Goal: Task Accomplishment & Management: Manage account settings

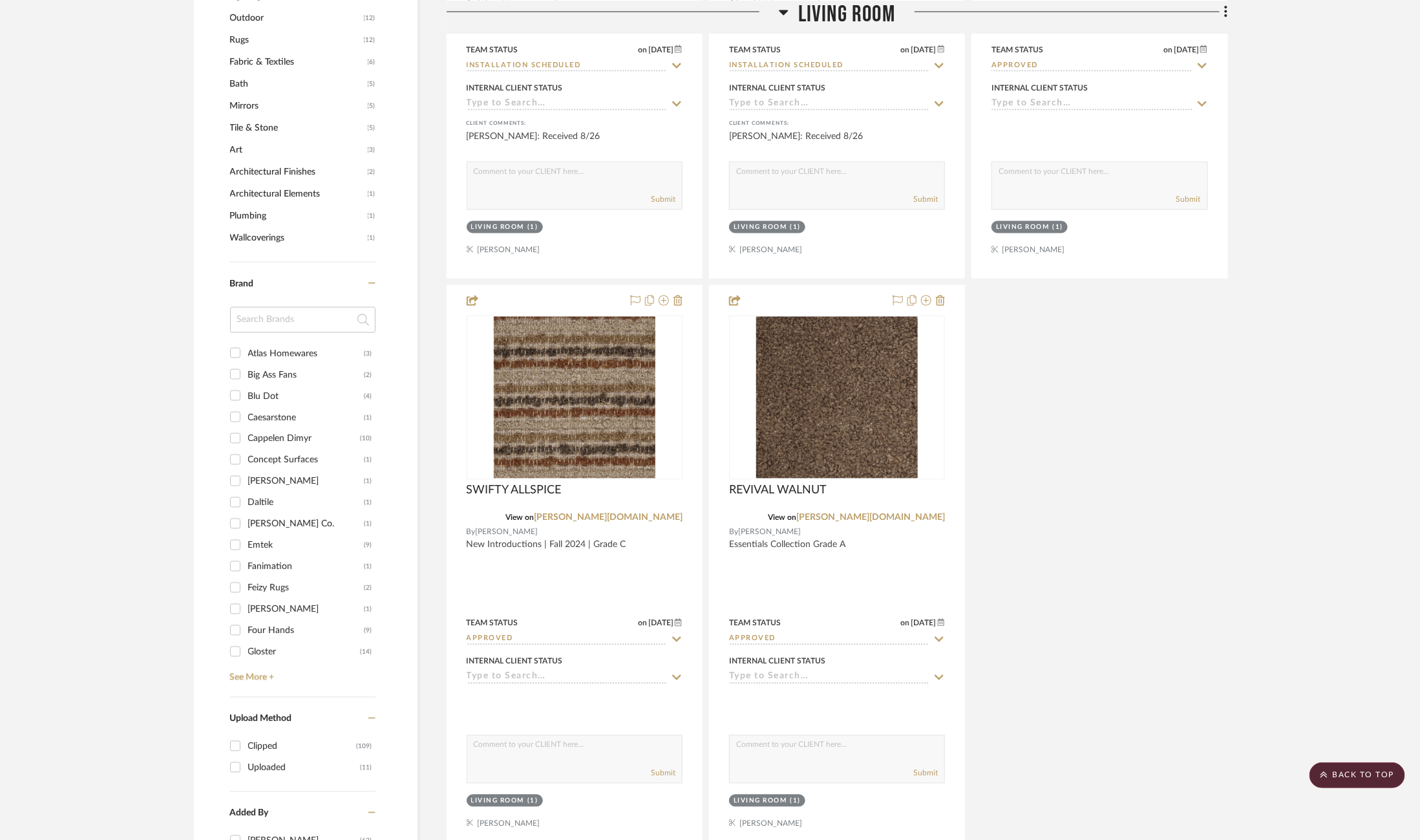
scroll to position [1685, 0]
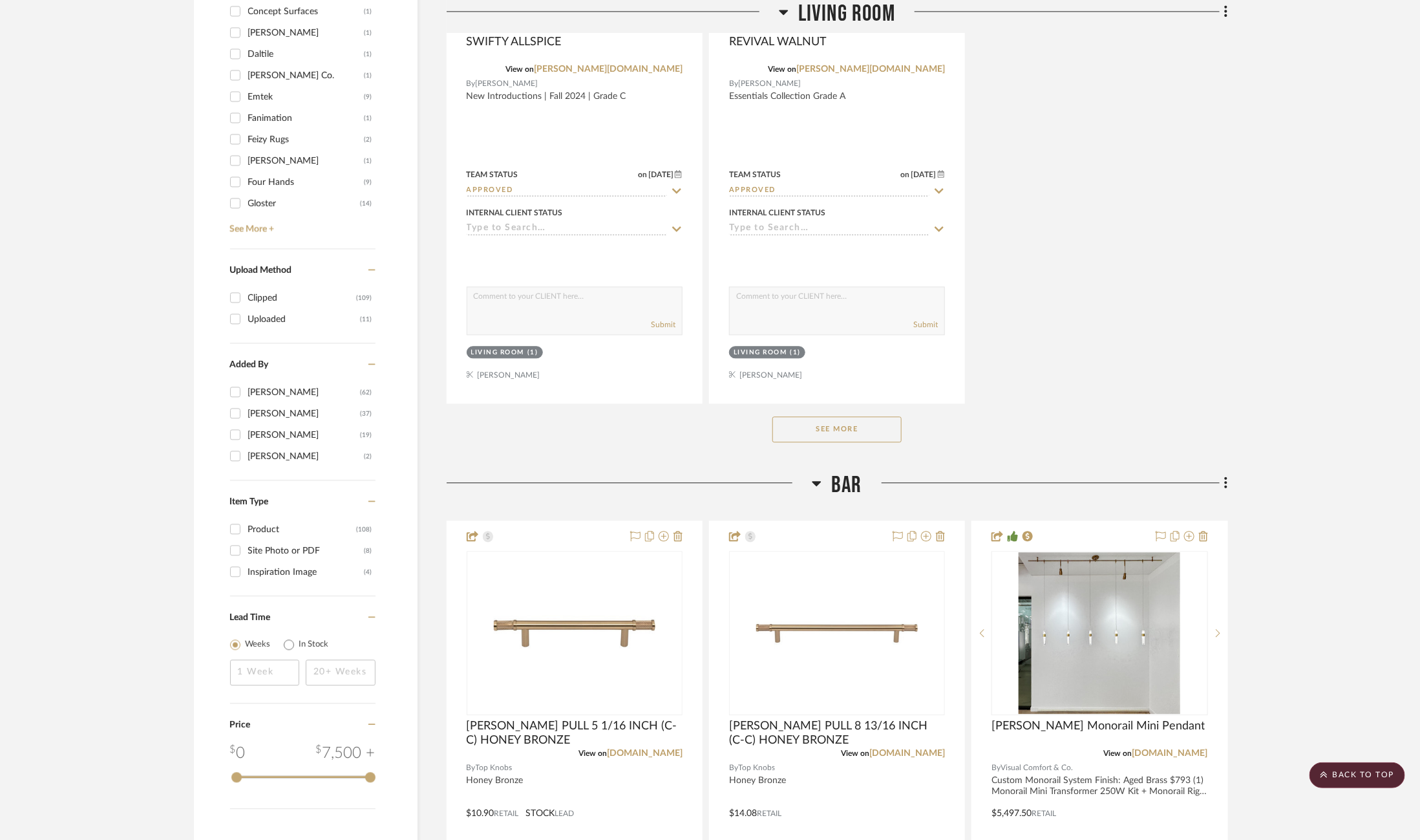
click at [840, 416] on button "See More" at bounding box center [837, 429] width 130 height 26
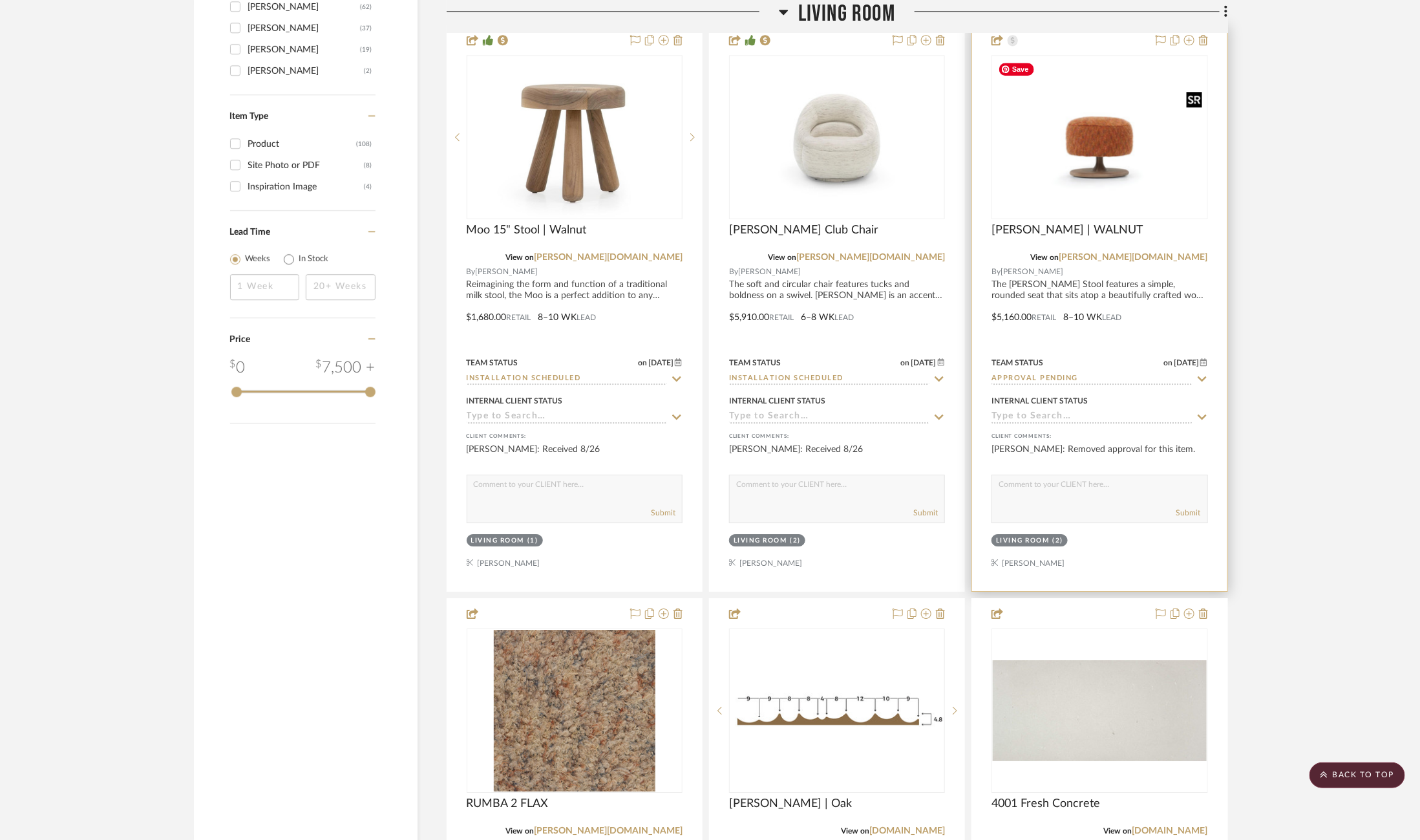
scroll to position [2016, 0]
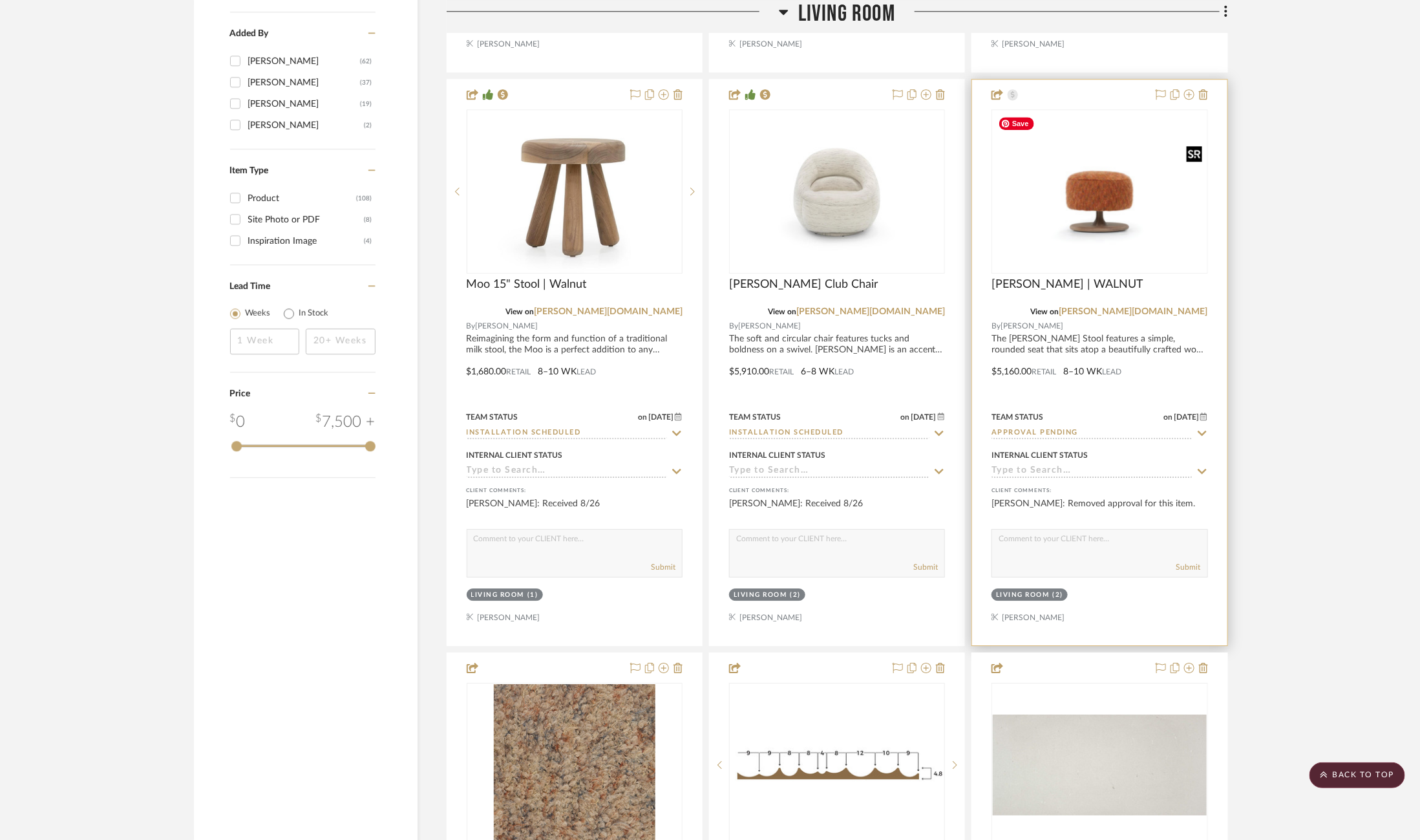
click at [1160, 211] on img "0" at bounding box center [1100, 191] width 214 height 147
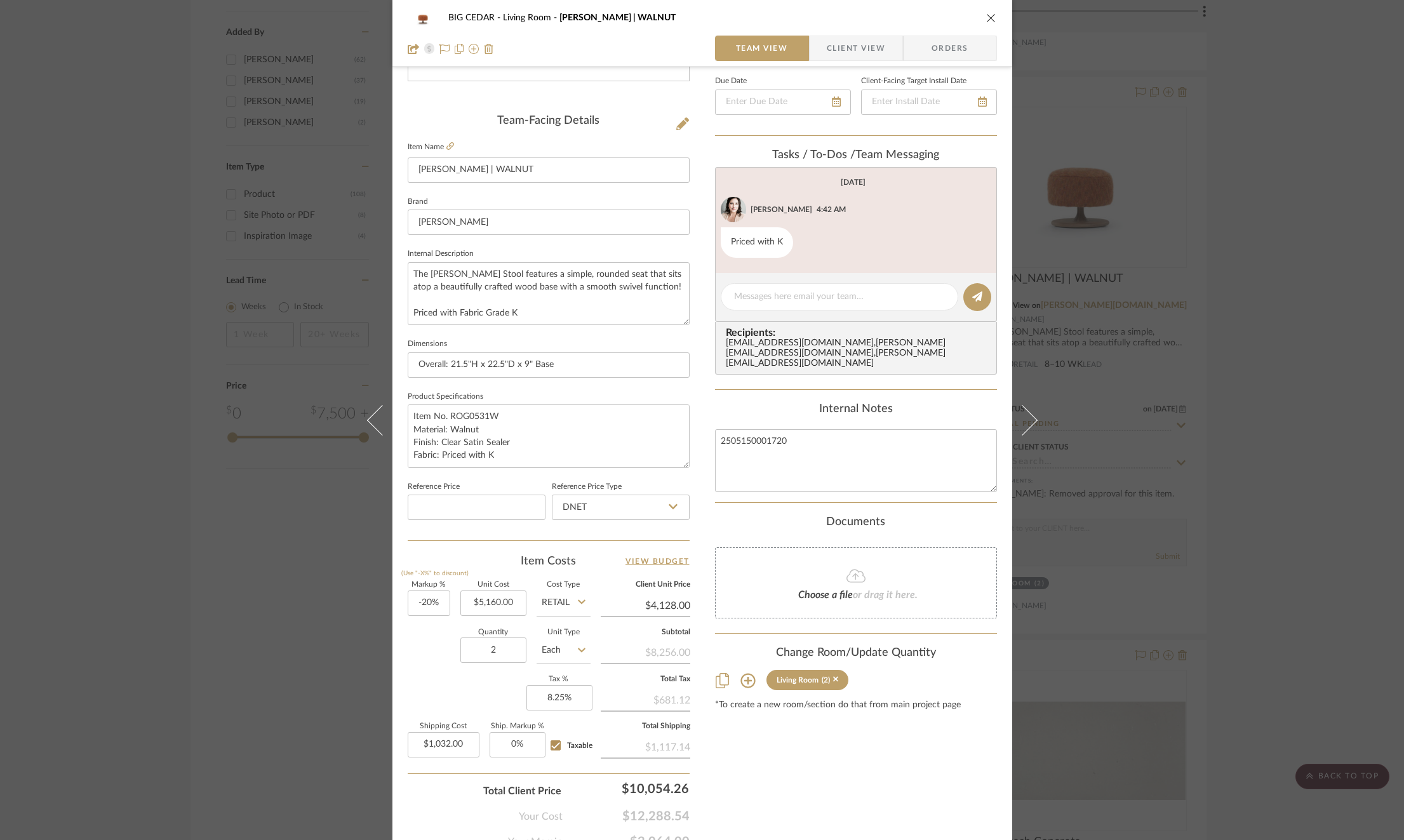
scroll to position [289, 0]
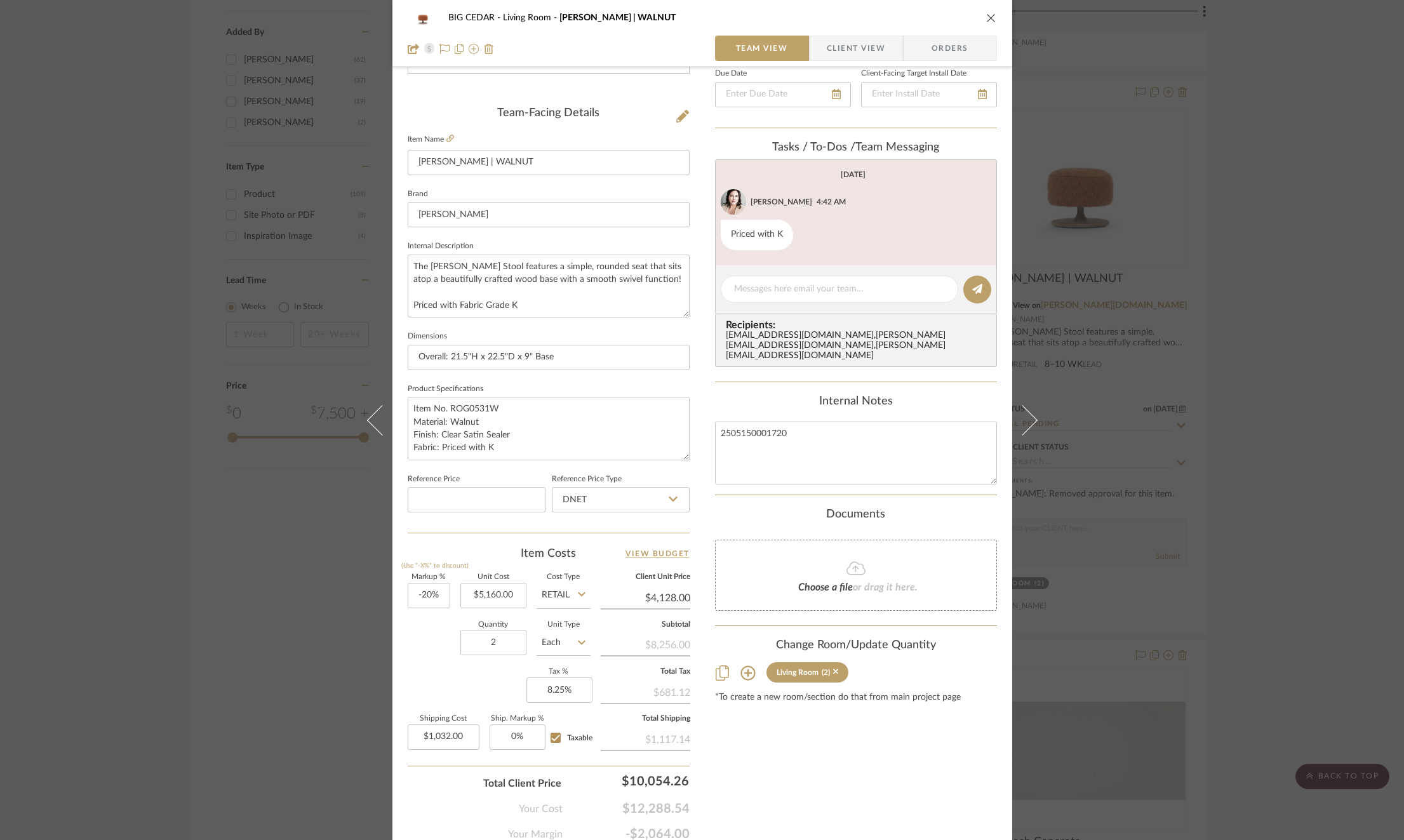
click at [291, 513] on div "BIG CEDAR Living Room ROGER STOOL | WALNUT Team View Client View Orders Team-Fa…" at bounding box center [702, 420] width 1404 height 840
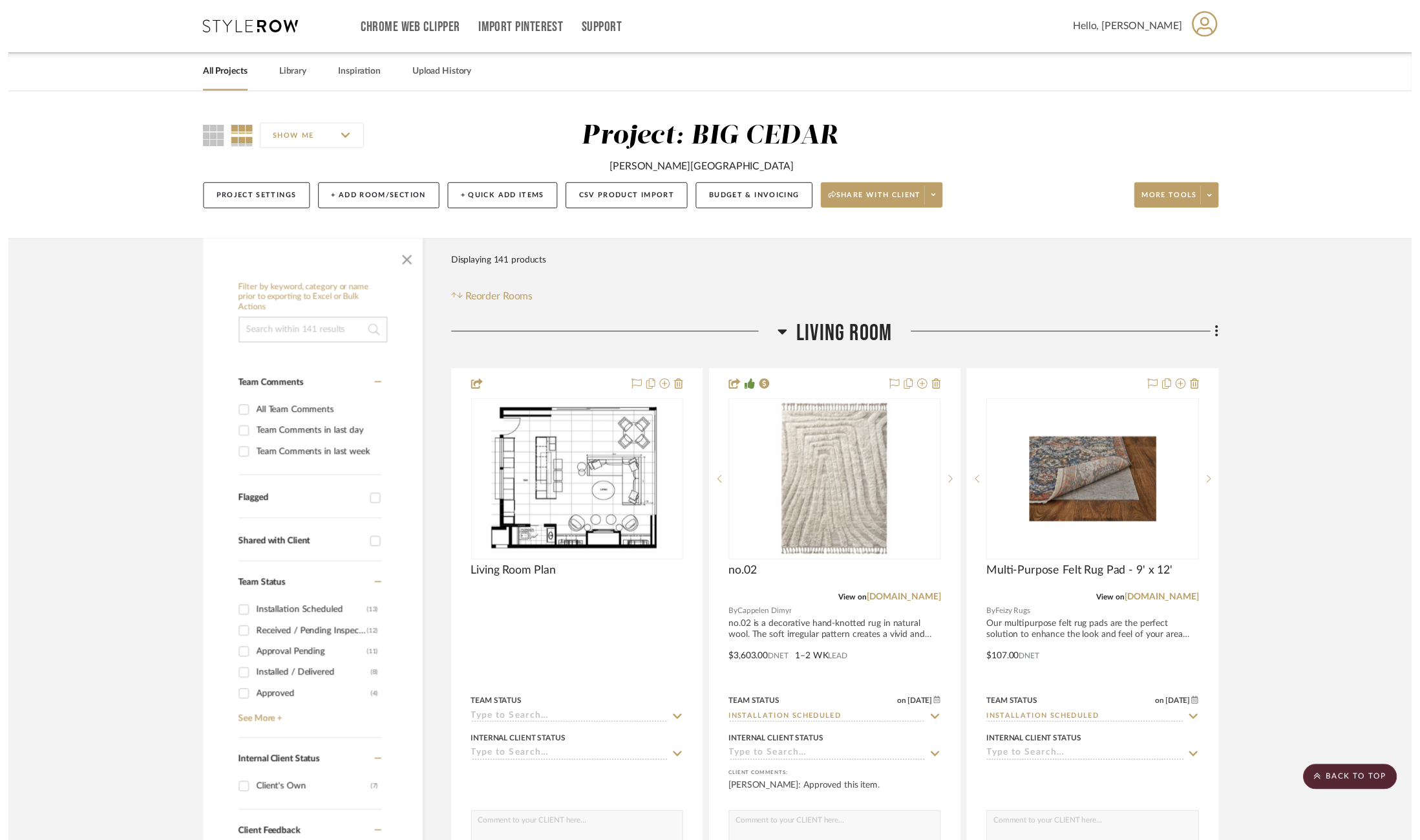
scroll to position [2016, 0]
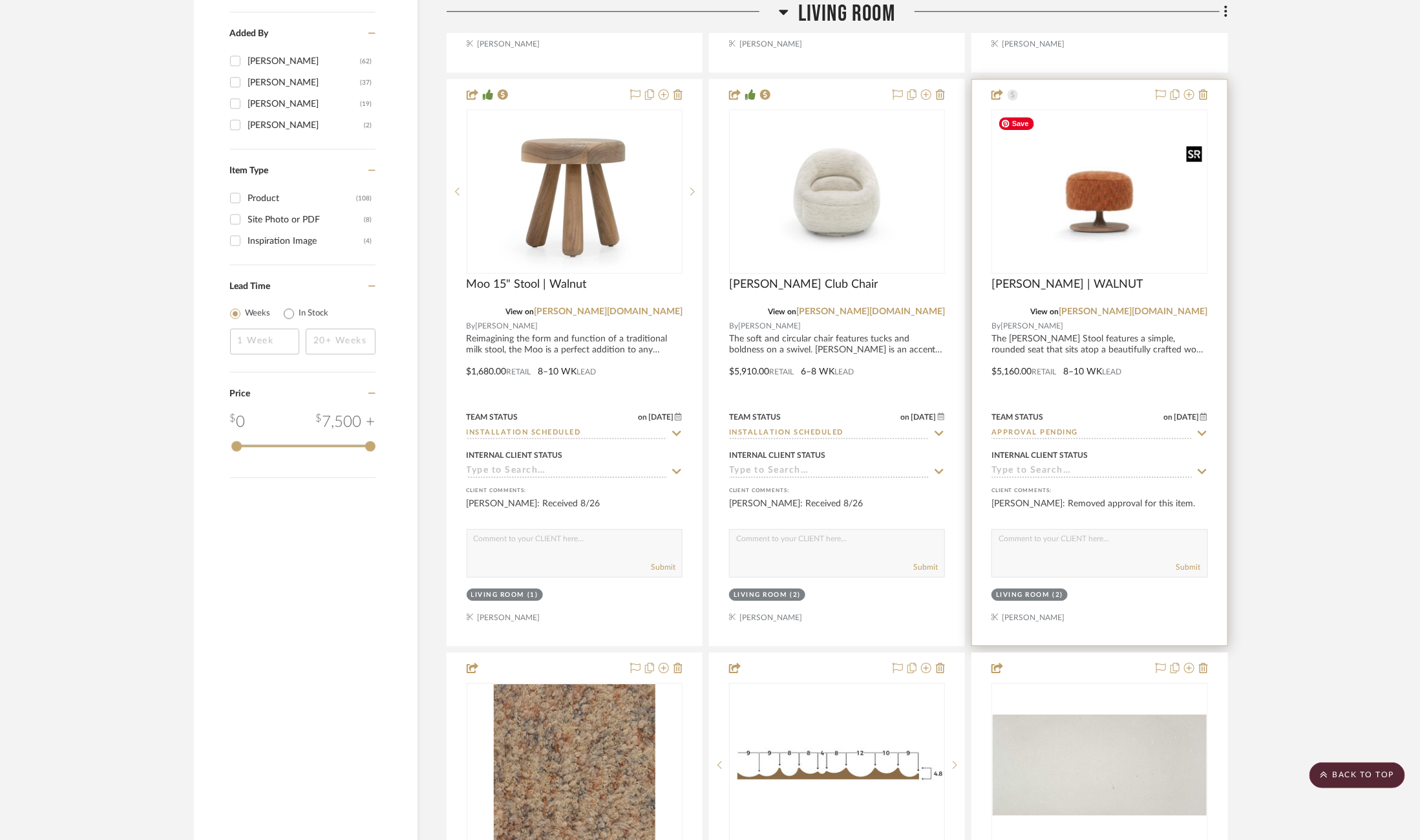
click at [1114, 196] on img "0" at bounding box center [1100, 191] width 214 height 147
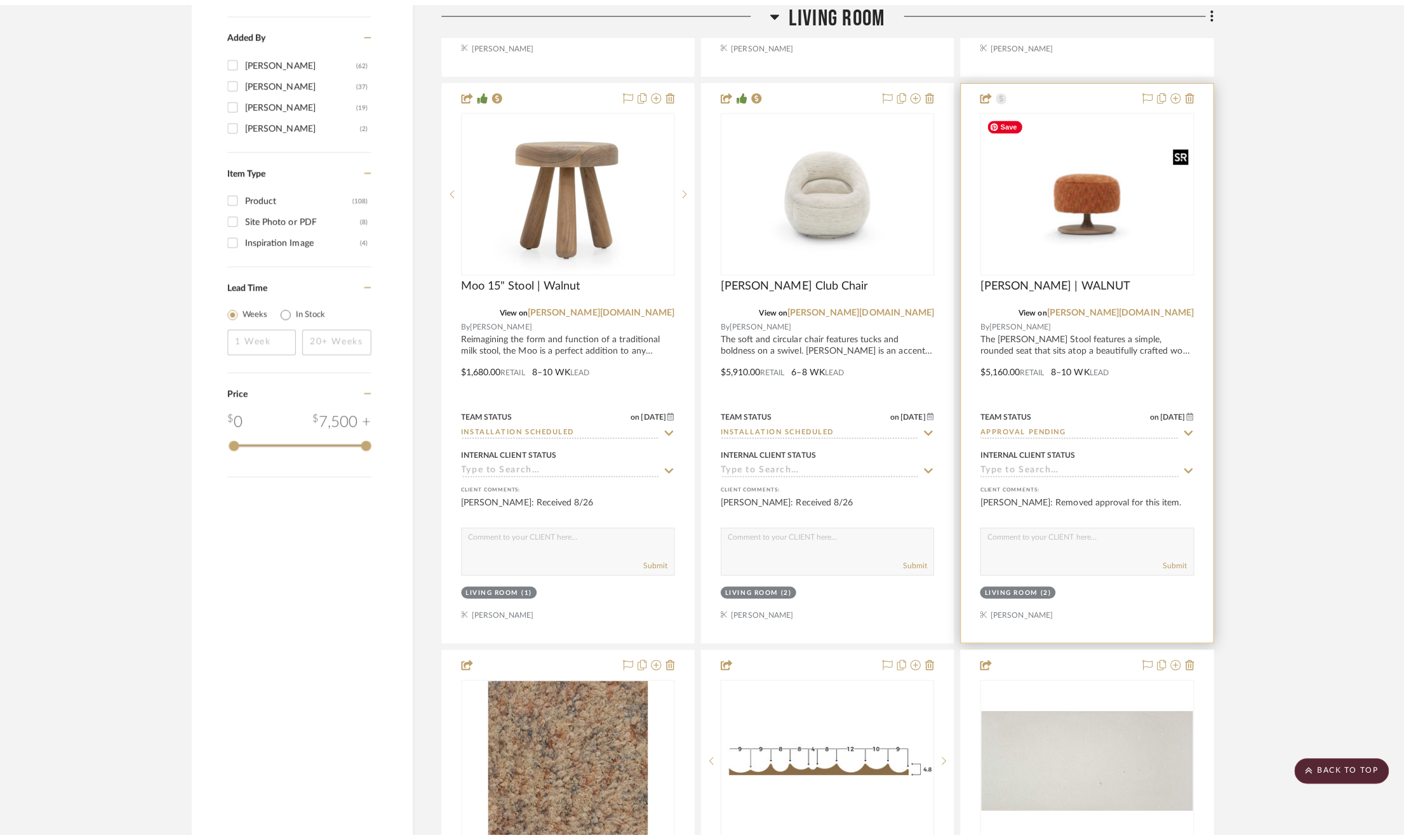
scroll to position [0, 0]
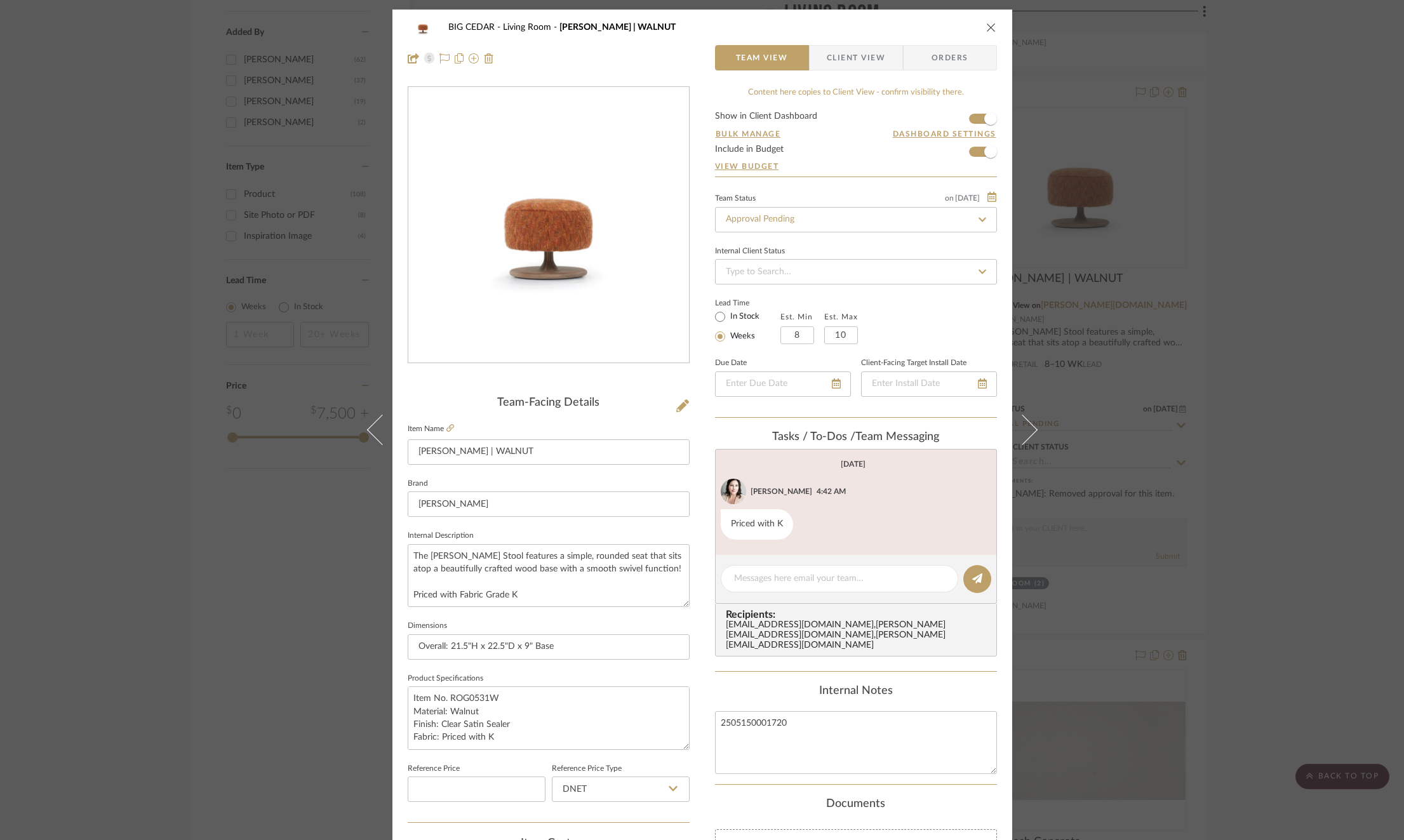
click at [830, 57] on span "Client View" at bounding box center [856, 58] width 59 height 25
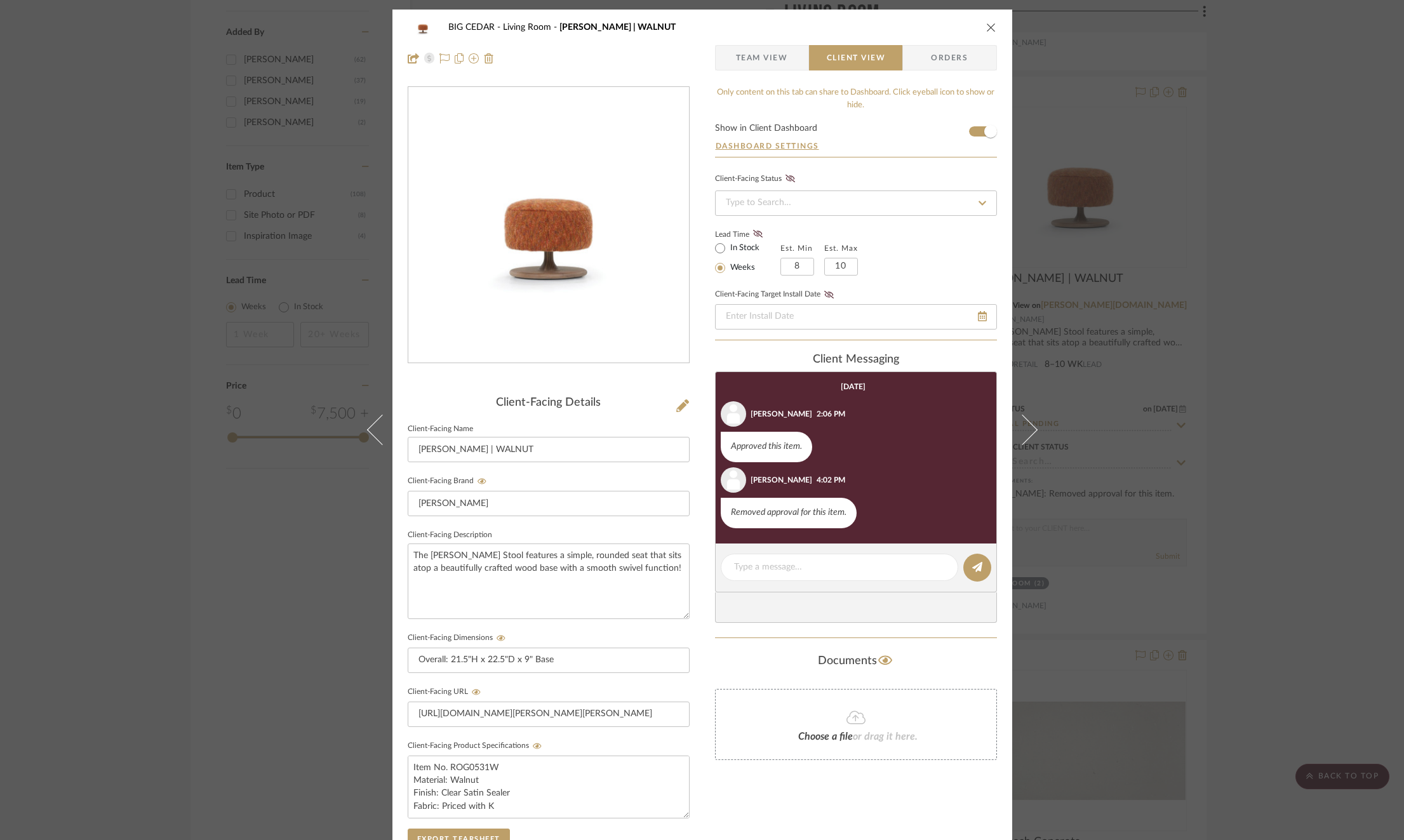
click at [1267, 346] on div "BIG CEDAR Living Room ROGER STOOL | WALNUT Team View Client View Orders Client-…" at bounding box center [702, 420] width 1404 height 840
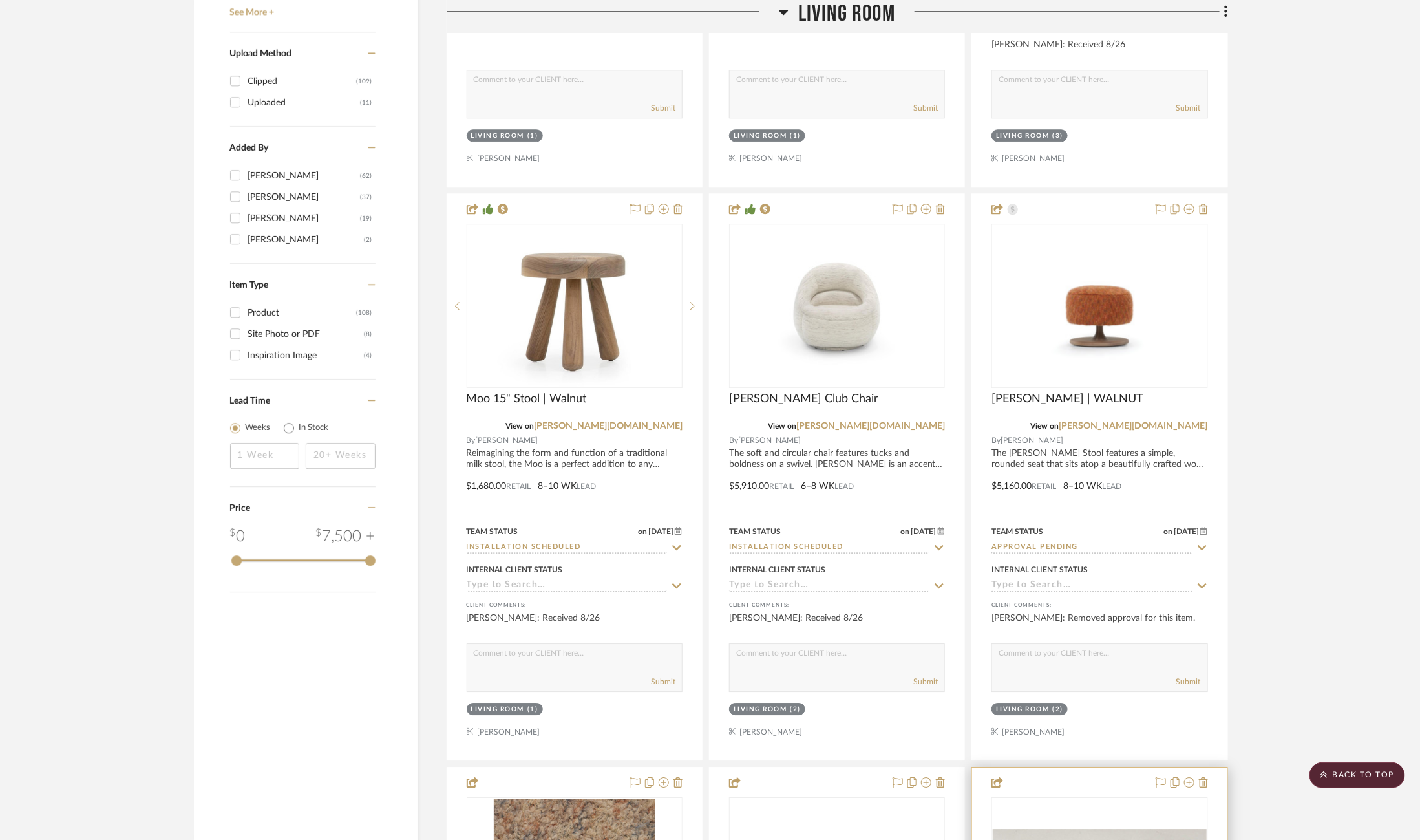
scroll to position [1893, 0]
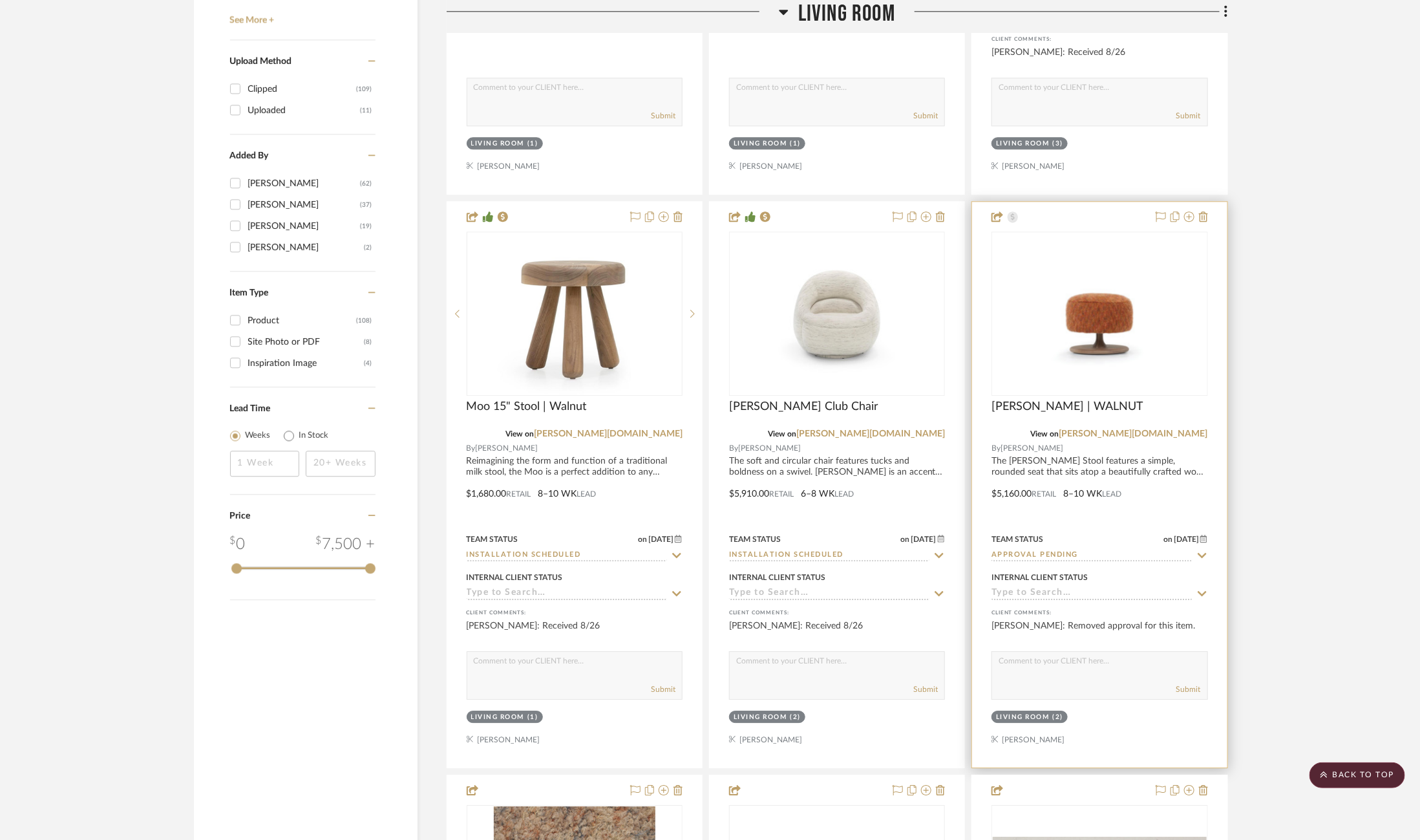
click at [1098, 333] on img "0" at bounding box center [1100, 312] width 214 height 147
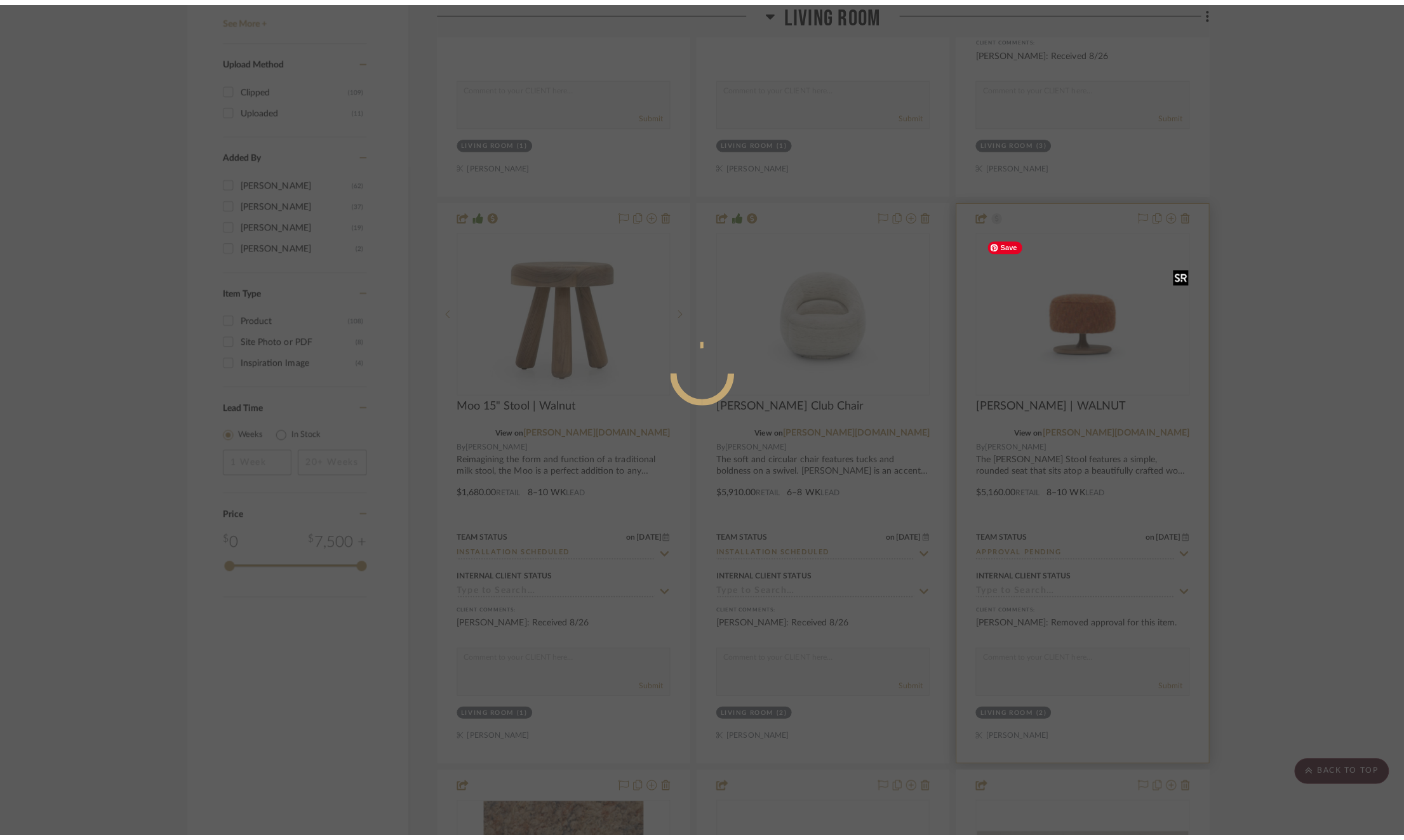
scroll to position [0, 0]
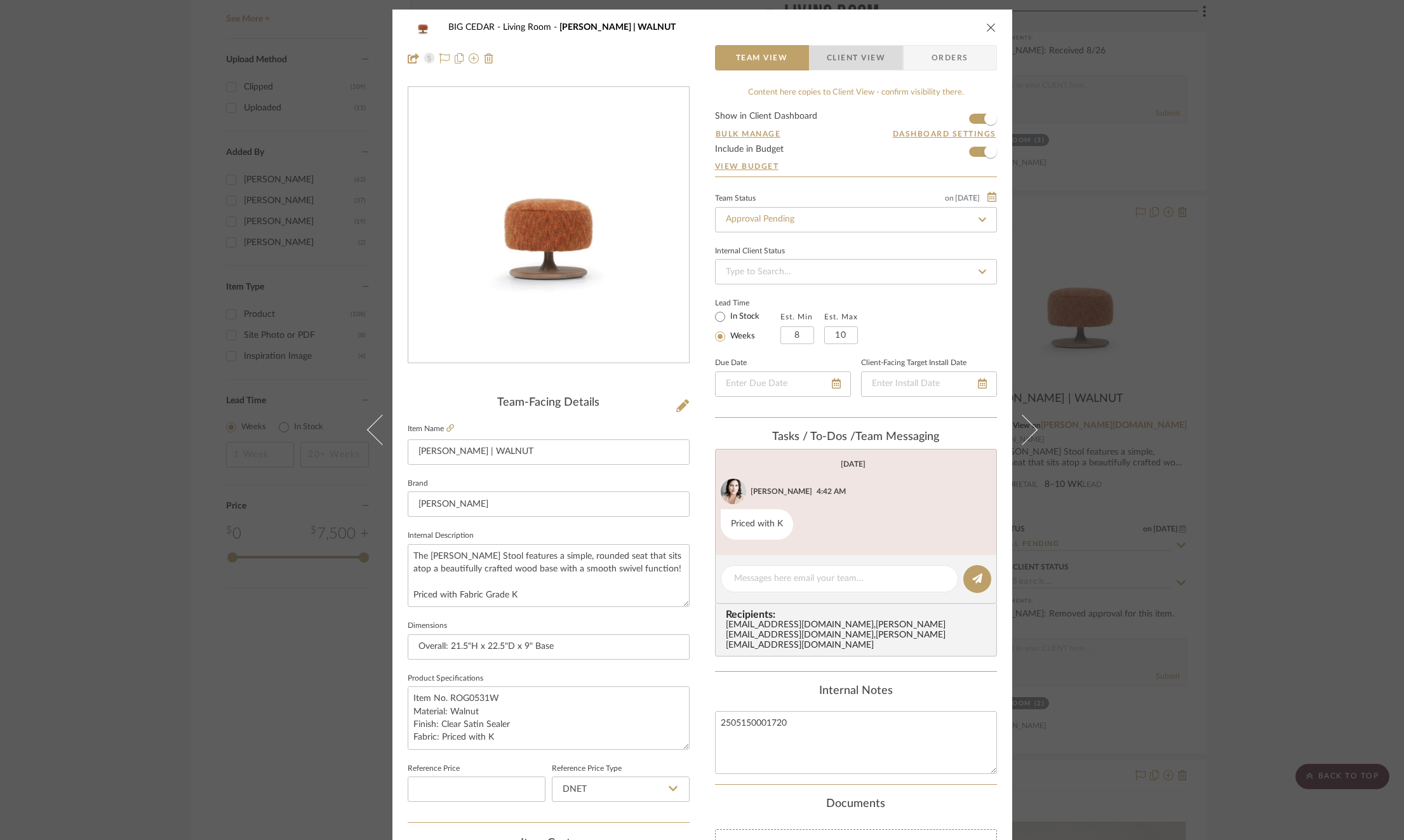
click at [840, 66] on span "Client View" at bounding box center [856, 58] width 59 height 25
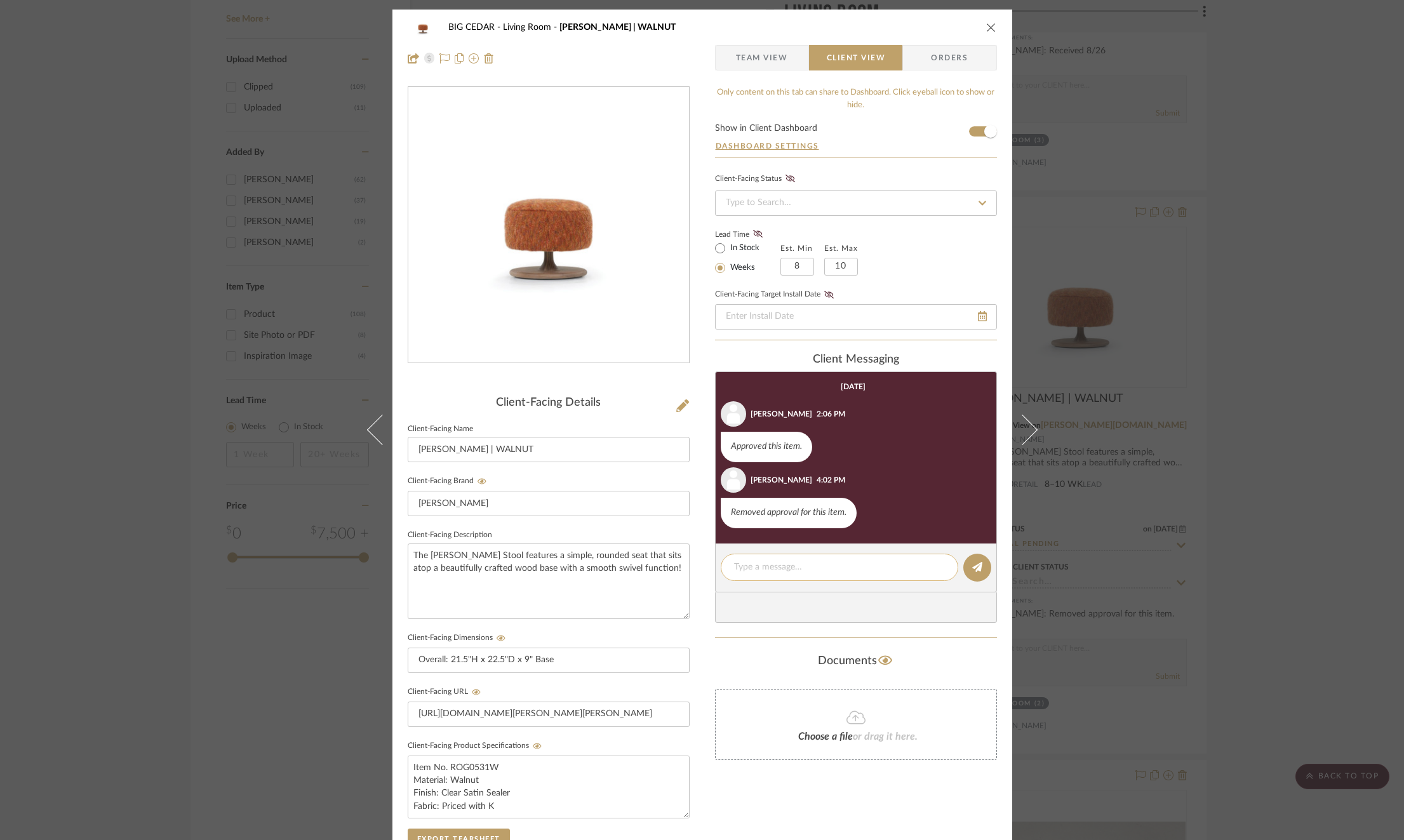
scroll to position [222, 0]
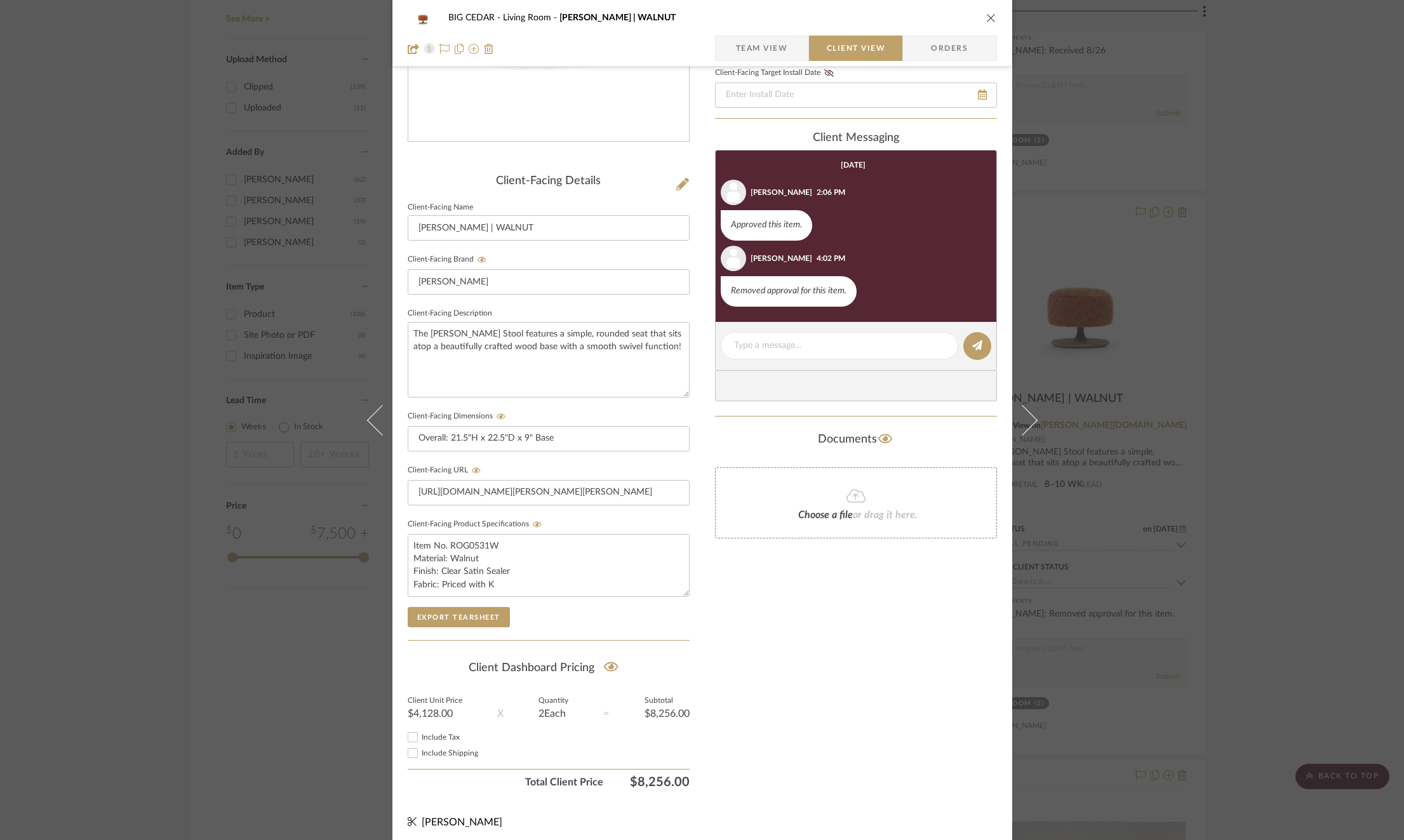
click at [1144, 507] on div "BIG CEDAR Living Room ROGER STOOL | WALNUT Team View Client View Orders Client-…" at bounding box center [702, 420] width 1404 height 840
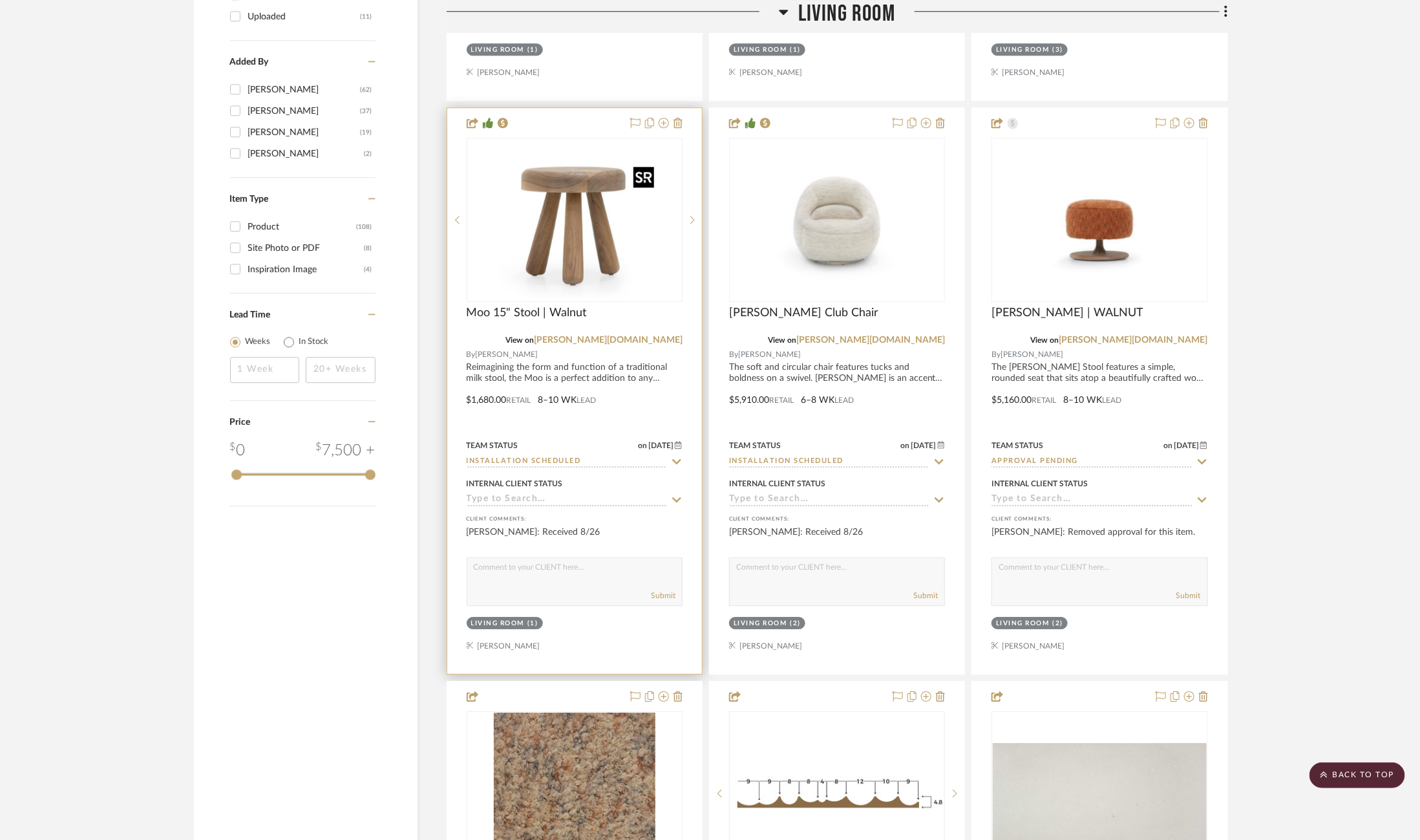
scroll to position [1986, 0]
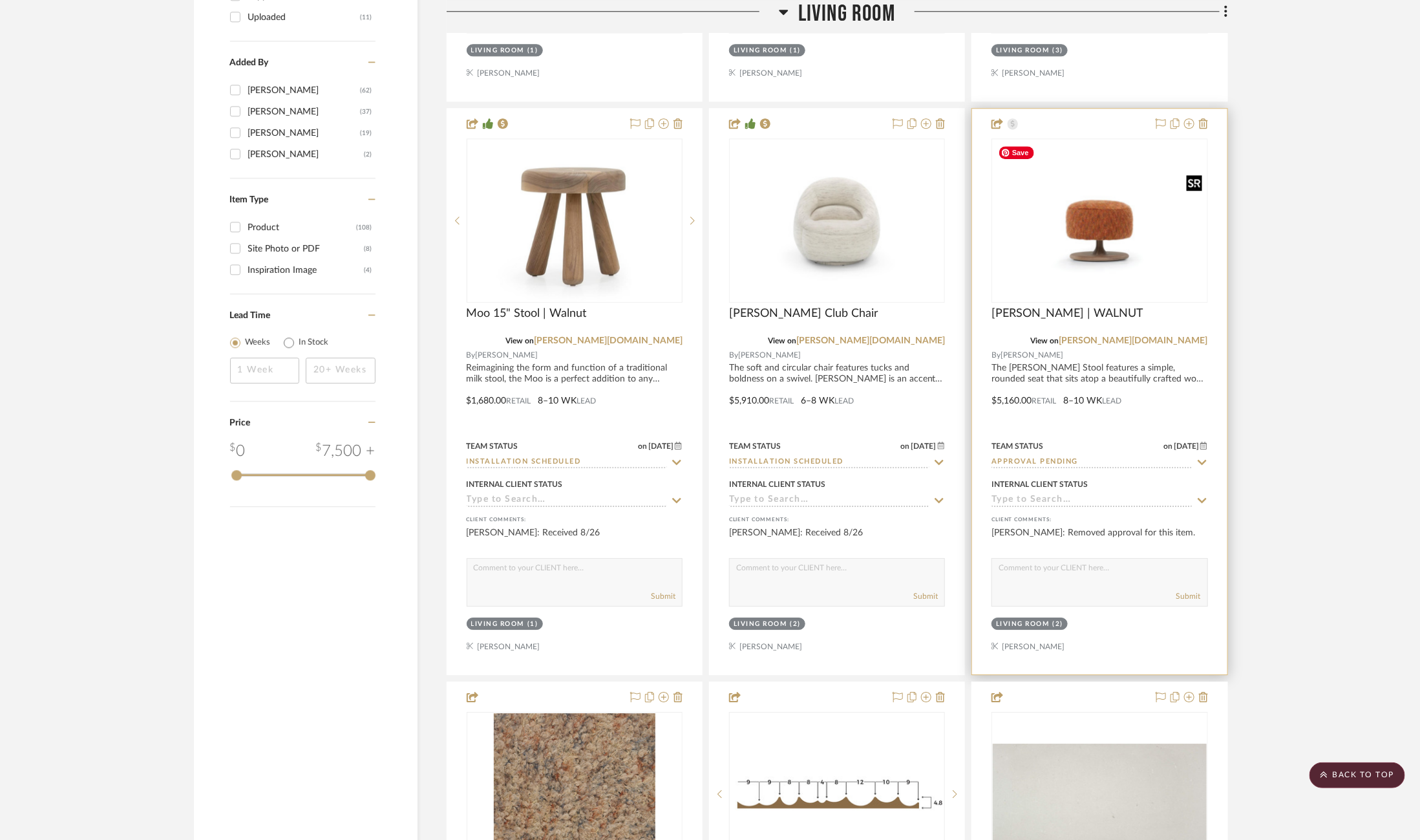
click at [1097, 281] on img "0" at bounding box center [1100, 219] width 214 height 147
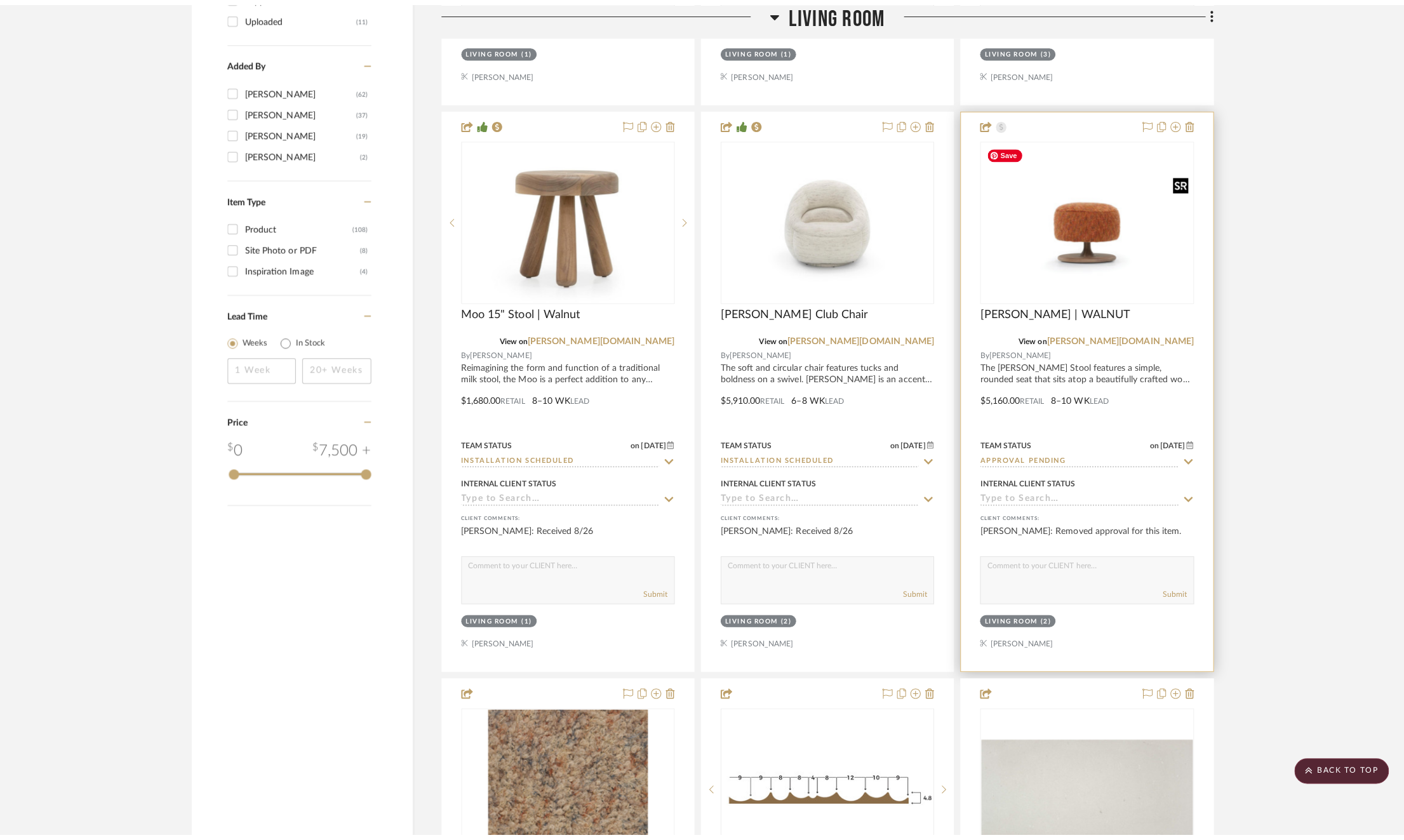
scroll to position [0, 0]
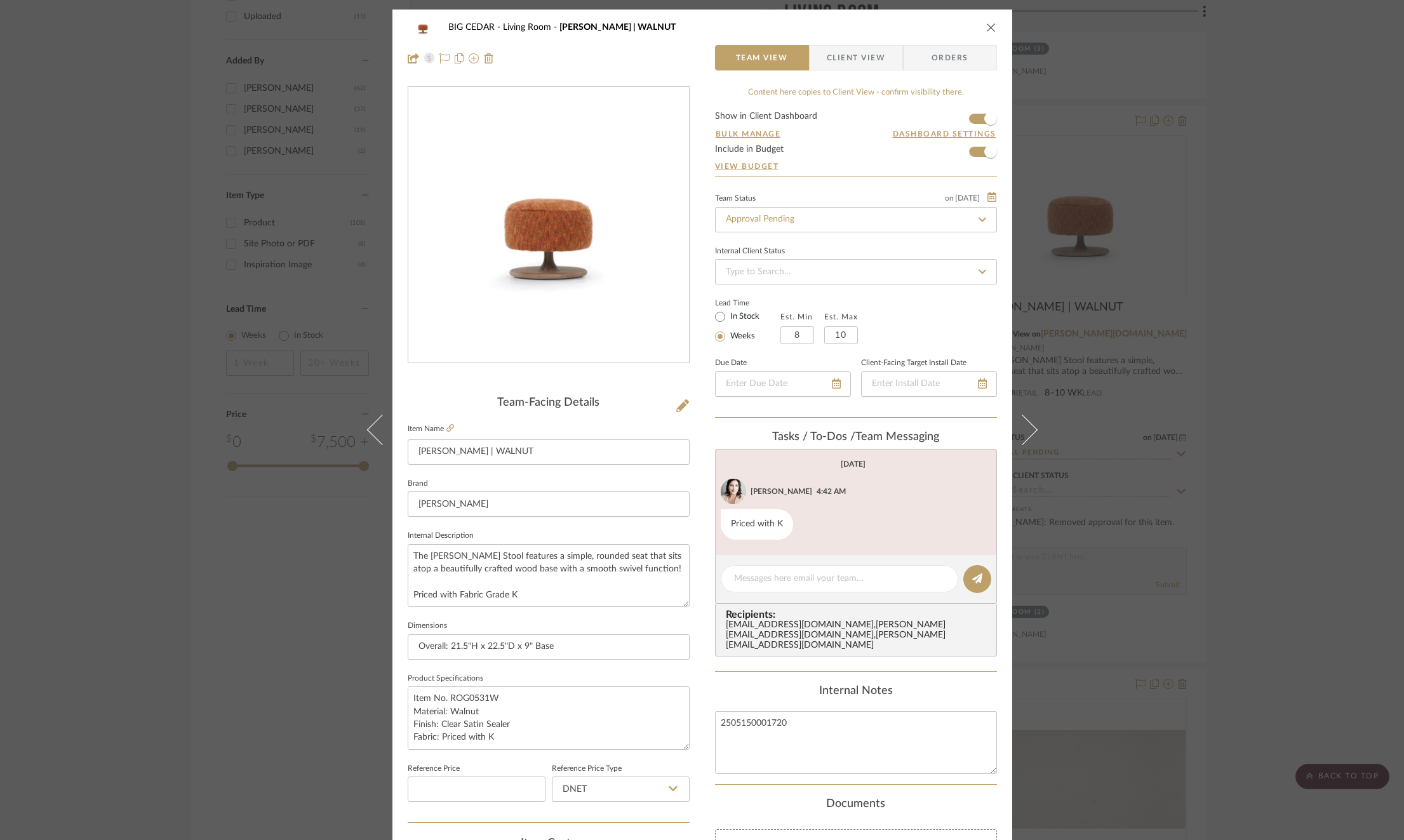
click at [850, 61] on span "Client View" at bounding box center [856, 58] width 59 height 25
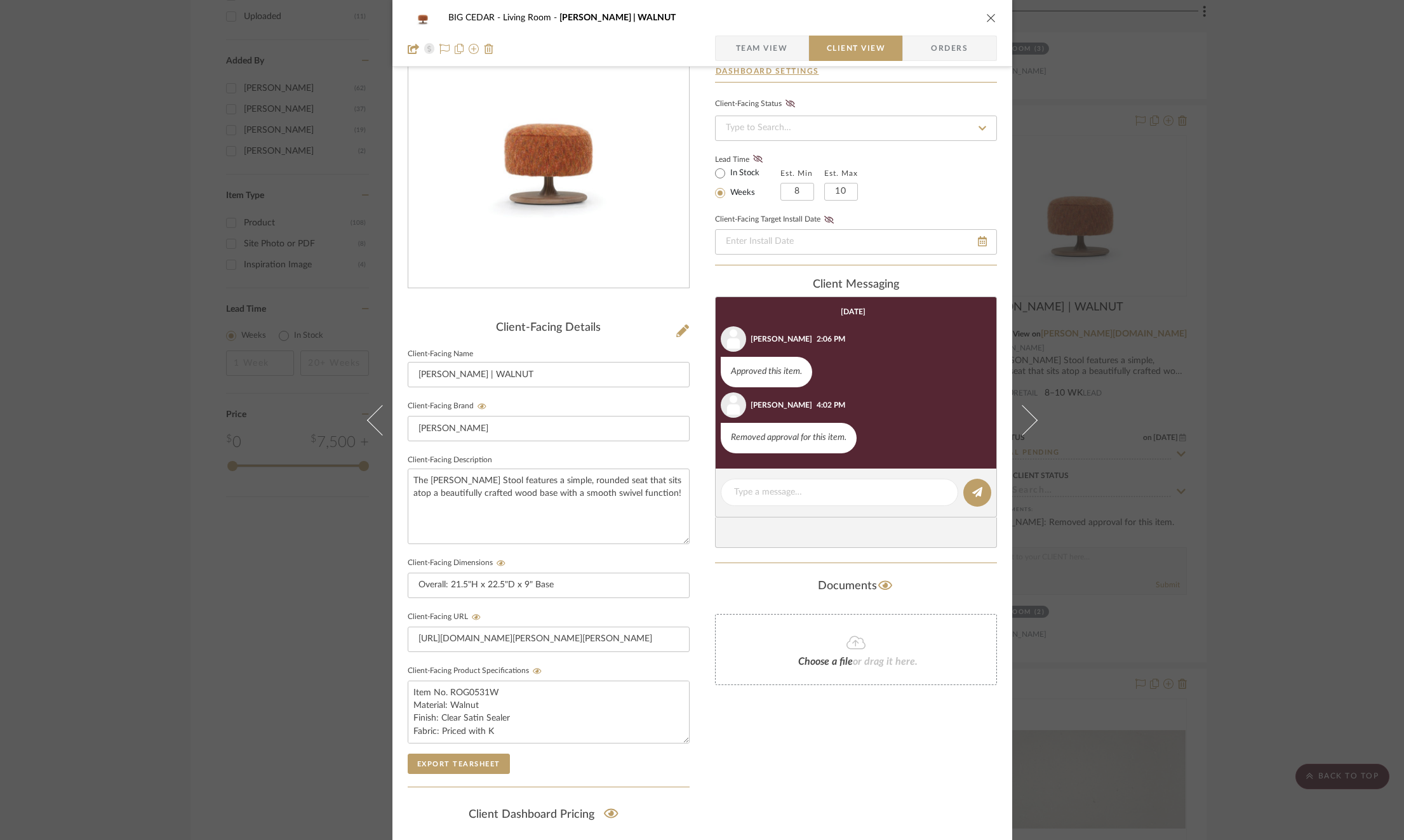
scroll to position [78, 0]
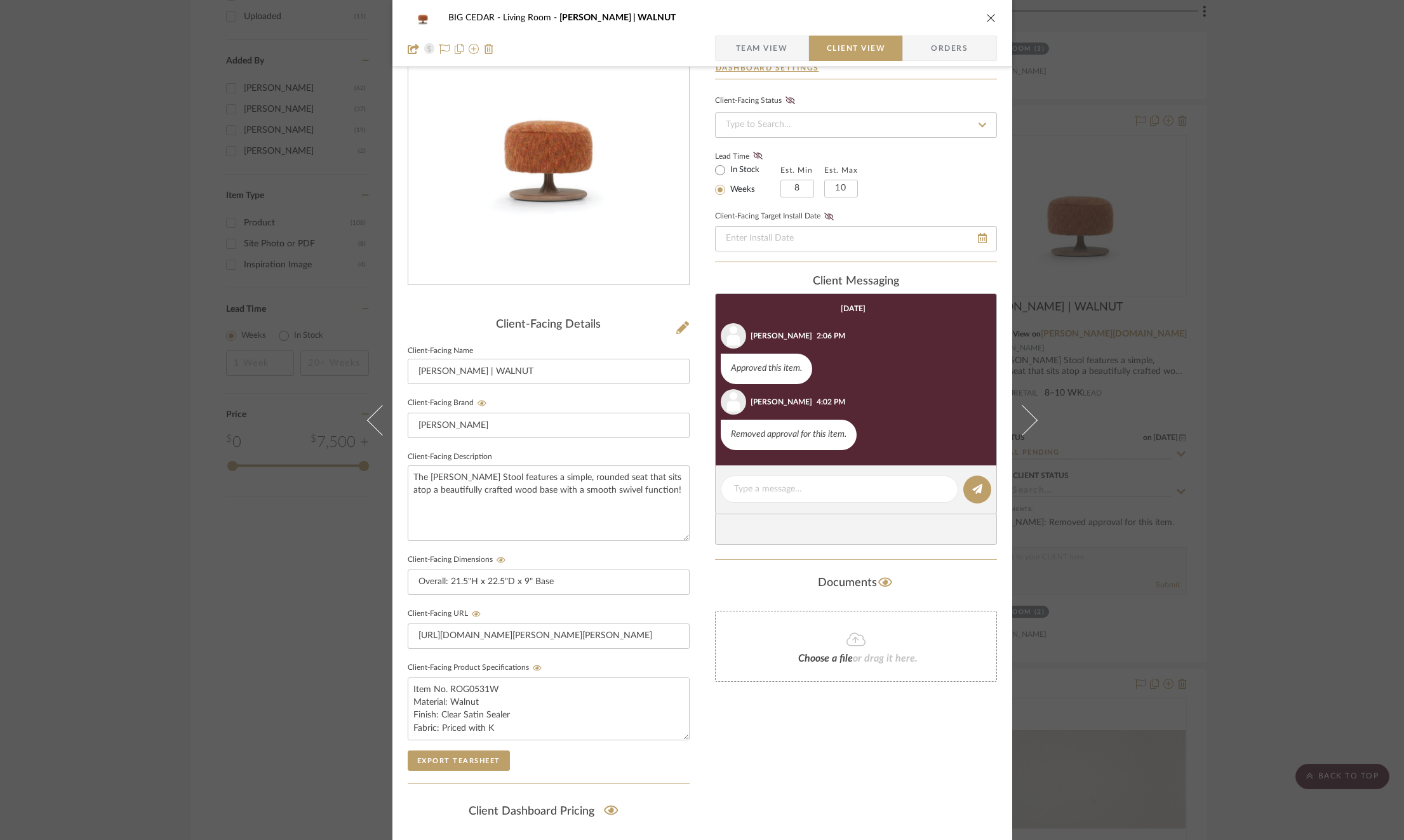
click at [1139, 360] on div "BIG CEDAR Living Room ROGER STOOL | WALNUT Team View Client View Orders Client-…" at bounding box center [702, 420] width 1404 height 840
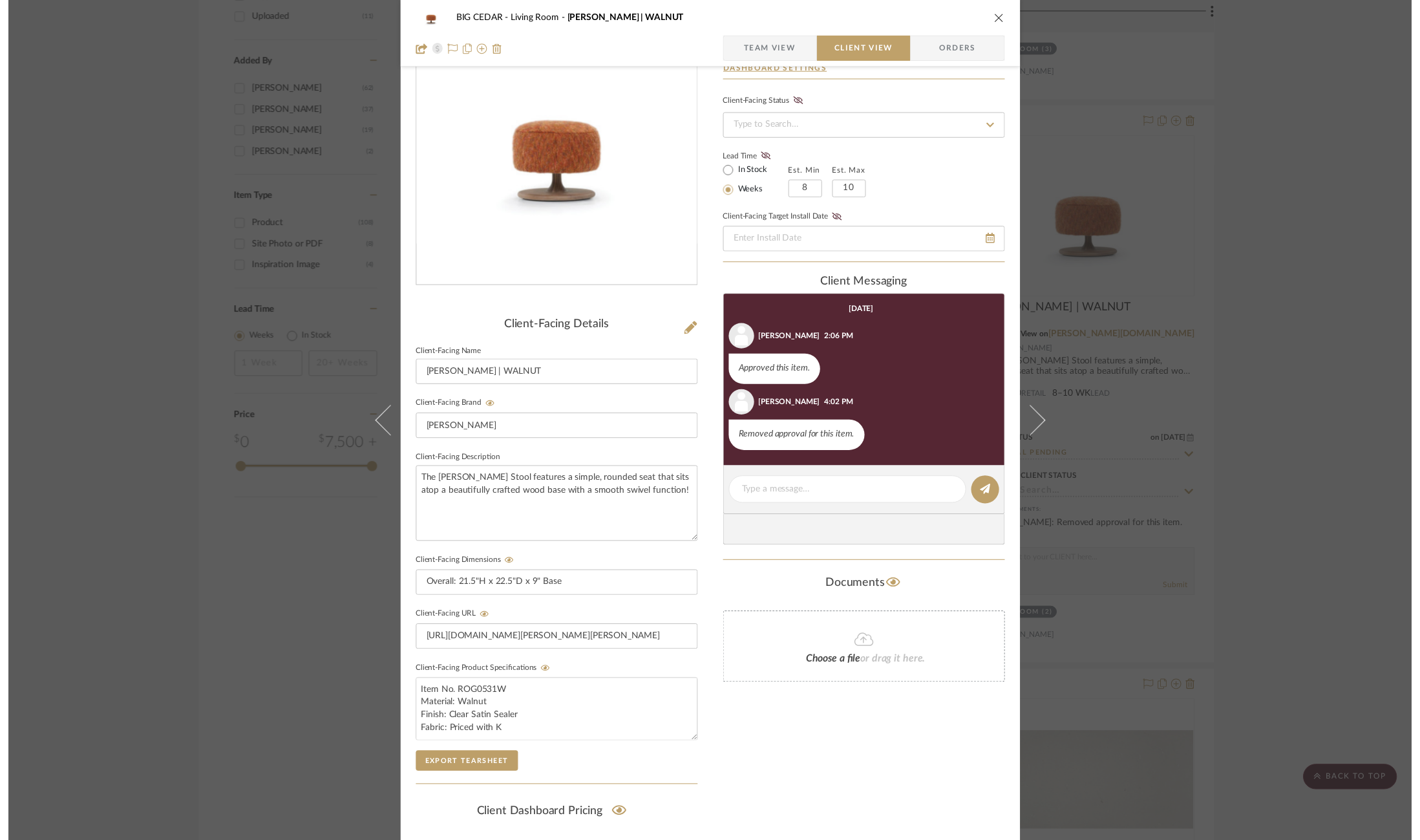
scroll to position [1986, 0]
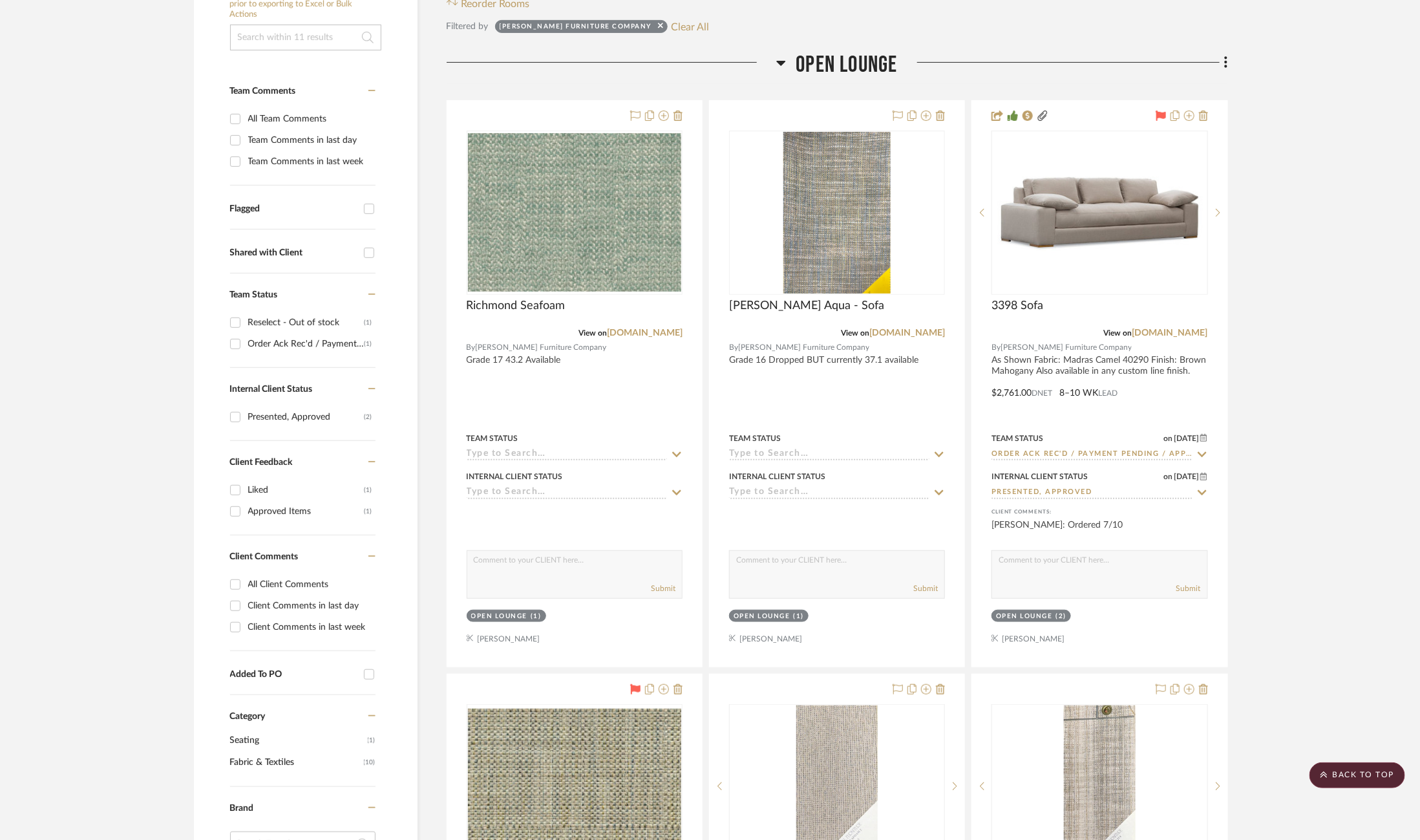
scroll to position [271, 0]
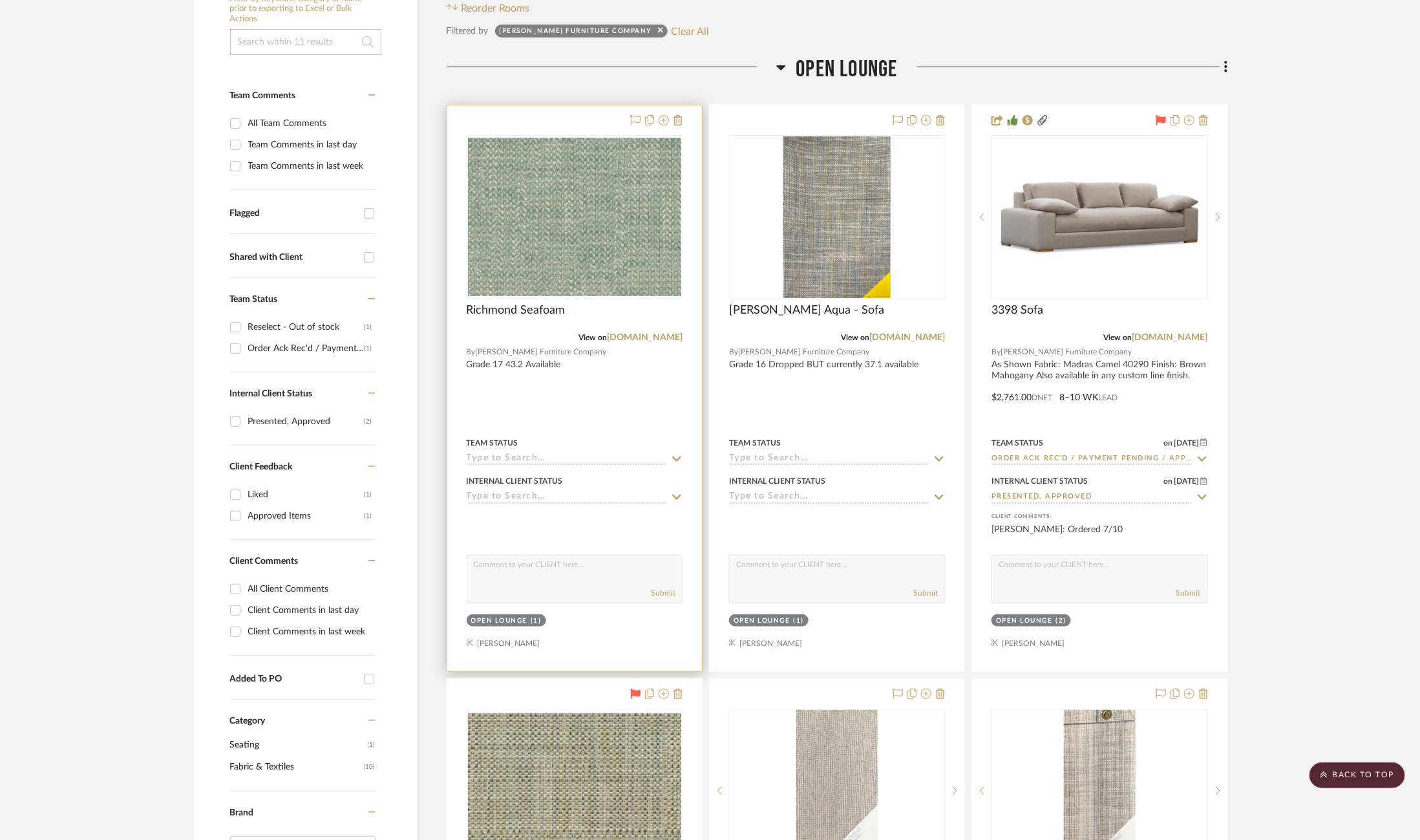
click at [677, 456] on icon at bounding box center [677, 459] width 12 height 10
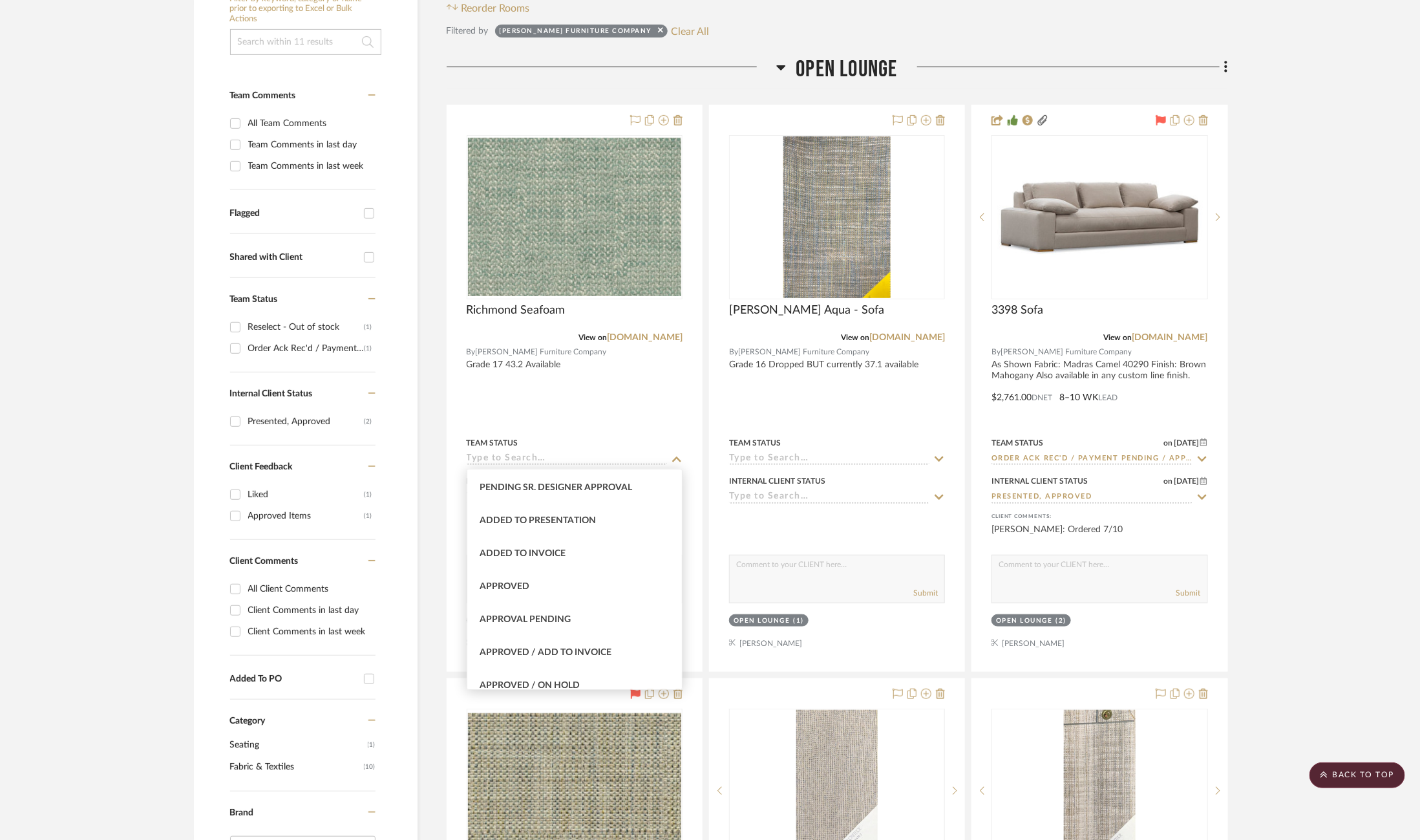
scroll to position [563, 0]
click at [619, 580] on div "Approved" at bounding box center [575, 582] width 216 height 33
type input "8/28/2025"
type input "Approved"
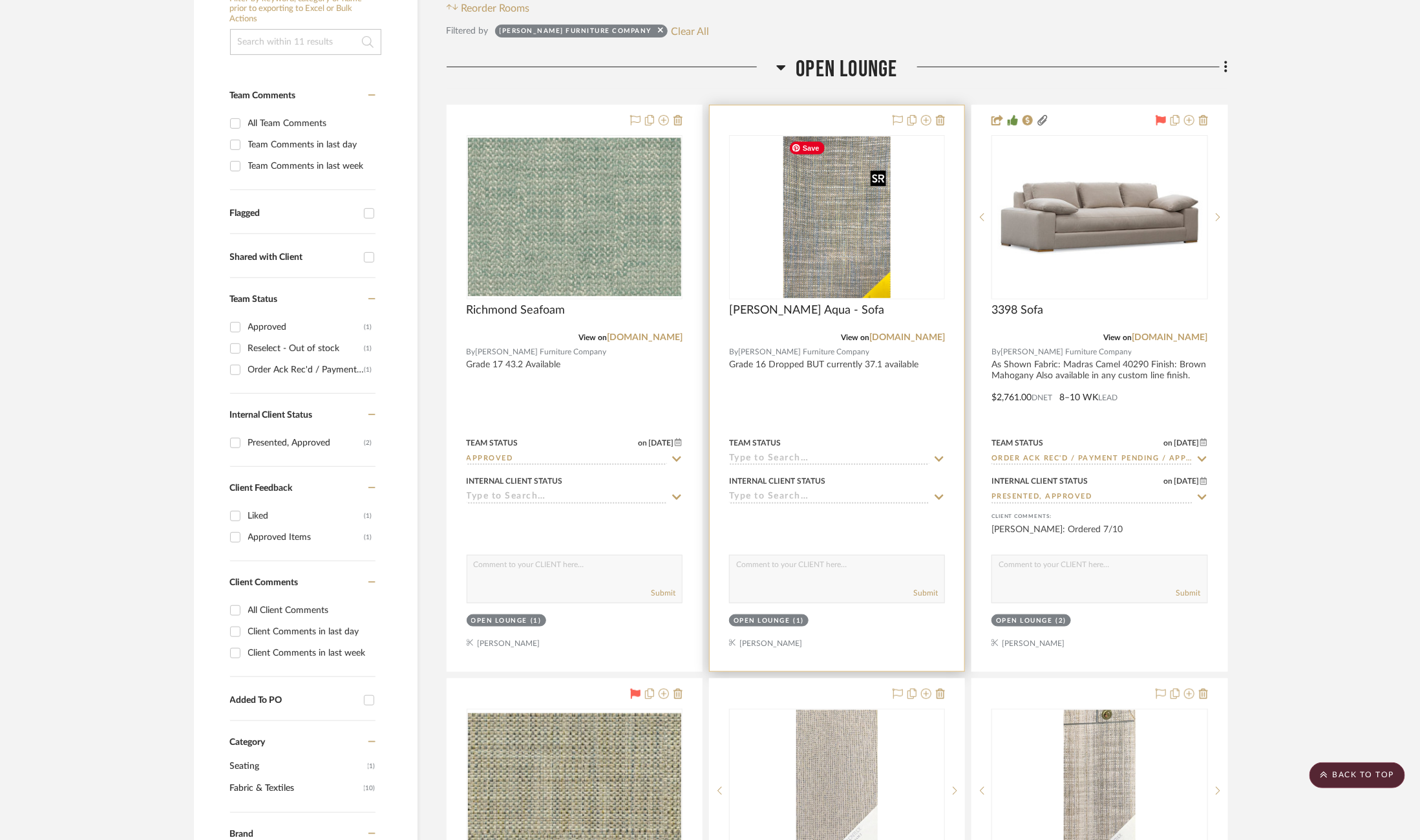
click at [858, 250] on img "0" at bounding box center [837, 217] width 108 height 162
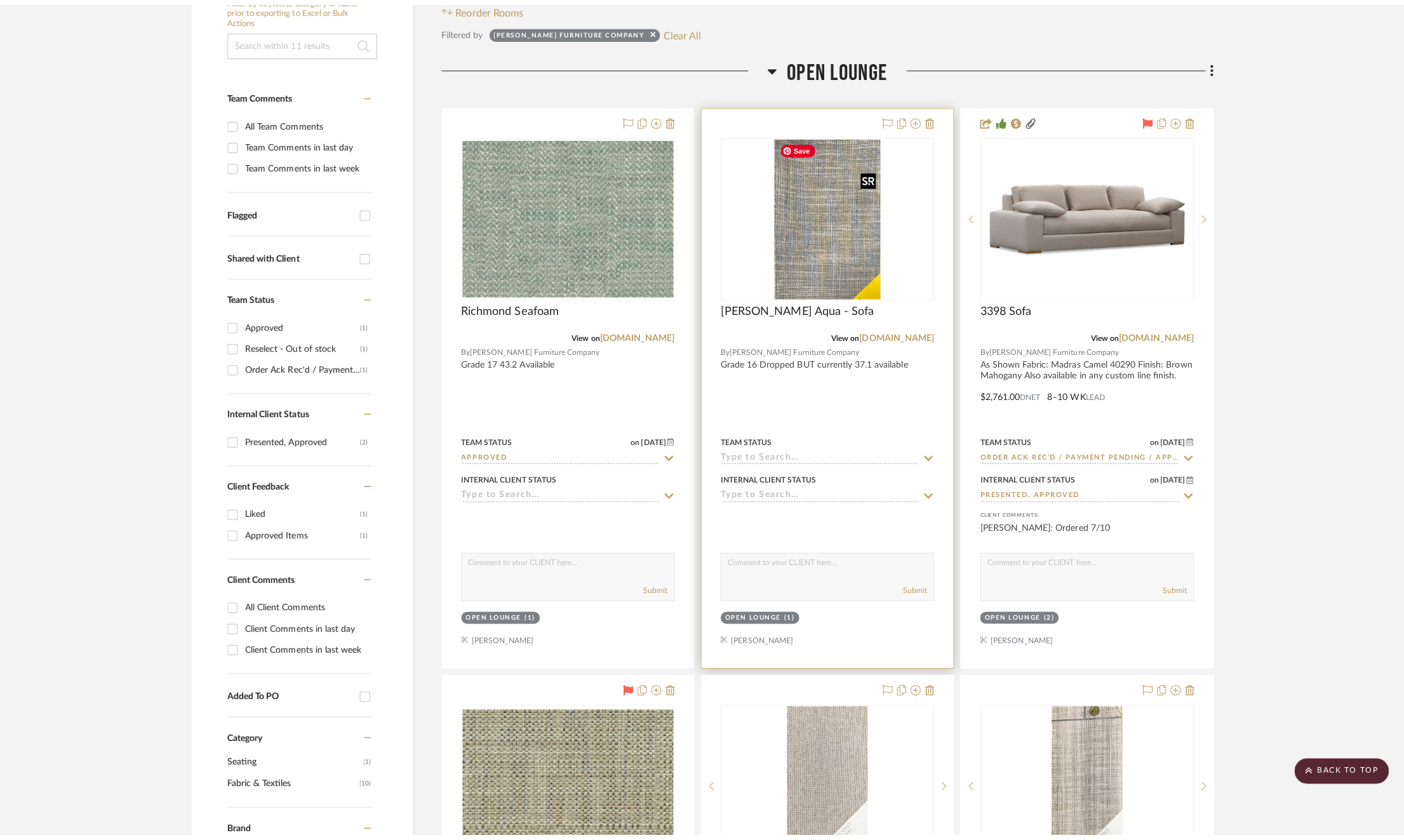
scroll to position [0, 0]
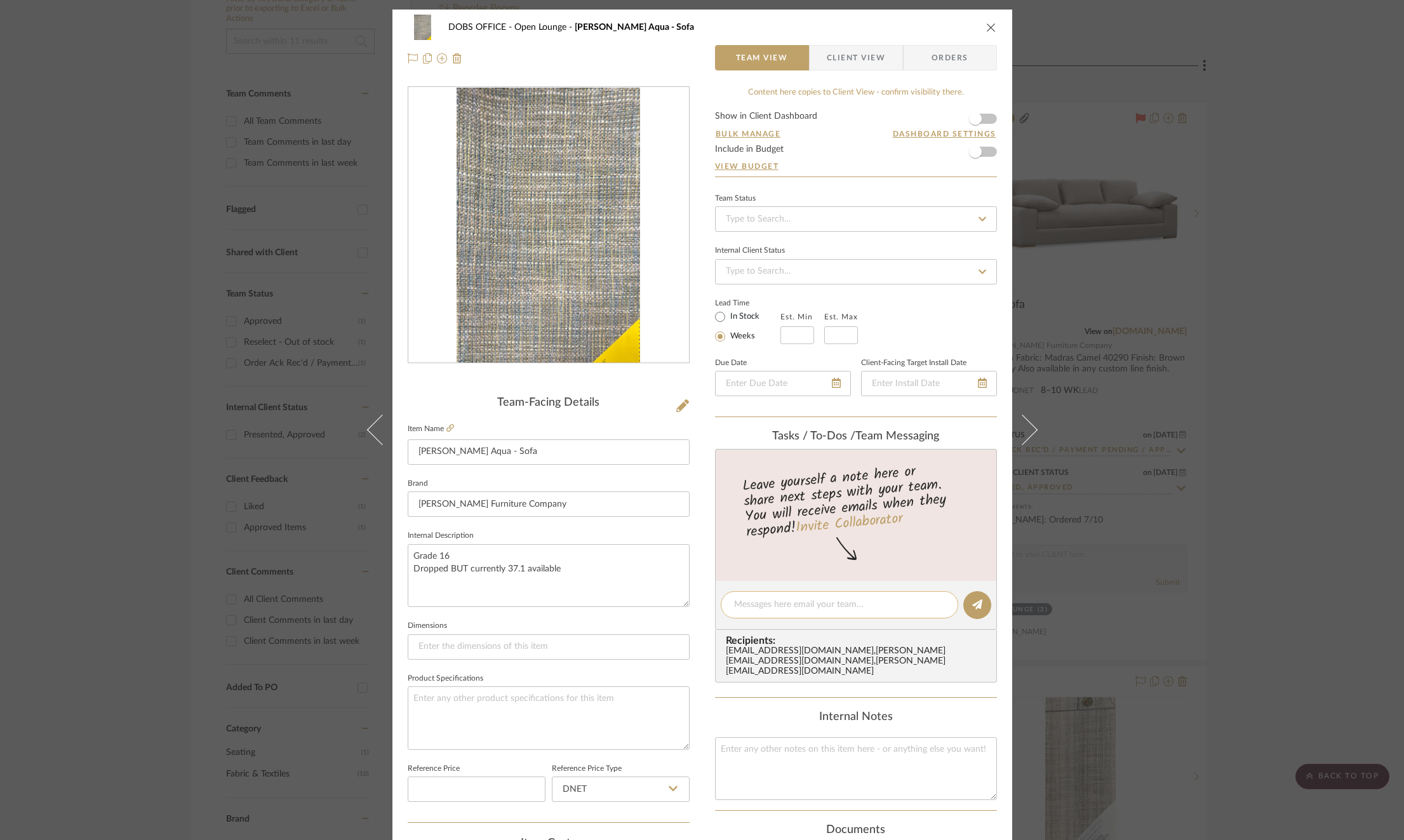
click at [840, 598] on textarea at bounding box center [839, 605] width 211 height 14
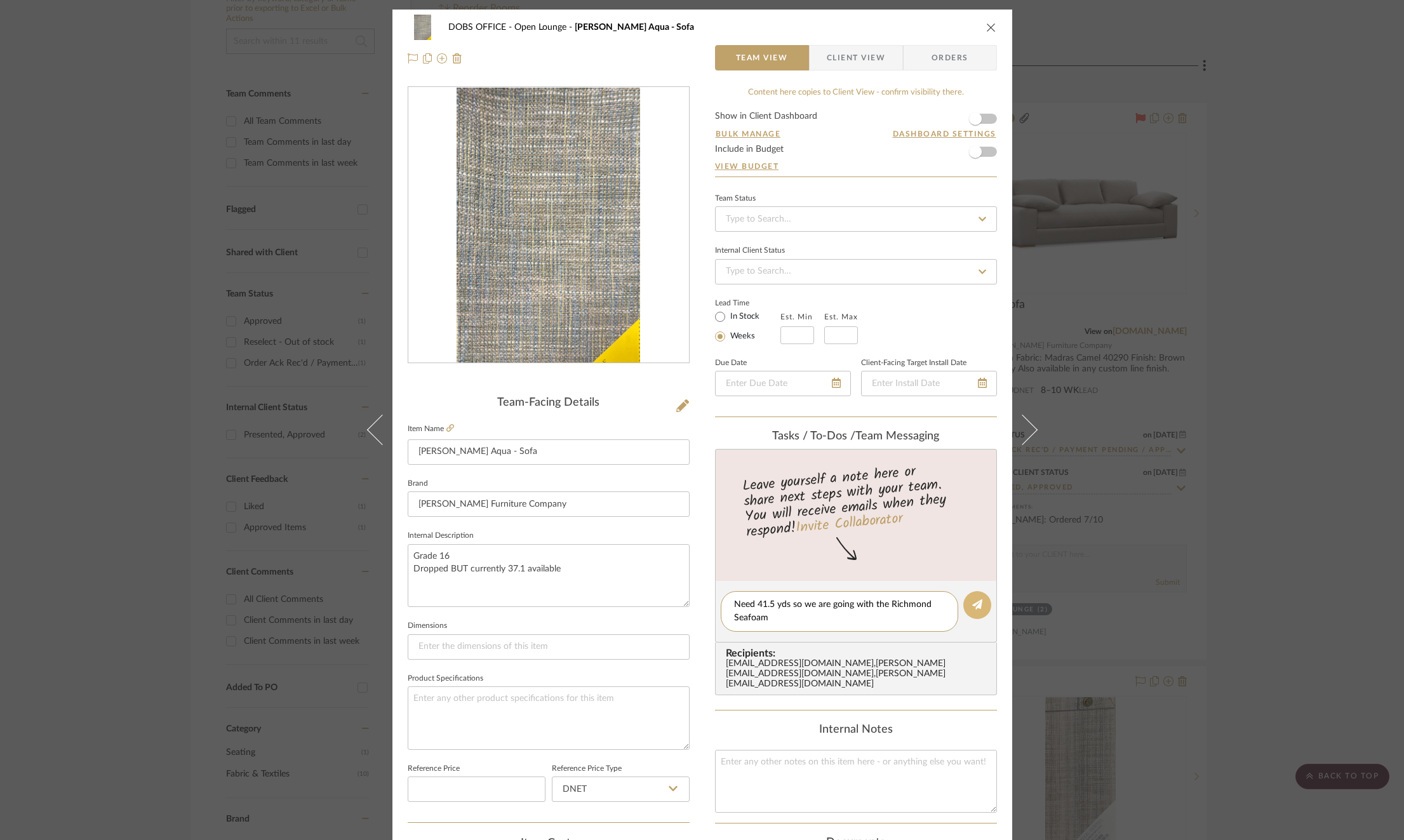
type textarea "Need 41.5 yds so we are going with the Richmond Seafoam"
click at [973, 605] on icon at bounding box center [978, 605] width 10 height 10
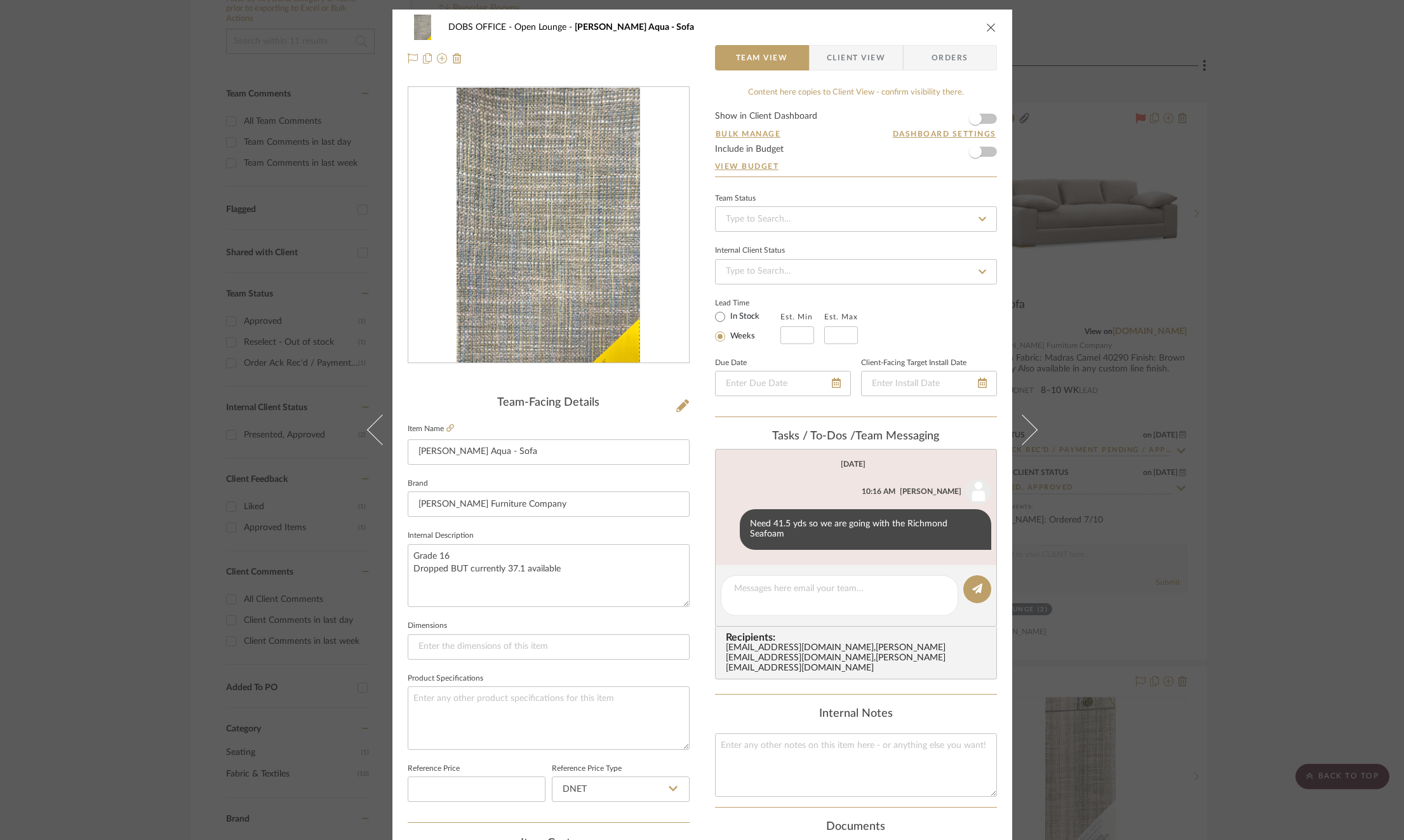
click at [1225, 518] on div "DOBS OFFICE Open Lounge Huff Aqua - Sofa Team View Client View Orders Team-Faci…" at bounding box center [702, 420] width 1404 height 840
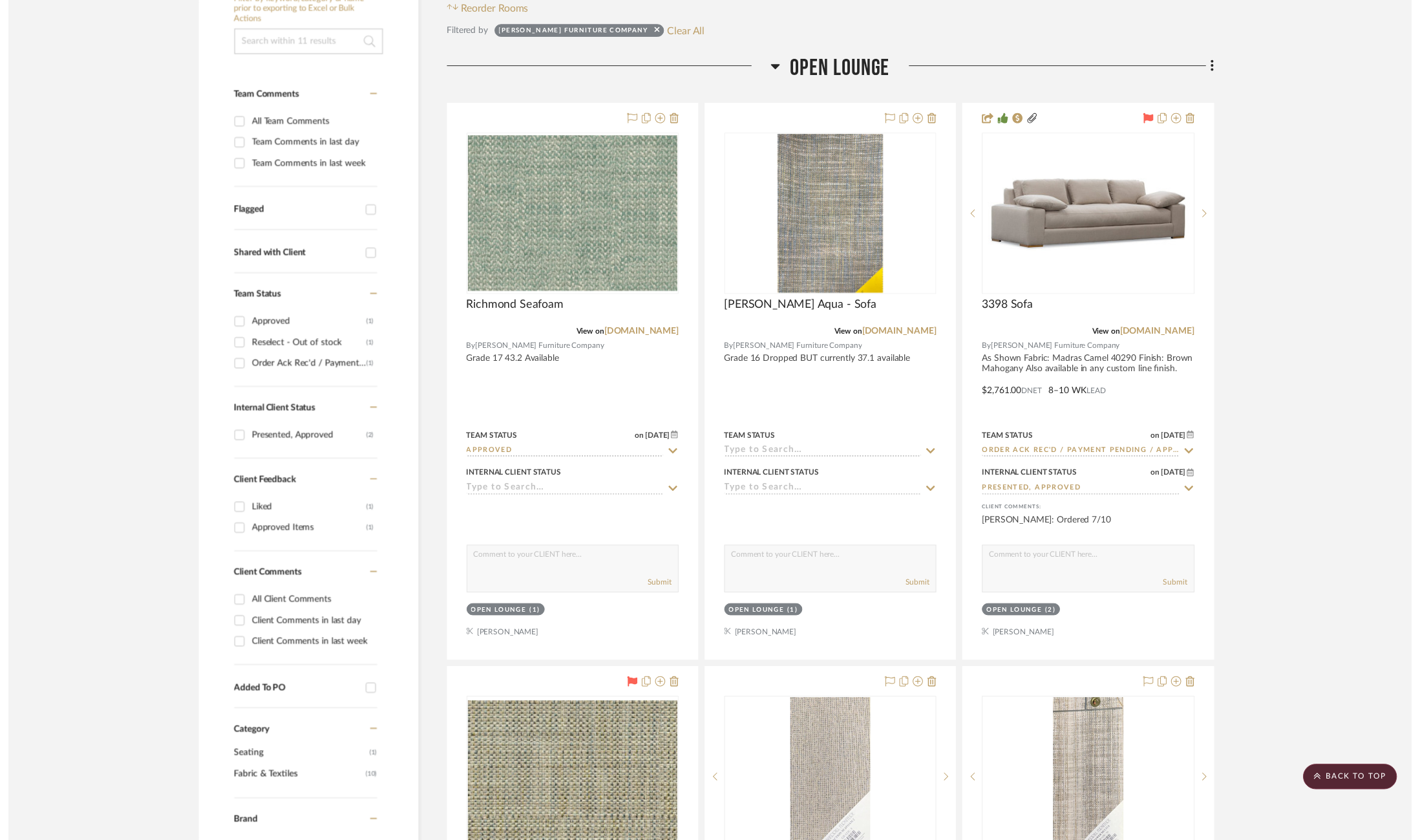
scroll to position [271, 0]
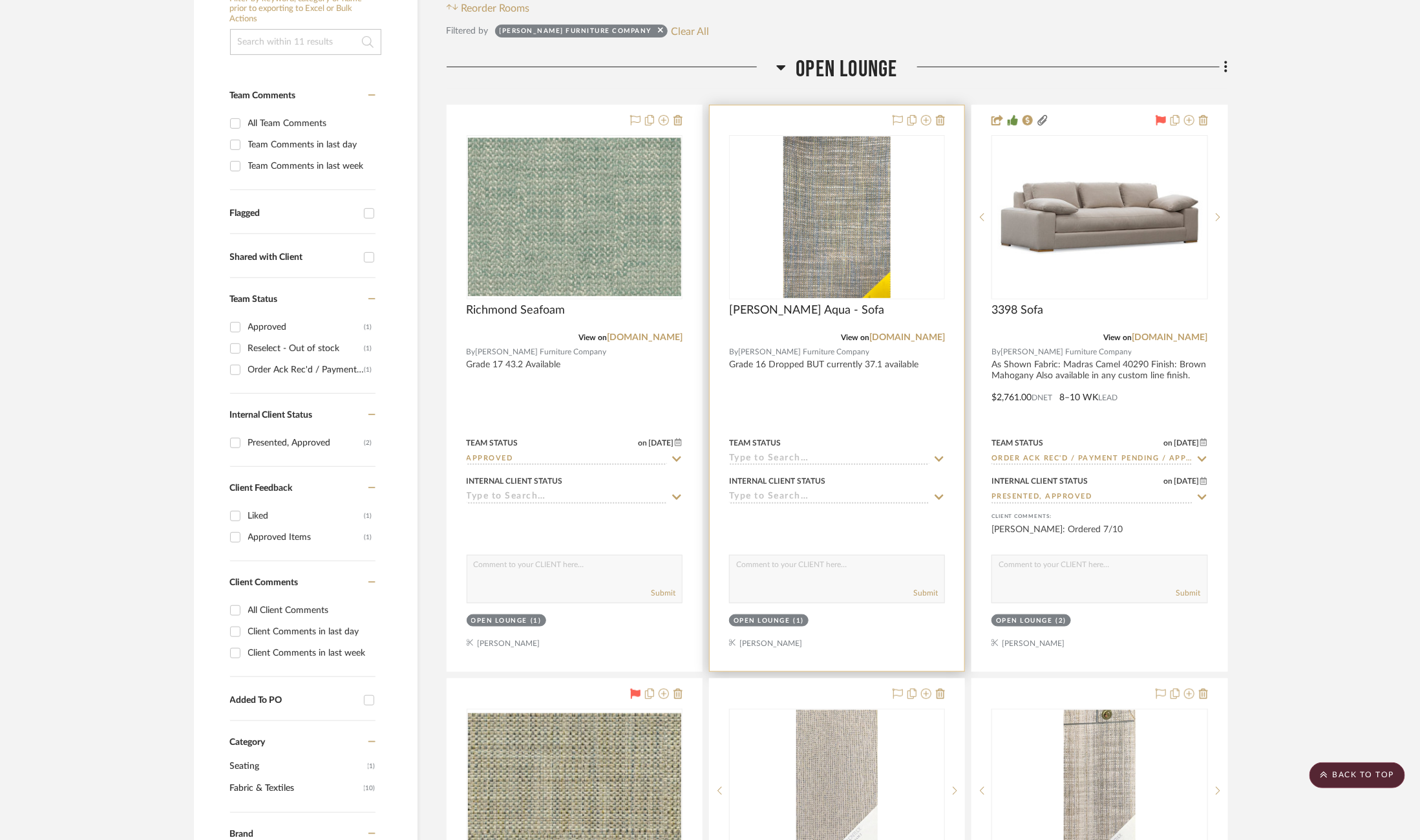
click at [937, 458] on icon at bounding box center [939, 458] width 9 height 5
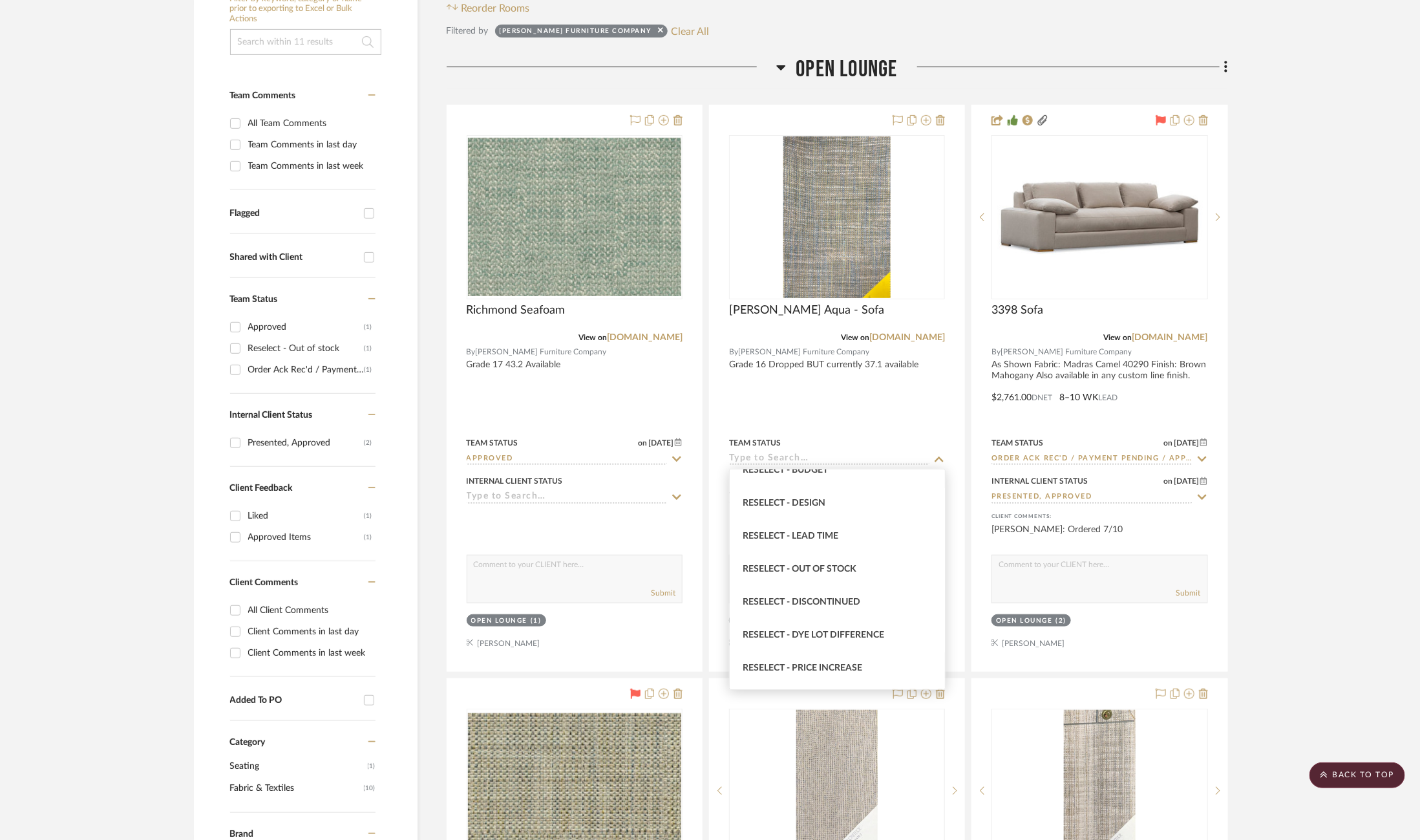
scroll to position [1132, 0]
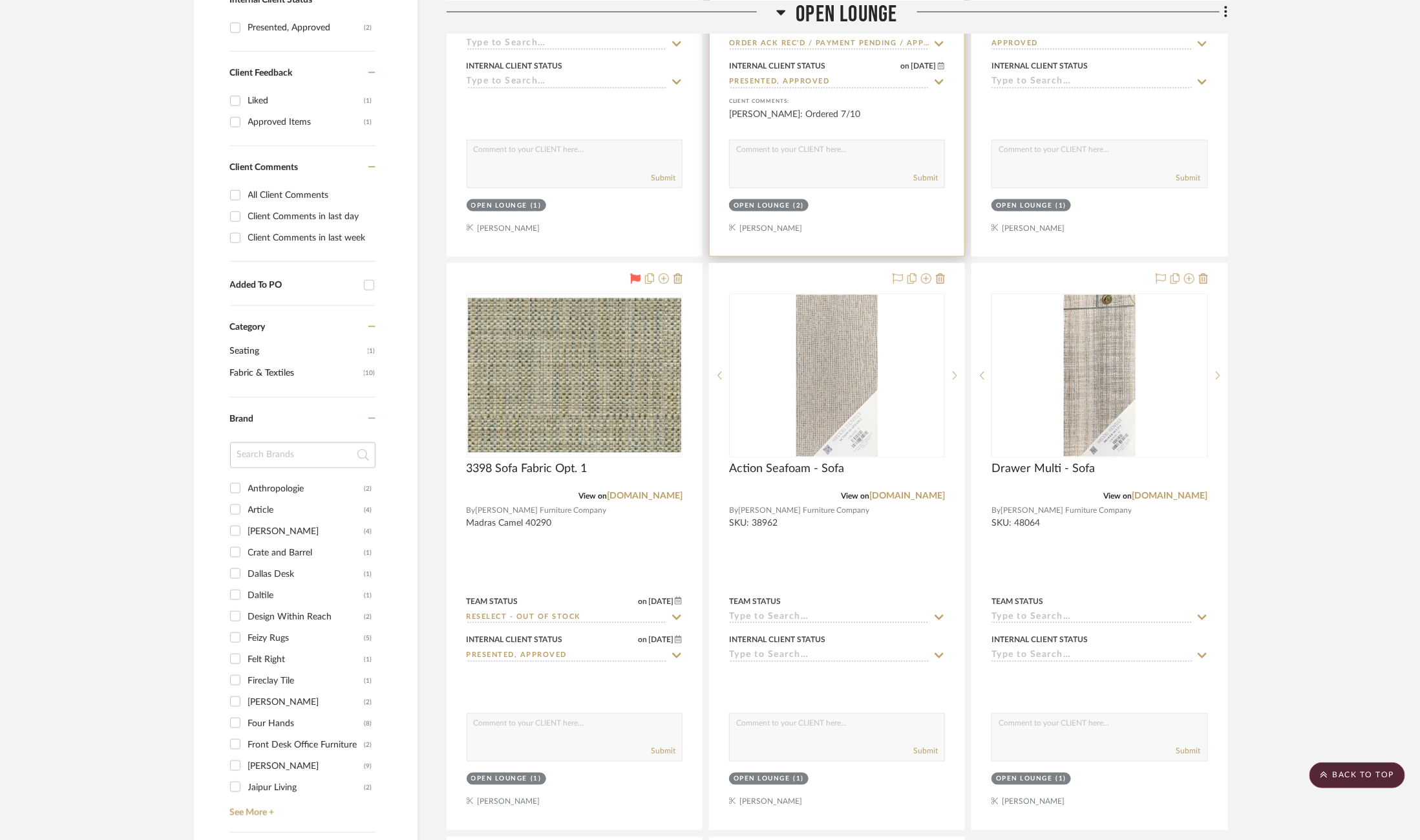
scroll to position [723, 0]
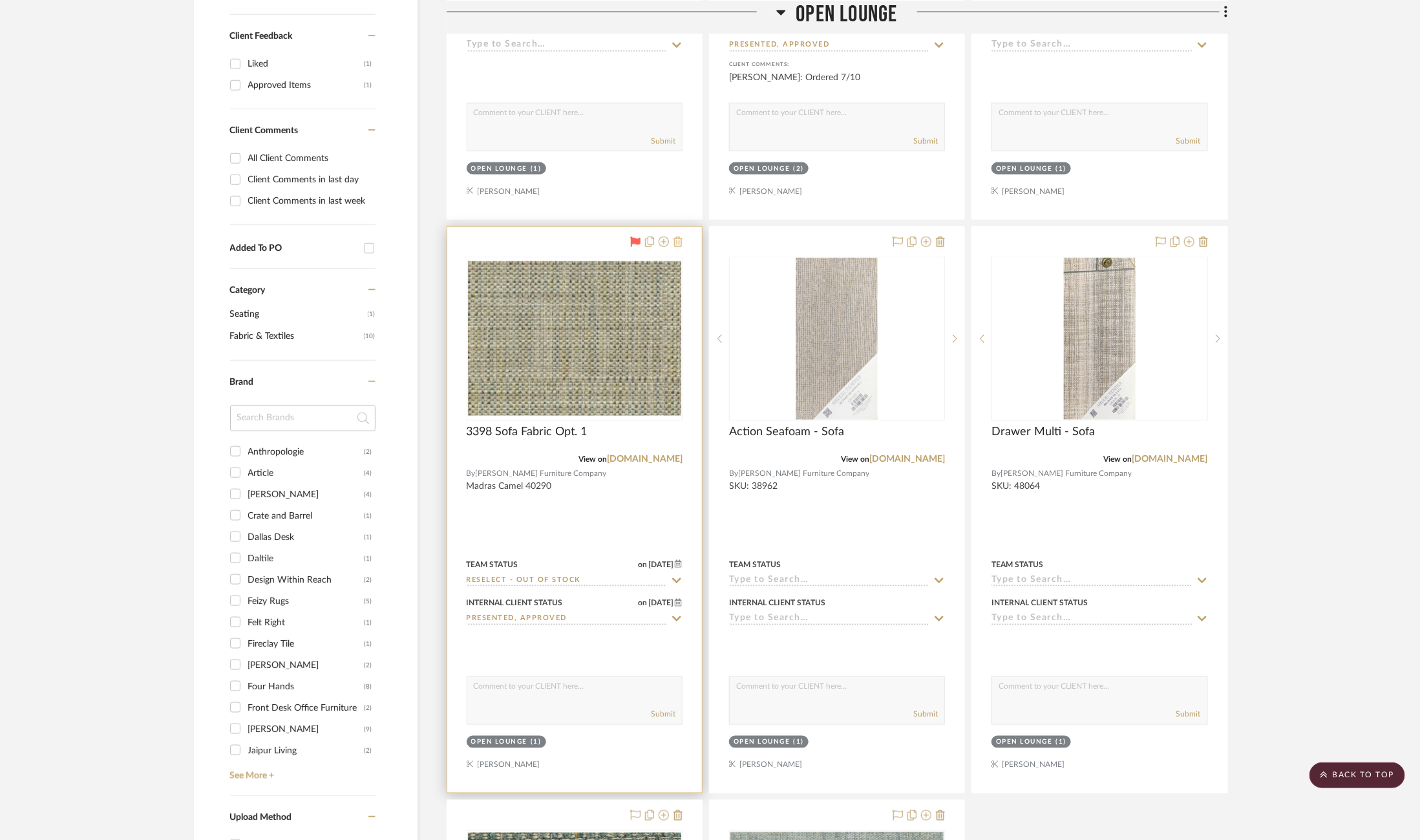
click at [682, 243] on icon at bounding box center [678, 241] width 9 height 10
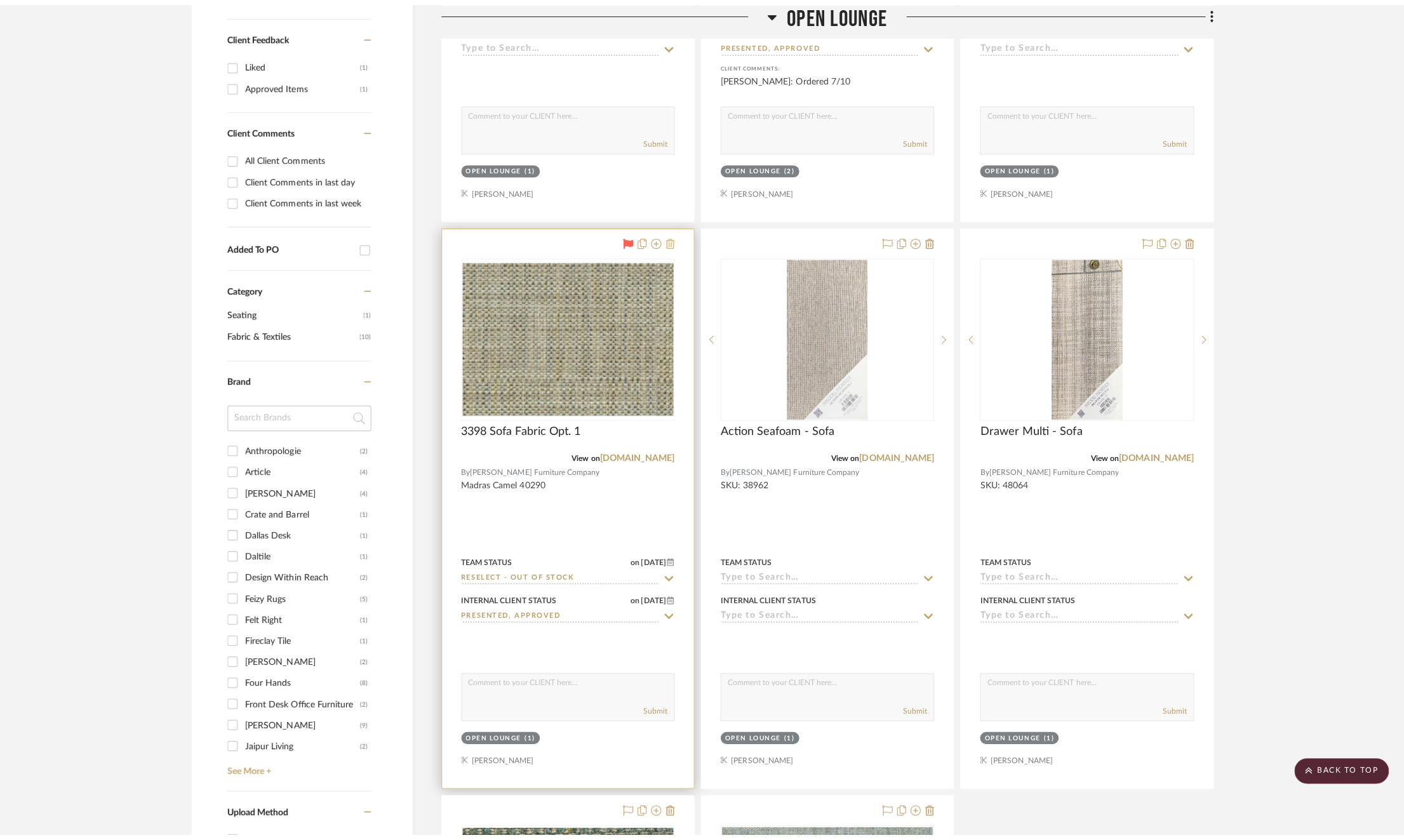
scroll to position [0, 0]
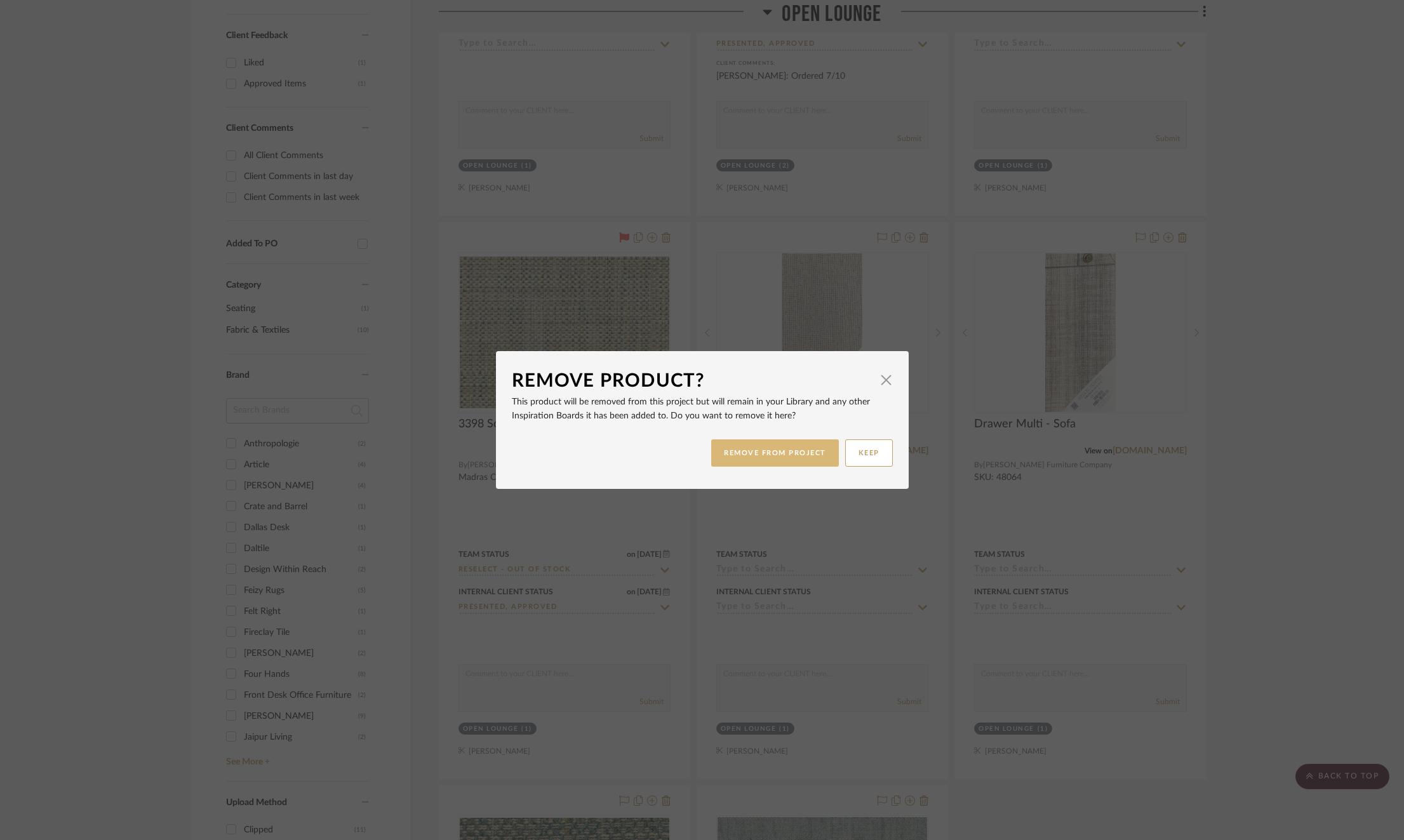
click at [804, 456] on button "REMOVE FROM PROJECT" at bounding box center [776, 453] width 127 height 27
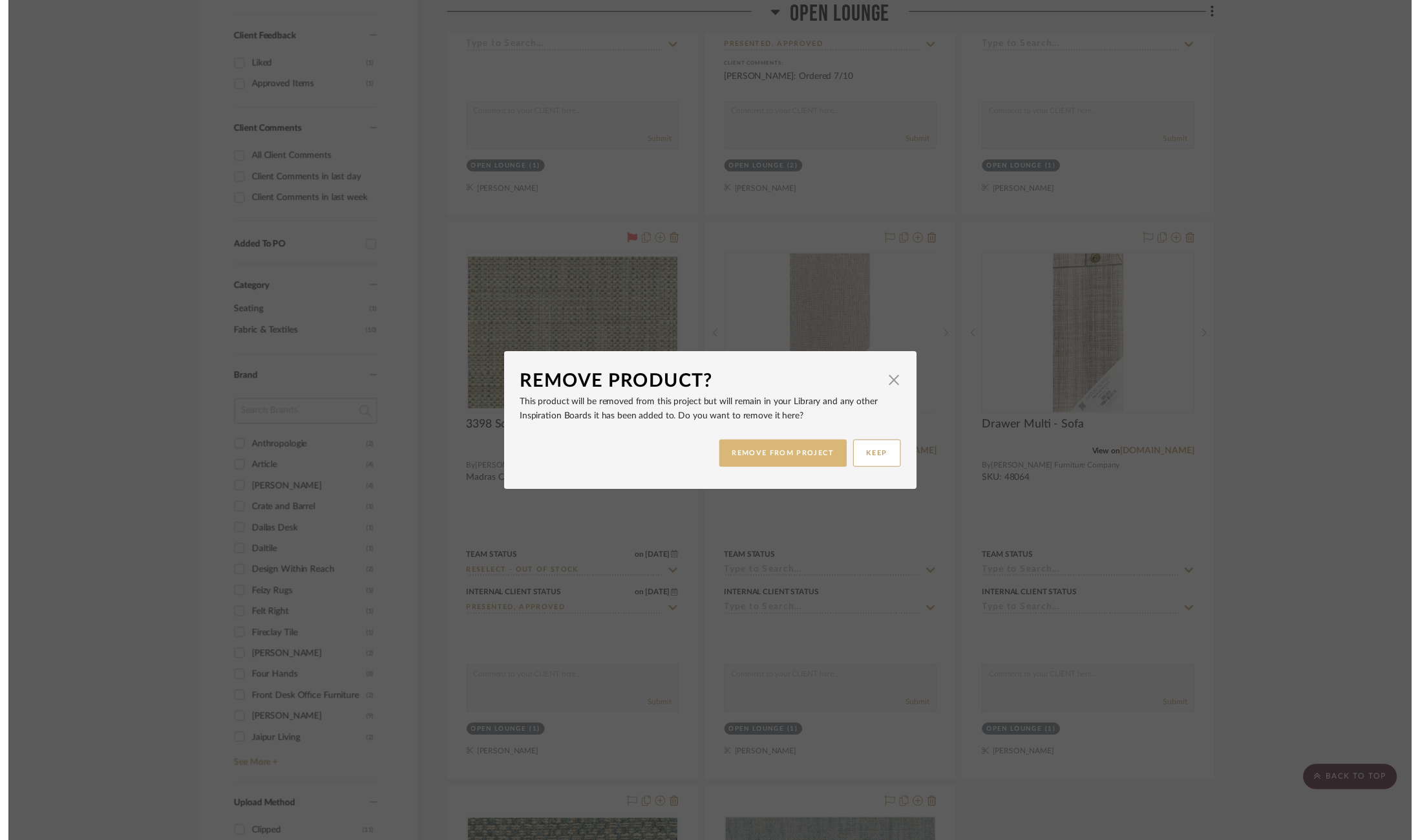
scroll to position [723, 0]
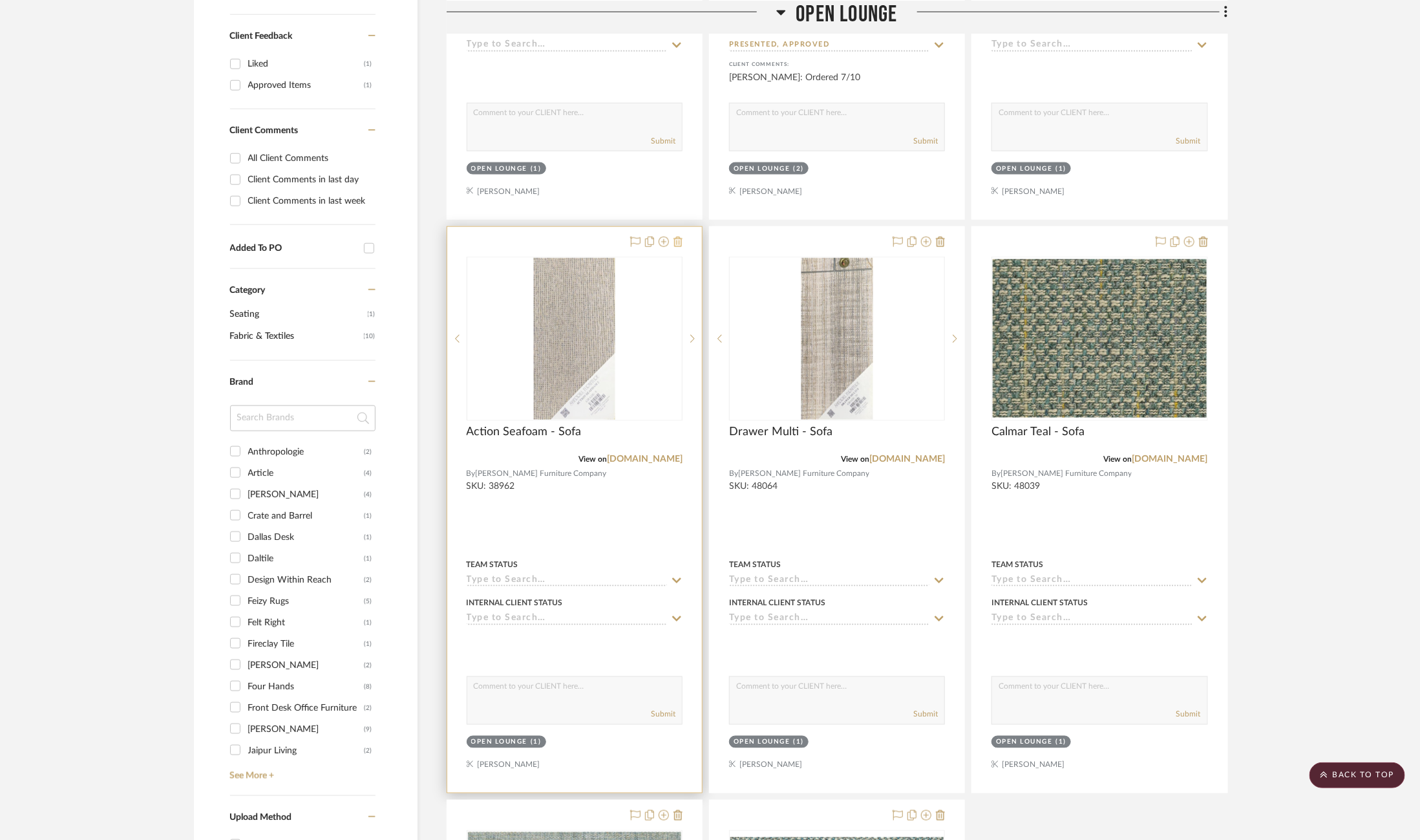
click at [678, 238] on icon at bounding box center [678, 241] width 9 height 10
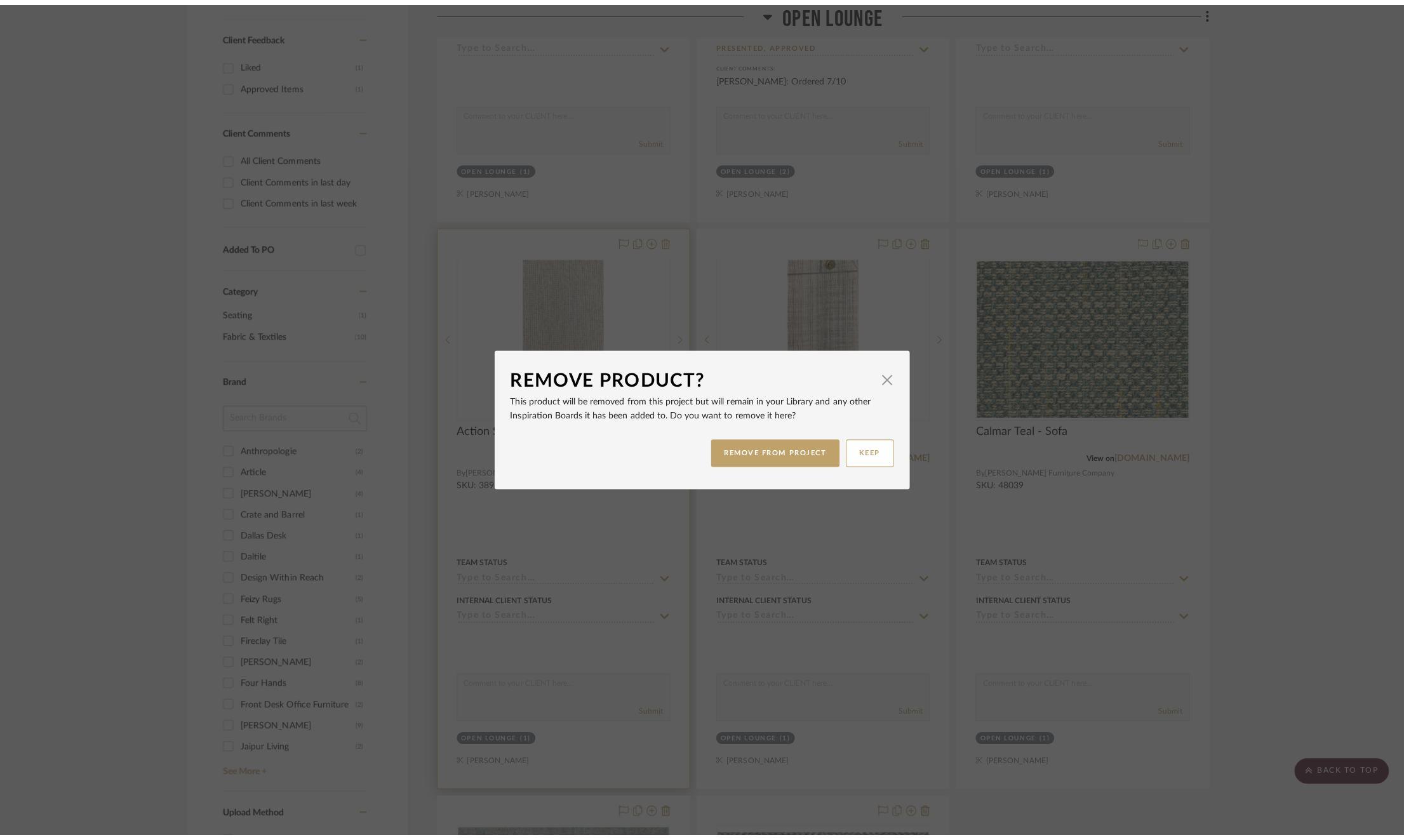
scroll to position [0, 0]
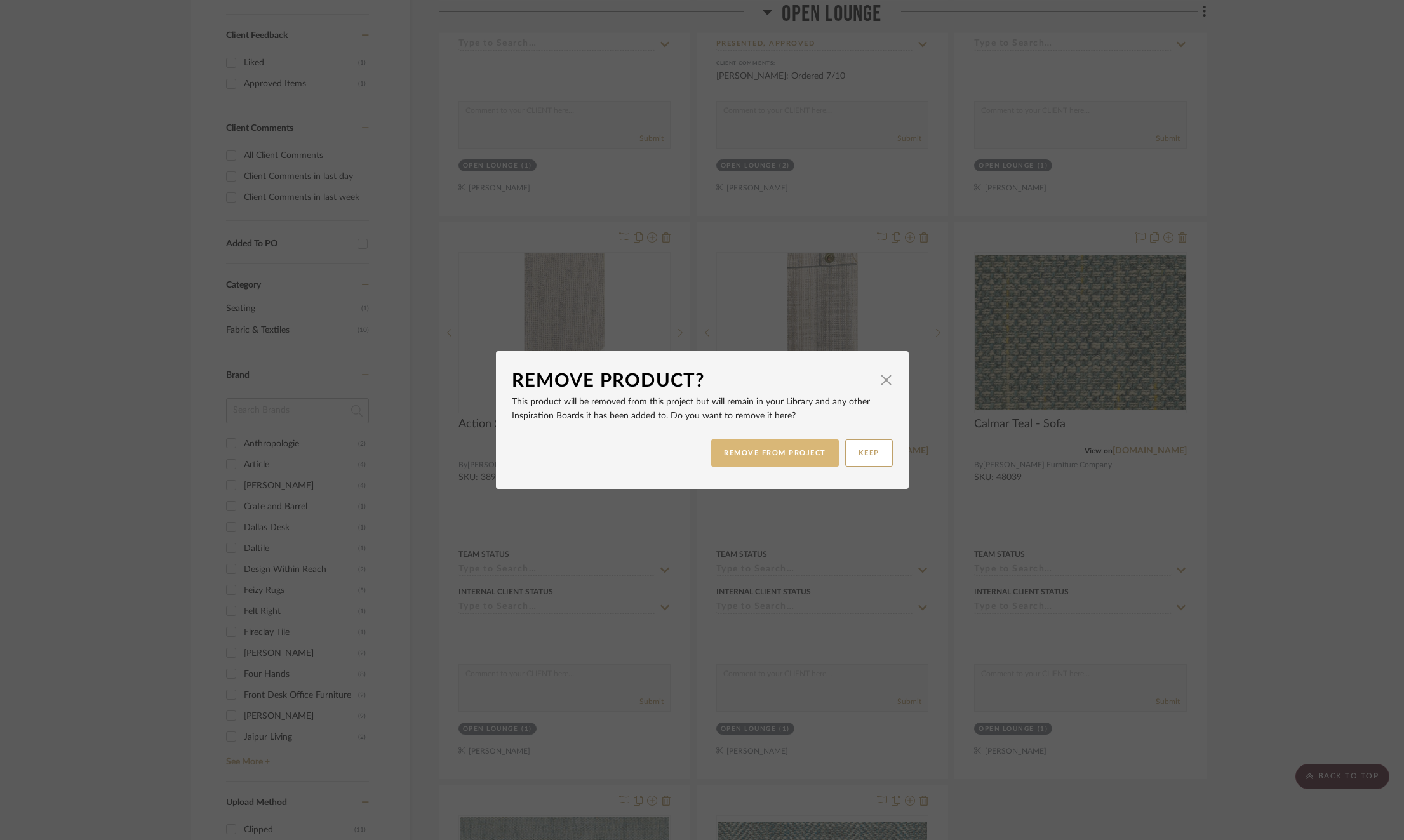
click at [803, 454] on button "REMOVE FROM PROJECT" at bounding box center [776, 453] width 127 height 27
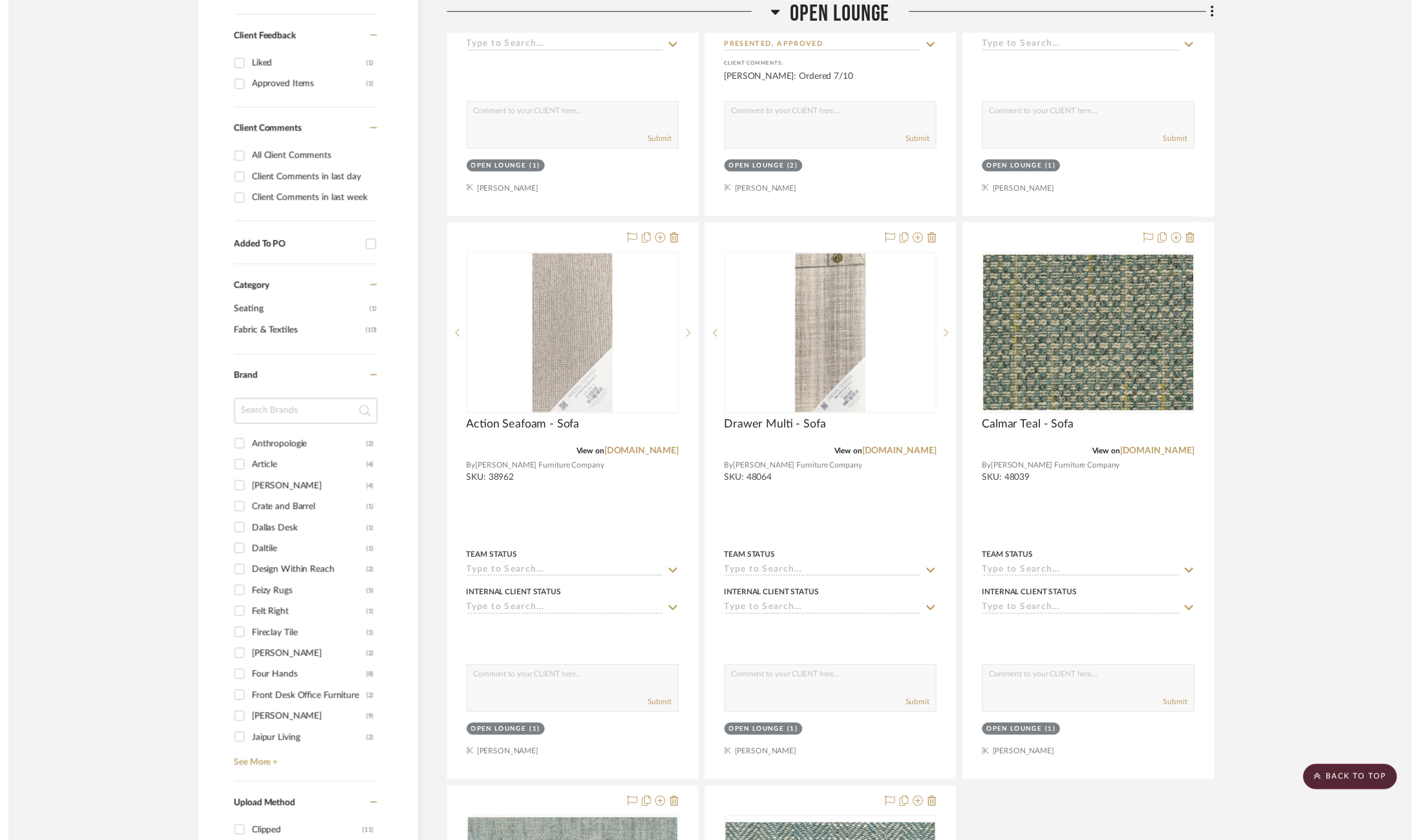
scroll to position [723, 0]
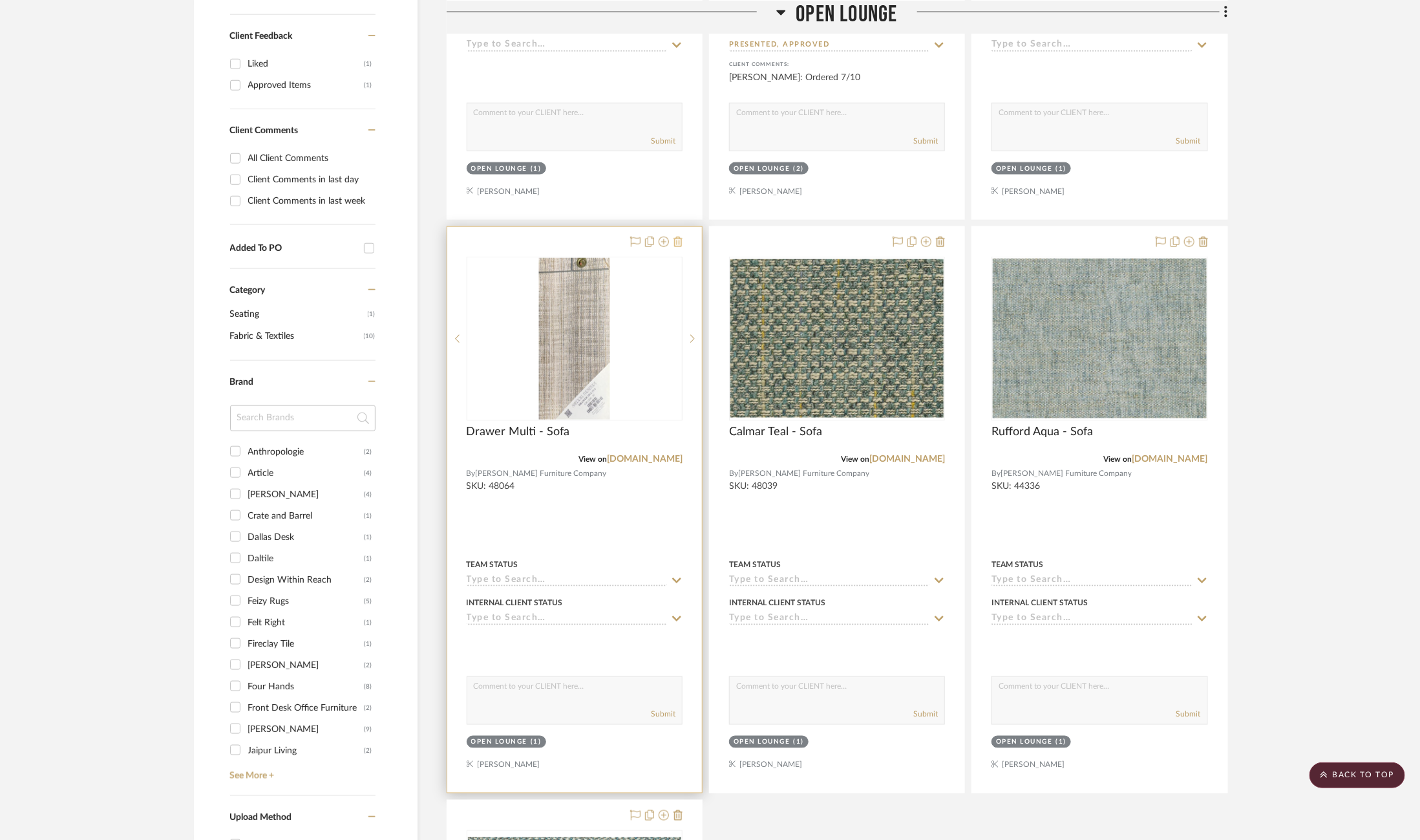
click at [681, 243] on icon at bounding box center [678, 241] width 9 height 10
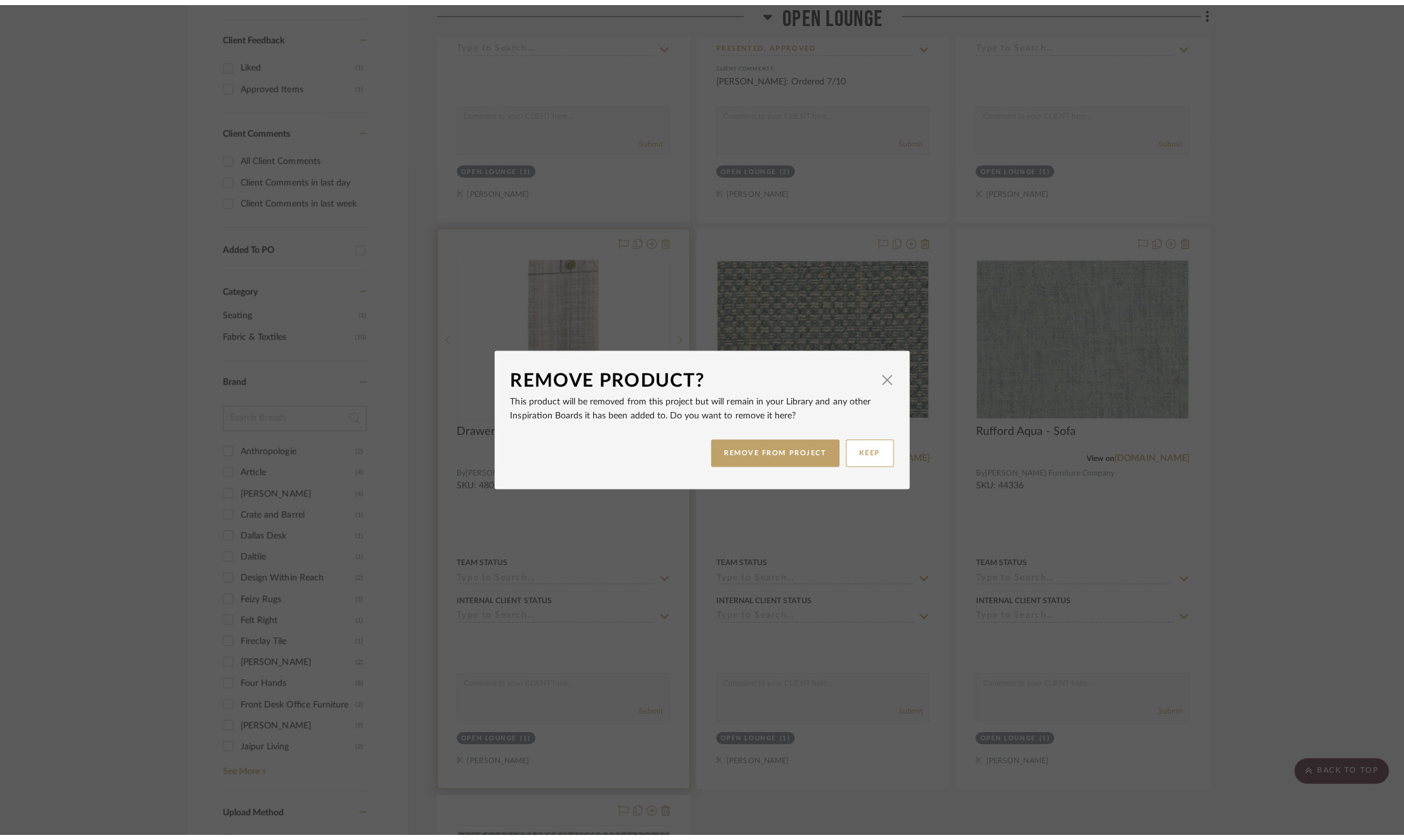
scroll to position [0, 0]
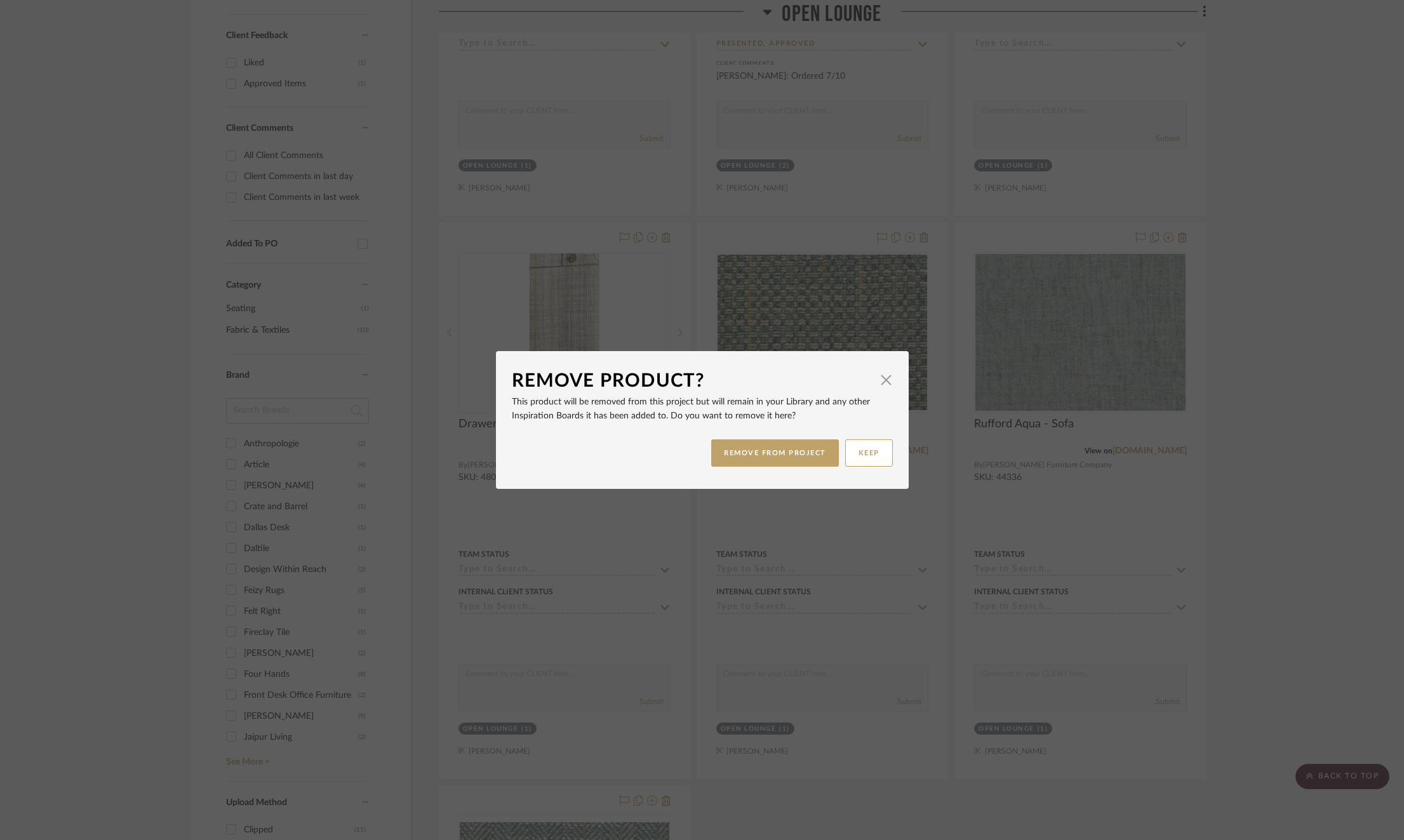
click at [781, 468] on div "REMOVE FROM PROJECT KEEP" at bounding box center [702, 453] width 381 height 40
click at [777, 452] on button "REMOVE FROM PROJECT" at bounding box center [776, 453] width 127 height 27
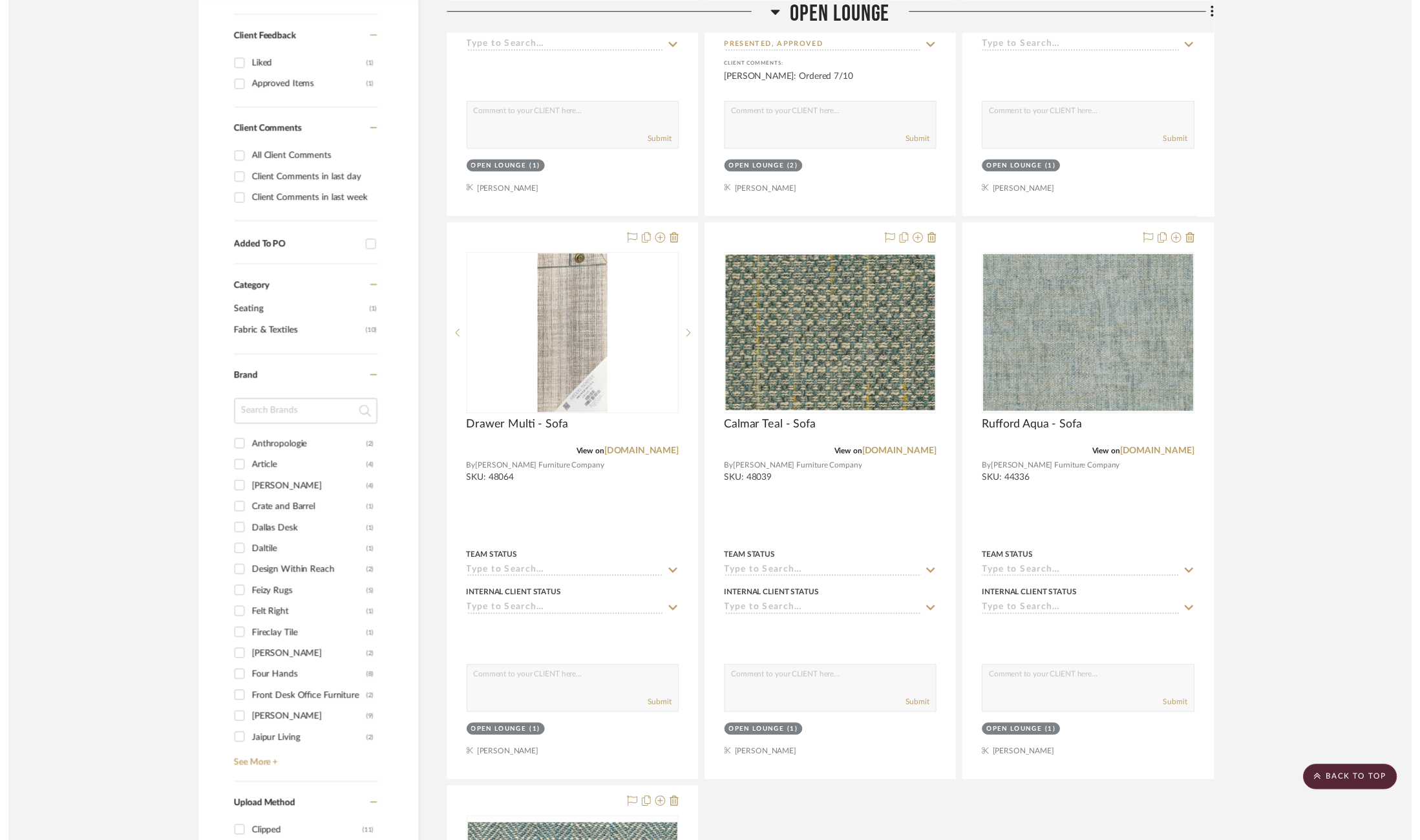
scroll to position [723, 0]
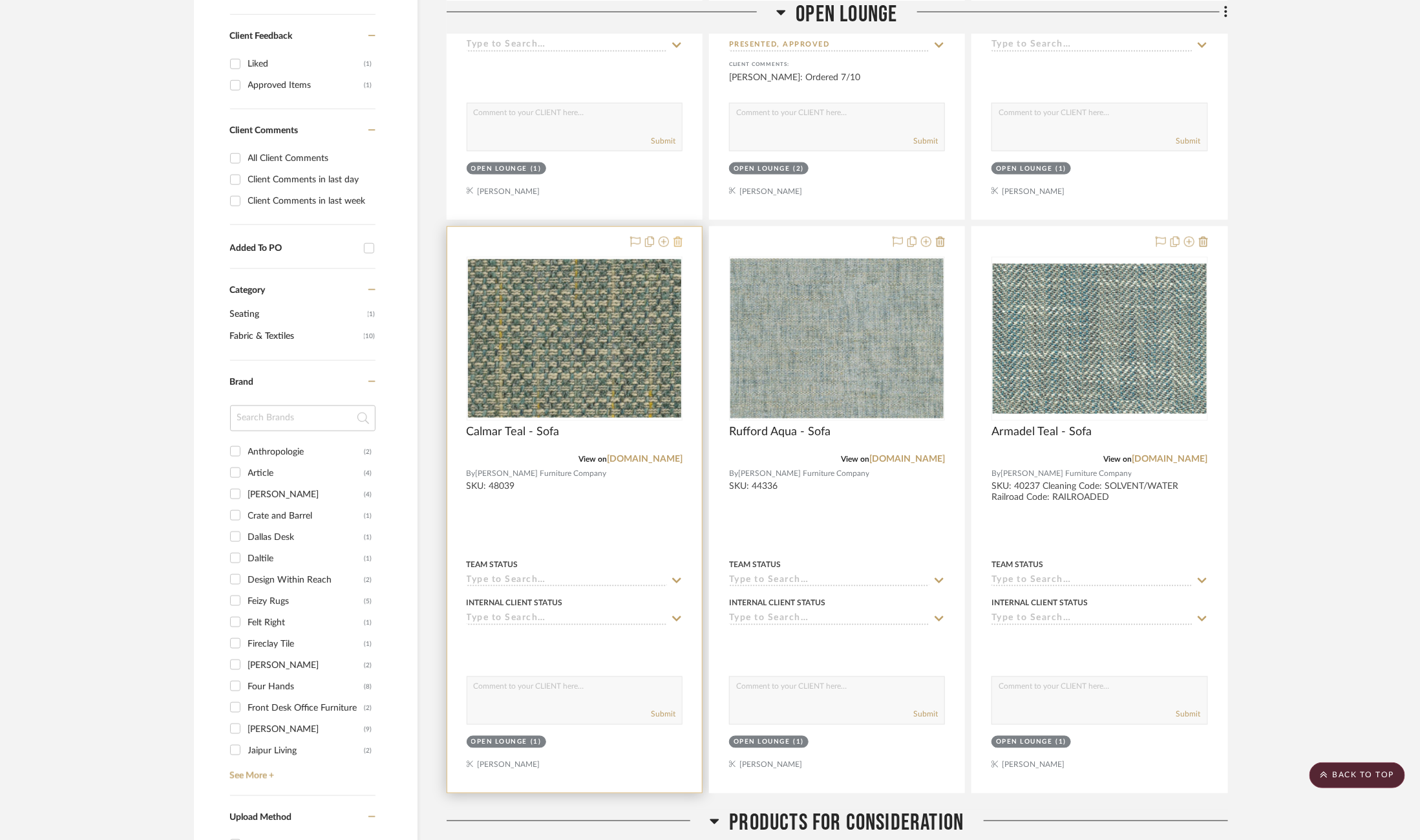
click at [678, 239] on icon at bounding box center [678, 241] width 9 height 10
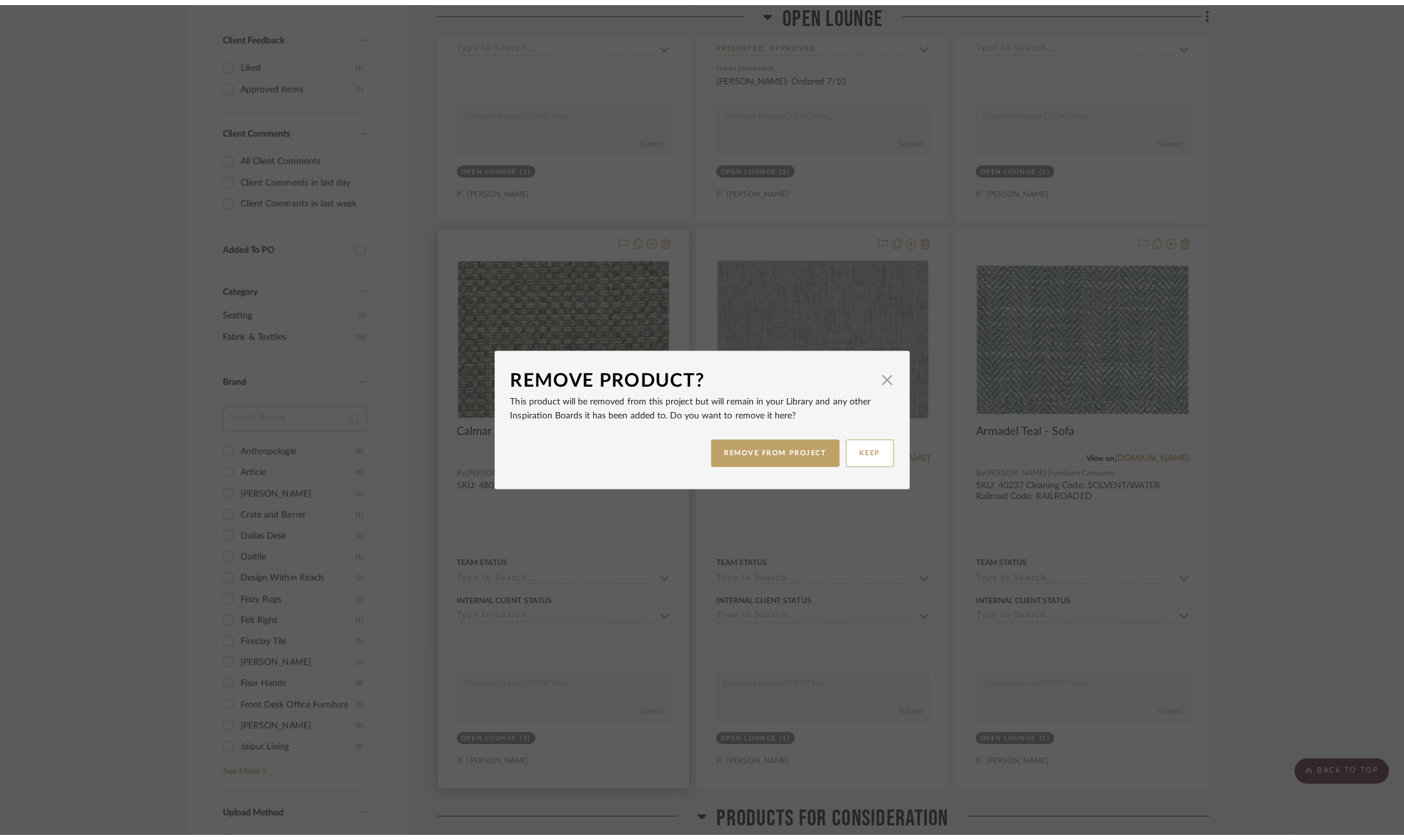
scroll to position [0, 0]
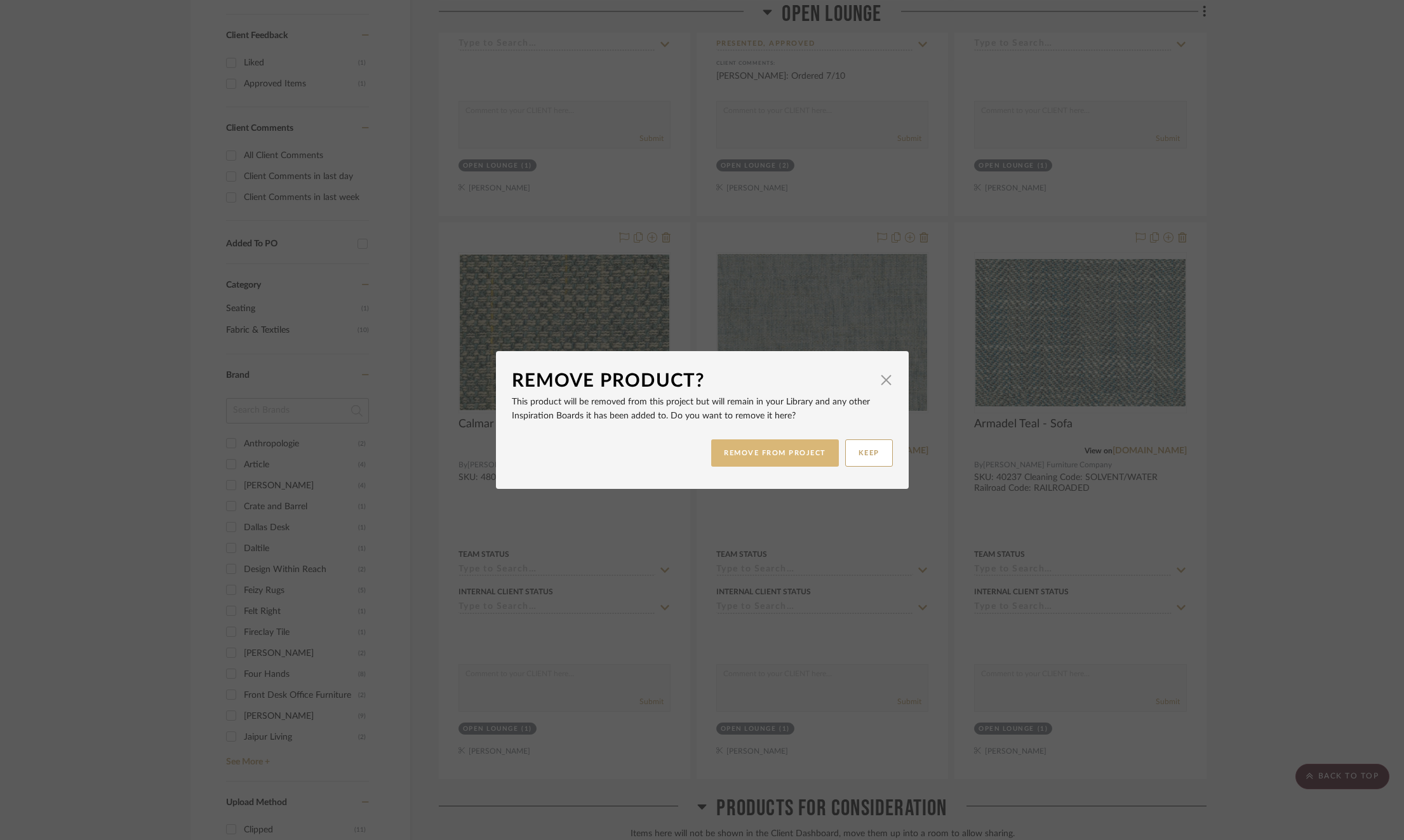
click at [806, 447] on button "REMOVE FROM PROJECT" at bounding box center [776, 453] width 127 height 27
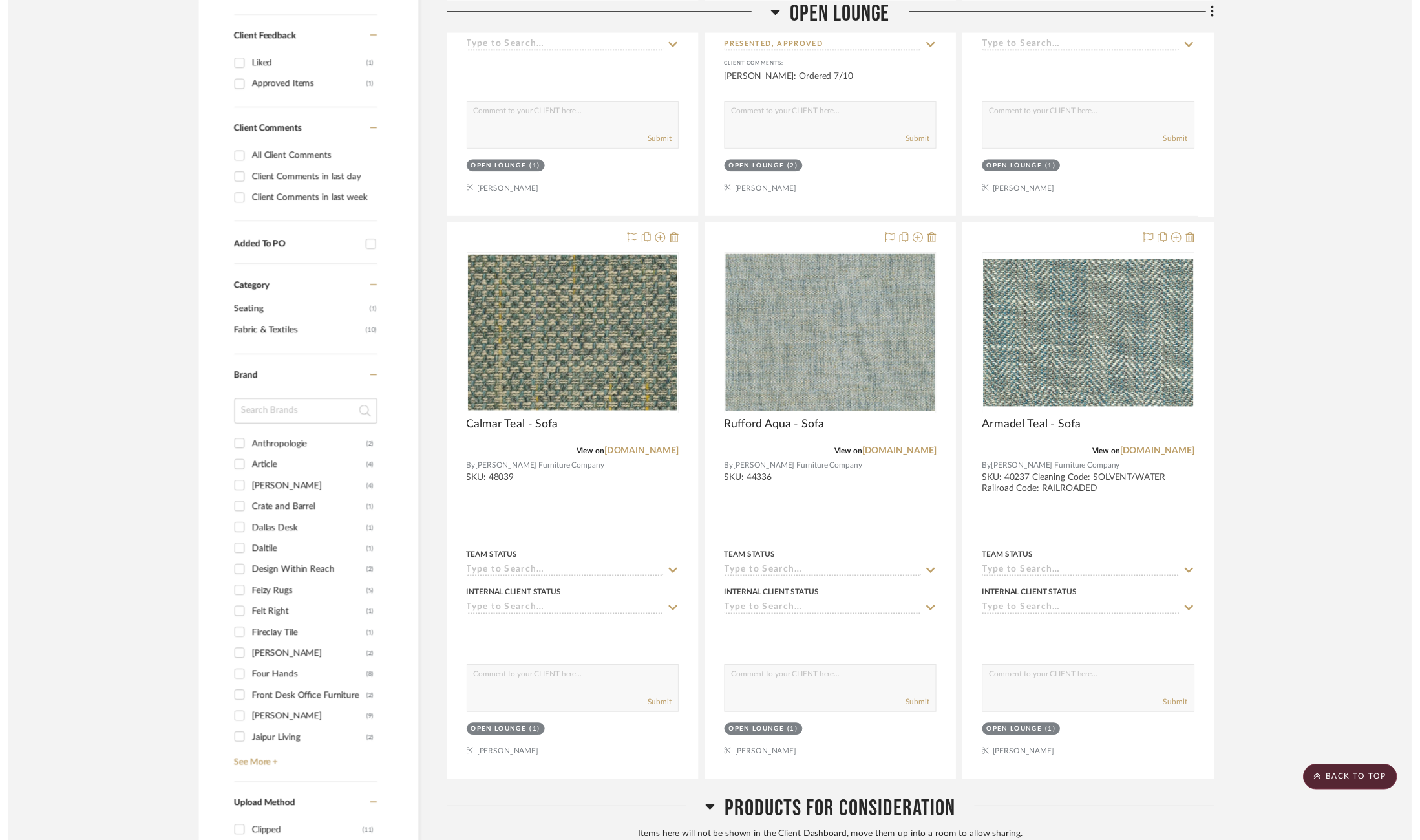
scroll to position [723, 0]
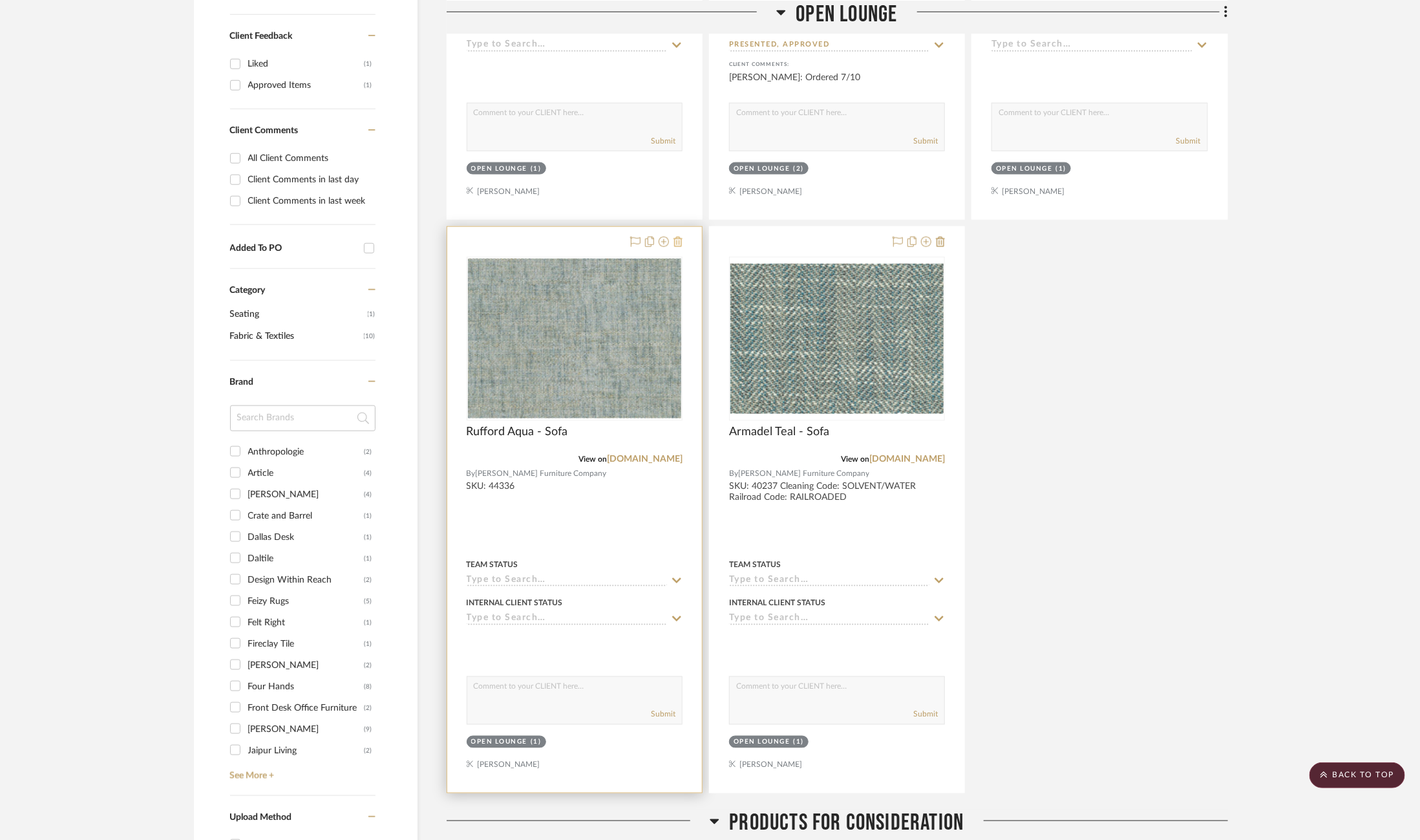
click at [678, 237] on icon at bounding box center [678, 241] width 9 height 10
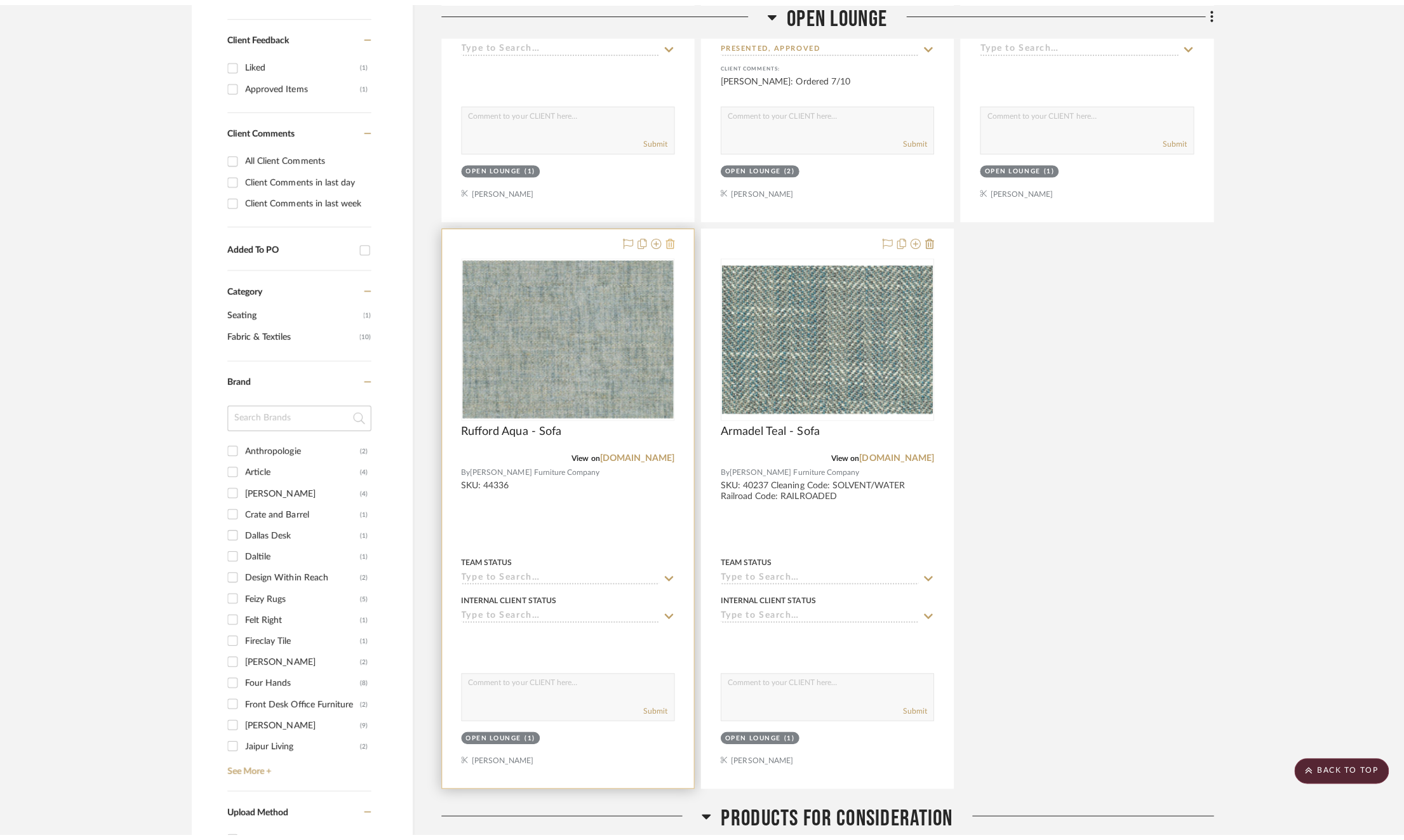
scroll to position [0, 0]
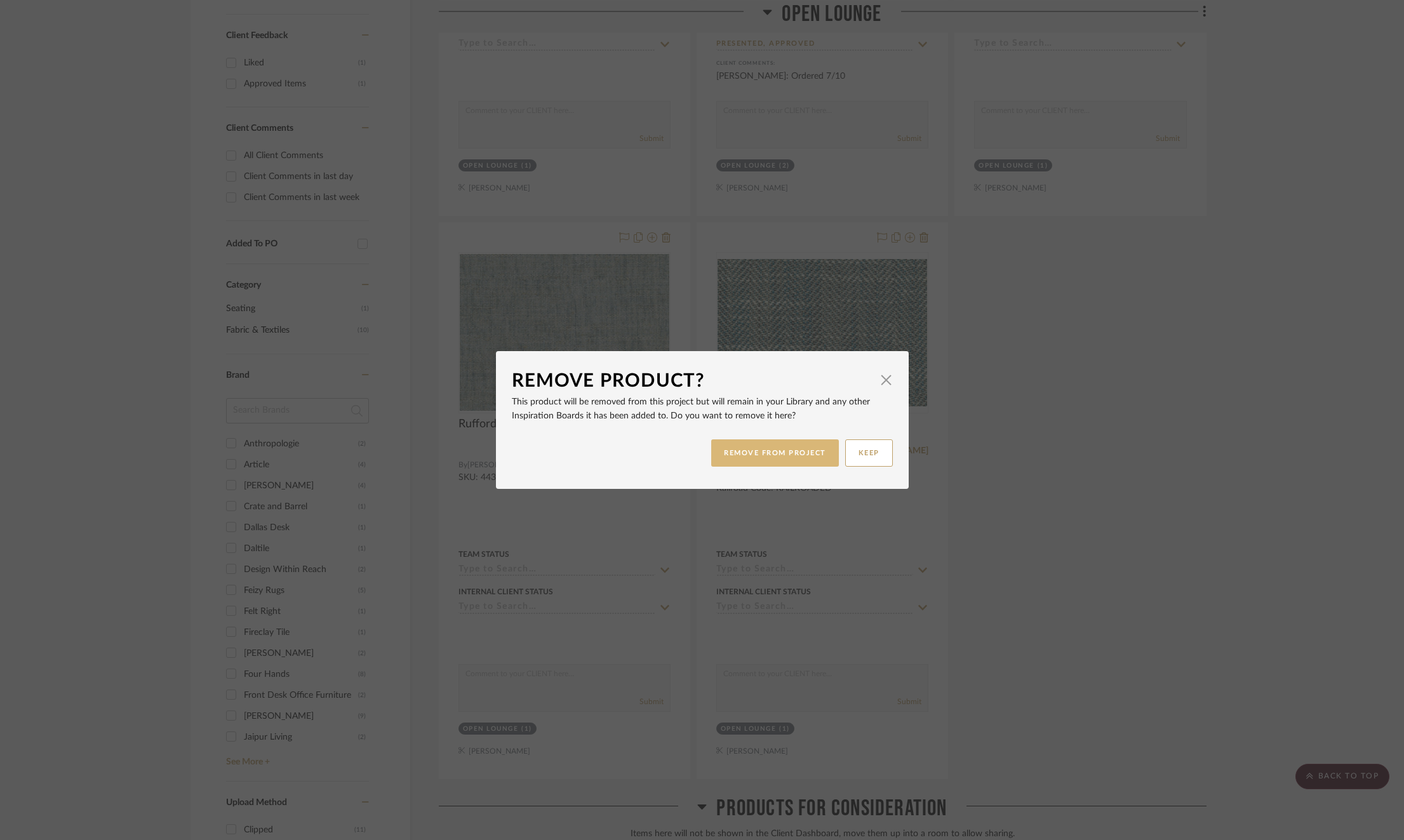
click at [727, 455] on button "REMOVE FROM PROJECT" at bounding box center [776, 453] width 127 height 27
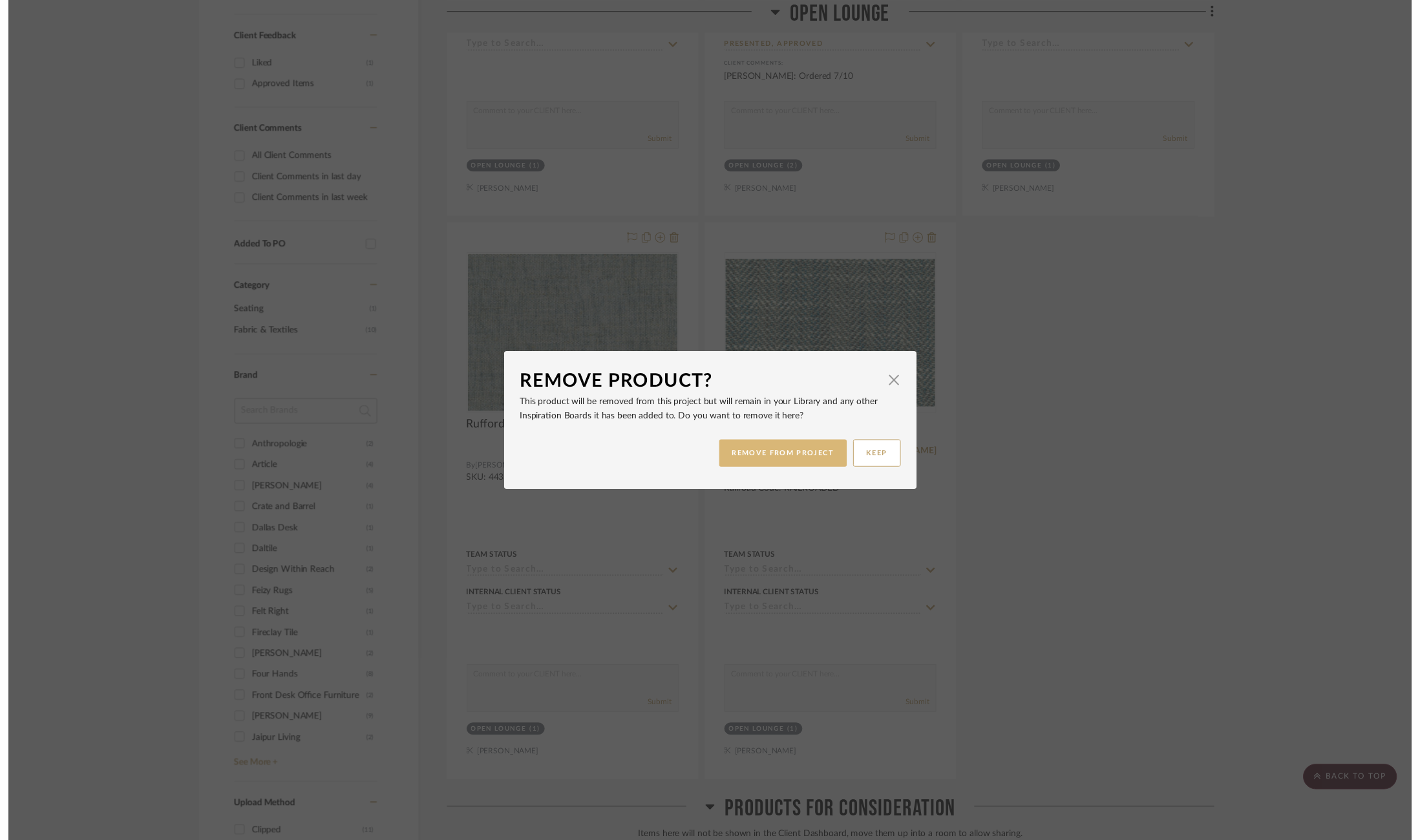
scroll to position [723, 0]
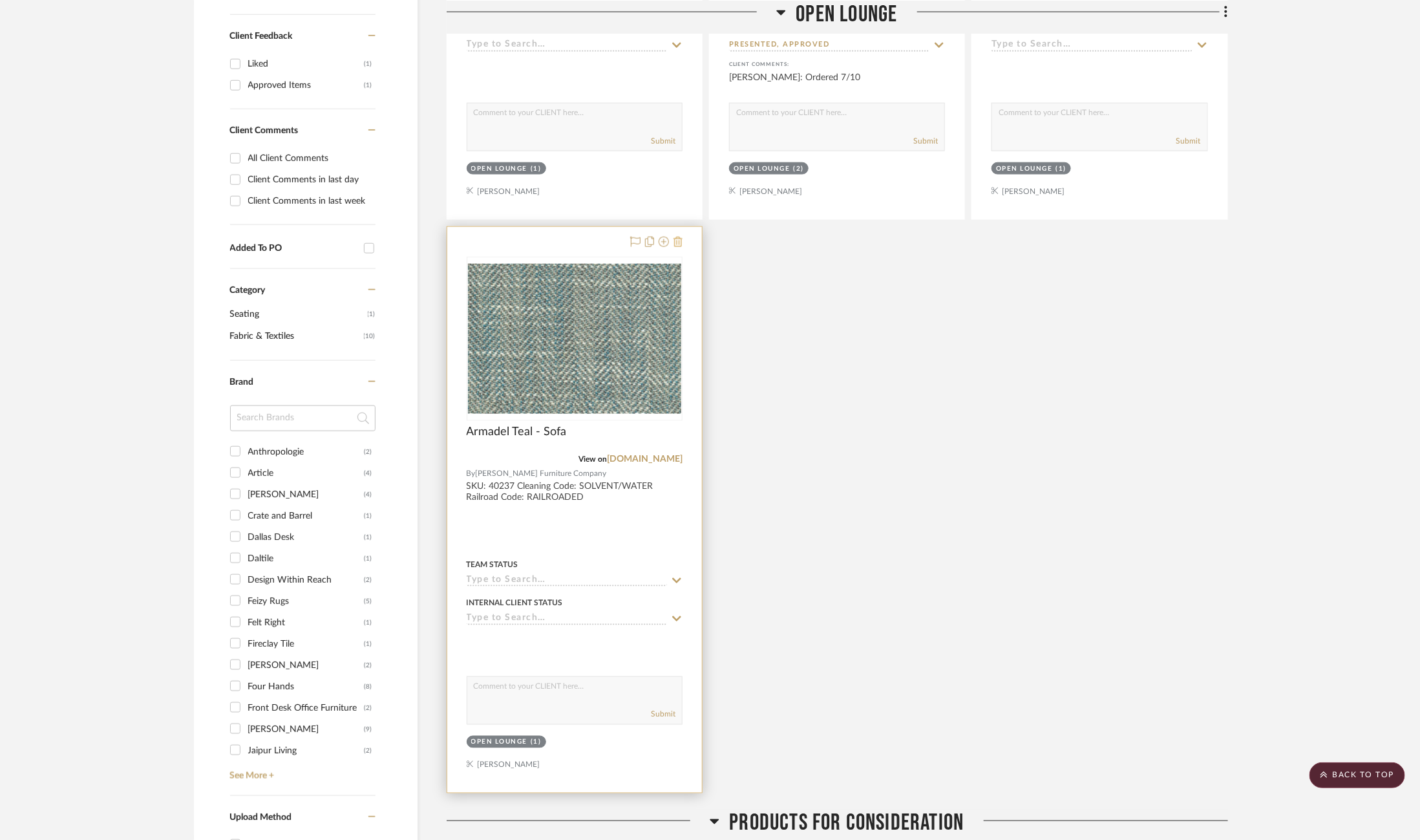
click at [681, 241] on icon at bounding box center [678, 241] width 9 height 10
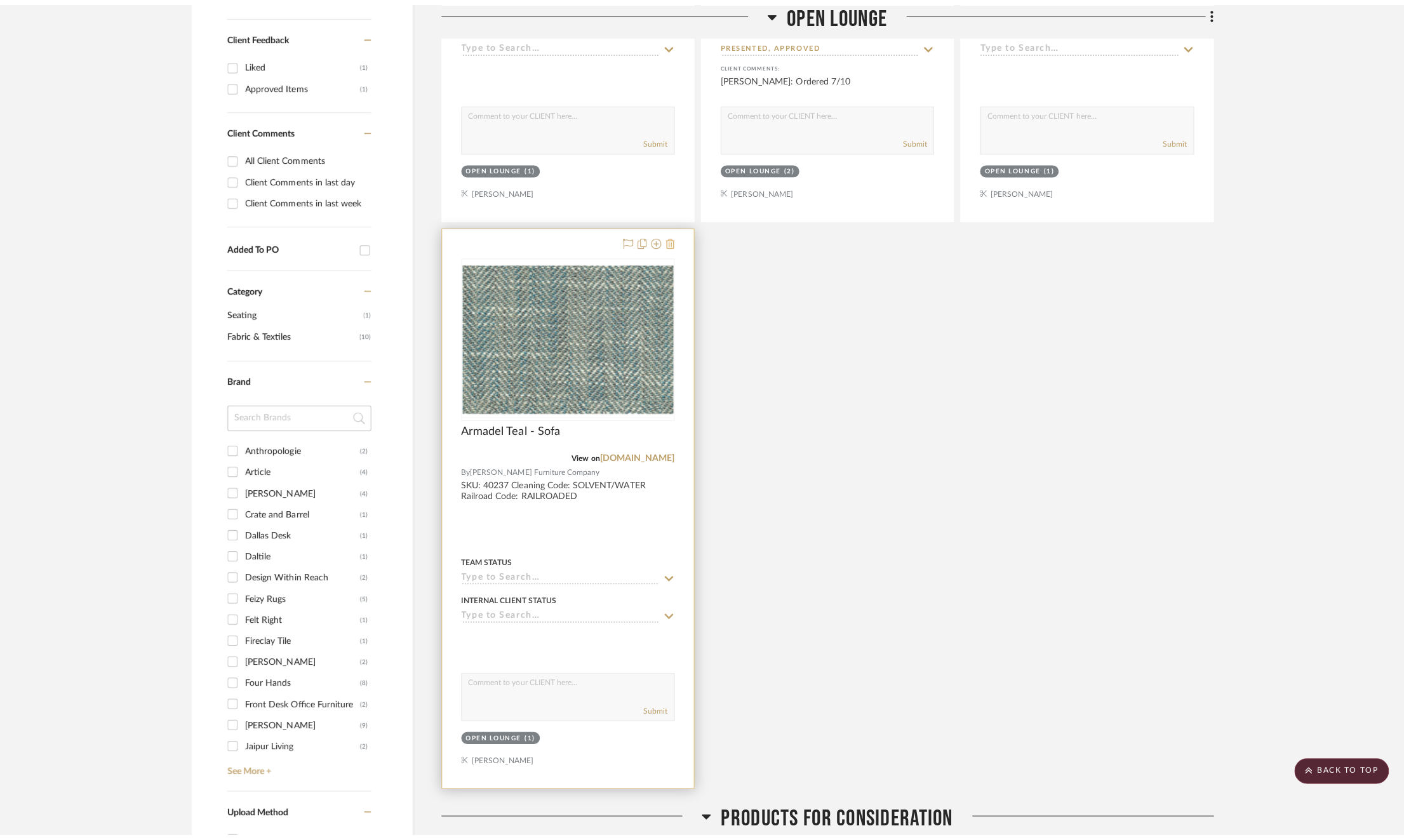
scroll to position [0, 0]
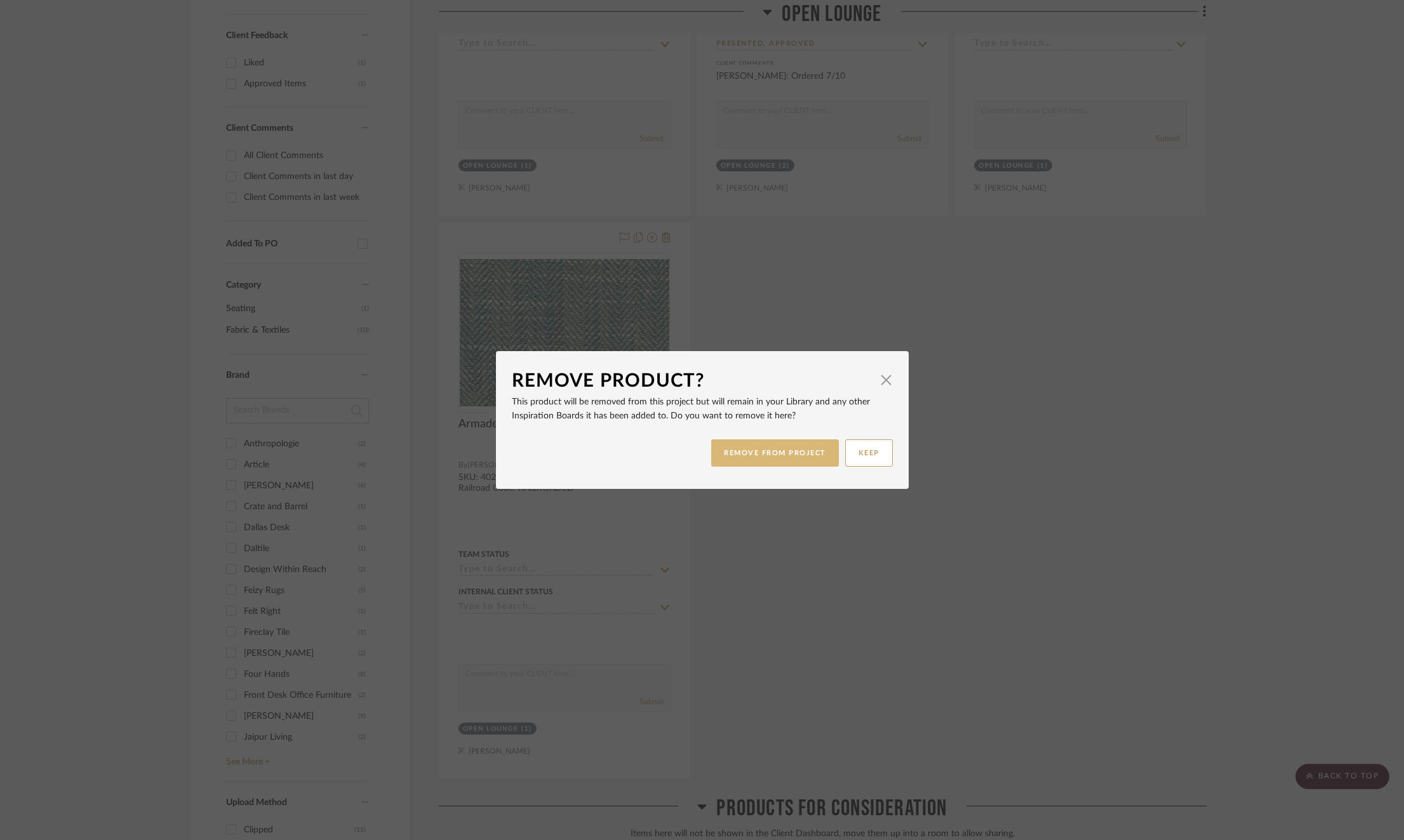
click at [780, 453] on button "REMOVE FROM PROJECT" at bounding box center [776, 453] width 127 height 27
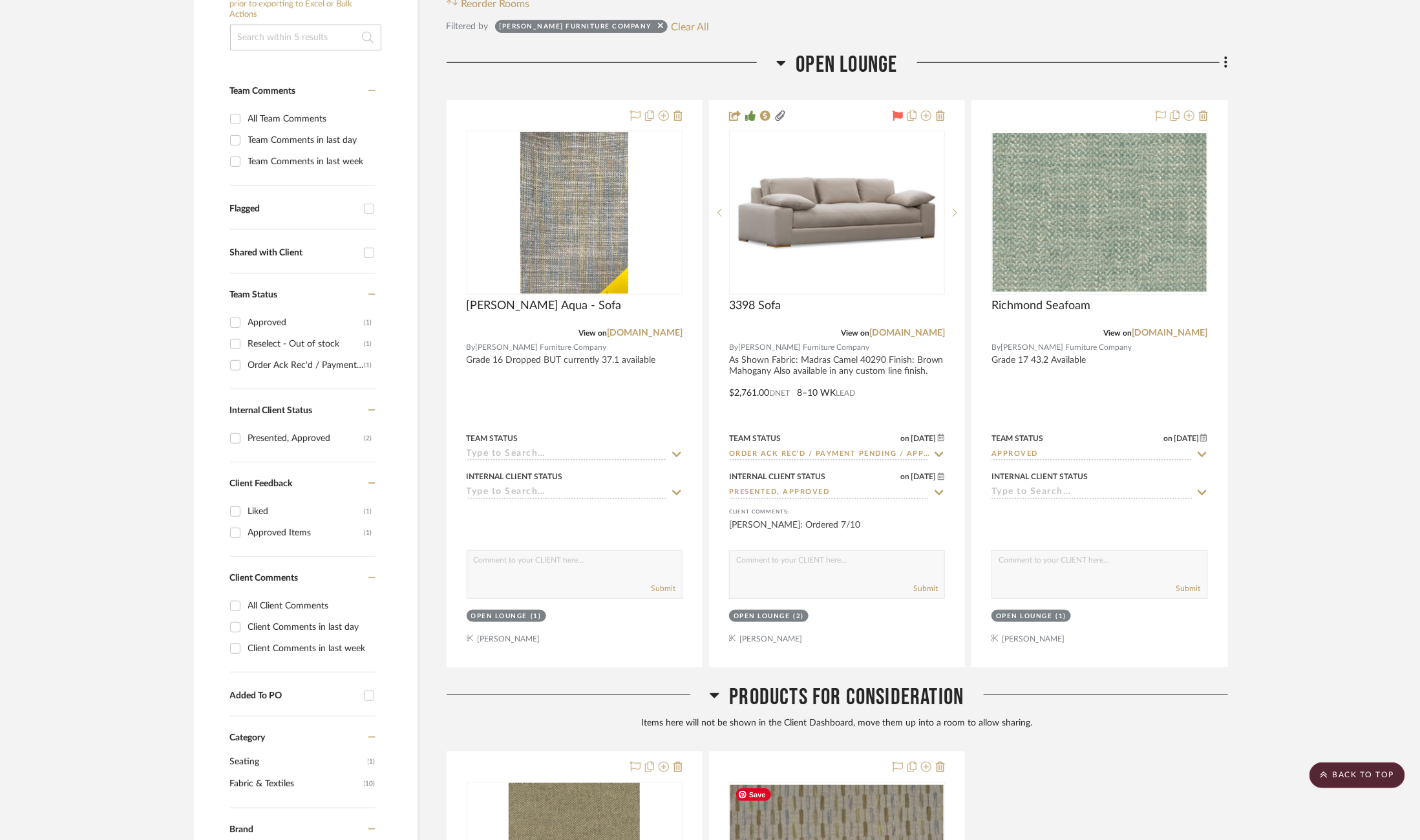
scroll to position [263, 0]
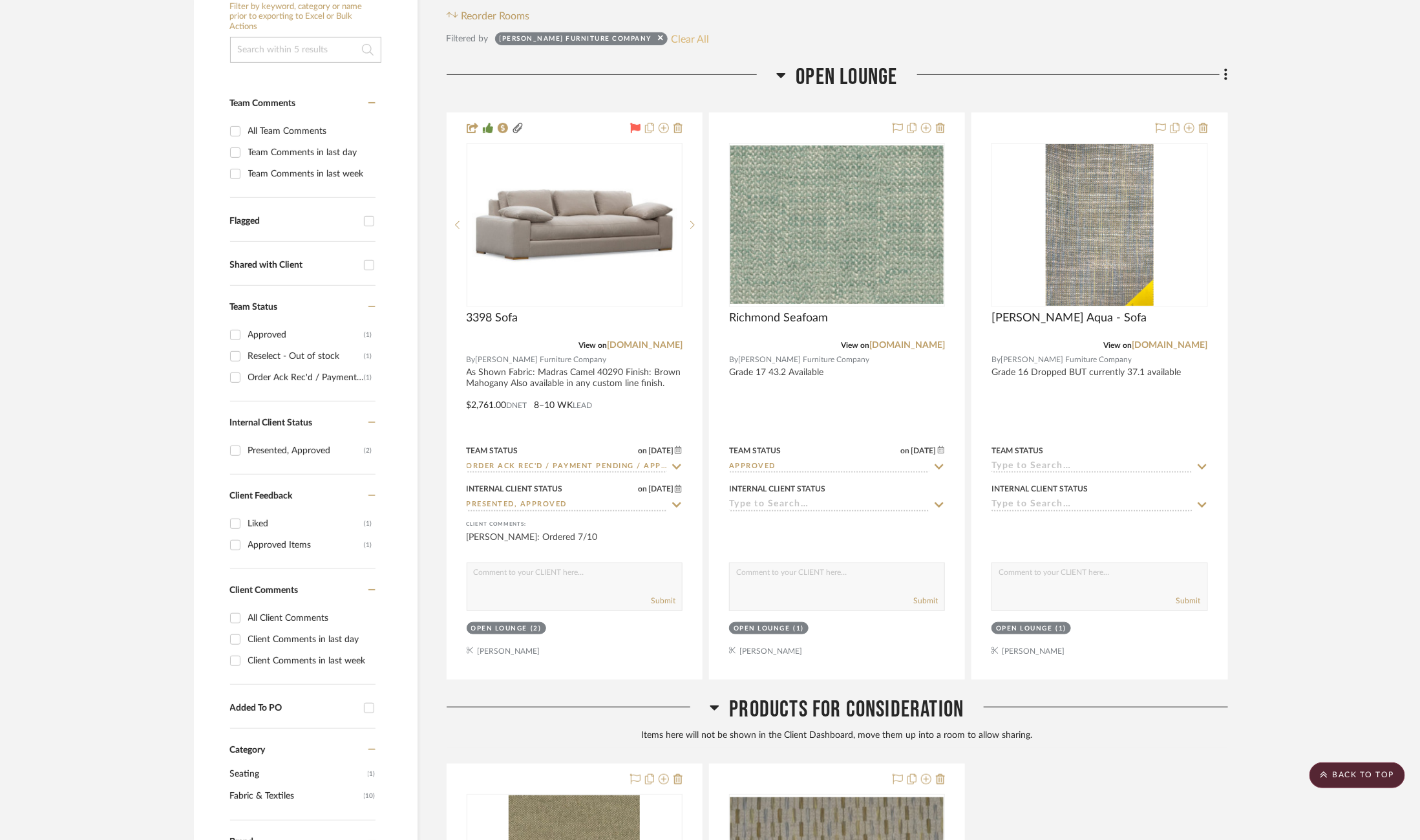
click at [671, 46] on button "Clear All" at bounding box center [690, 38] width 38 height 17
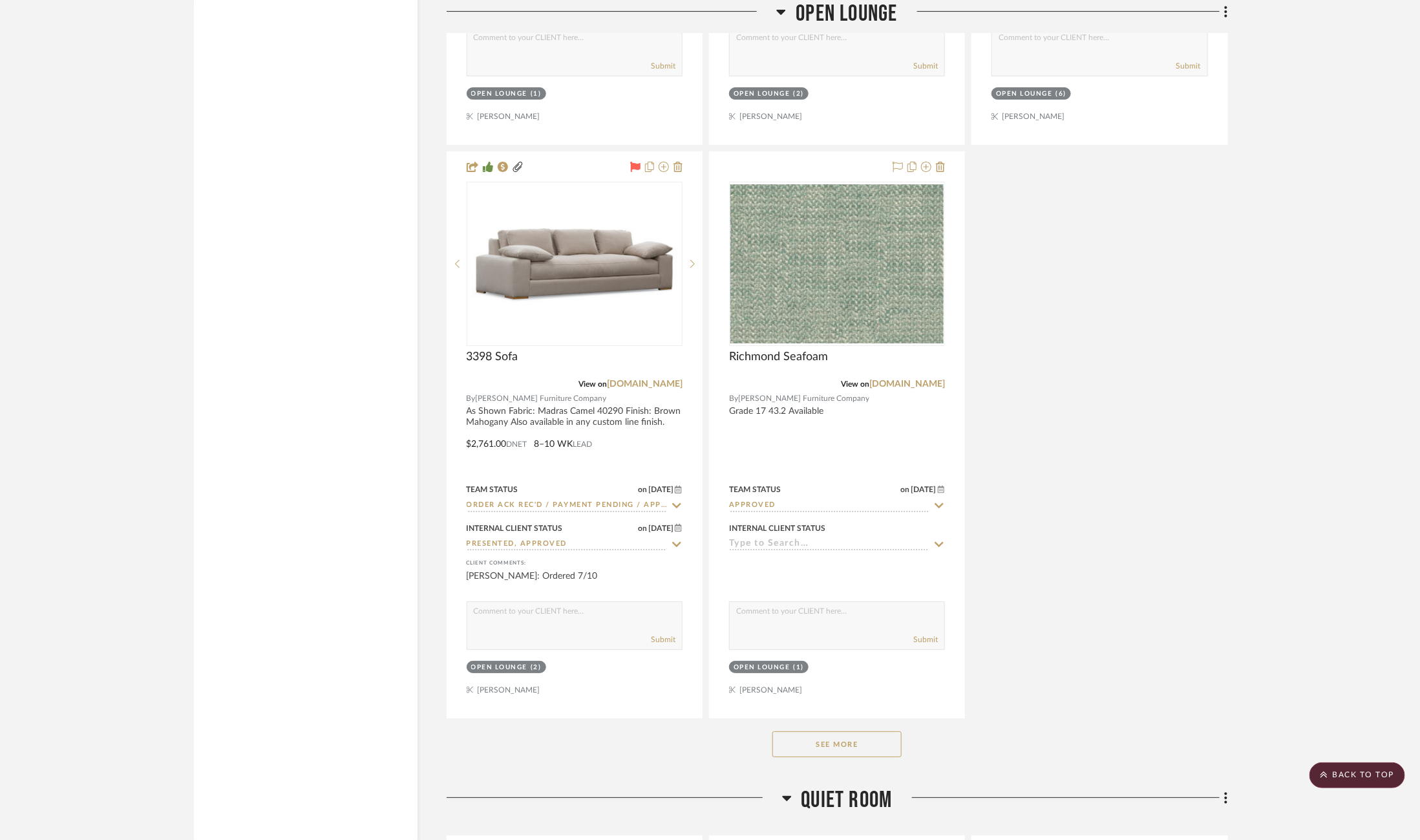
scroll to position [8277, 0]
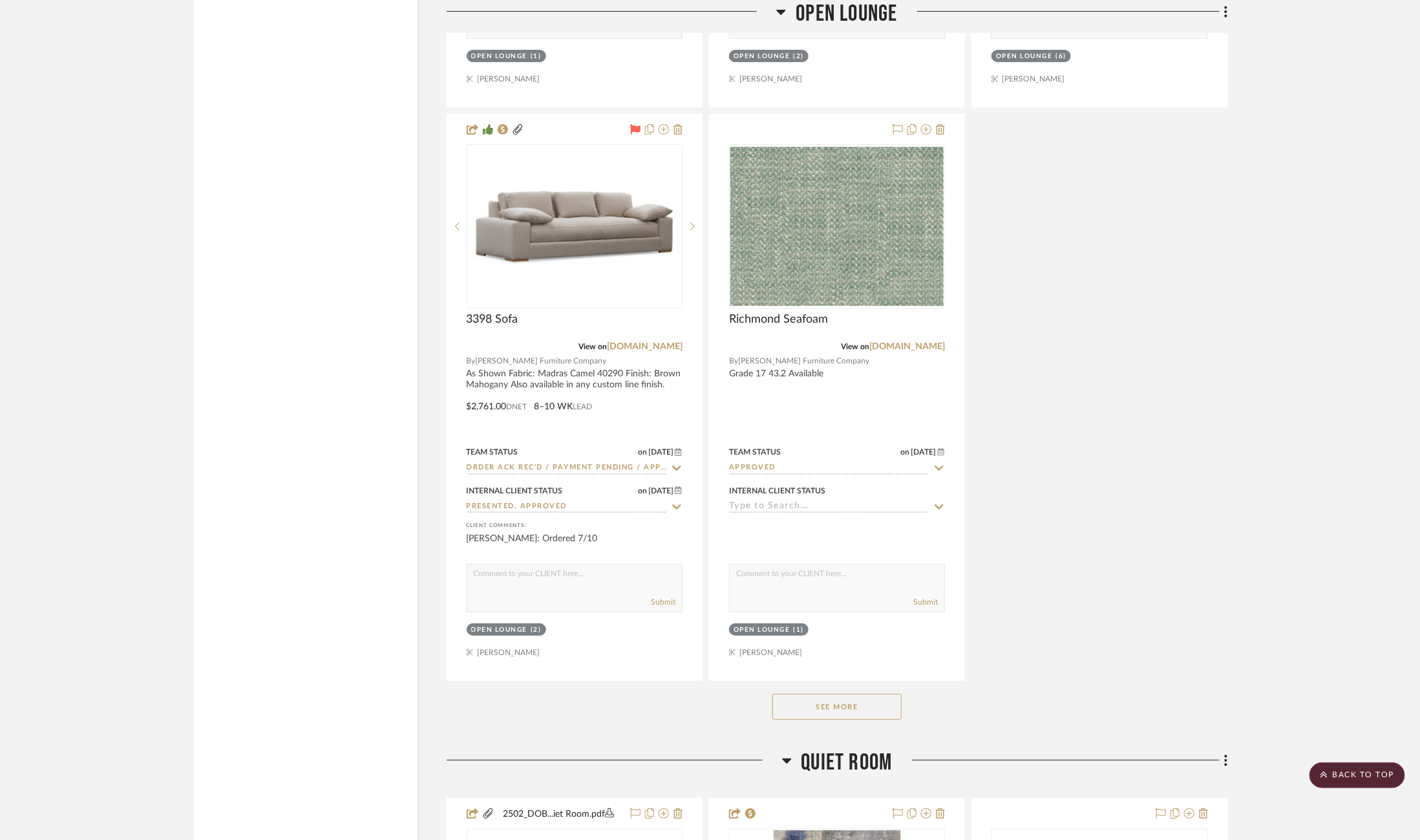
click at [871, 693] on button "See More" at bounding box center [837, 706] width 130 height 26
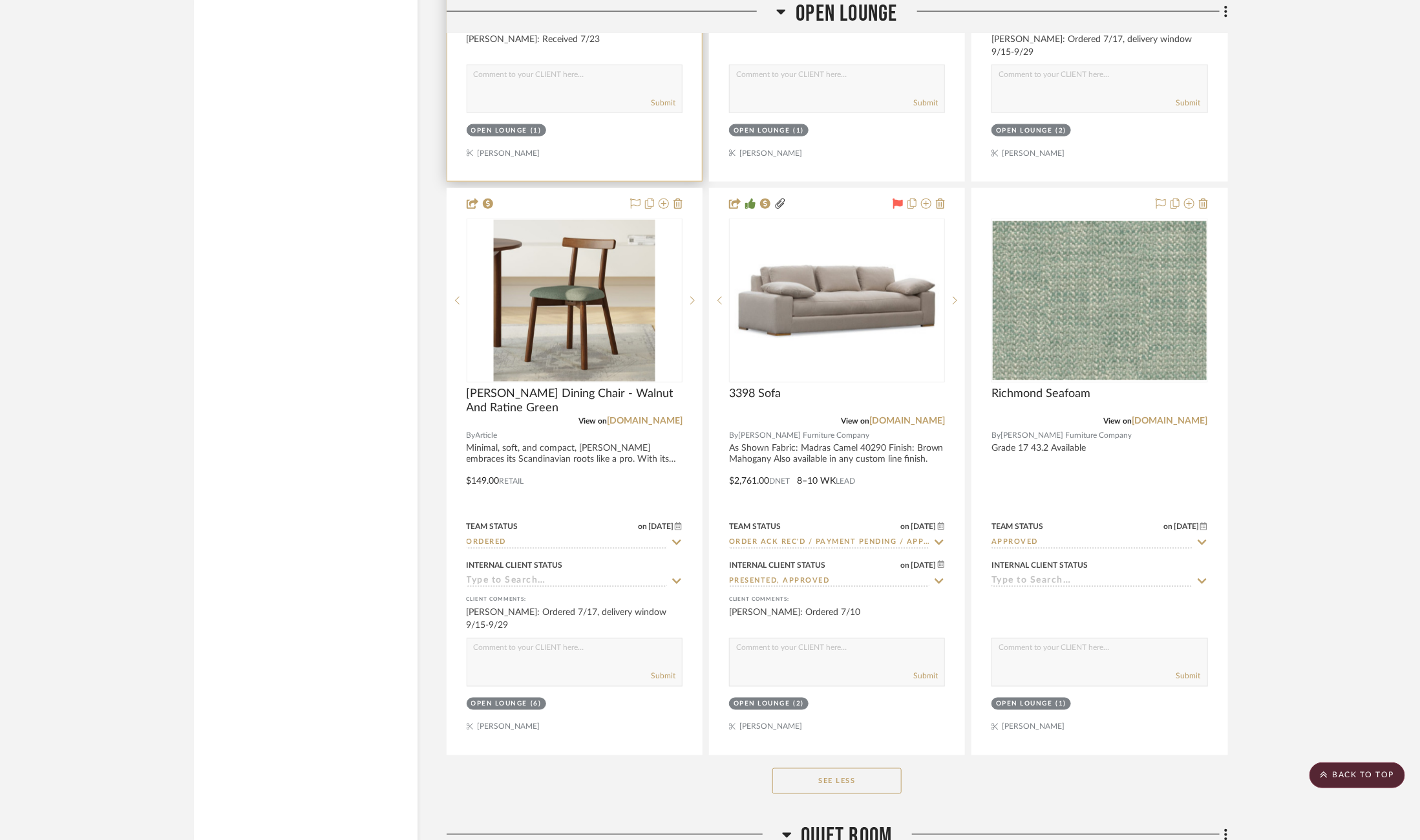
scroll to position [9346, 0]
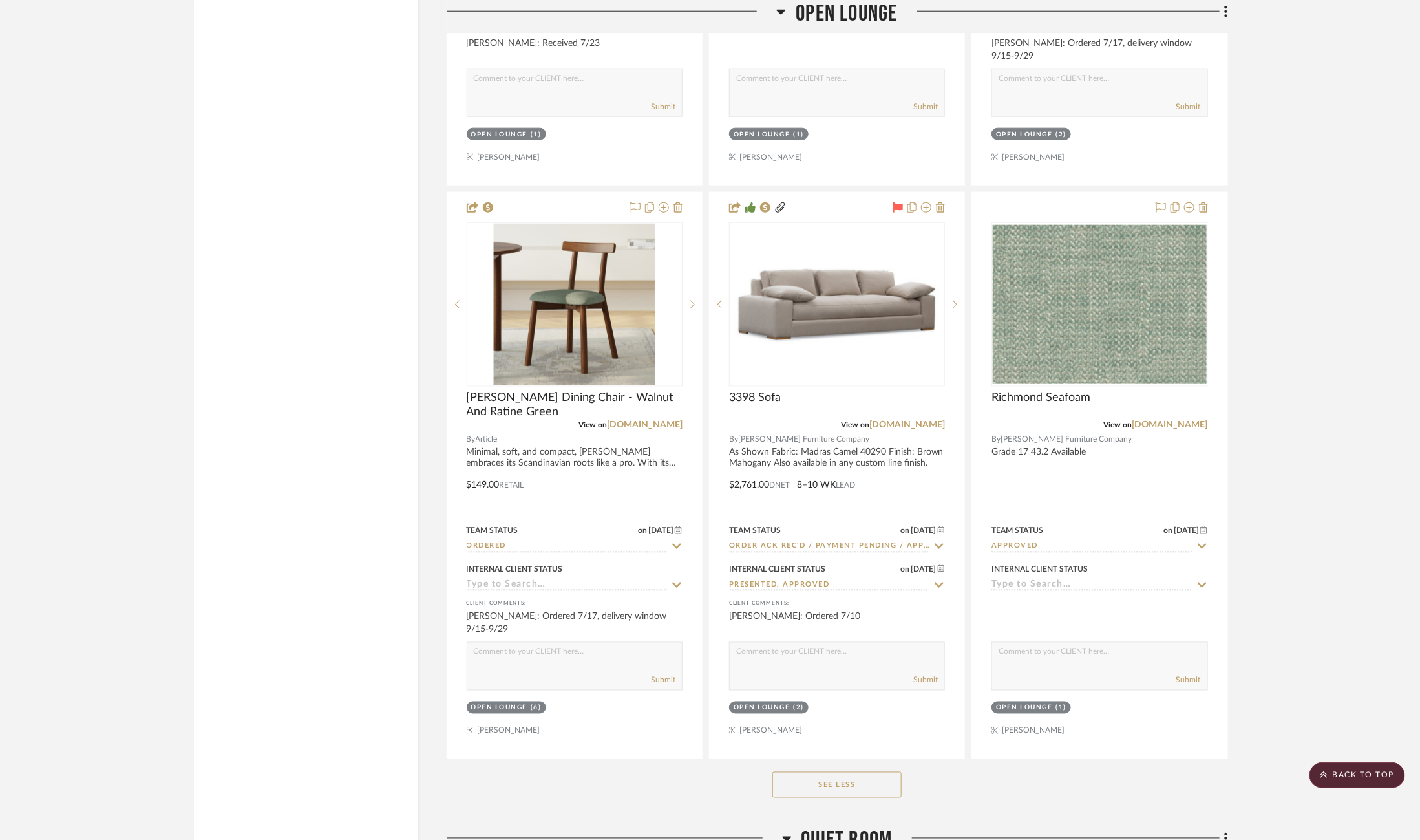
click at [772, 771] on button "See Less" at bounding box center [837, 784] width 130 height 26
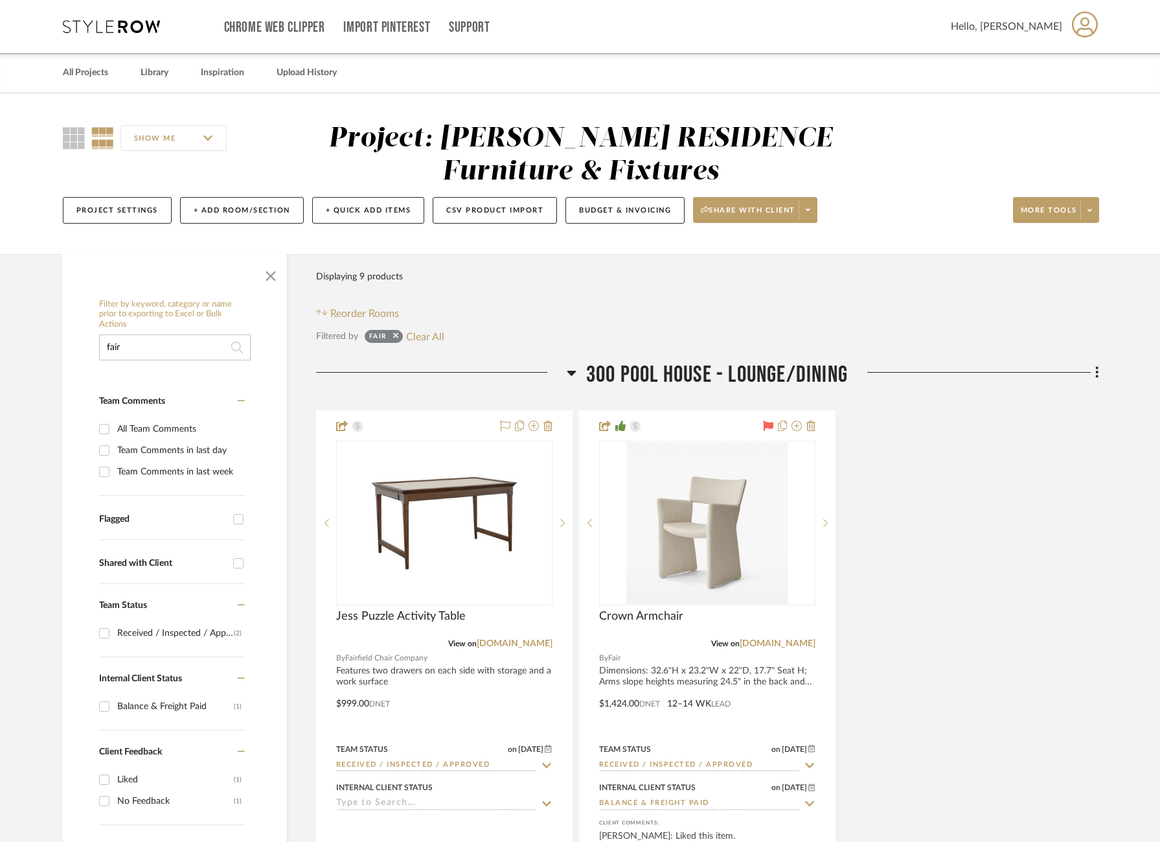
scroll to position [269, 1]
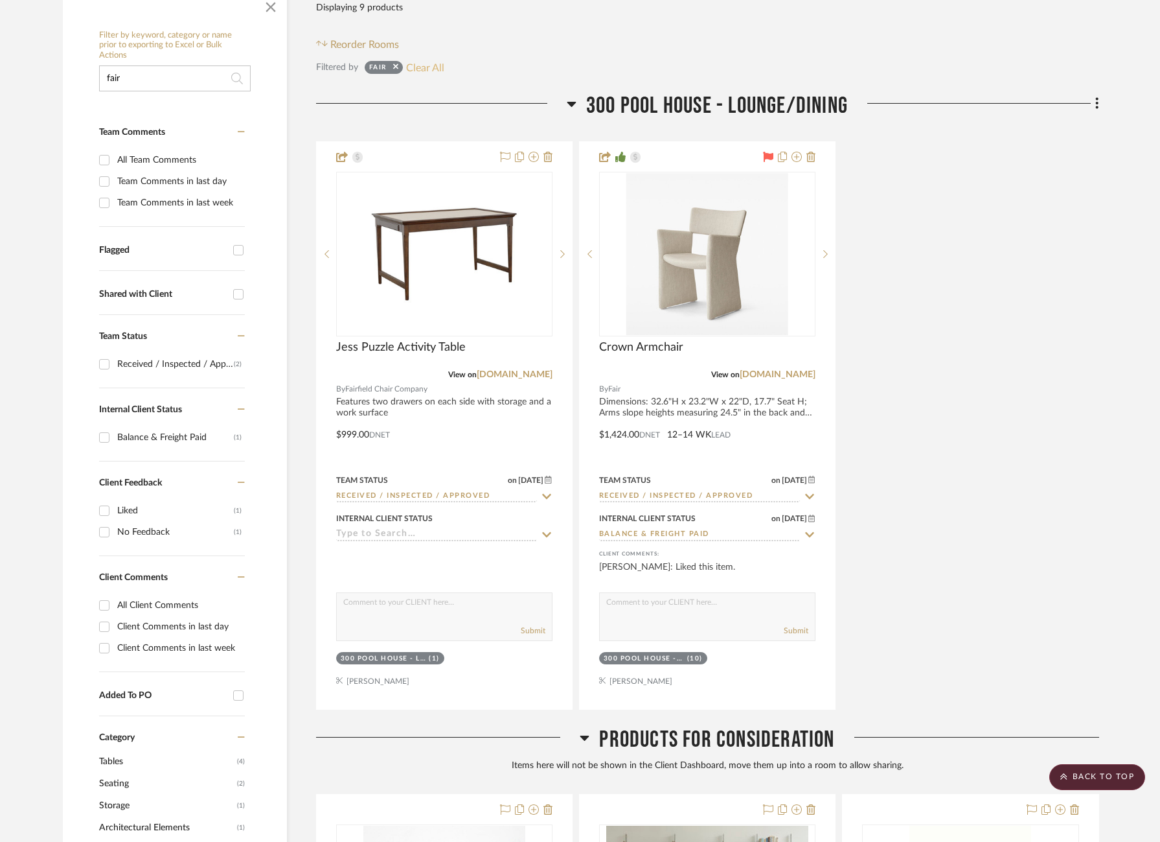
click at [422, 65] on button "Clear All" at bounding box center [425, 67] width 38 height 17
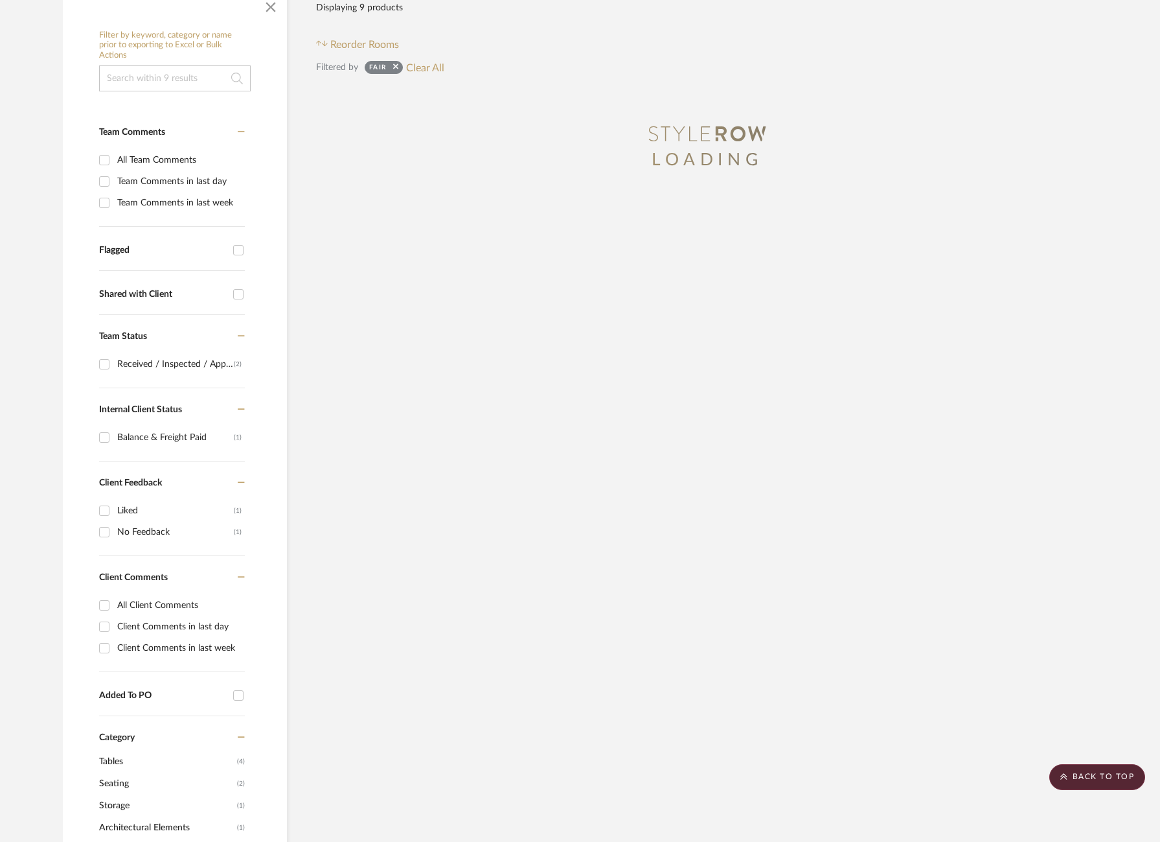
click at [192, 80] on input at bounding box center [175, 78] width 152 height 26
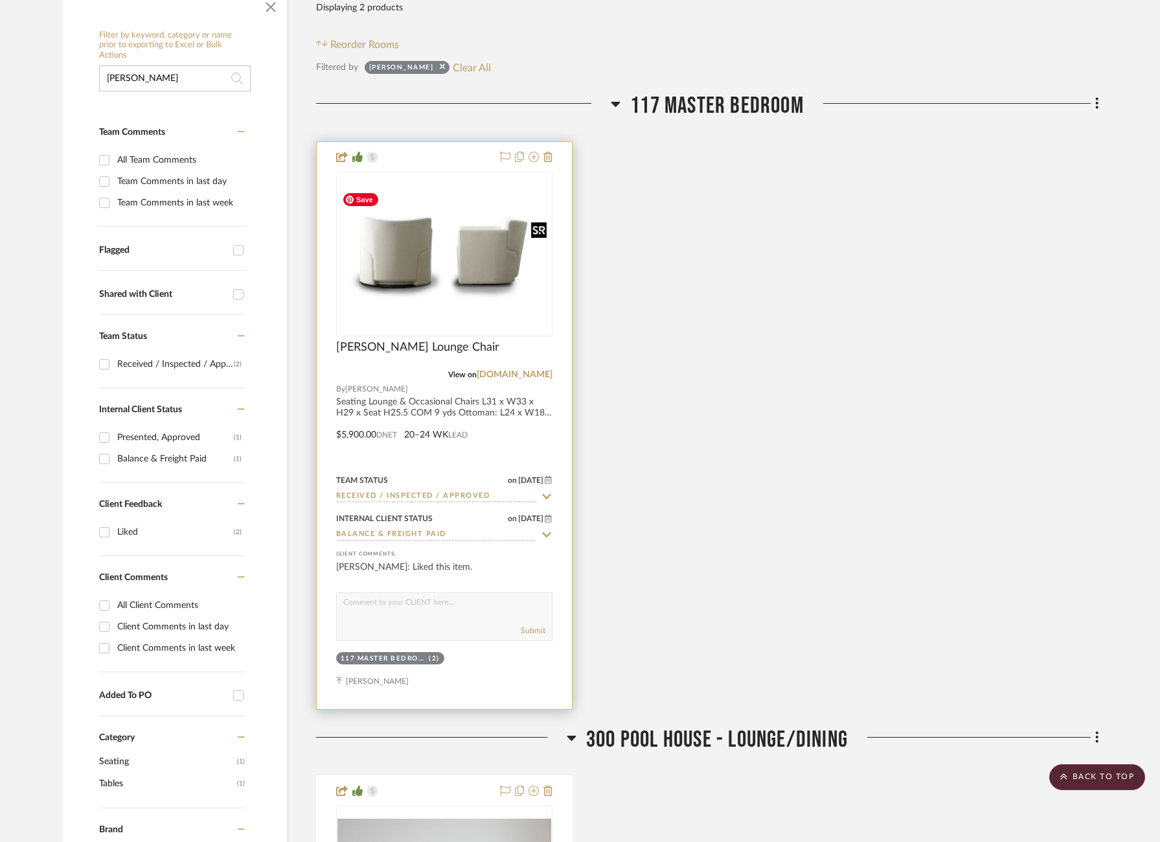
type input "maras"
click at [439, 273] on div at bounding box center [444, 254] width 216 height 165
click at [472, 277] on img "0" at bounding box center [445, 253] width 214 height 133
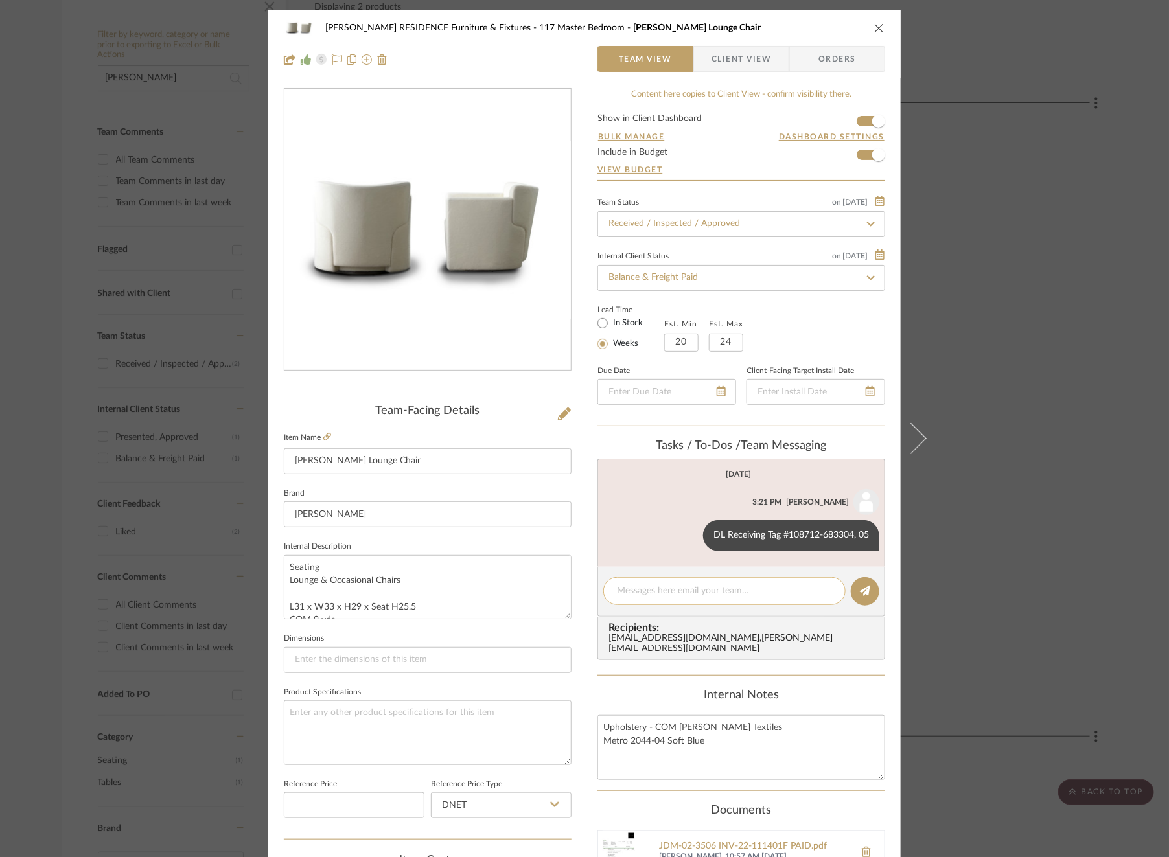
click at [687, 591] on textarea at bounding box center [724, 591] width 215 height 14
type textarea "Invoice 22-310"
click at [860, 588] on icon at bounding box center [865, 591] width 10 height 10
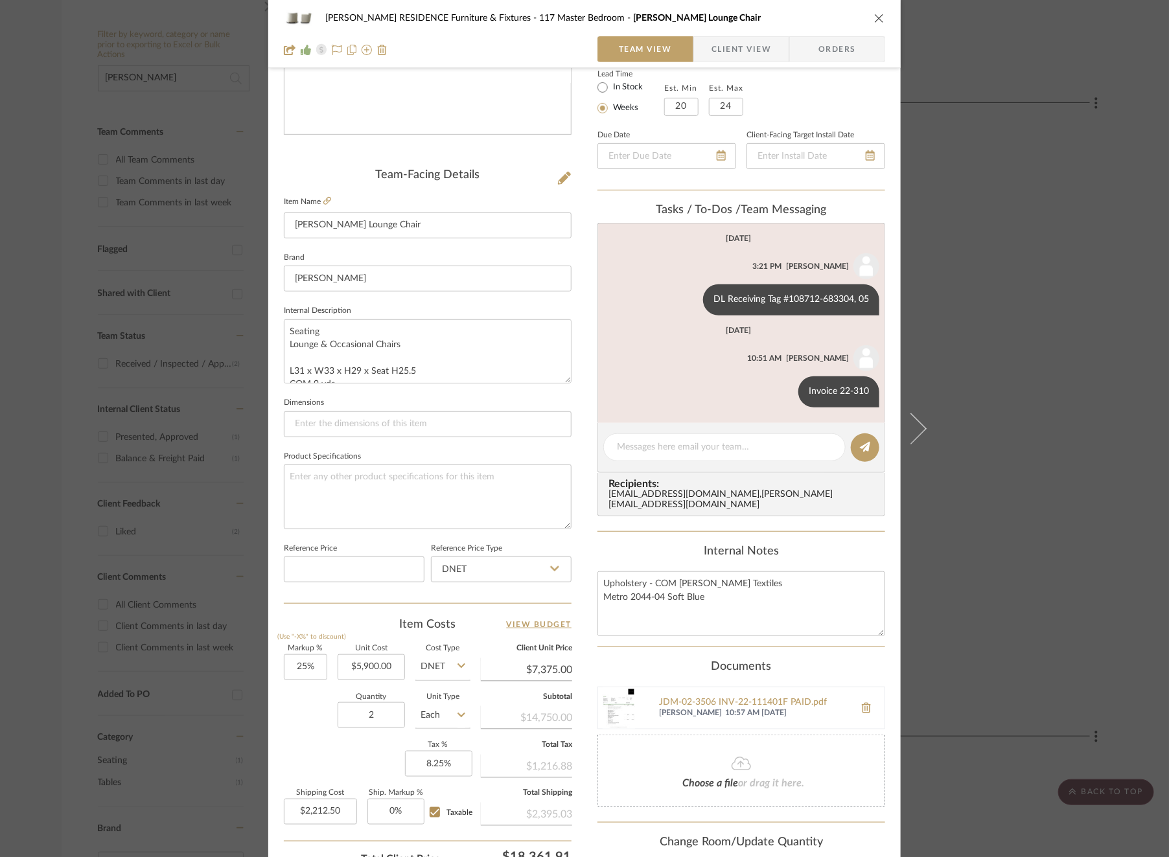
scroll to position [345, 0]
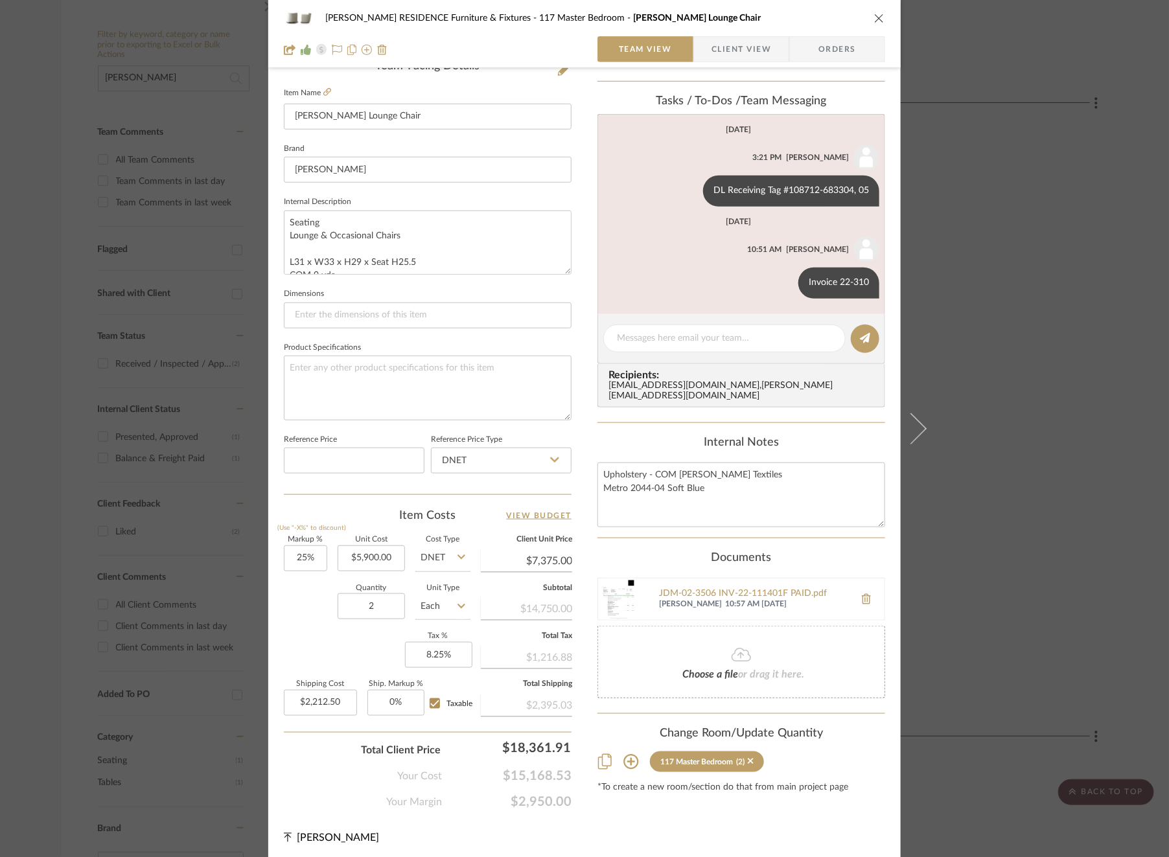
click at [1008, 396] on div "COBLE RESIDENCE Furniture & Fixtures 117 Master Bedroom Maras Lounge Chair Team…" at bounding box center [584, 428] width 1169 height 857
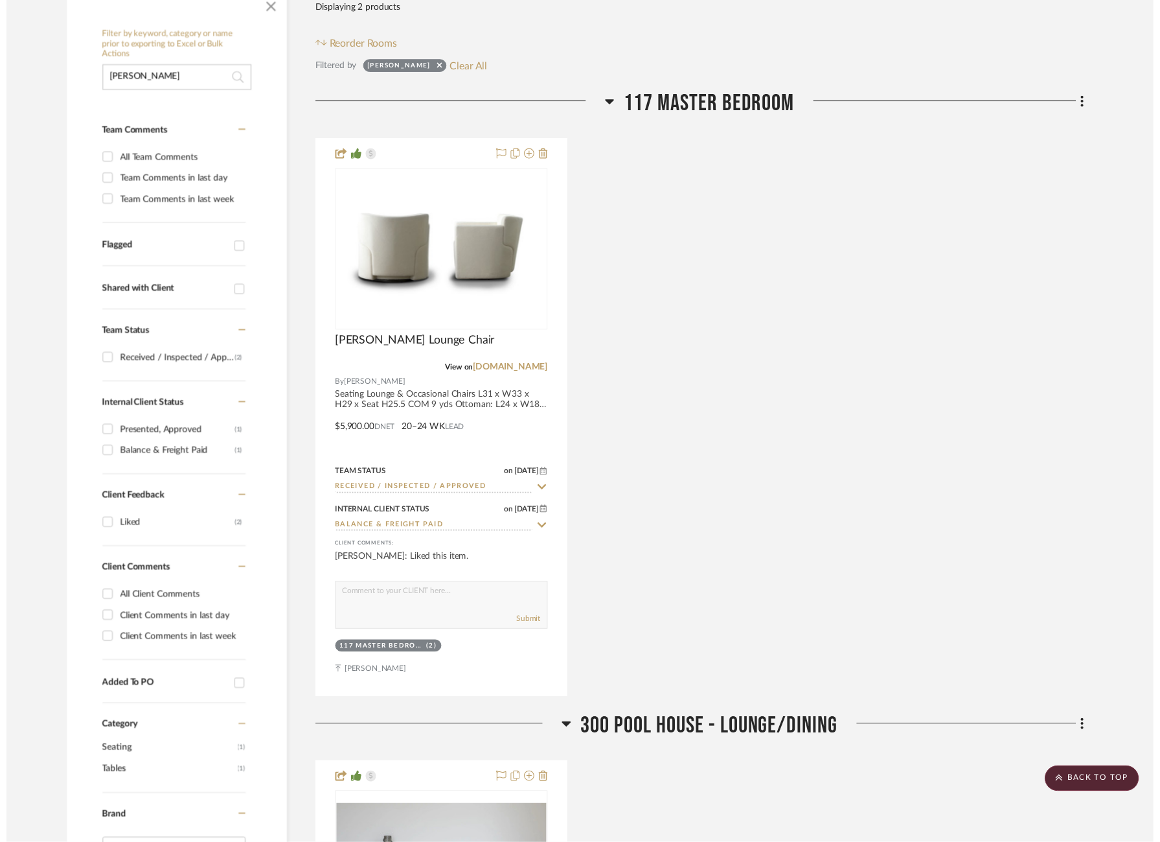
scroll to position [269, 1]
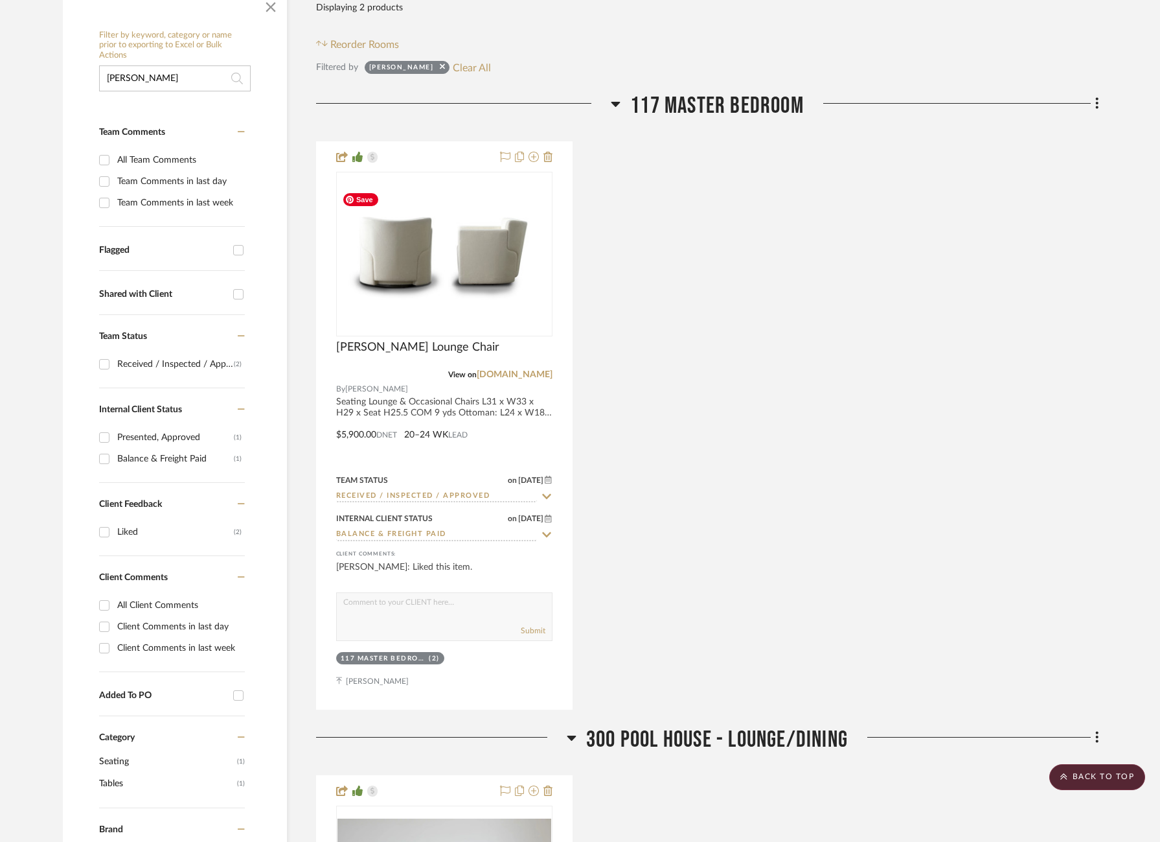
click at [140, 87] on input "maras" at bounding box center [175, 78] width 152 height 26
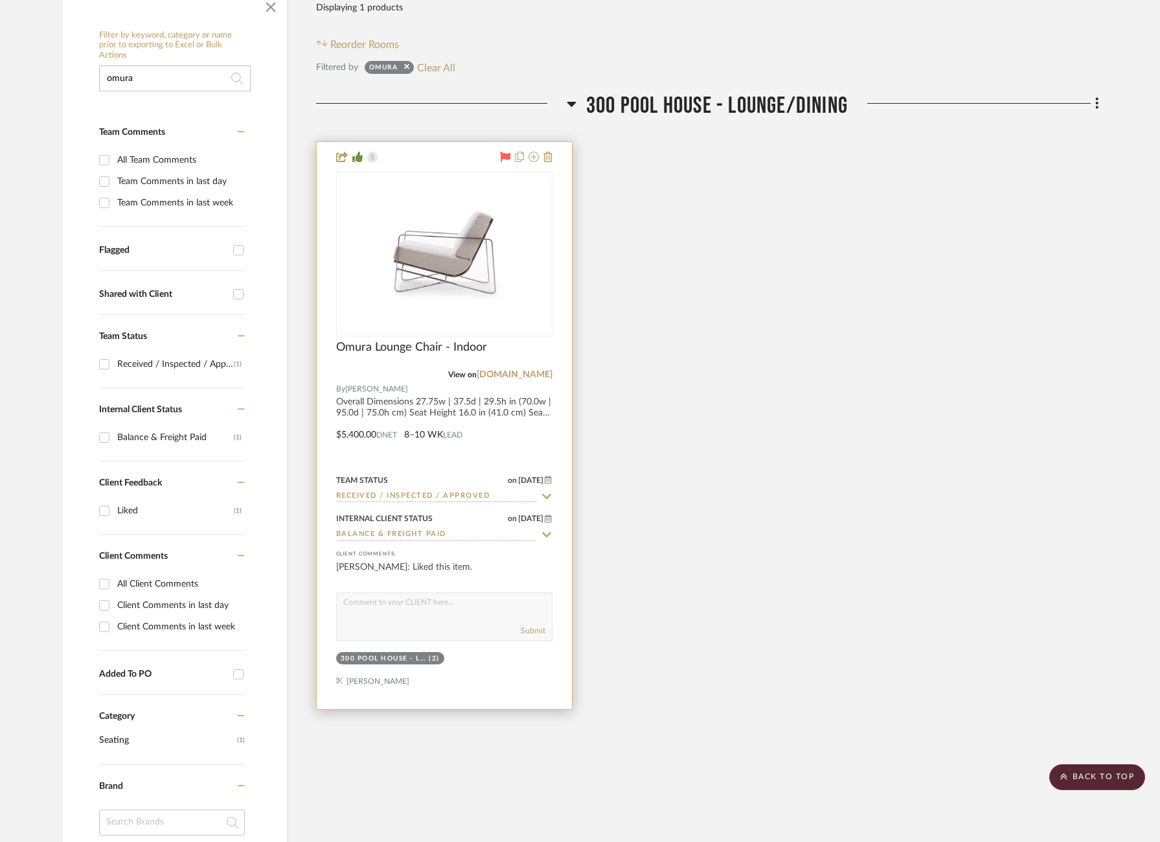
type input "omura"
click at [437, 258] on img "0" at bounding box center [444, 254] width 162 height 162
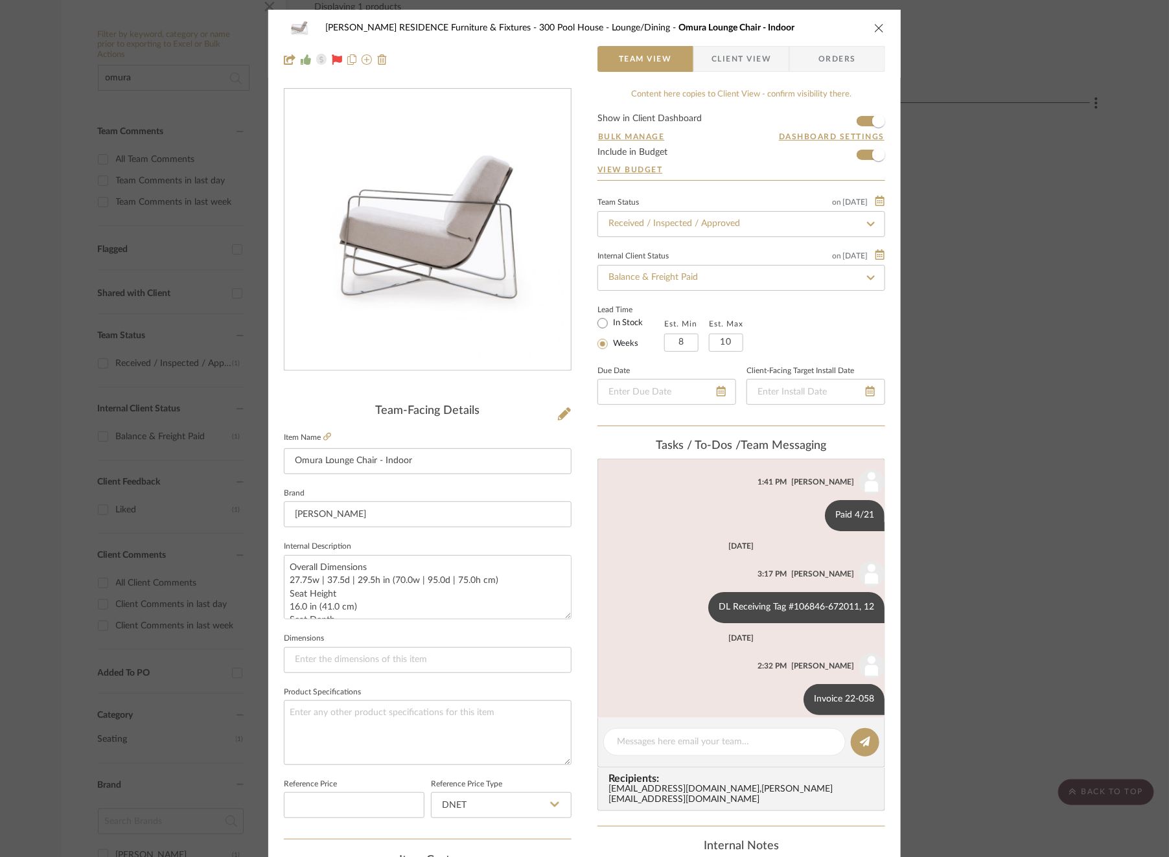
scroll to position [125, 0]
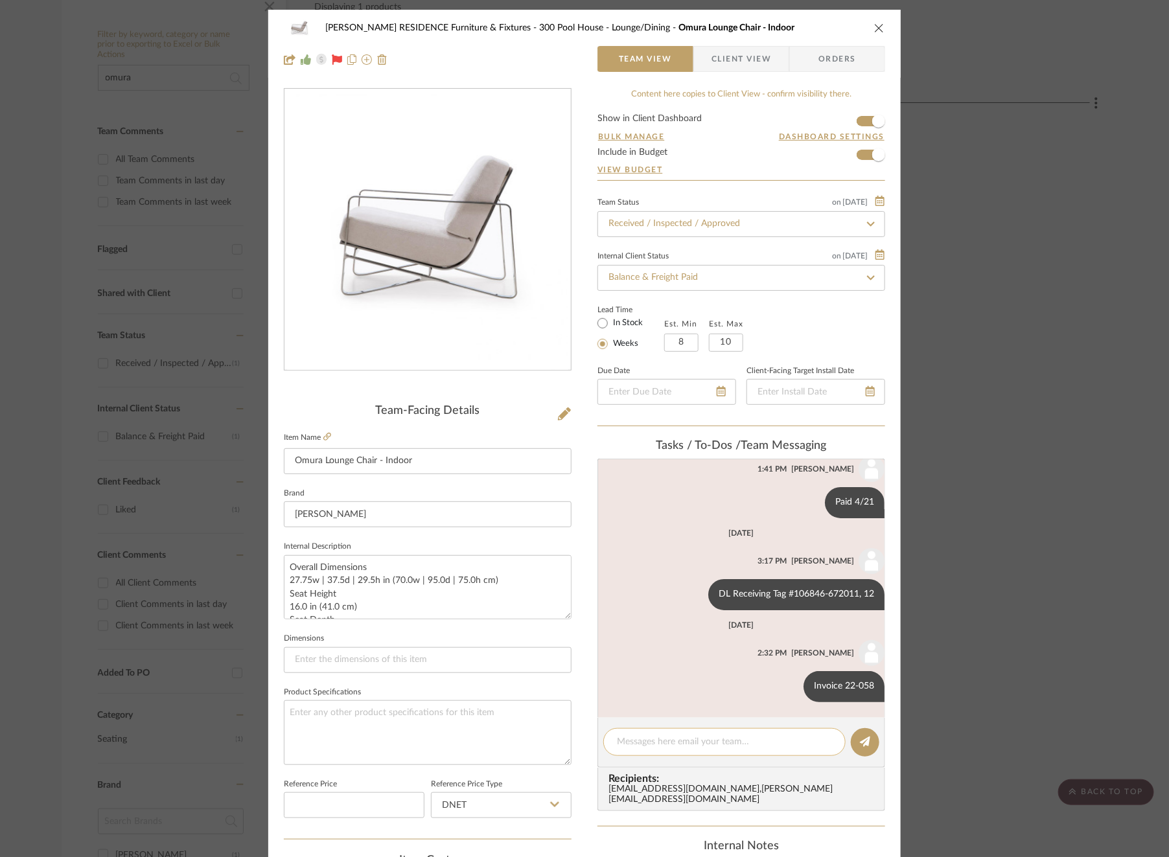
click at [720, 745] on textarea at bounding box center [724, 742] width 215 height 14
type textarea "Invoice 22-315 (freight)"
click at [860, 739] on icon at bounding box center [865, 742] width 10 height 10
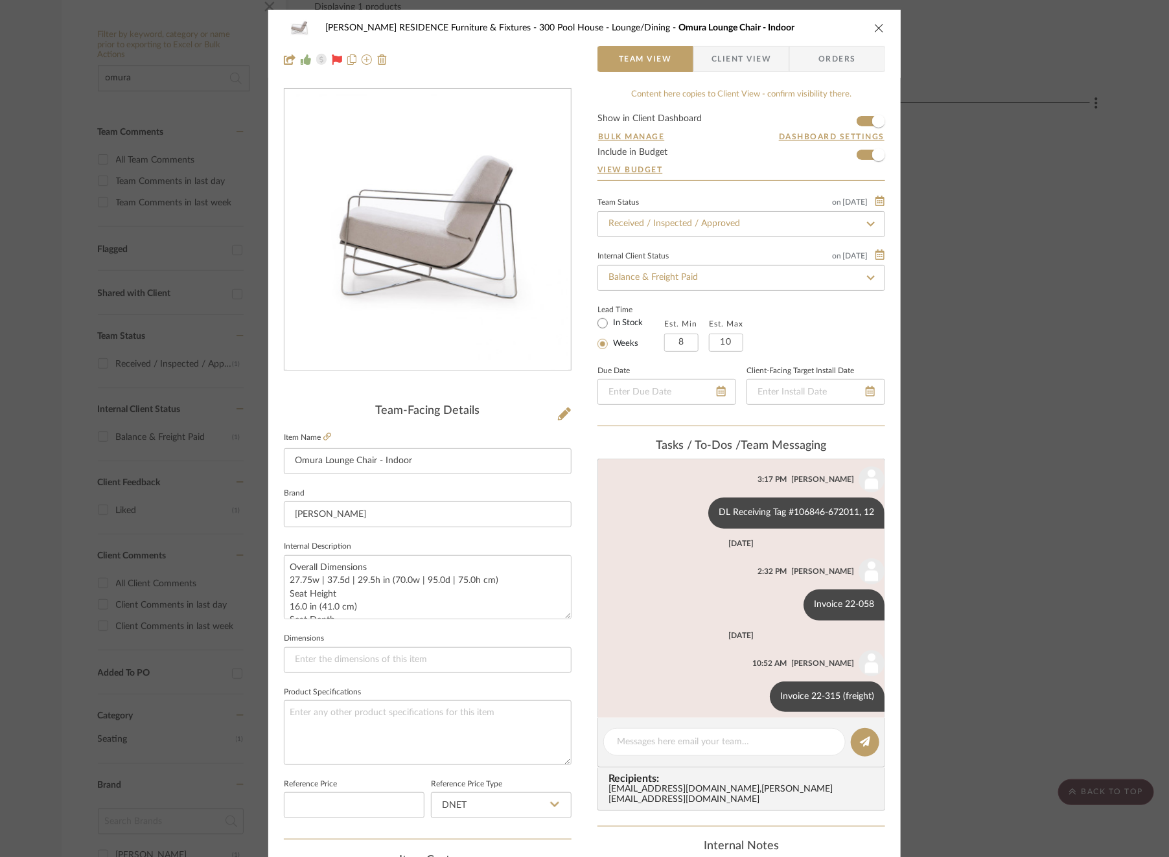
scroll to position [218, 0]
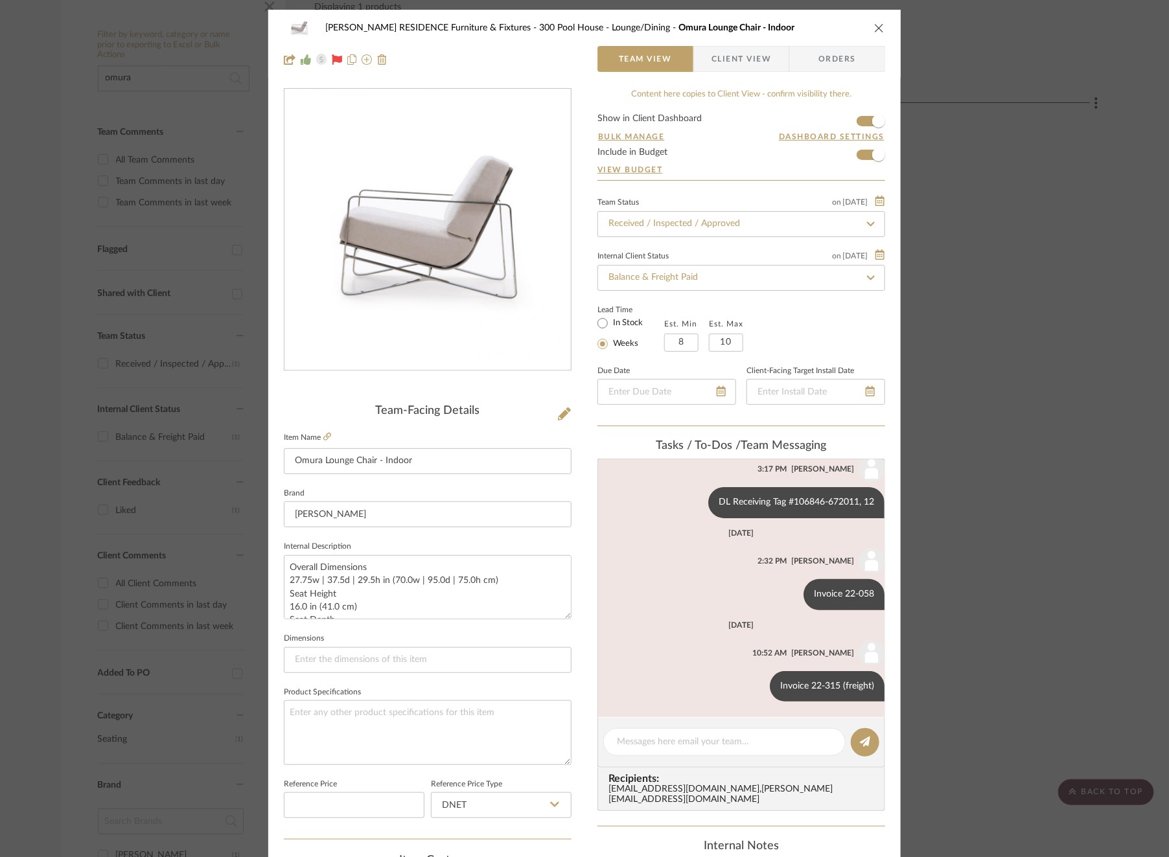
click at [989, 458] on div "COBLE RESIDENCE Furniture & Fixtures 300 Pool House - Lounge/Dining Omura Loung…" at bounding box center [584, 428] width 1169 height 857
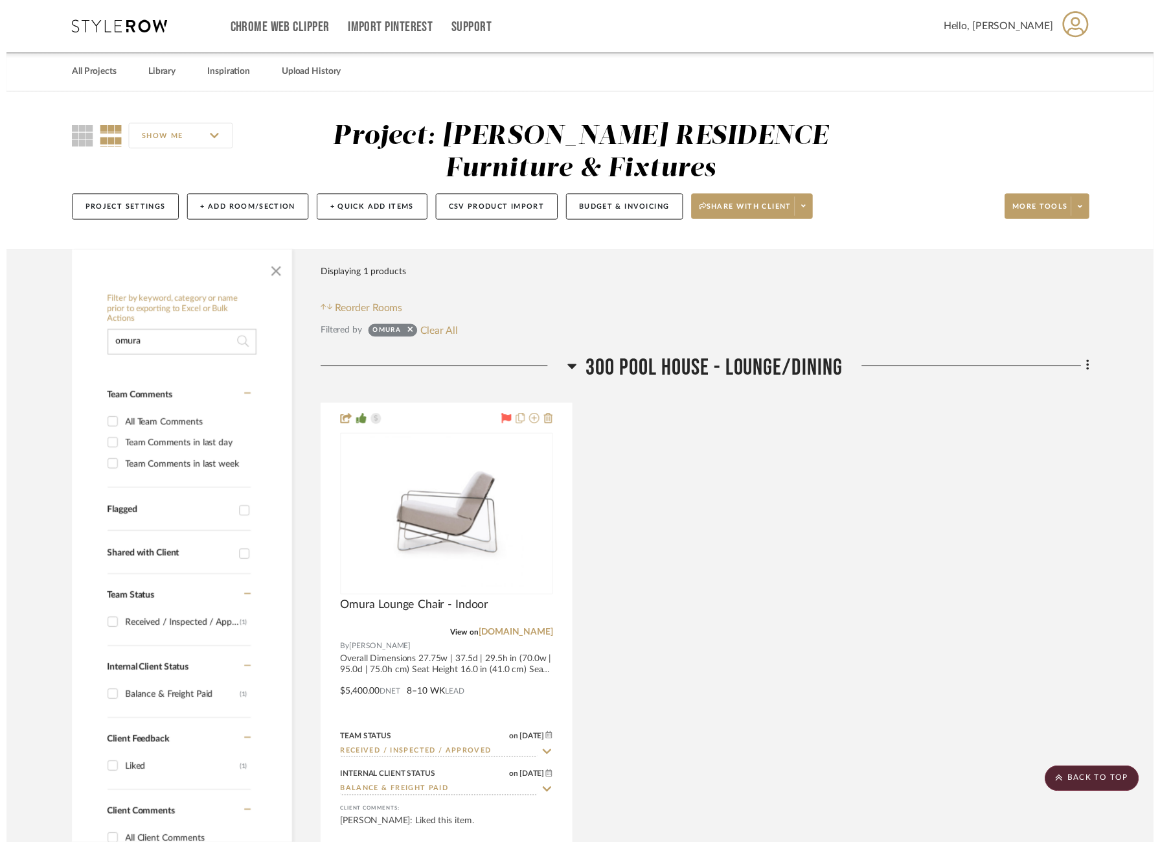
scroll to position [269, 1]
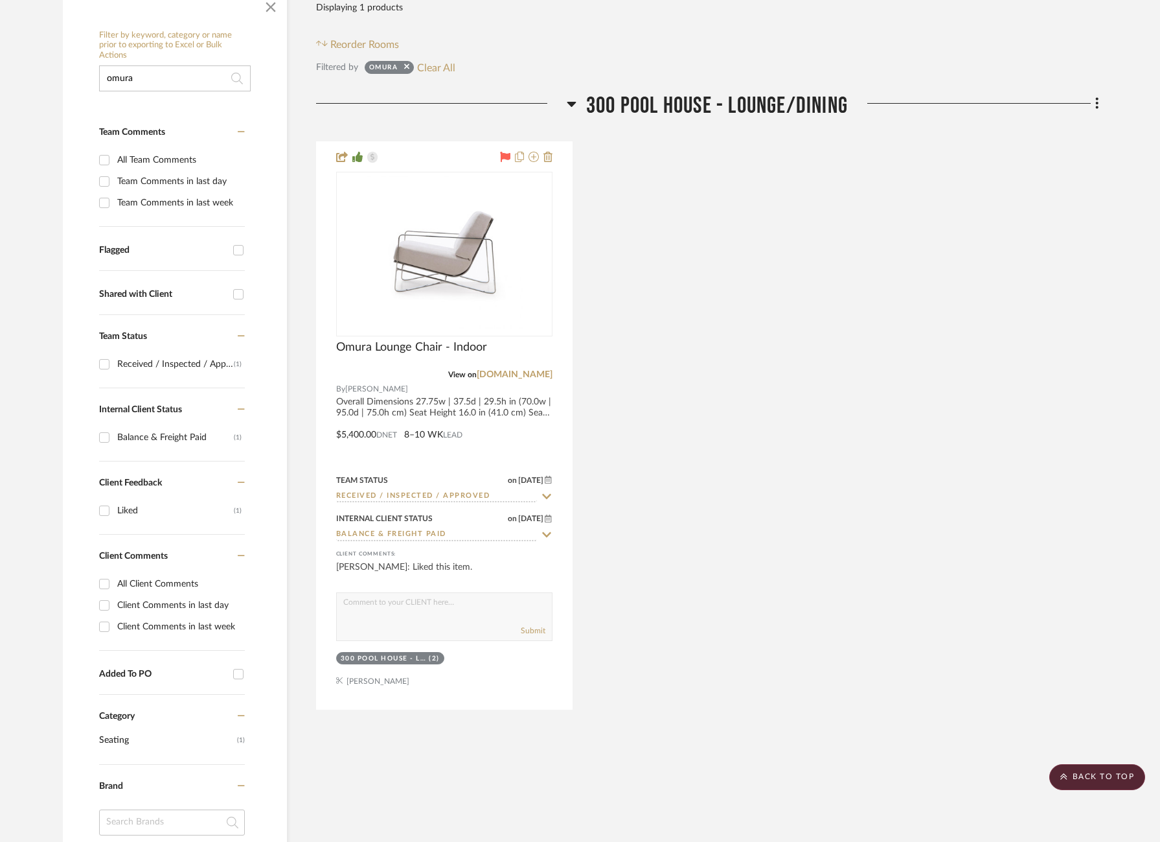
click at [164, 75] on input "omura" at bounding box center [175, 78] width 152 height 26
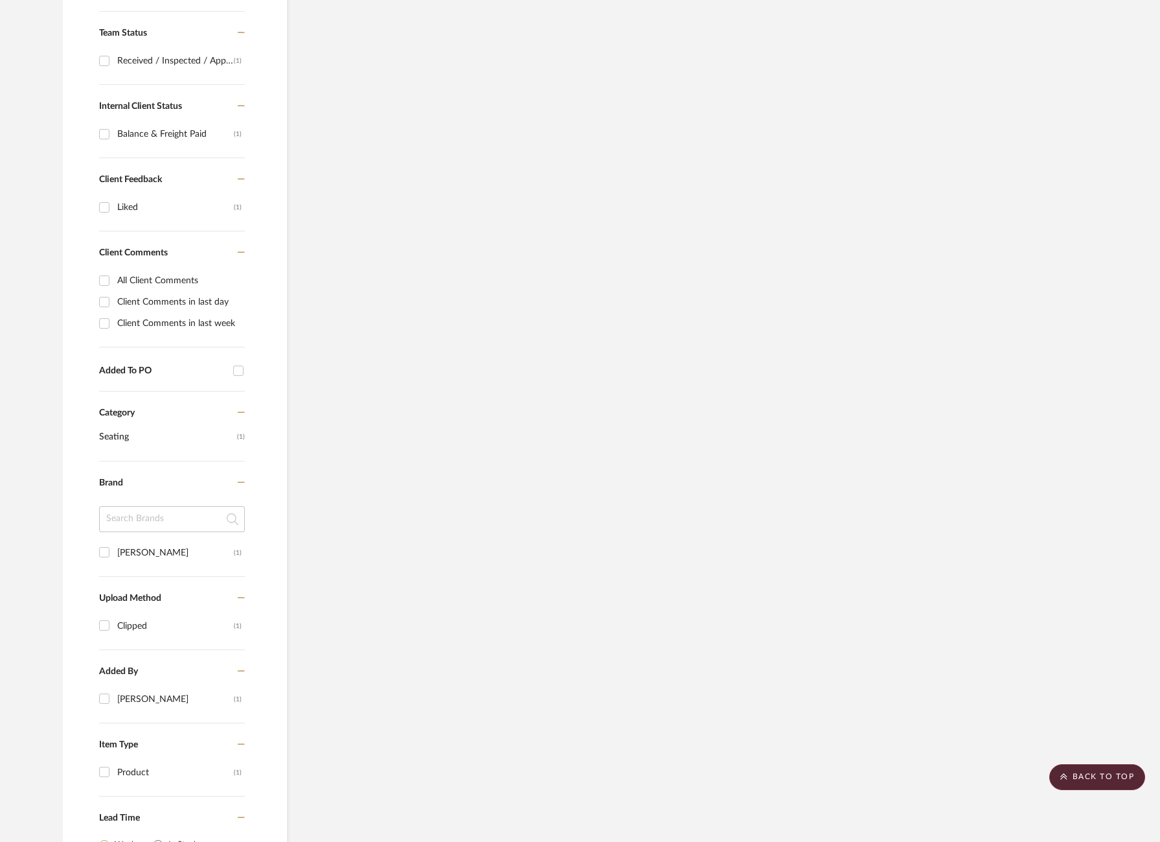
scroll to position [795, 1]
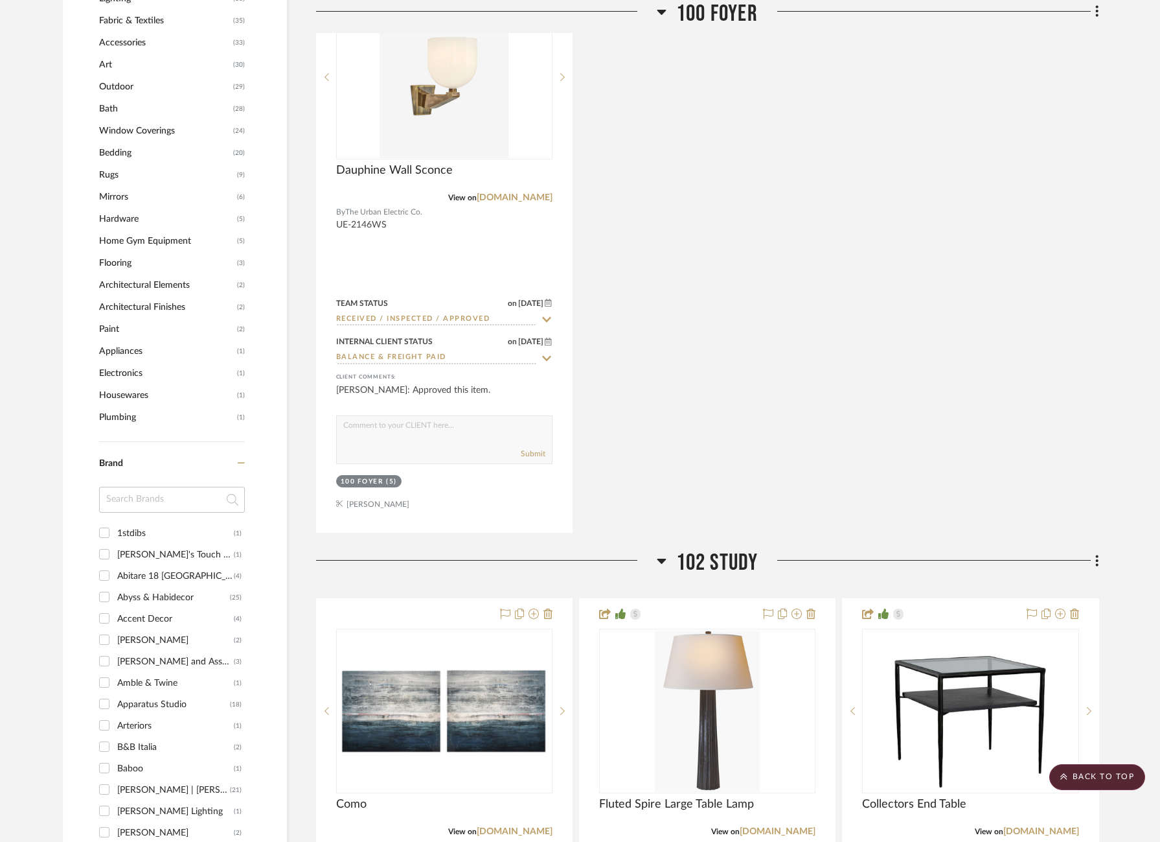
scroll to position [1758, 1]
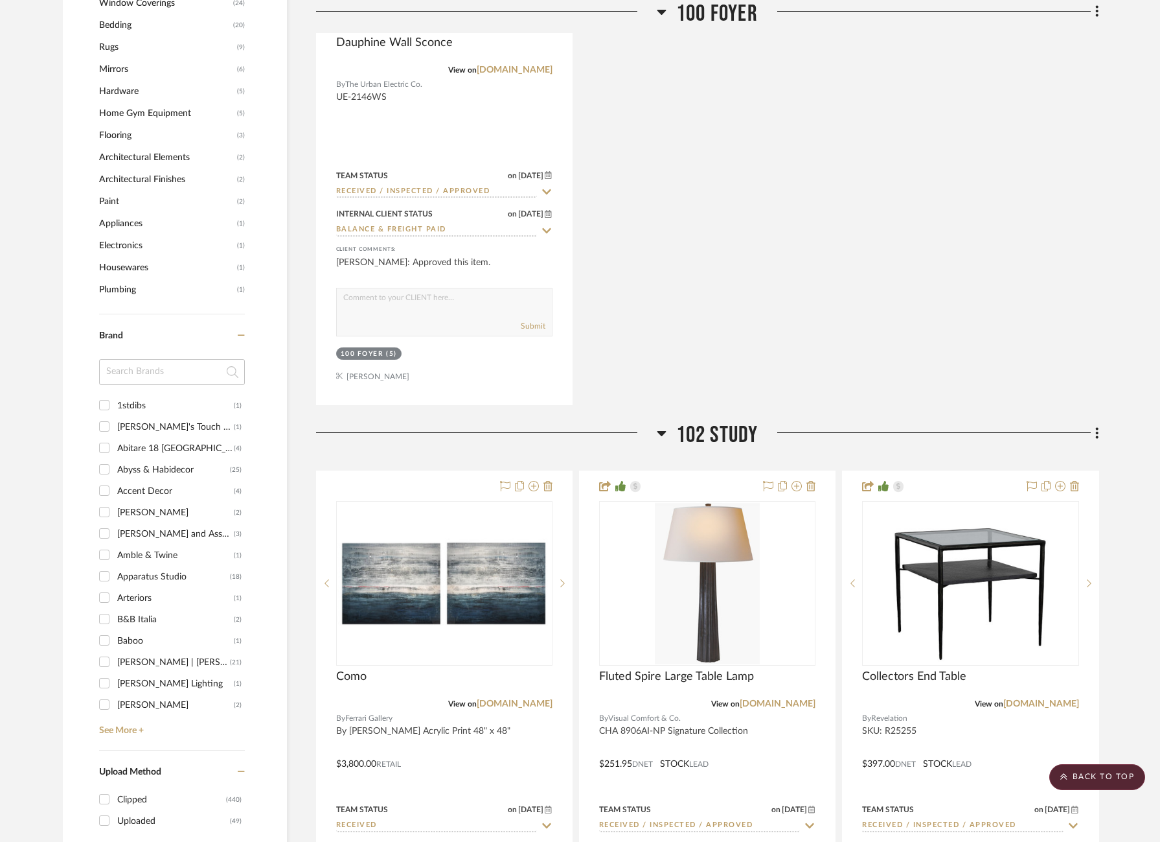
click at [138, 579] on div "Apparatus Studio" at bounding box center [173, 576] width 113 height 21
click at [115, 579] on input "Apparatus Studio (18)" at bounding box center [104, 576] width 21 height 21
checkbox input "true"
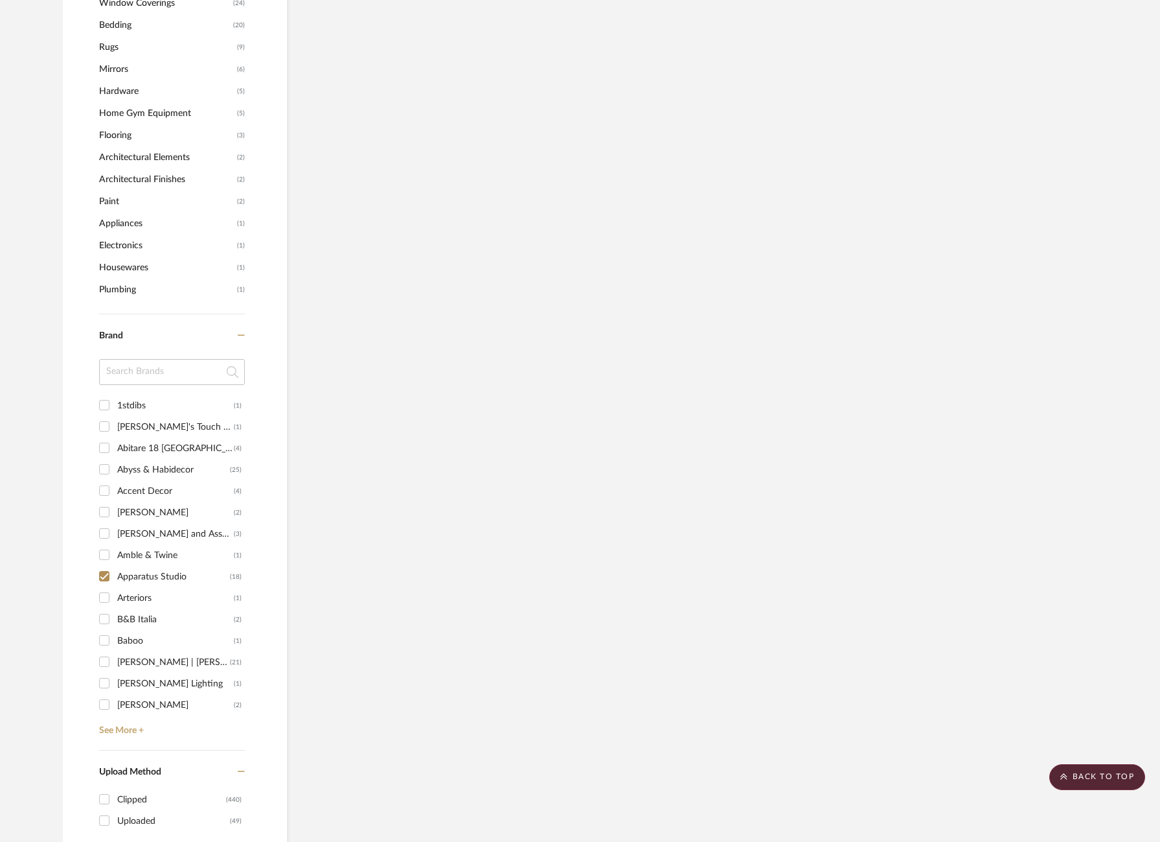
scroll to position [1226, 1]
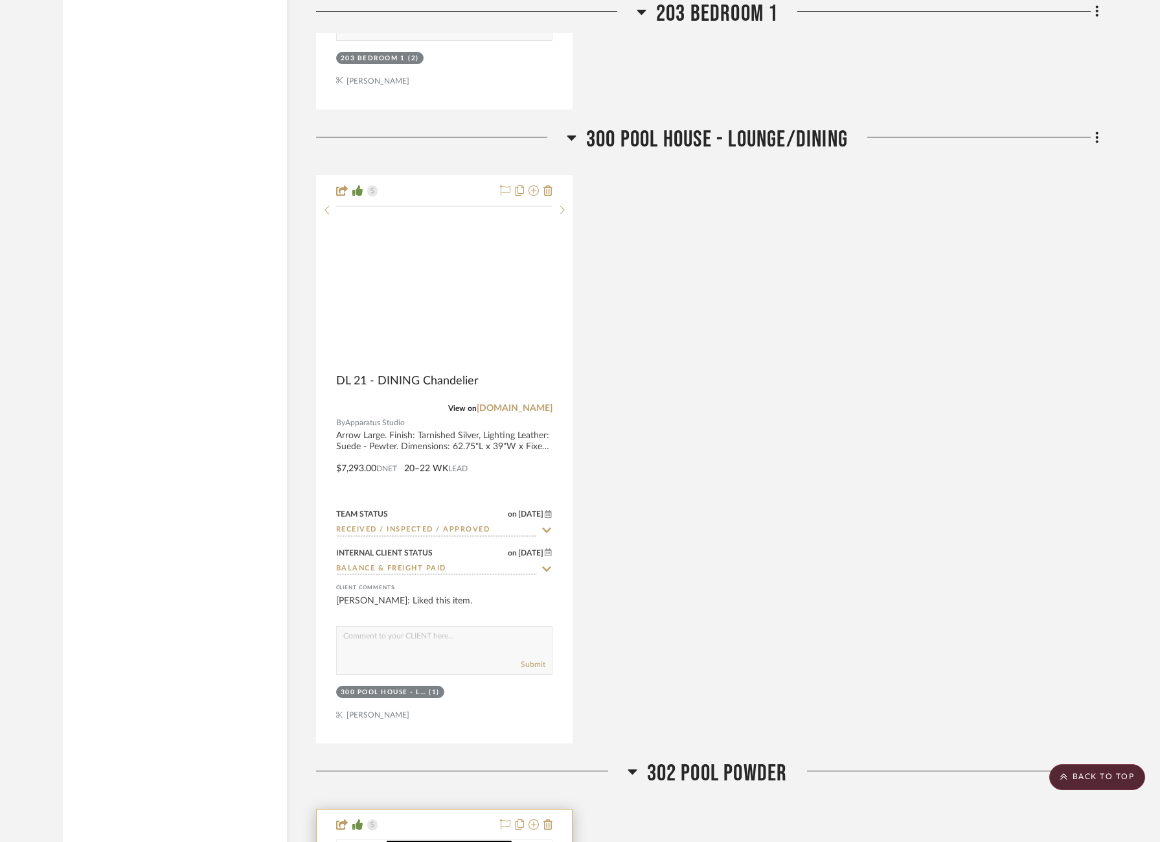
scroll to position [4658, 1]
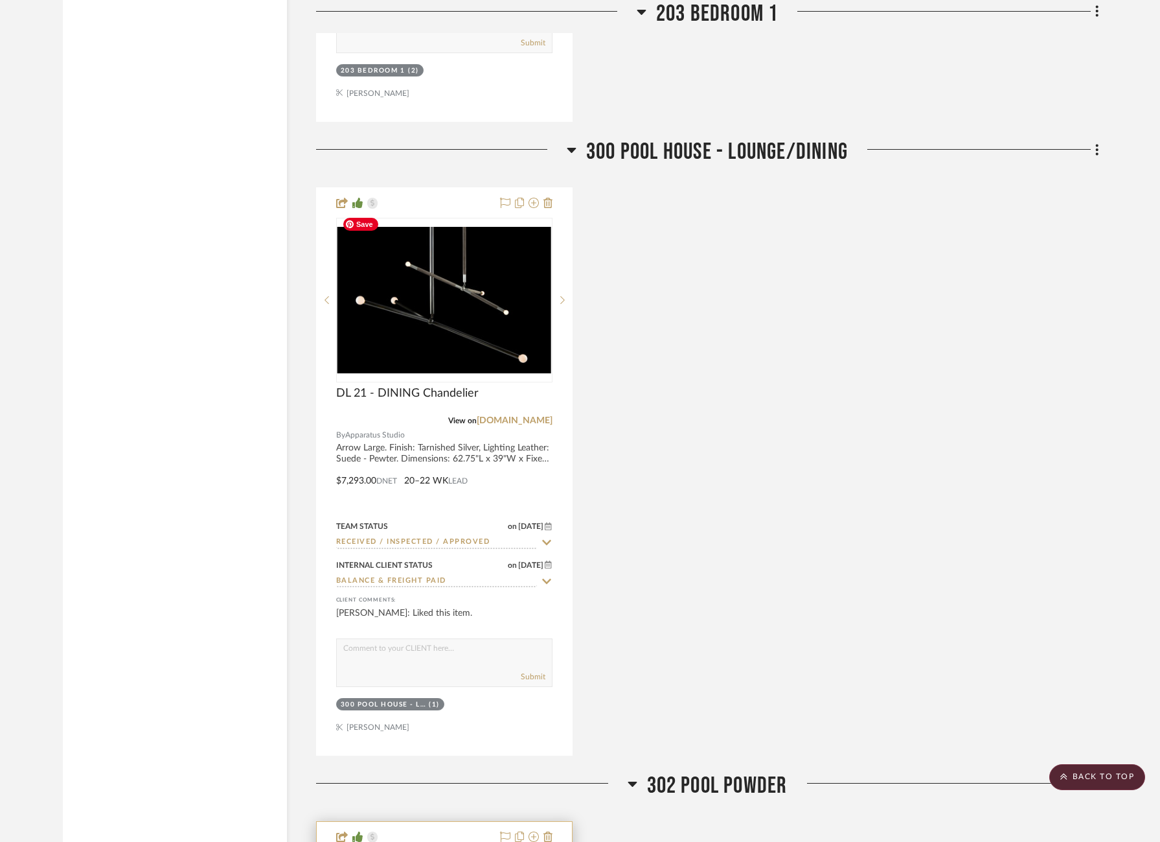
click at [435, 294] on img "0" at bounding box center [445, 300] width 214 height 147
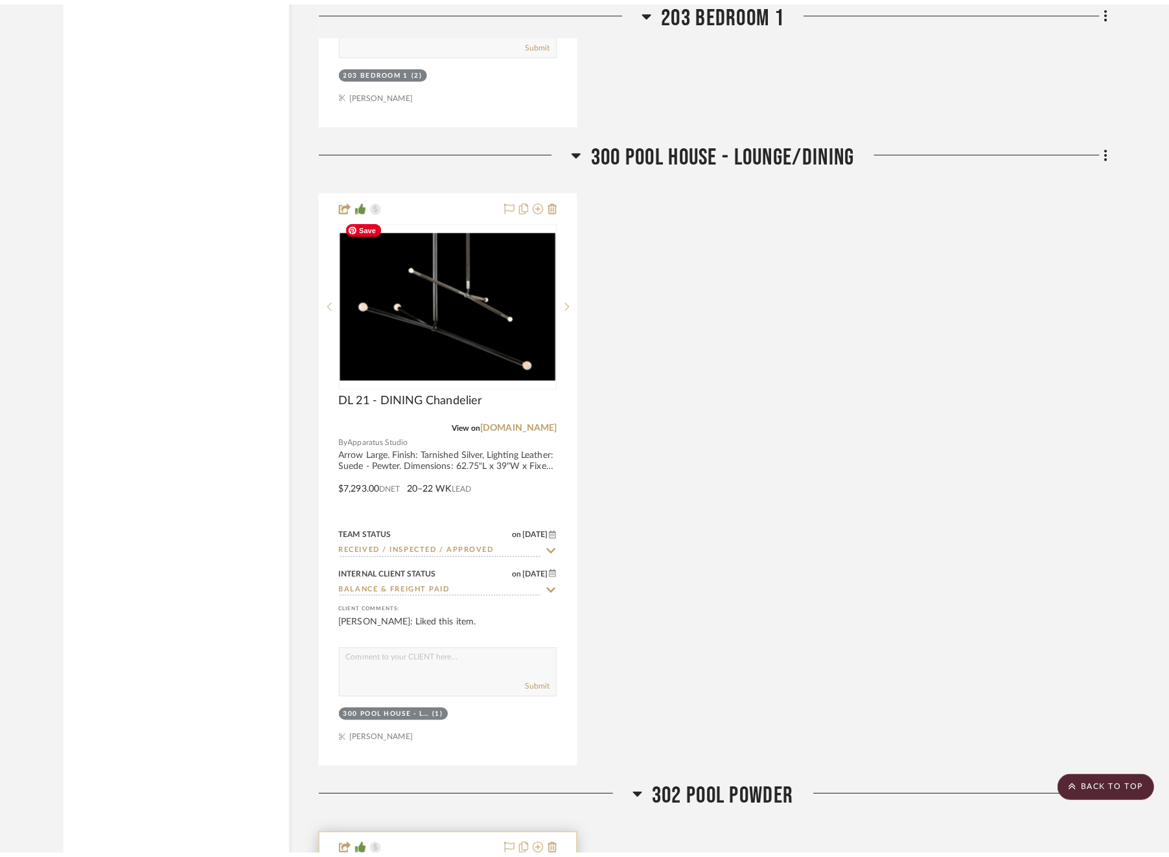
scroll to position [0, 0]
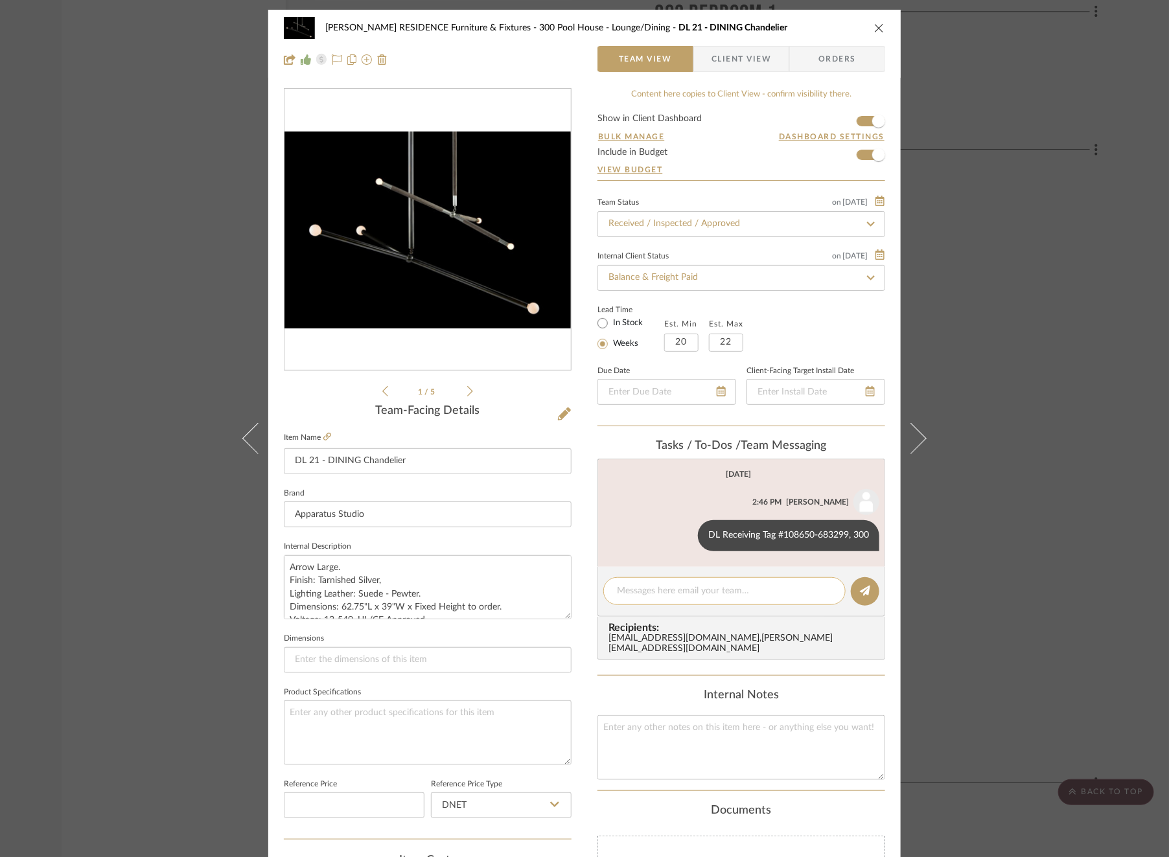
click at [733, 585] on textarea at bounding box center [724, 591] width 215 height 14
drag, startPoint x: 669, startPoint y: 590, endPoint x: 605, endPoint y: 590, distance: 64.1
click at [605, 590] on div "Invoice 22-351" at bounding box center [724, 591] width 242 height 28
drag, startPoint x: 689, startPoint y: 592, endPoint x: 562, endPoint y: 592, distance: 127.6
click at [562, 592] on div "COBLE RESIDENCE Furniture & Fixtures 300 Pool House - Lounge/Dining DL 21 - DIN…" at bounding box center [584, 608] width 632 height 1197
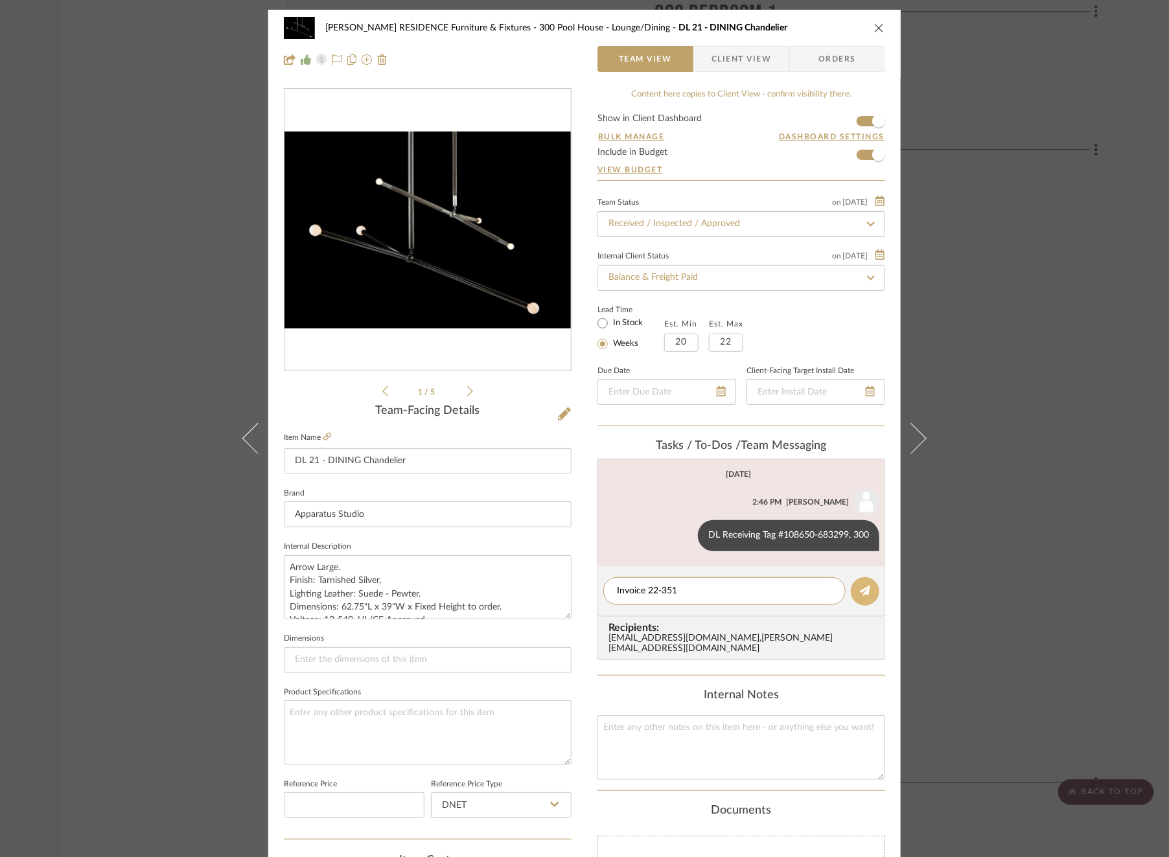
type textarea "Invoice 22-351"
click at [852, 584] on button at bounding box center [865, 591] width 29 height 29
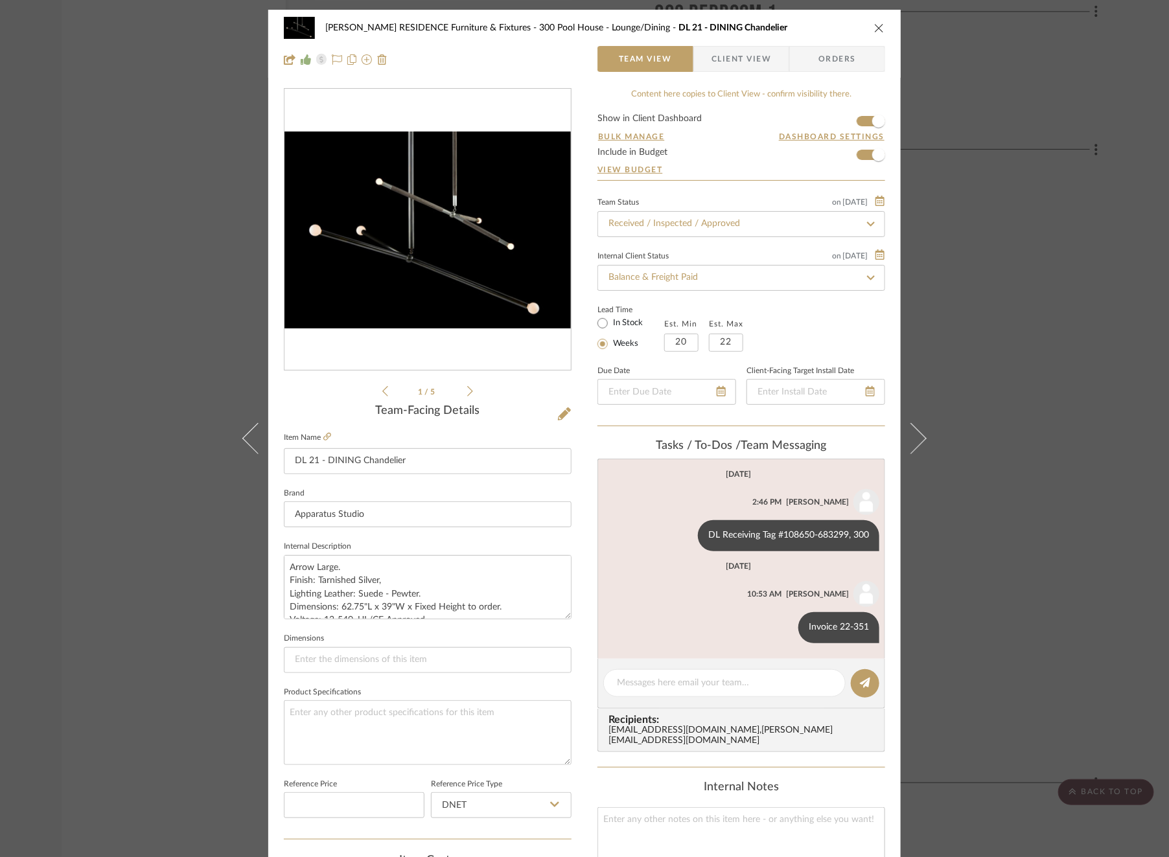
click at [1040, 315] on div "COBLE RESIDENCE Furniture & Fixtures 300 Pool House - Lounge/Dining DL 21 - DIN…" at bounding box center [584, 428] width 1169 height 857
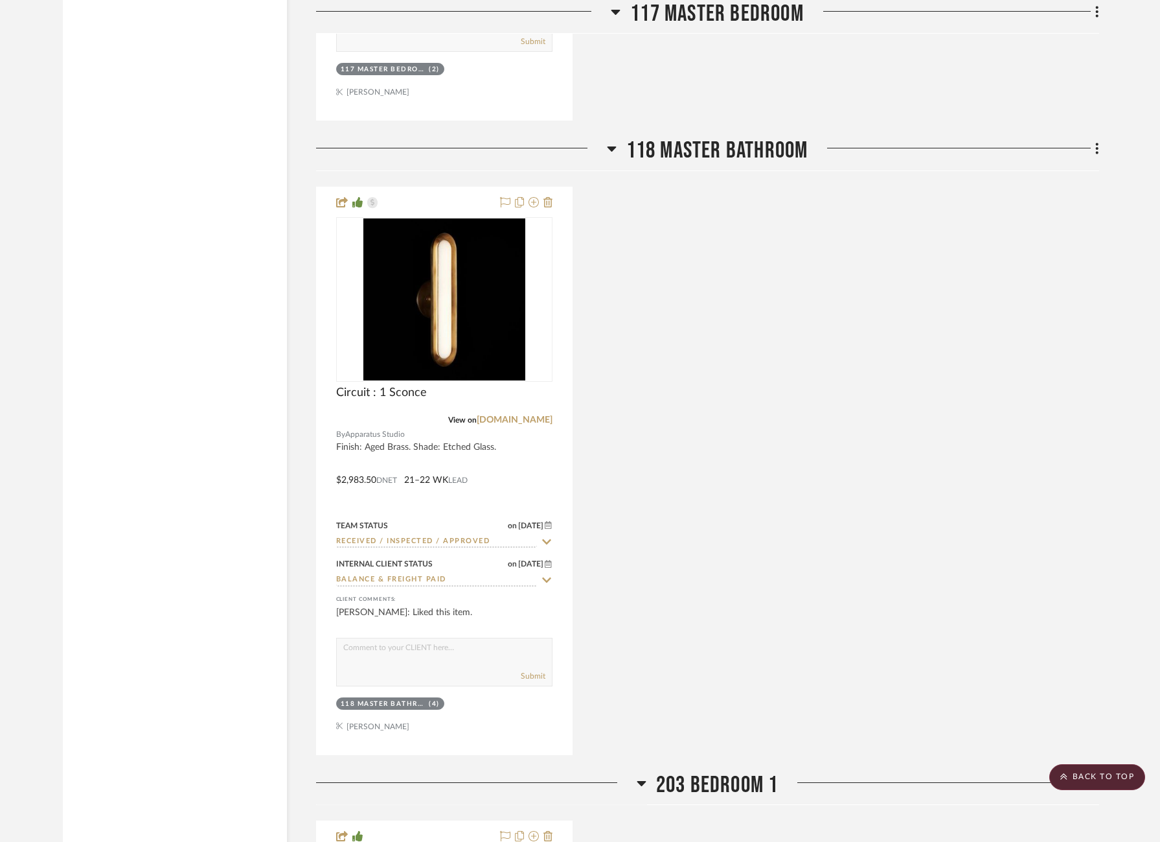
scroll to position [3545, 0]
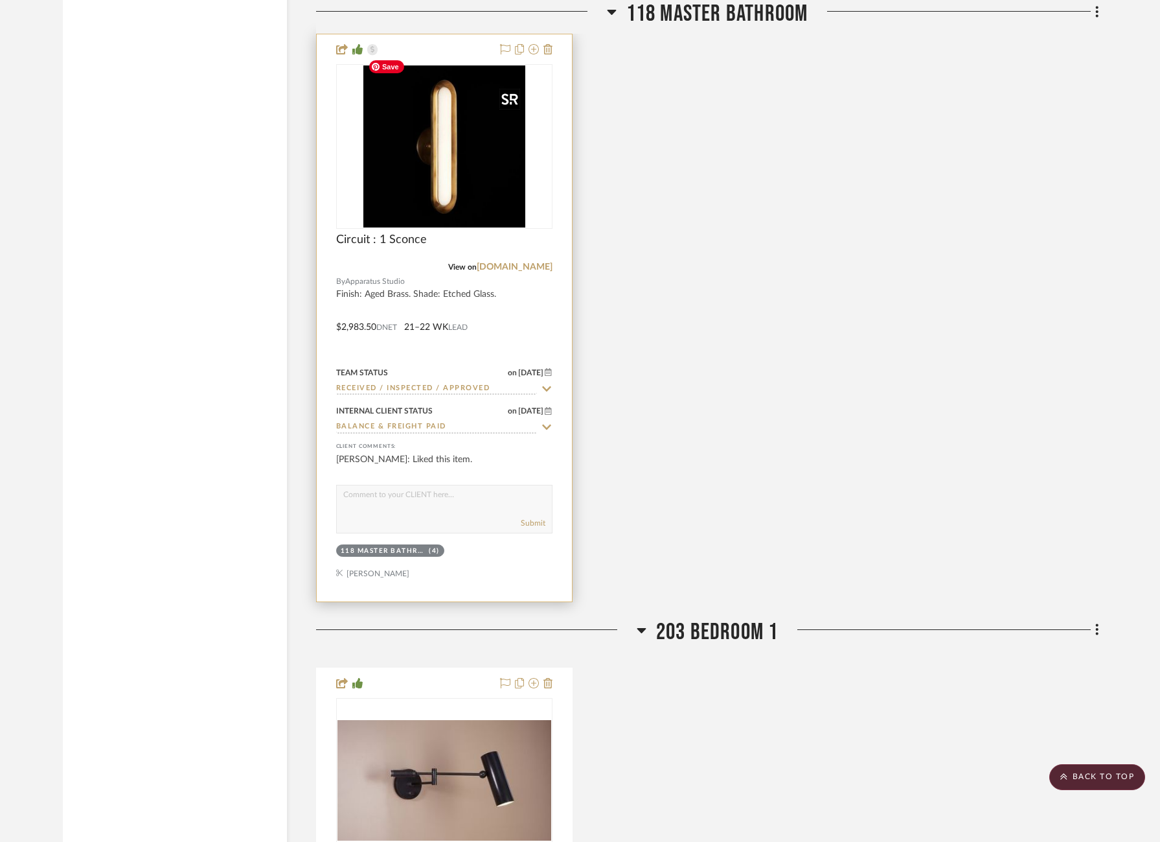
click at [453, 154] on img "0" at bounding box center [444, 146] width 162 height 162
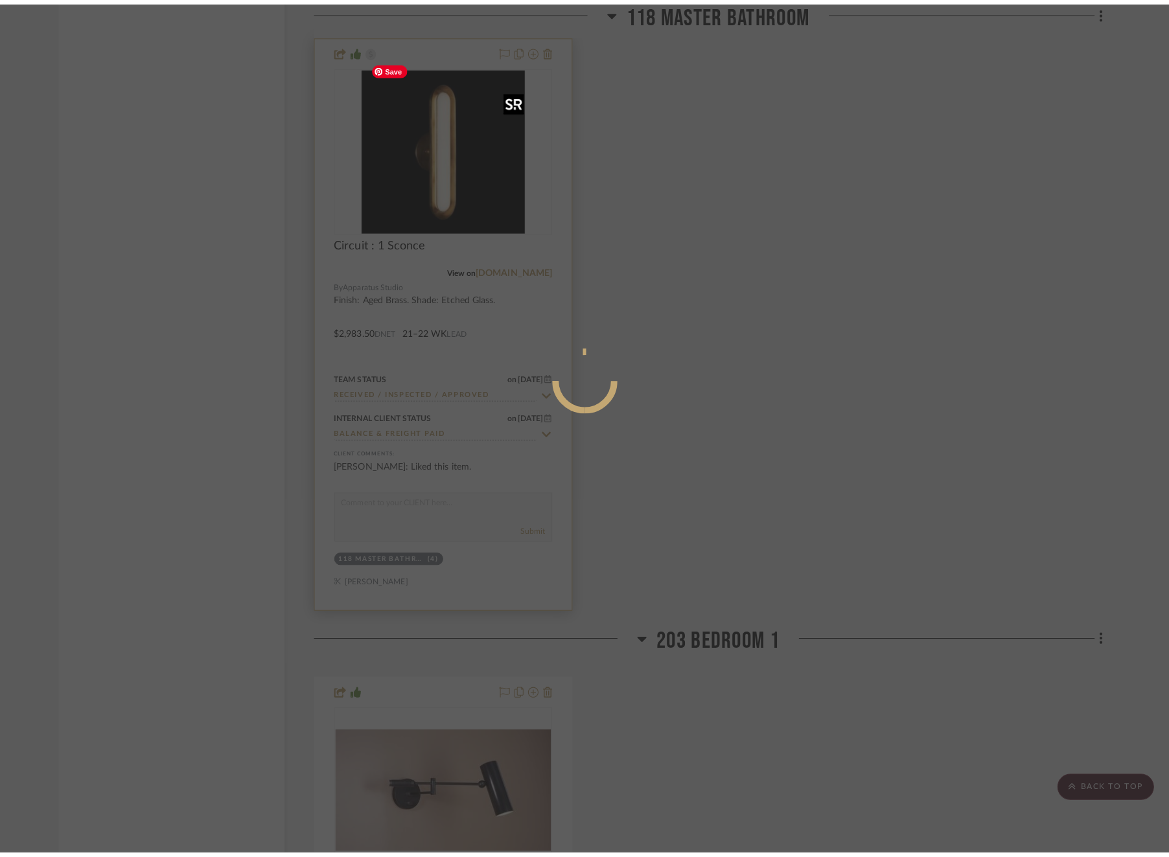
scroll to position [0, 0]
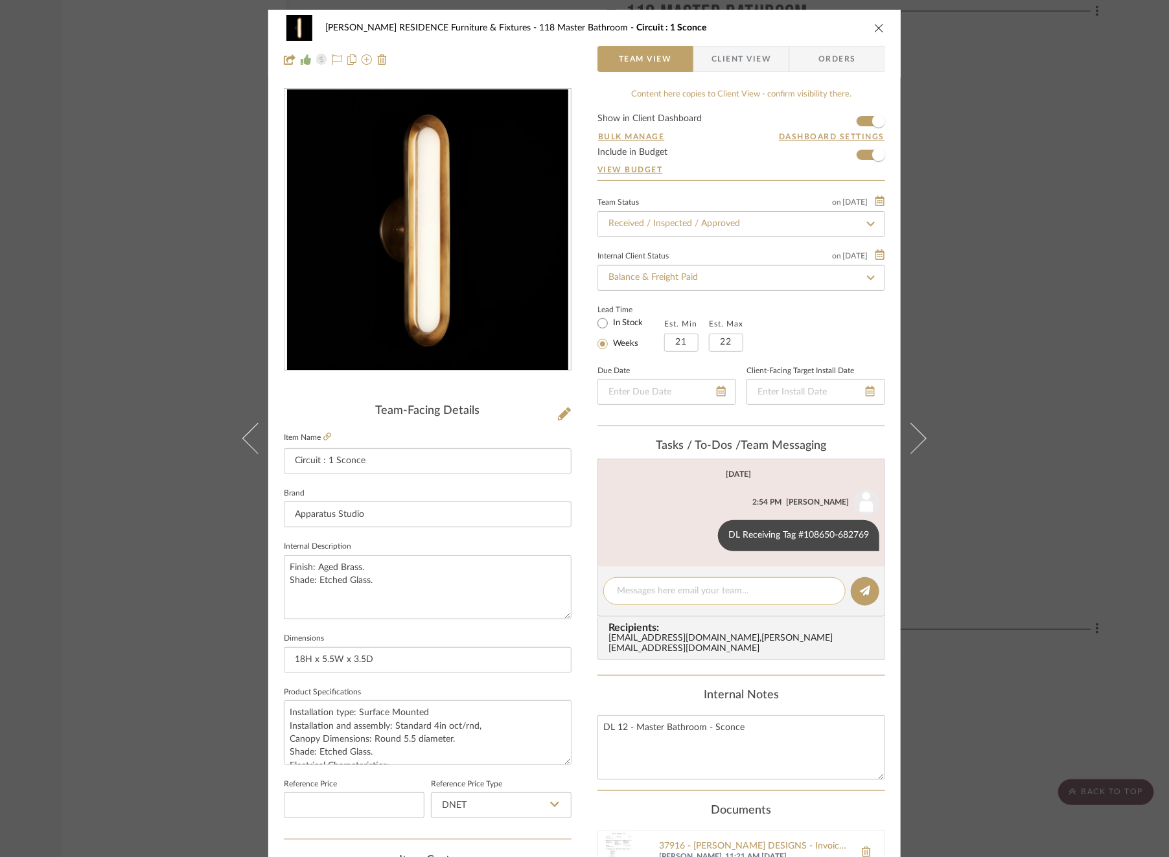
click at [775, 586] on textarea at bounding box center [724, 591] width 215 height 14
paste textarea "Invoice 22-351"
type textarea "Invoice 22-351"
click at [862, 590] on icon at bounding box center [865, 591] width 10 height 10
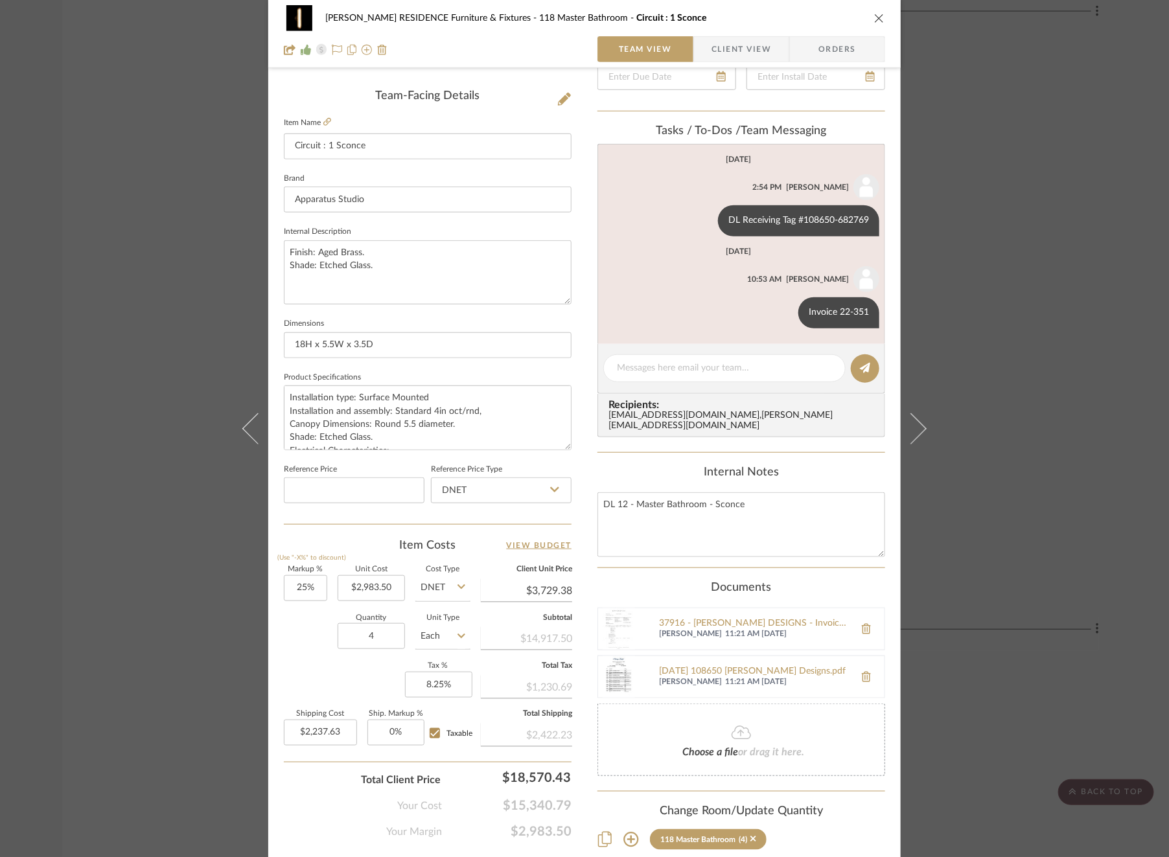
scroll to position [325, 0]
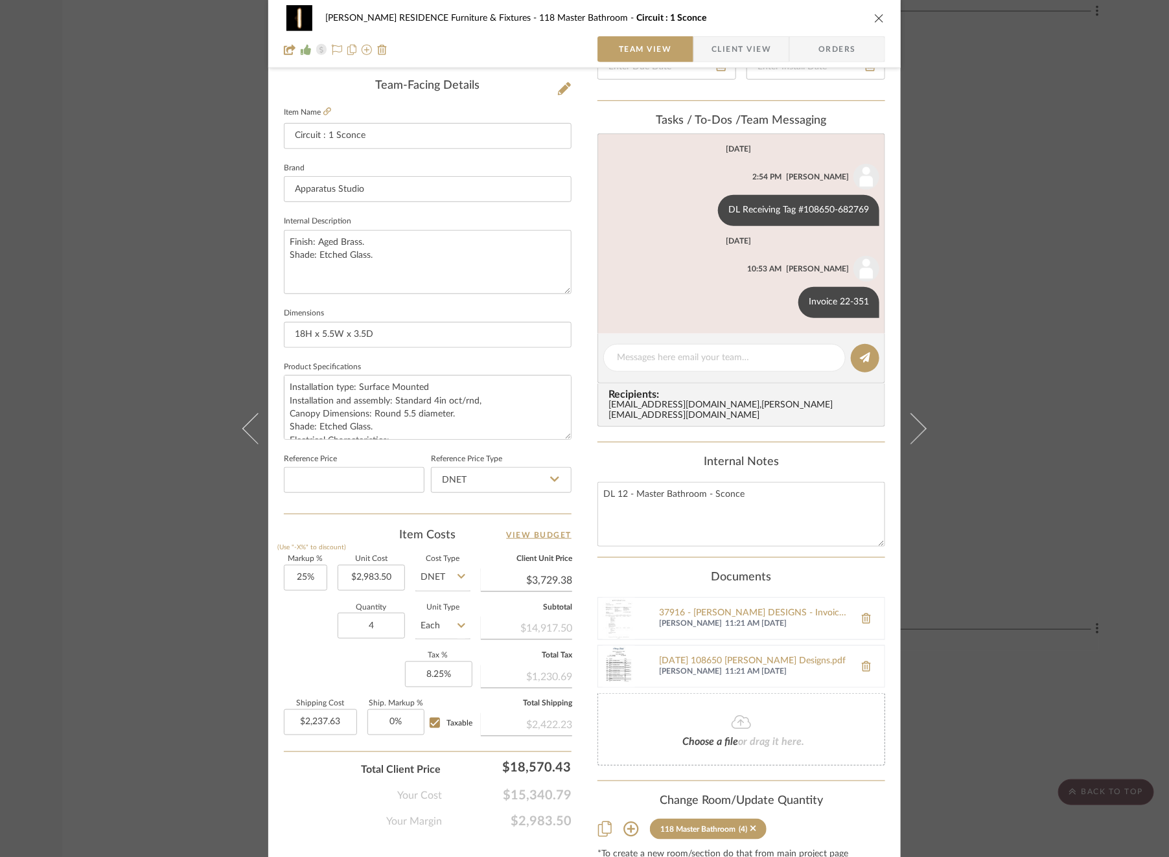
click at [47, 540] on div "COBLE RESIDENCE Furniture & Fixtures 118 Master Bathroom Circuit : 1 Sconce Tea…" at bounding box center [584, 428] width 1169 height 857
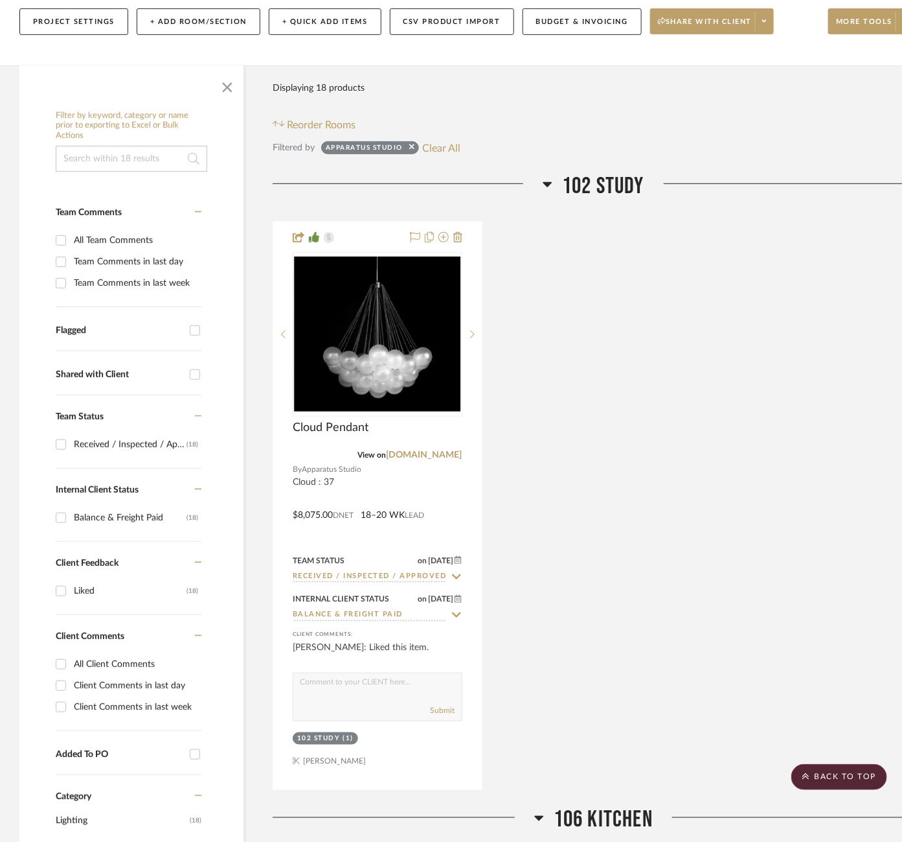
scroll to position [208, 0]
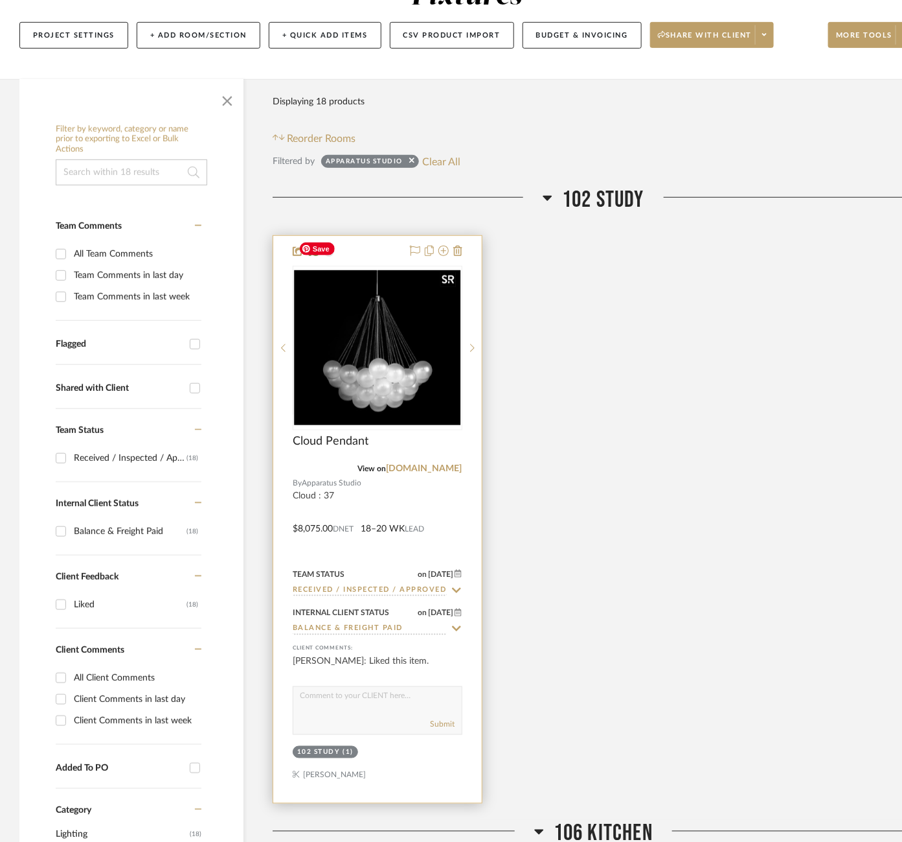
click at [367, 340] on img "0" at bounding box center [377, 347] width 167 height 155
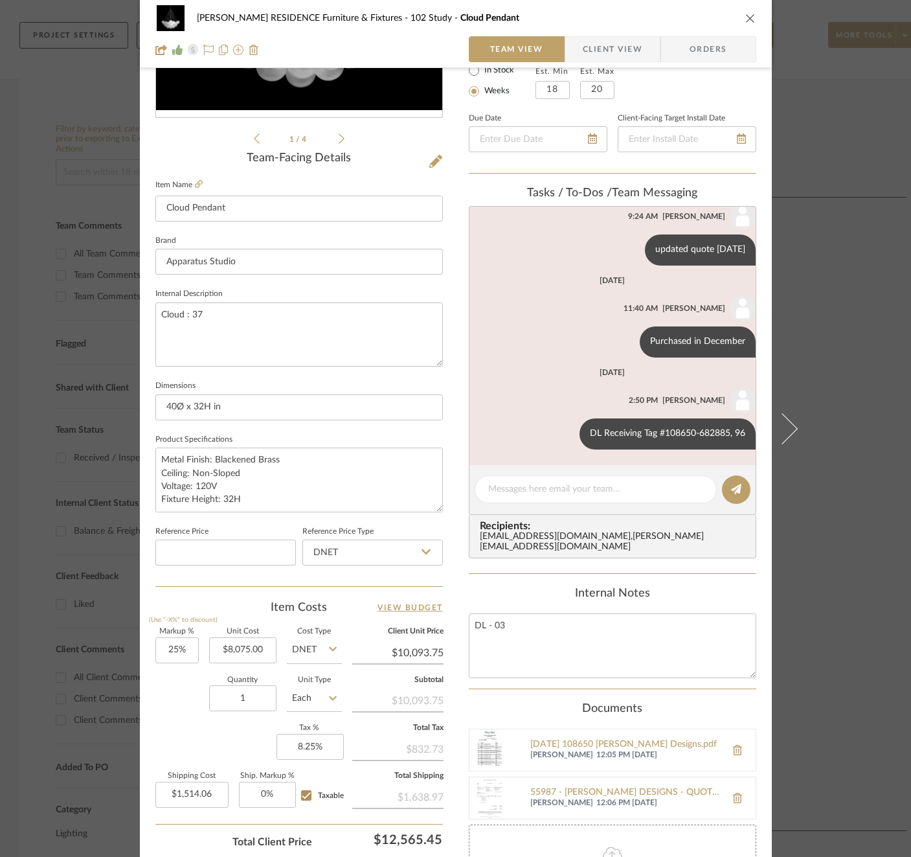
scroll to position [262, 0]
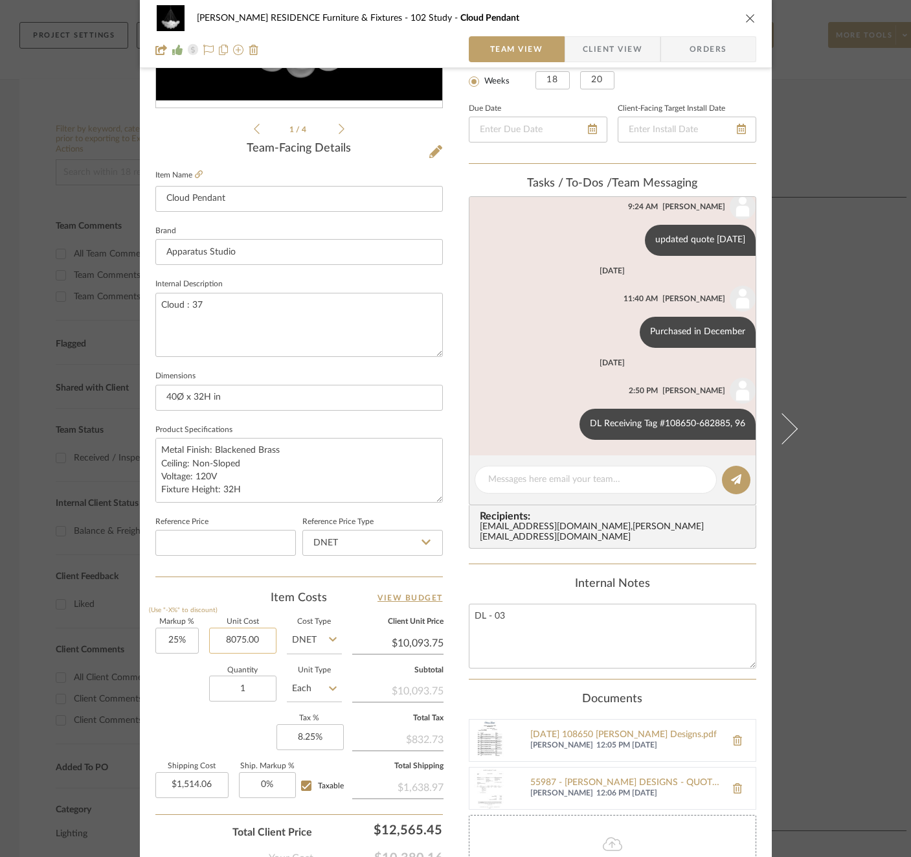
click at [242, 638] on input "8075.00" at bounding box center [242, 641] width 67 height 26
type input "$7,480.00"
click at [183, 682] on div "Quantity 1 Unit Type Each" at bounding box center [248, 690] width 187 height 46
type input "$9,350.00"
type input "$1,402.50"
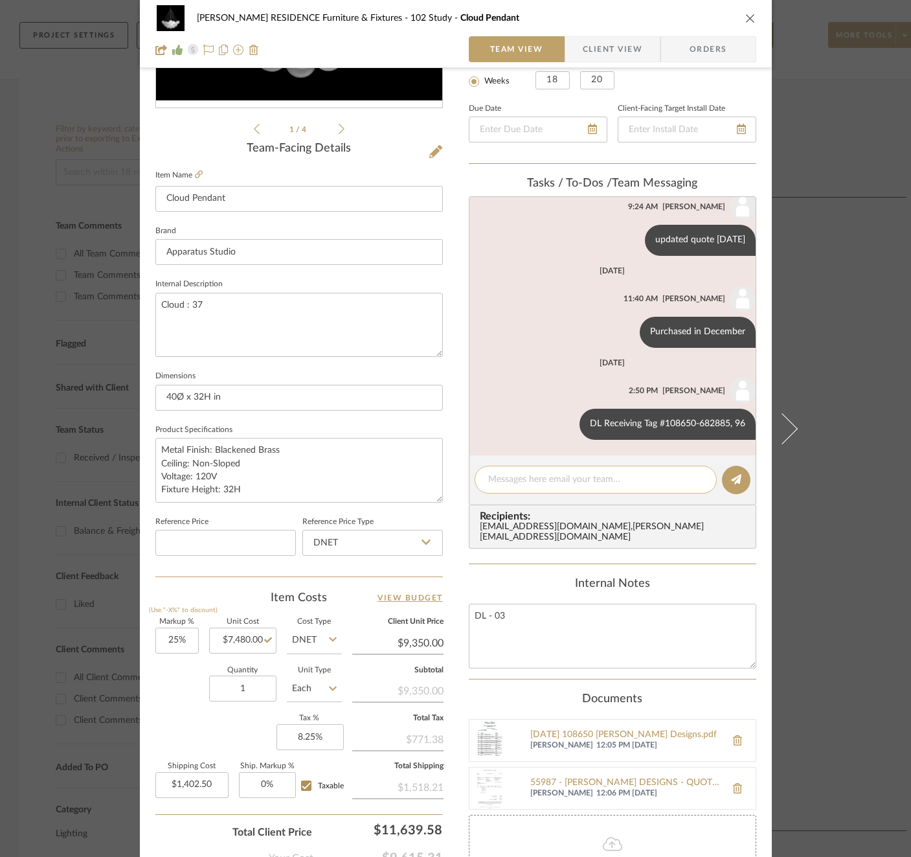
click at [542, 480] on textarea at bounding box center [595, 480] width 215 height 14
paste textarea "Invoice 22-351"
type textarea "Invoice 22-351"
click at [726, 484] on button at bounding box center [736, 480] width 29 height 29
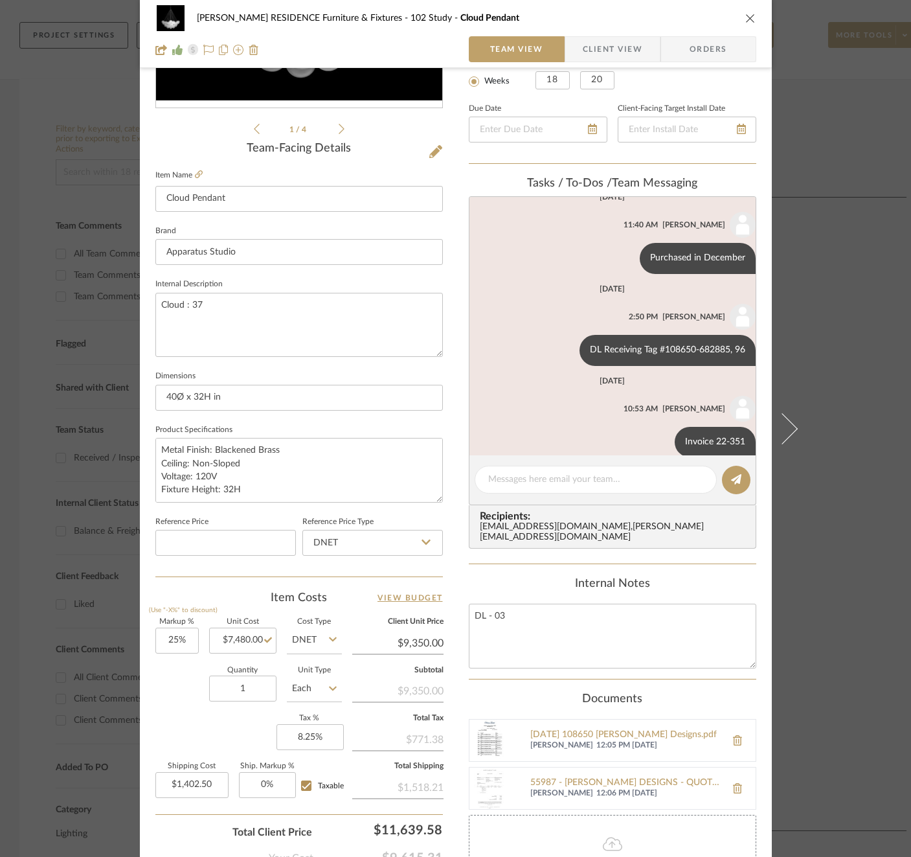
scroll to position [218, 0]
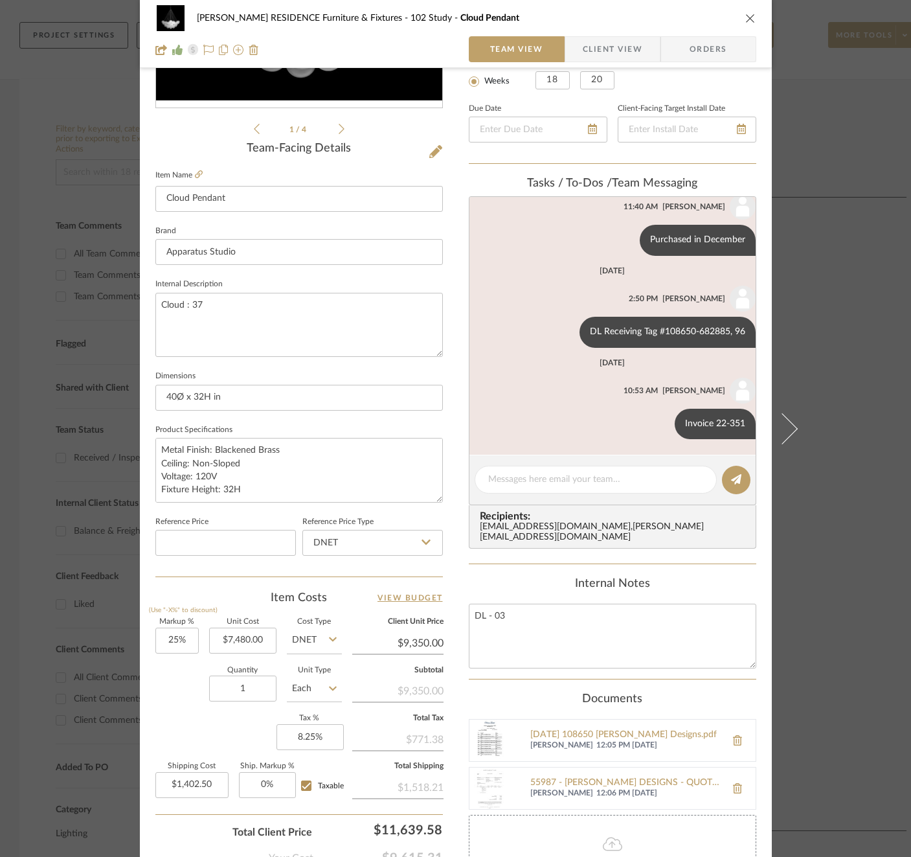
click at [829, 420] on div "[PERSON_NAME] RESIDENCE Furniture & Fixtures 102 Study Cloud Pendant Team View …" at bounding box center [455, 428] width 911 height 857
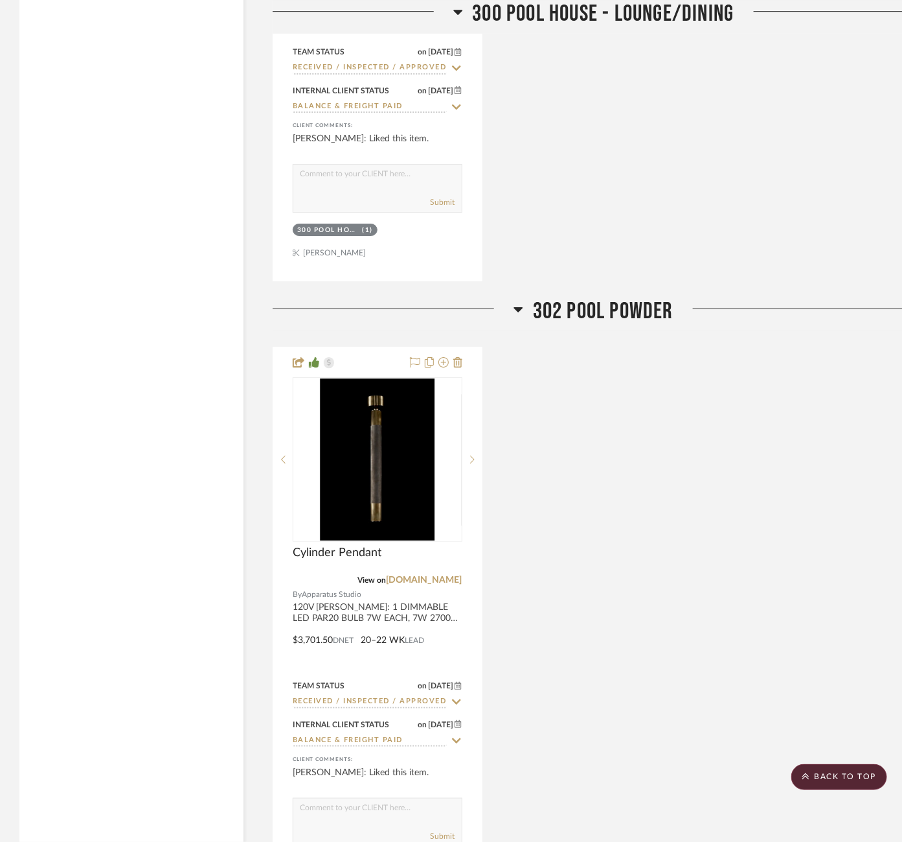
scroll to position [5343, 0]
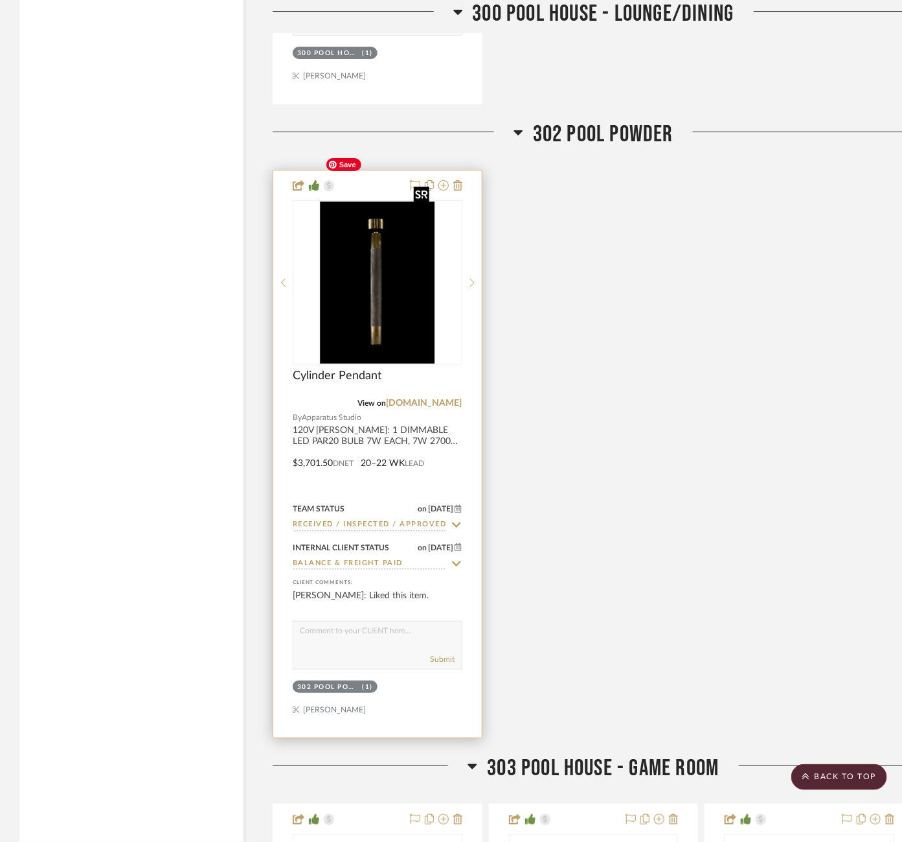
click at [377, 279] on img "0" at bounding box center [378, 282] width 114 height 162
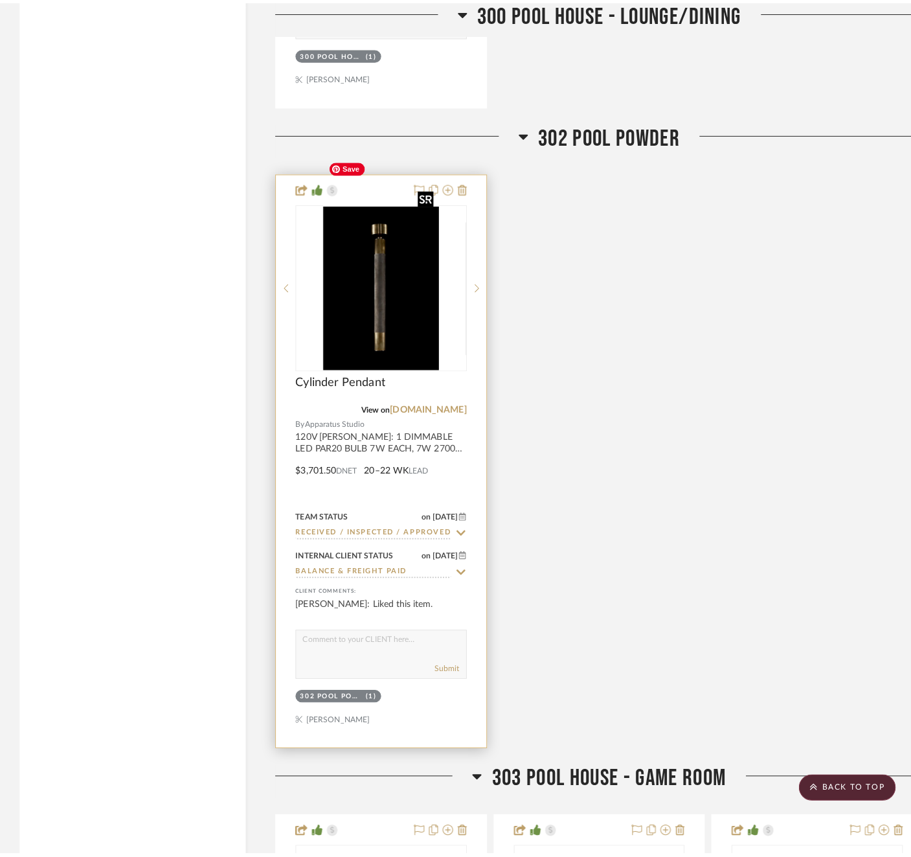
scroll to position [0, 0]
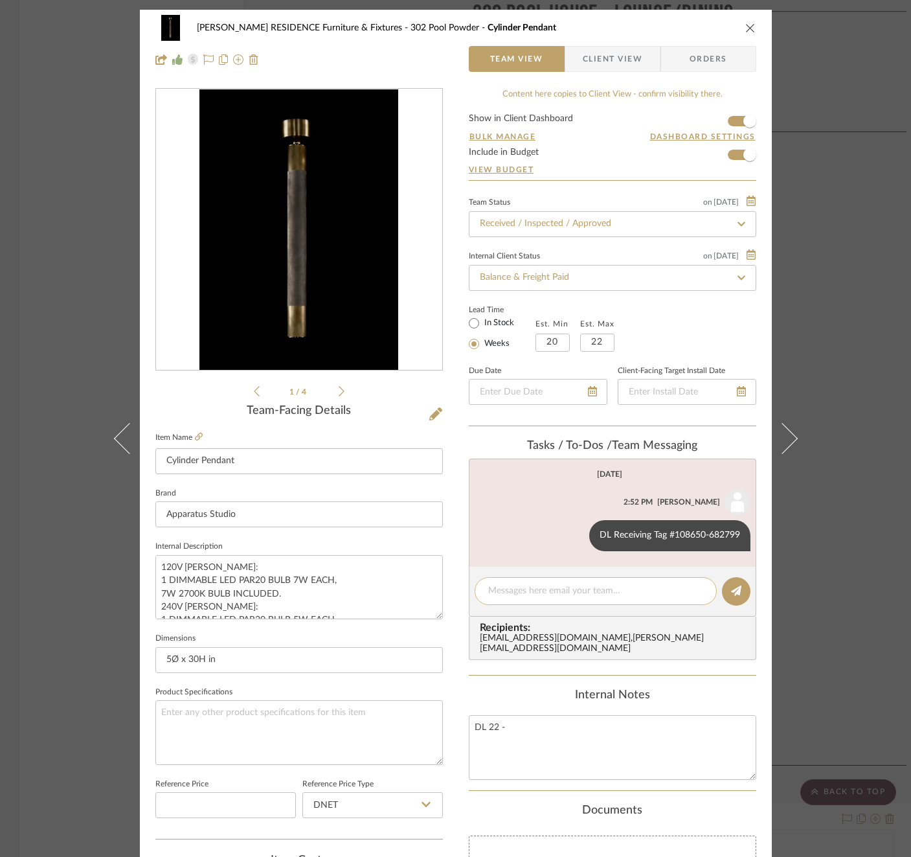
click at [637, 603] on div at bounding box center [596, 591] width 242 height 28
click at [628, 591] on textarea at bounding box center [595, 591] width 215 height 14
paste textarea "Invoice 22-351"
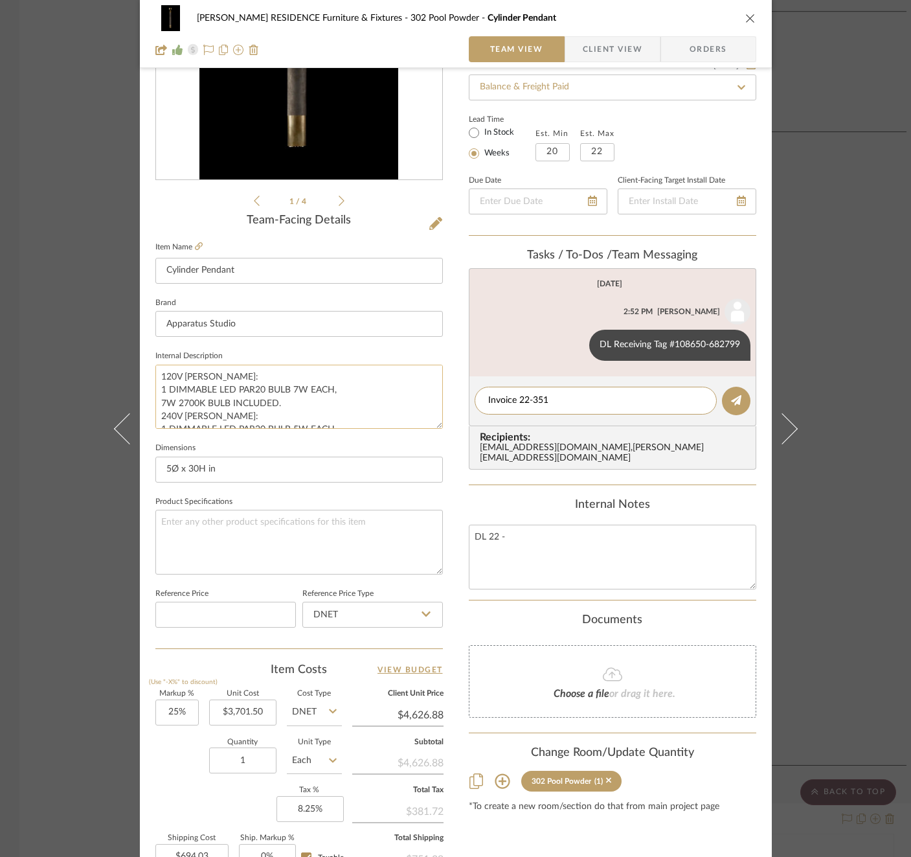
scroll to position [345, 0]
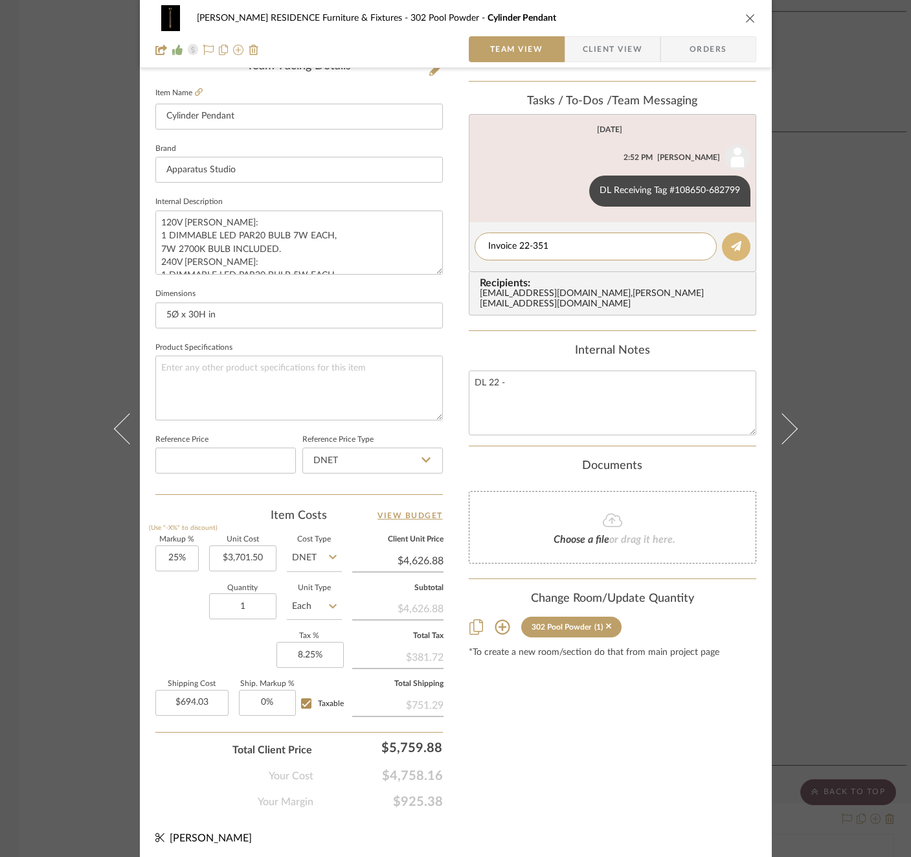
type textarea "Invoice 22-351"
click at [732, 236] on button at bounding box center [736, 247] width 29 height 29
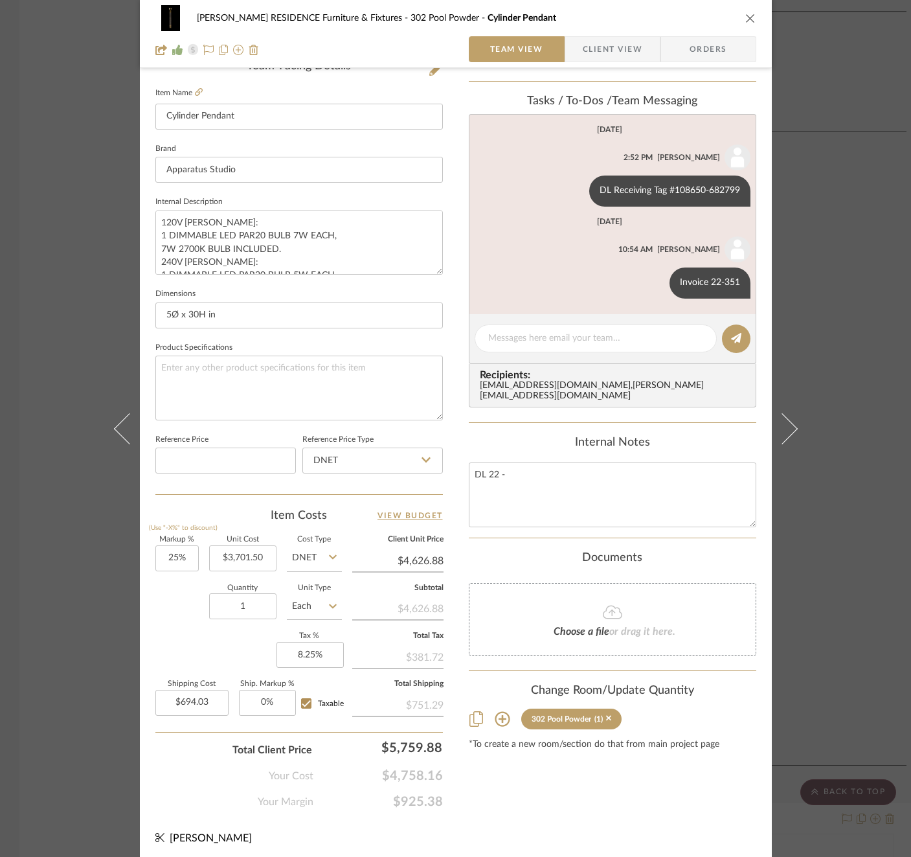
click at [828, 301] on div "[PERSON_NAME] RESIDENCE Furniture & Fixtures 302 Pool Powder Cylinder Pendant T…" at bounding box center [455, 428] width 911 height 857
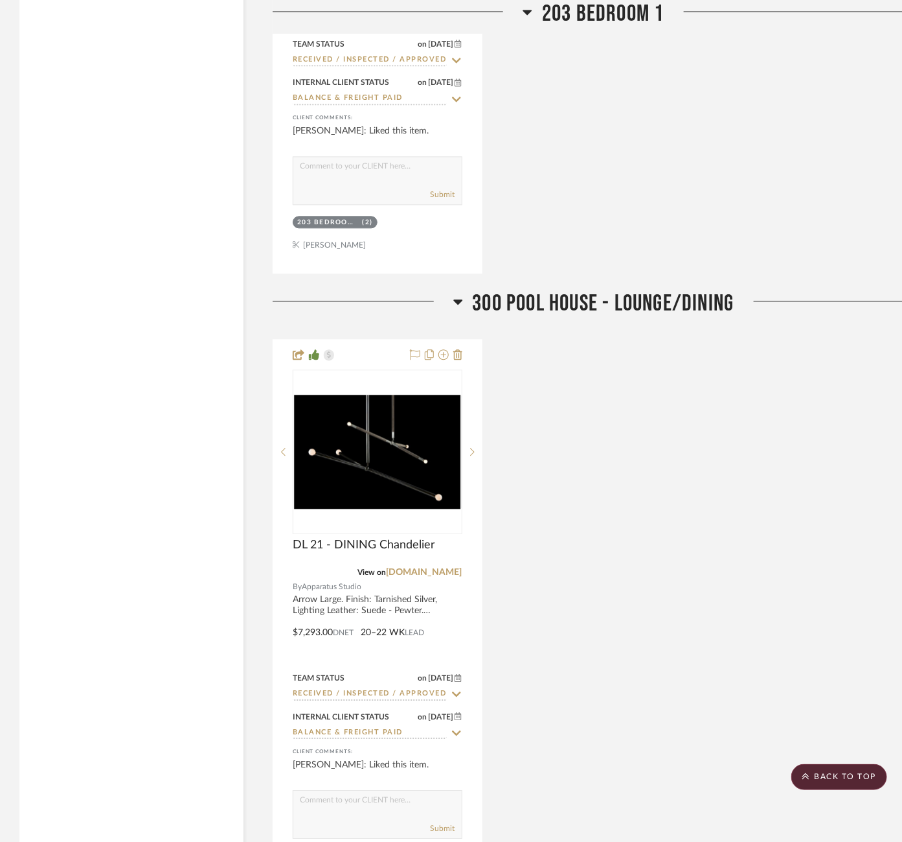
scroll to position [3973, 0]
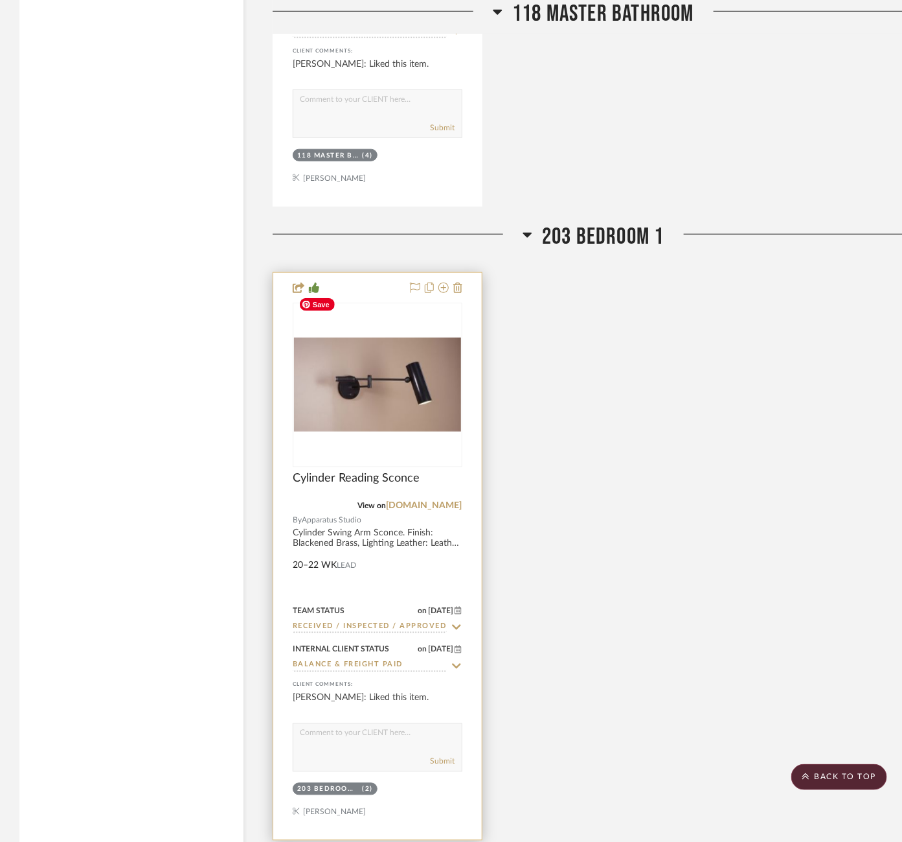
click at [358, 338] on img "0" at bounding box center [377, 385] width 167 height 94
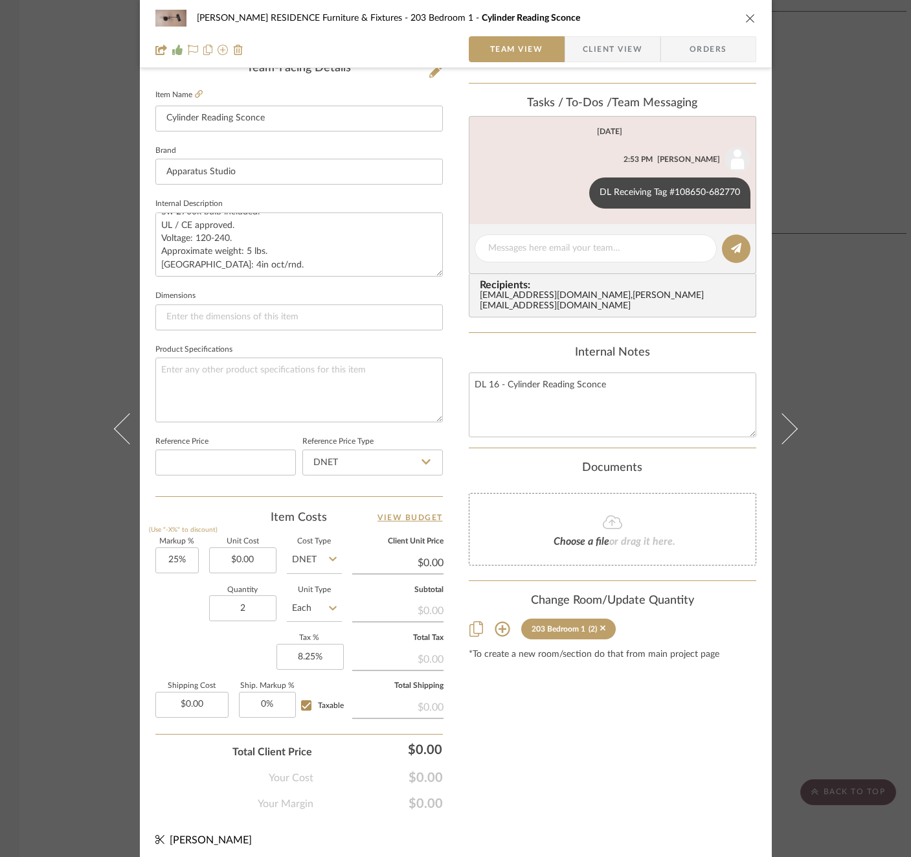
scroll to position [345, 0]
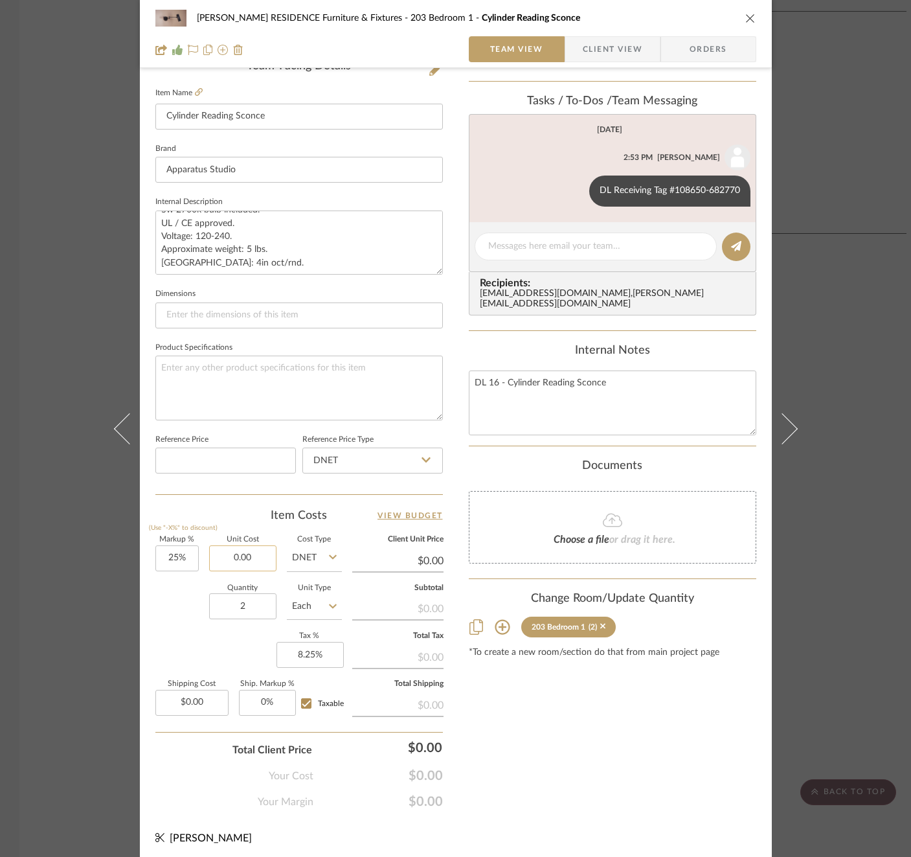
click at [240, 556] on input "0.00" at bounding box center [242, 558] width 67 height 26
type input "$1,785.00"
click at [189, 610] on div "Quantity 2 Unit Type Each" at bounding box center [248, 608] width 187 height 46
type input "$2,231.25"
type input "$669.38"
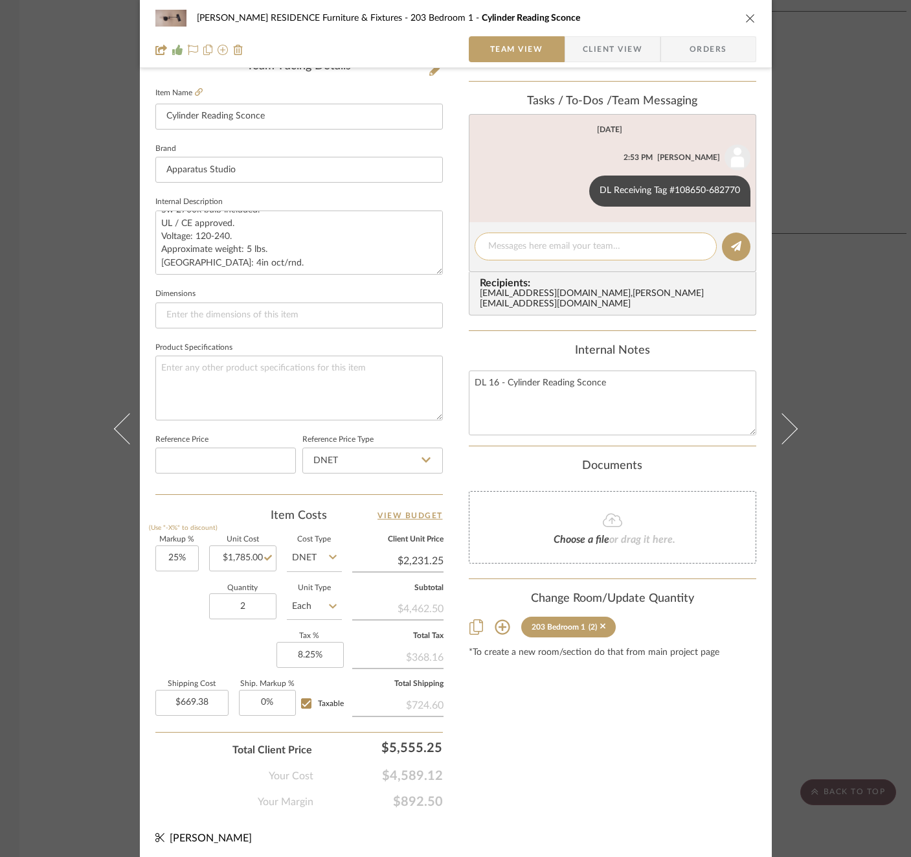
click at [599, 251] on textarea at bounding box center [595, 247] width 215 height 14
paste textarea "Invoice 22-351"
type textarea "Invoice 22-351"
click at [733, 244] on icon at bounding box center [736, 246] width 10 height 10
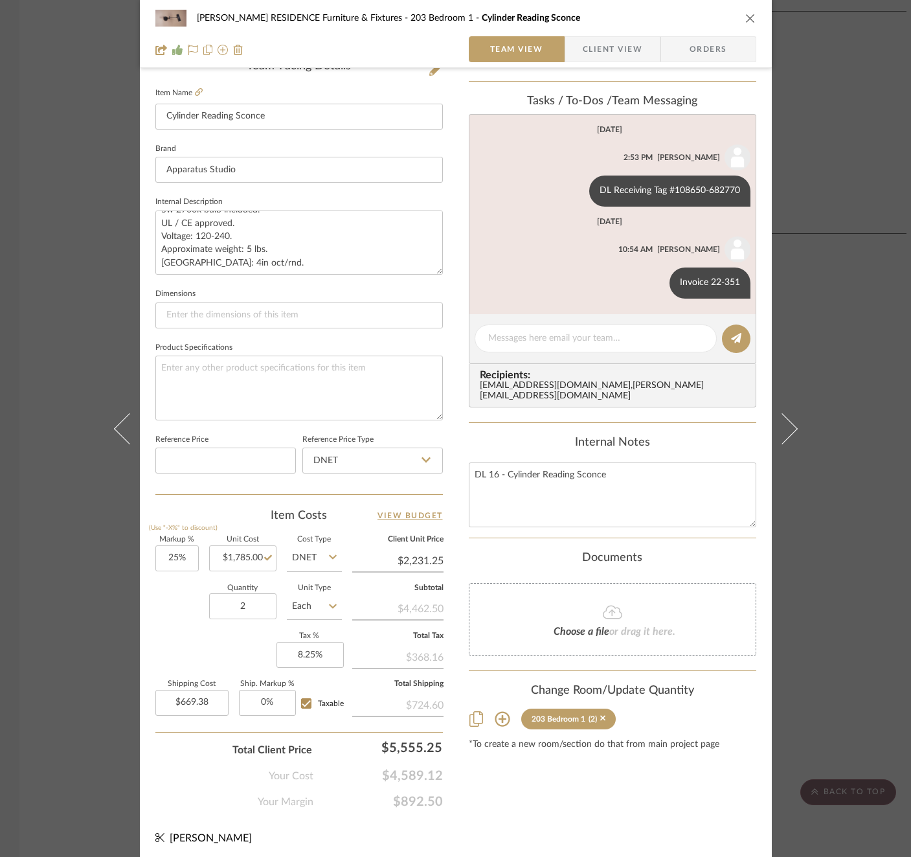
scroll to position [0, 0]
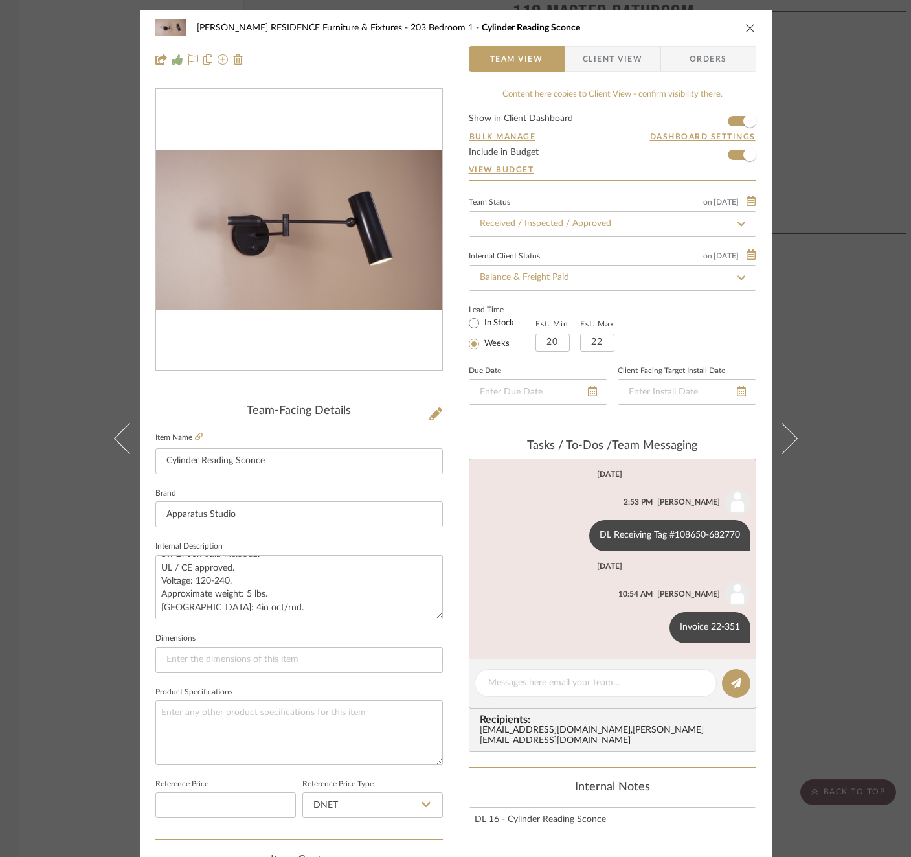
click at [838, 321] on div "COBLE RESIDENCE Furniture & Fixtures 203 Bedroom 1 Cylinder Reading Sconce Team…" at bounding box center [455, 428] width 911 height 857
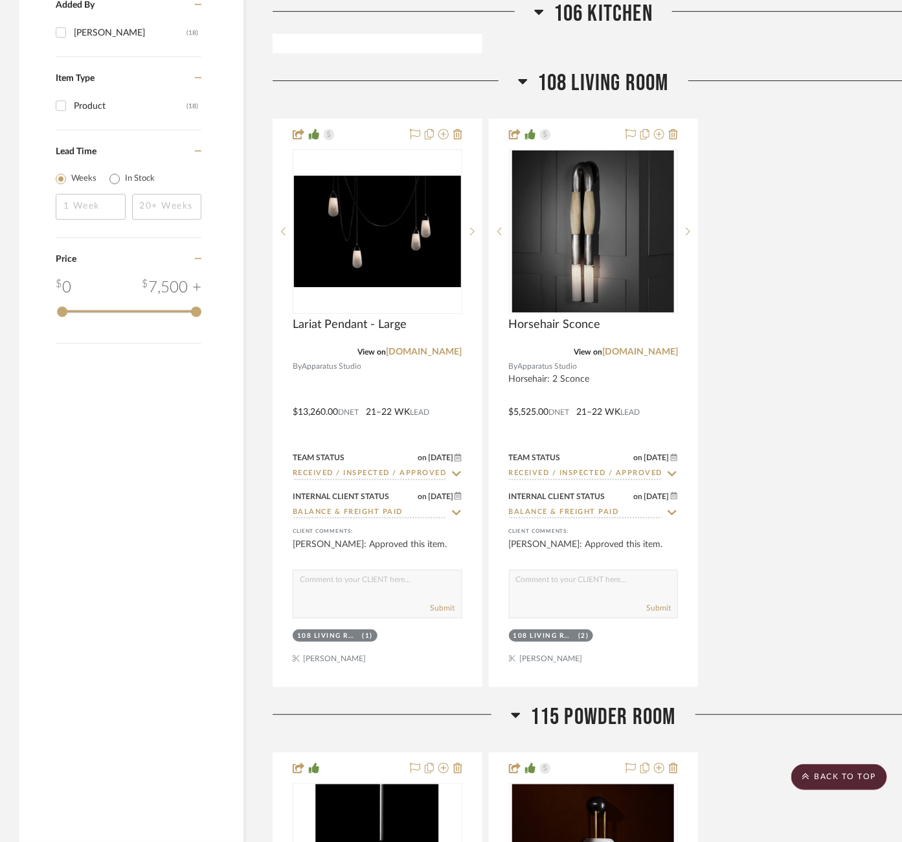
scroll to position [1590, 0]
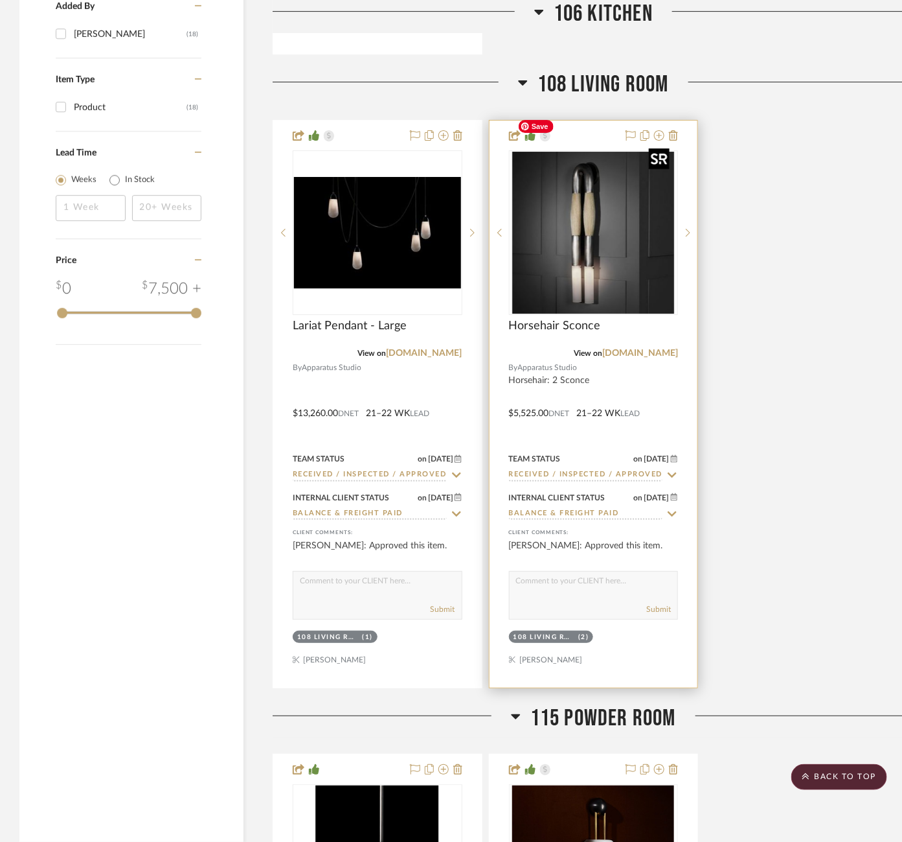
click at [613, 236] on img "0" at bounding box center [593, 233] width 162 height 162
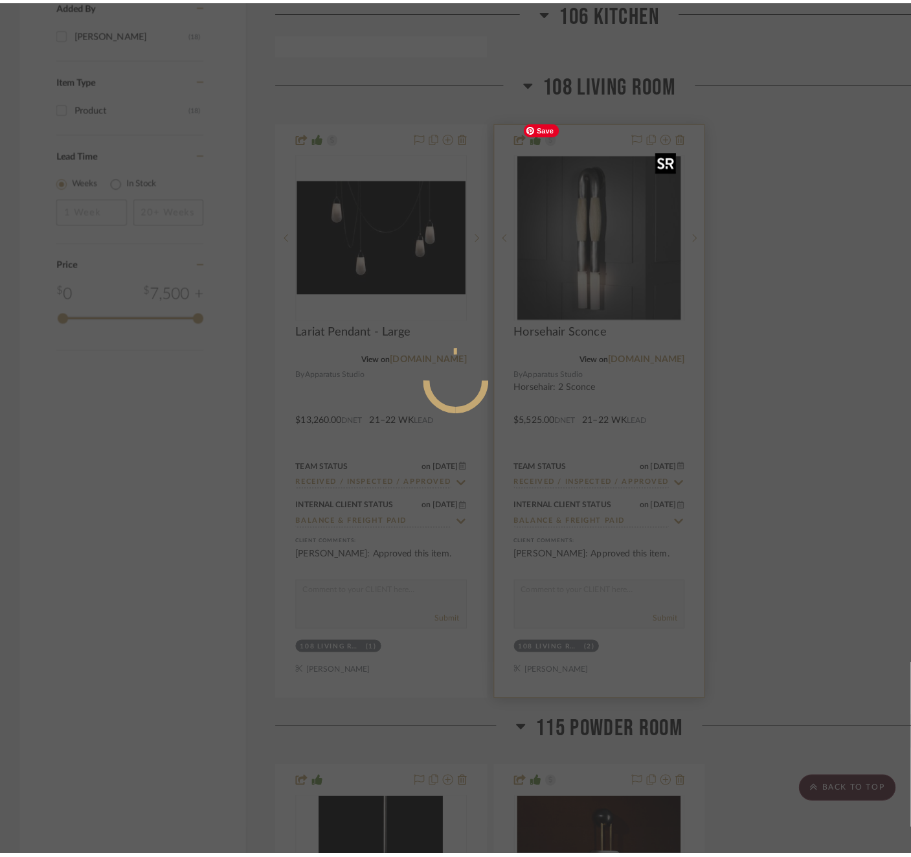
scroll to position [0, 0]
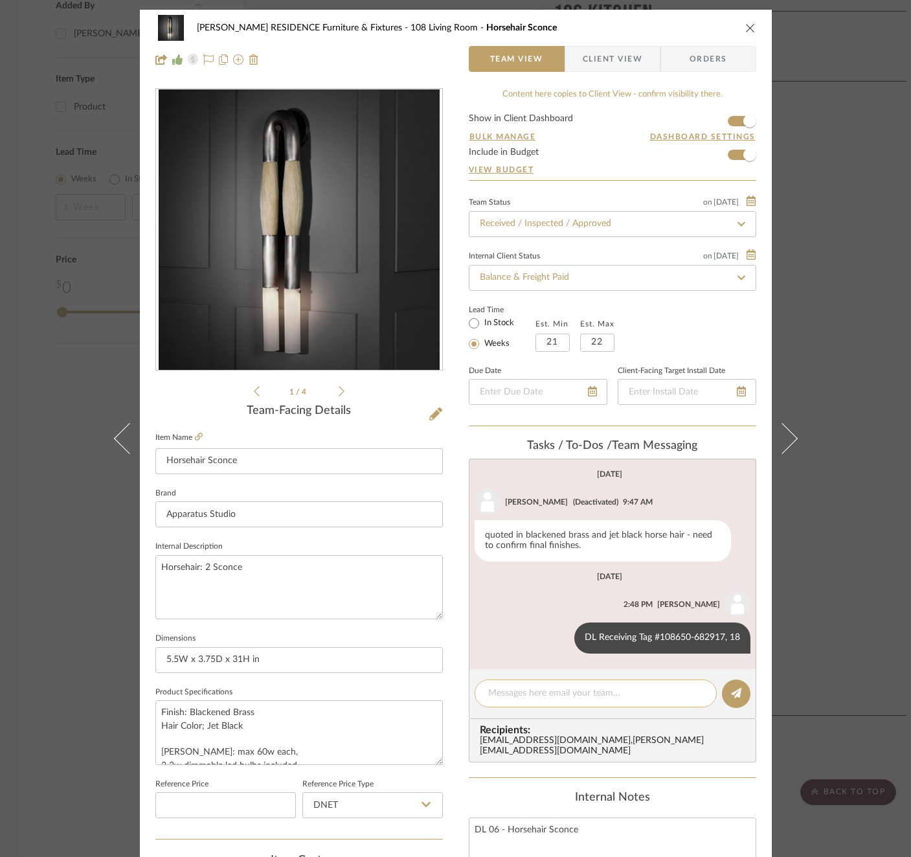
click at [595, 688] on textarea at bounding box center [595, 694] width 215 height 14
paste textarea "Invoice 22-351"
type textarea "Invoice 22-351"
click at [734, 683] on button at bounding box center [736, 694] width 29 height 29
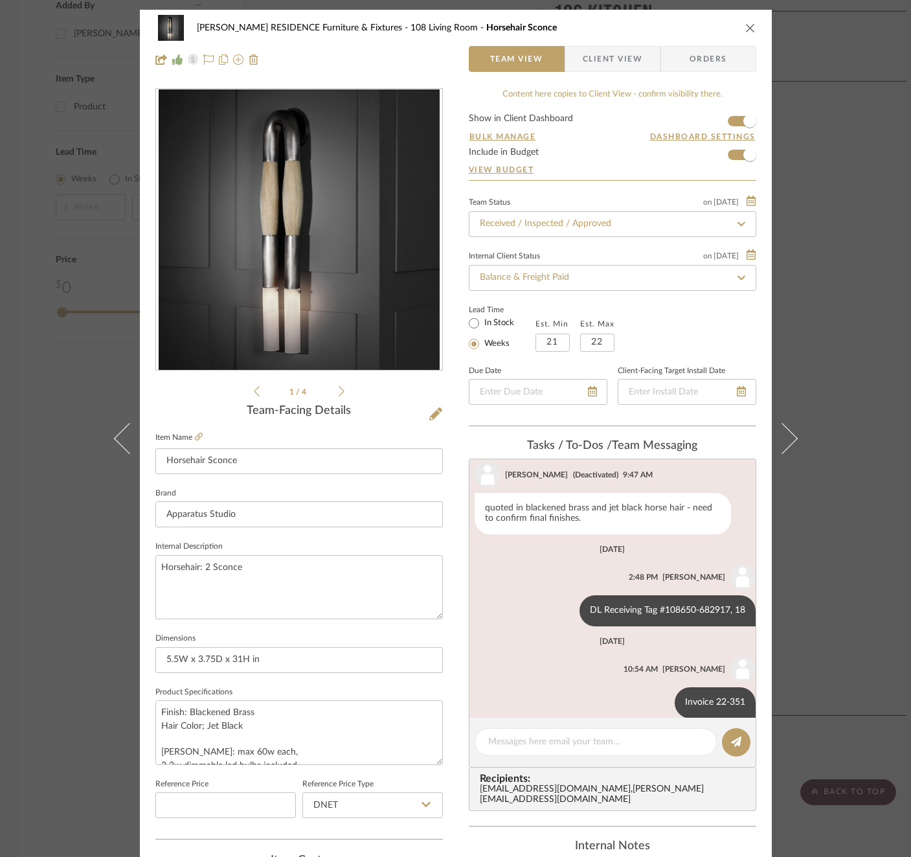
scroll to position [43, 0]
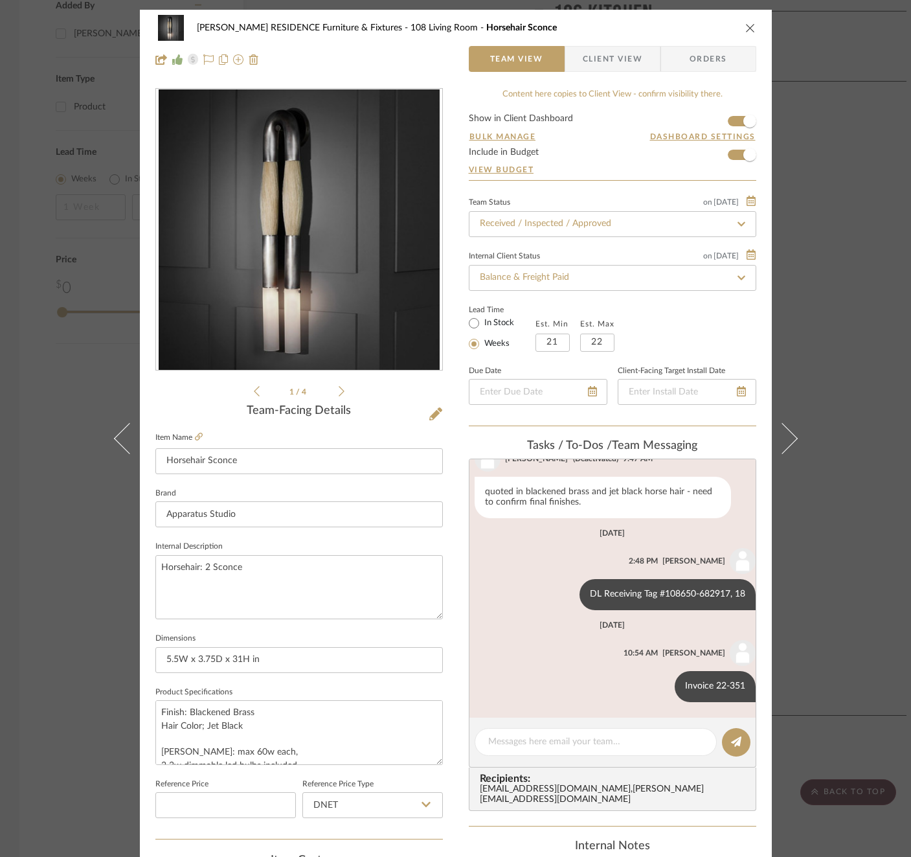
click at [821, 374] on div "COBLE RESIDENCE Furniture & Fixtures 108 Living Room Horsehair Sconce Team View…" at bounding box center [455, 428] width 911 height 857
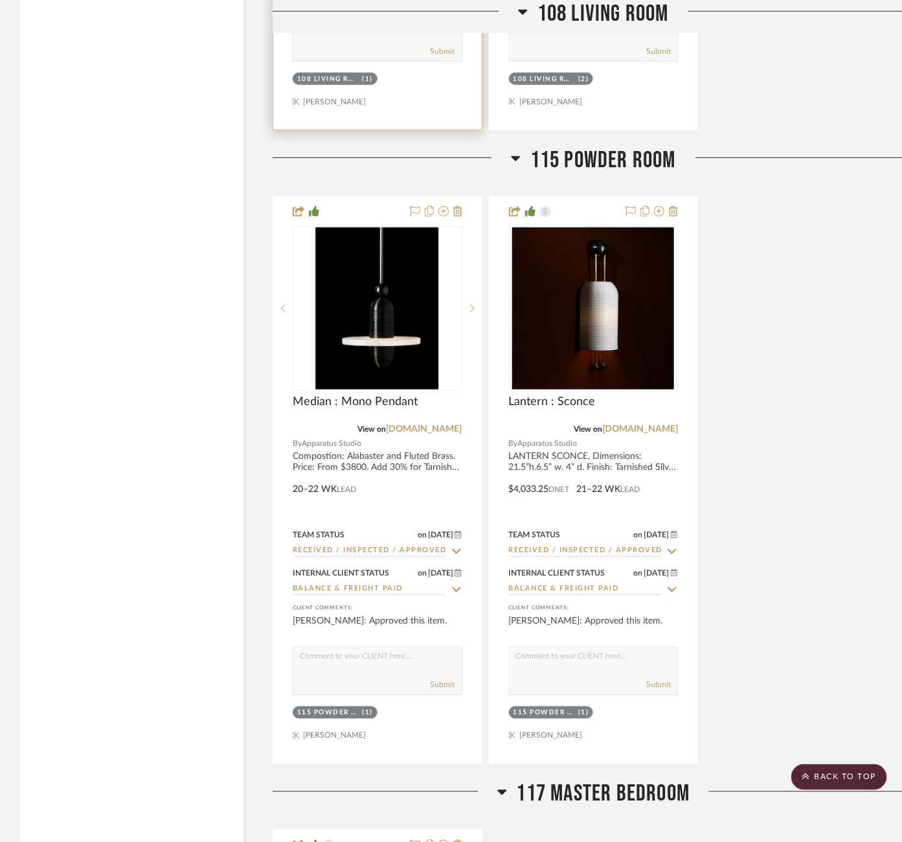
scroll to position [2225, 0]
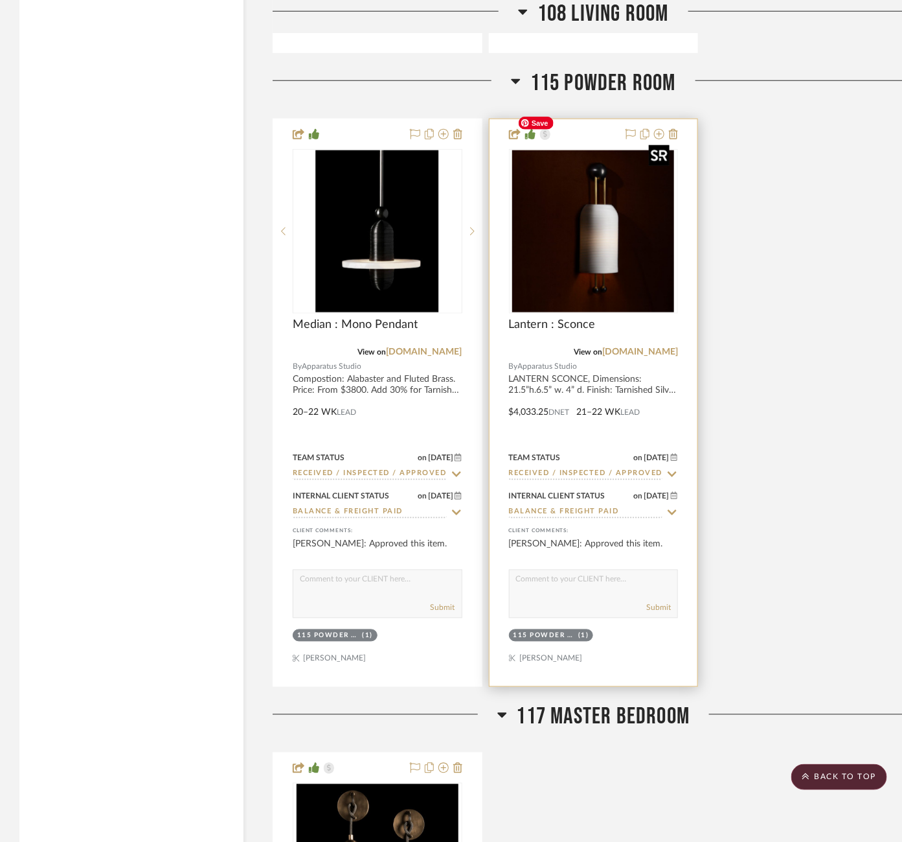
click at [602, 227] on img "0" at bounding box center [593, 231] width 162 height 162
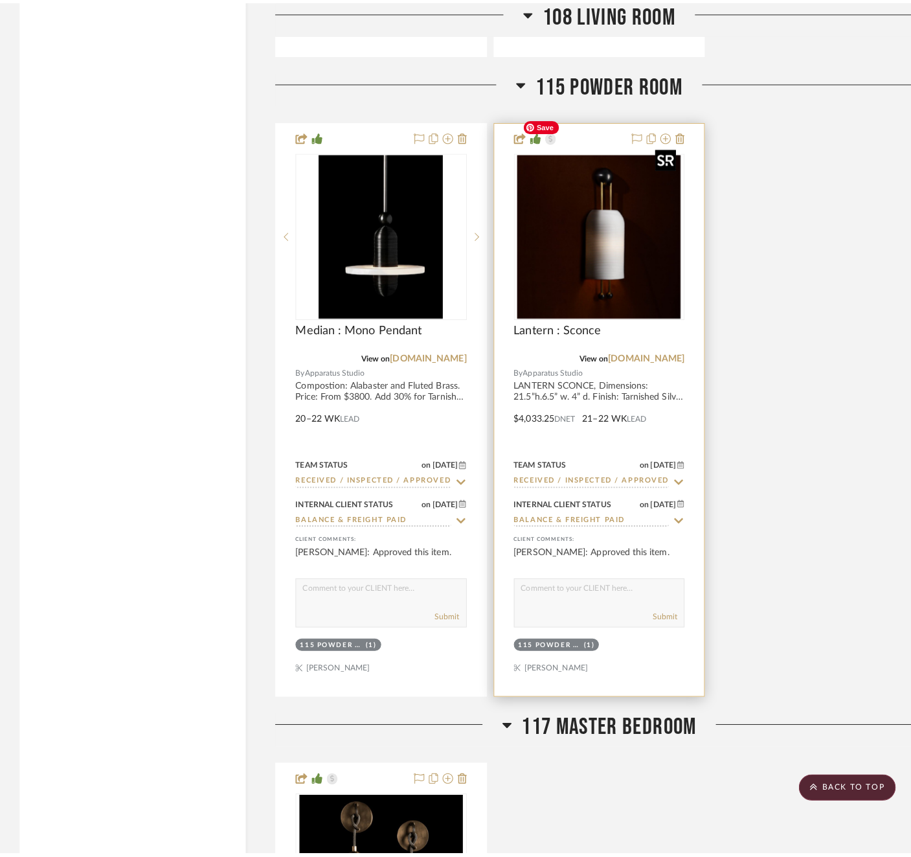
scroll to position [0, 0]
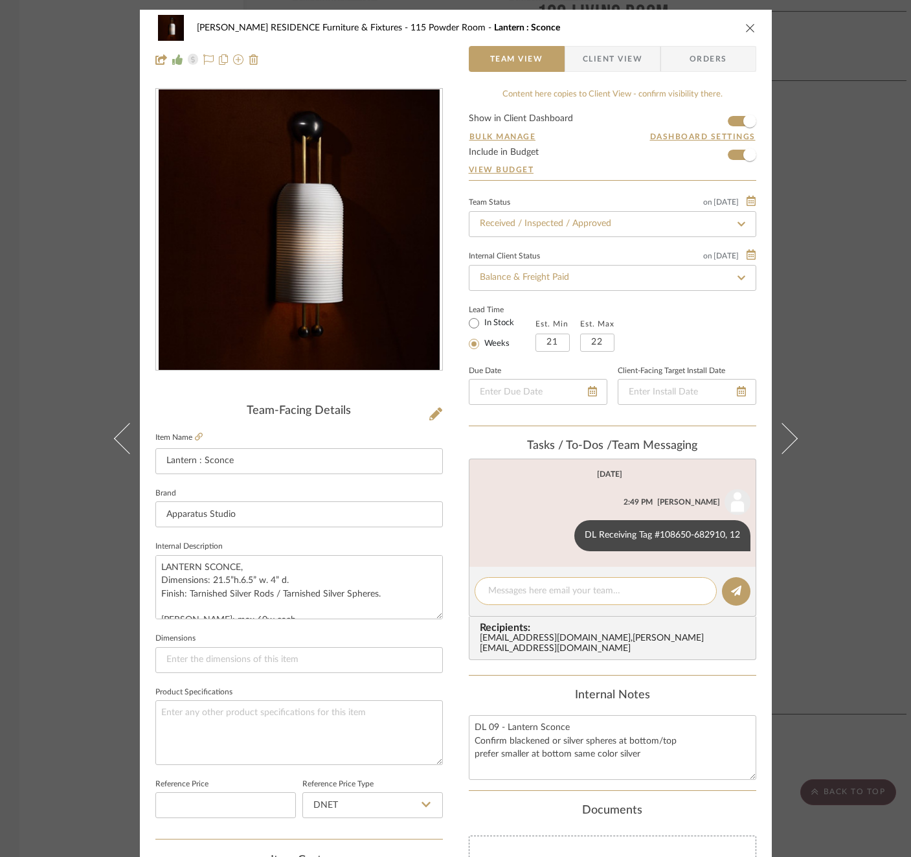
click at [601, 584] on textarea at bounding box center [595, 591] width 215 height 14
paste textarea "Invoice 22-351"
type textarea "Invoice 22-351"
click at [731, 590] on icon at bounding box center [736, 591] width 10 height 10
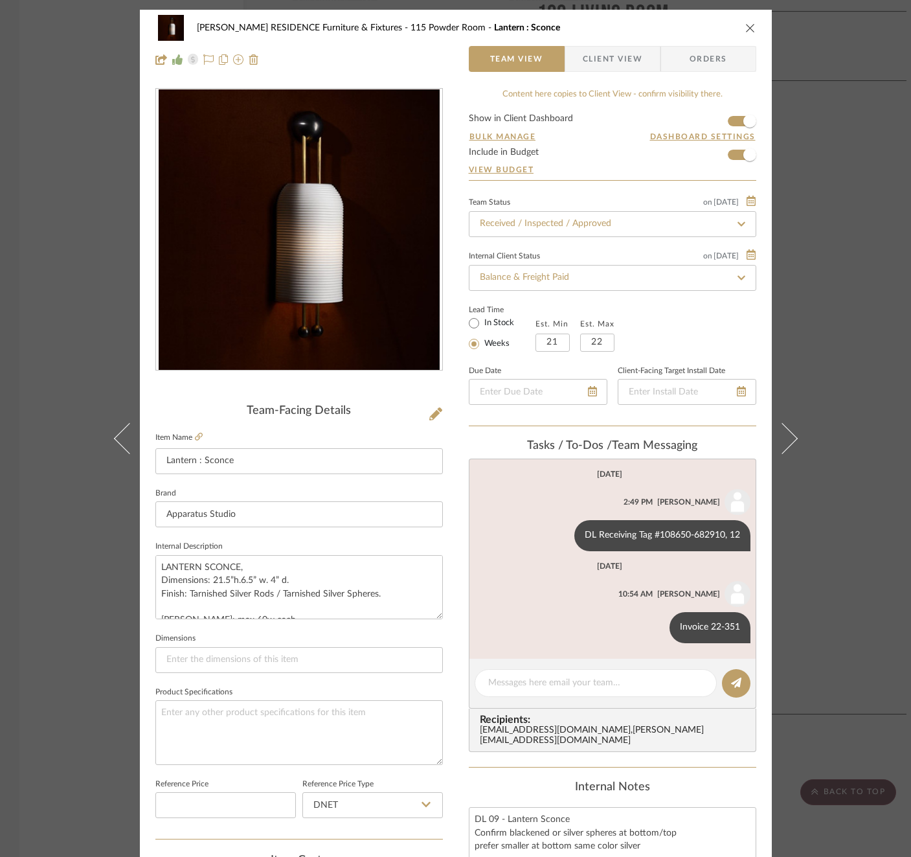
click at [831, 341] on div "[PERSON_NAME] RESIDENCE Furniture & Fixtures 115 Powder Room Lantern : Sconce T…" at bounding box center [455, 428] width 911 height 857
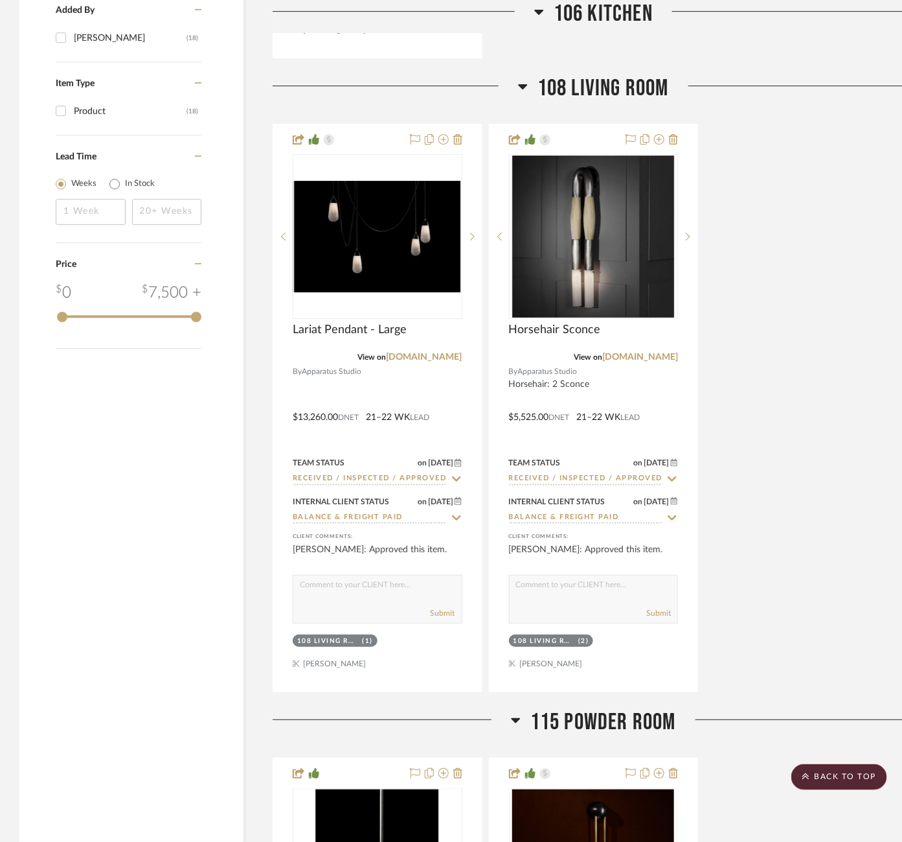
scroll to position [1588, 0]
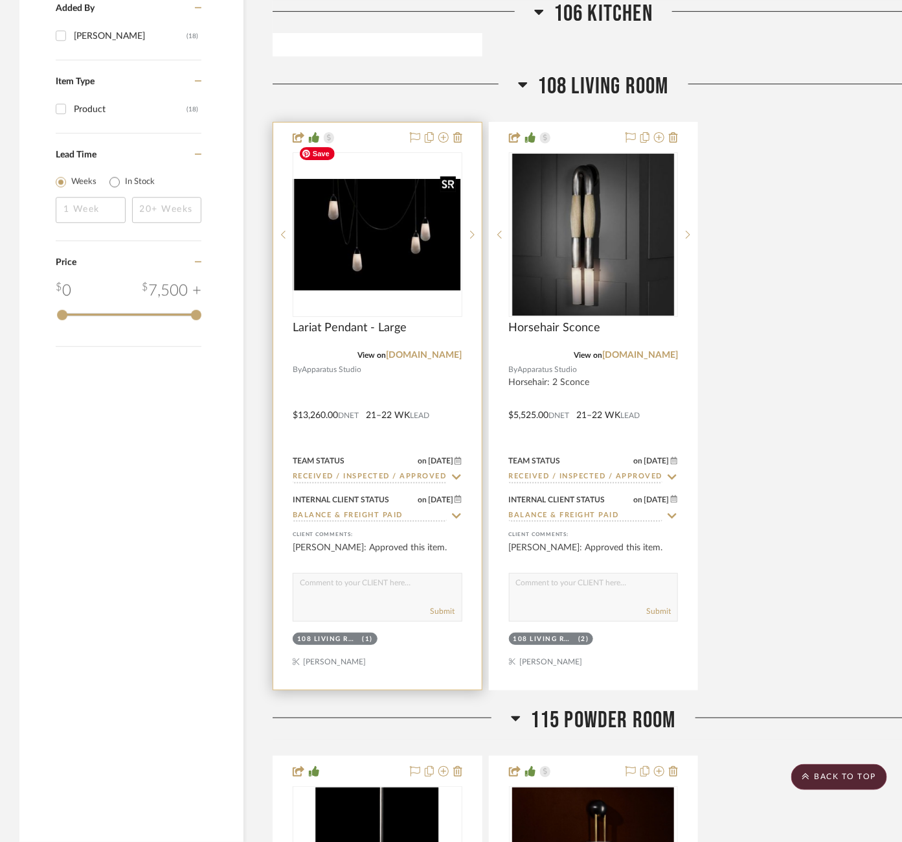
click at [371, 230] on img "0" at bounding box center [377, 234] width 167 height 111
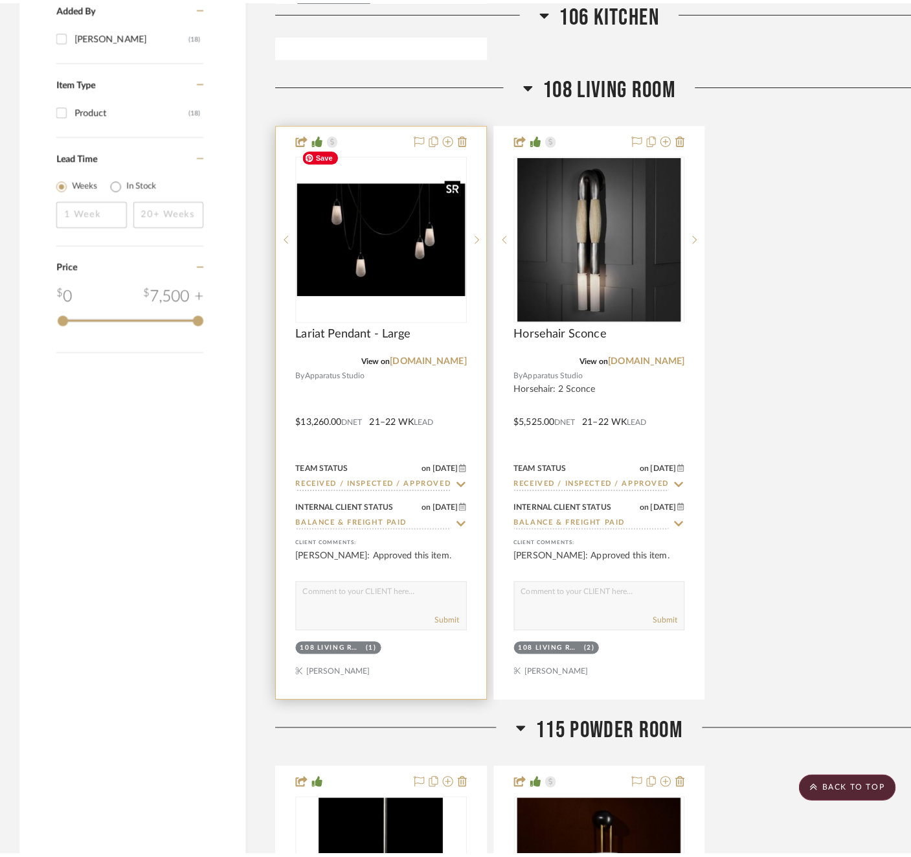
scroll to position [0, 0]
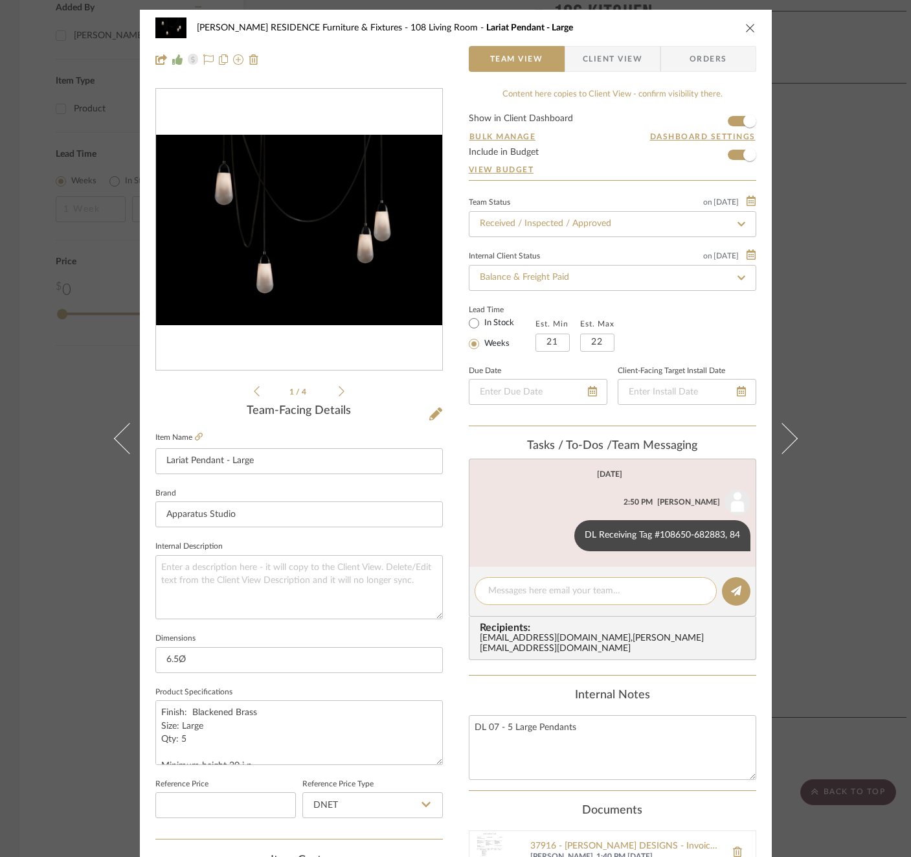
click at [550, 595] on textarea at bounding box center [595, 591] width 215 height 14
paste textarea "Invoice 22-351"
type textarea "Invoice 22-351"
click at [741, 588] on button at bounding box center [736, 591] width 29 height 29
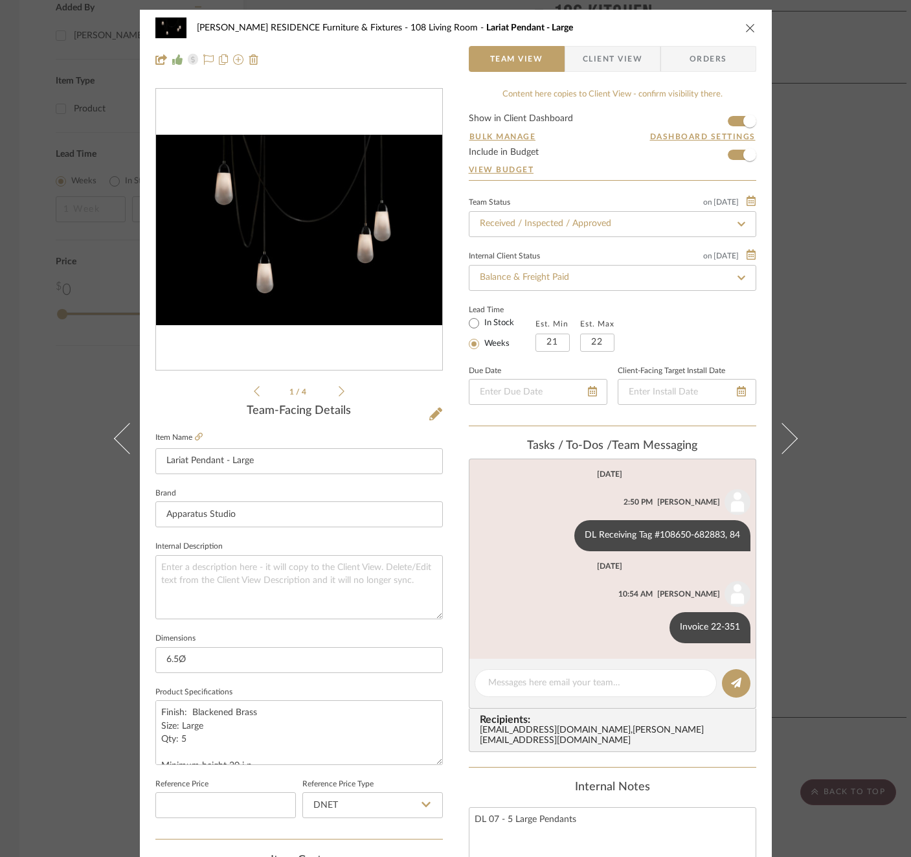
click at [832, 370] on div "COBLE RESIDENCE Furniture & Fixtures 108 Living Room Lariat Pendant - Large Tea…" at bounding box center [455, 428] width 911 height 857
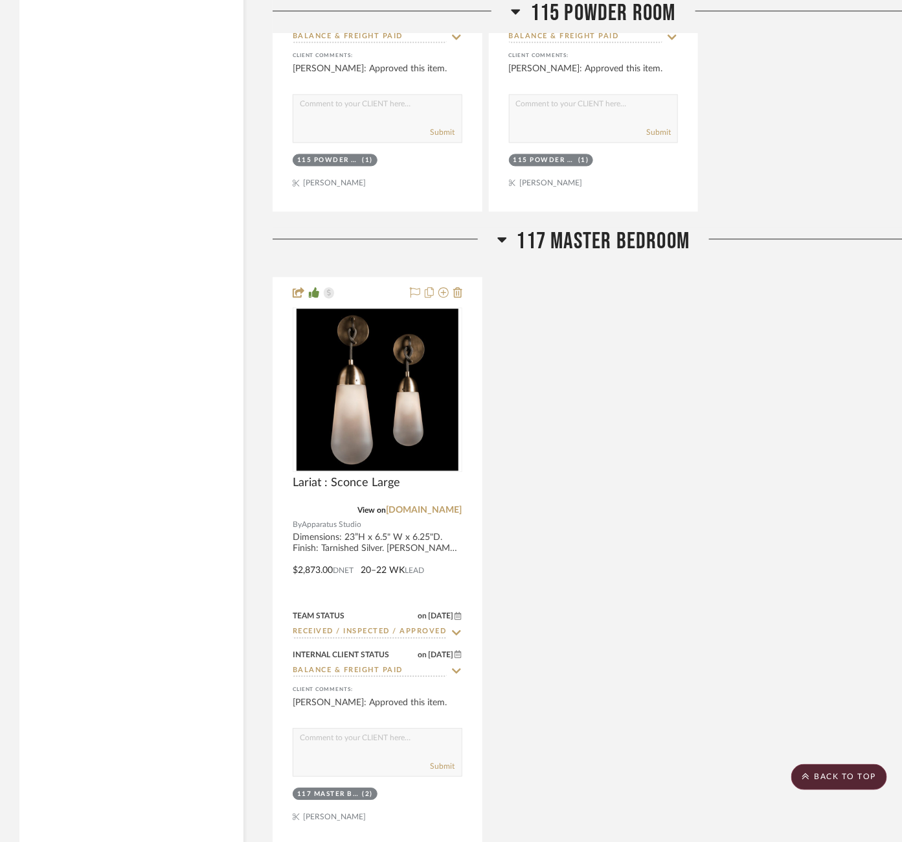
scroll to position [2717, 0]
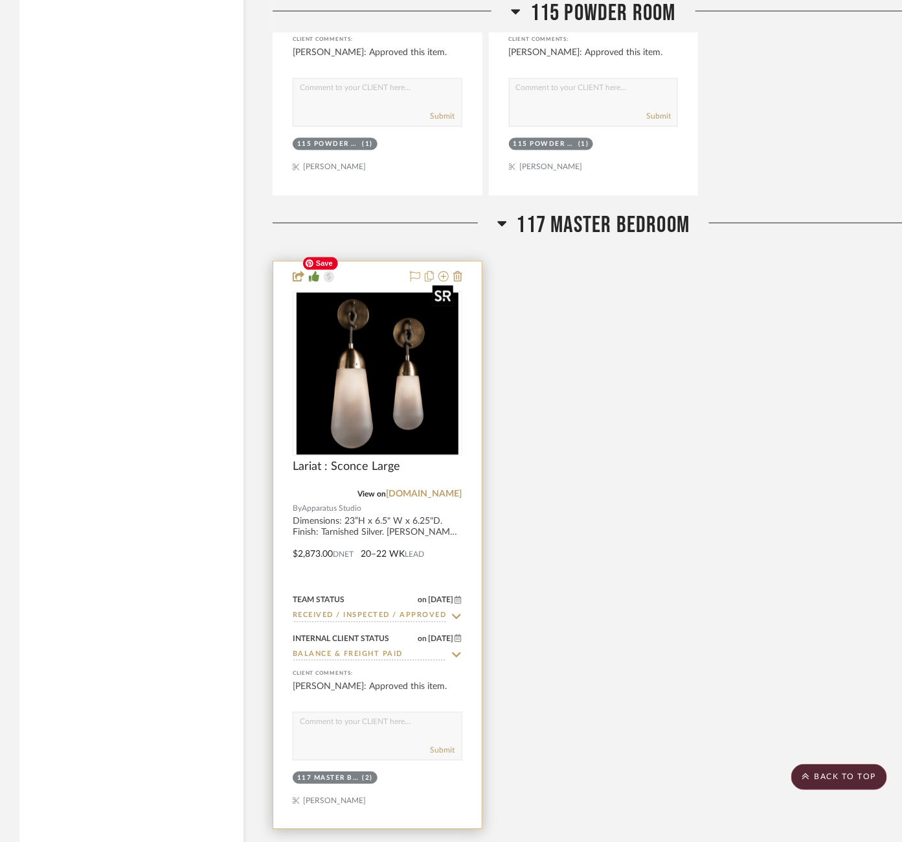
click at [378, 361] on img "0" at bounding box center [378, 373] width 162 height 162
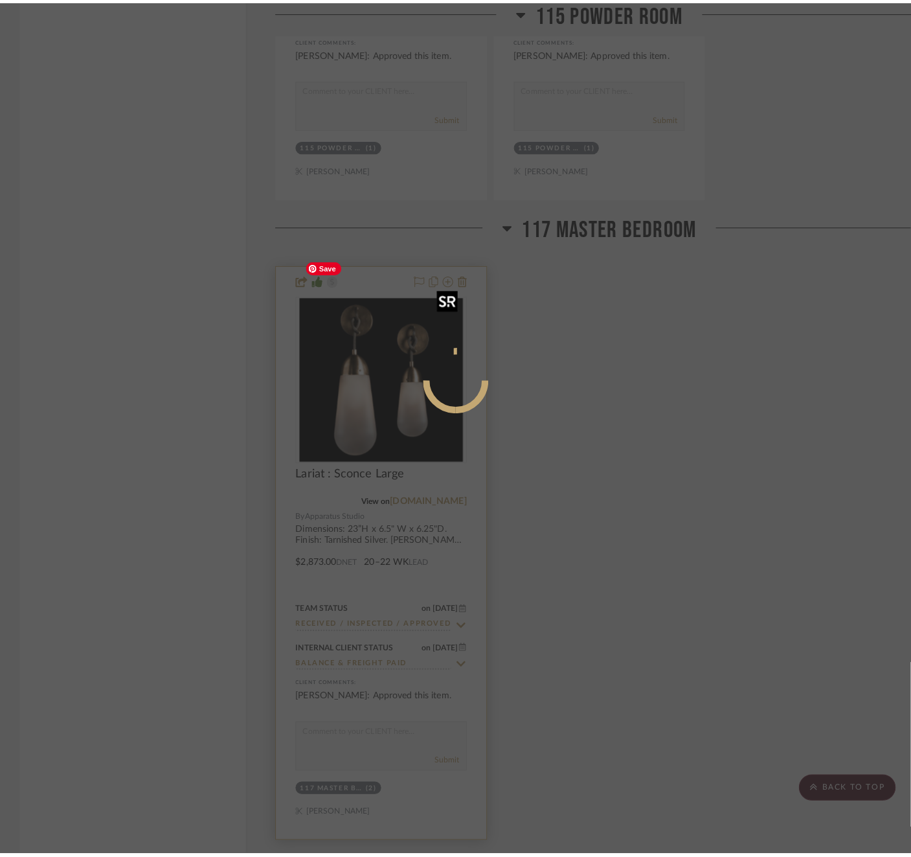
scroll to position [0, 0]
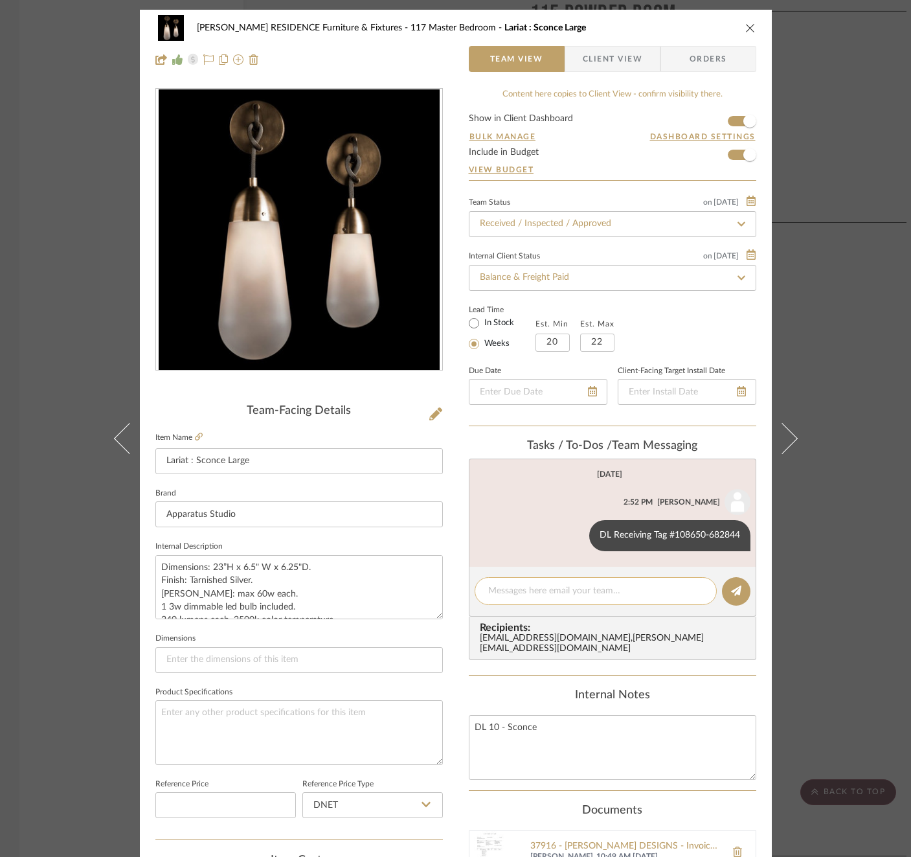
click at [608, 586] on textarea at bounding box center [595, 591] width 215 height 14
paste textarea "Invoice 22-351"
type textarea "Invoice 22-351"
click at [739, 589] on button at bounding box center [736, 591] width 29 height 29
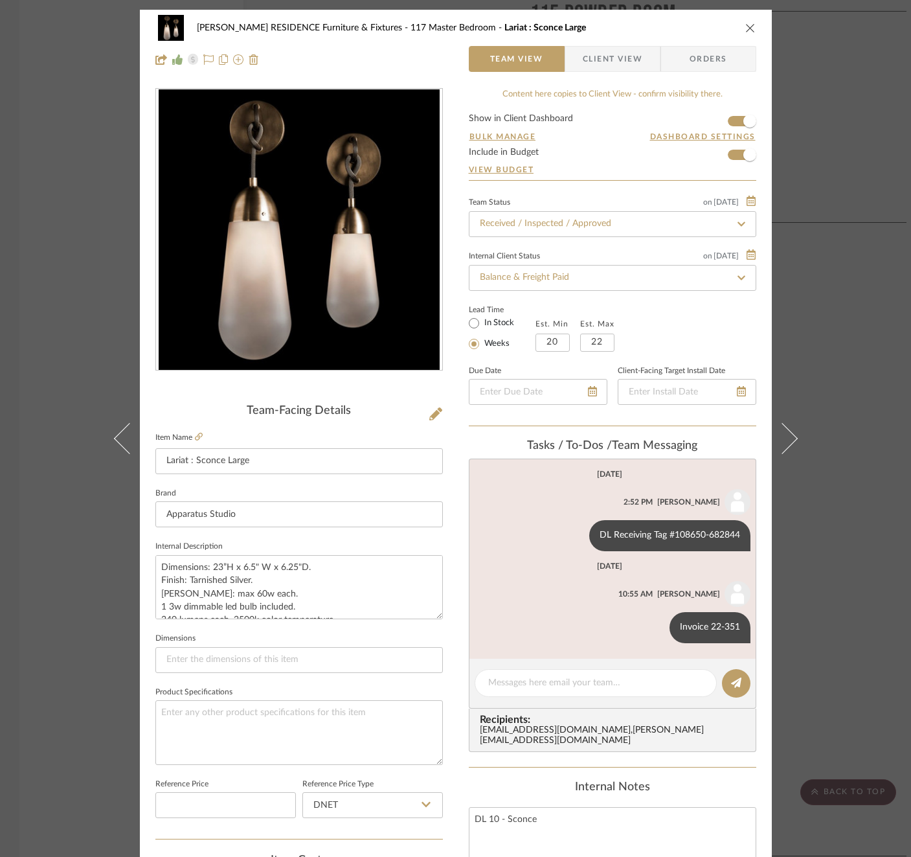
click at [838, 385] on div "COBLE RESIDENCE Furniture & Fixtures 117 Master Bedroom Lariat : Sconce Large T…" at bounding box center [455, 428] width 911 height 857
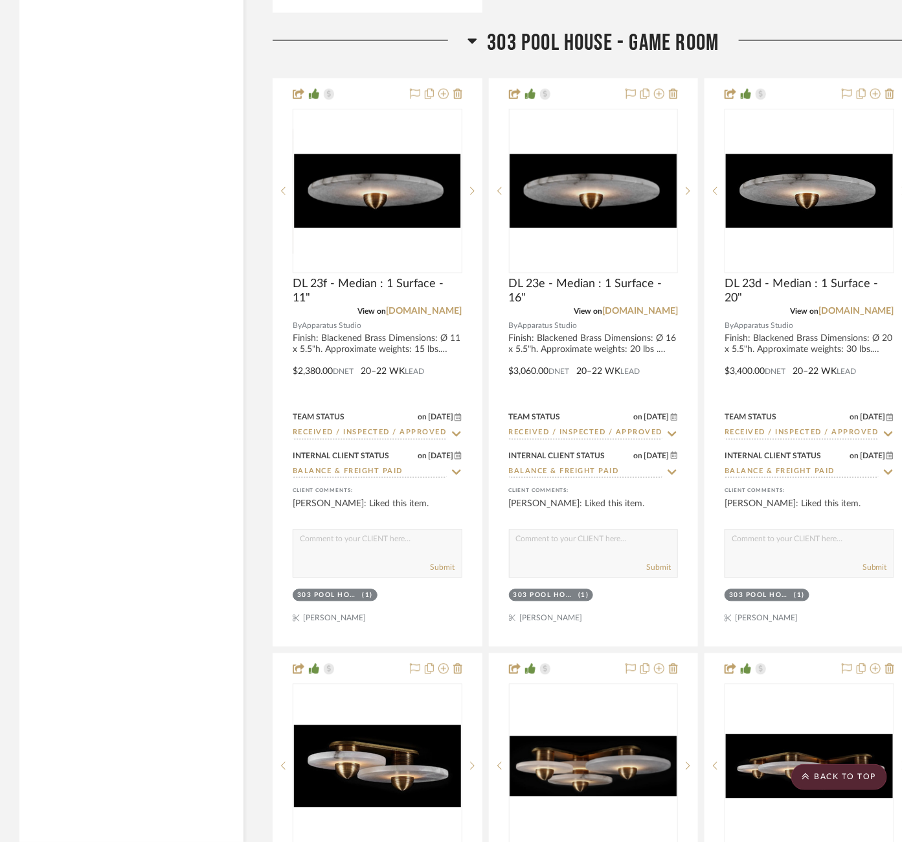
scroll to position [6058, 0]
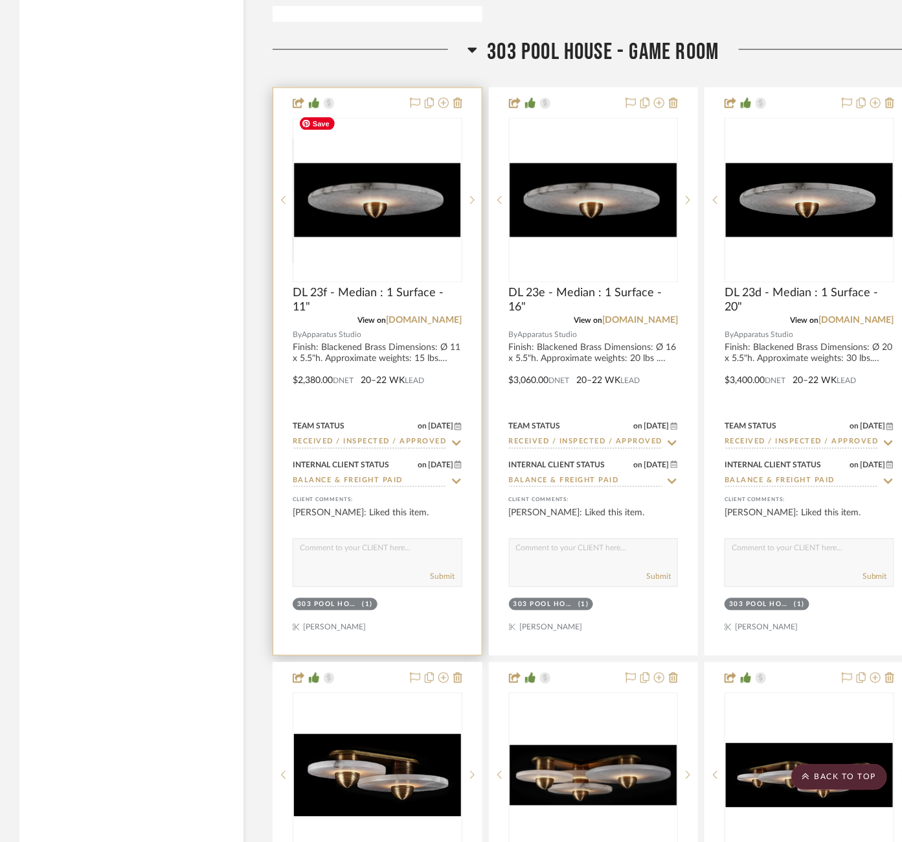
click at [391, 183] on img "0" at bounding box center [377, 200] width 167 height 74
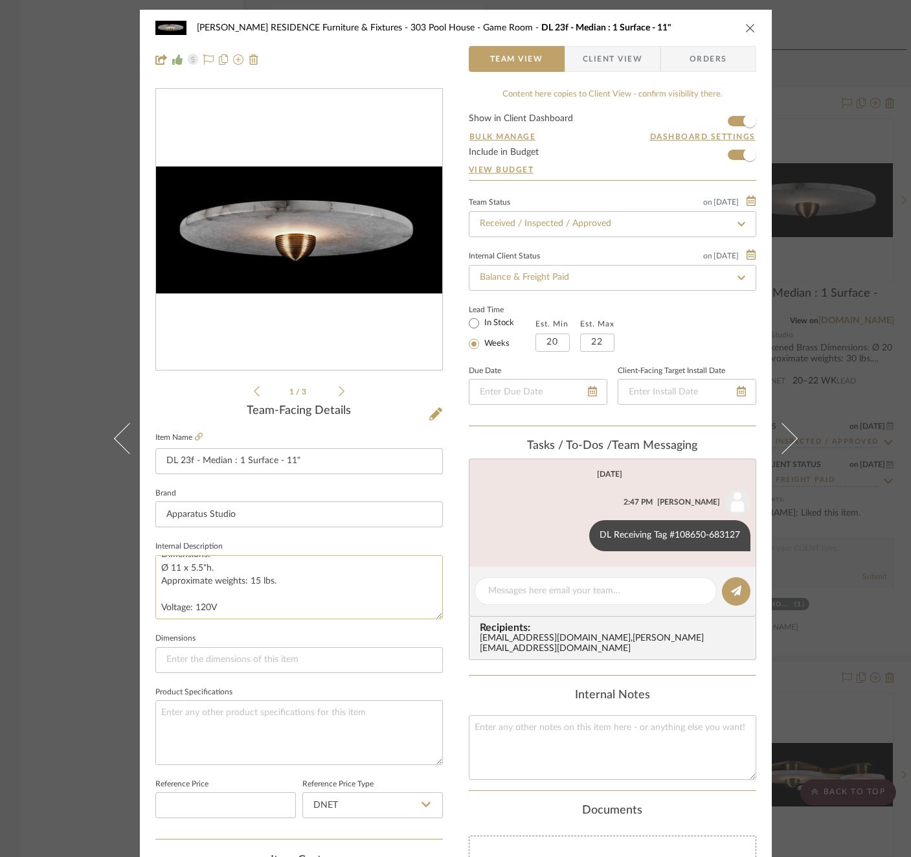
scroll to position [345, 0]
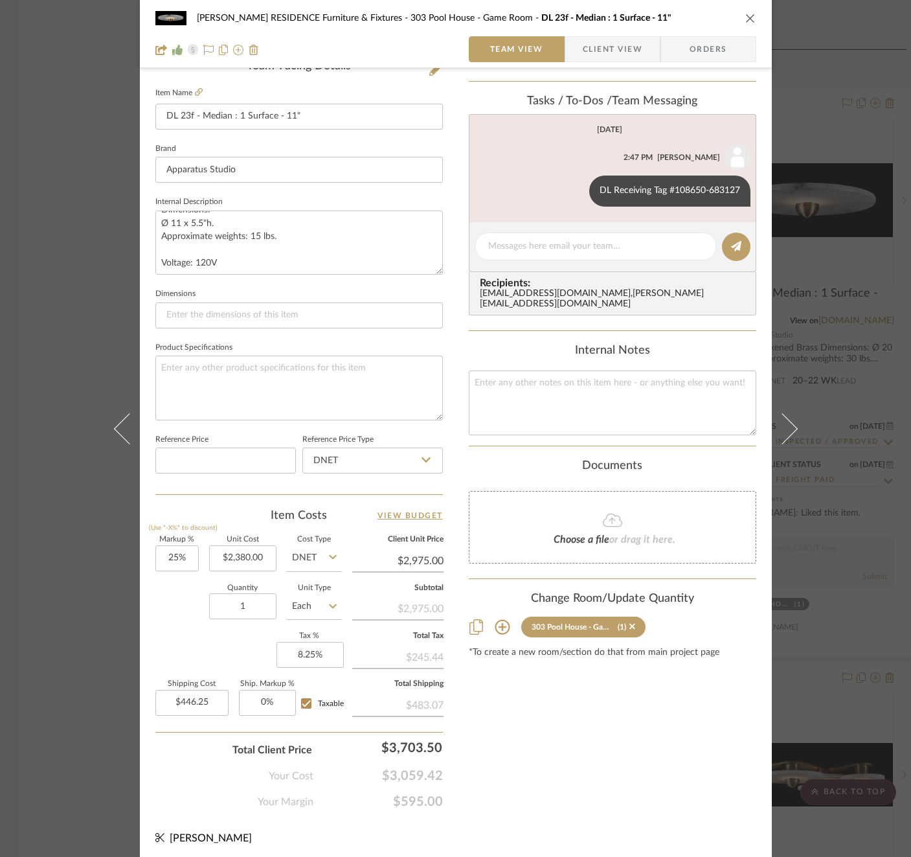
click at [841, 339] on div "COBLE RESIDENCE Furniture & Fixtures 303 Pool House - Game Room DL 23f - Median…" at bounding box center [455, 428] width 911 height 857
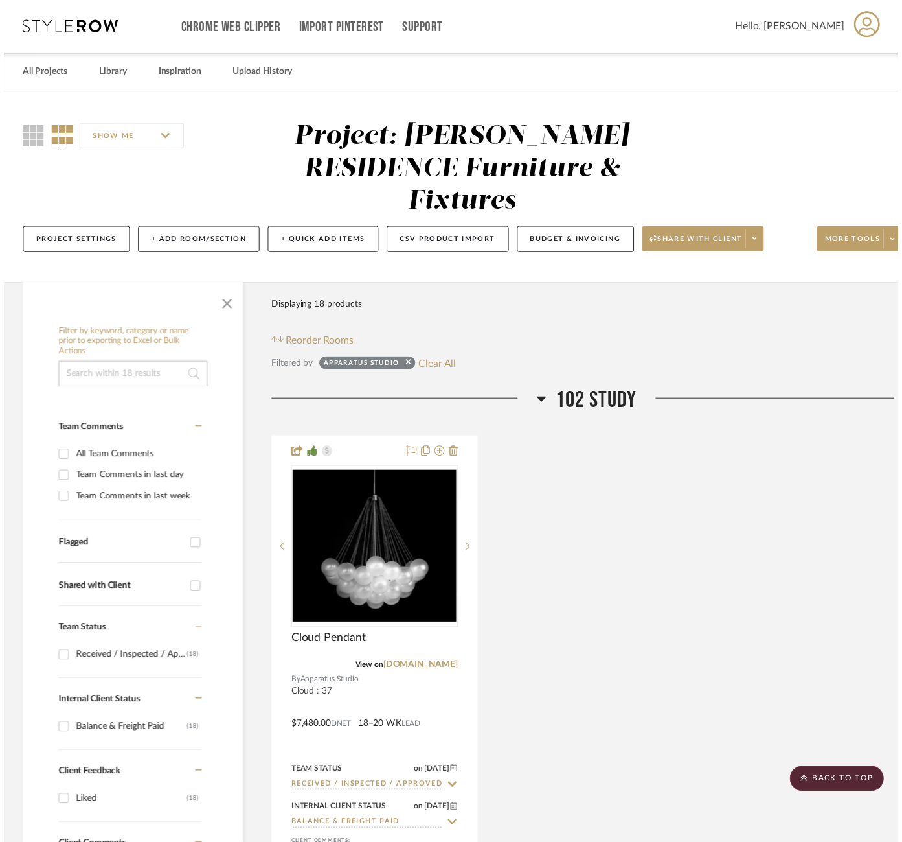
scroll to position [6058, 0]
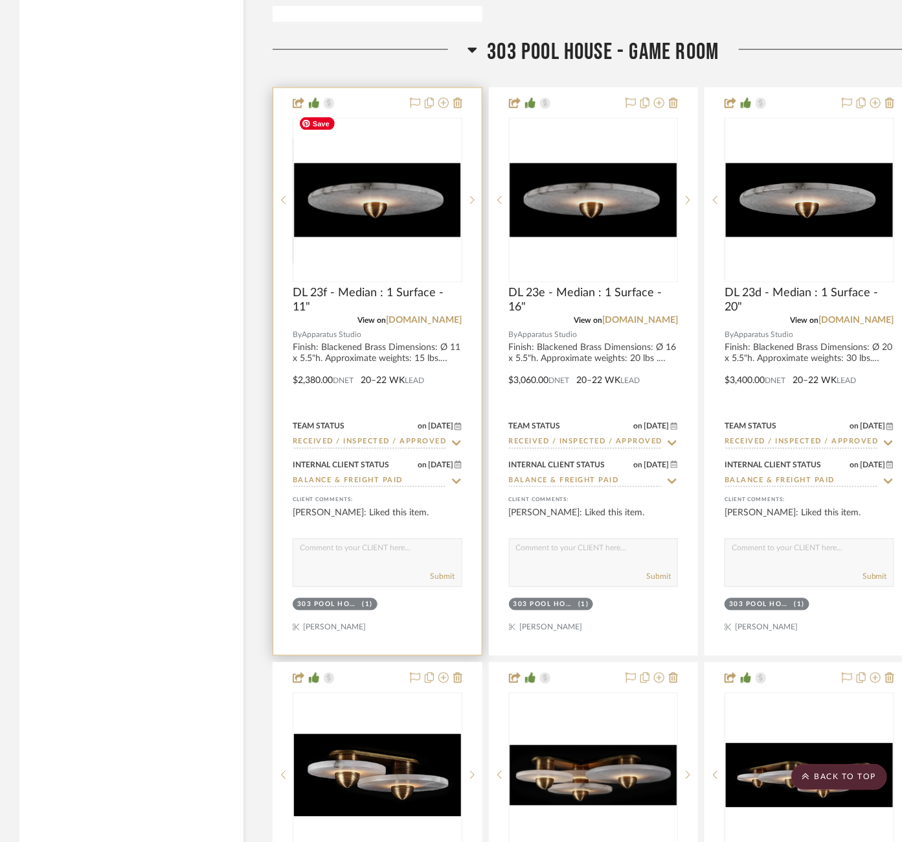
click at [398, 170] on img "0" at bounding box center [377, 200] width 167 height 74
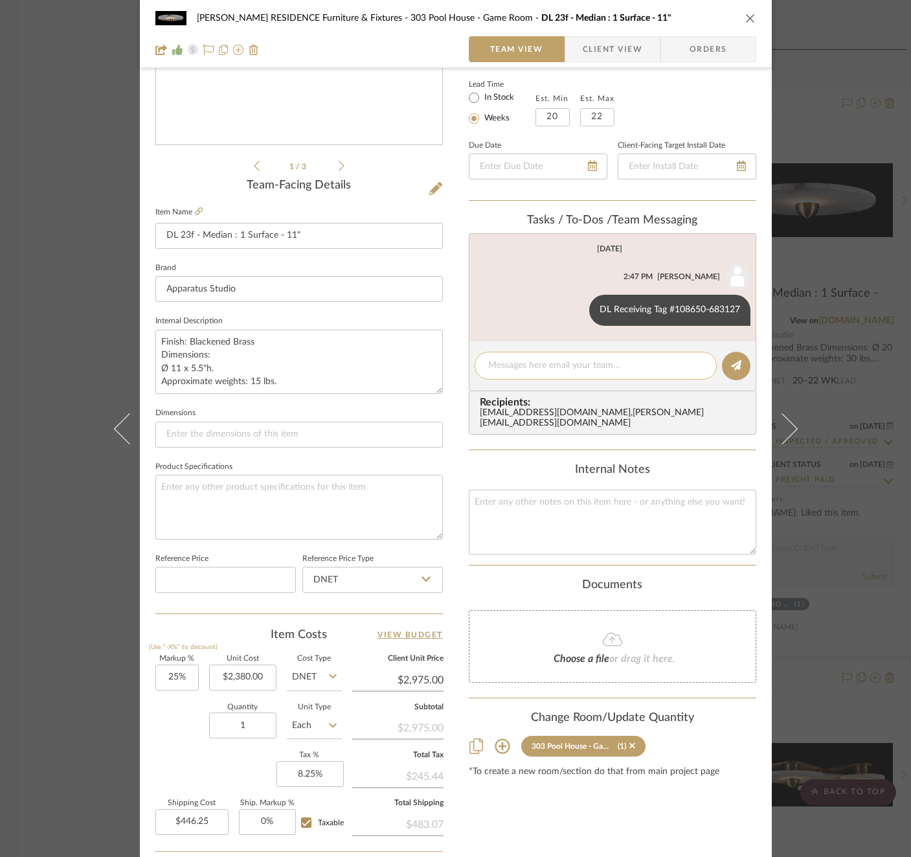
scroll to position [251, 0]
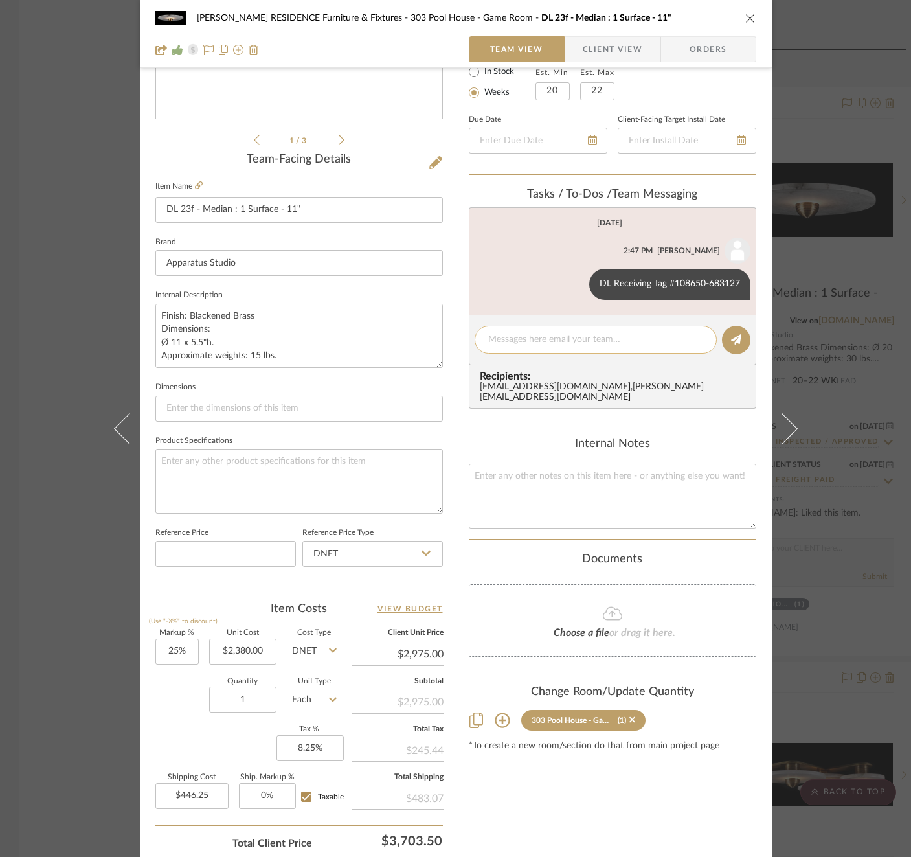
click at [563, 337] on textarea at bounding box center [595, 340] width 215 height 14
paste textarea "Invoice 22-351"
type textarea "Invoice 22-351"
click at [731, 336] on icon at bounding box center [736, 339] width 10 height 10
click at [850, 297] on div "COBLE RESIDENCE Furniture & Fixtures 303 Pool House - Game Room DL 23f - Median…" at bounding box center [455, 428] width 911 height 857
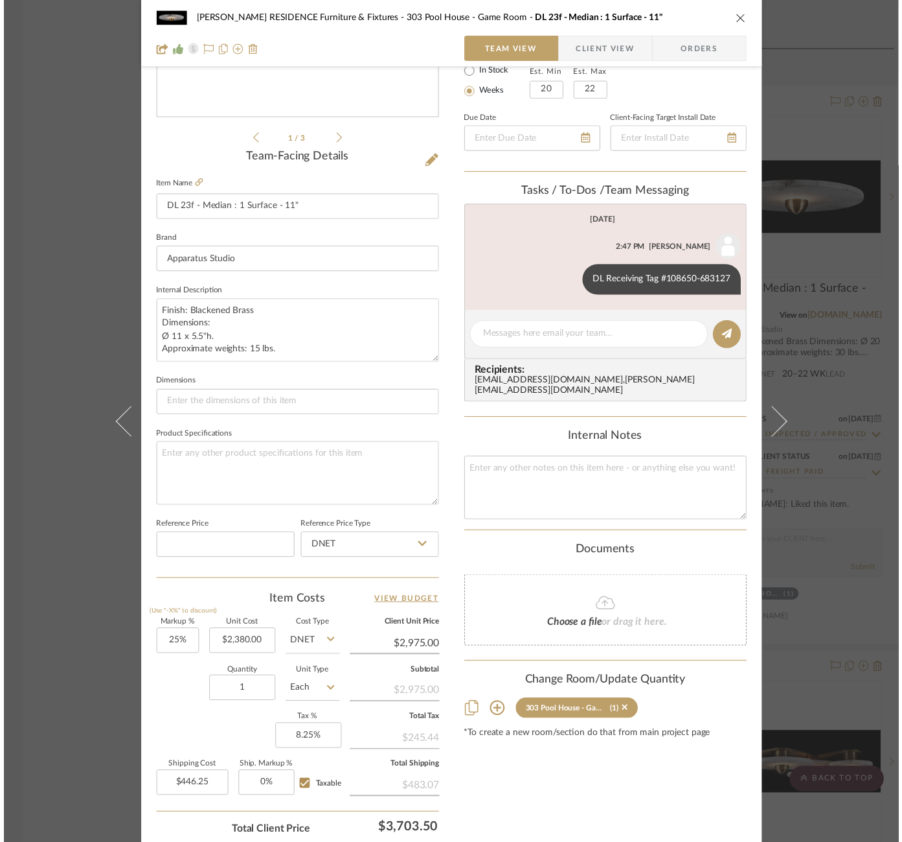
scroll to position [6058, 0]
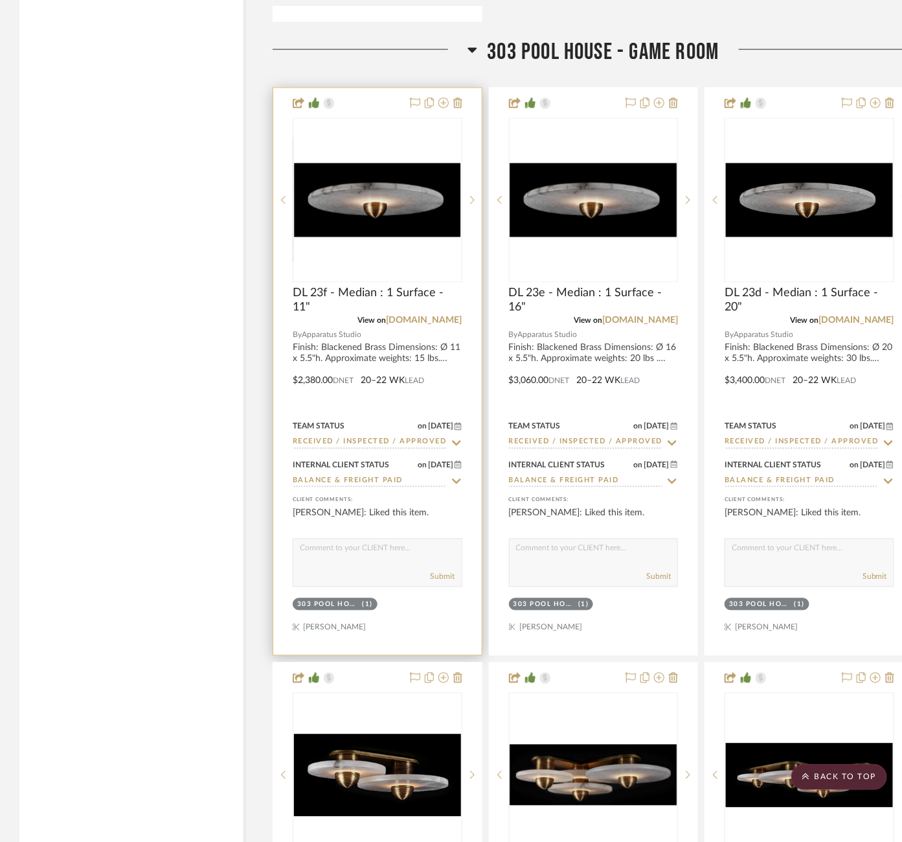
click at [439, 201] on div "0" at bounding box center [377, 200] width 168 height 163
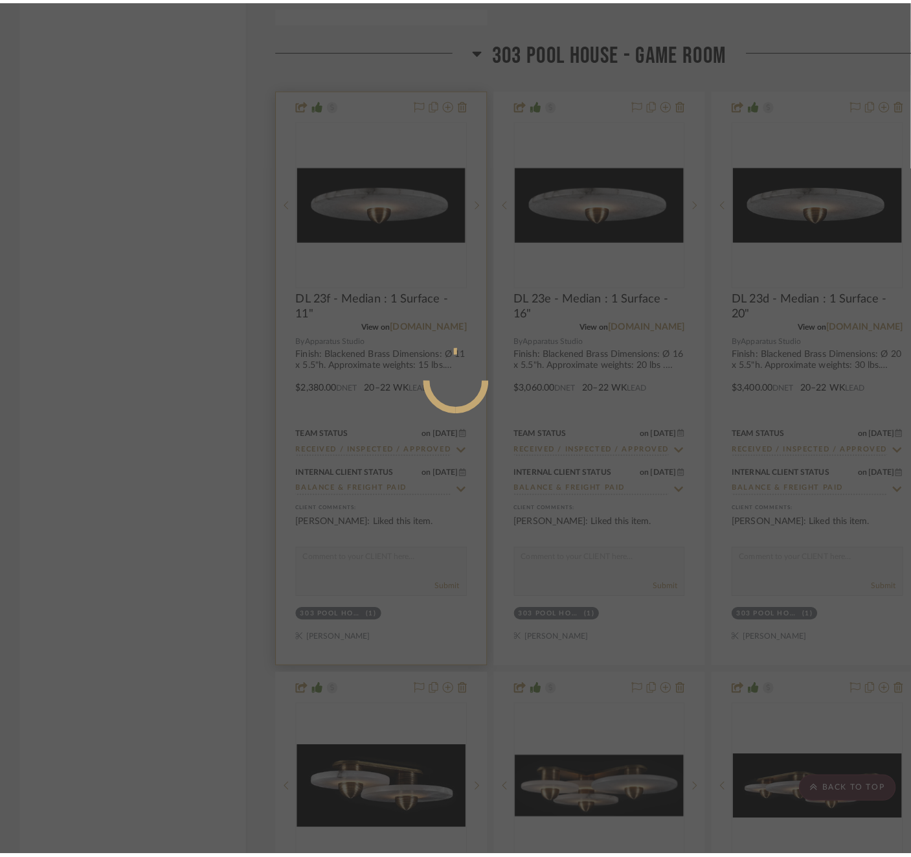
scroll to position [0, 0]
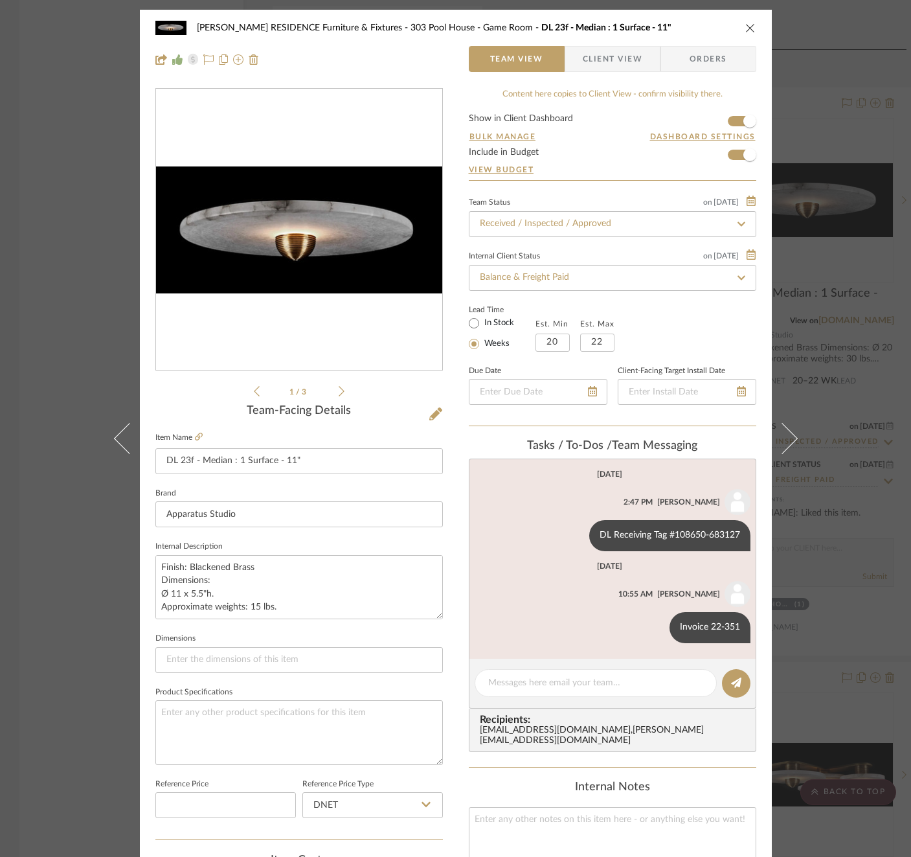
click at [856, 401] on div "COBLE RESIDENCE Furniture & Fixtures 303 Pool House - Game Room DL 23f - Median…" at bounding box center [455, 428] width 911 height 857
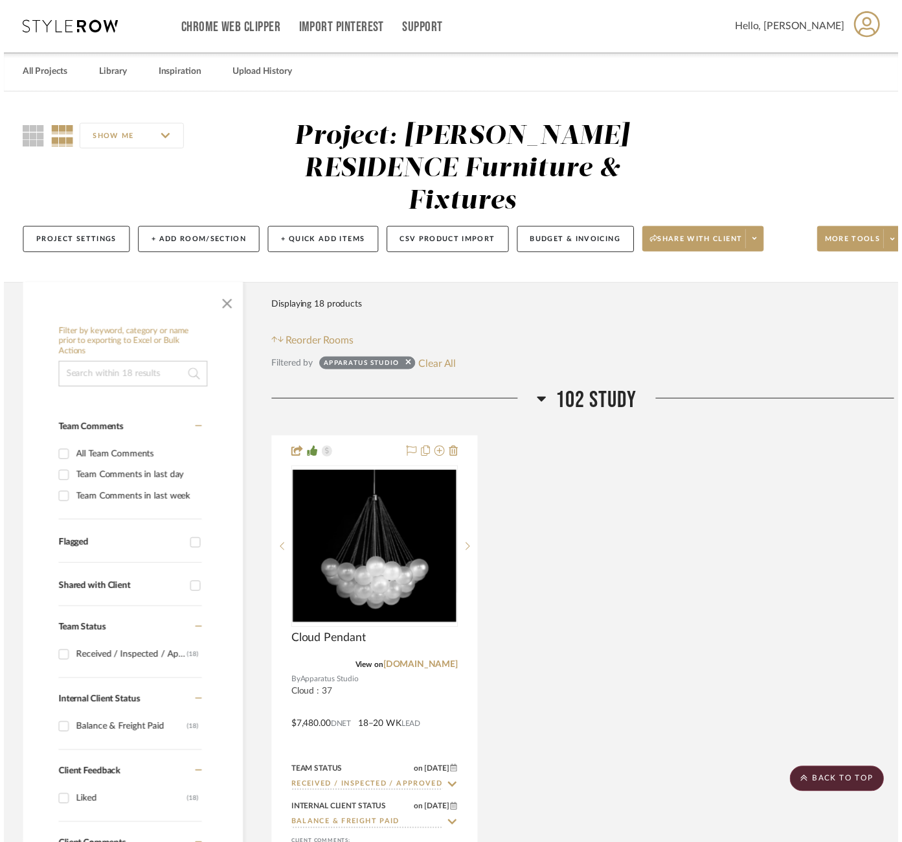
scroll to position [6058, 0]
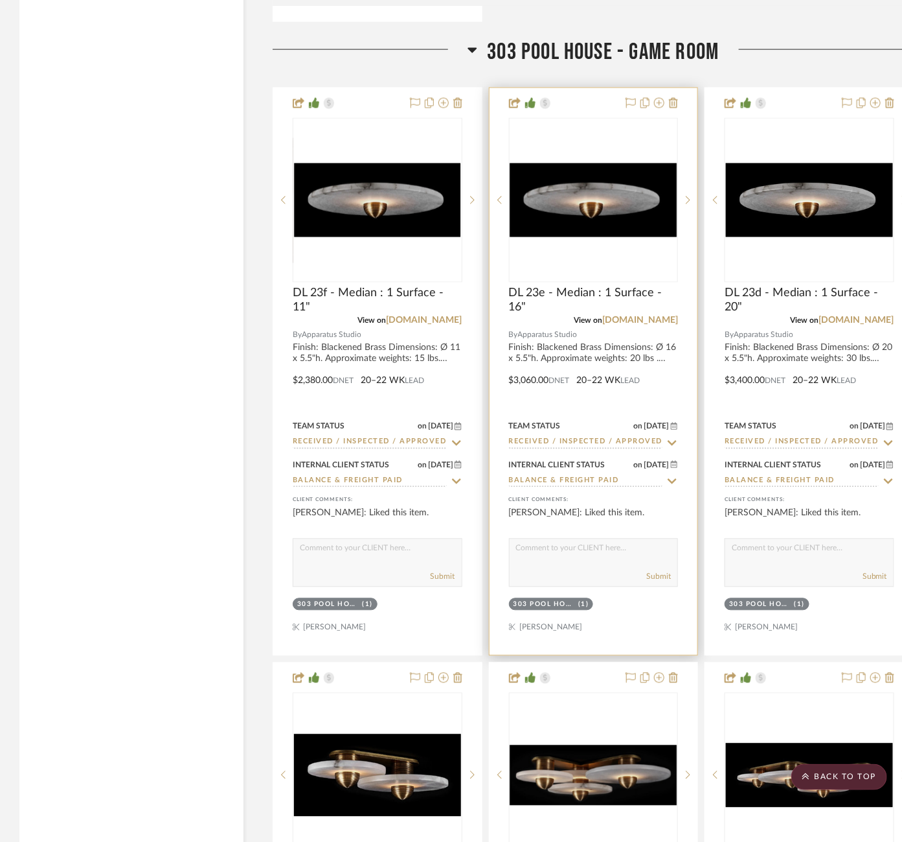
click at [582, 163] on img "0" at bounding box center [593, 200] width 167 height 74
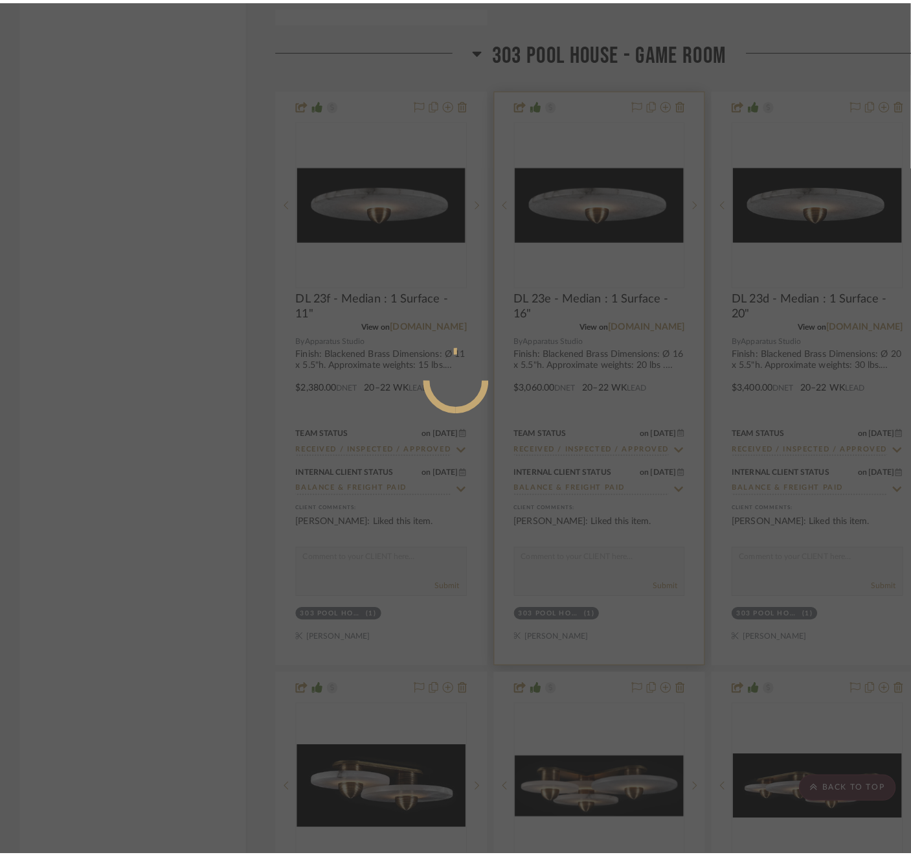
scroll to position [0, 0]
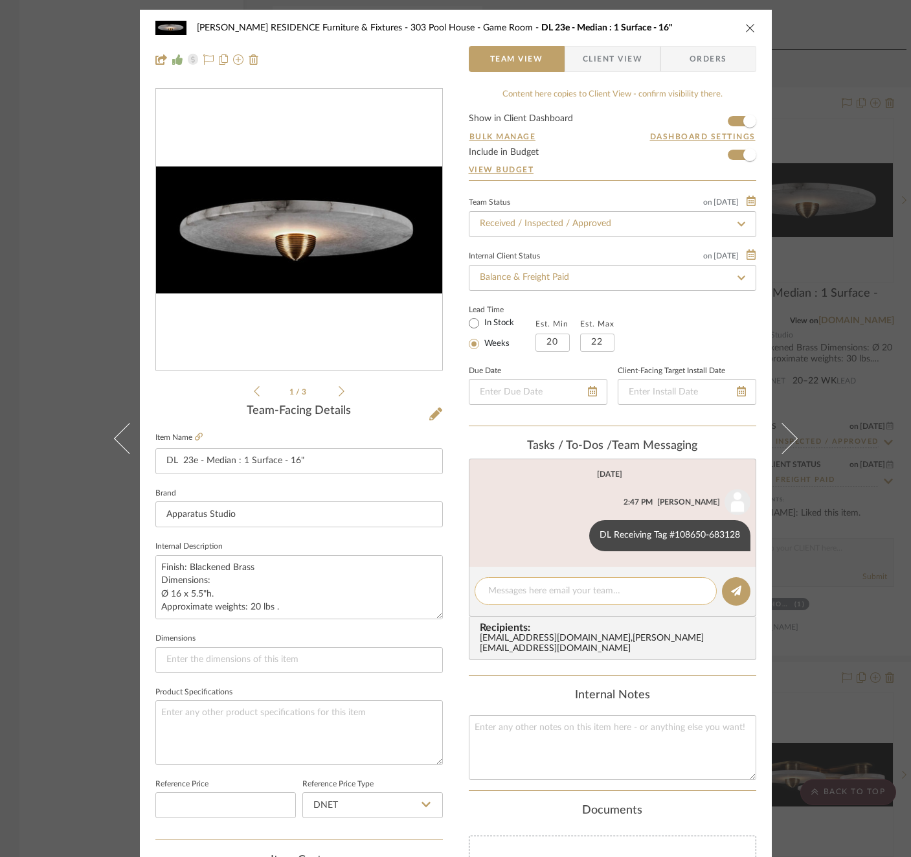
click at [595, 589] on textarea at bounding box center [595, 591] width 215 height 14
paste textarea "Invoice 22-351"
type textarea "Invoice 22-351"
click at [733, 593] on icon at bounding box center [736, 591] width 10 height 10
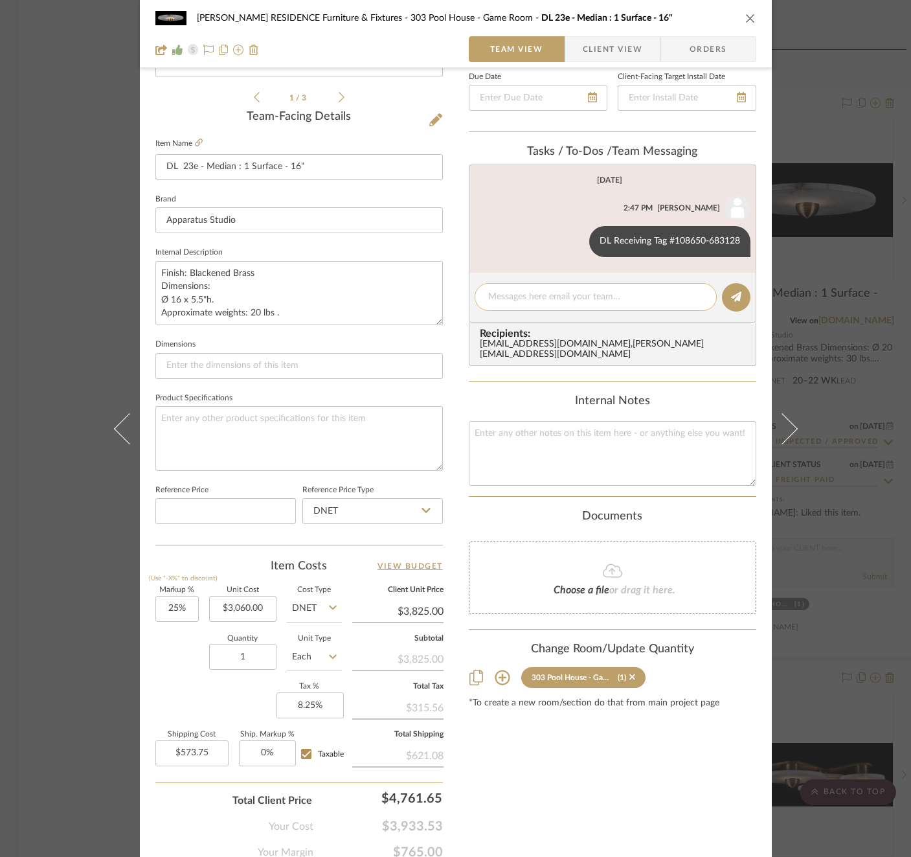
scroll to position [296, 0]
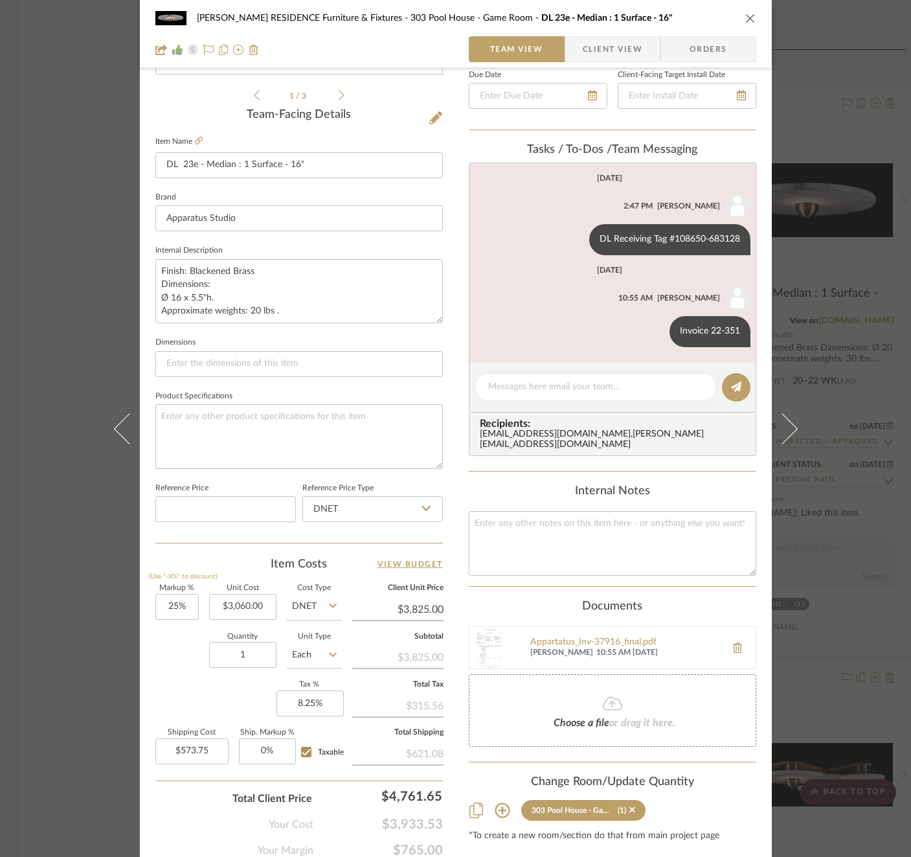
click at [842, 396] on div "COBLE RESIDENCE Furniture & Fixtures 303 Pool House - Game Room DL 23e - Median…" at bounding box center [455, 428] width 911 height 857
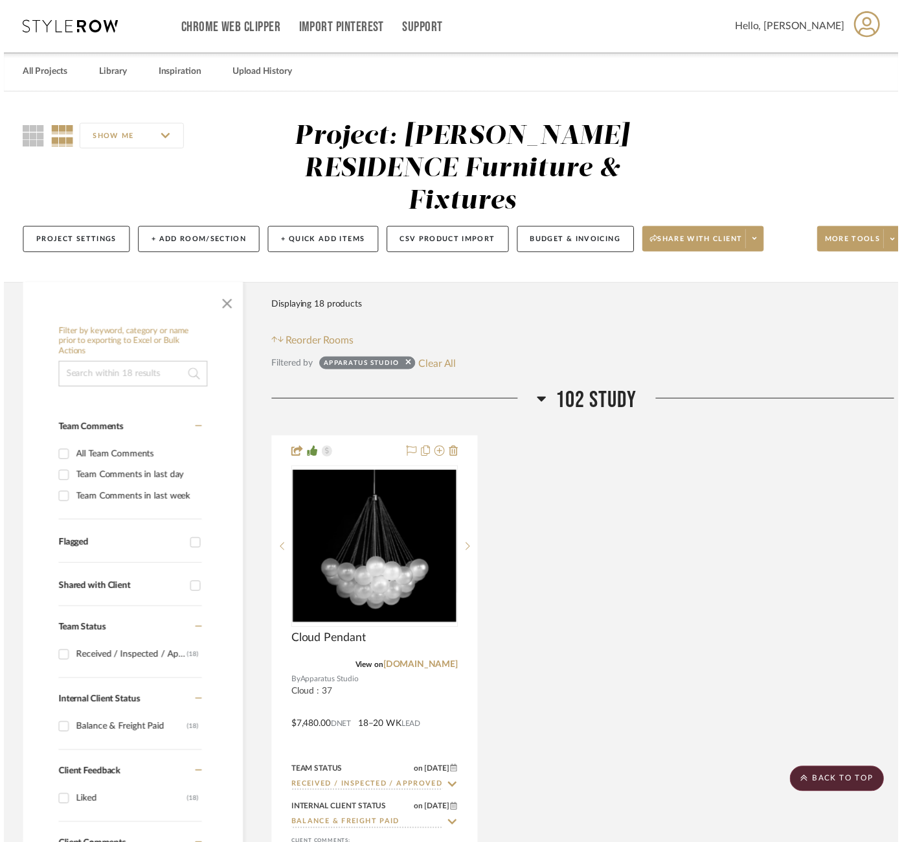
scroll to position [6058, 0]
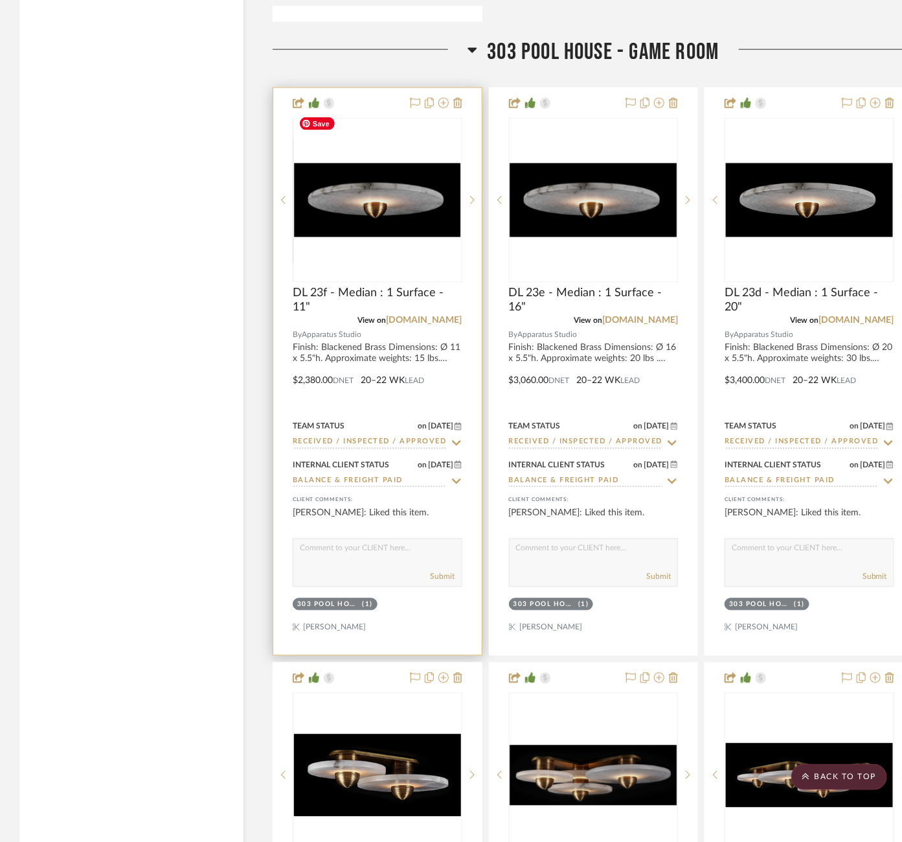
click at [349, 163] on img "0" at bounding box center [377, 200] width 167 height 74
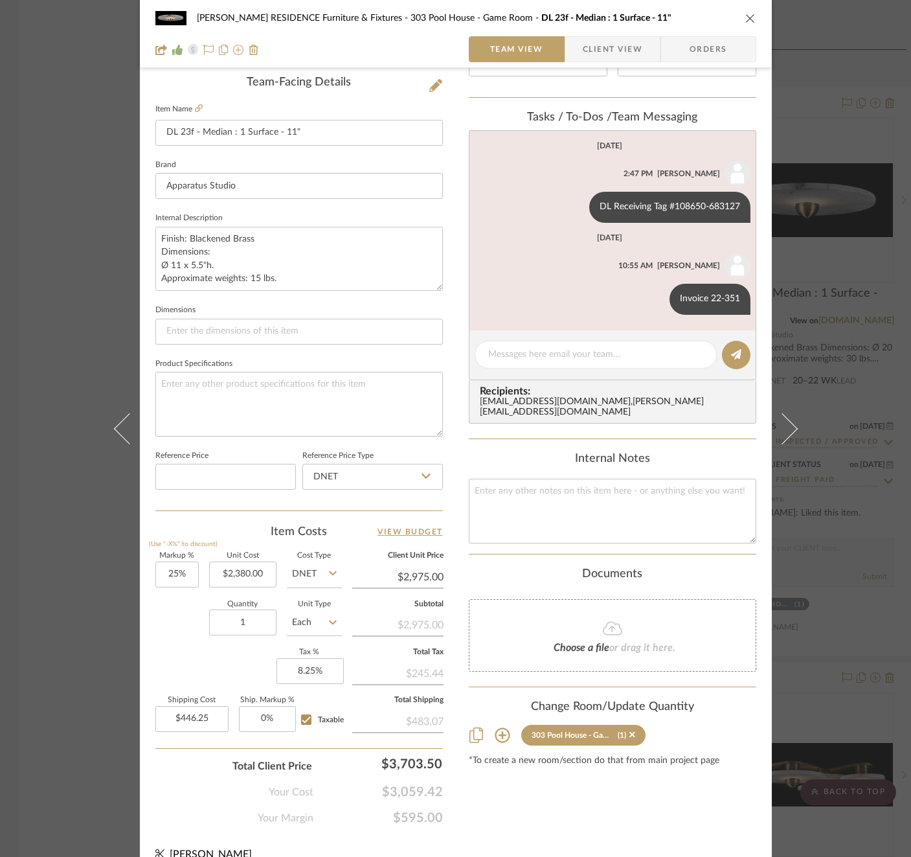
scroll to position [332, 0]
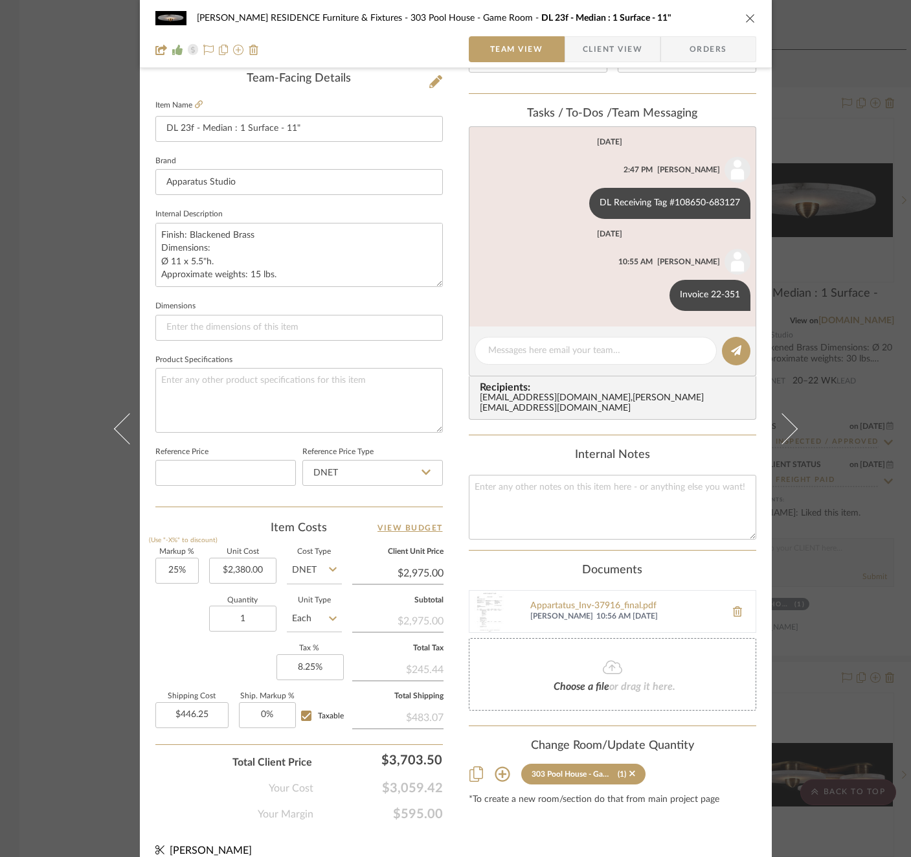
click at [846, 355] on div "COBLE RESIDENCE Furniture & Fixtures 303 Pool House - Game Room DL 23f - Median…" at bounding box center [455, 428] width 911 height 857
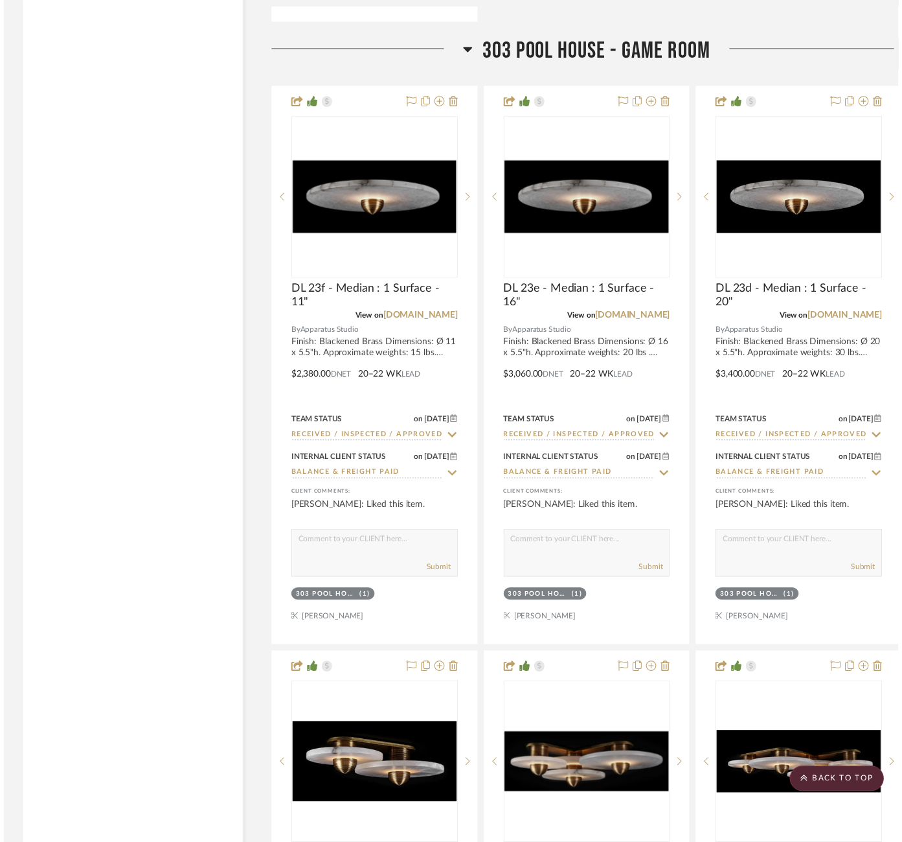
scroll to position [6058, 0]
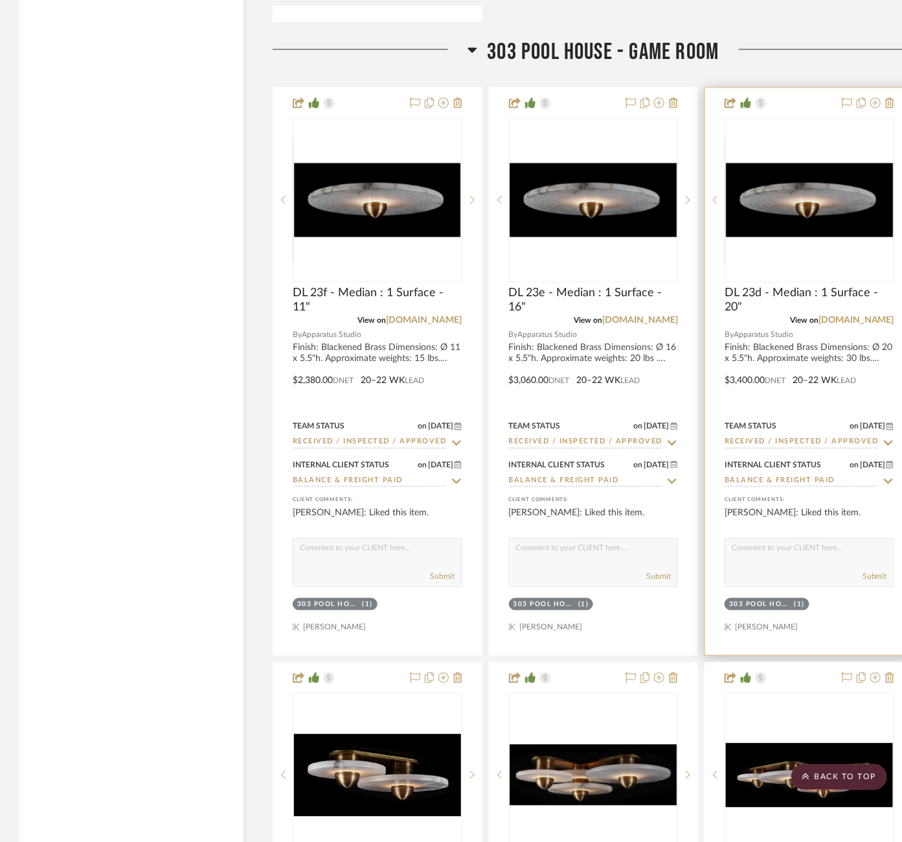
click at [0, 0] on div at bounding box center [0, 0] width 0 height 0
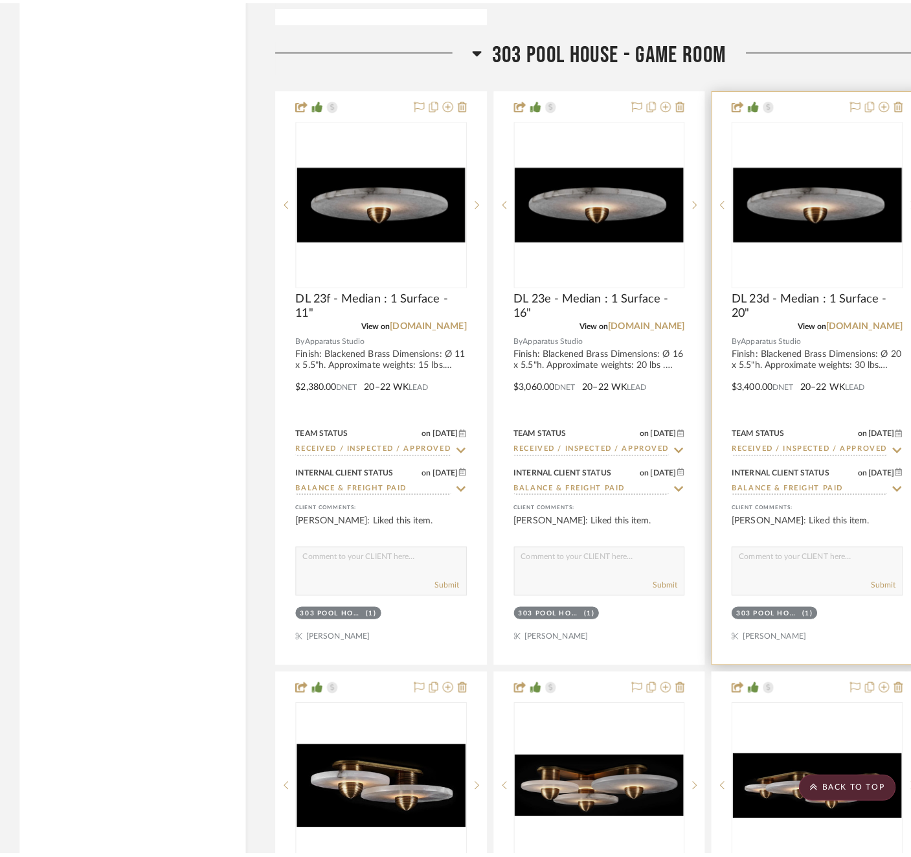
scroll to position [0, 0]
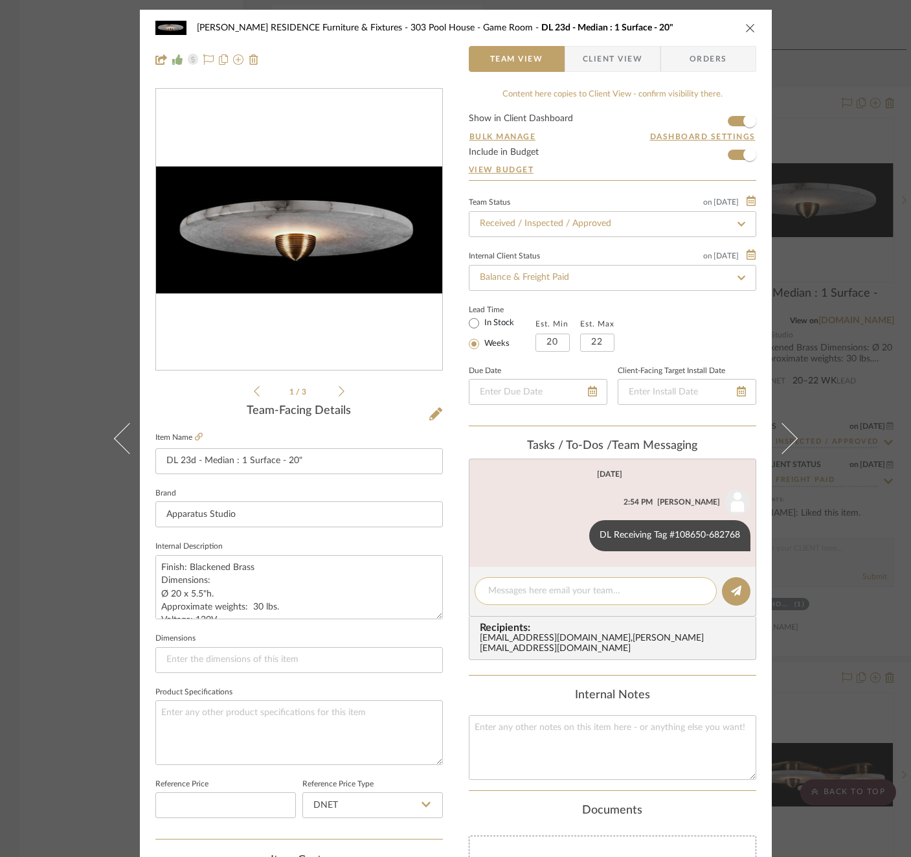
click at [577, 598] on div at bounding box center [596, 591] width 242 height 28
click at [573, 586] on textarea at bounding box center [595, 591] width 215 height 14
paste textarea "Invoice 22-351"
type textarea "Invoice 22-351"
click at [731, 588] on icon at bounding box center [736, 591] width 10 height 10
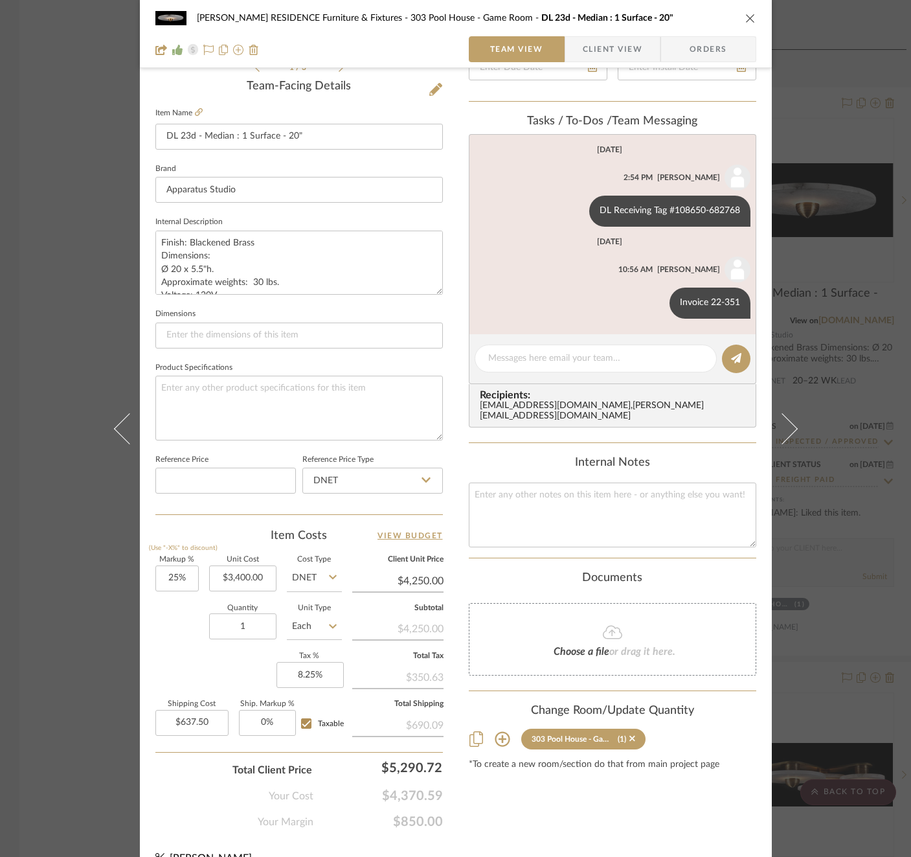
scroll to position [345, 0]
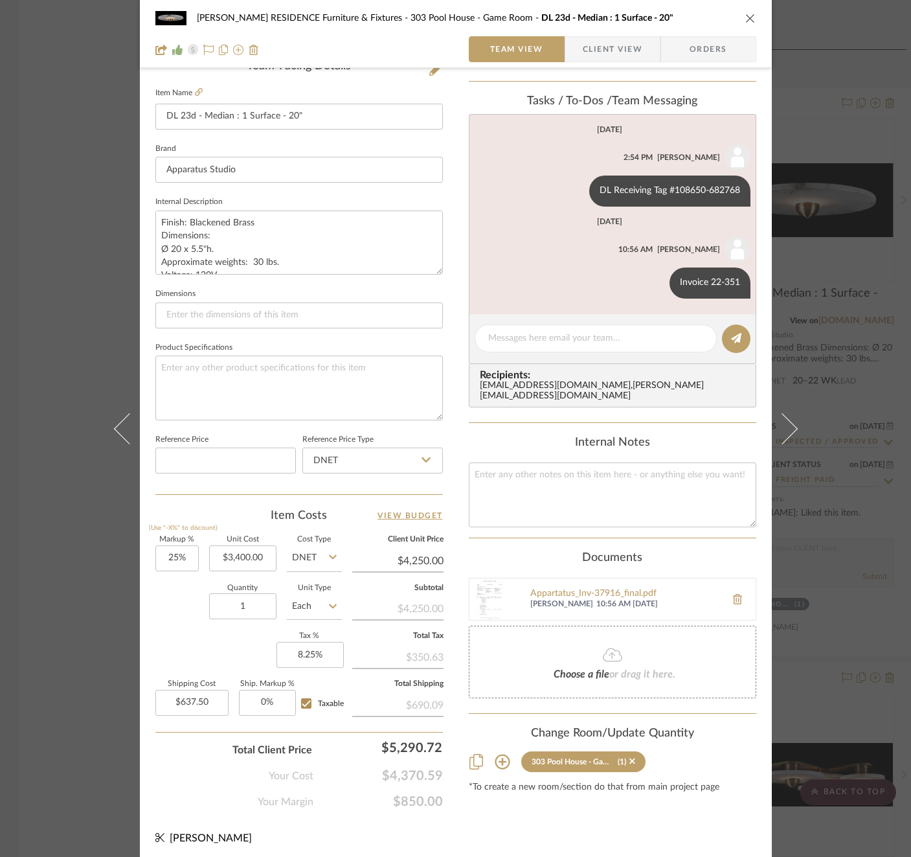
click at [856, 407] on div "COBLE RESIDENCE Furniture & Fixtures 303 Pool House - Game Room DL 23d - Median…" at bounding box center [455, 428] width 911 height 857
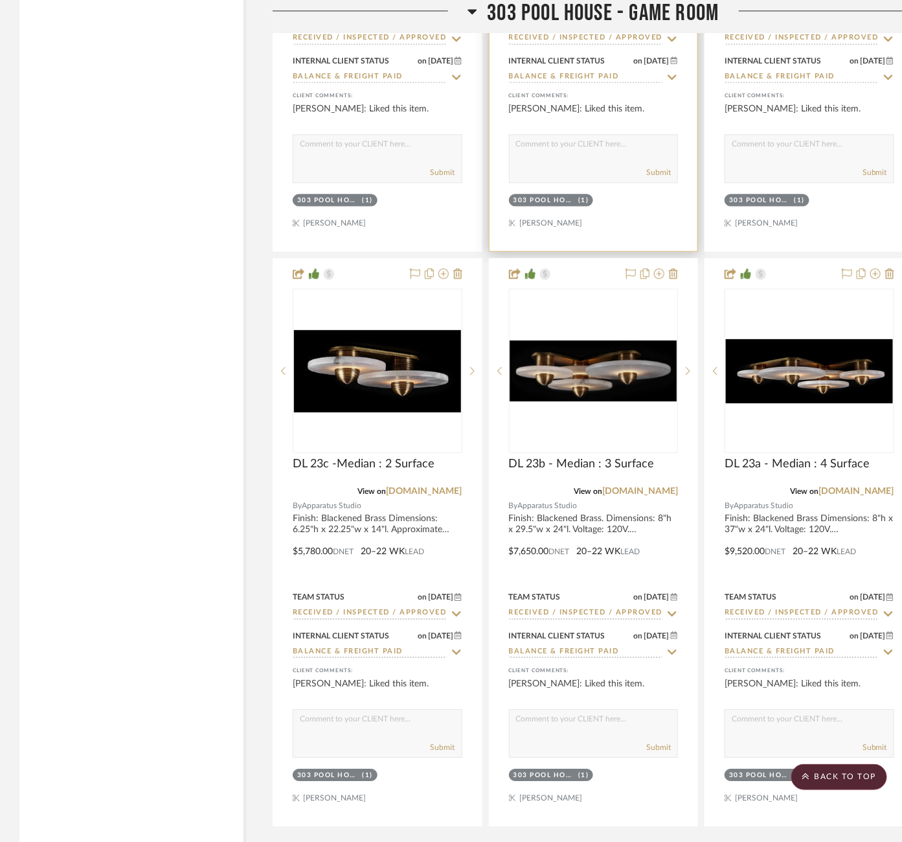
scroll to position [6465, 0]
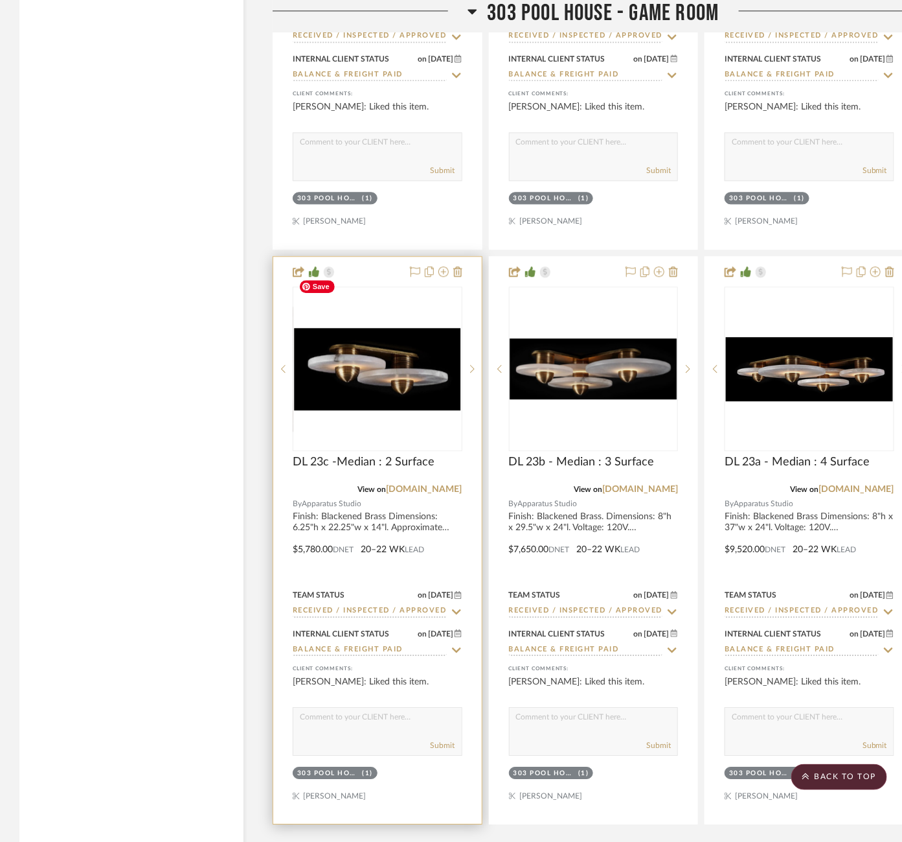
click at [0, 0] on img at bounding box center [0, 0] width 0 height 0
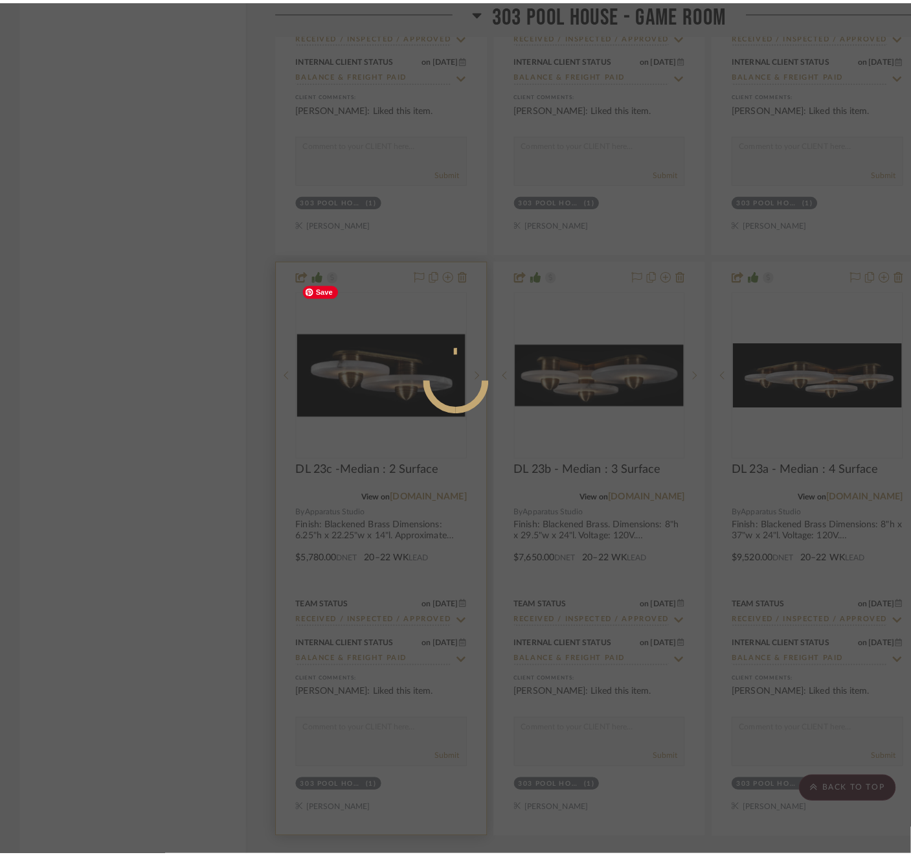
scroll to position [0, 0]
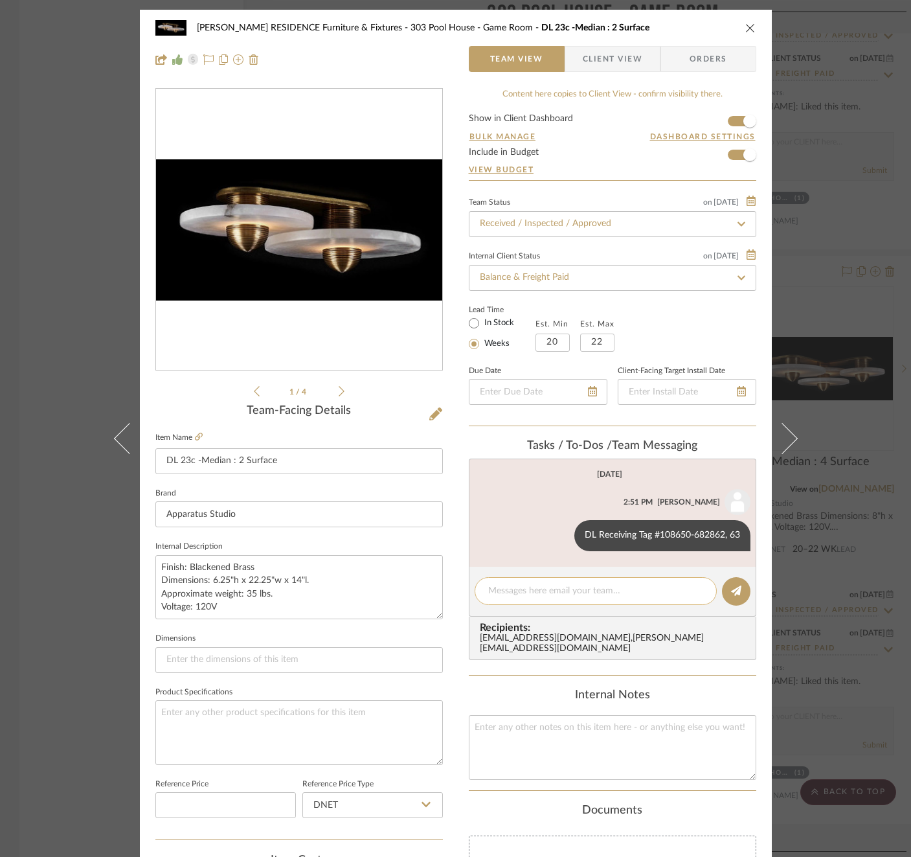
click at [623, 597] on textarea at bounding box center [595, 591] width 215 height 14
paste textarea "Invoice 22-351"
type textarea "Invoice 22-351"
click at [722, 591] on button at bounding box center [736, 591] width 29 height 29
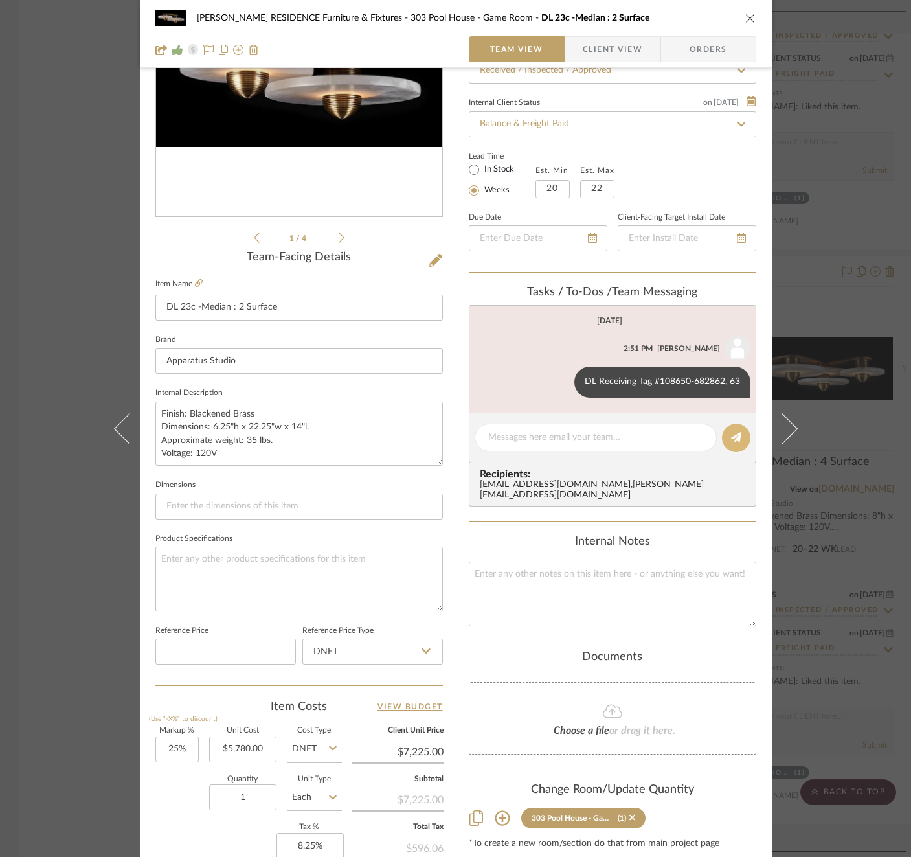
scroll to position [345, 0]
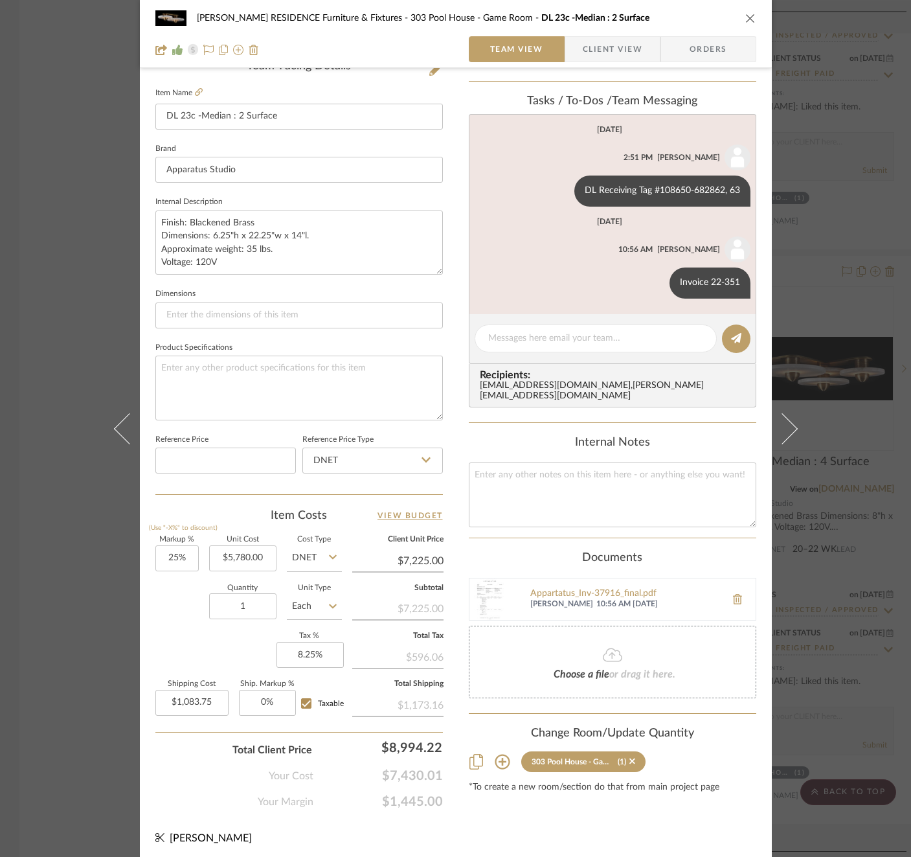
click at [873, 499] on div "COBLE RESIDENCE Furniture & Fixtures 303 Pool House - Game Room DL 23c -Median …" at bounding box center [455, 428] width 911 height 857
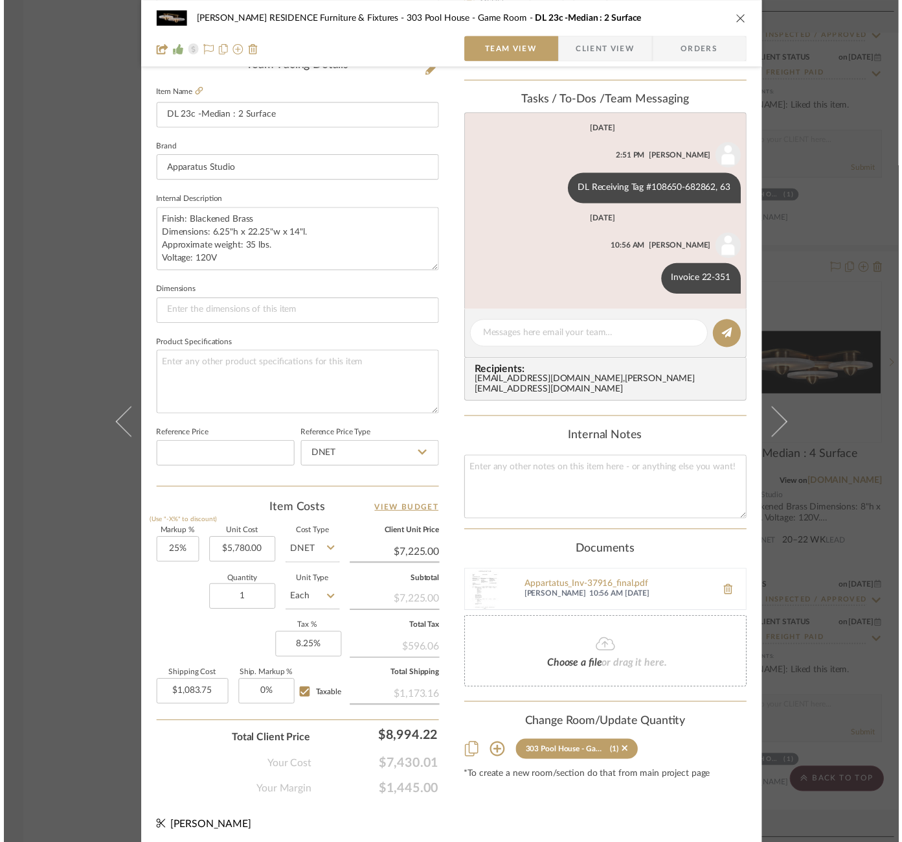
scroll to position [6465, 0]
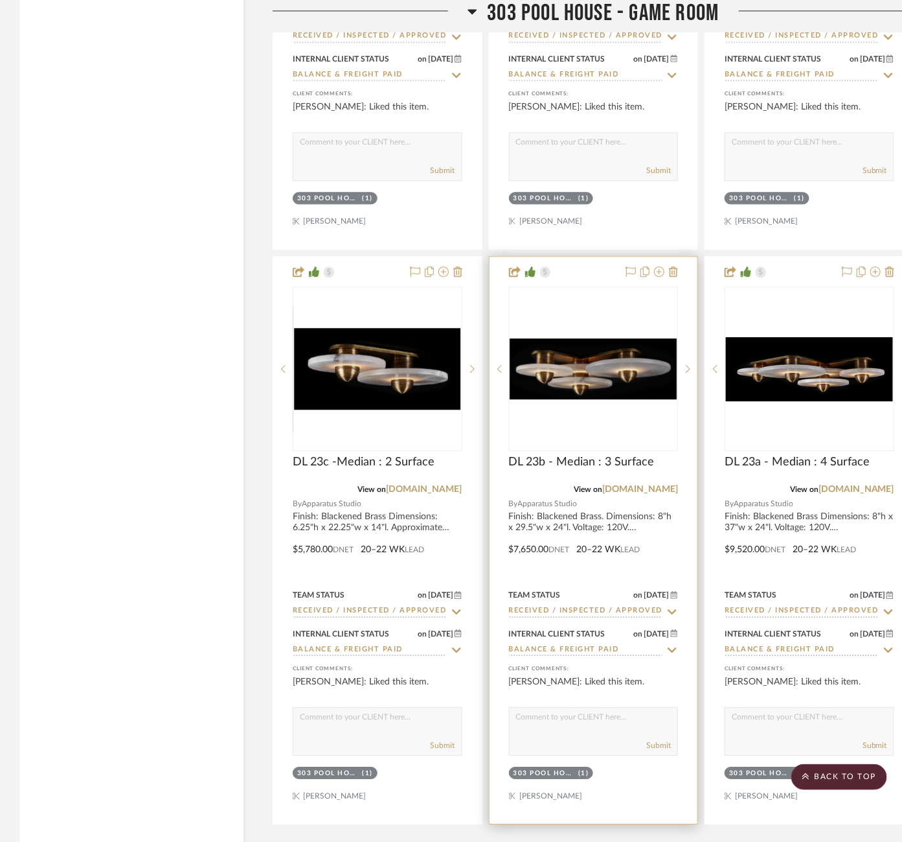
click at [542, 339] on img "0" at bounding box center [593, 369] width 167 height 60
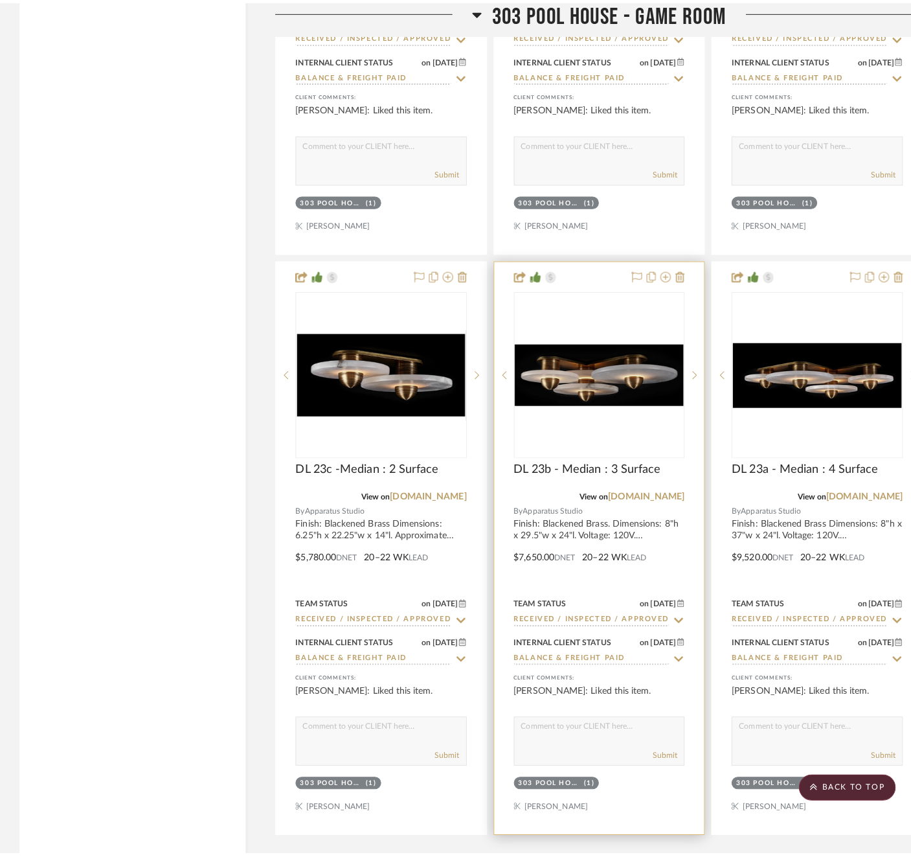
scroll to position [0, 0]
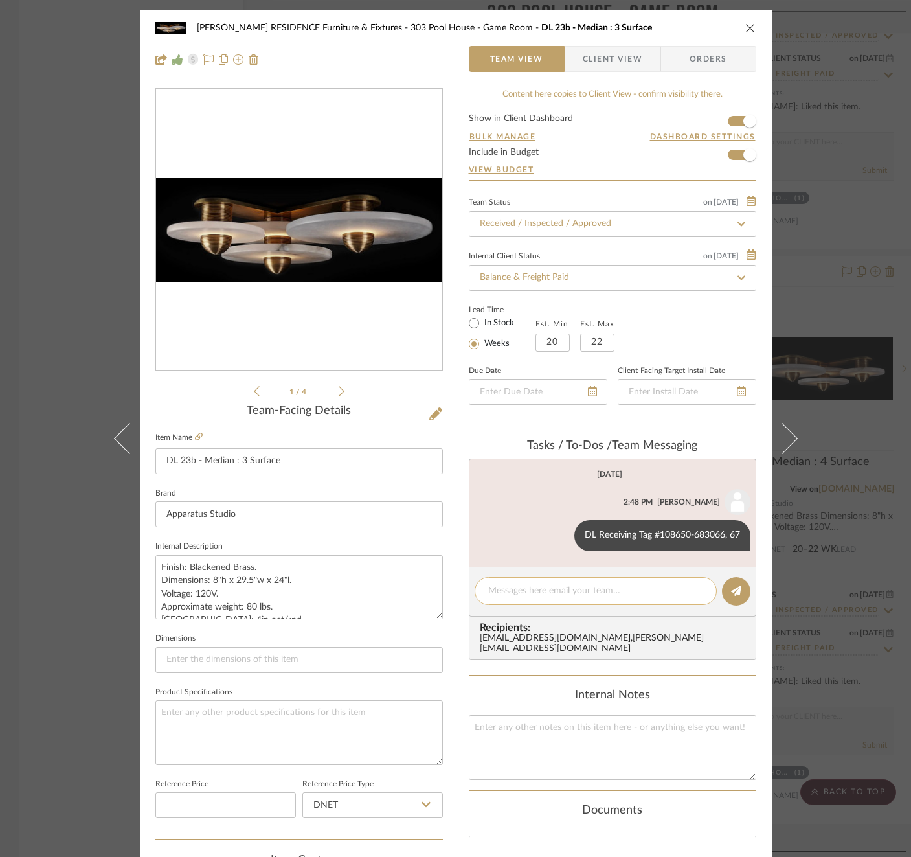
click at [623, 601] on div at bounding box center [596, 591] width 242 height 28
click at [619, 591] on textarea at bounding box center [595, 591] width 215 height 14
paste textarea "Invoice 22-351"
type textarea "Invoice 22-351"
click at [736, 594] on icon at bounding box center [736, 591] width 10 height 10
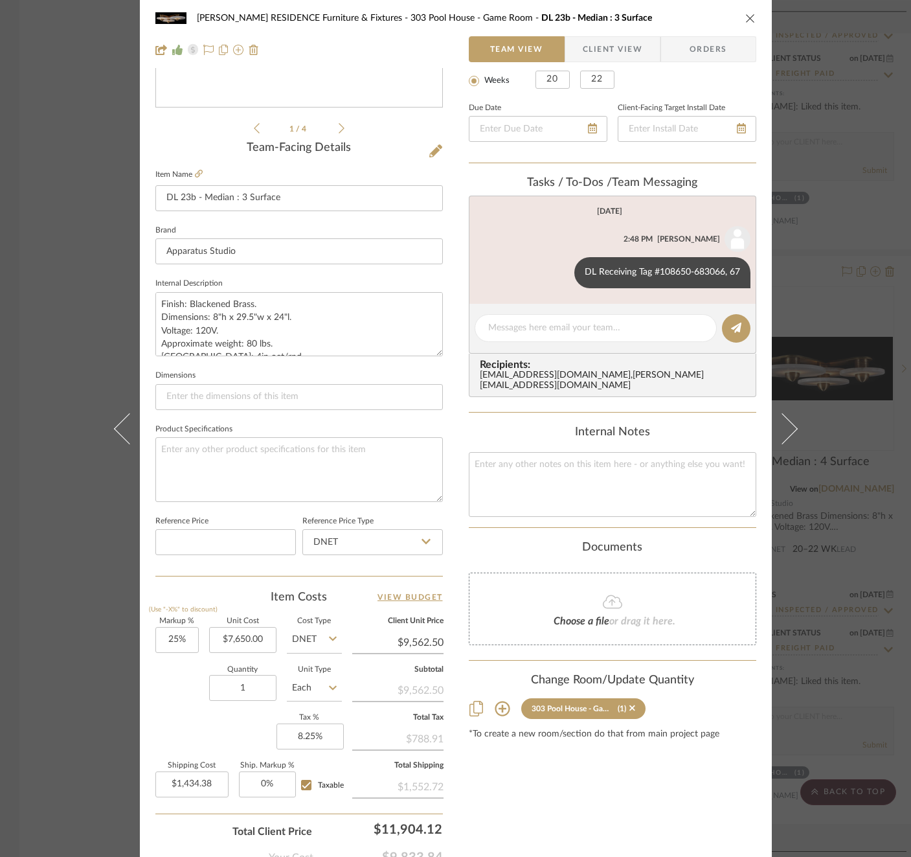
scroll to position [288, 0]
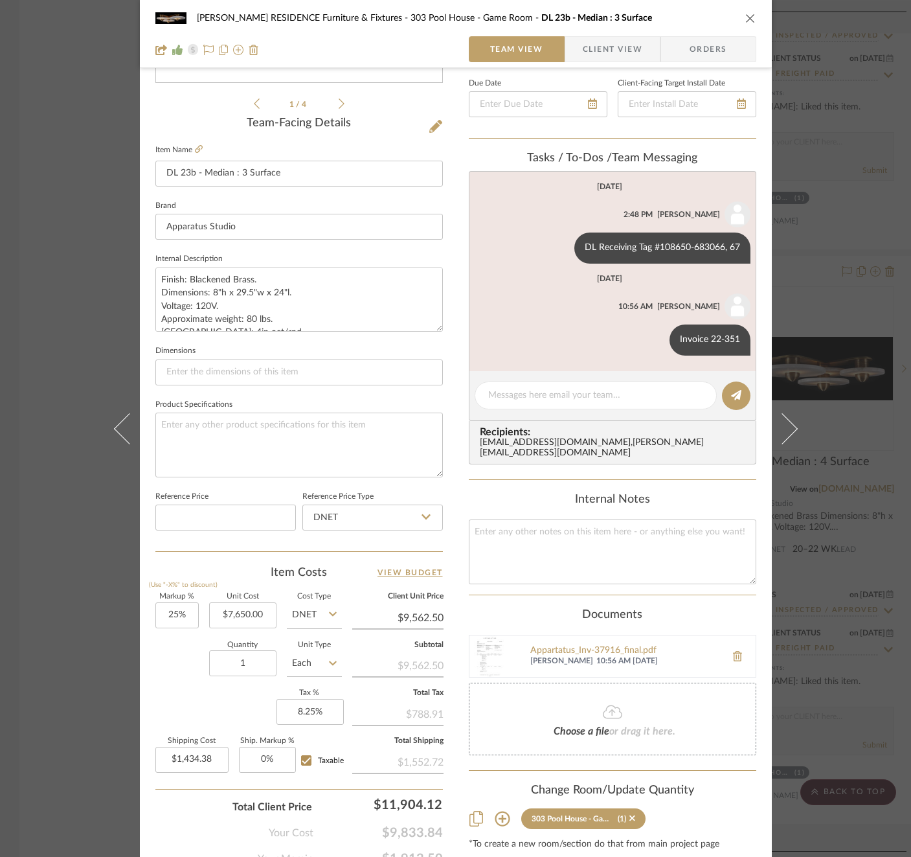
click at [864, 491] on div "COBLE RESIDENCE Furniture & Fixtures 303 Pool House - Game Room DL 23b - Median…" at bounding box center [455, 428] width 911 height 857
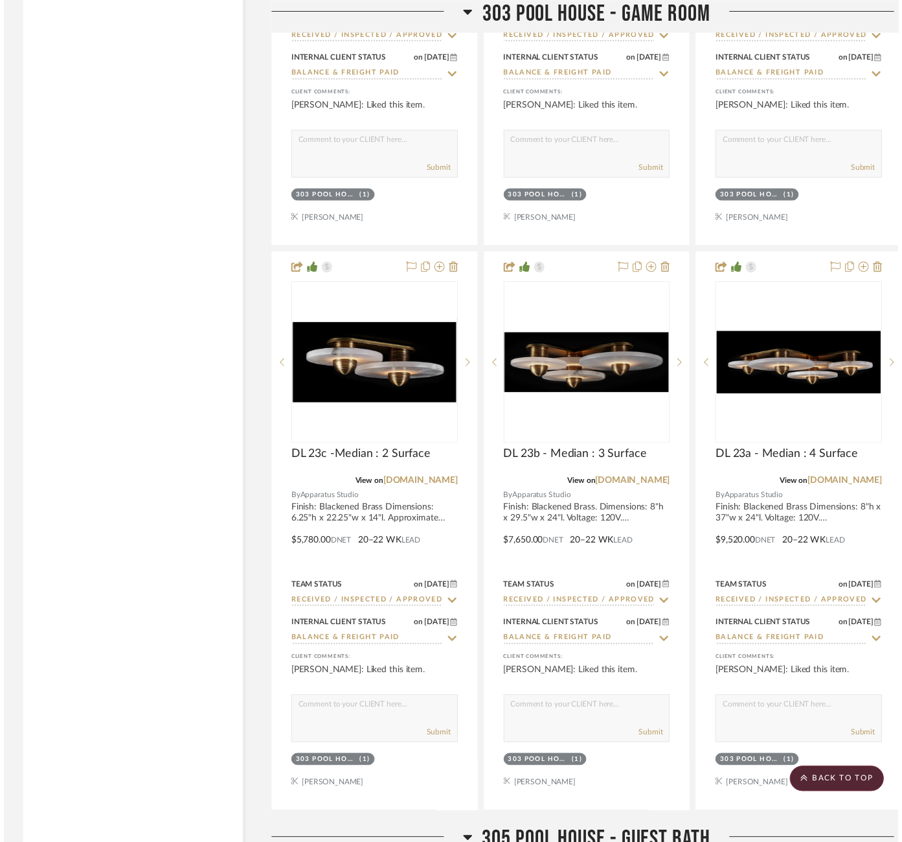
scroll to position [6465, 0]
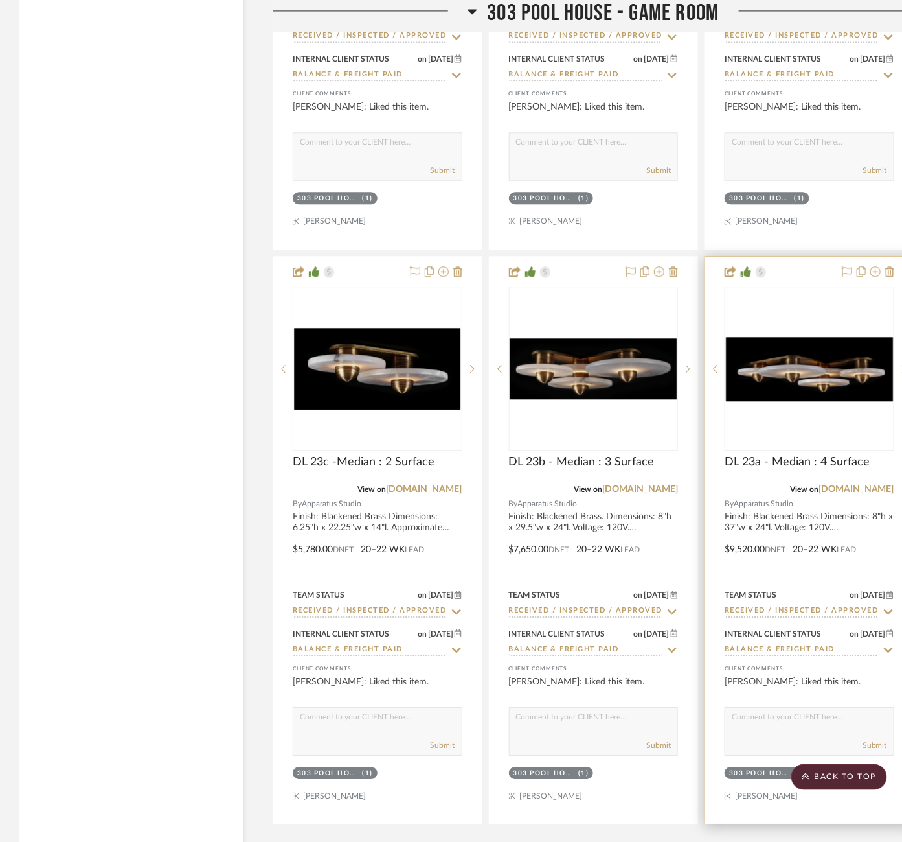
click at [0, 0] on img at bounding box center [0, 0] width 0 height 0
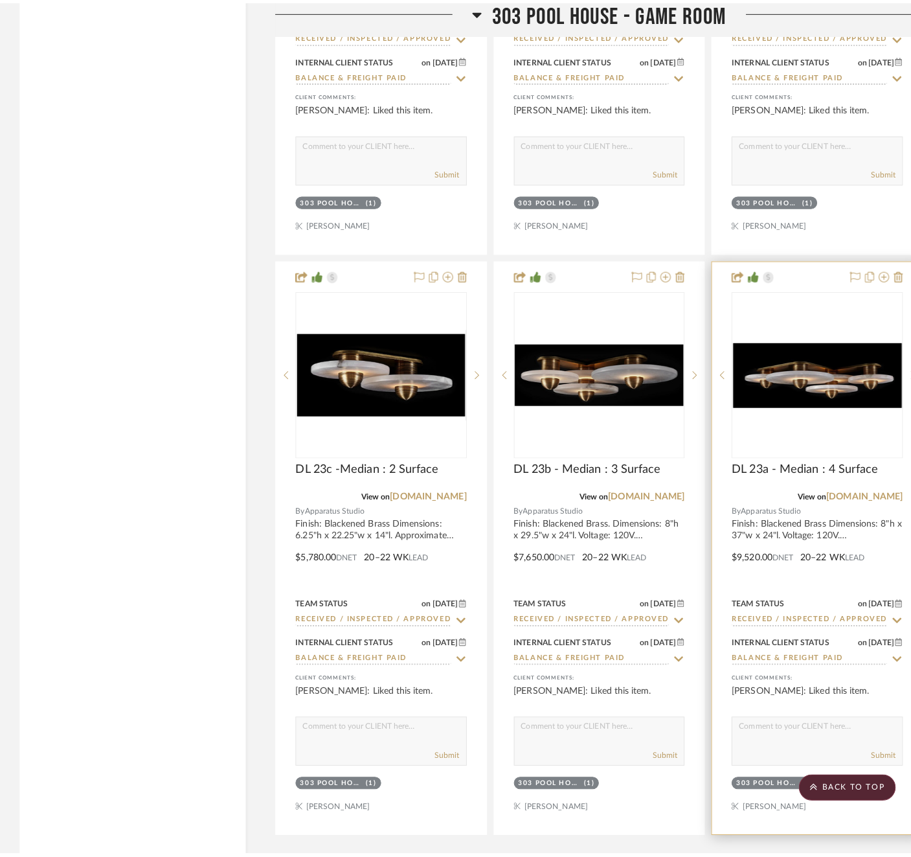
scroll to position [0, 0]
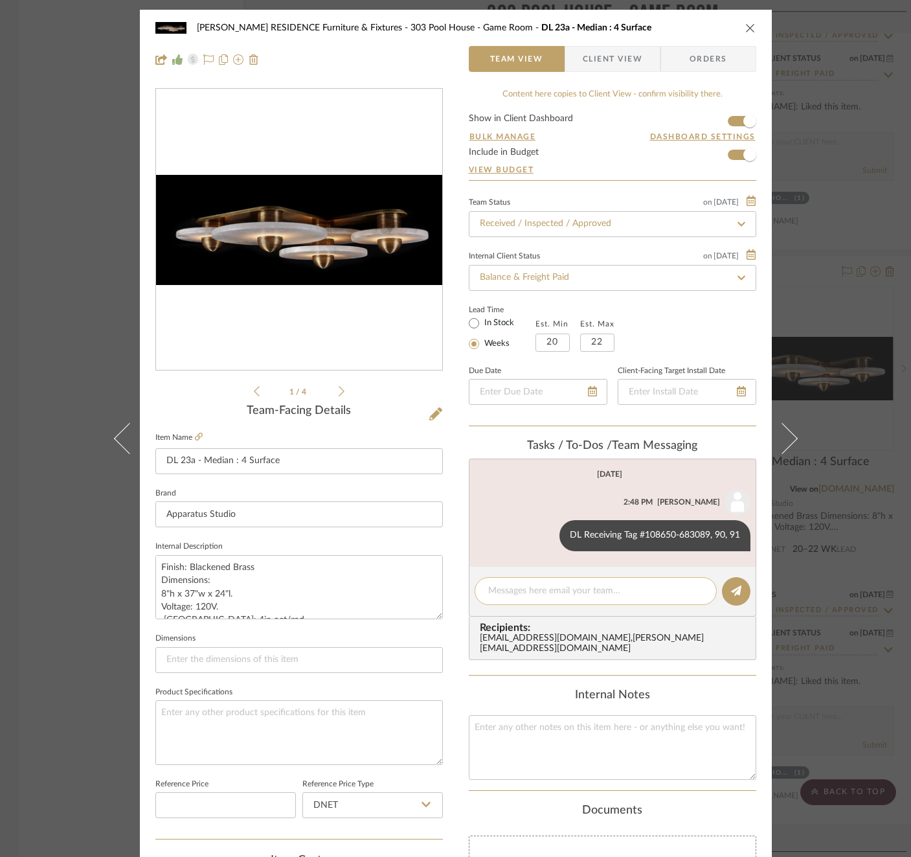
click at [531, 594] on textarea at bounding box center [595, 591] width 215 height 14
paste textarea "Invoice 22-351"
type textarea "Invoice 22-351"
click at [731, 595] on fa-icon at bounding box center [736, 591] width 10 height 10
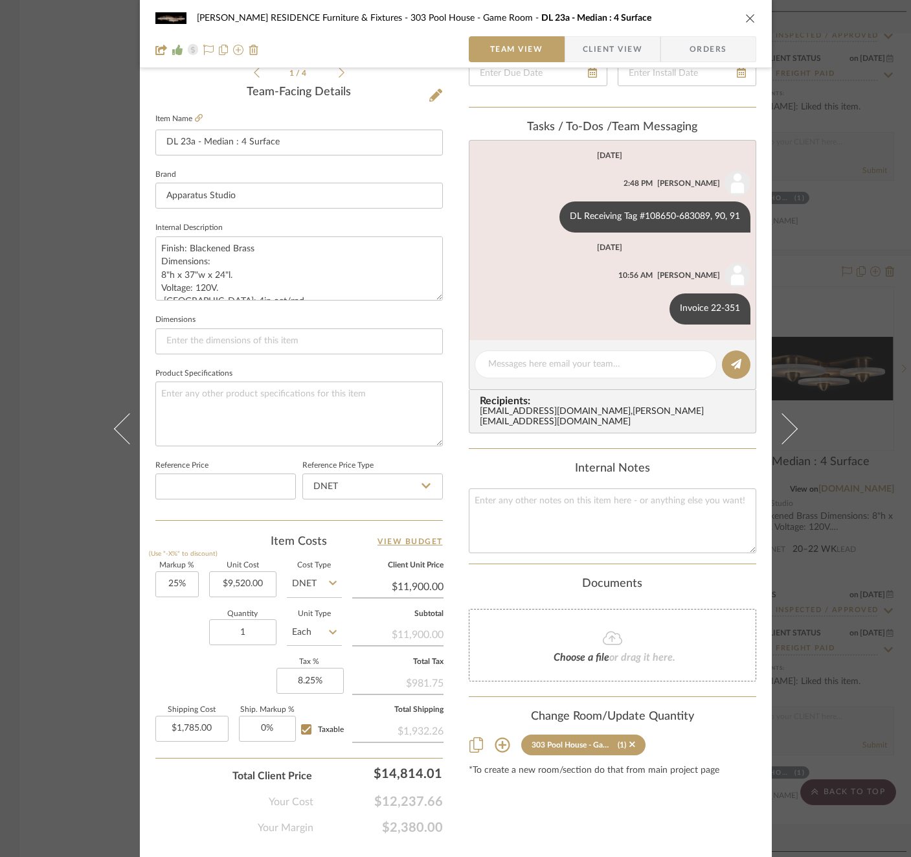
scroll to position [345, 0]
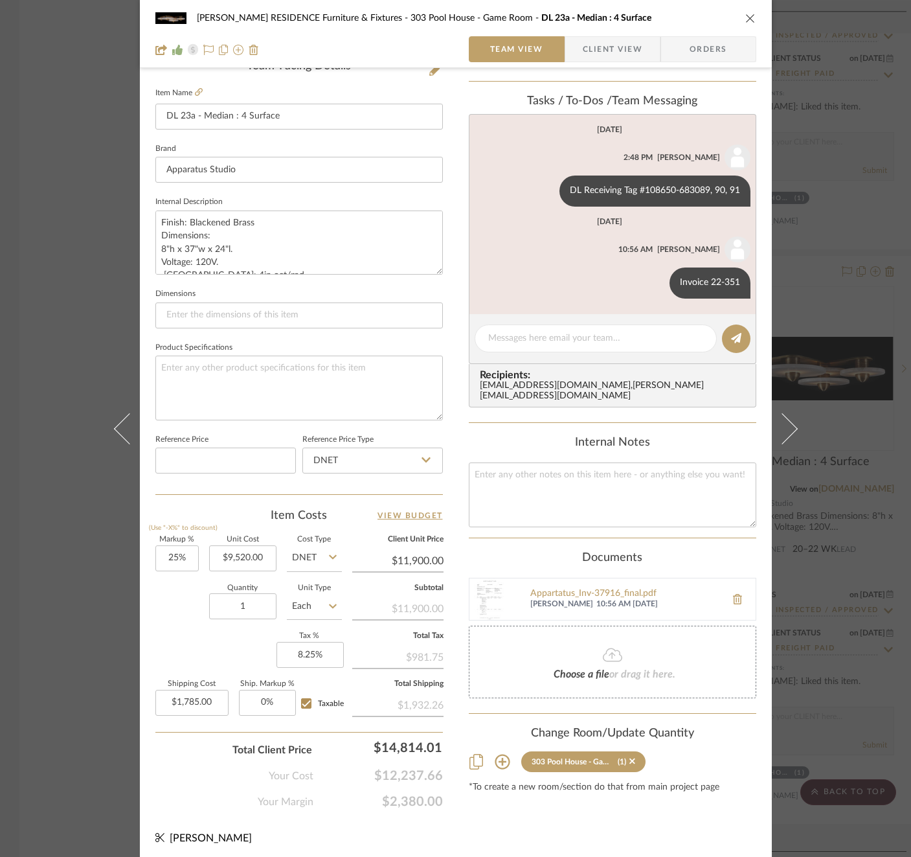
click at [867, 526] on div "COBLE RESIDENCE Furniture & Fixtures 303 Pool House - Game Room DL 23a - Median…" at bounding box center [455, 428] width 911 height 857
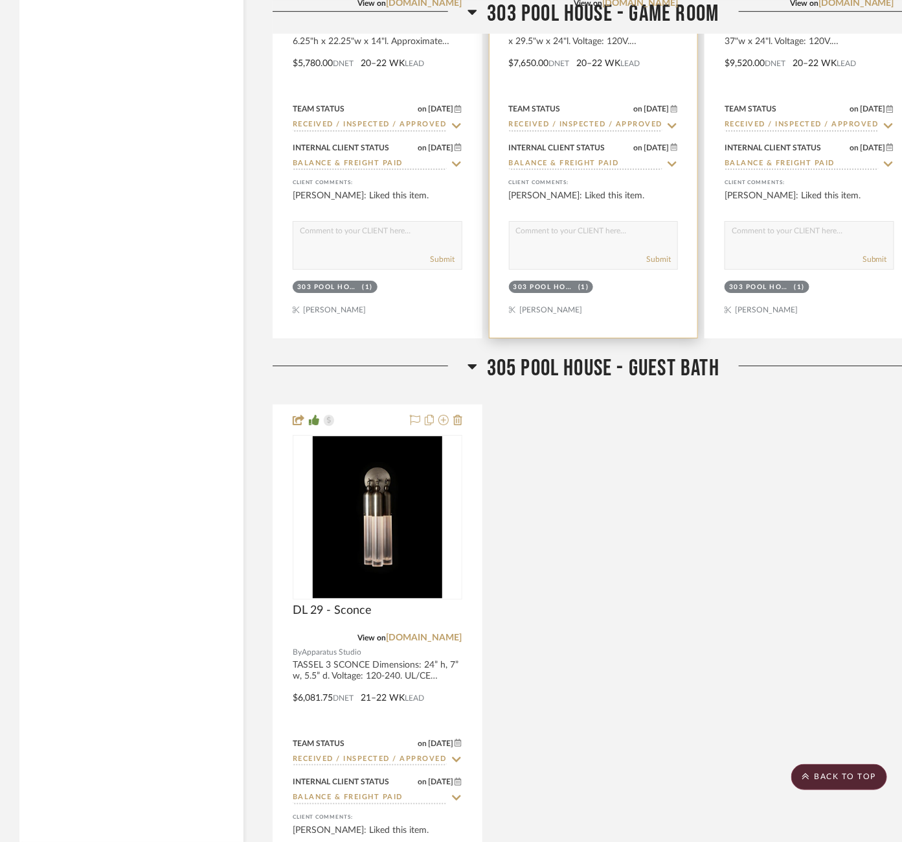
scroll to position [6993, 0]
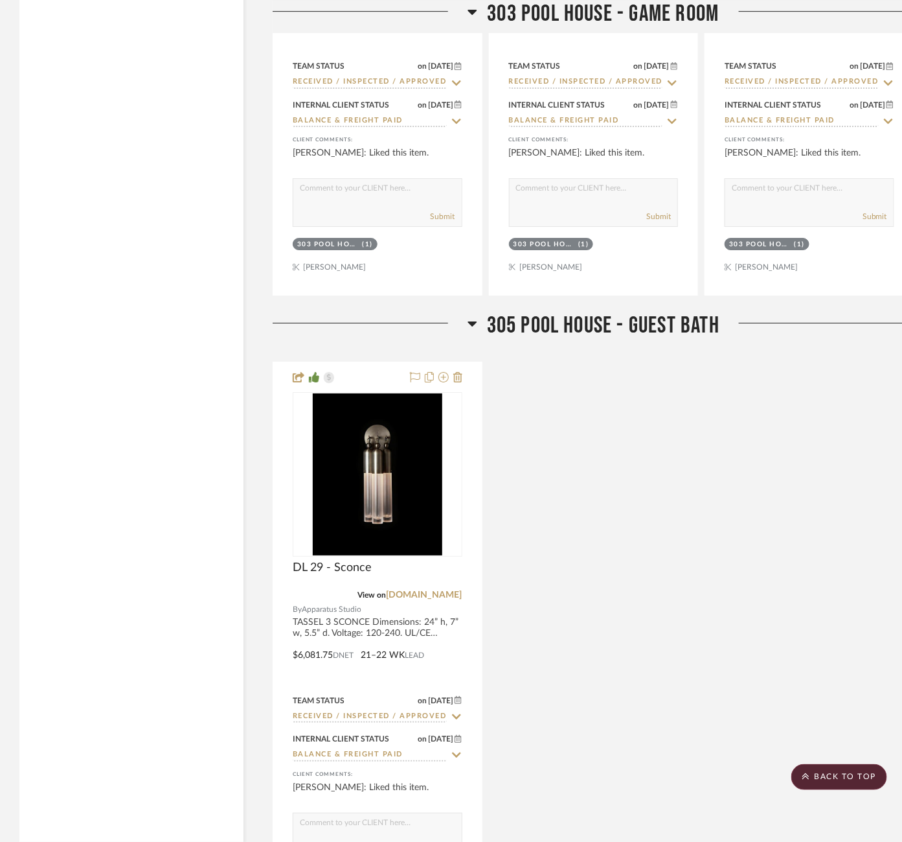
click at [693, 605] on div "DL 29 - Sconce View on apparatusstudio.com By Apparatus Studio TASSEL 3 SCONCE …" at bounding box center [594, 645] width 642 height 568
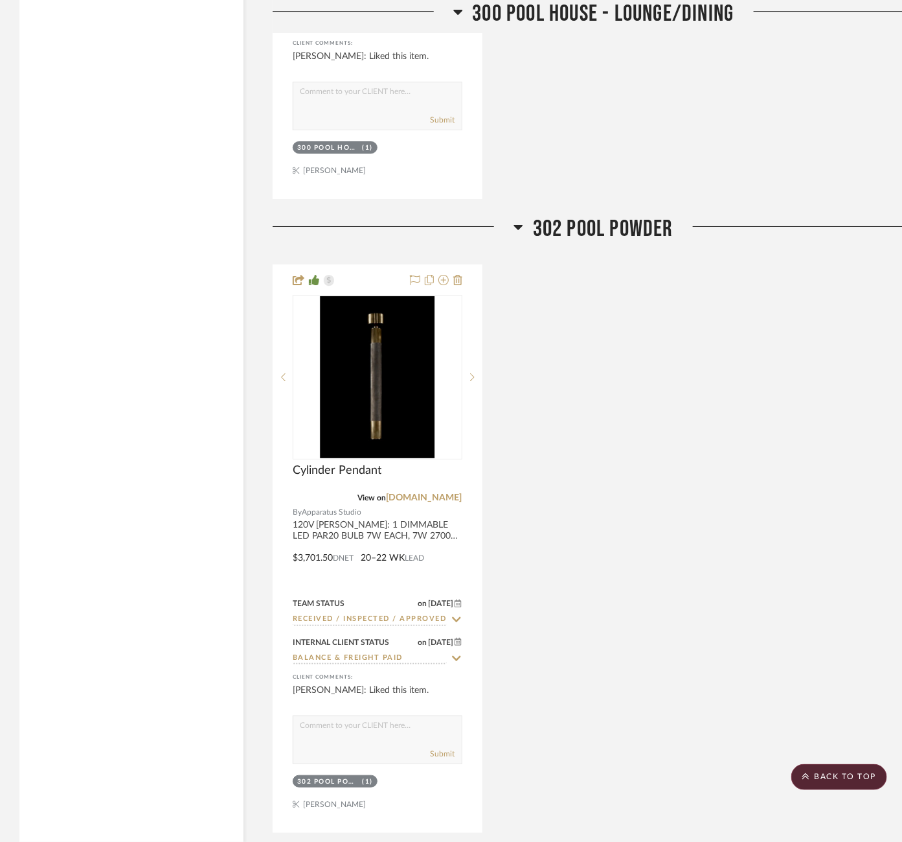
scroll to position [5276, 0]
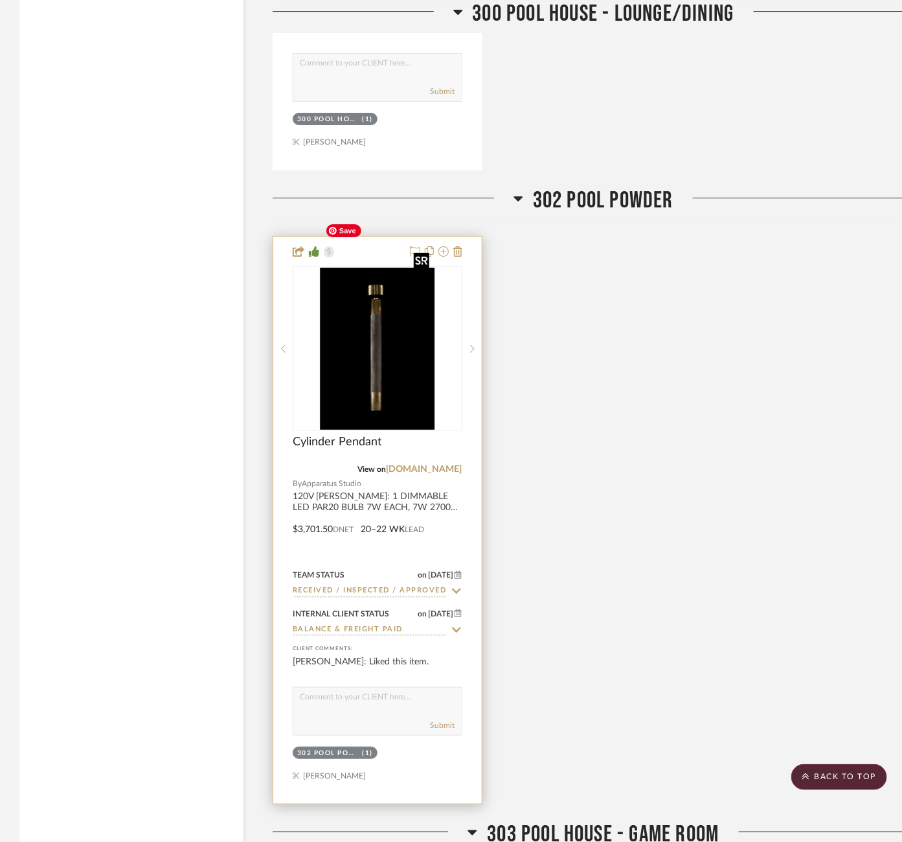
click at [378, 304] on img "0" at bounding box center [378, 349] width 114 height 162
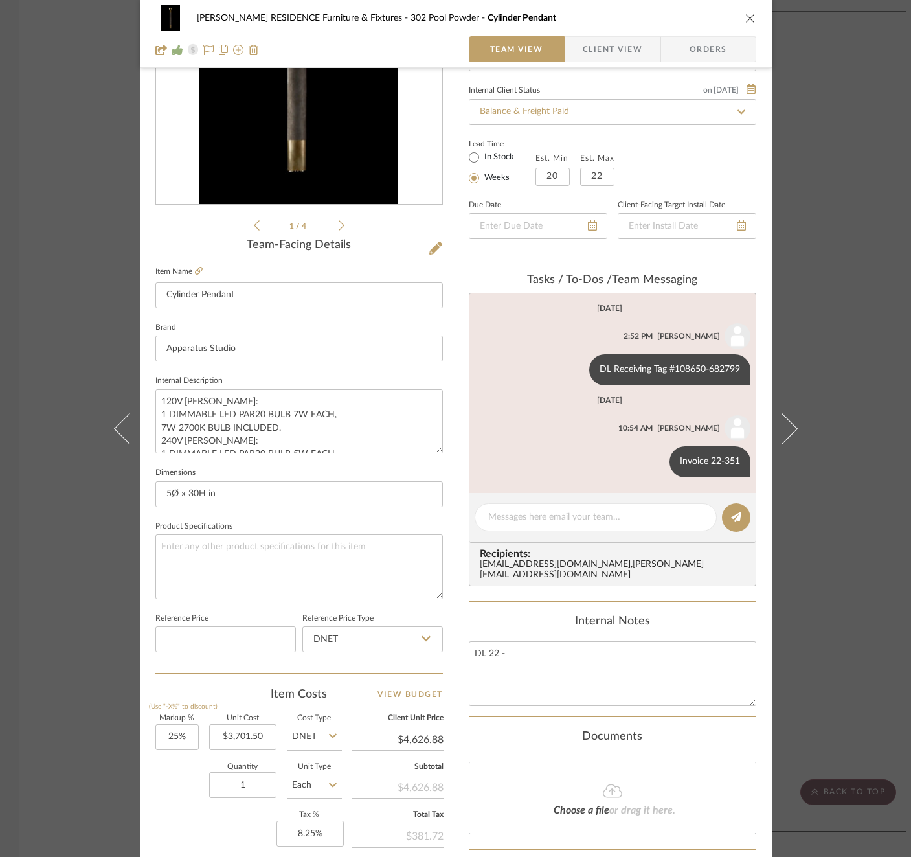
scroll to position [345, 0]
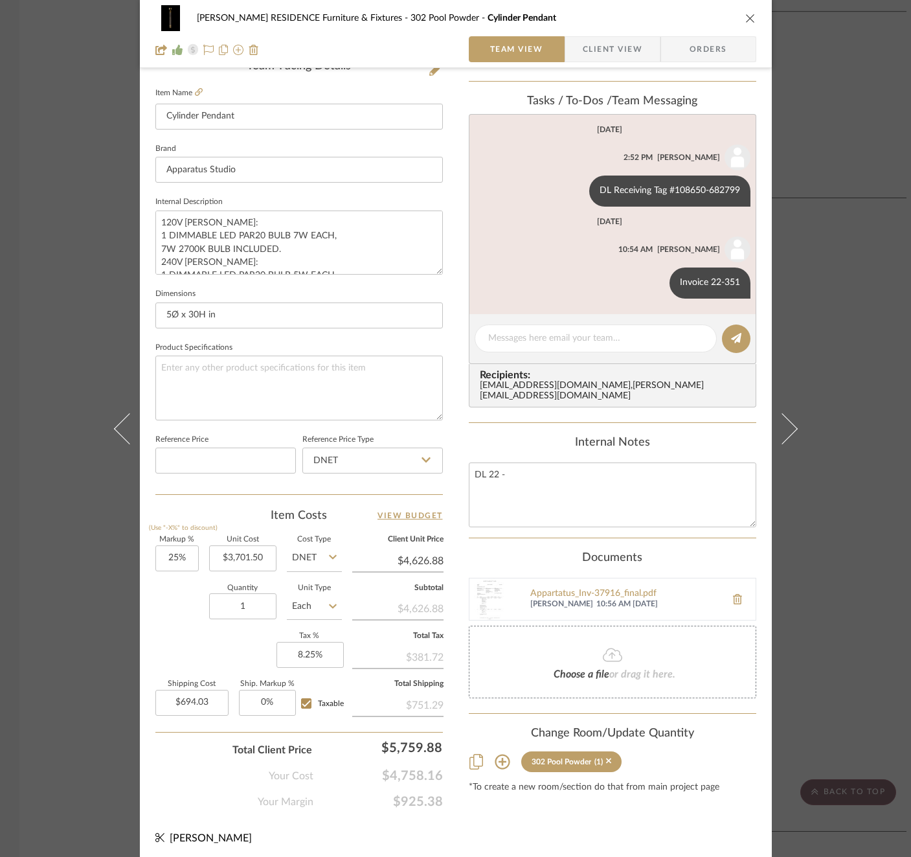
click at [869, 447] on div "COBLE RESIDENCE Furniture & Fixtures 302 Pool Powder Cylinder Pendant Team View…" at bounding box center [455, 428] width 911 height 857
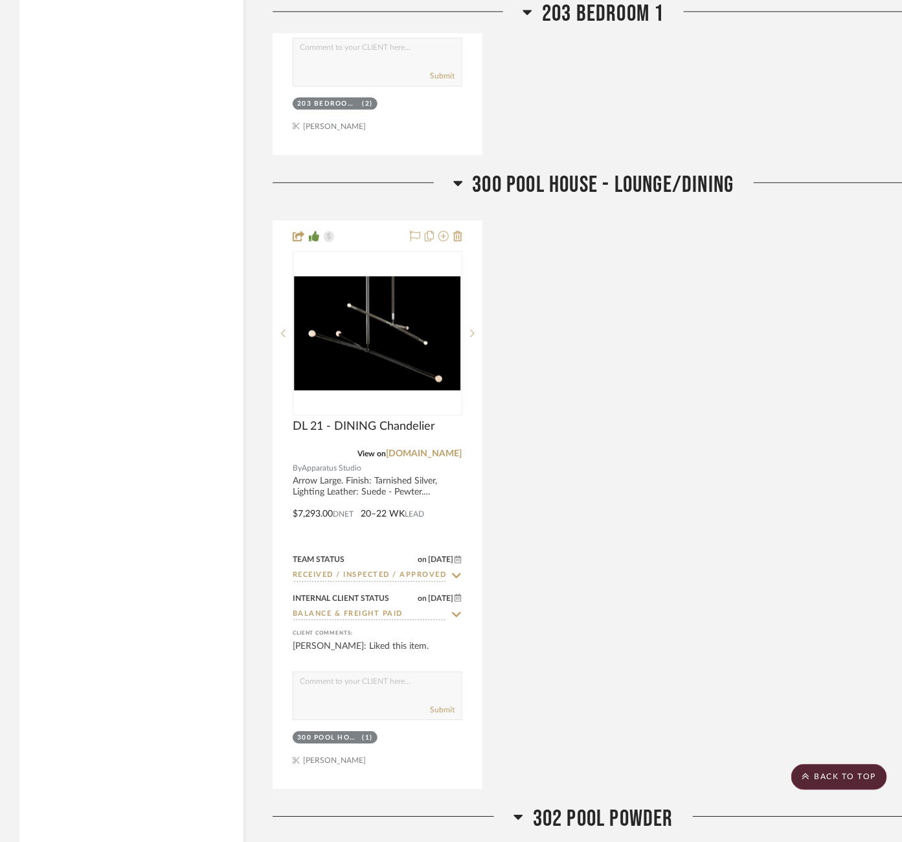
scroll to position [4659, 0]
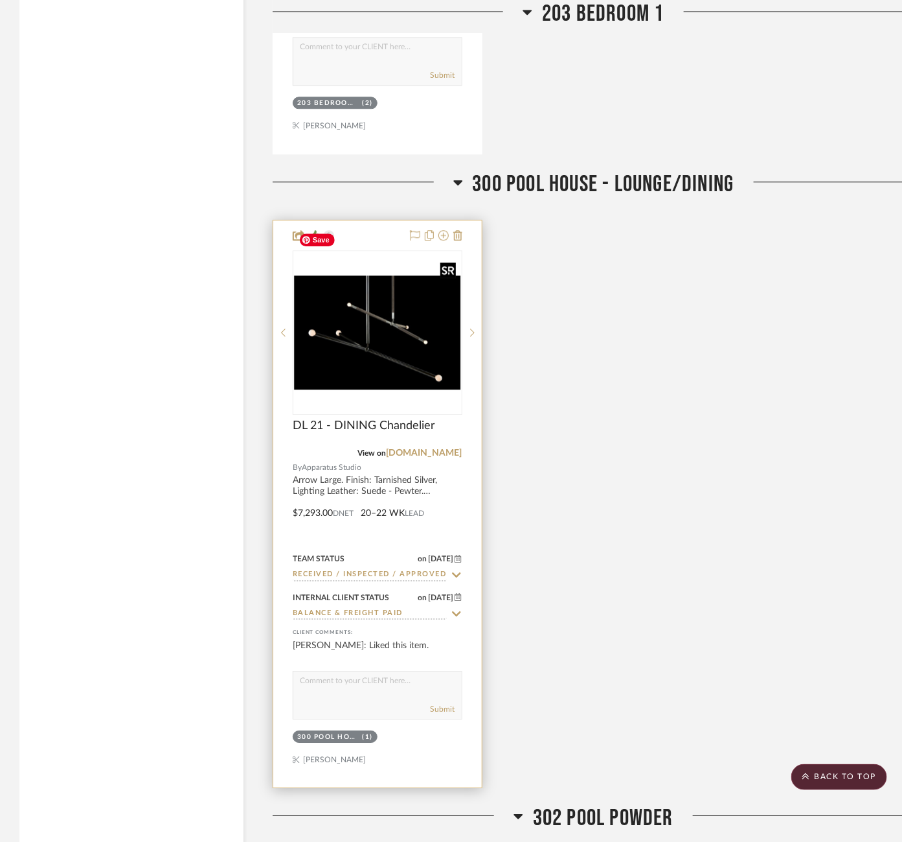
click at [384, 296] on img "0" at bounding box center [377, 332] width 167 height 115
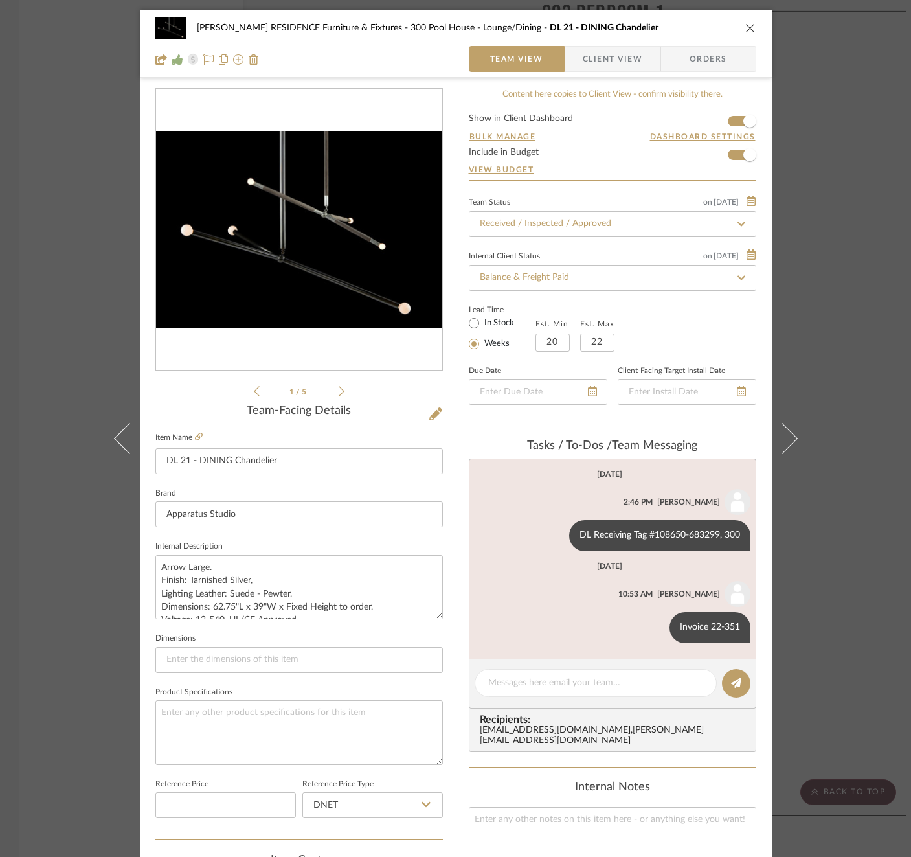
scroll to position [345, 0]
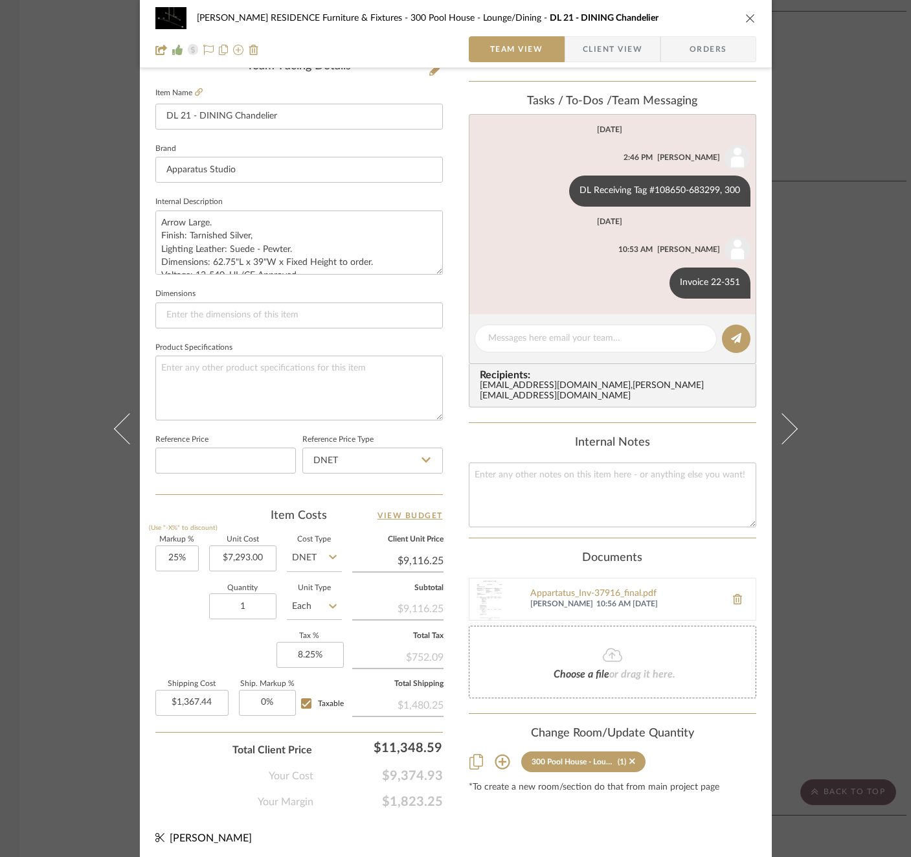
click at [854, 396] on div "COBLE RESIDENCE Furniture & Fixtures 300 Pool House - Lounge/Dining DL 21 - DIN…" at bounding box center [455, 428] width 911 height 857
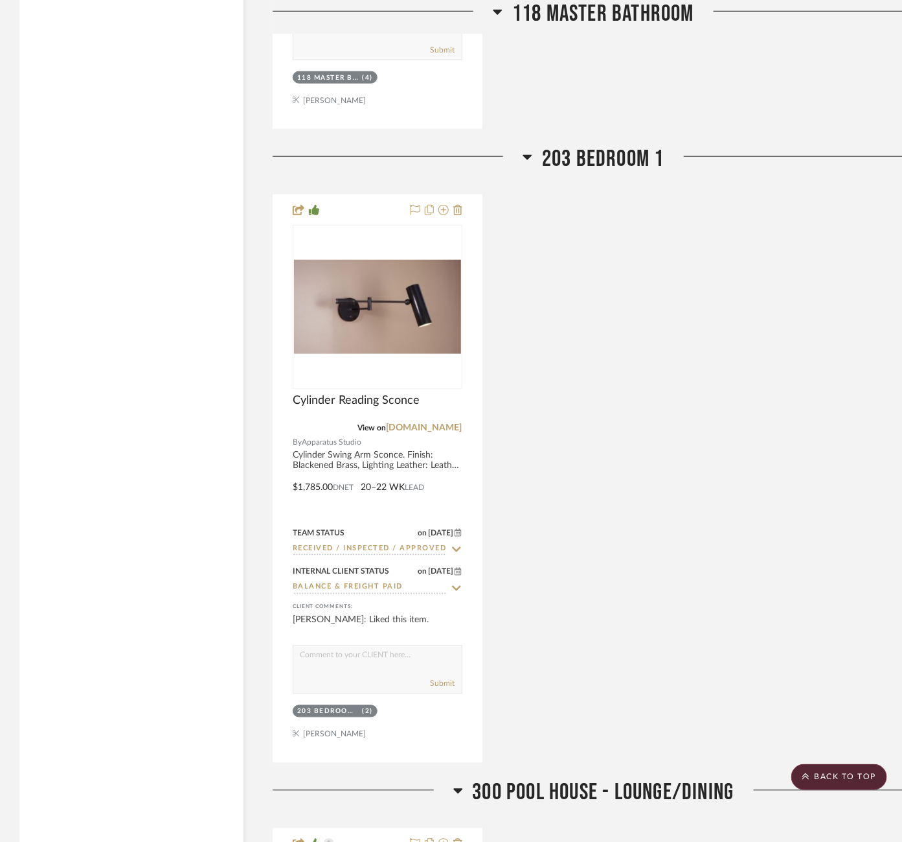
scroll to position [4025, 0]
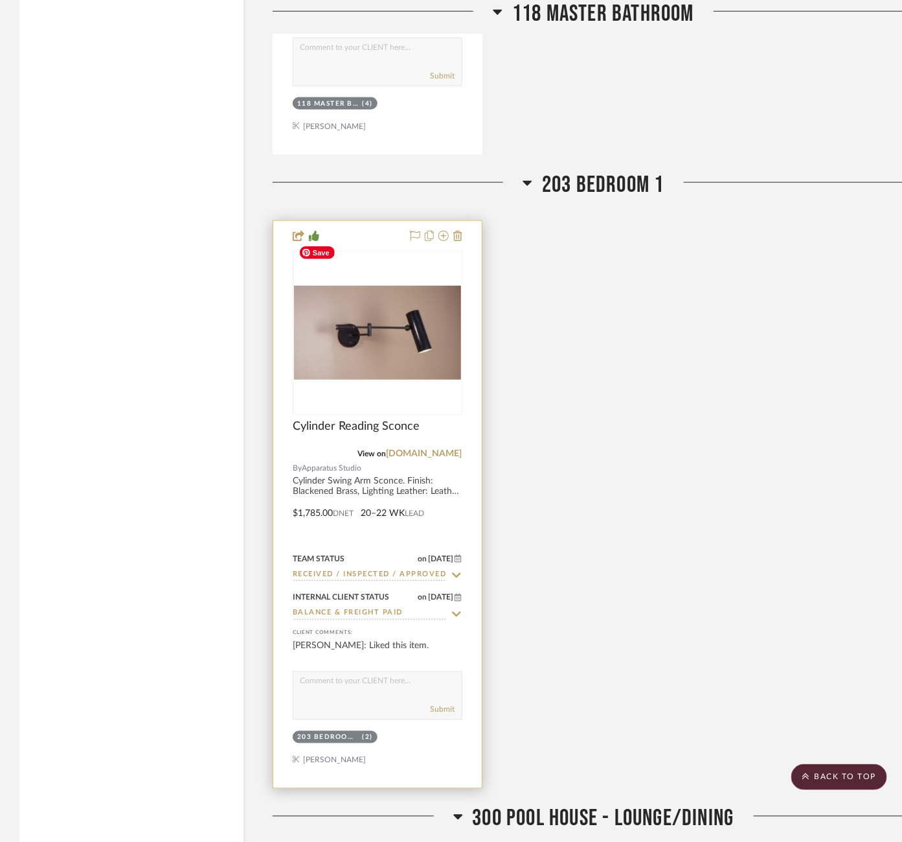
click at [348, 286] on img "0" at bounding box center [377, 333] width 167 height 94
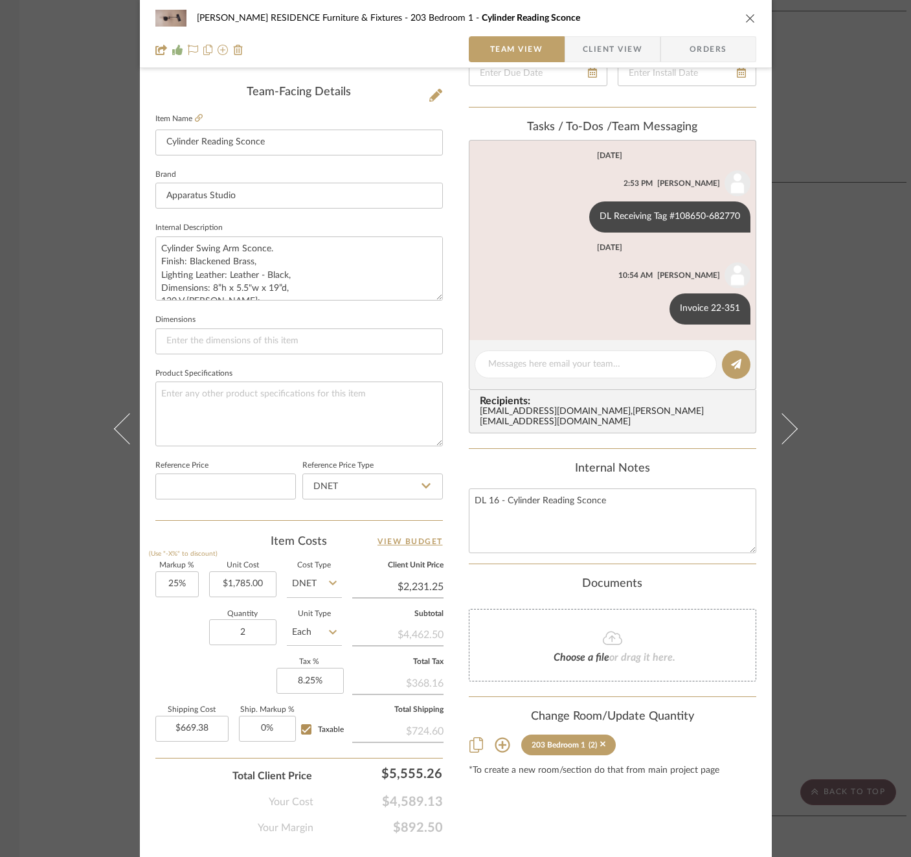
scroll to position [345, 0]
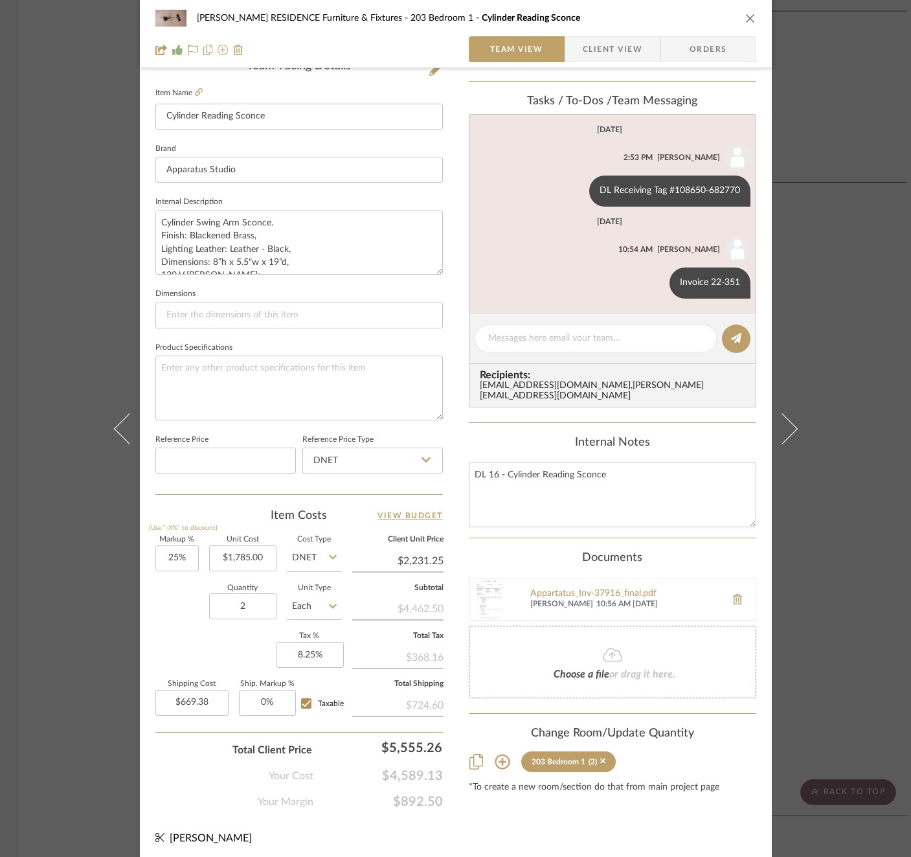
click at [839, 378] on div "COBLE RESIDENCE Furniture & Fixtures 203 Bedroom 1 Cylinder Reading Sconce Team…" at bounding box center [455, 428] width 911 height 857
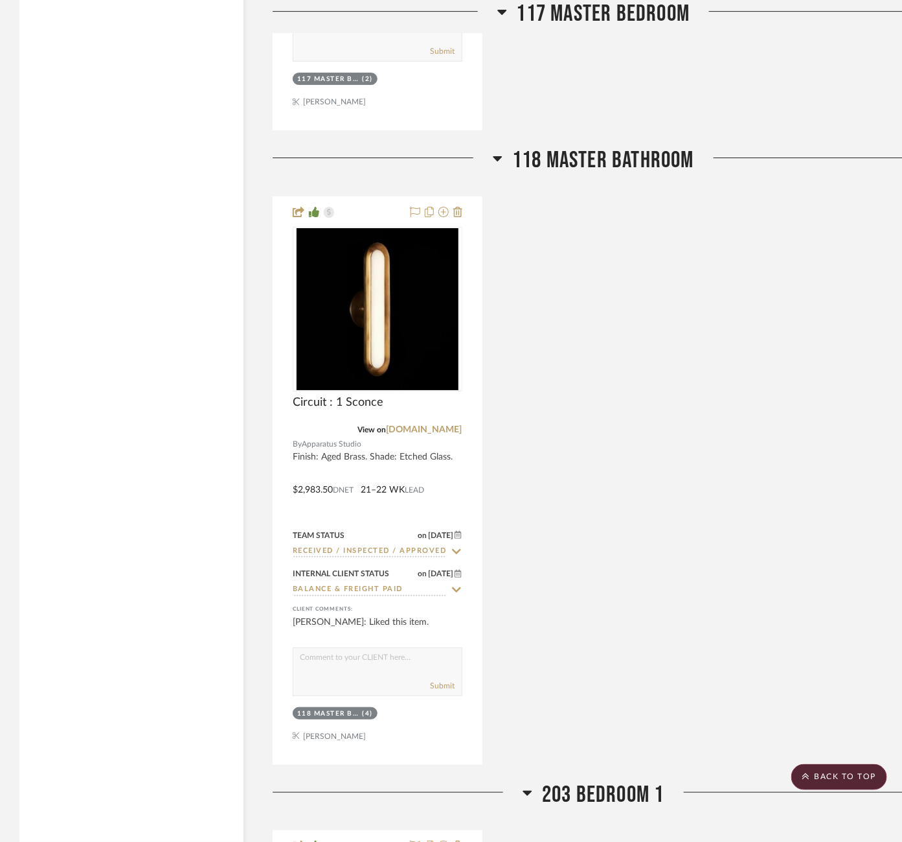
scroll to position [3413, 0]
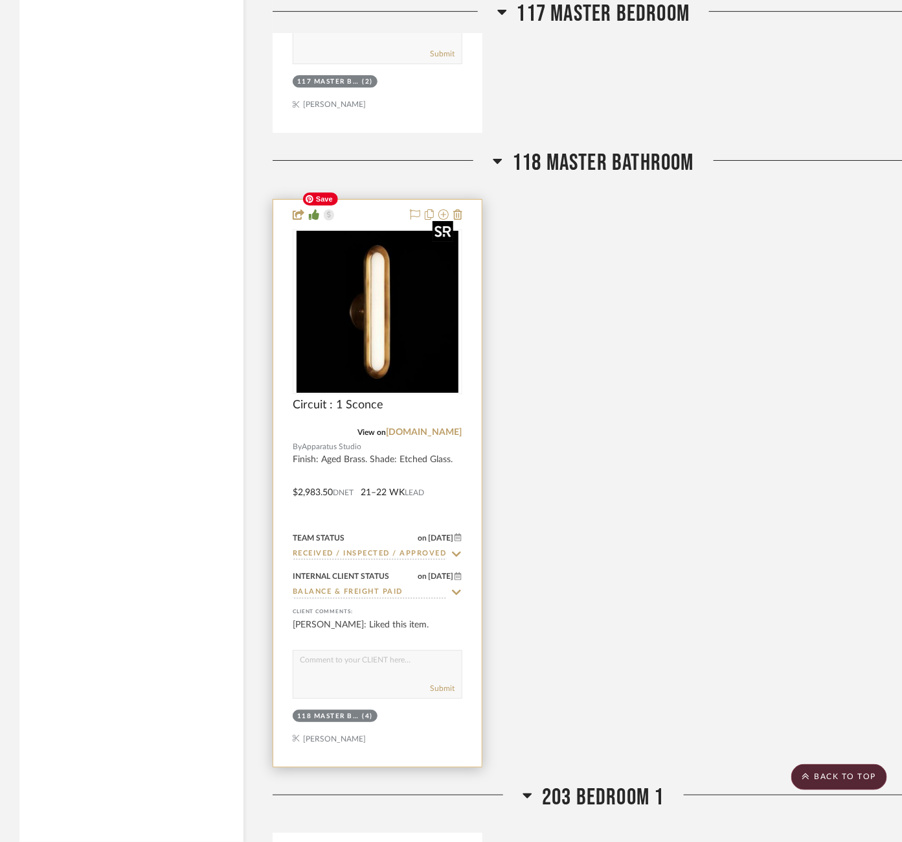
click at [310, 279] on img "0" at bounding box center [378, 312] width 162 height 162
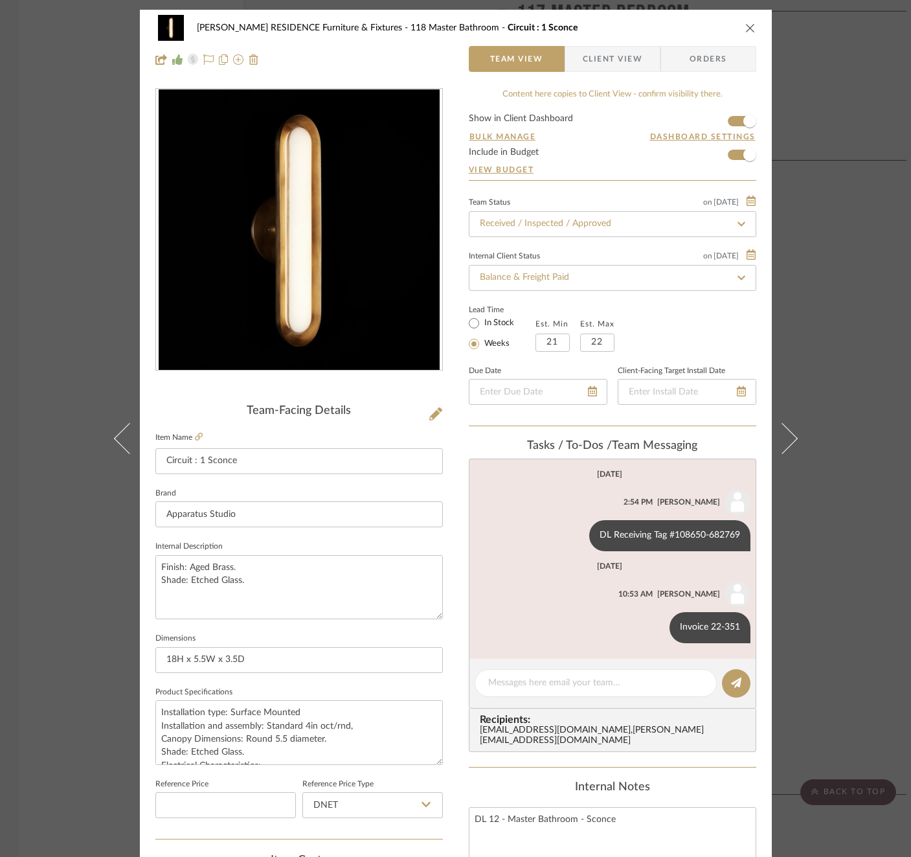
scroll to position [367, 0]
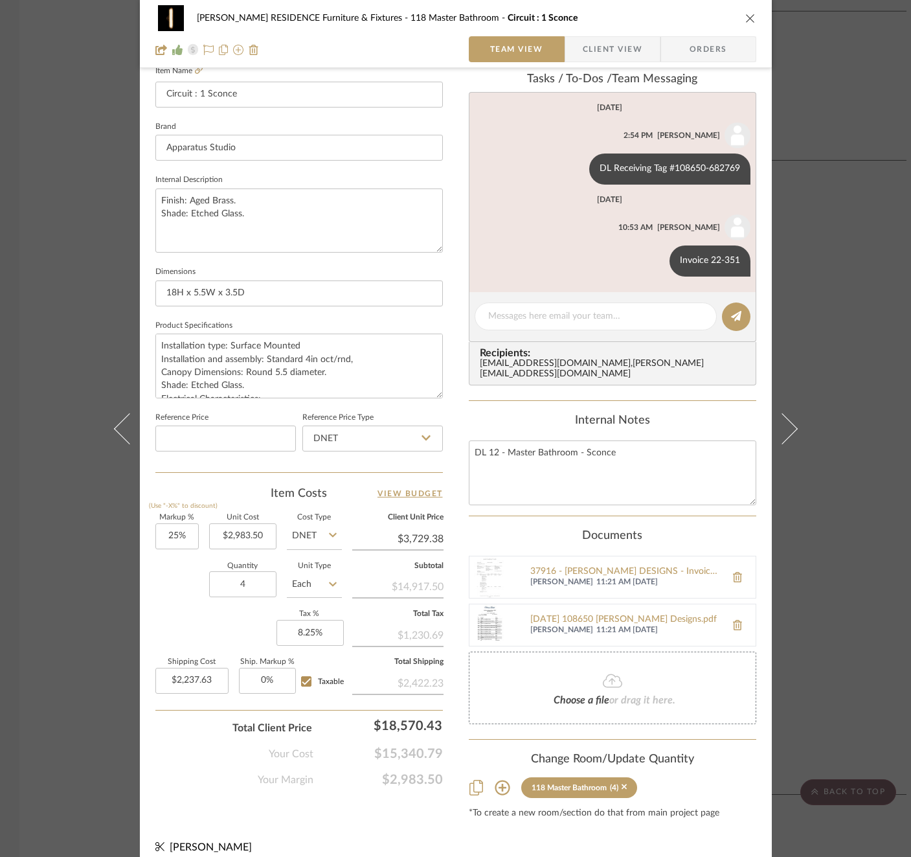
click at [822, 346] on div "COBLE RESIDENCE Furniture & Fixtures 118 Master Bathroom Circuit : 1 Sconce Tea…" at bounding box center [455, 428] width 911 height 857
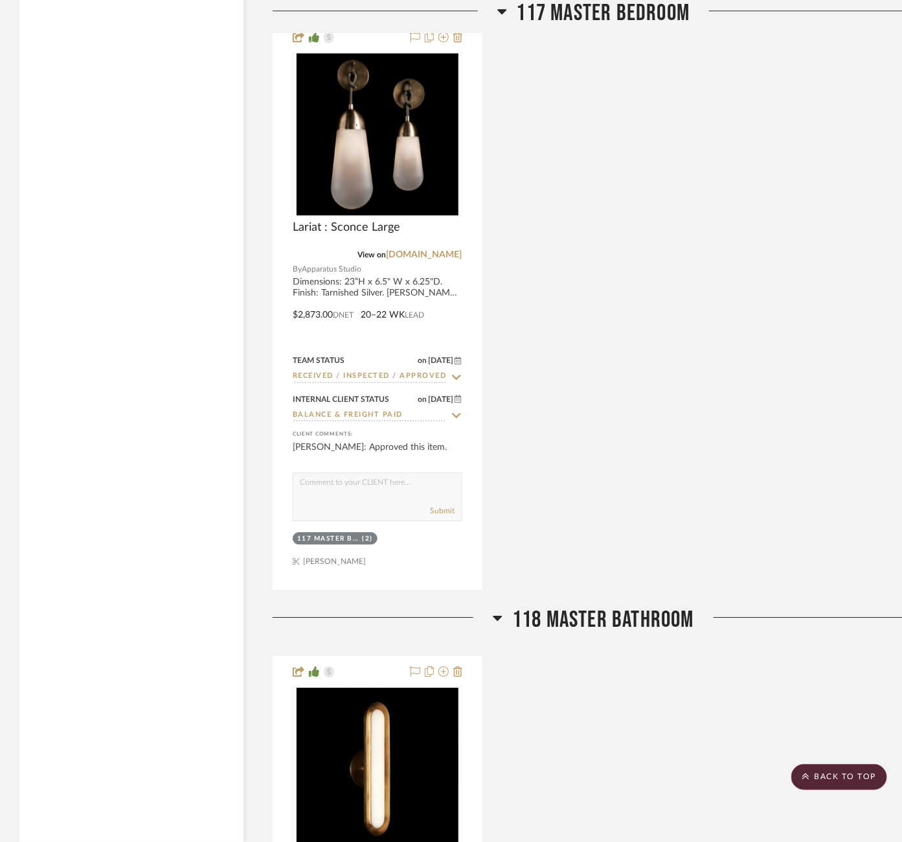
scroll to position [2909, 0]
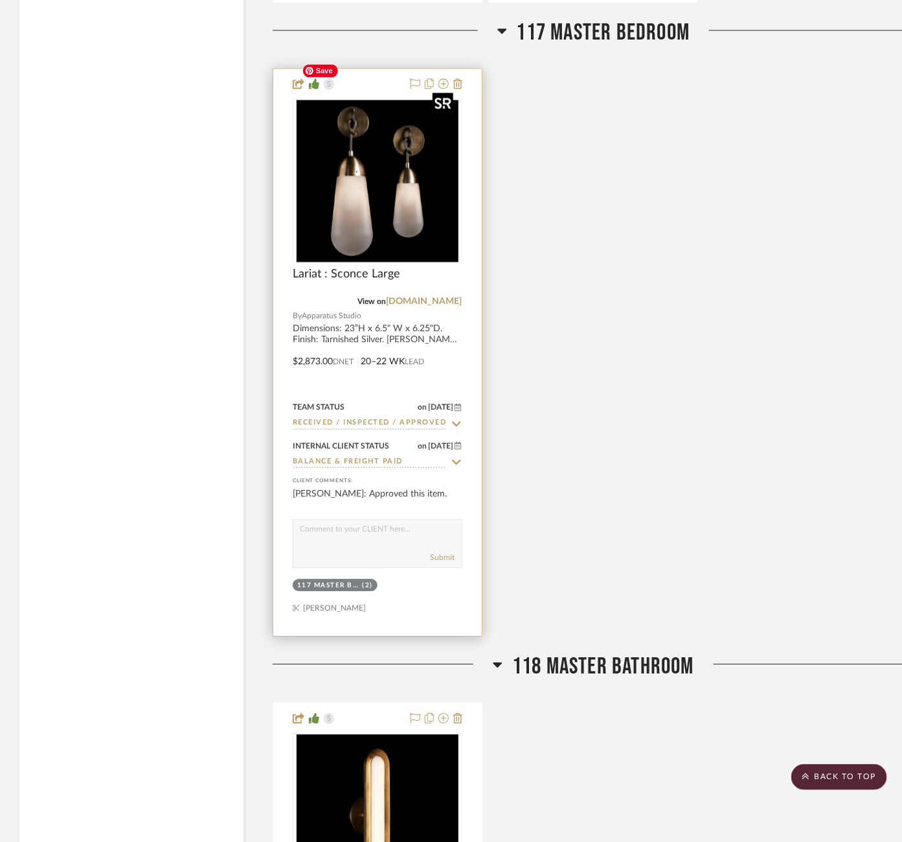
click at [358, 178] on img "0" at bounding box center [378, 181] width 162 height 162
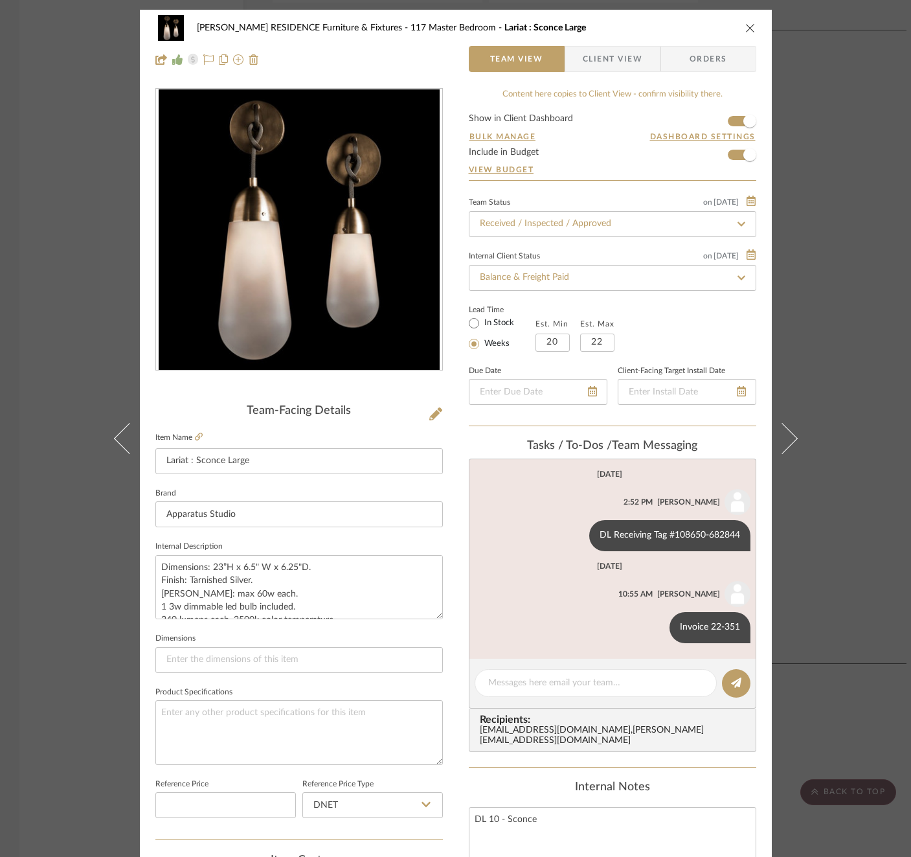
scroll to position [345, 0]
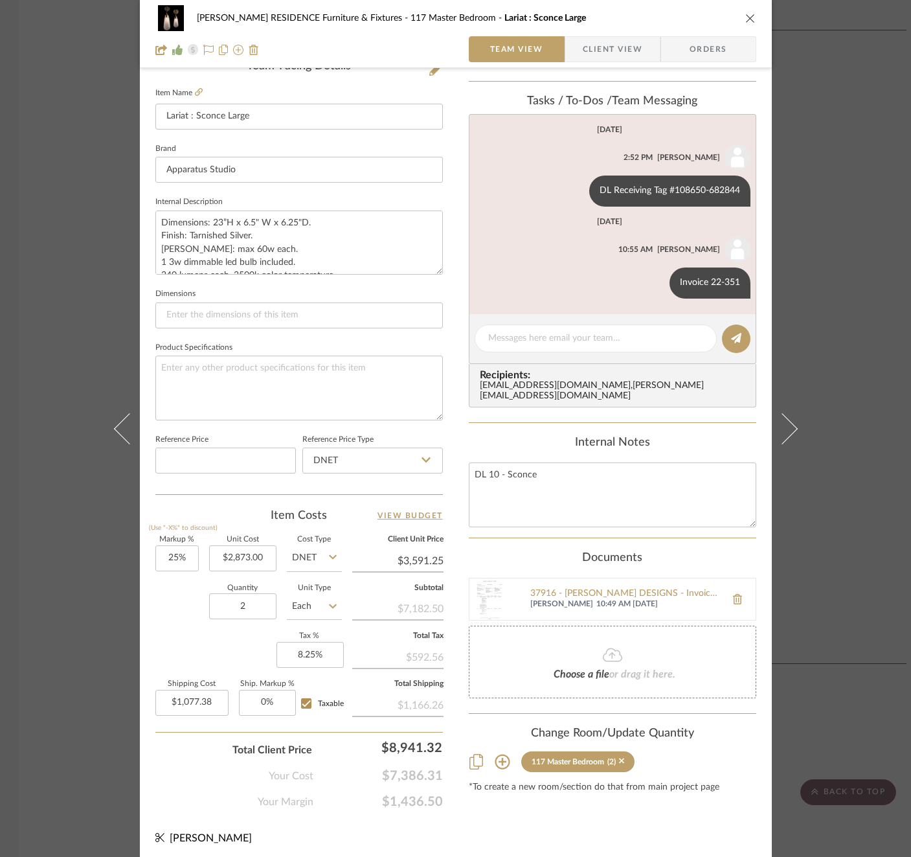
click at [821, 363] on div "COBLE RESIDENCE Furniture & Fixtures 117 Master Bedroom Lariat : Sconce Large T…" at bounding box center [455, 428] width 911 height 857
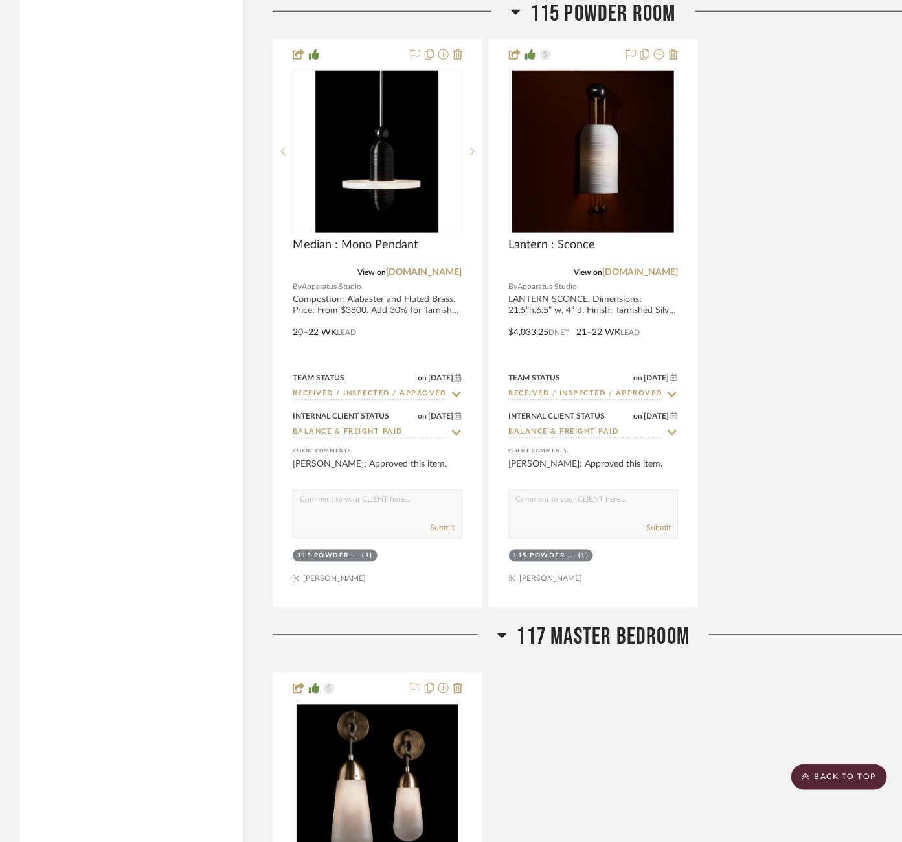
scroll to position [2307, 2]
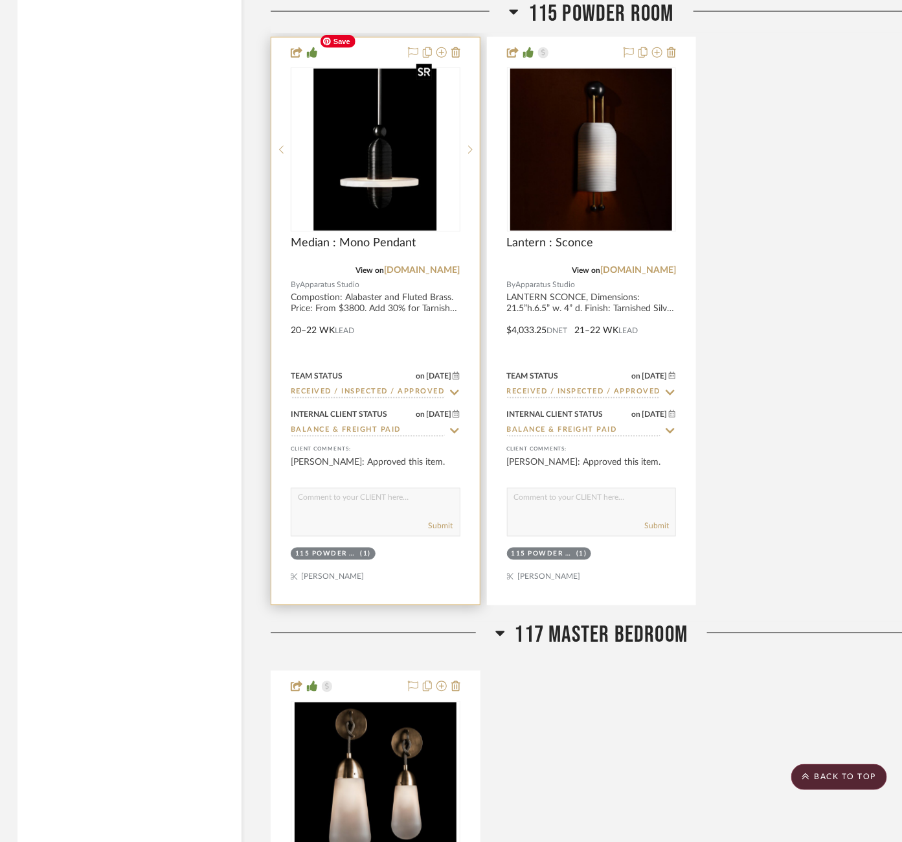
click at [376, 125] on img "0" at bounding box center [375, 150] width 123 height 162
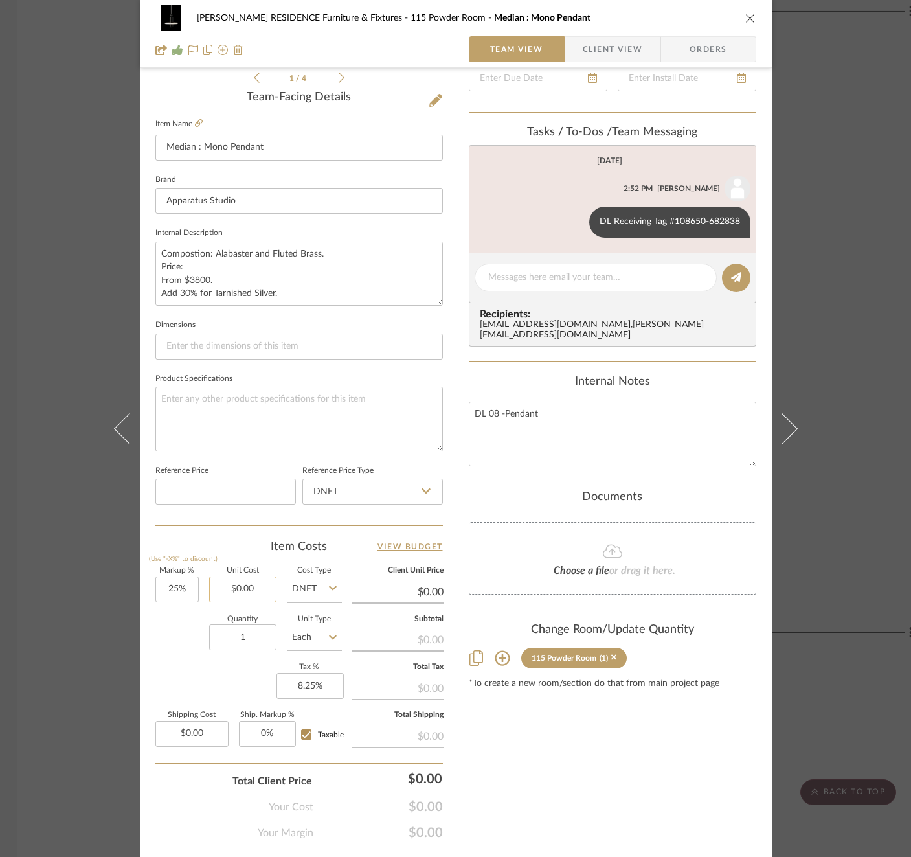
scroll to position [317, 0]
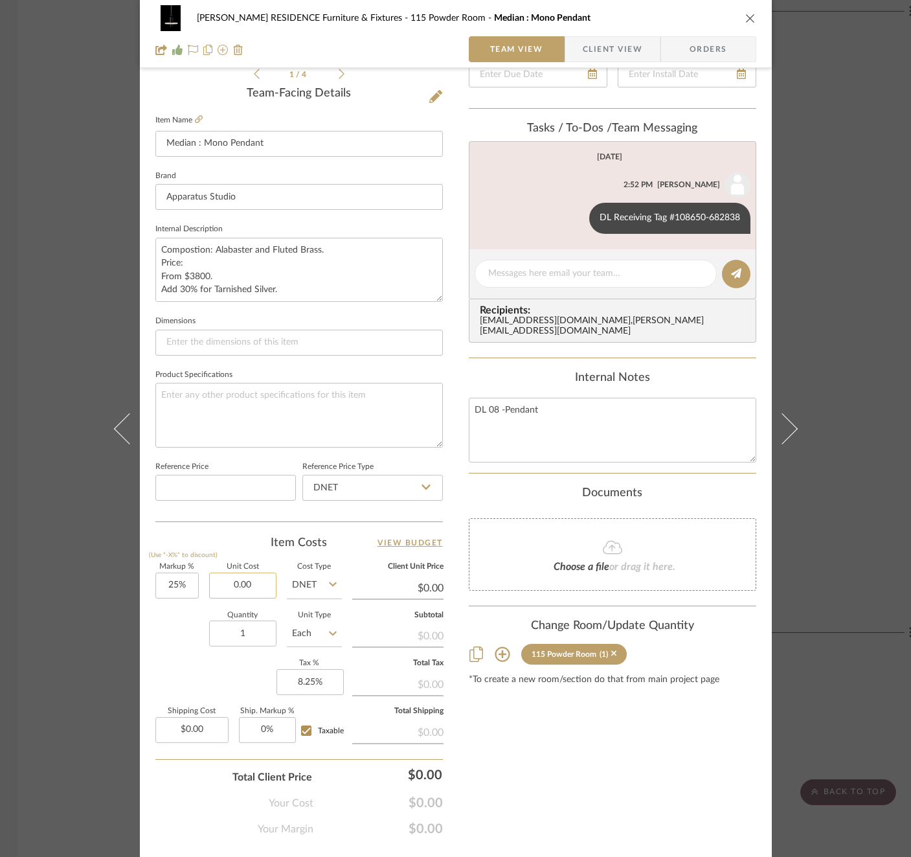
click at [235, 573] on input "0.00" at bounding box center [242, 586] width 67 height 26
type input "$4,199.00"
click at [184, 620] on div "Quantity 1 Unit Type Each" at bounding box center [248, 635] width 187 height 46
type input "$5,248.75"
type input "$787.31"
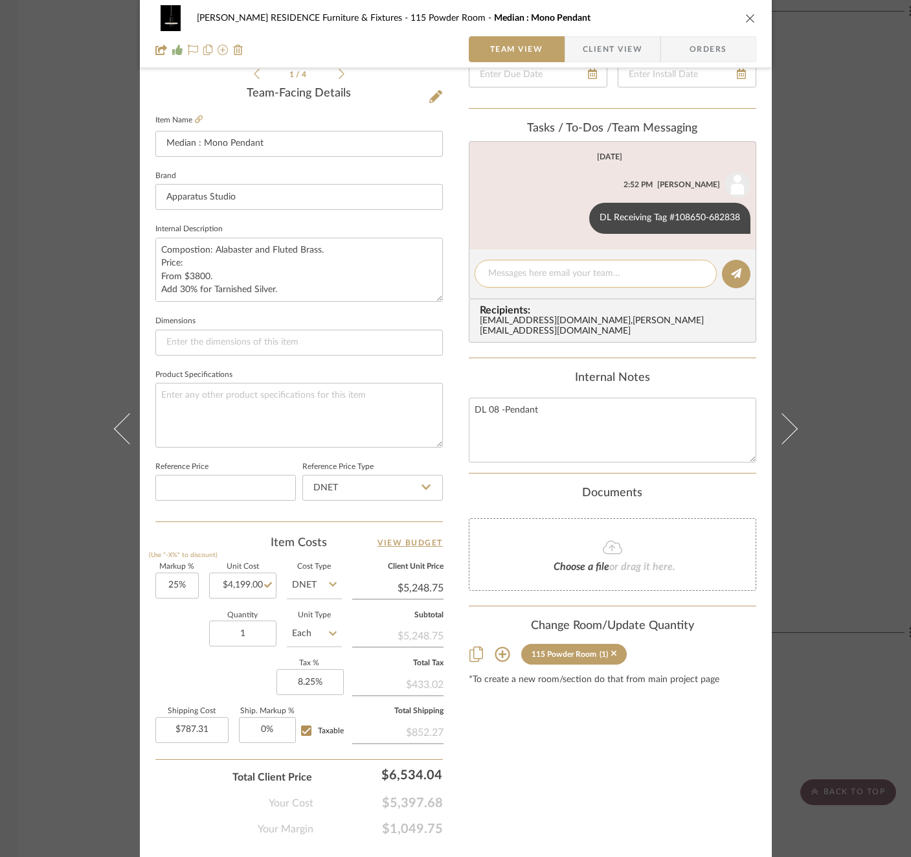
click at [551, 276] on textarea at bounding box center [595, 274] width 215 height 14
paste textarea "Invoice 22-351"
type textarea "Invoice 22-351"
click at [733, 269] on icon at bounding box center [736, 273] width 10 height 10
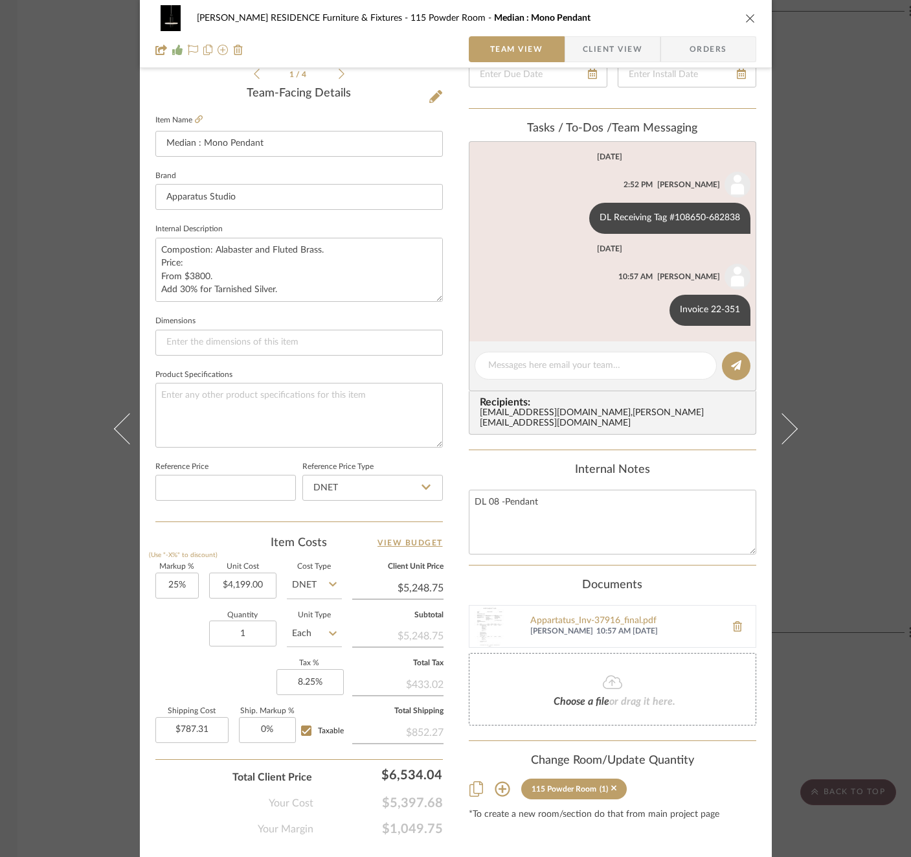
scroll to position [0, 0]
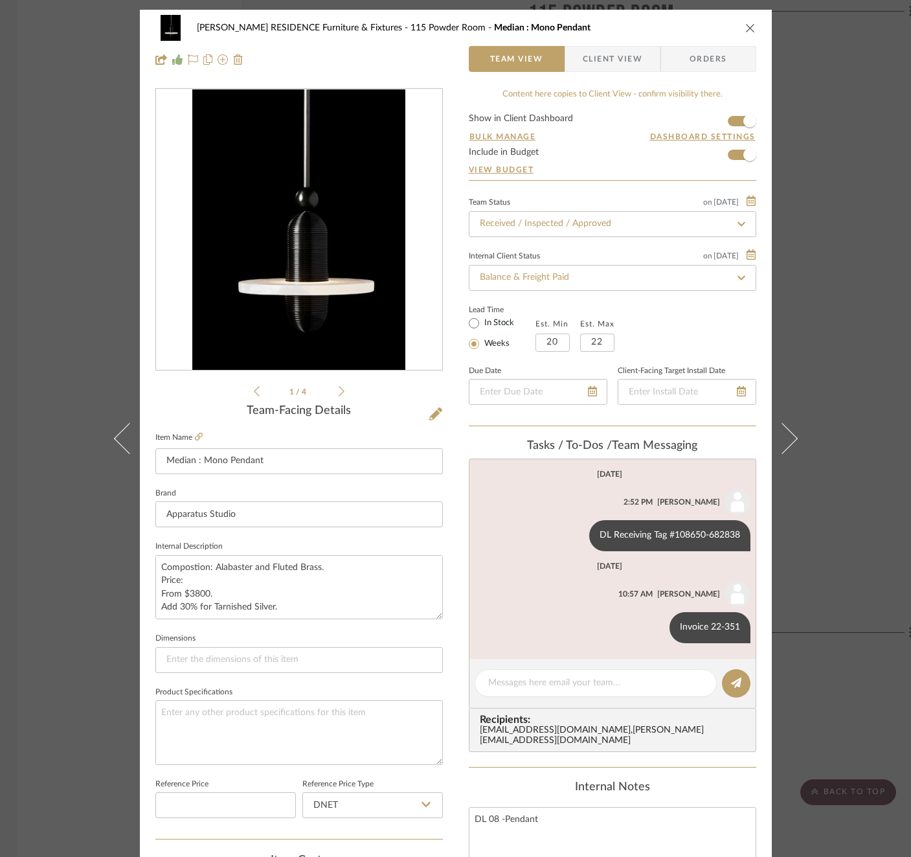
click at [855, 258] on div "COBLE RESIDENCE Furniture & Fixtures 115 Powder Room Median : Mono Pendant Team…" at bounding box center [455, 428] width 911 height 857
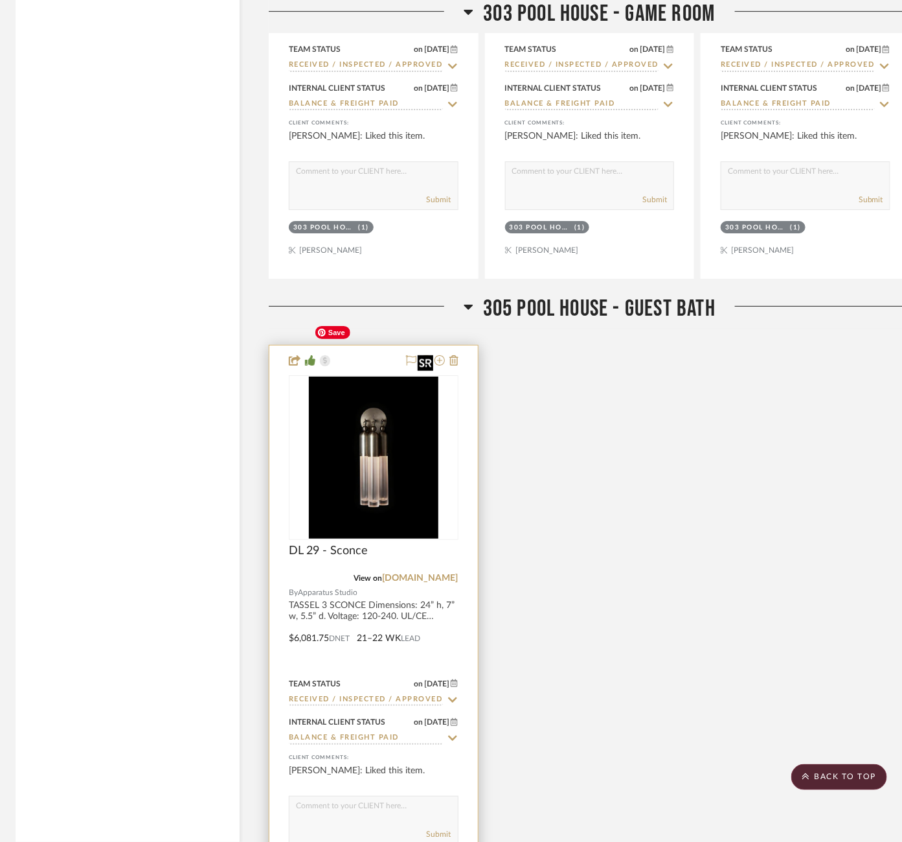
scroll to position [7028, 4]
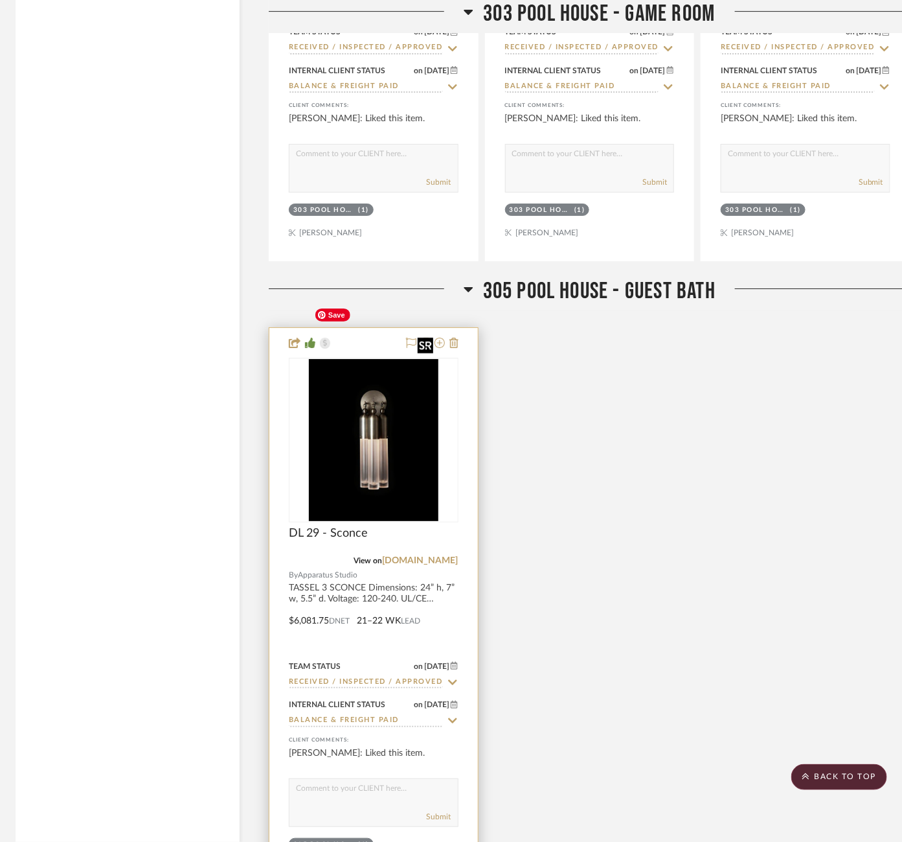
click at [377, 376] on img "0" at bounding box center [374, 440] width 130 height 162
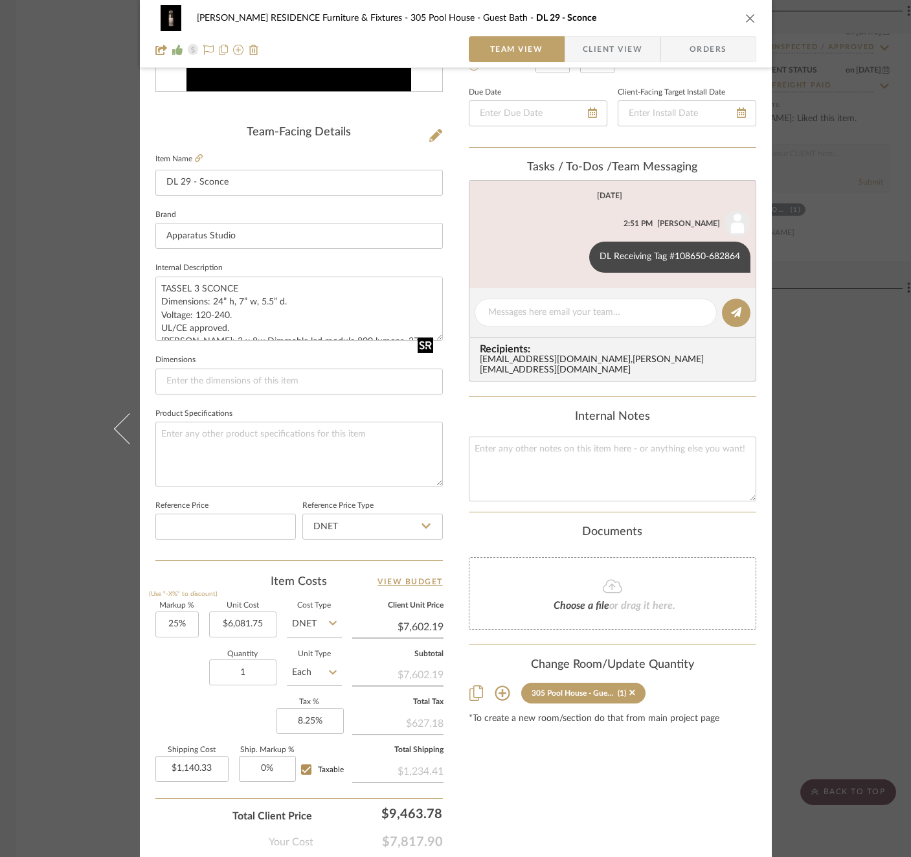
scroll to position [282, 0]
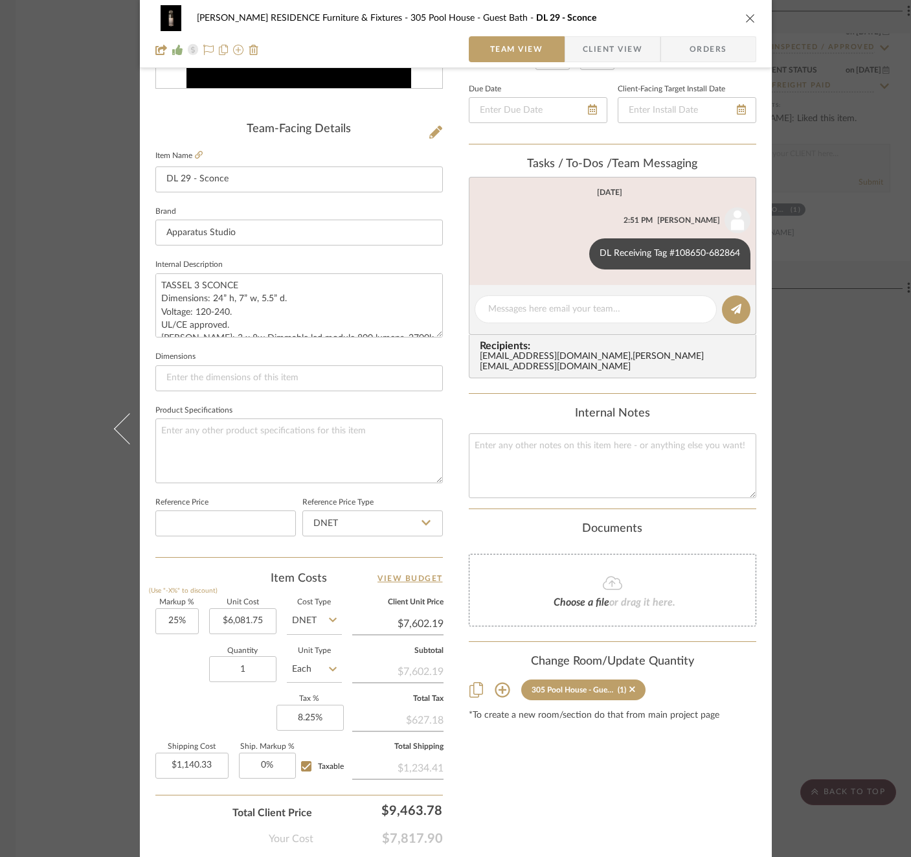
click at [853, 262] on div "COBLE RESIDENCE Furniture & Fixtures 305 Pool House - Guest Bath DL 29 - Sconce…" at bounding box center [455, 428] width 911 height 857
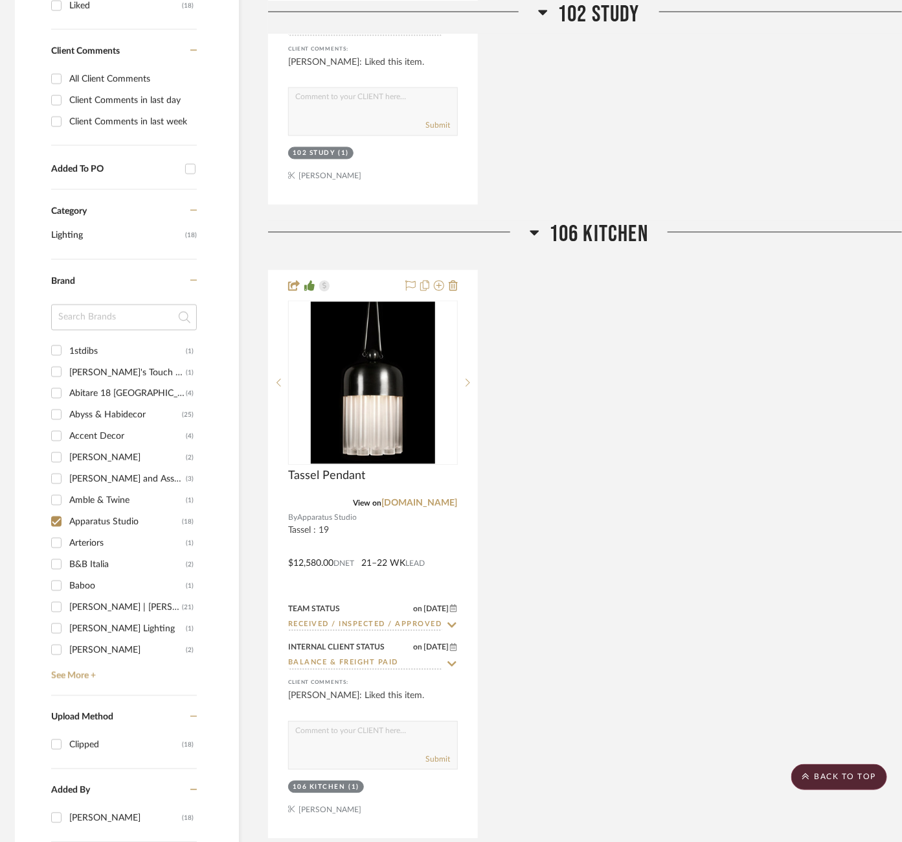
scroll to position [724, 5]
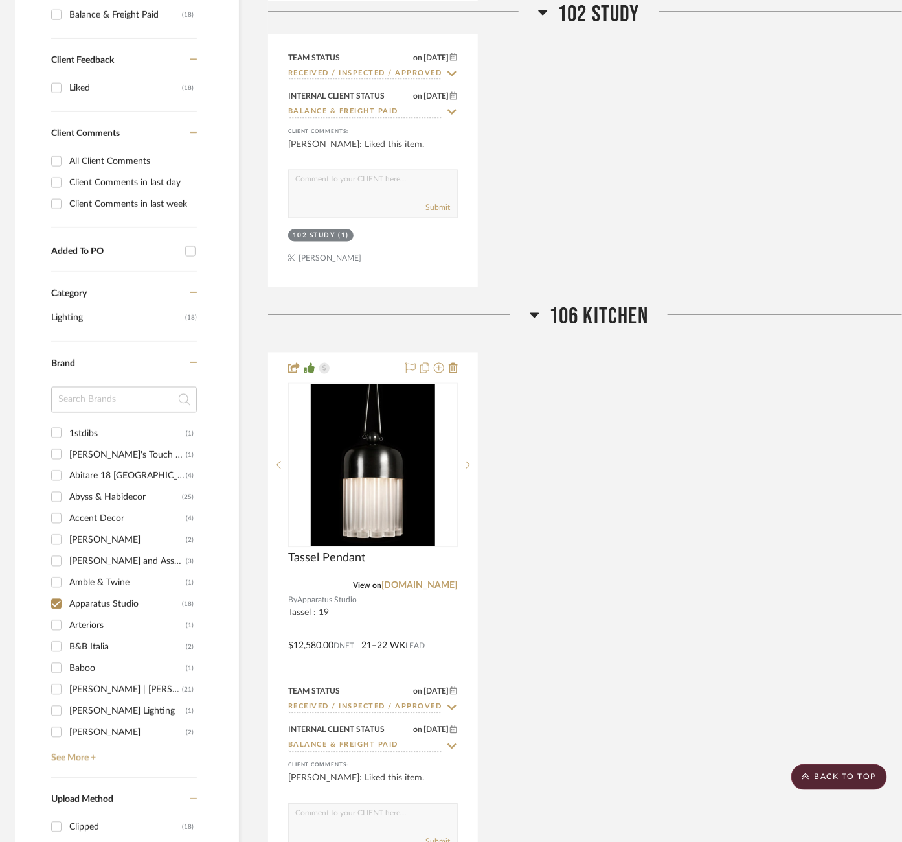
click at [86, 594] on div "Apparatus Studio" at bounding box center [125, 604] width 113 height 21
click at [67, 593] on input "Apparatus Studio (18)" at bounding box center [56, 603] width 21 height 21
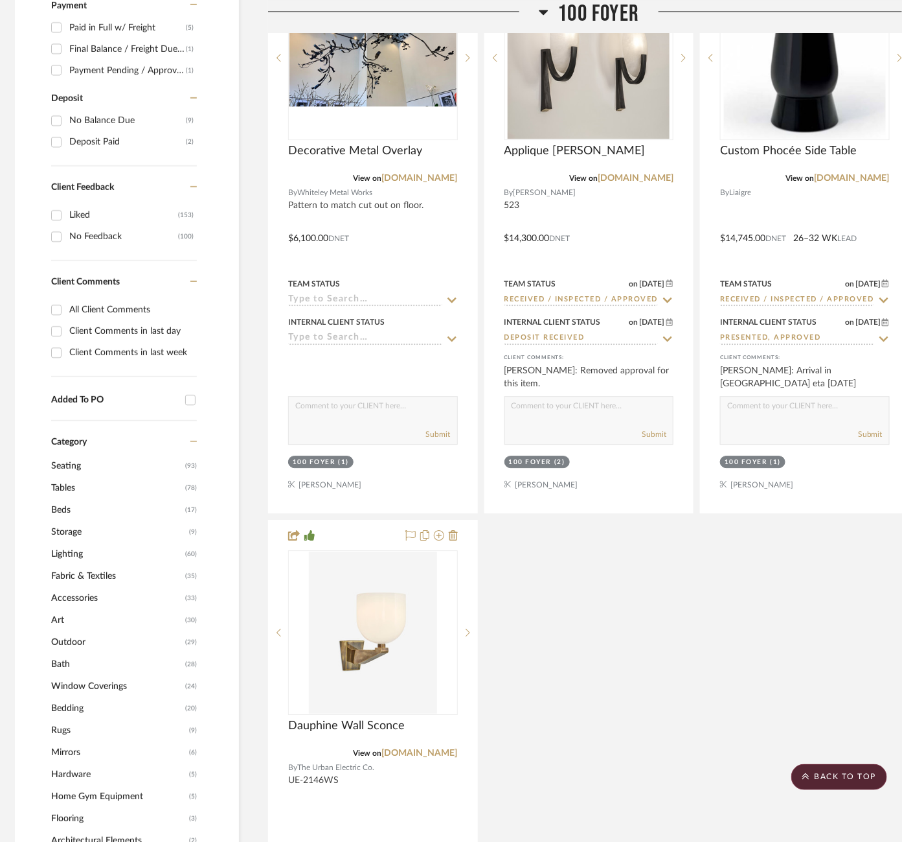
scroll to position [1132, 5]
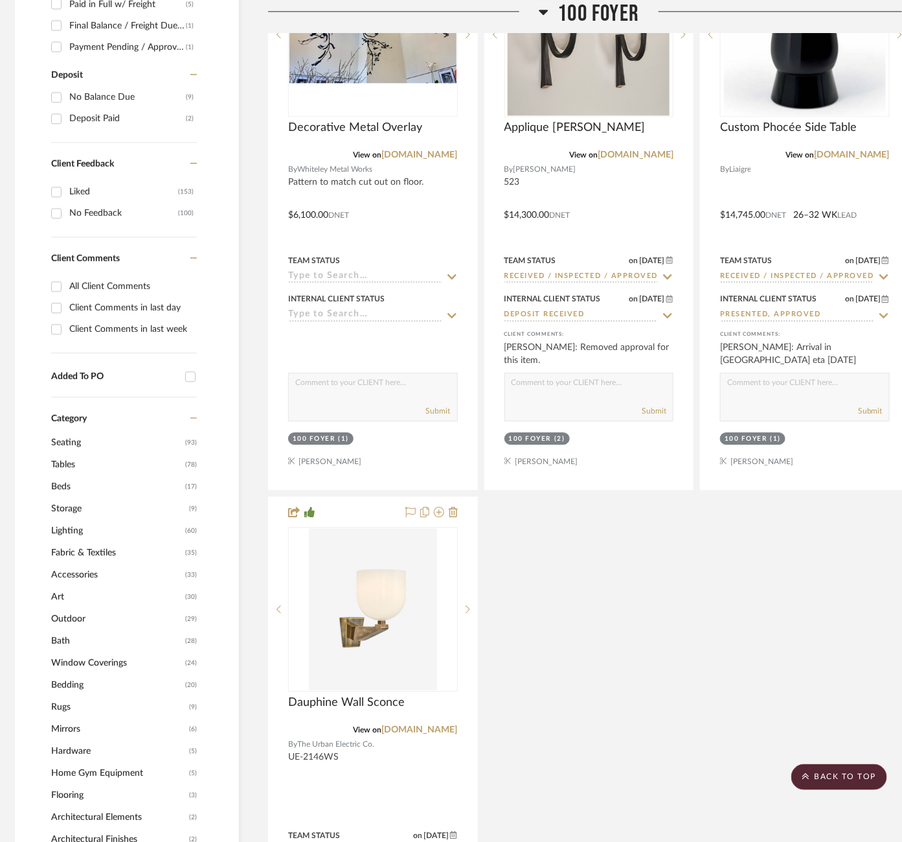
click at [65, 520] on span "Lighting" at bounding box center [116, 531] width 131 height 22
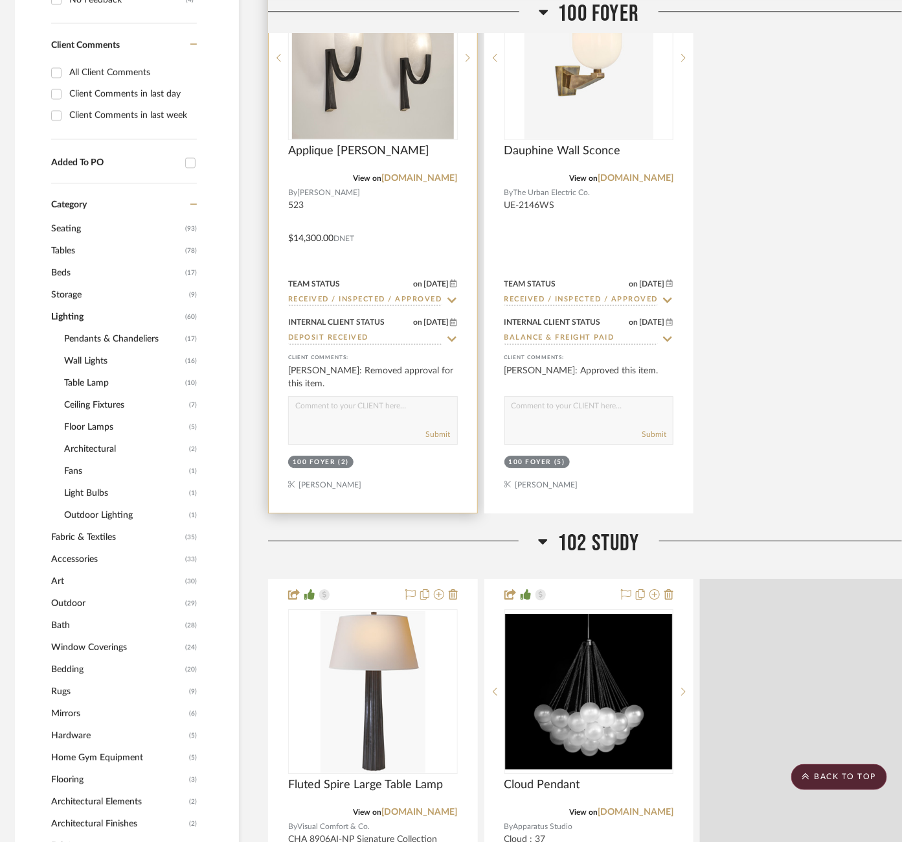
scroll to position [961, 5]
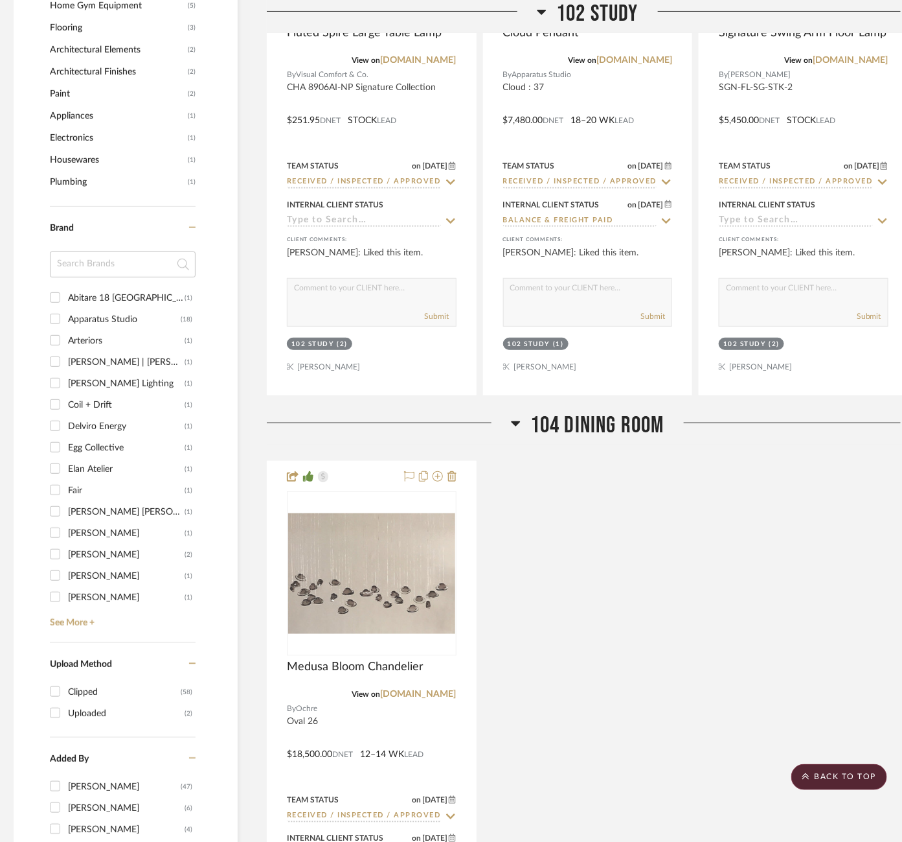
scroll to position [1879, 5]
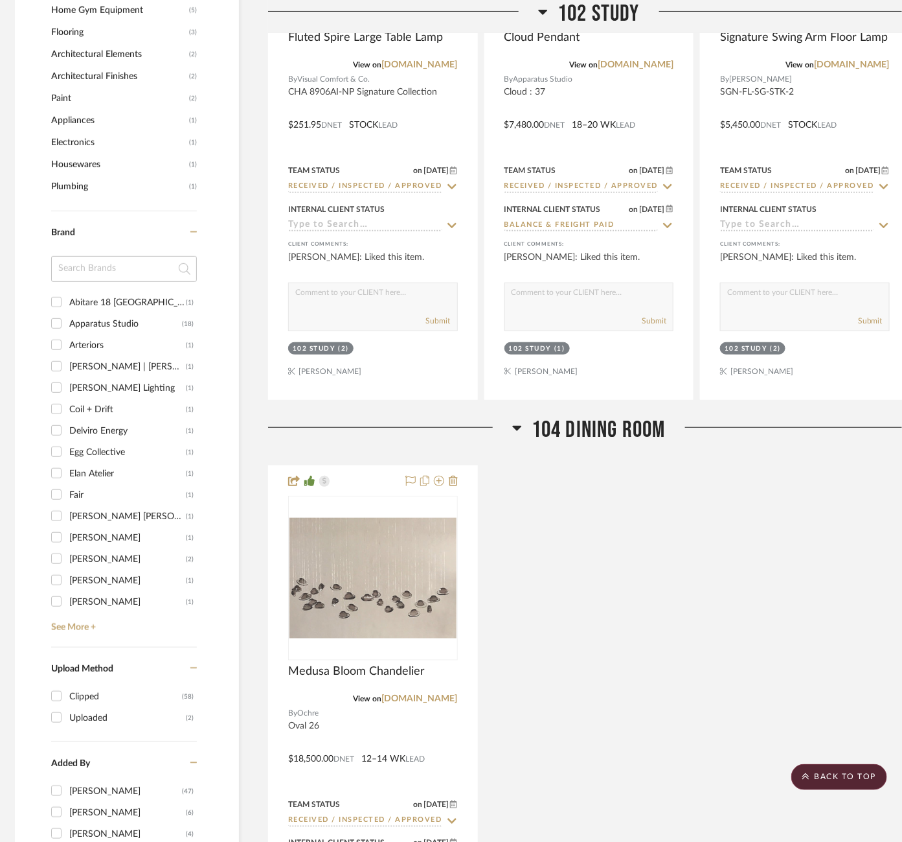
click at [84, 314] on div "Apparatus Studio" at bounding box center [125, 324] width 113 height 21
click at [67, 313] on input "Apparatus Studio (18)" at bounding box center [56, 323] width 21 height 21
checkbox input "true"
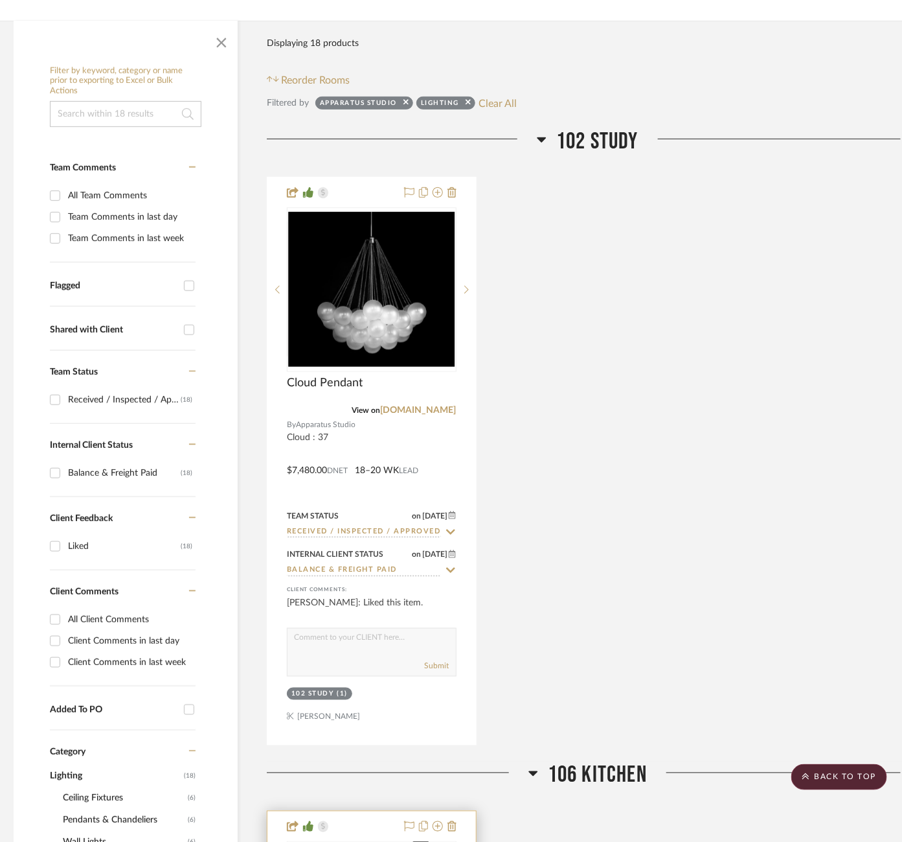
scroll to position [264, 6]
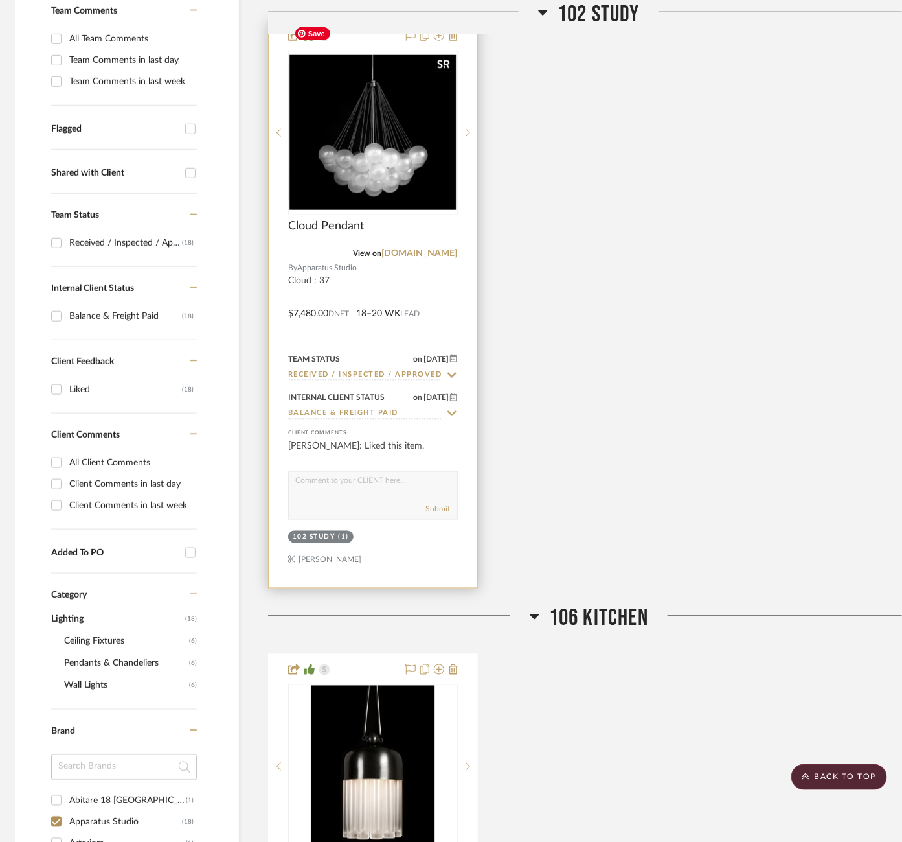
click at [372, 139] on img "0" at bounding box center [373, 132] width 167 height 155
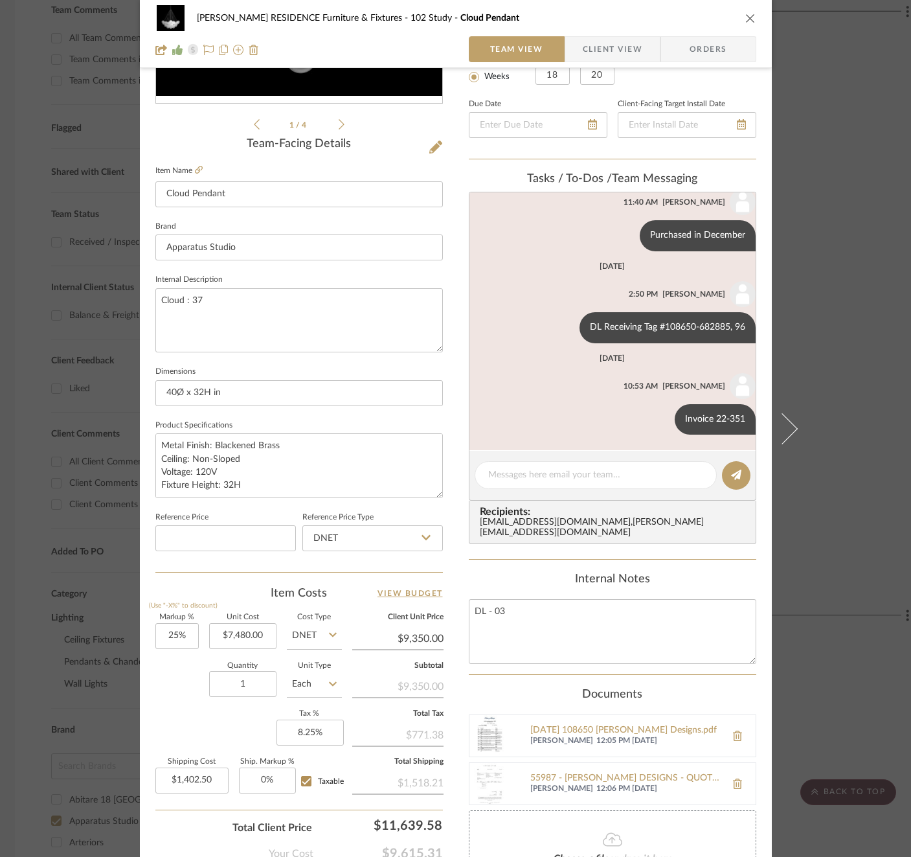
scroll to position [278, 0]
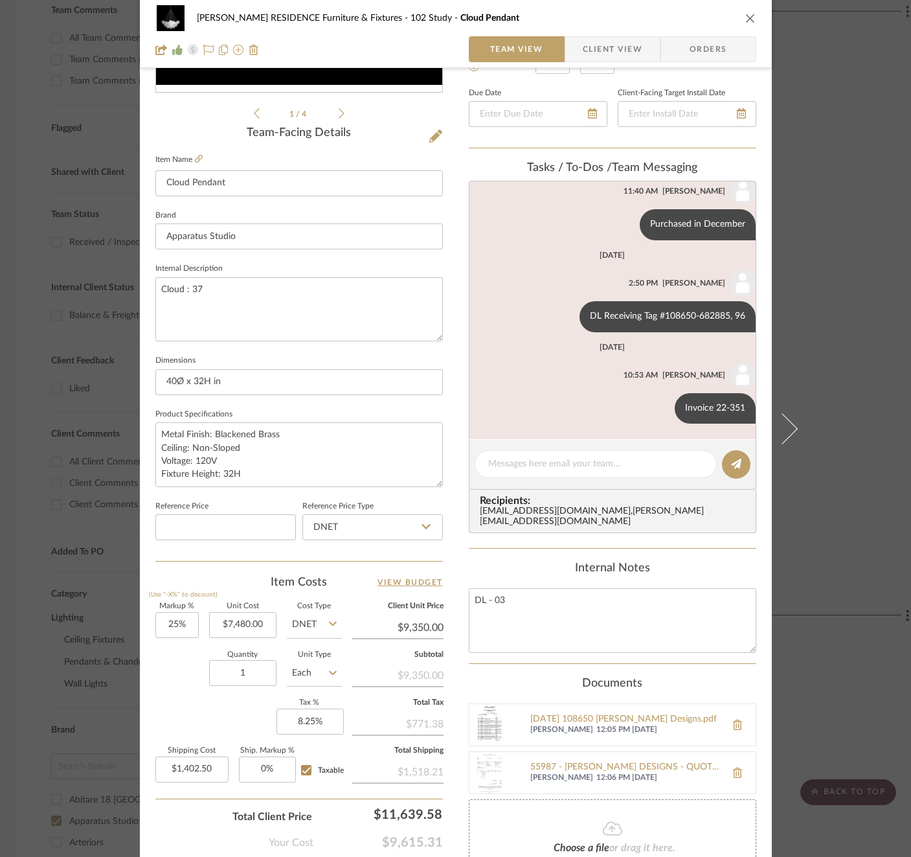
click at [844, 364] on div "COBLE RESIDENCE Furniture & Fixtures 102 Study Cloud Pendant Team View Client V…" at bounding box center [455, 428] width 911 height 857
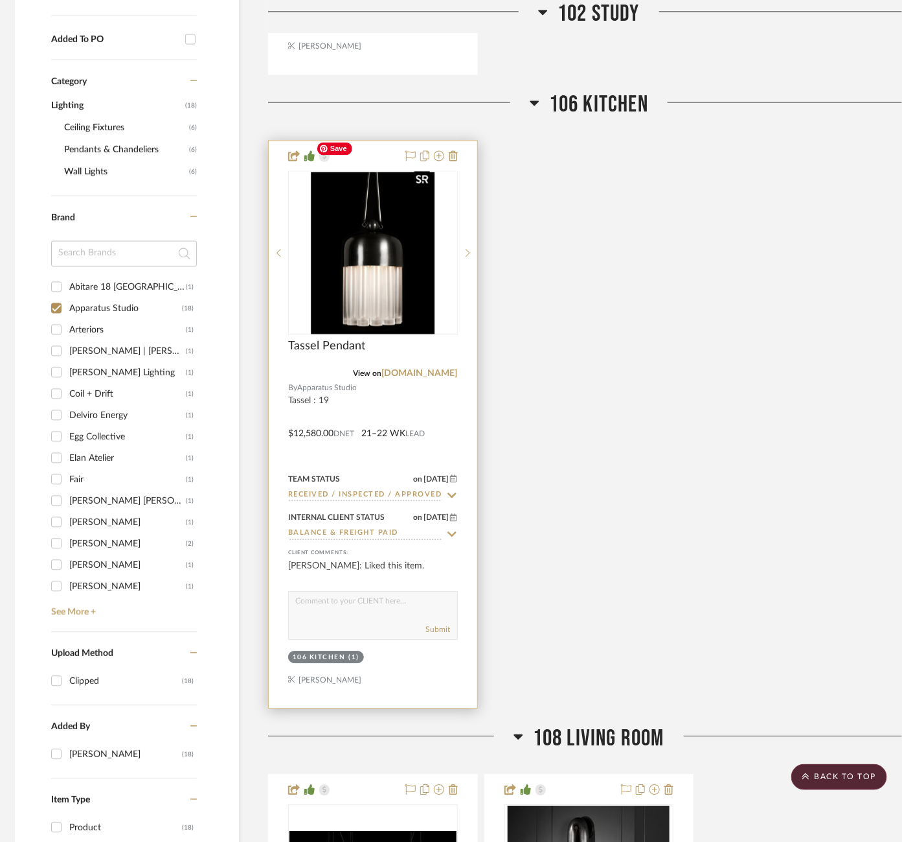
click at [343, 269] on img "0" at bounding box center [373, 253] width 124 height 162
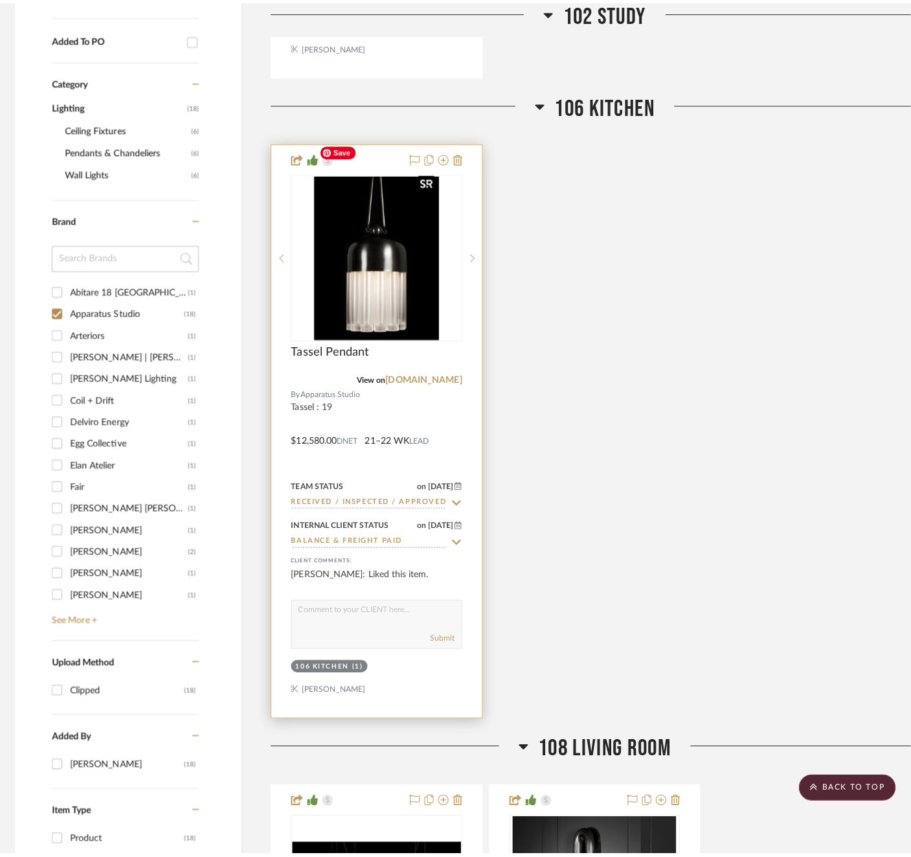
scroll to position [0, 0]
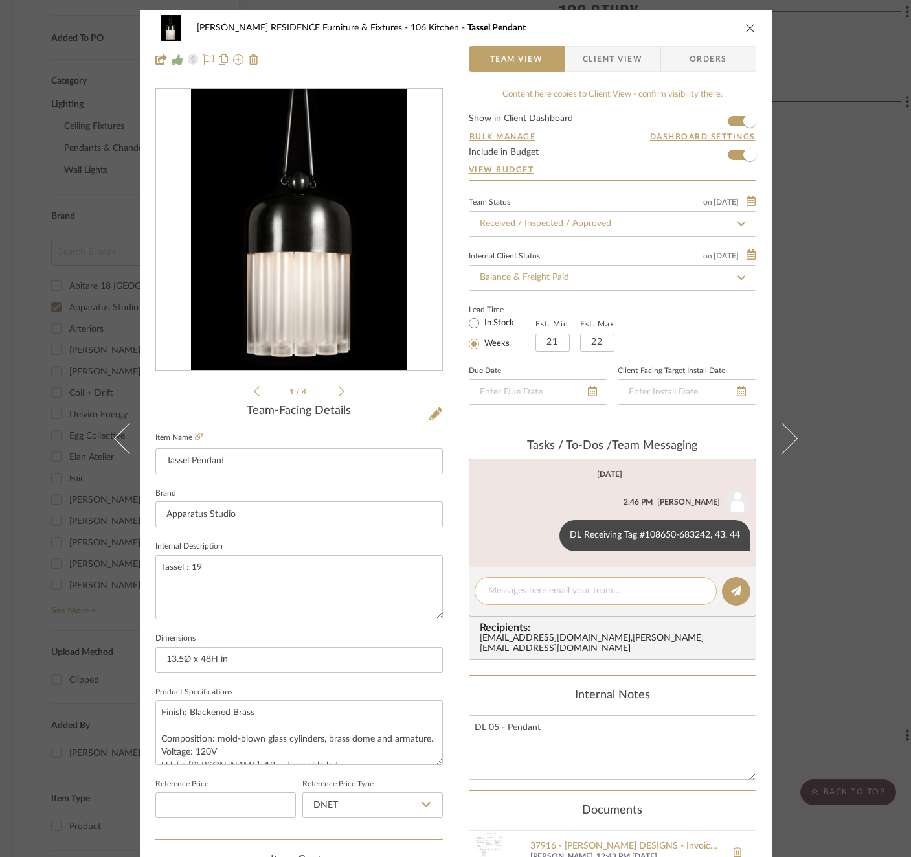
click at [580, 595] on textarea at bounding box center [595, 591] width 215 height 14
paste textarea "Invoice 22-351"
type textarea "Invoice 22-351"
click at [736, 593] on icon at bounding box center [736, 591] width 10 height 10
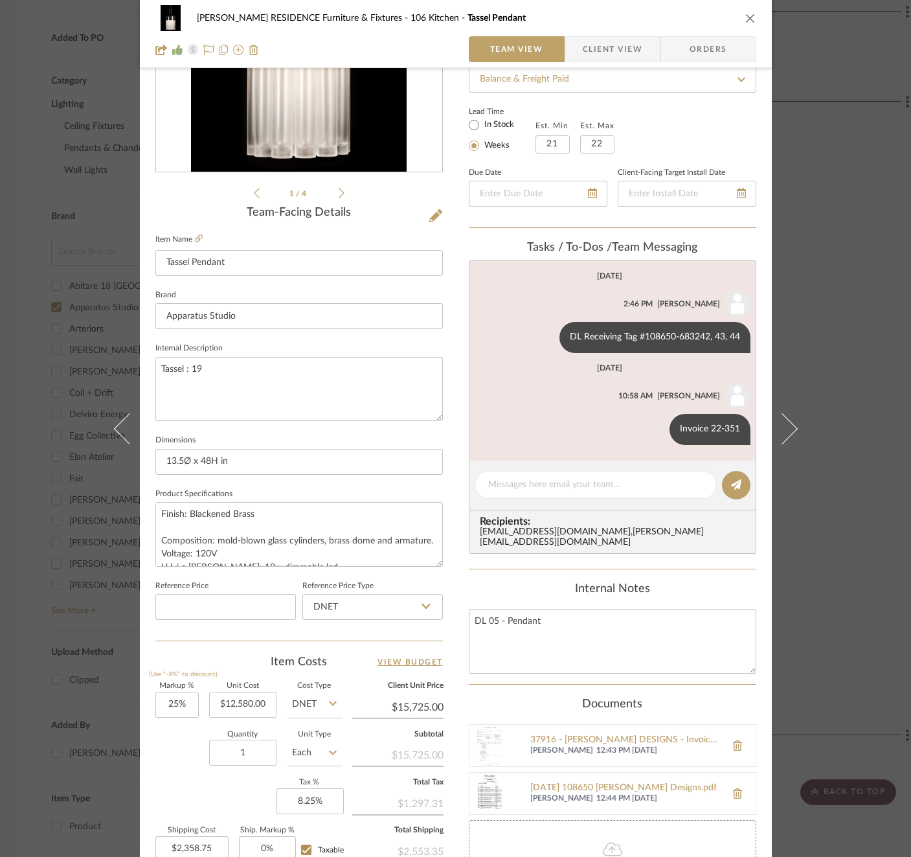
scroll to position [367, 0]
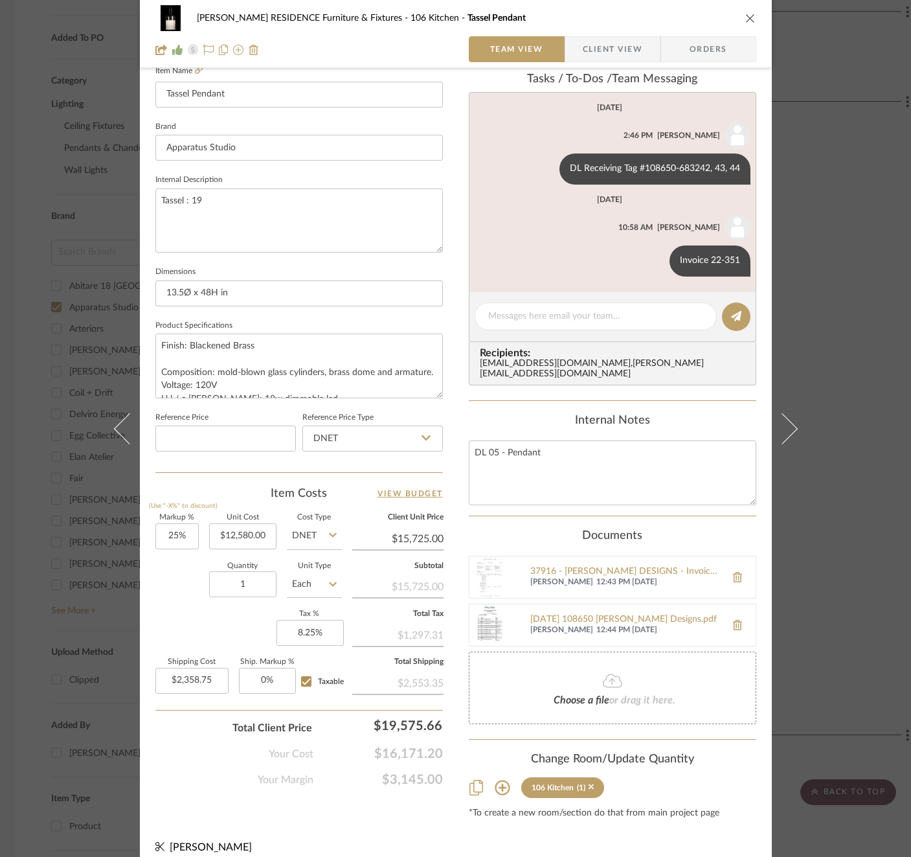
click at [821, 430] on div "COBLE RESIDENCE Furniture & Fixtures 106 Kitchen Tassel Pendant Team View Clien…" at bounding box center [455, 428] width 911 height 857
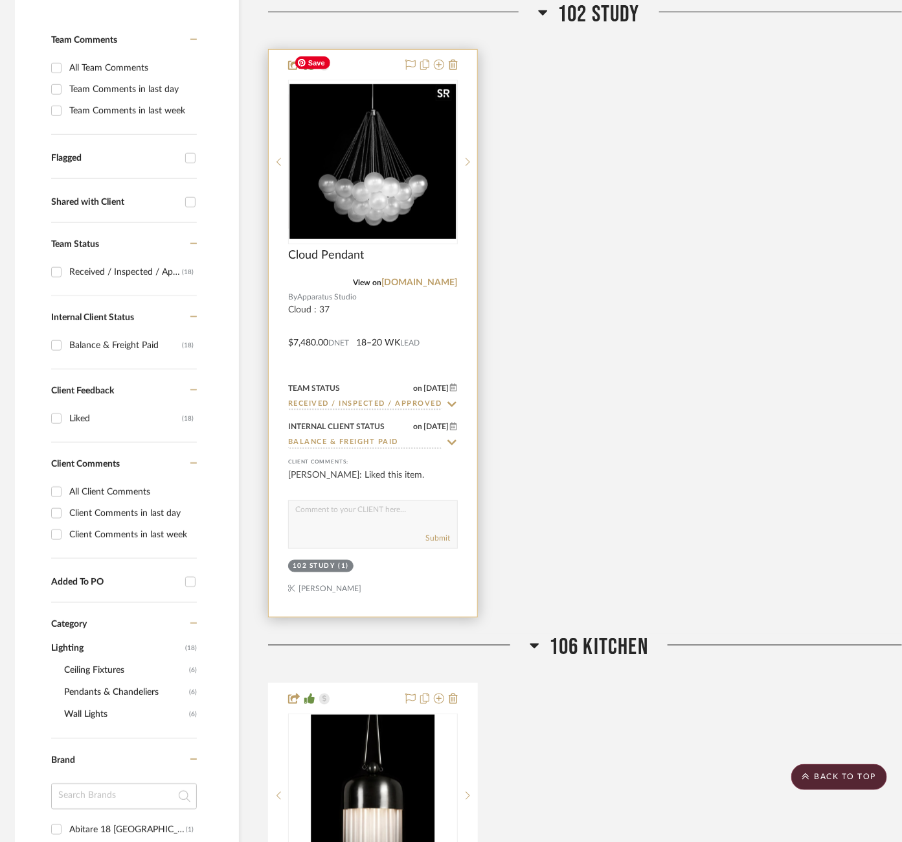
click at [381, 107] on img "0" at bounding box center [373, 161] width 167 height 155
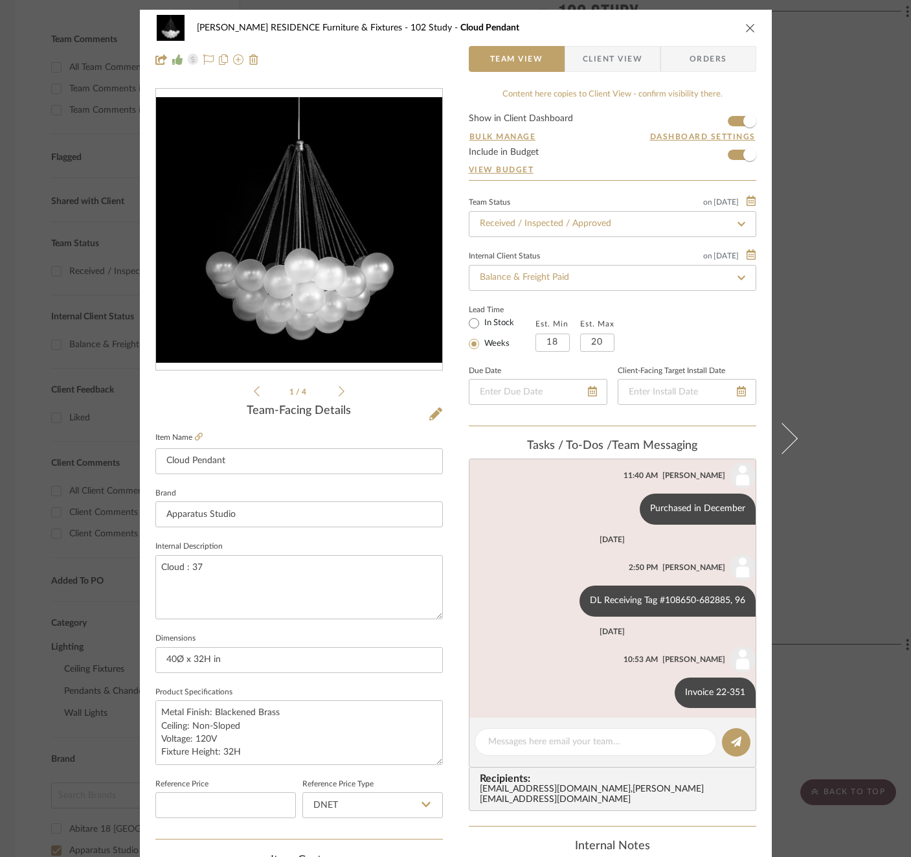
scroll to position [218, 0]
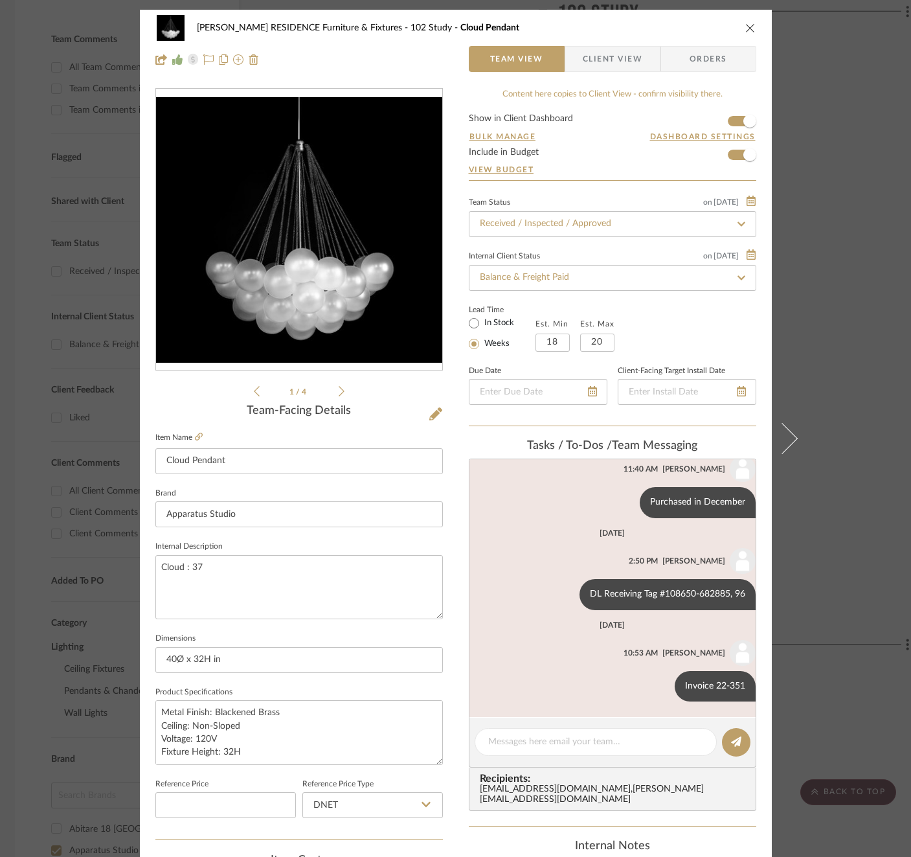
click at [845, 391] on div "COBLE RESIDENCE Furniture & Fixtures 102 Study Cloud Pendant Team View Client V…" at bounding box center [455, 428] width 911 height 857
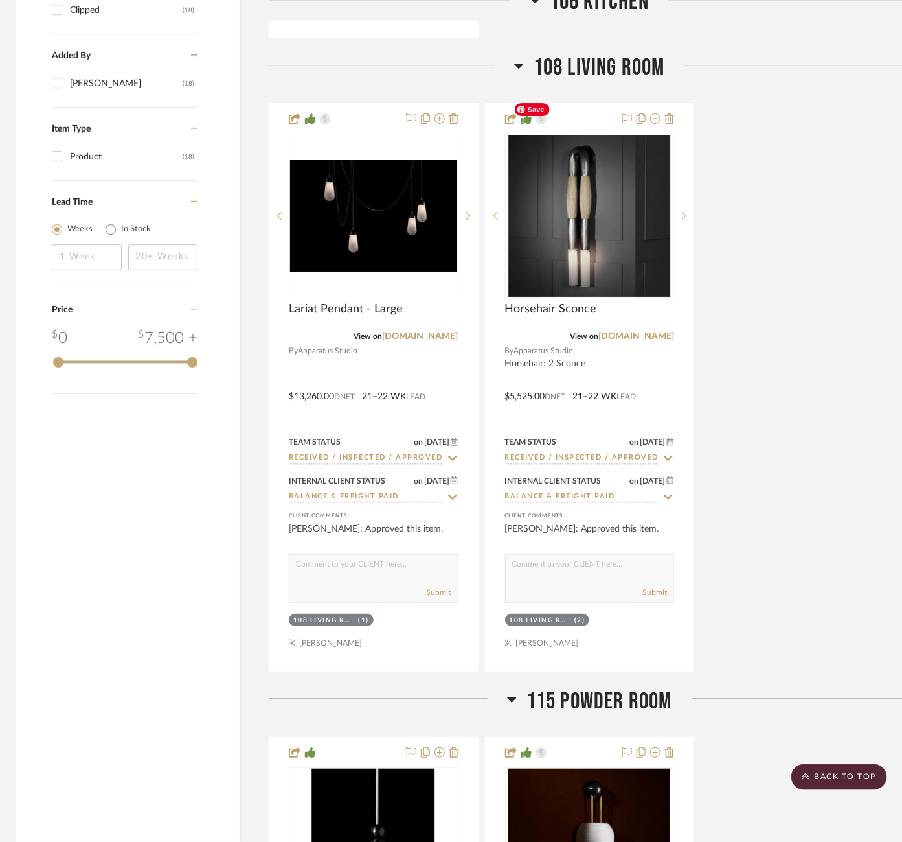
scroll to position [1613, 4]
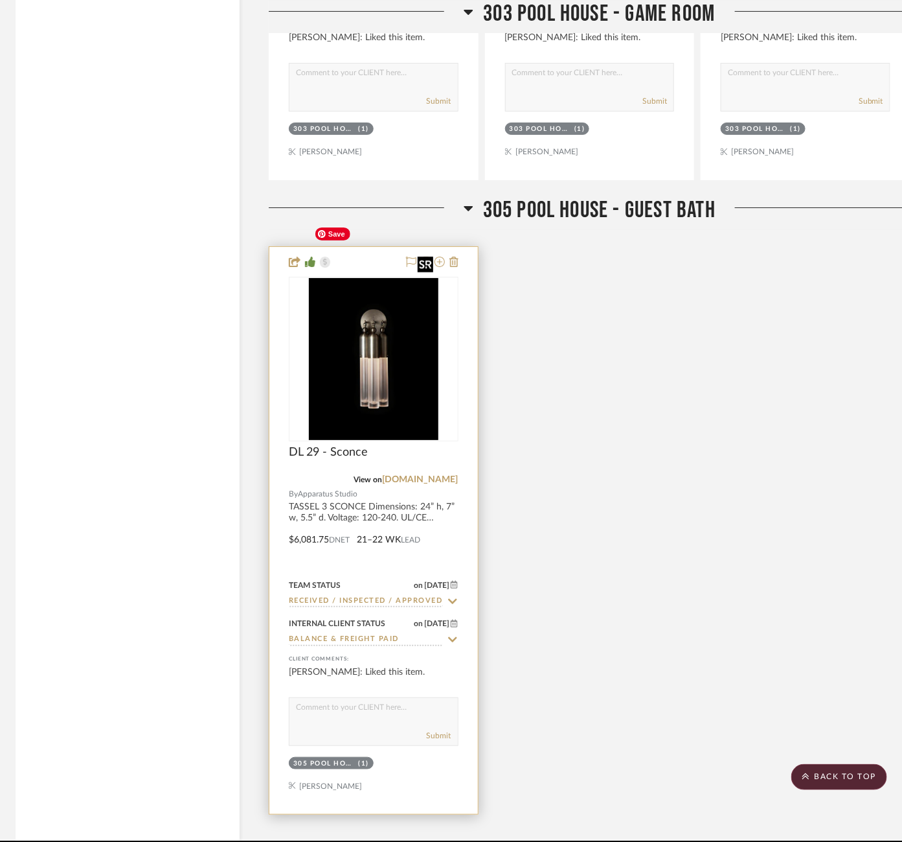
click at [369, 358] on img "0" at bounding box center [374, 359] width 130 height 162
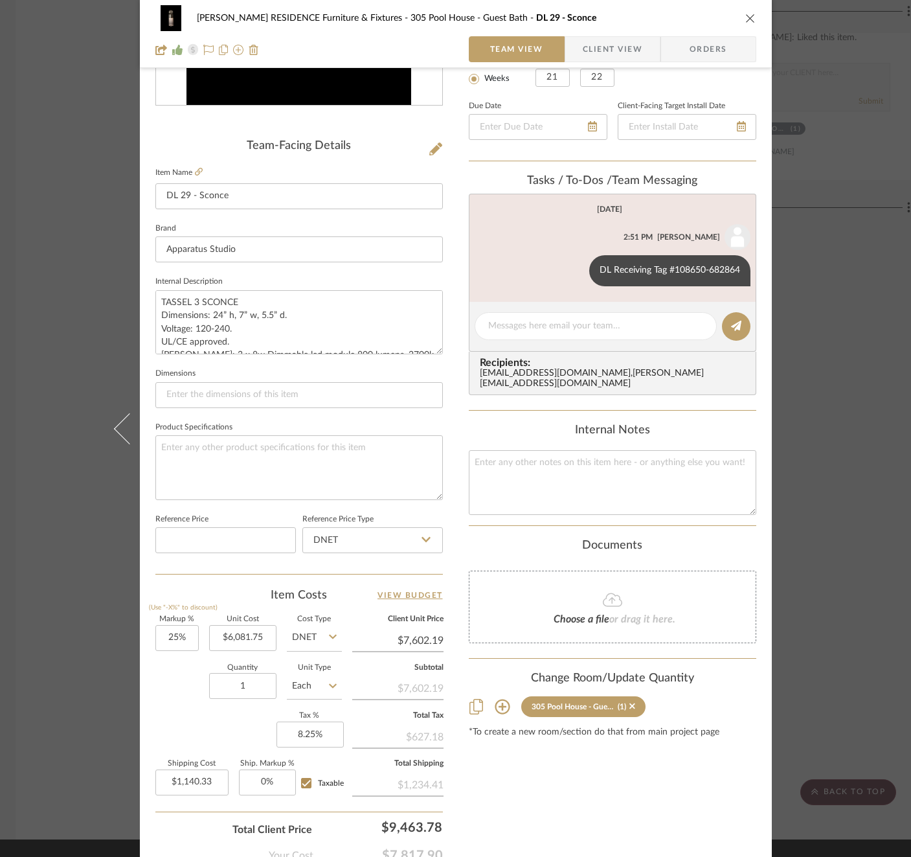
scroll to position [286, 0]
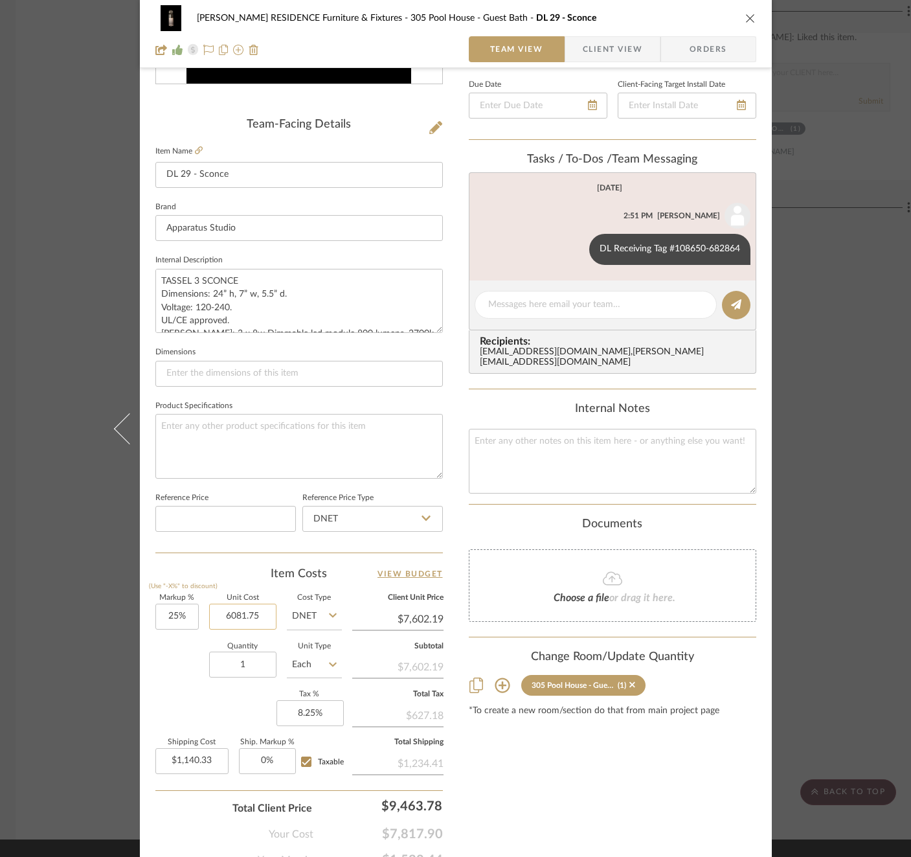
click at [240, 619] on input "6081.75" at bounding box center [242, 617] width 67 height 26
type input "$5,525.00"
click at [196, 670] on div "Quantity 1 Unit Type Each" at bounding box center [248, 666] width 187 height 46
type input "$6,906.25"
type input "$1,035.94"
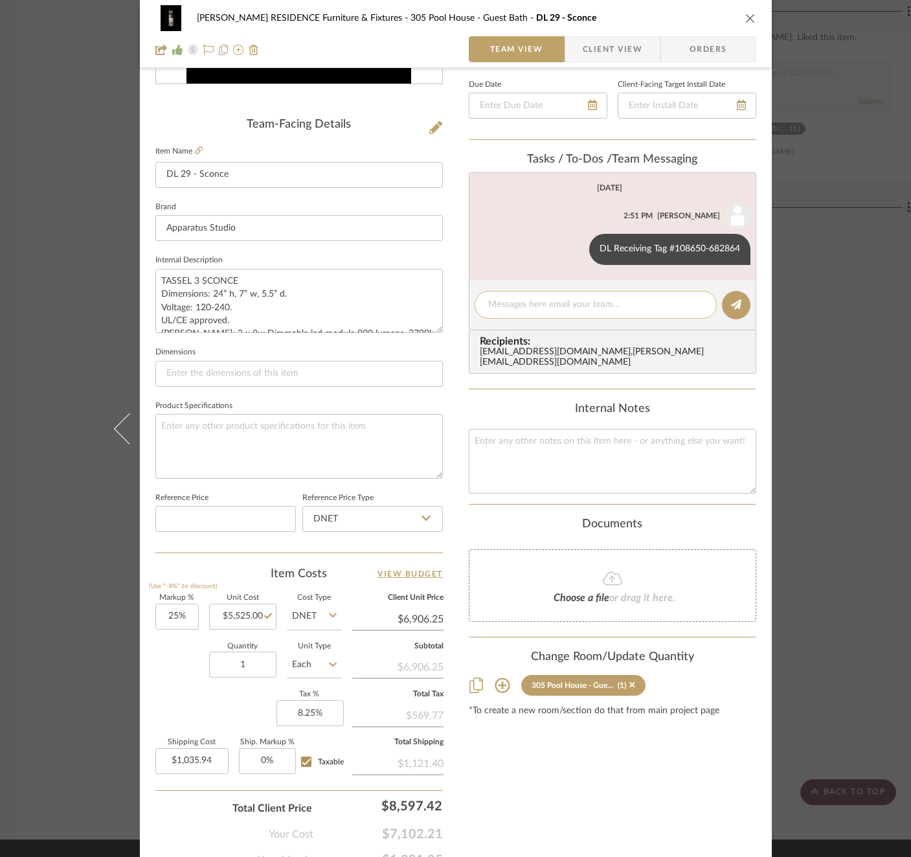
click at [558, 306] on textarea at bounding box center [595, 305] width 215 height 14
paste textarea "Invoice 22-351"
type textarea "Invoice 22-351"
click at [731, 299] on icon at bounding box center [736, 304] width 10 height 10
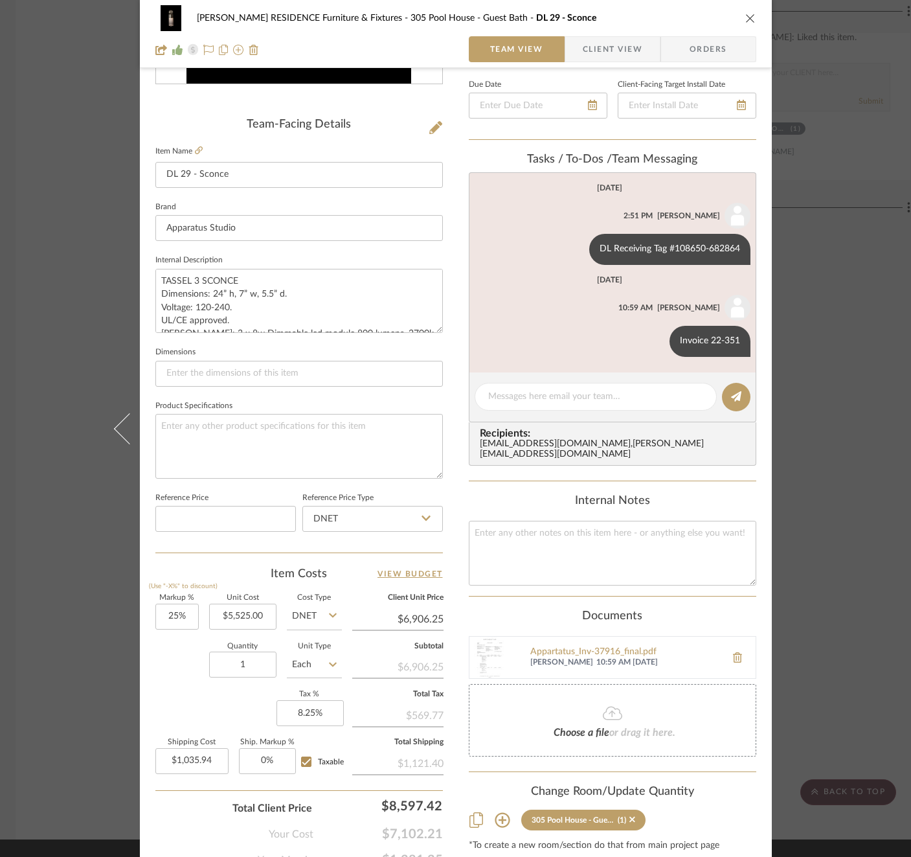
click at [834, 90] on div "COBLE RESIDENCE Furniture & Fixtures 305 Pool House - Guest Bath DL 29 - Sconce…" at bounding box center [455, 428] width 911 height 857
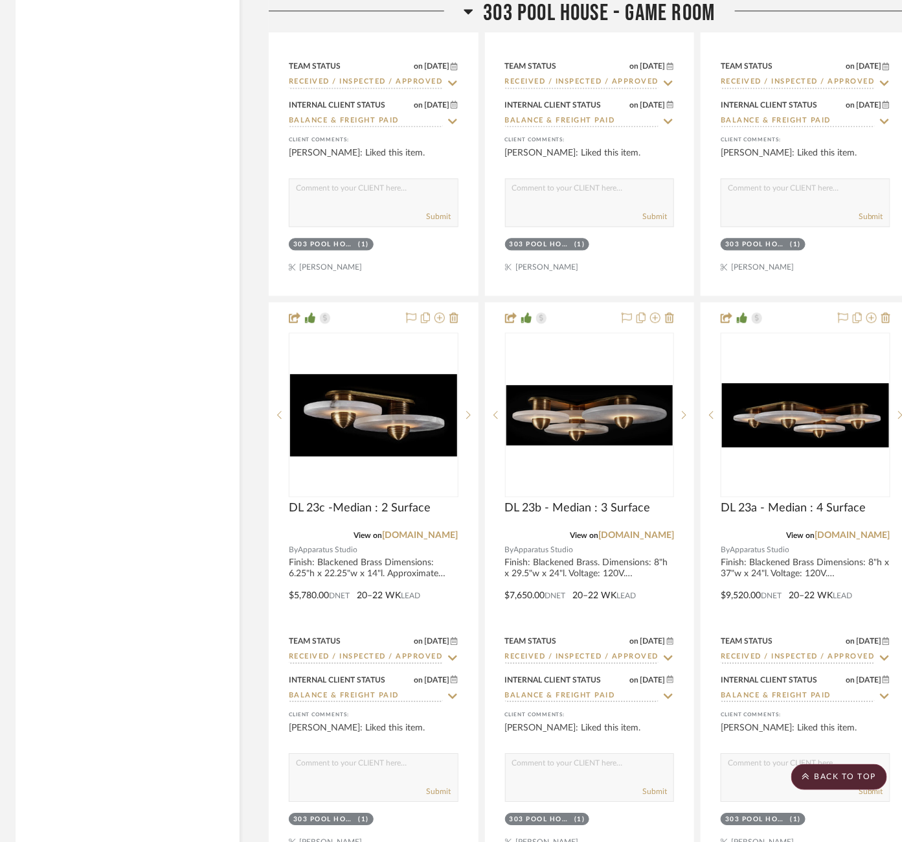
scroll to position [6421, 4]
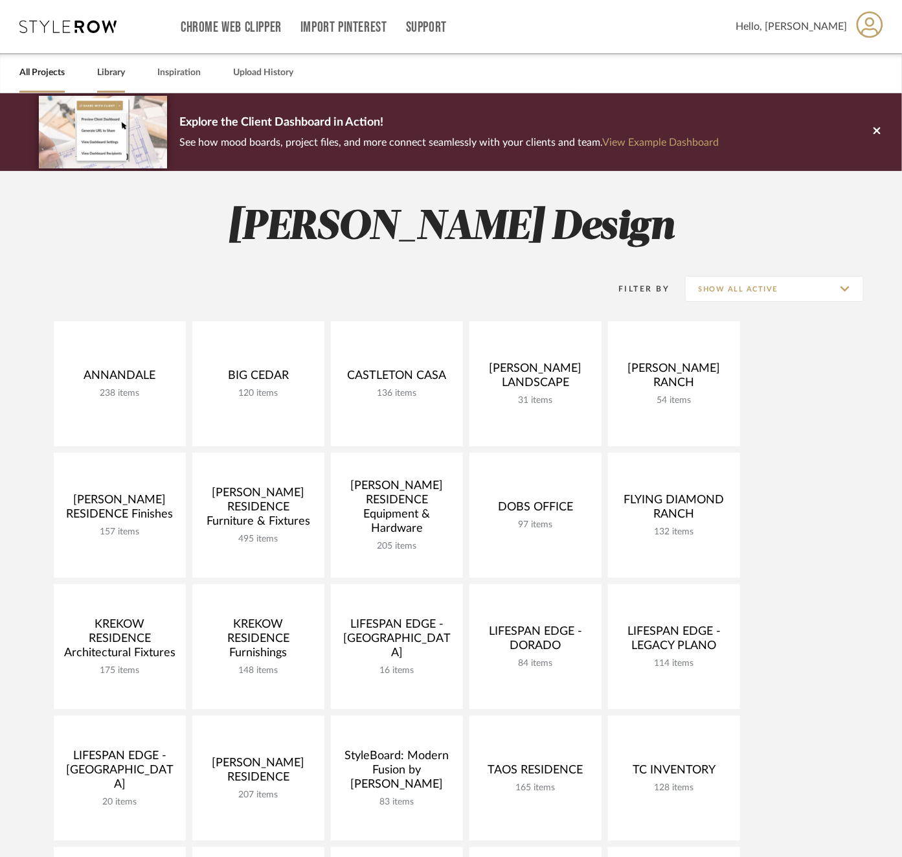
click at [117, 70] on link "Library" at bounding box center [111, 72] width 28 height 17
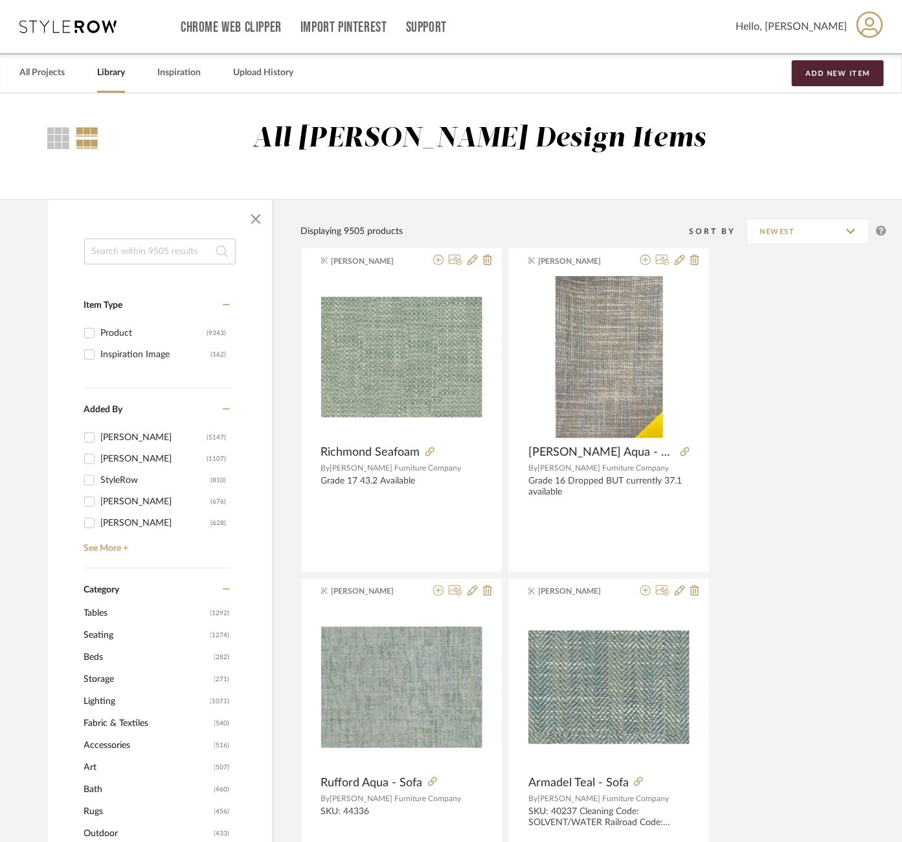
click at [151, 245] on input at bounding box center [160, 251] width 152 height 26
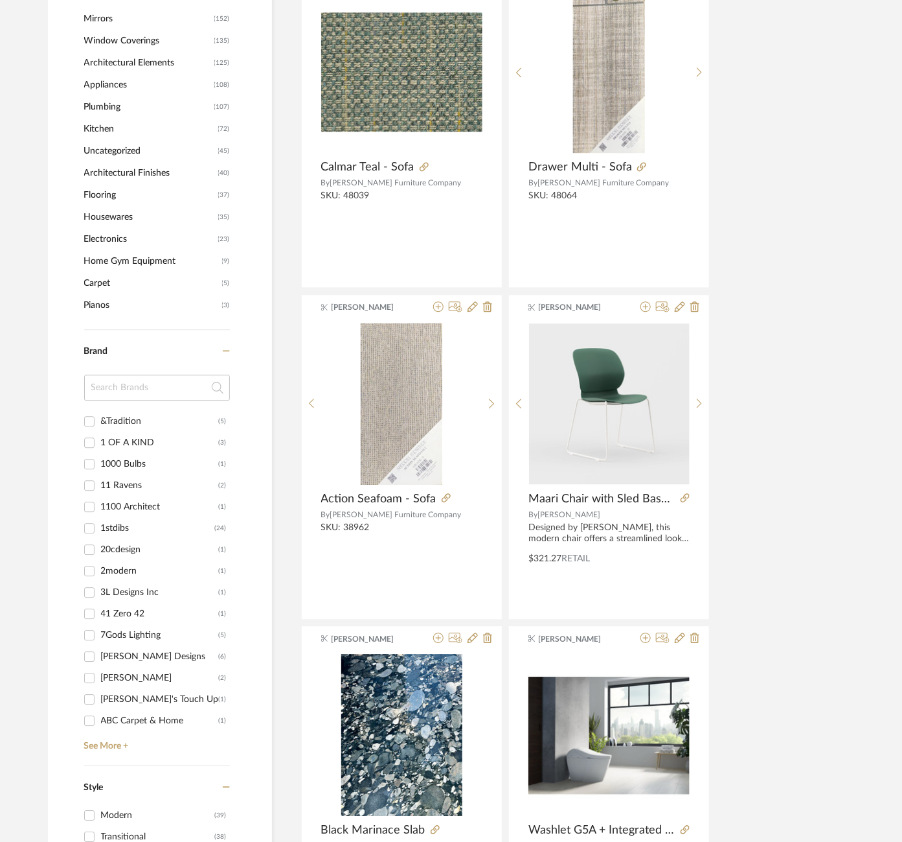
scroll to position [953, 0]
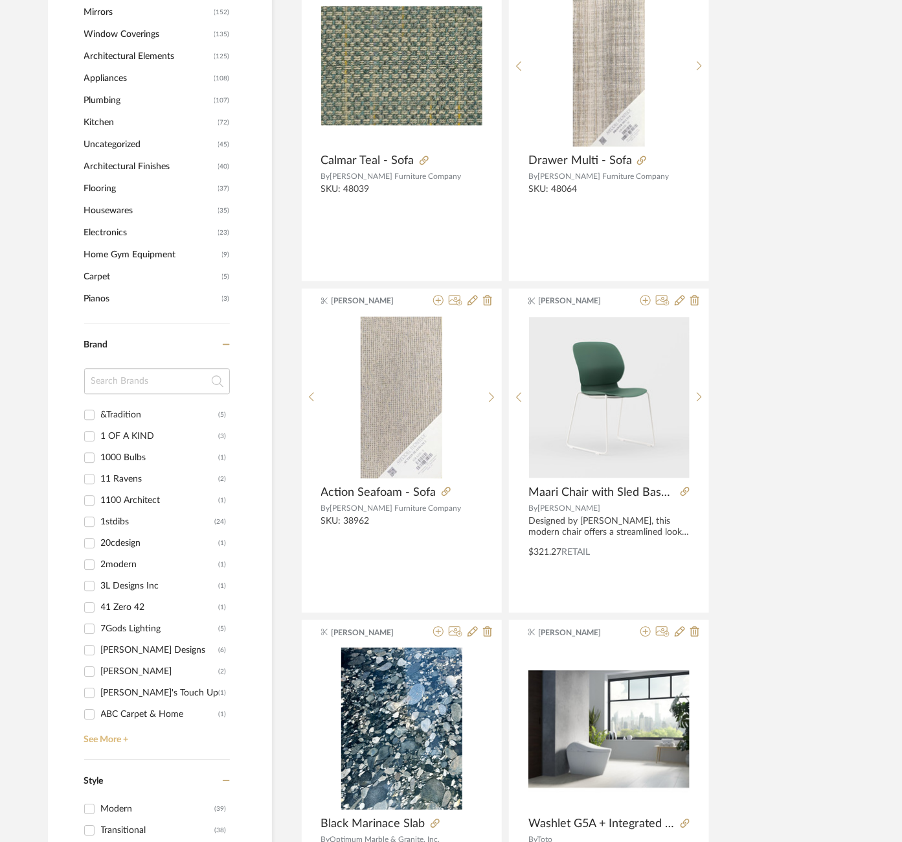
click at [115, 737] on link "See More +" at bounding box center [155, 734] width 149 height 21
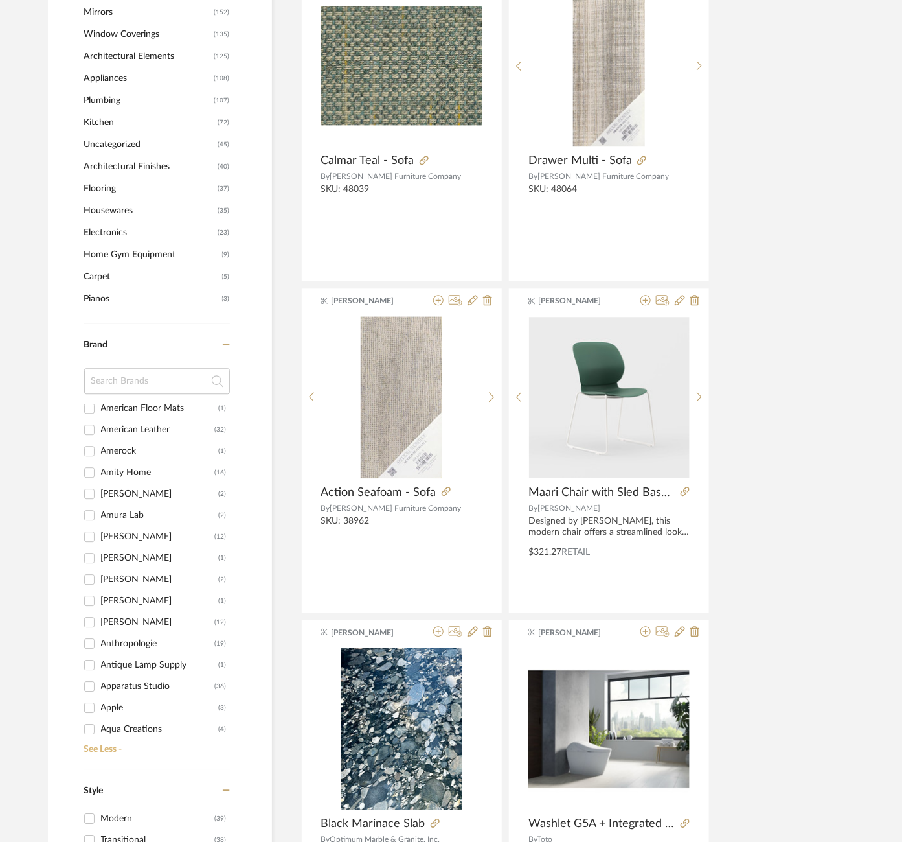
scroll to position [764, 0]
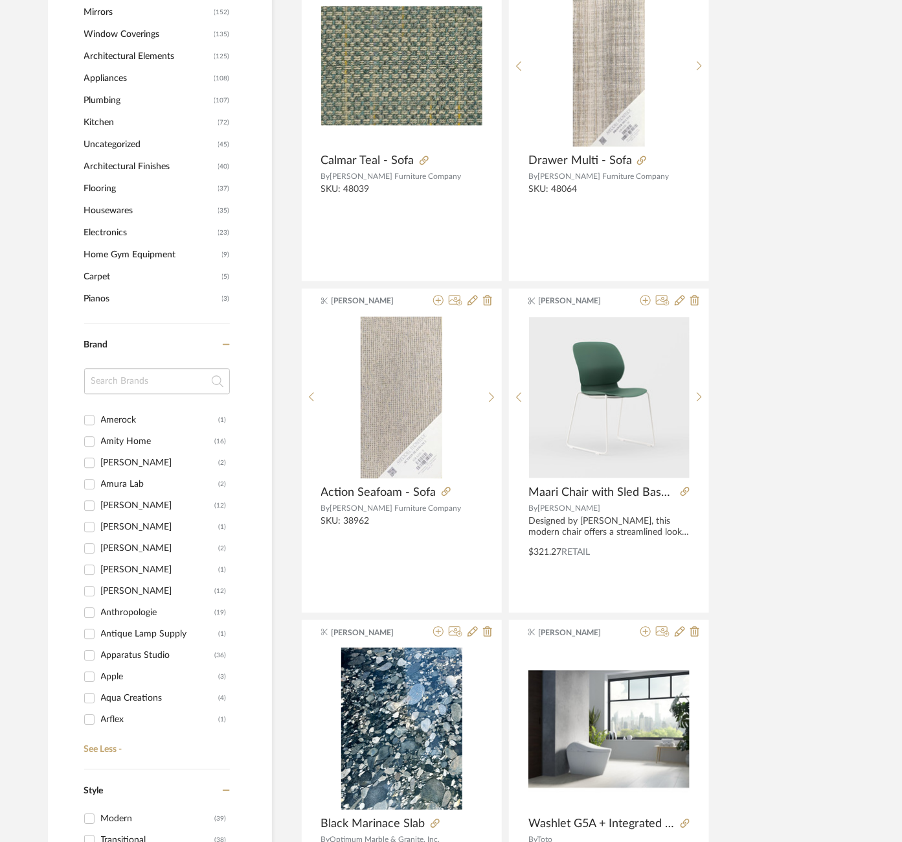
click at [141, 652] on div "Apparatus Studio" at bounding box center [158, 655] width 114 height 21
click at [100, 652] on input "Apparatus Studio (36)" at bounding box center [89, 655] width 21 height 21
checkbox input "true"
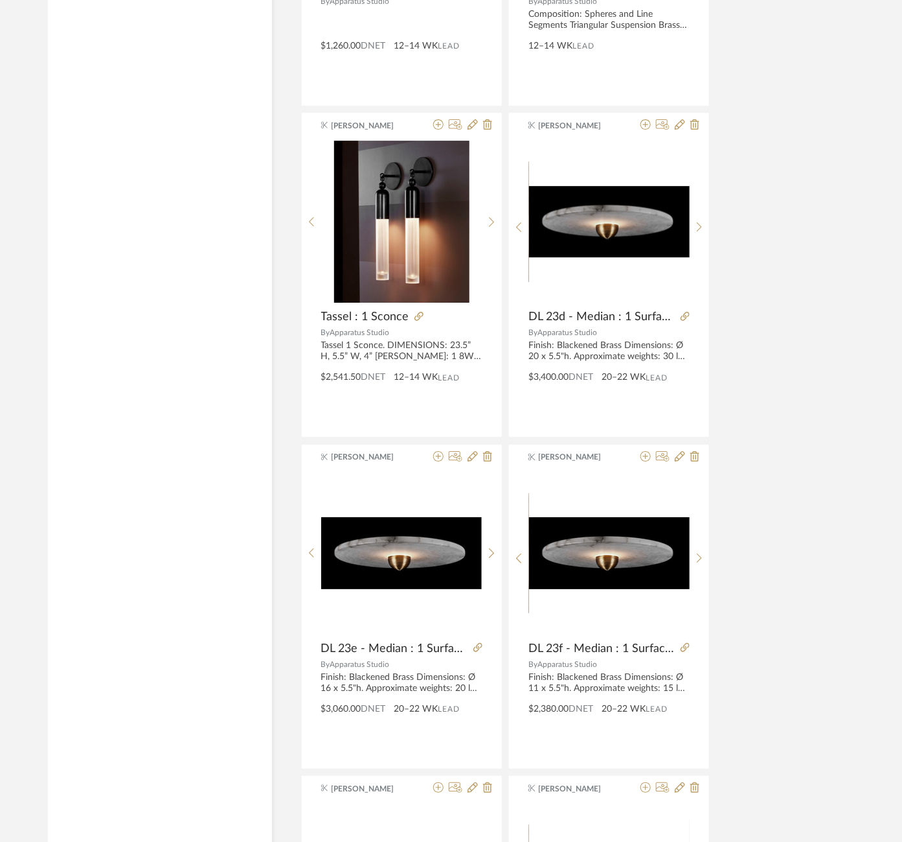
scroll to position [1496, 0]
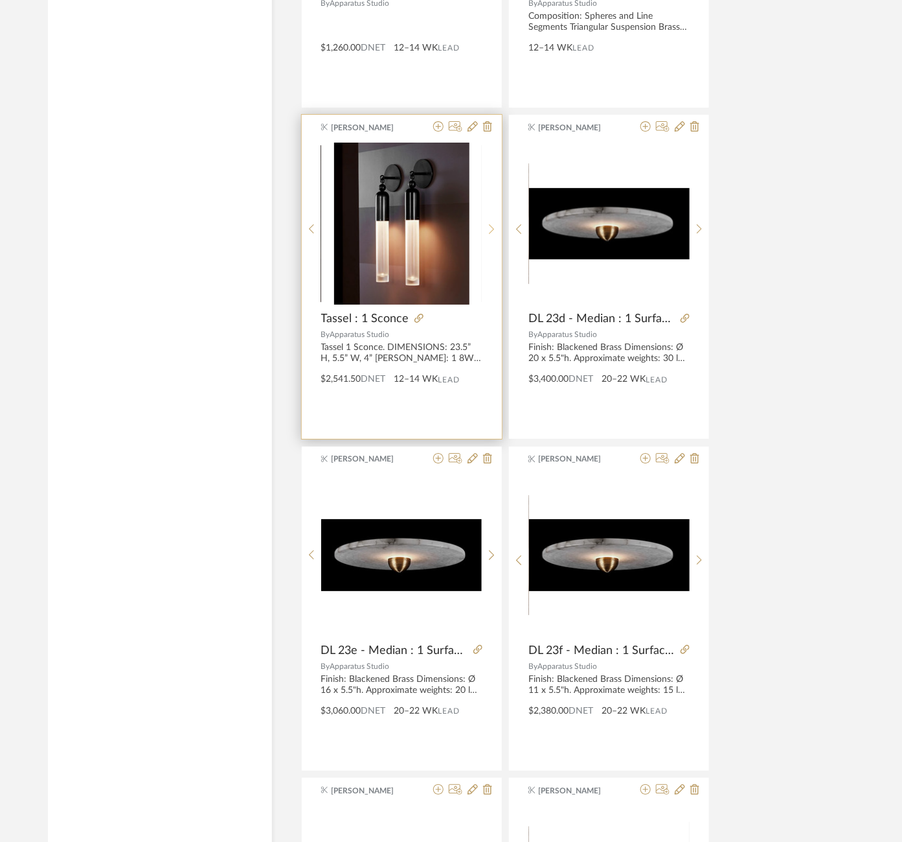
click at [491, 223] on icon at bounding box center [492, 228] width 6 height 11
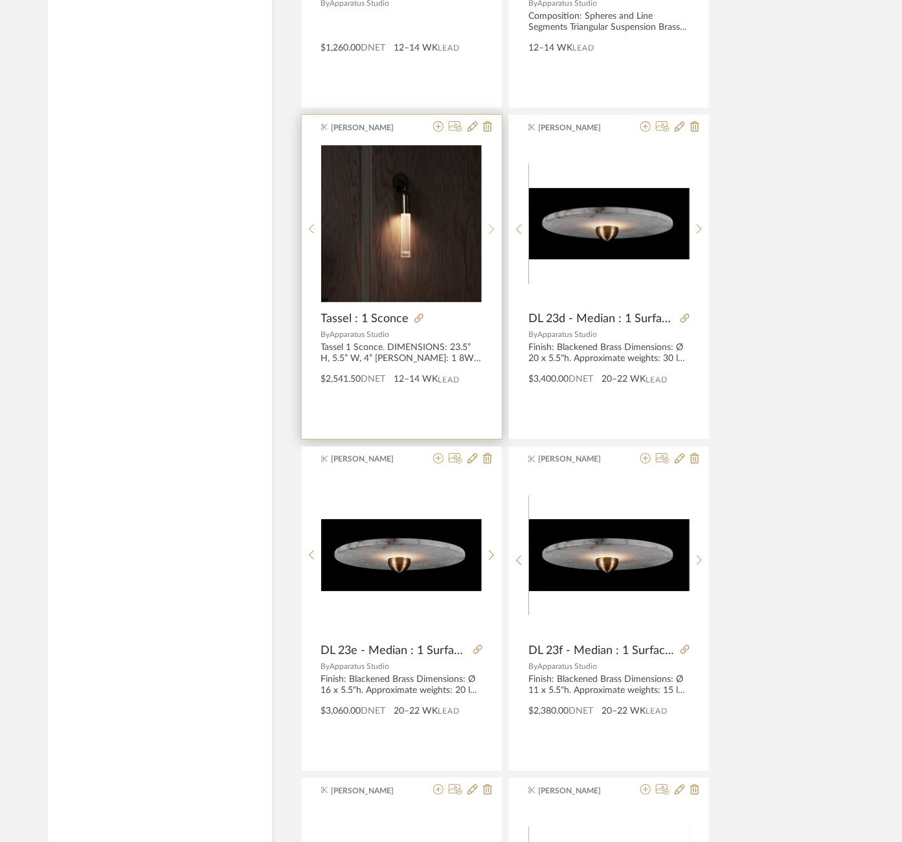
click at [490, 223] on icon at bounding box center [492, 228] width 6 height 11
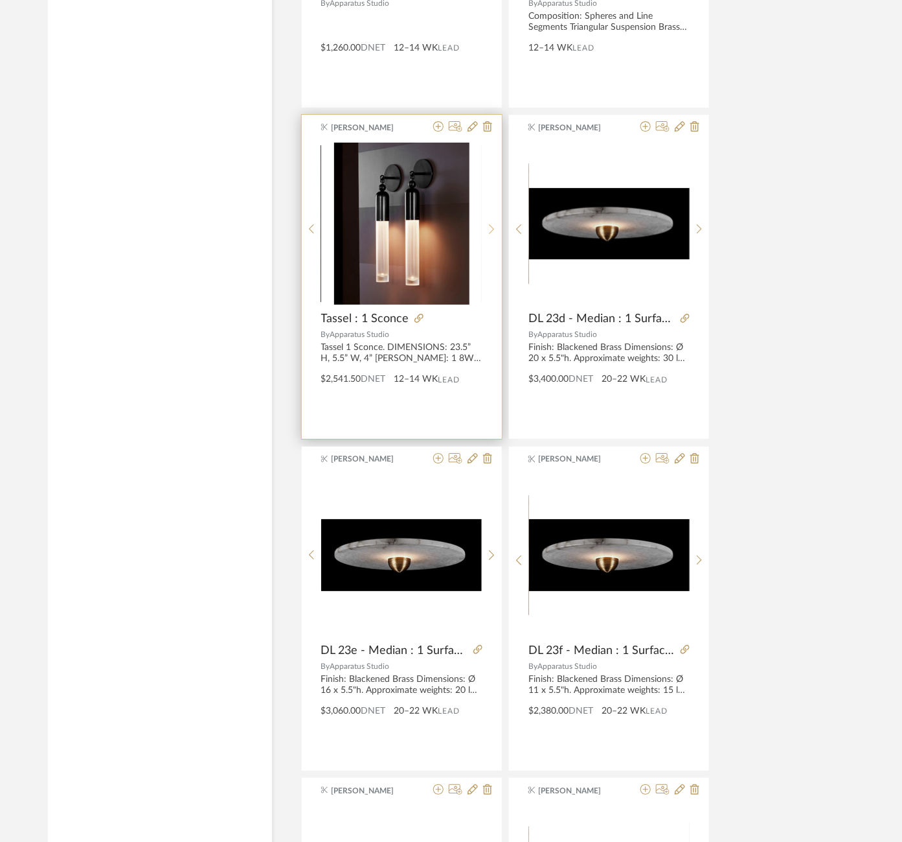
click at [490, 223] on icon at bounding box center [492, 228] width 6 height 11
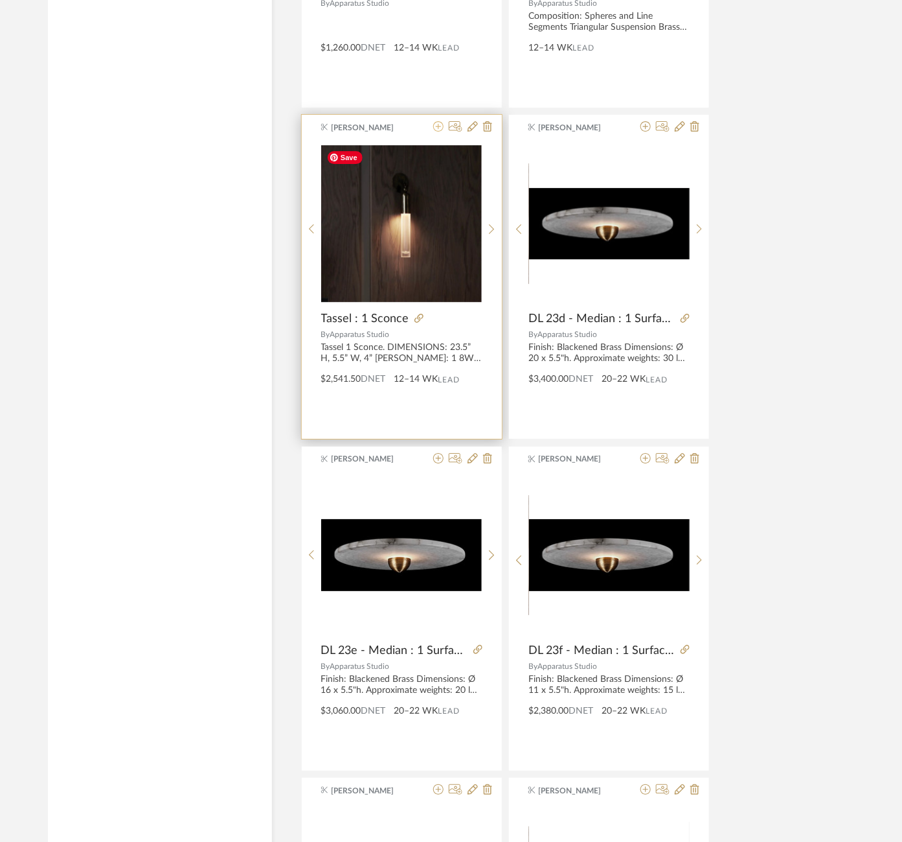
click at [436, 130] on icon at bounding box center [438, 126] width 10 height 10
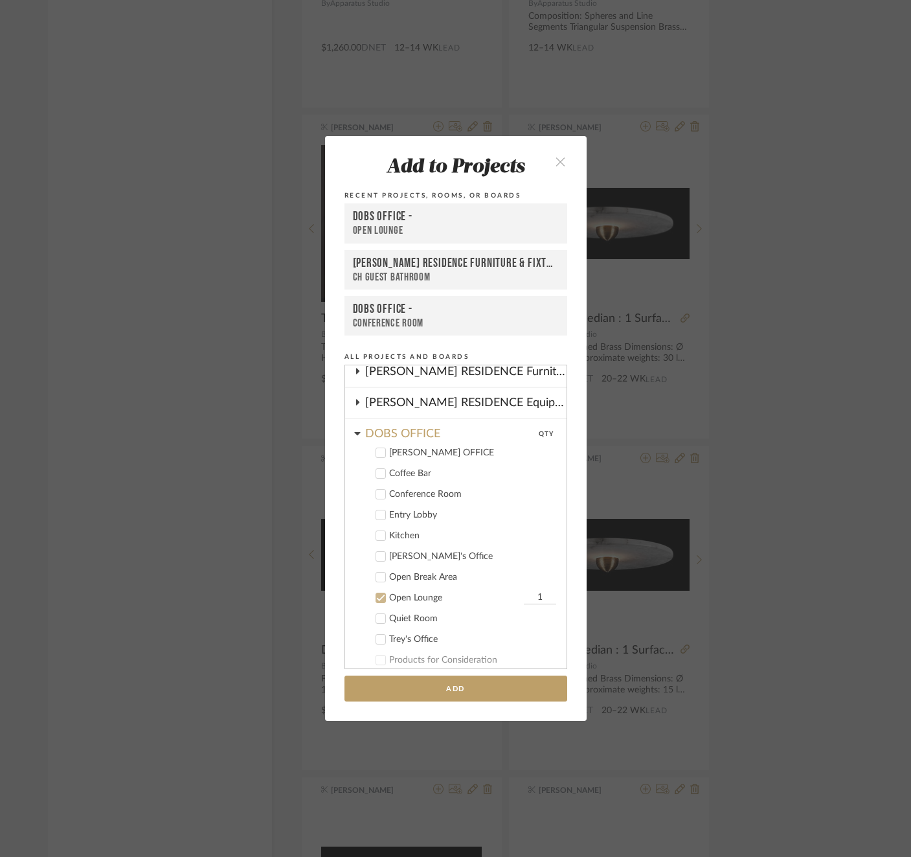
scroll to position [238, 0]
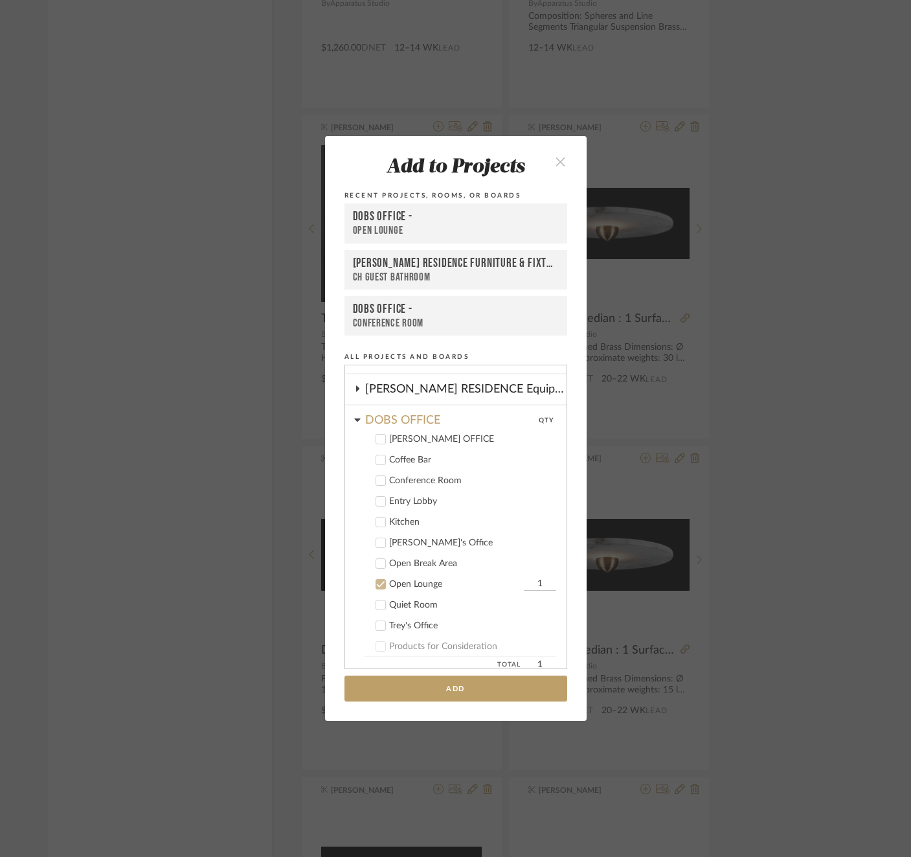
click at [378, 586] on icon at bounding box center [380, 584] width 9 height 9
click at [376, 418] on div "DOBS OFFICE" at bounding box center [465, 417] width 201 height 23
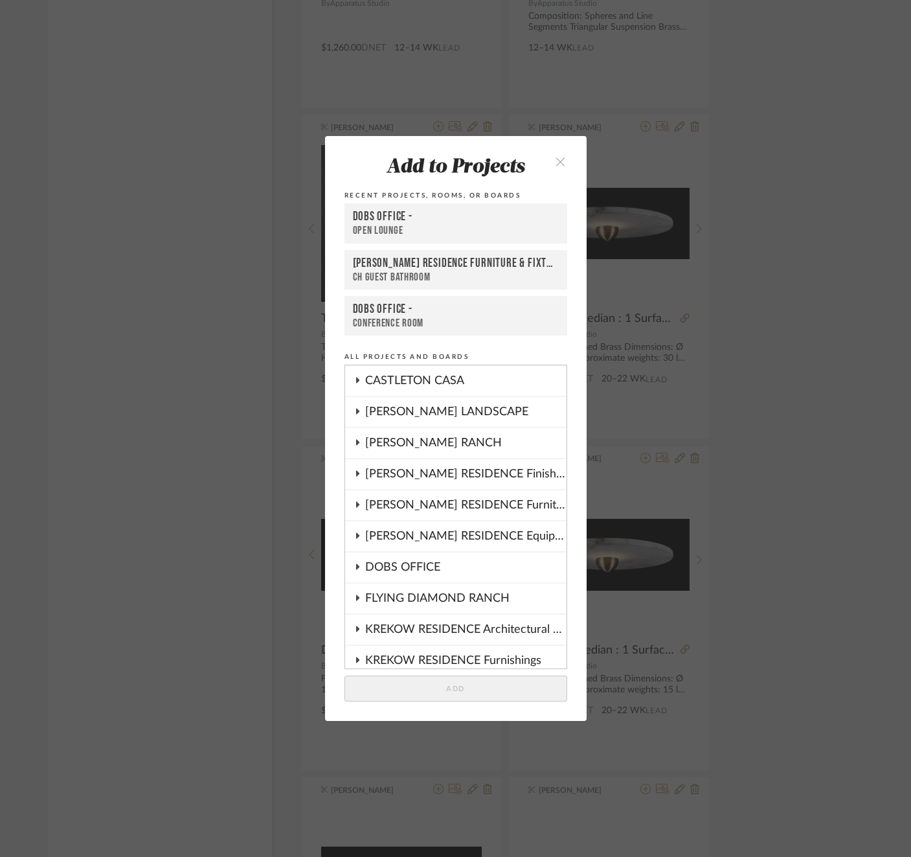
scroll to position [101, 0]
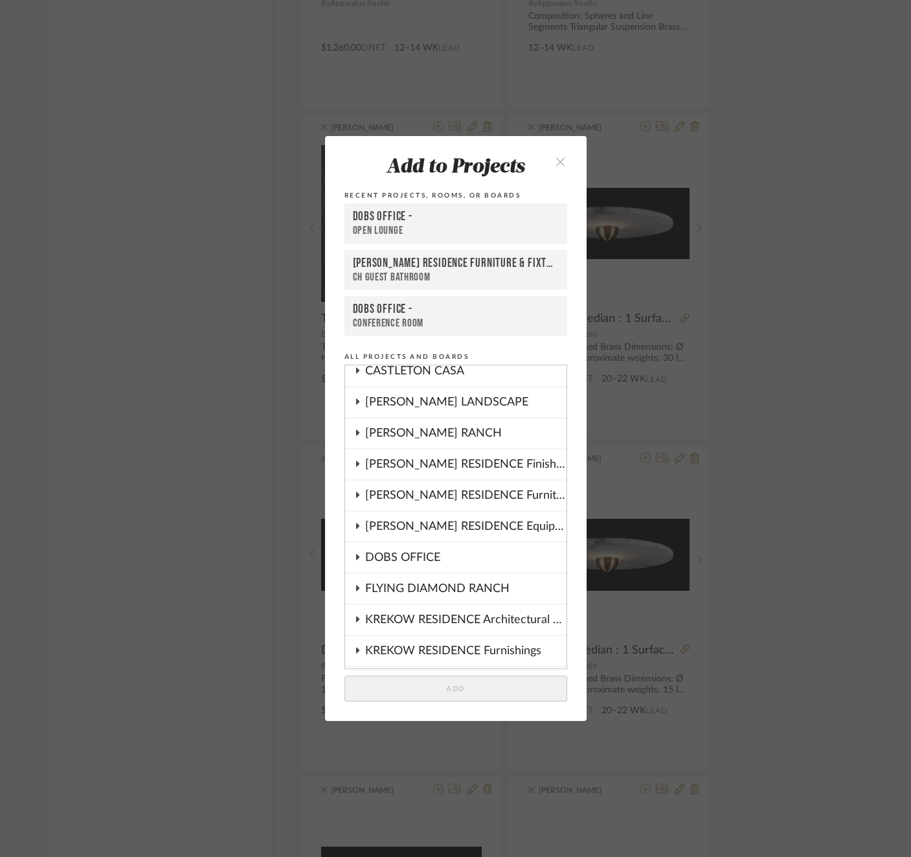
click at [406, 491] on div "COBLE RESIDENCE Furniture & Fixtures" at bounding box center [465, 496] width 201 height 30
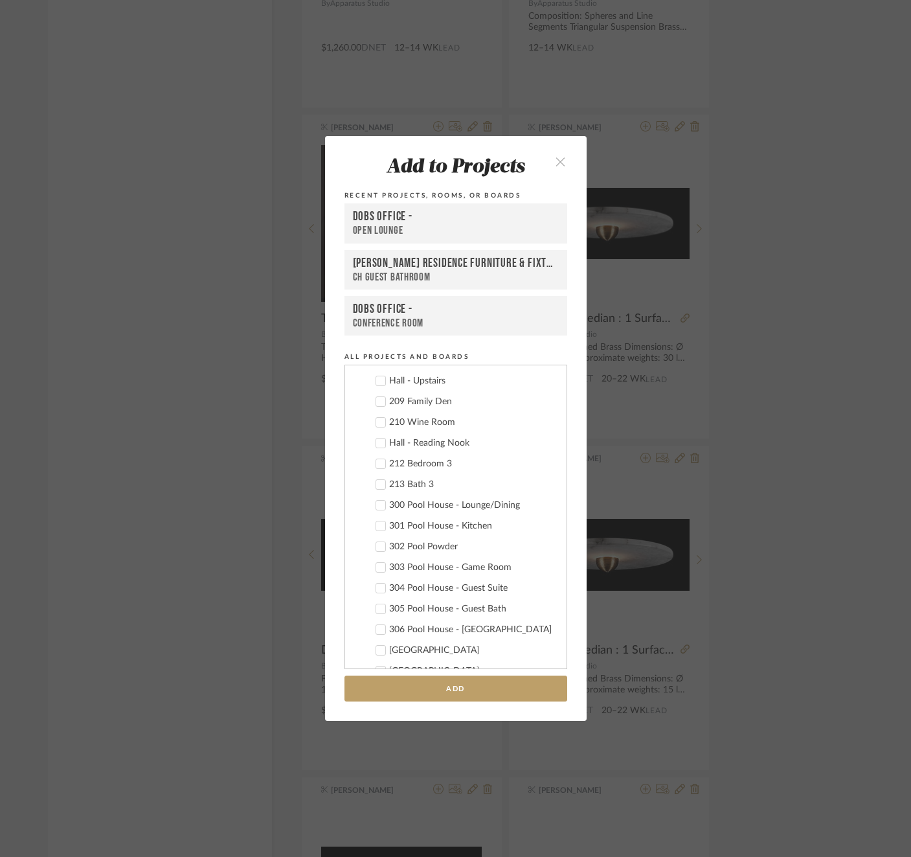
scroll to position [726, 0]
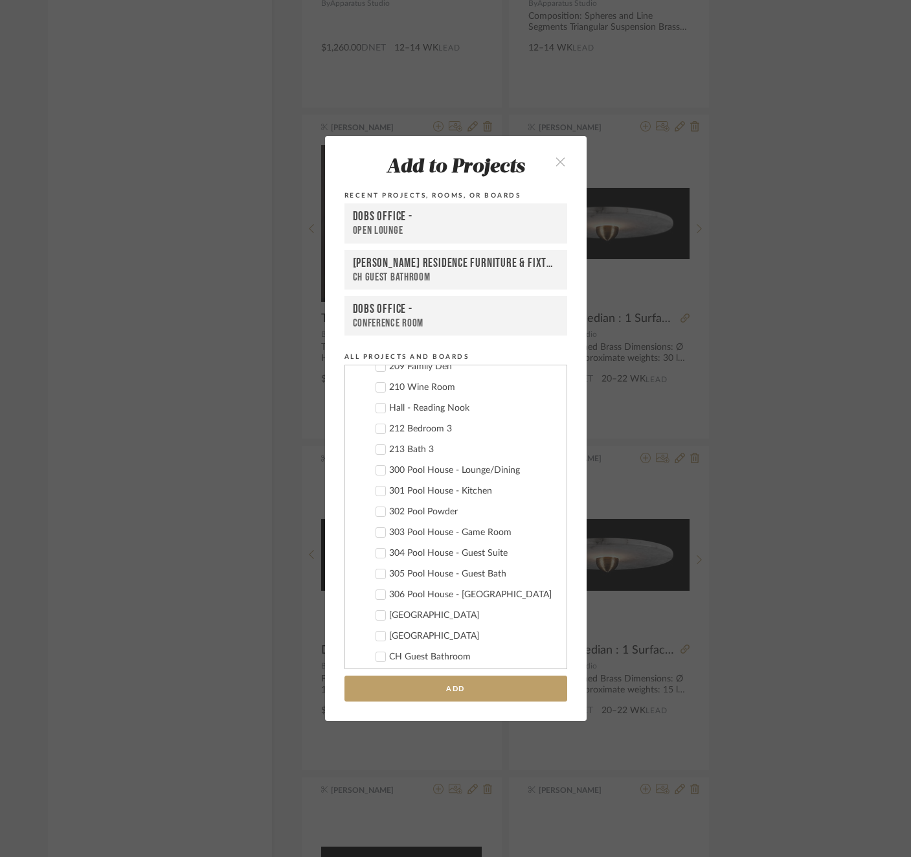
click at [404, 574] on div "305 Pool House - Guest Bath" at bounding box center [472, 574] width 167 height 11
click at [524, 570] on input "1" at bounding box center [540, 573] width 32 height 13
click at [532, 573] on input "21" at bounding box center [540, 573] width 32 height 13
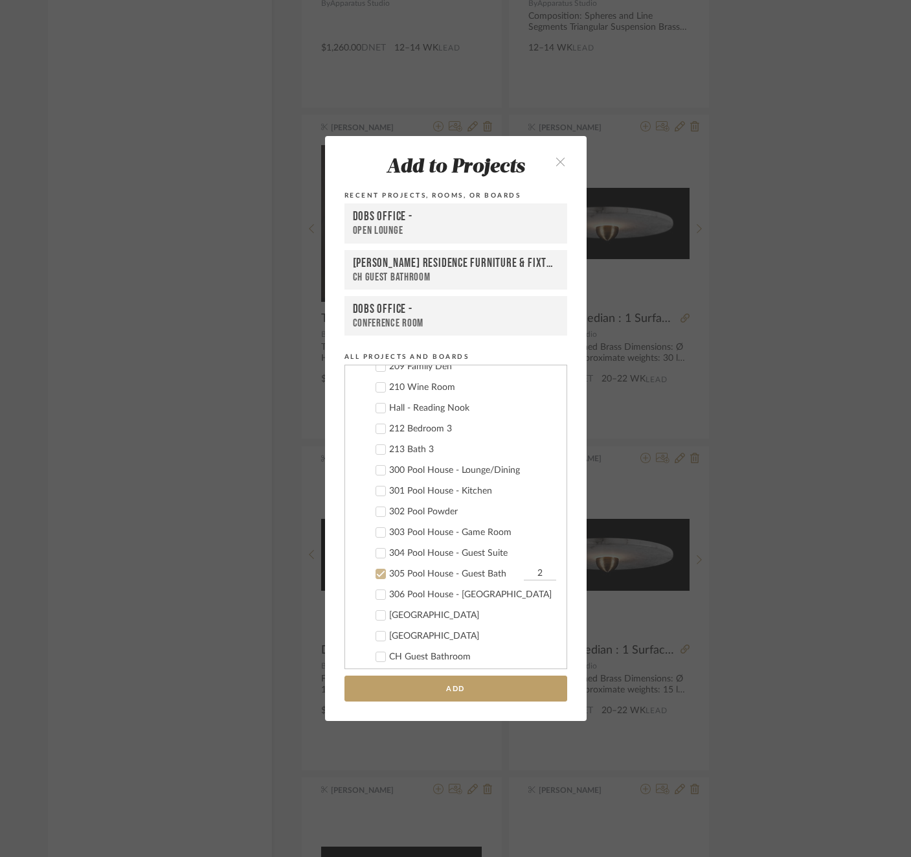
type input "2"
click at [579, 623] on add-to "Add to Projects Recent Projects, Rooms, or Boards DOBS OFFICE - Open Lounge COB…" at bounding box center [456, 428] width 262 height 585
click at [467, 690] on button "Add" at bounding box center [456, 689] width 223 height 27
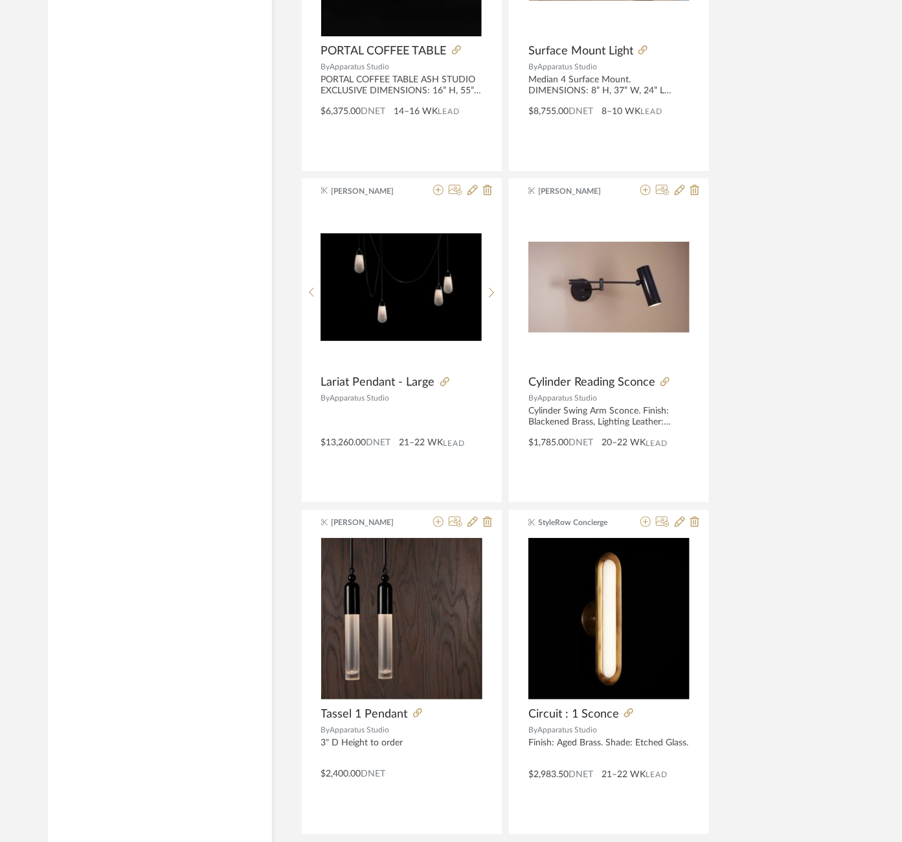
scroll to position [5533, 0]
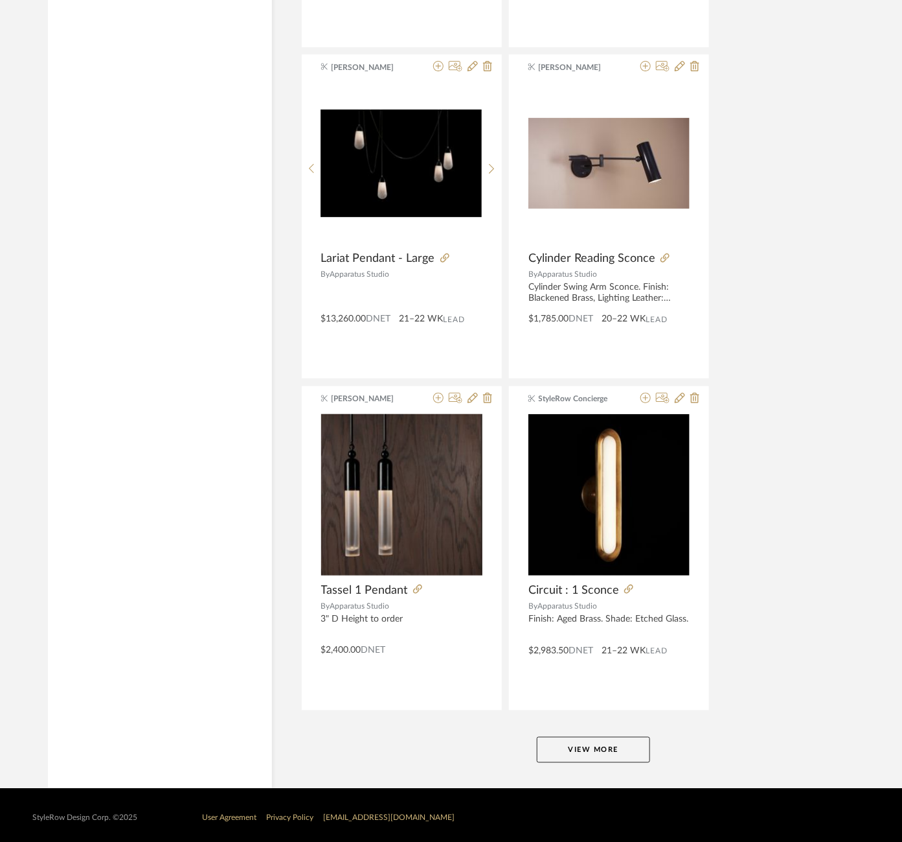
click at [564, 754] on button "View More" at bounding box center [593, 750] width 113 height 26
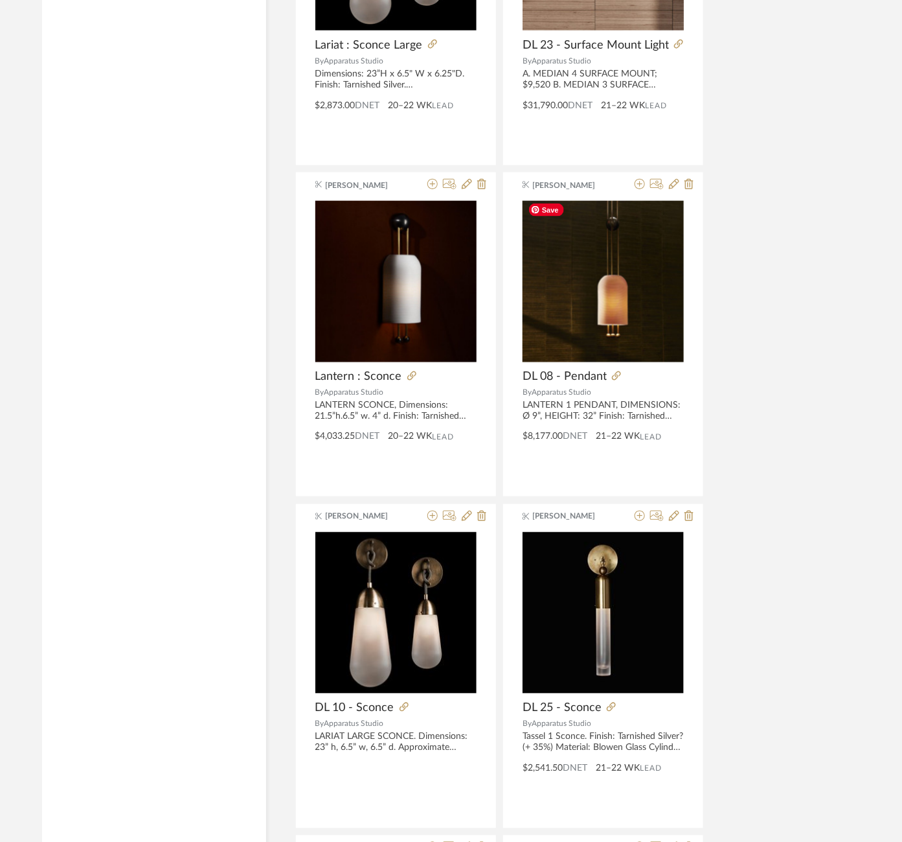
scroll to position [4278, 6]
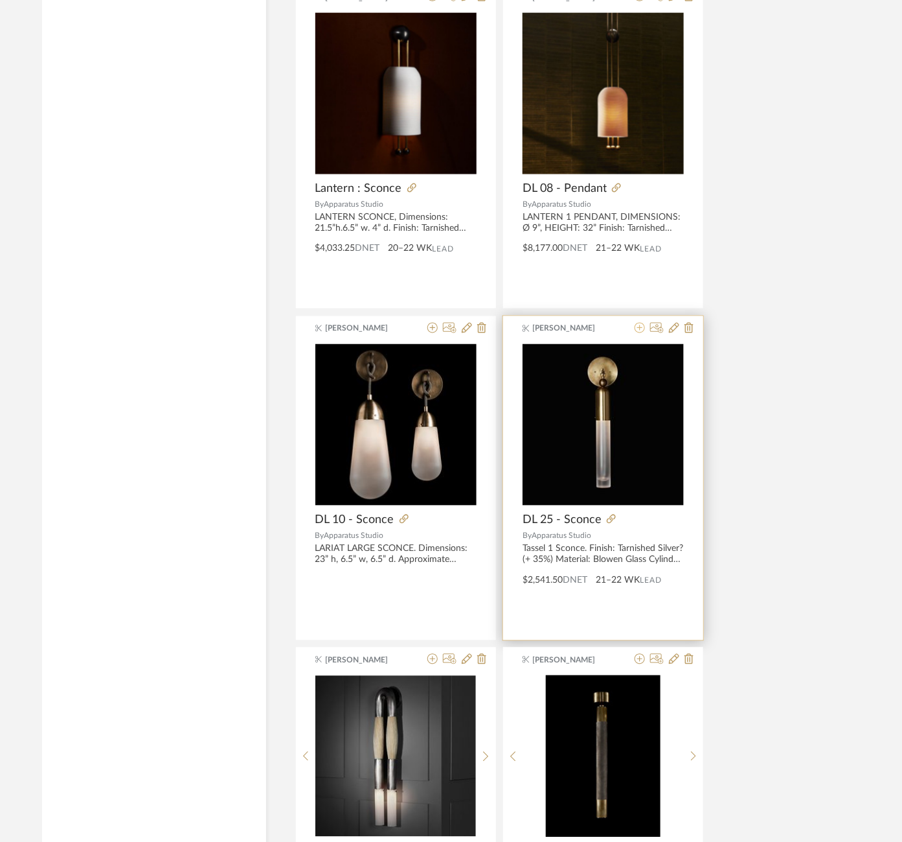
click at [638, 326] on icon at bounding box center [640, 328] width 10 height 10
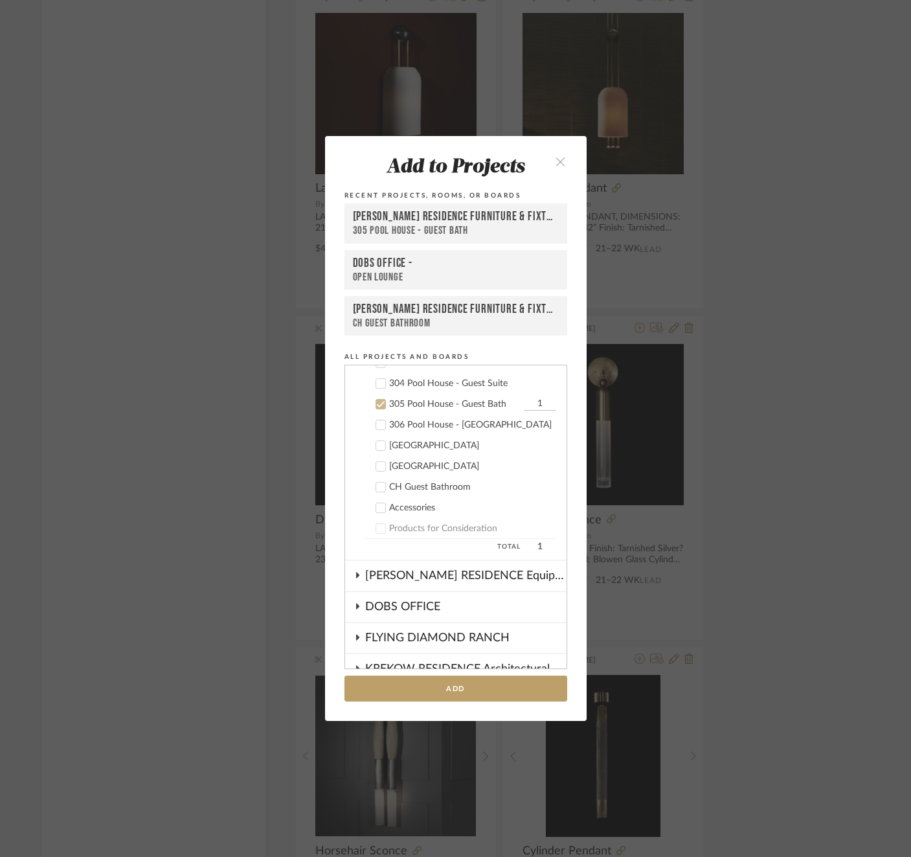
scroll to position [921, 0]
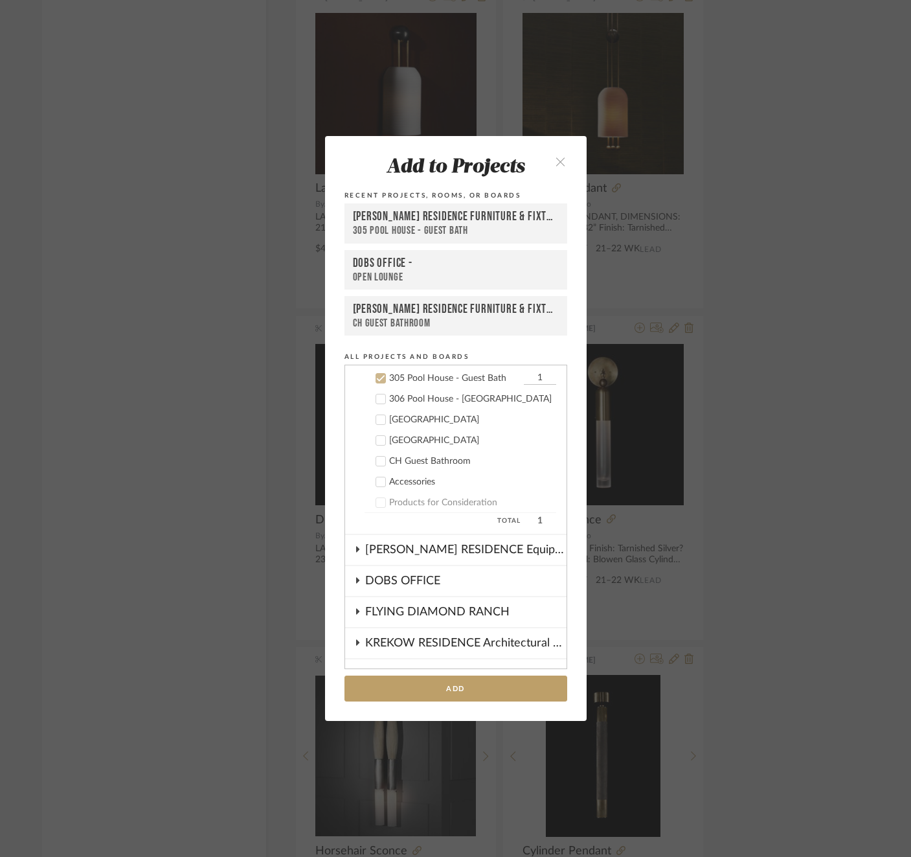
click at [533, 374] on input "1" at bounding box center [540, 378] width 32 height 13
type input "2"
click at [577, 593] on add-to "Add to Projects Recent Projects, Rooms, or Boards COBLE RESIDENCE Furniture & F…" at bounding box center [456, 428] width 262 height 585
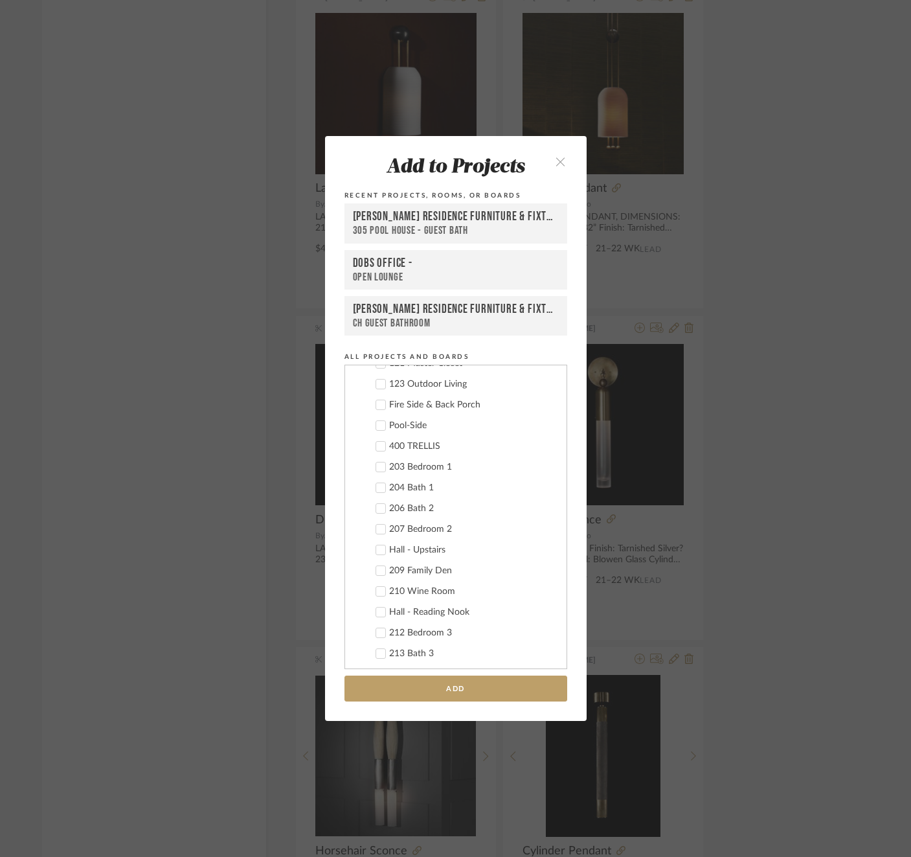
scroll to position [1631, 0]
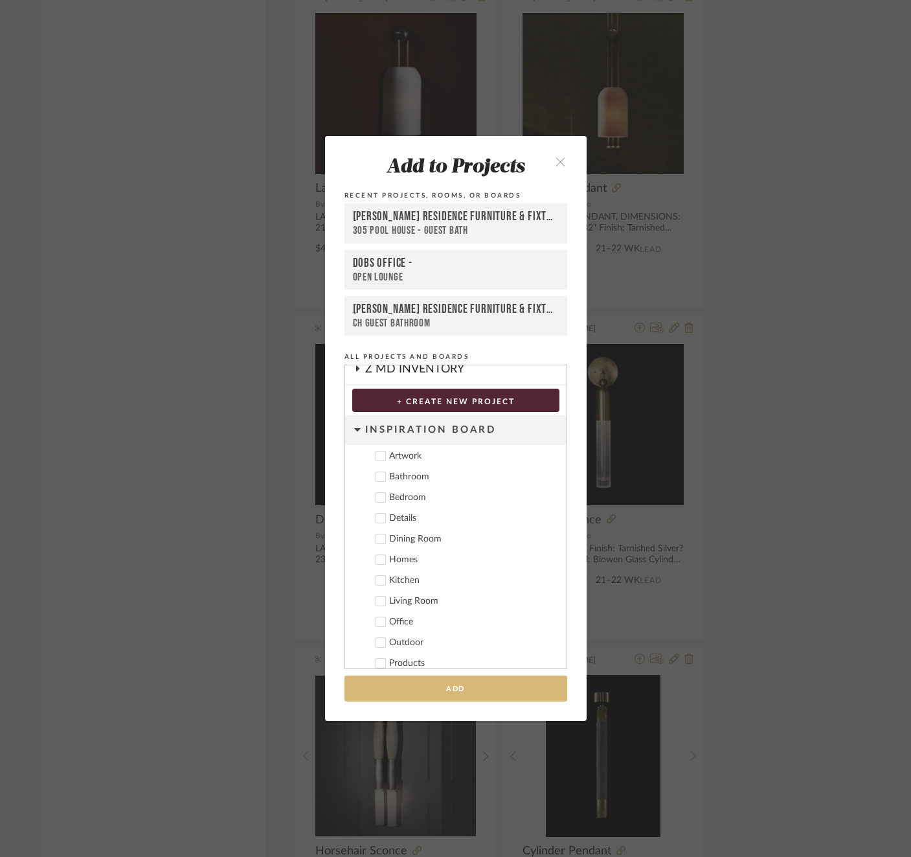
click at [457, 695] on button "Add" at bounding box center [456, 689] width 223 height 27
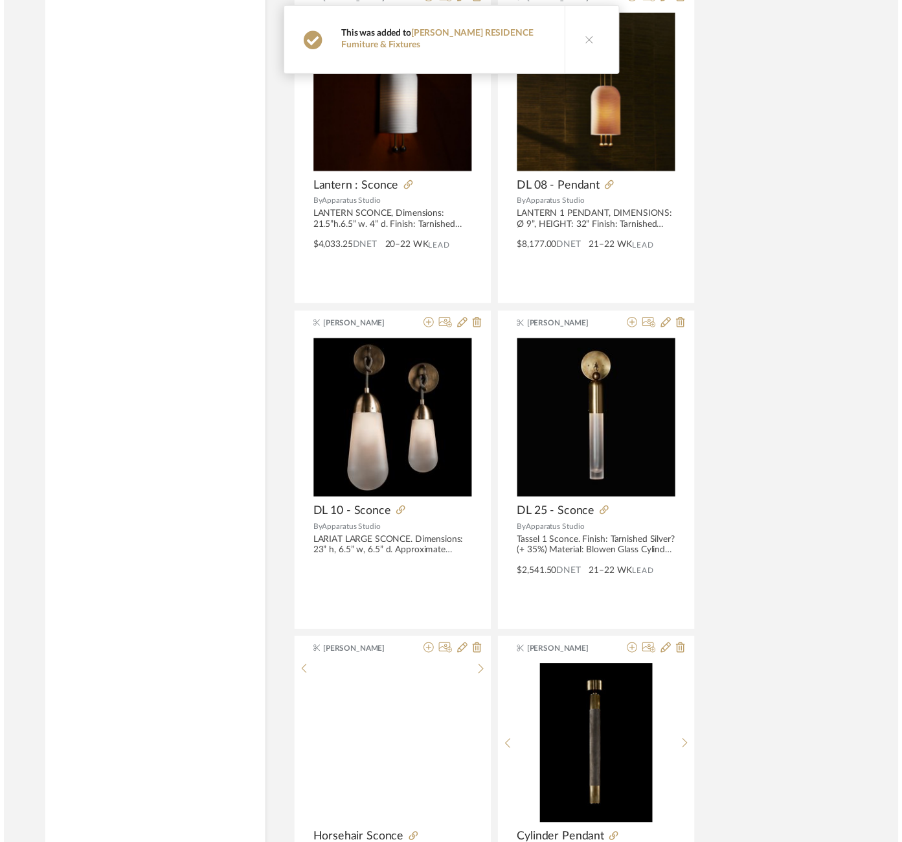
scroll to position [4278, 6]
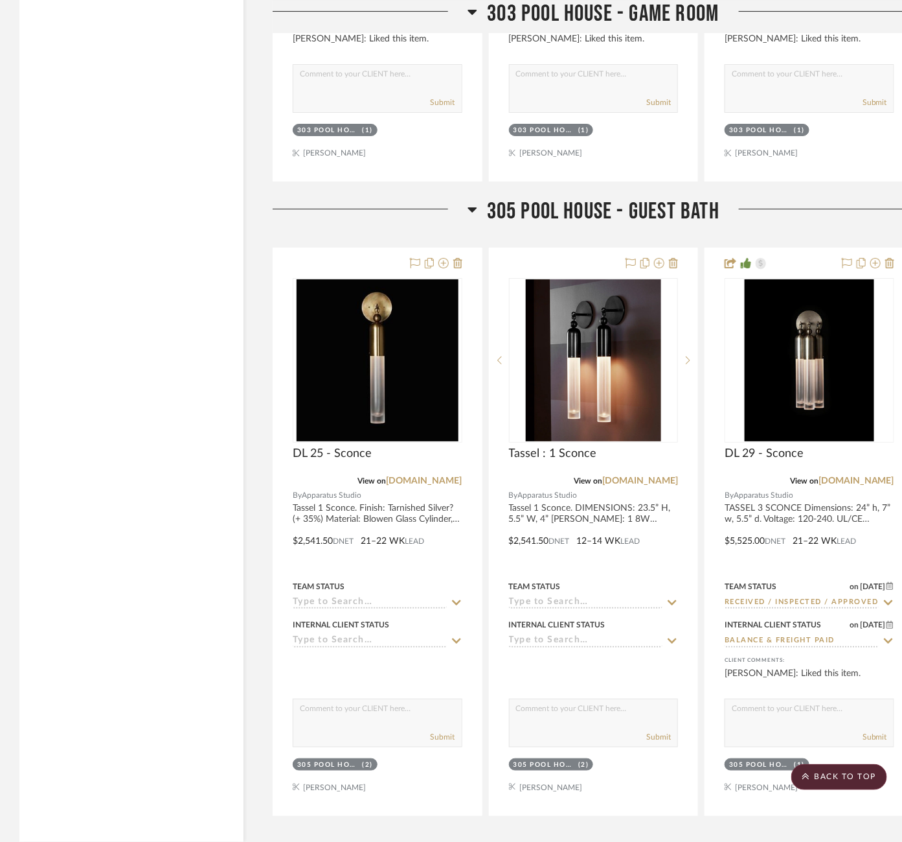
scroll to position [7108, 0]
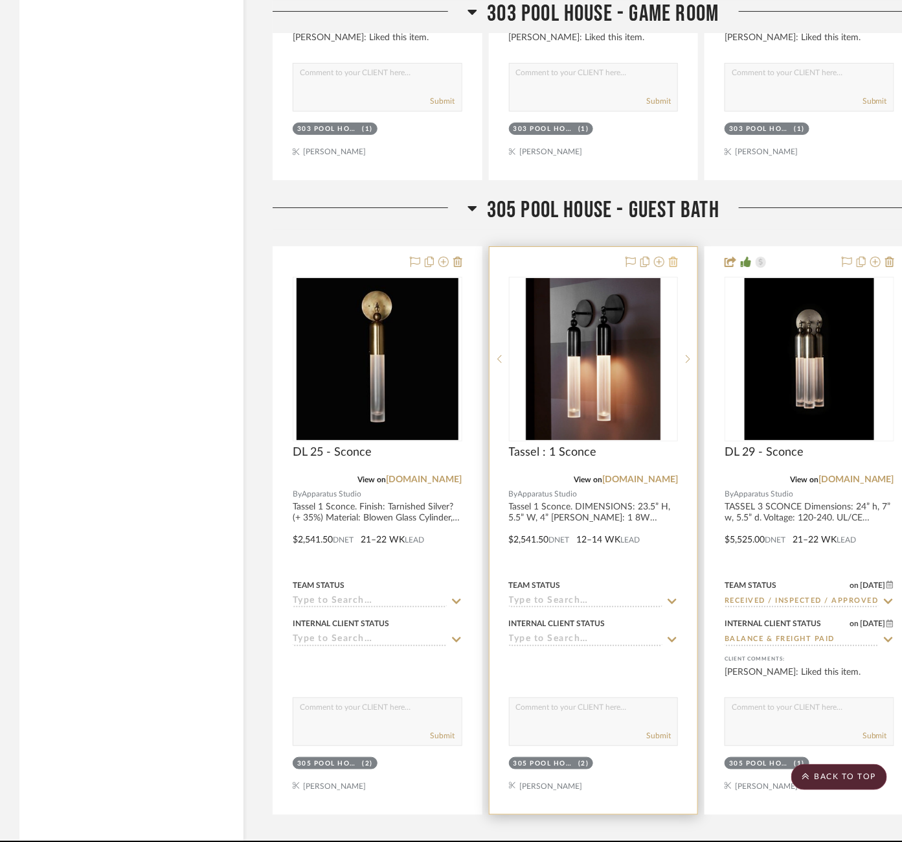
click at [676, 257] on icon at bounding box center [673, 262] width 9 height 10
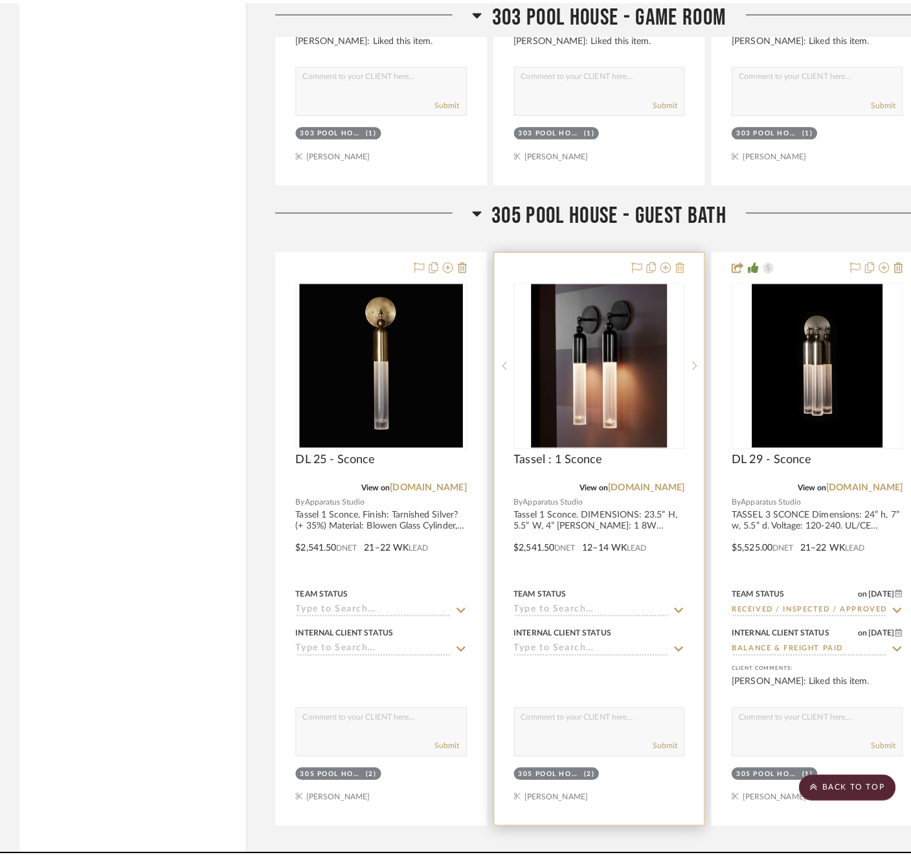
scroll to position [0, 0]
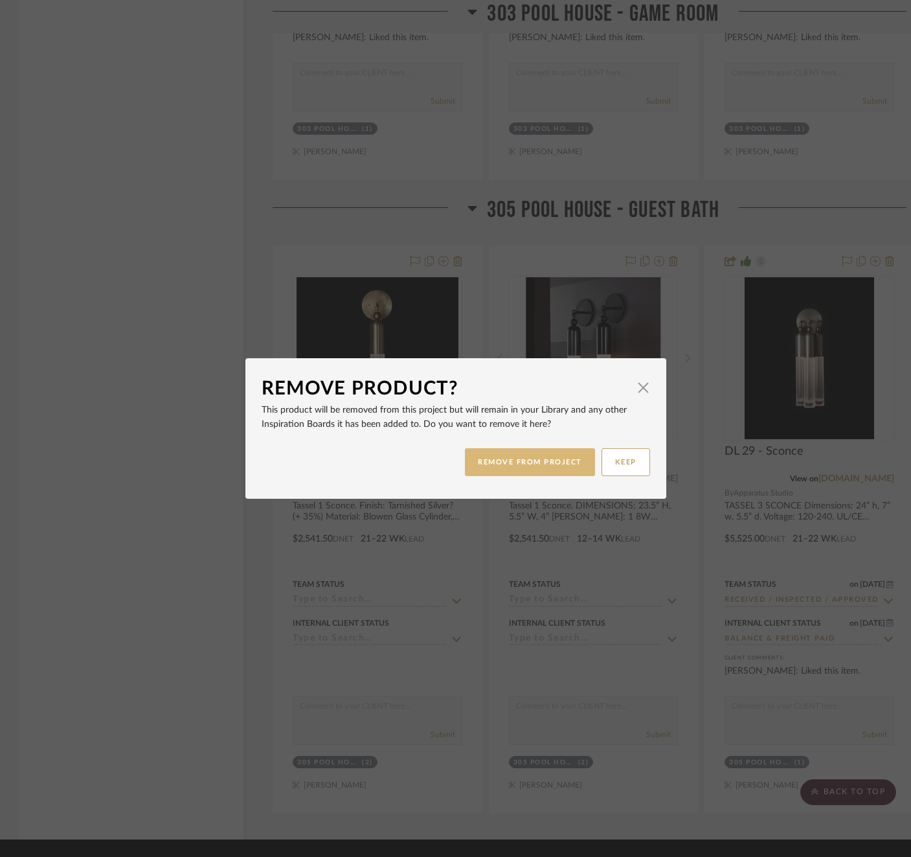
click at [518, 463] on button "REMOVE FROM PROJECT" at bounding box center [530, 462] width 130 height 28
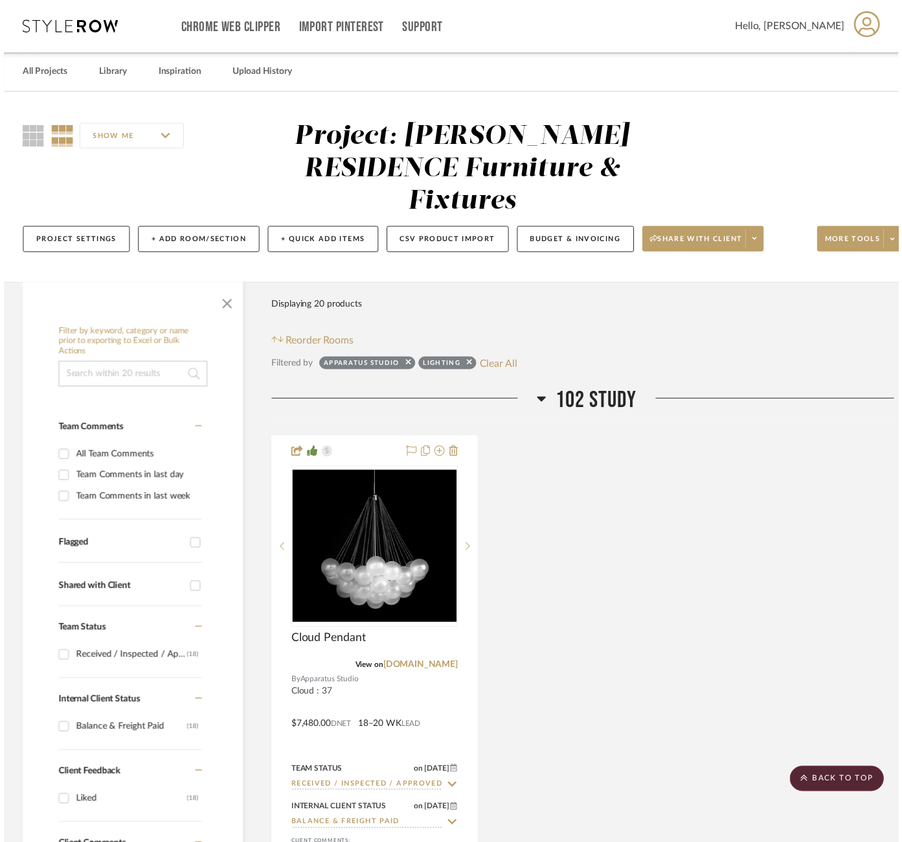
scroll to position [7108, 0]
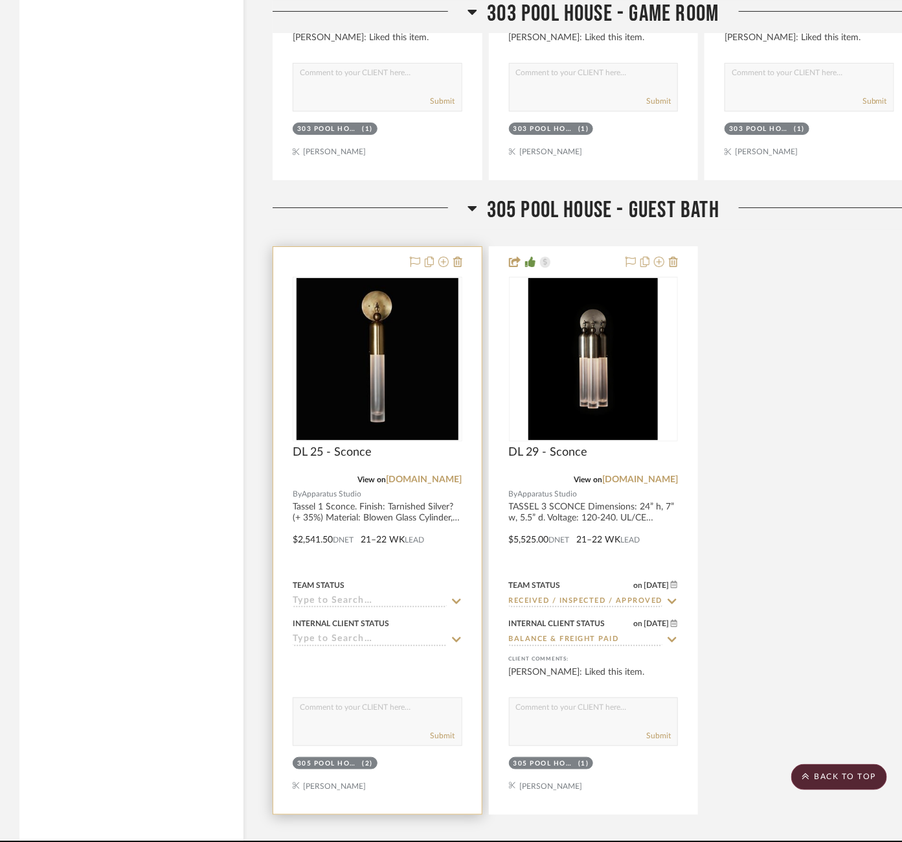
click at [452, 596] on icon at bounding box center [457, 601] width 12 height 10
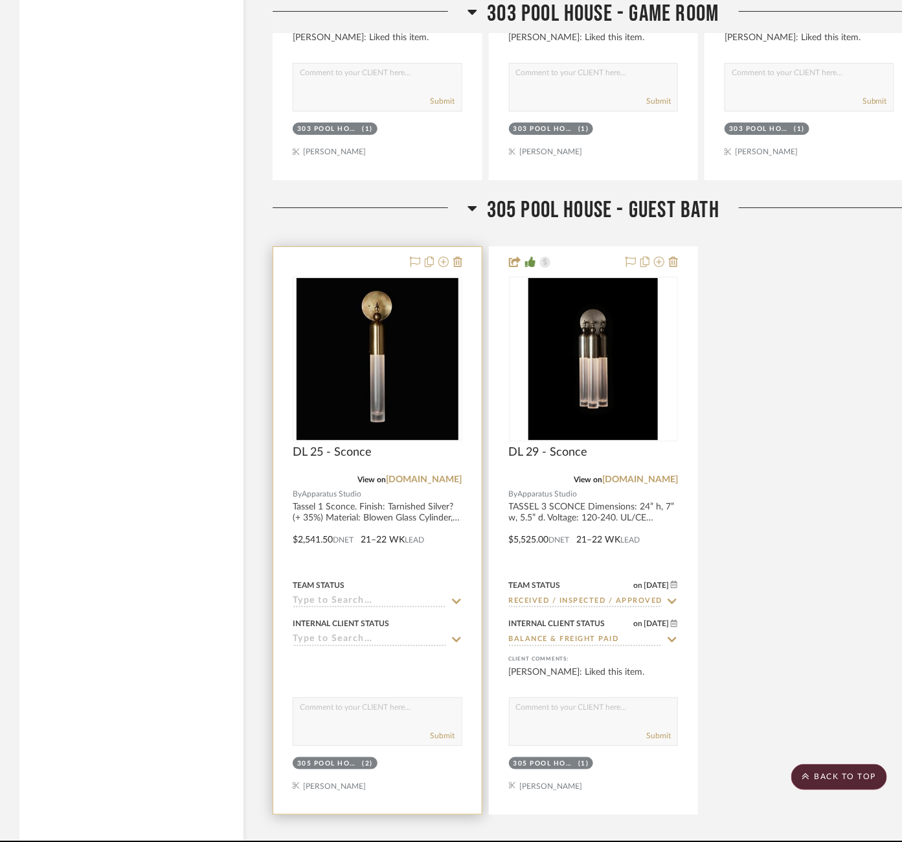
click at [459, 637] on icon at bounding box center [456, 639] width 9 height 5
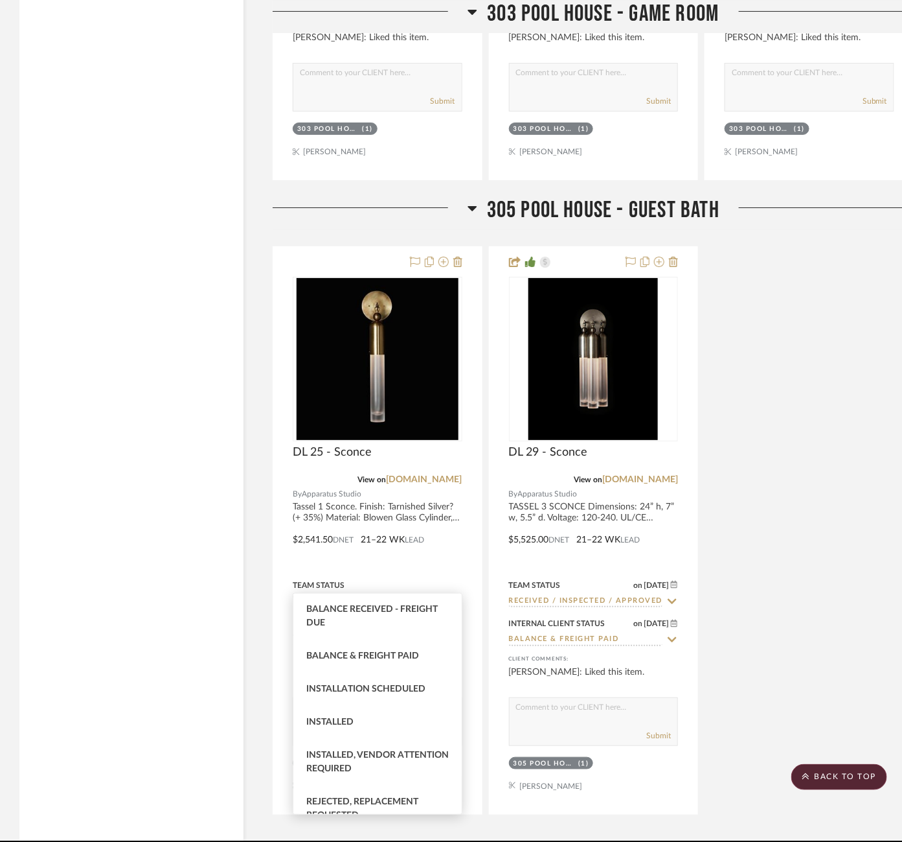
scroll to position [314, 0]
click at [387, 660] on div "Balance & Freight Paid" at bounding box center [377, 653] width 168 height 33
type input "[DATE]"
type input "Balance & Freight Paid"
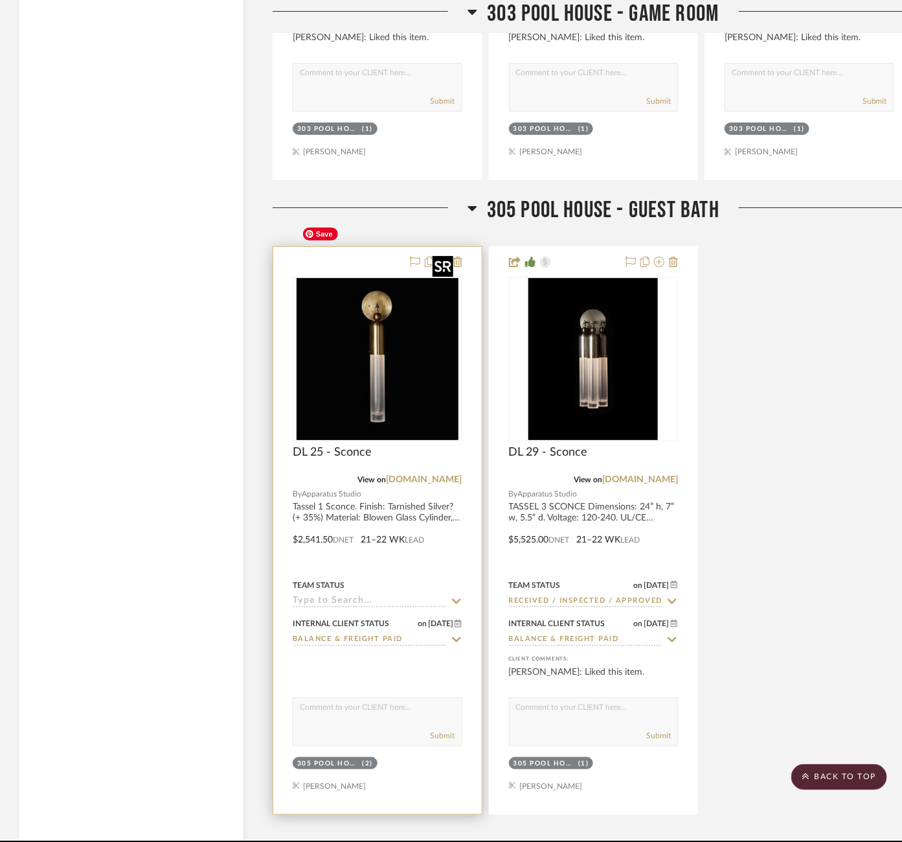
click at [0, 0] on img at bounding box center [0, 0] width 0 height 0
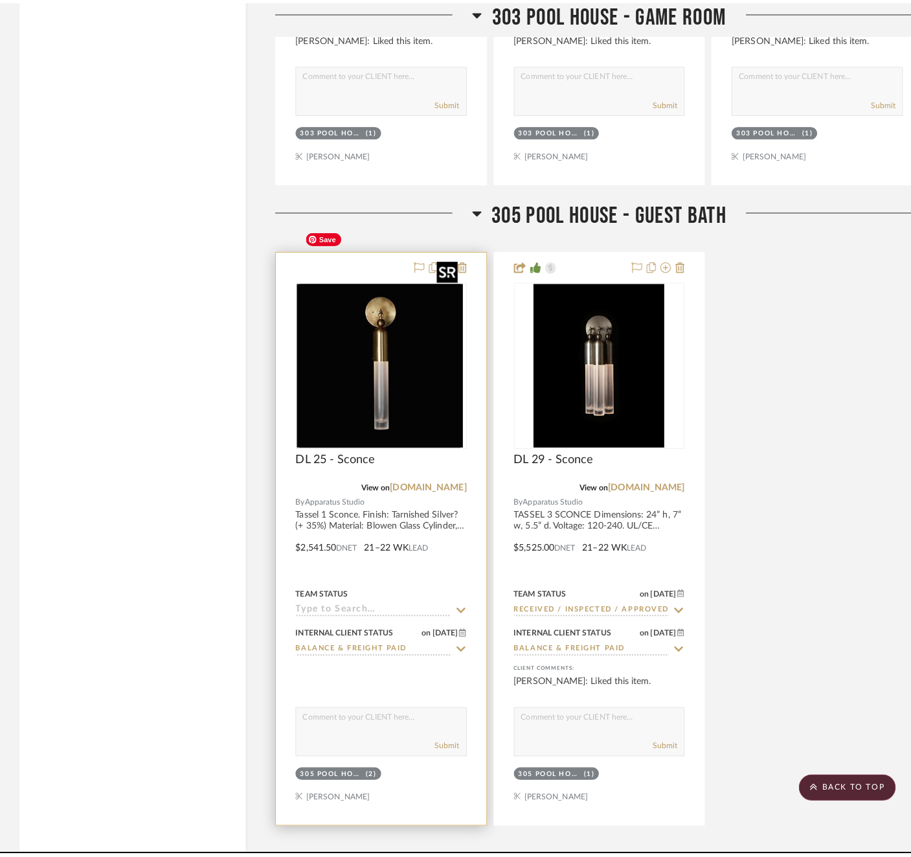
scroll to position [0, 0]
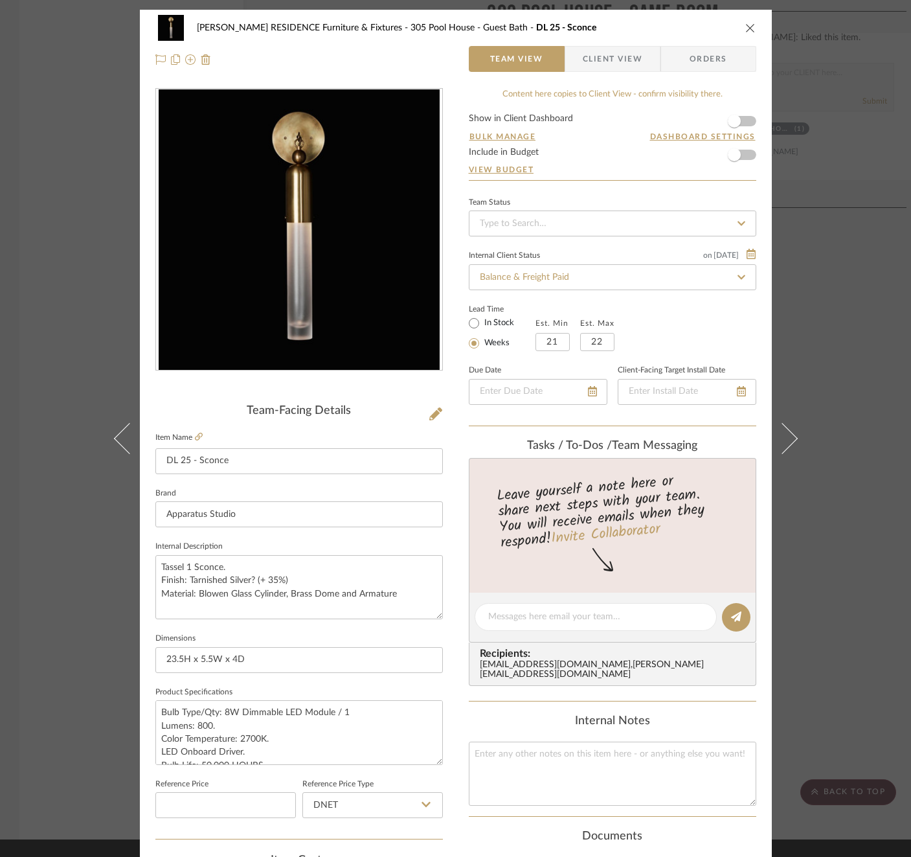
click at [872, 303] on div "[PERSON_NAME] RESIDENCE Furniture & Fixtures 305 Pool House - Guest Bath DL 25 …" at bounding box center [455, 428] width 911 height 857
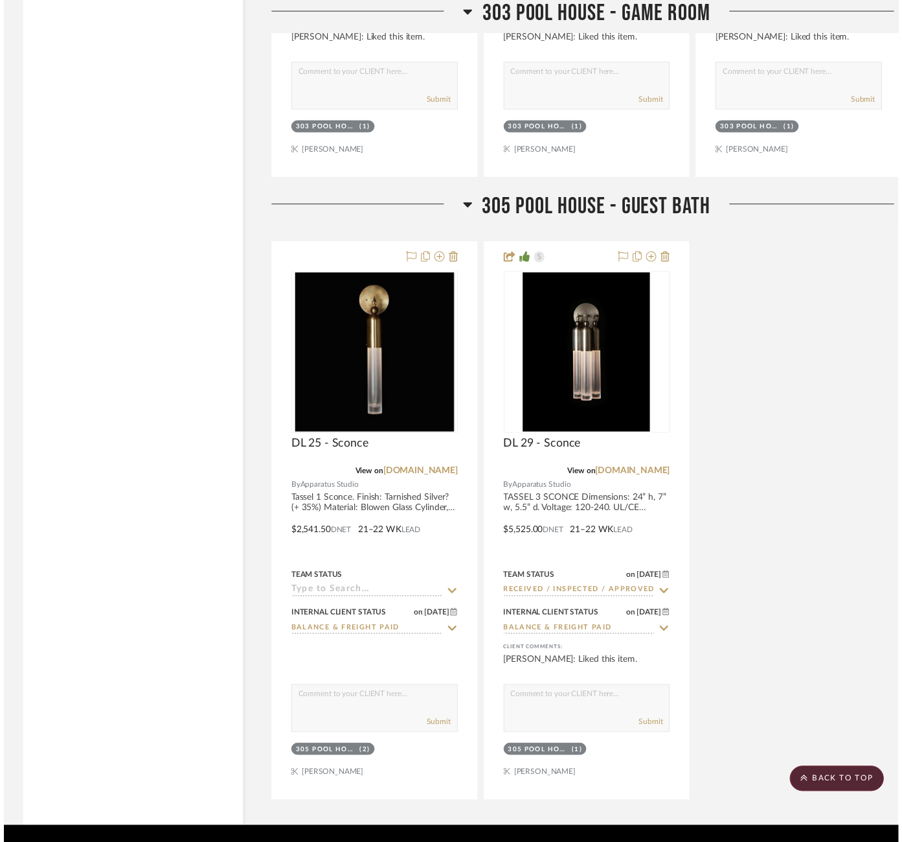
scroll to position [7108, 0]
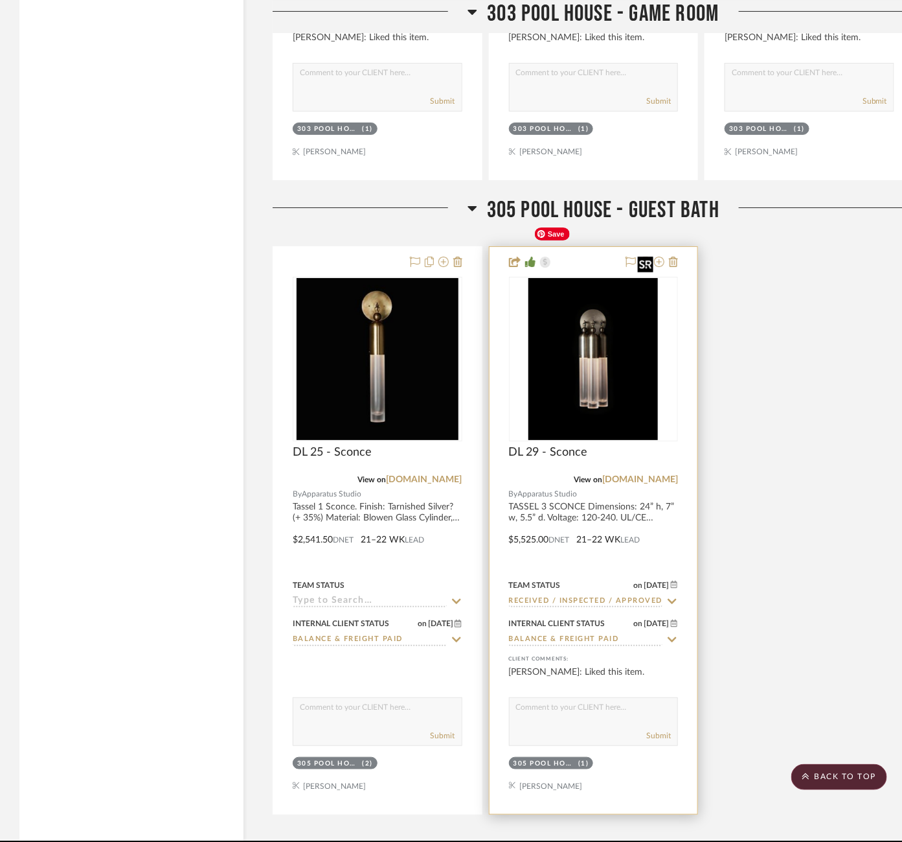
click at [0, 0] on img at bounding box center [0, 0] width 0 height 0
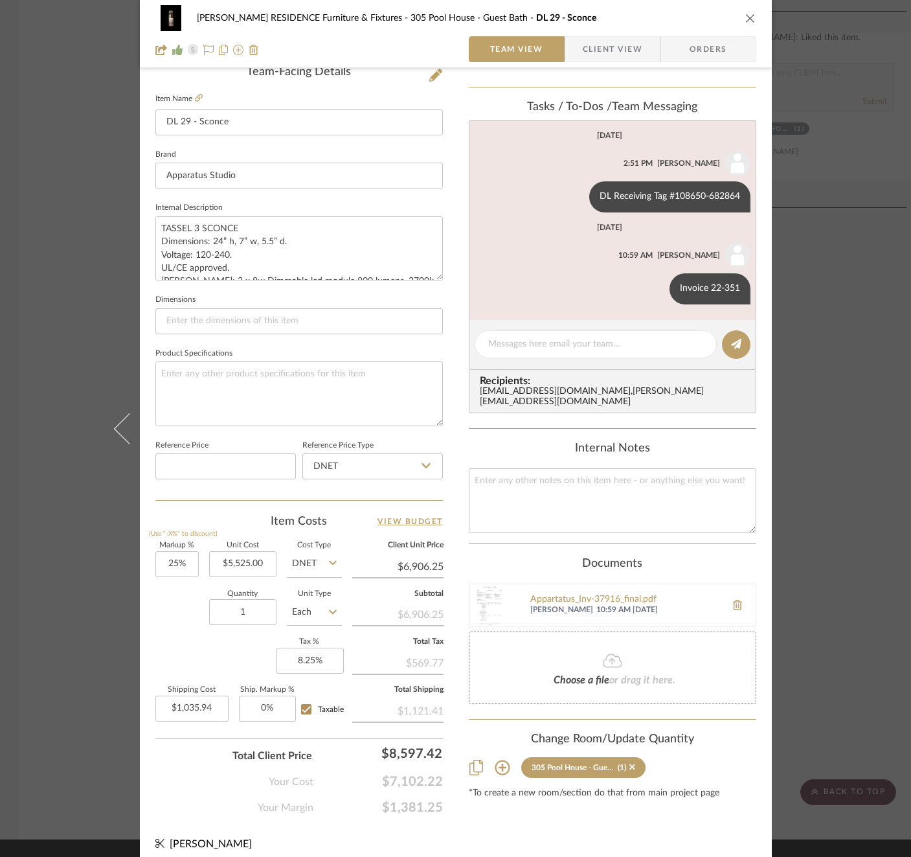
scroll to position [341, 0]
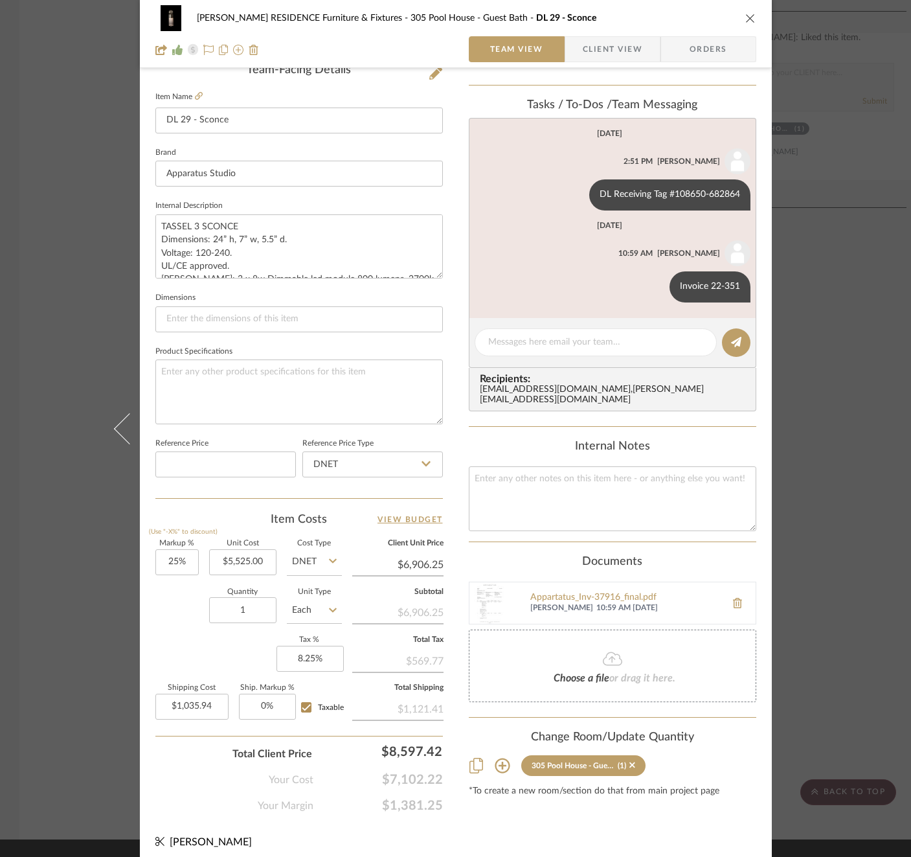
click at [858, 424] on div "[PERSON_NAME] RESIDENCE Furniture & Fixtures 305 Pool House - Guest Bath DL 29 …" at bounding box center [455, 428] width 911 height 857
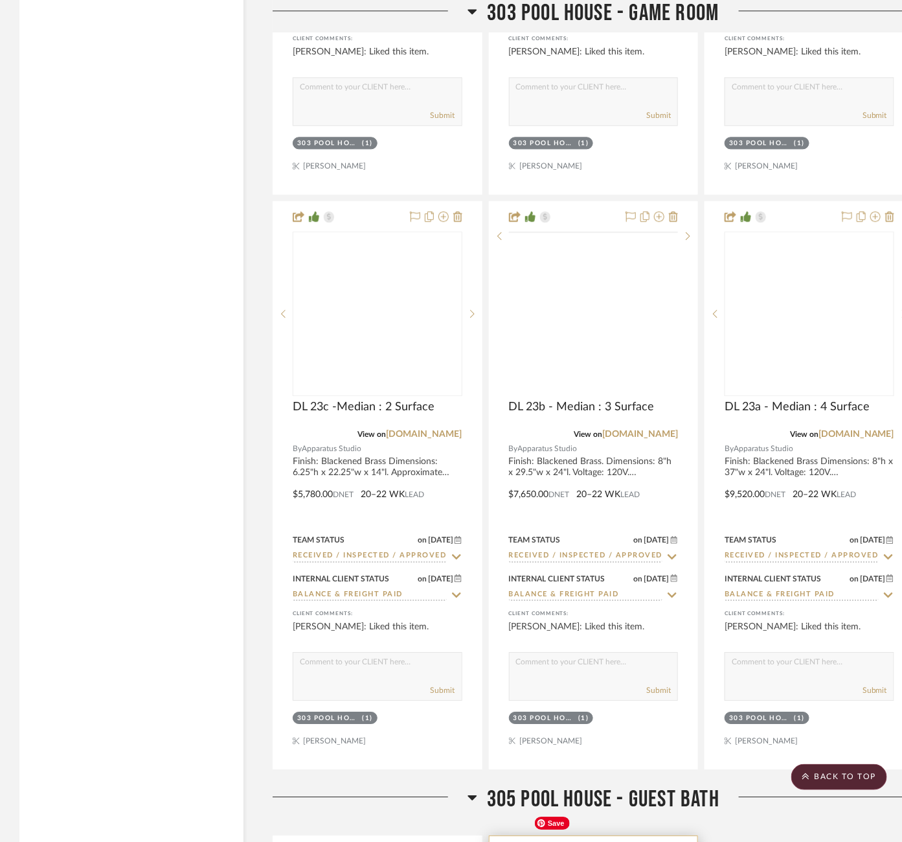
scroll to position [6492, 0]
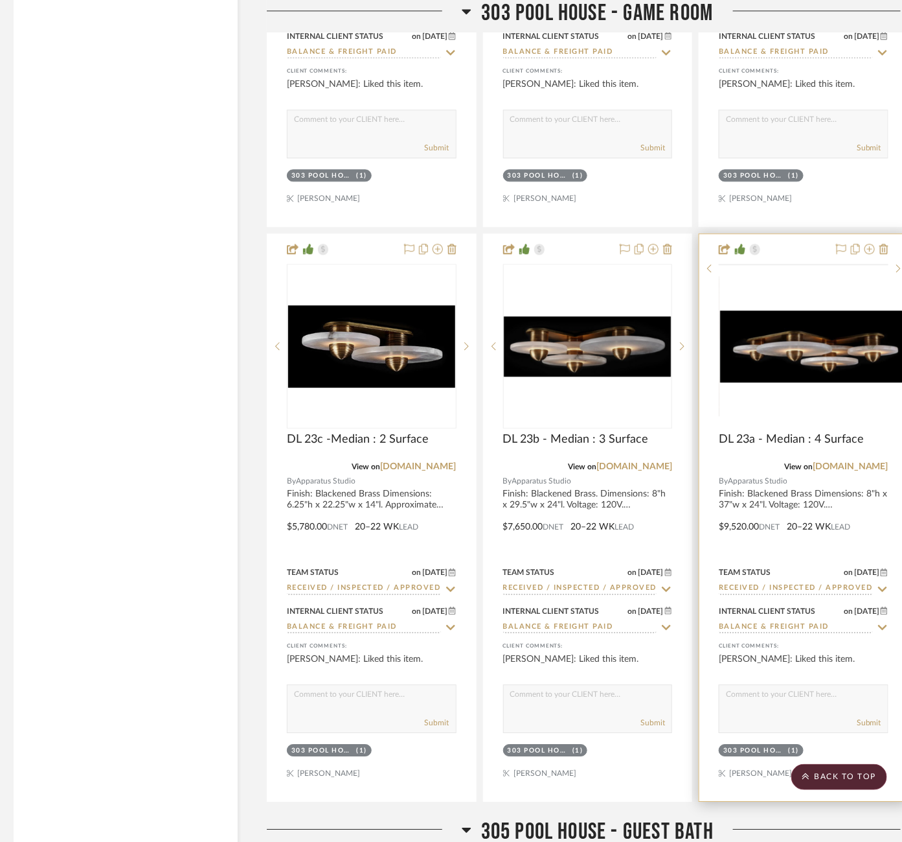
click at [0, 0] on img at bounding box center [0, 0] width 0 height 0
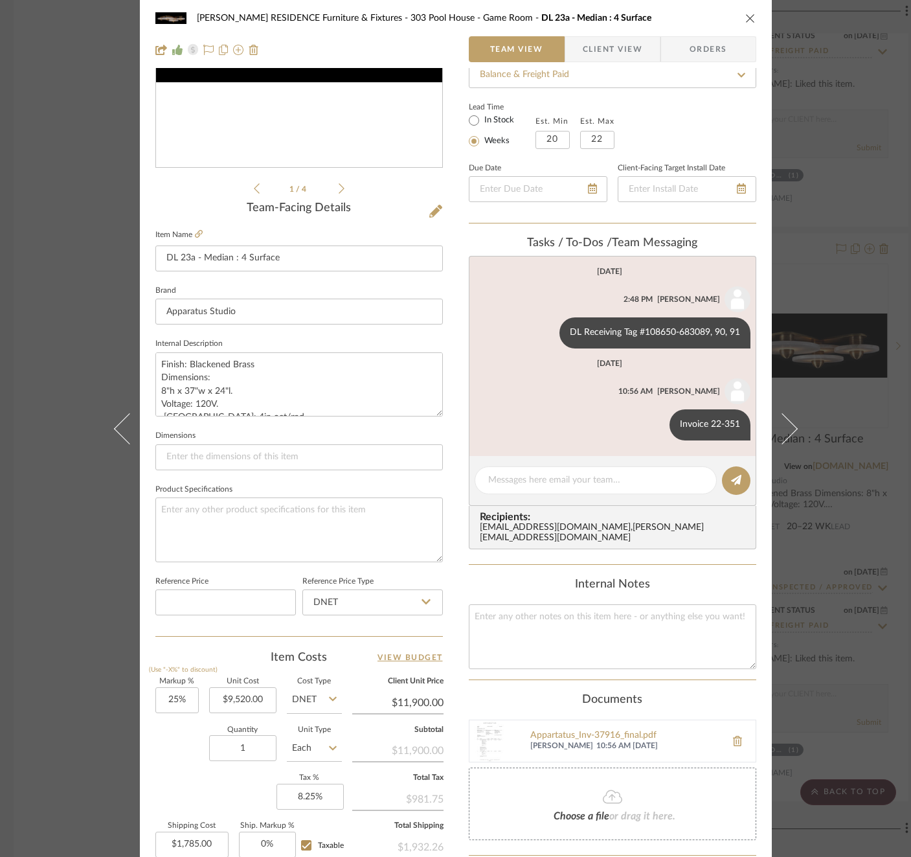
scroll to position [345, 0]
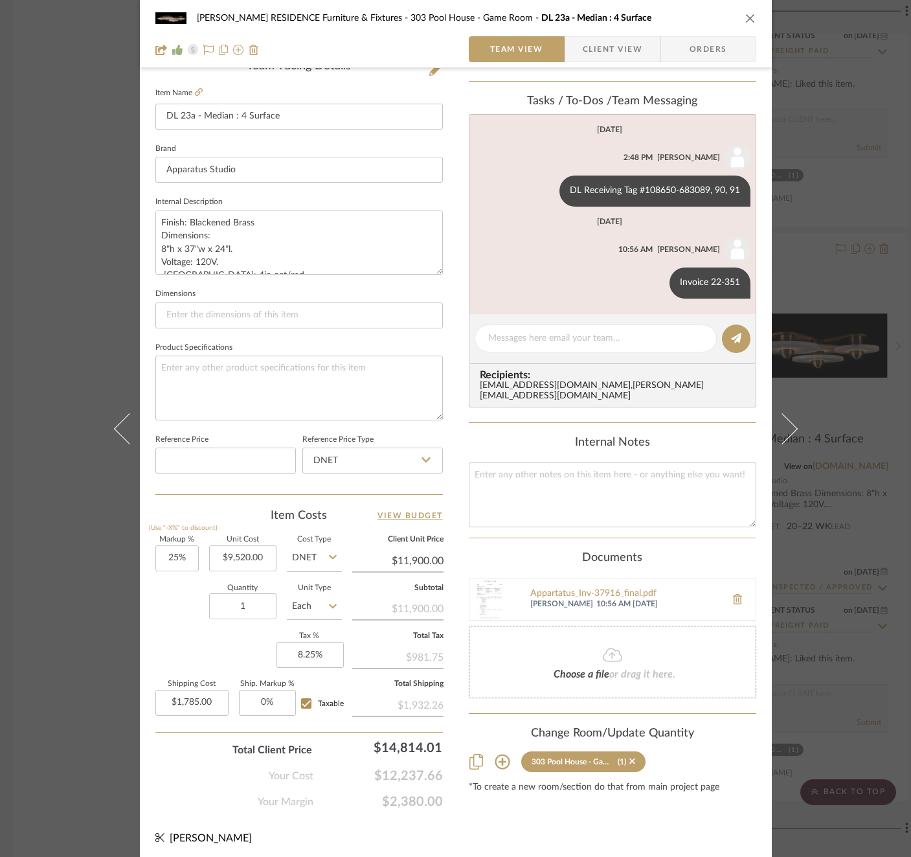
click at [838, 521] on div "[PERSON_NAME] RESIDENCE Furniture & Fixtures 303 Pool House - Game Room DL 23a …" at bounding box center [455, 428] width 911 height 857
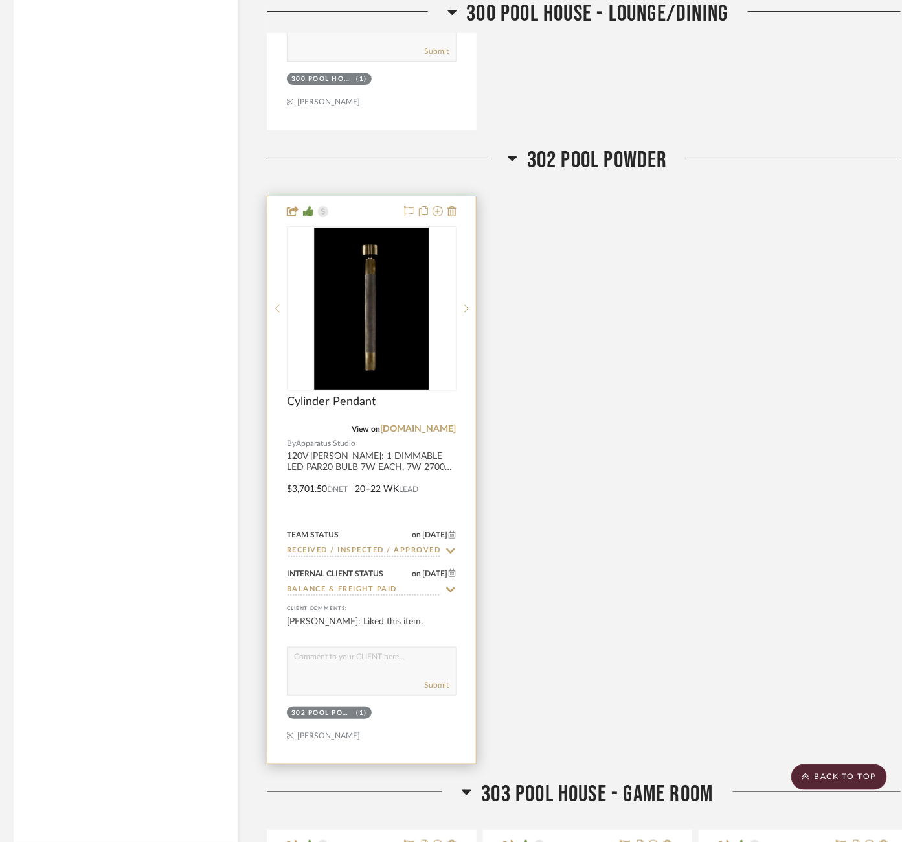
click at [0, 0] on img at bounding box center [0, 0] width 0 height 0
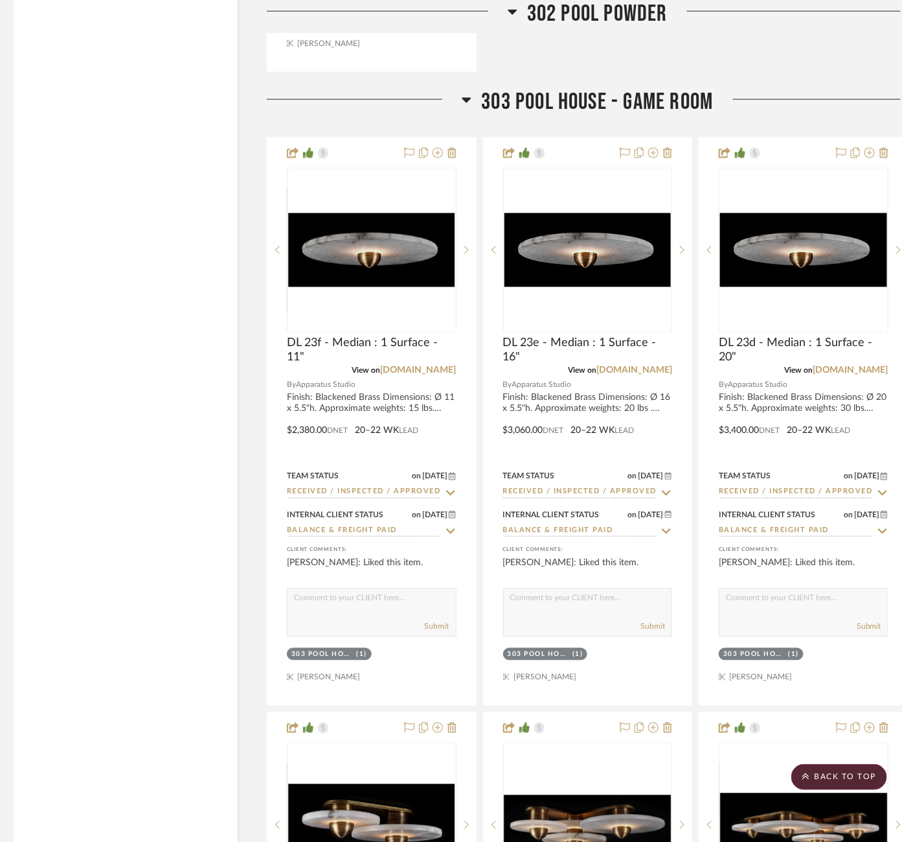
scroll to position [7108, 6]
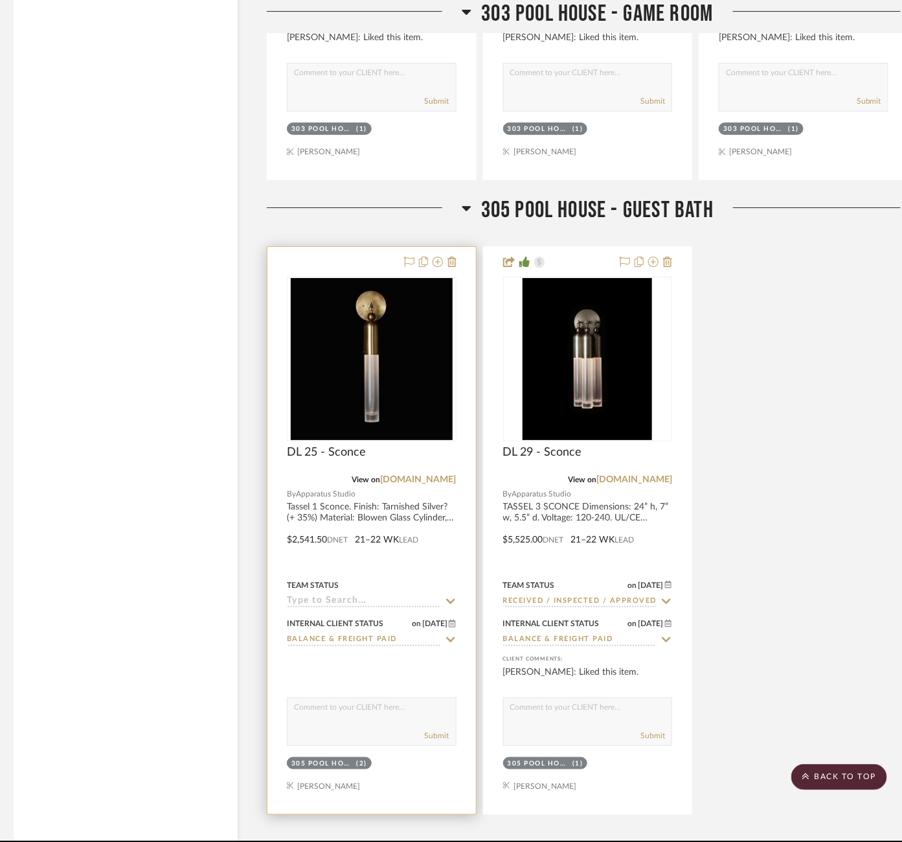
click at [449, 596] on icon at bounding box center [451, 601] width 12 height 10
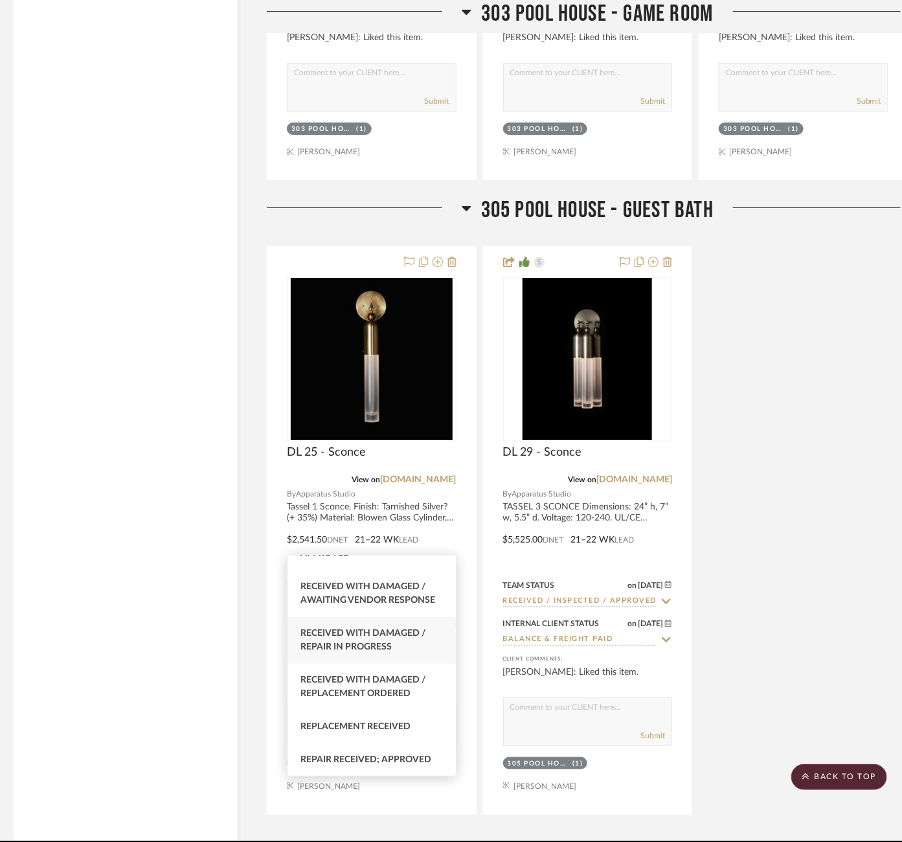
scroll to position [78, 0]
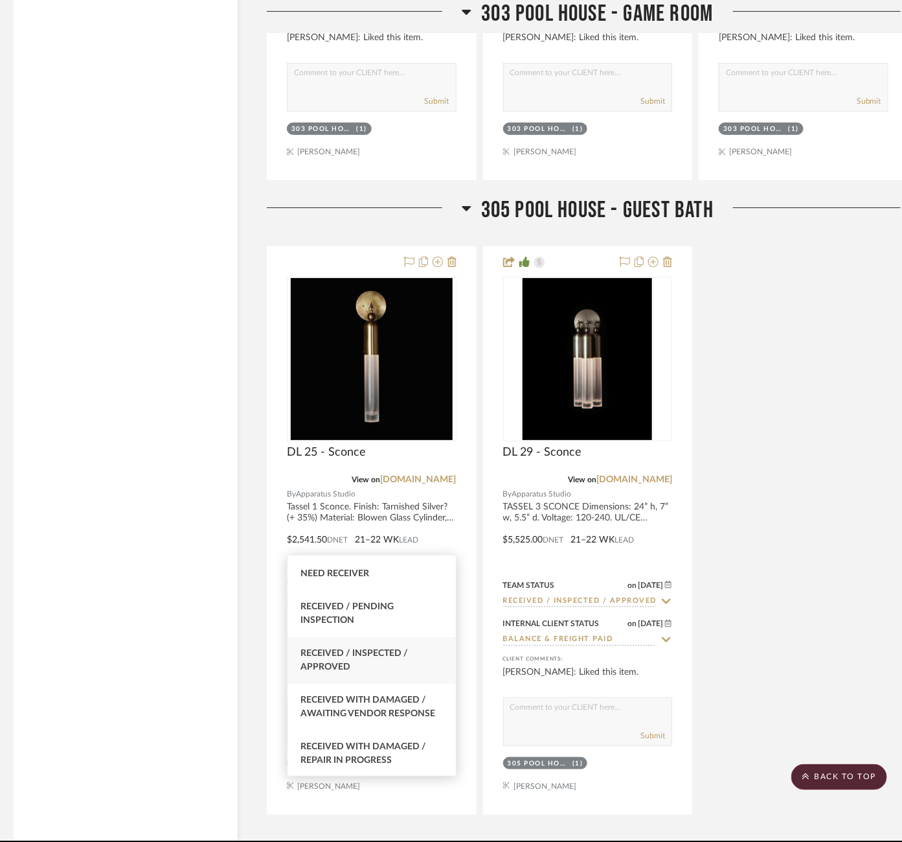
type input "rece"
click at [397, 668] on div "Received / Inspected / Approved" at bounding box center [372, 660] width 168 height 47
type input "8/28/2025"
type input "Received / Inspected / Approved"
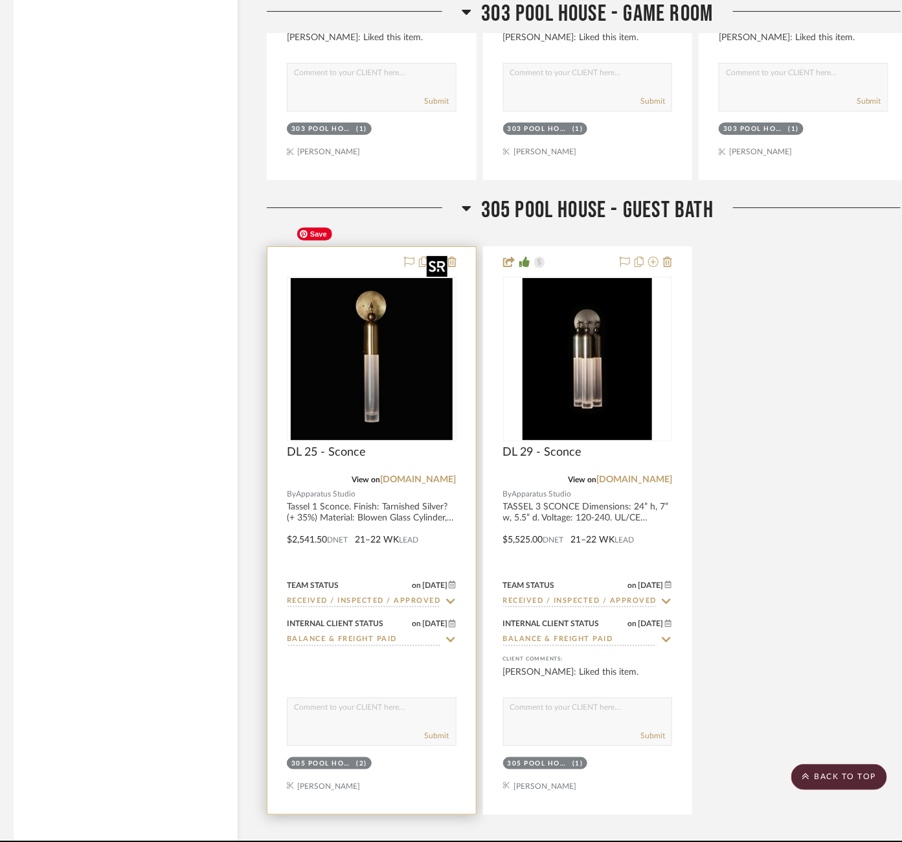
click at [393, 278] on img "0" at bounding box center [372, 359] width 162 height 162
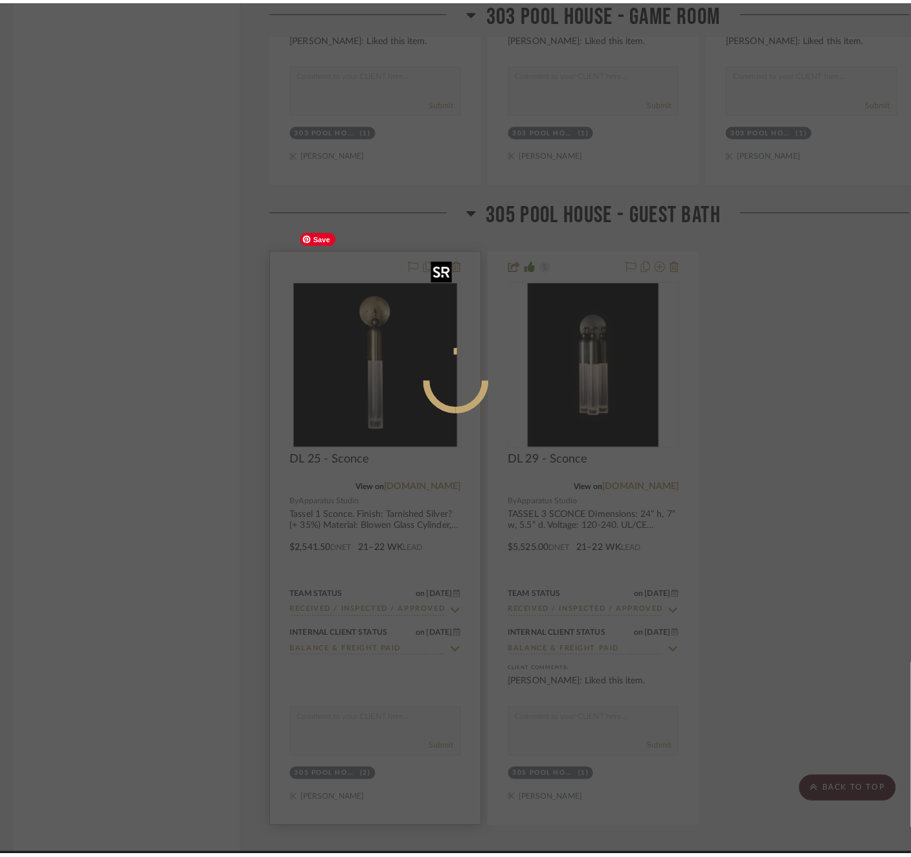
scroll to position [0, 0]
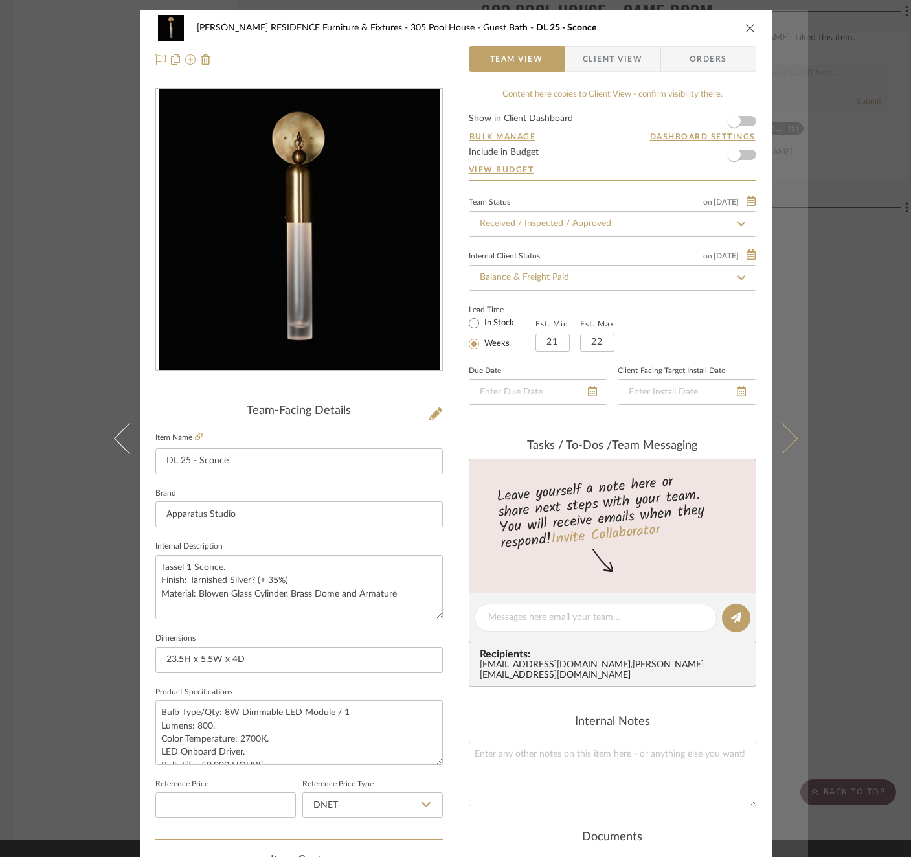
click at [783, 439] on icon at bounding box center [781, 437] width 31 height 31
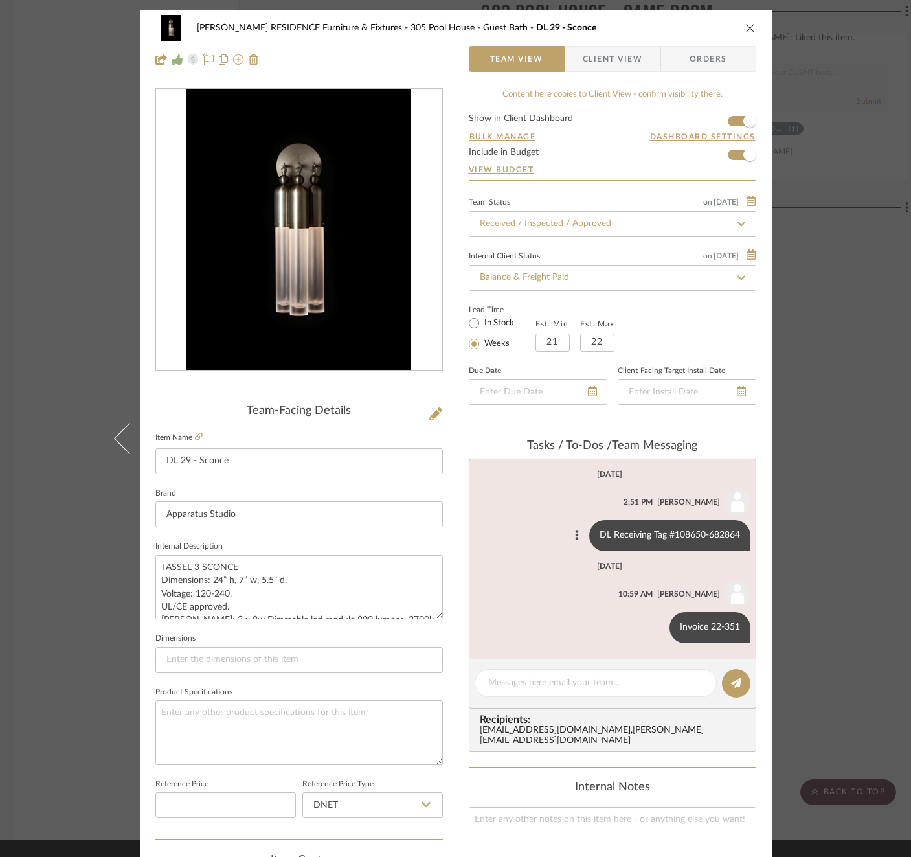
click at [713, 535] on div "DL Receiving Tag #108650-682864" at bounding box center [670, 535] width 161 height 31
copy div "DL Receiving Tag #108650-682864"
click at [70, 502] on div "COBLE RESIDENCE Furniture & Fixtures 305 Pool House - Guest Bath DL 29 - Sconce…" at bounding box center [455, 428] width 911 height 857
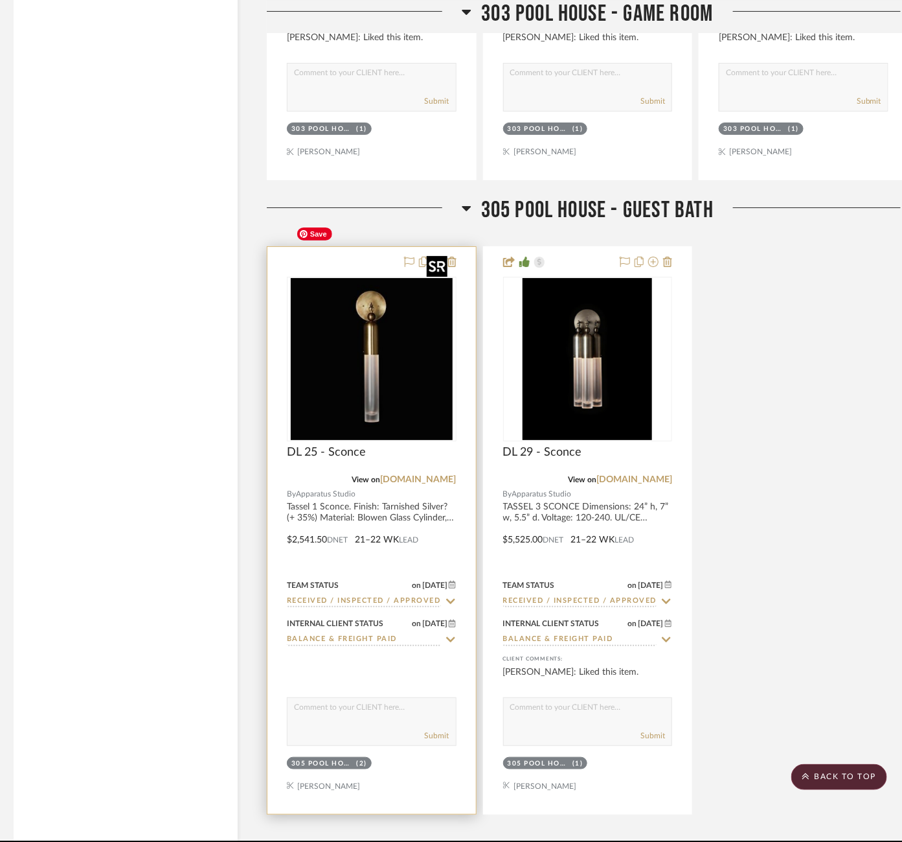
click at [288, 277] on div "0" at bounding box center [372, 358] width 168 height 163
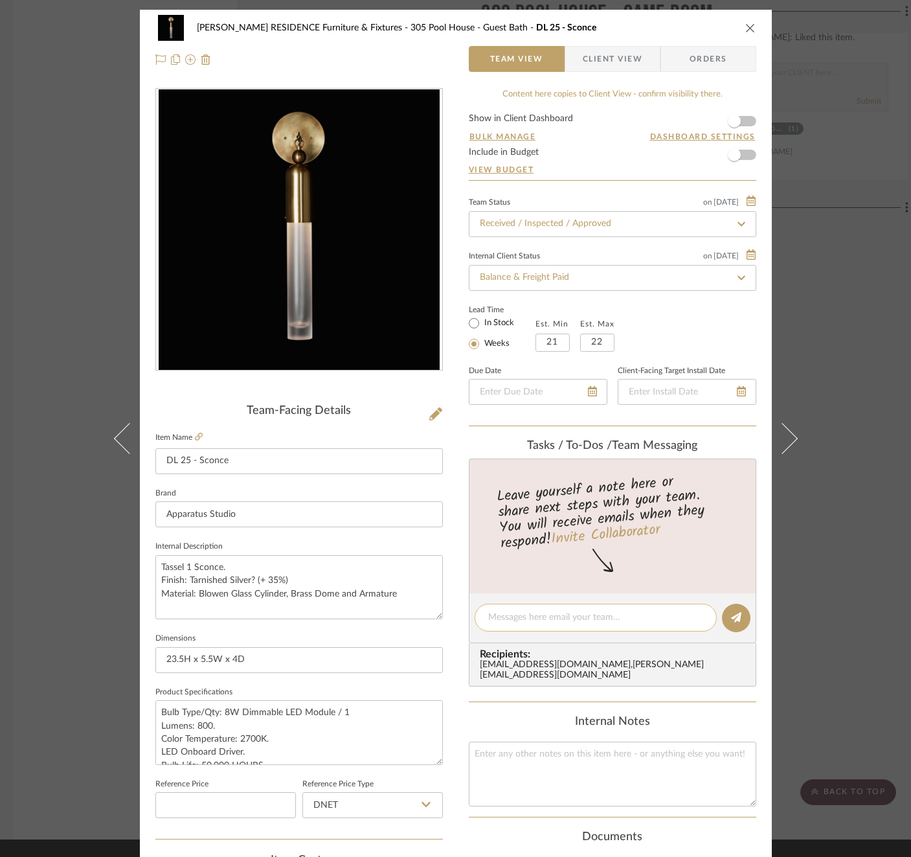
click at [586, 619] on textarea at bounding box center [595, 618] width 215 height 14
paste textarea "DL Receiving Tag #108650-682864"
type textarea "DL Receiving Tag #108650-682771"
click at [734, 617] on icon at bounding box center [736, 617] width 10 height 10
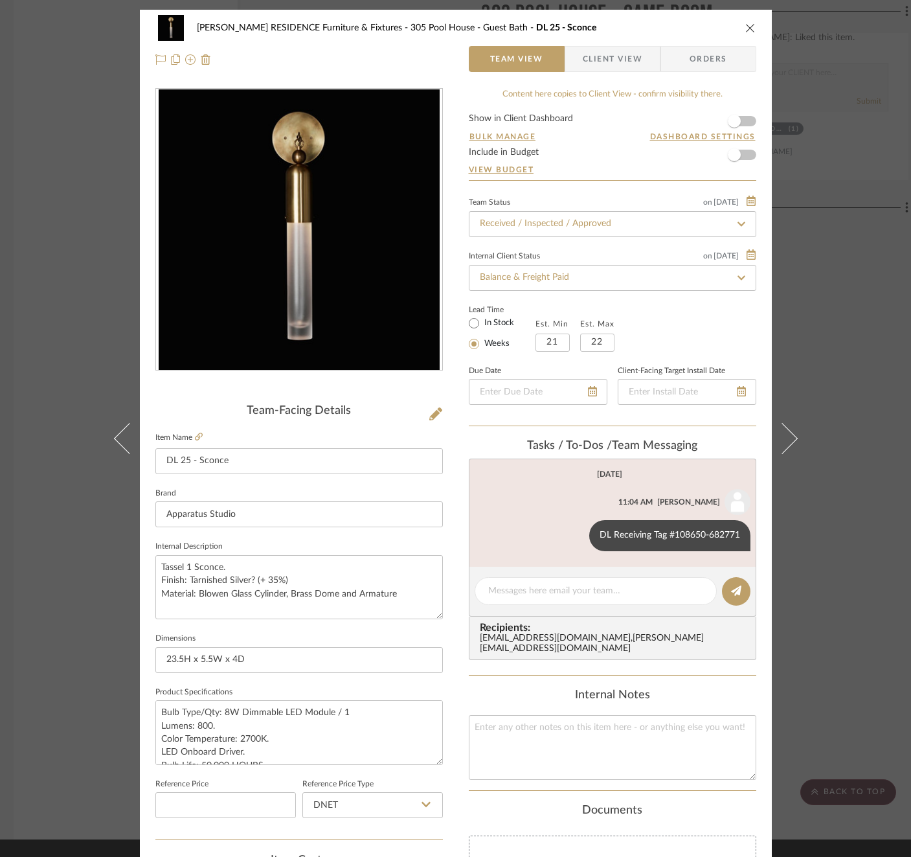
click at [825, 518] on div "COBLE RESIDENCE Furniture & Fixtures 305 Pool House - Guest Bath DL 25 - Sconce…" at bounding box center [455, 428] width 911 height 857
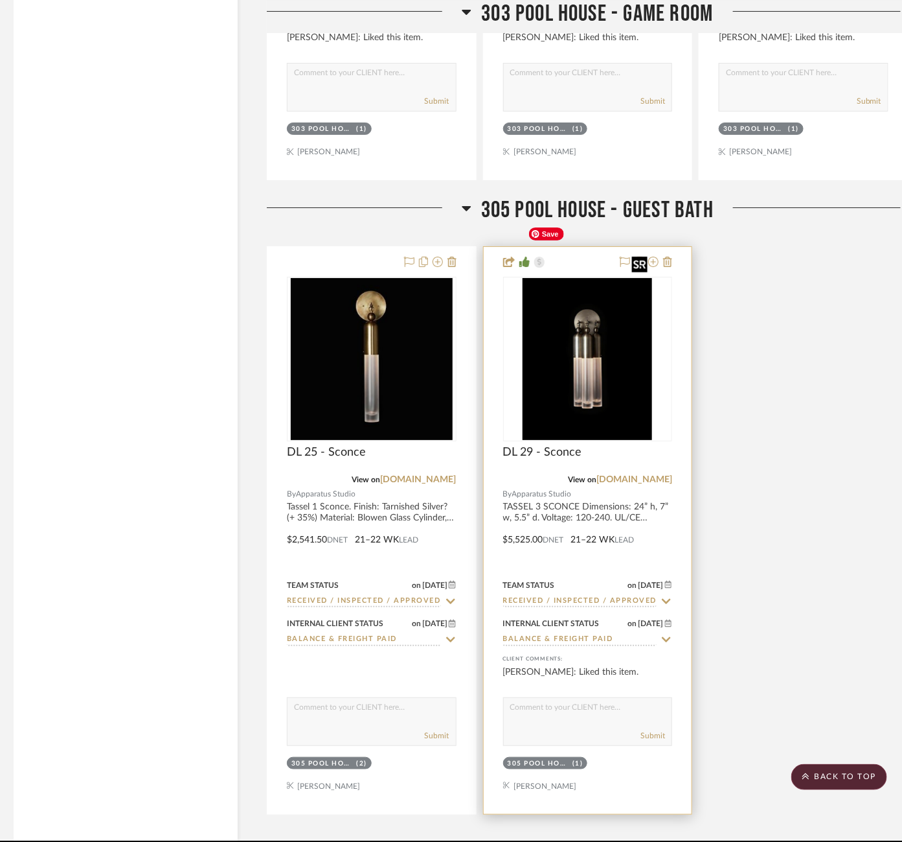
click at [585, 315] on img "0" at bounding box center [588, 359] width 130 height 162
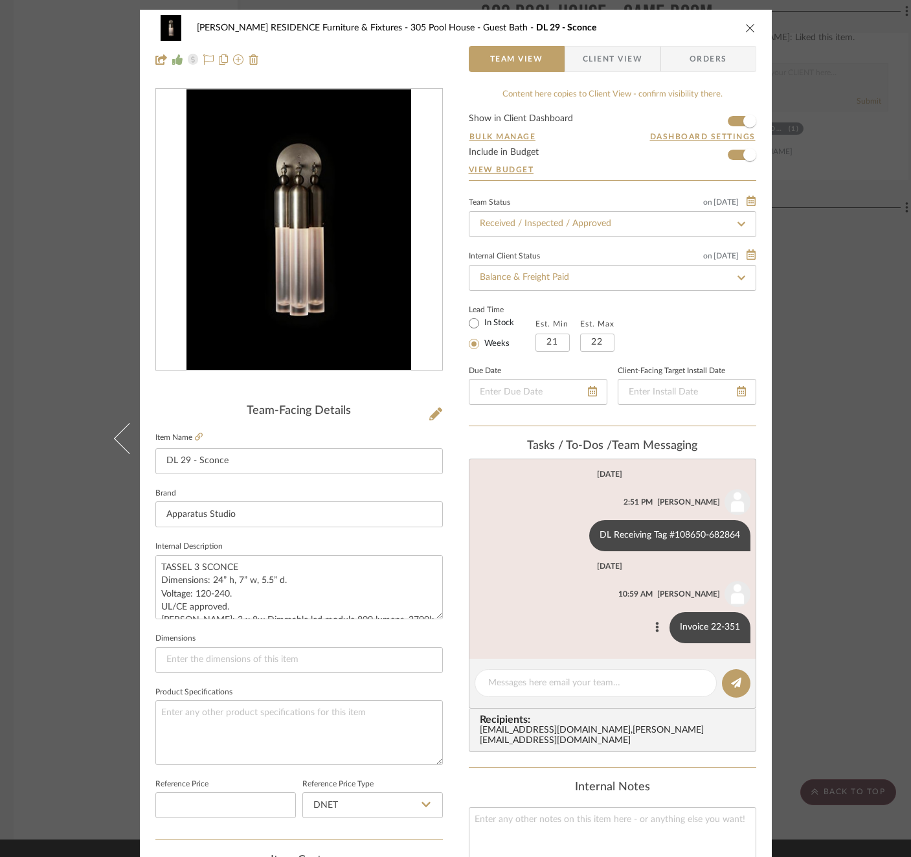
click at [702, 638] on div "Invoice 22-351" at bounding box center [710, 627] width 81 height 31
click at [702, 630] on div "Invoice 22-351" at bounding box center [710, 627] width 81 height 31
copy list-of-messages "Invoice 22-351"
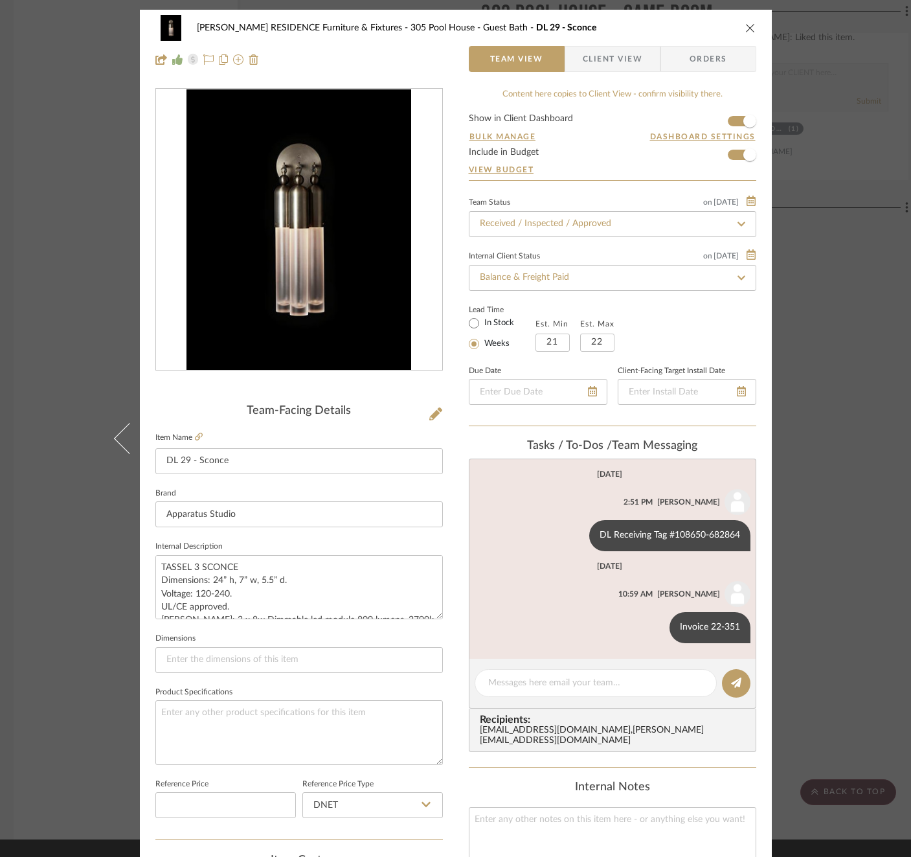
click at [833, 599] on div "COBLE RESIDENCE Furniture & Fixtures 305 Pool House - Guest Bath DL 29 - Sconce…" at bounding box center [455, 428] width 911 height 857
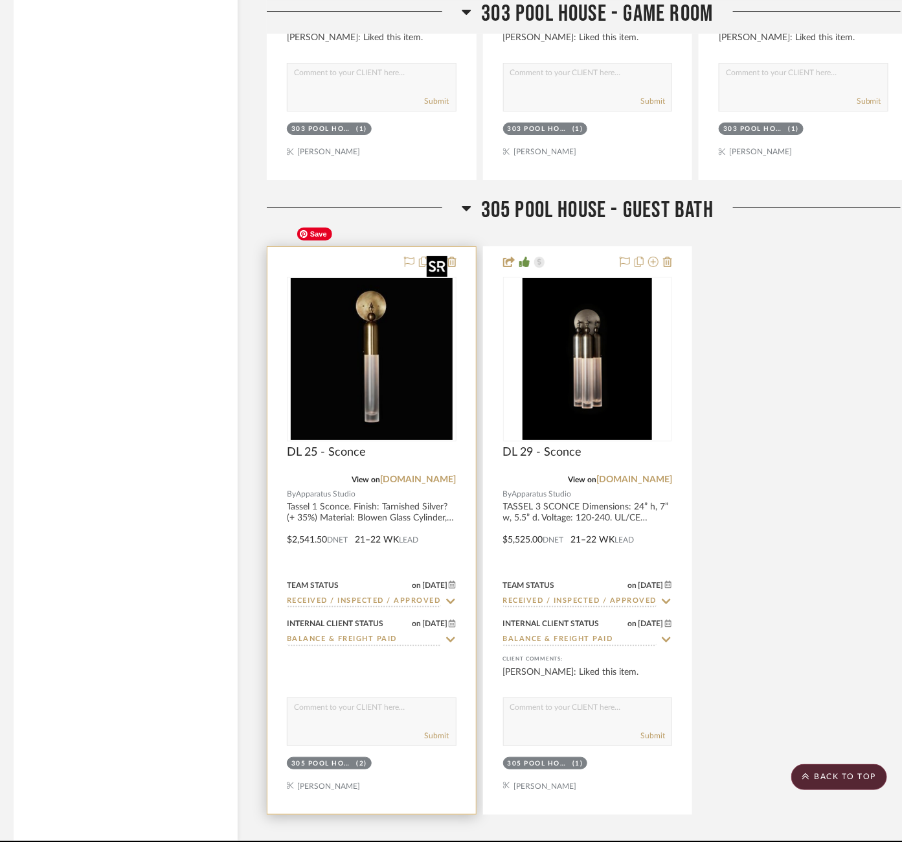
click at [361, 314] on img "0" at bounding box center [372, 359] width 162 height 162
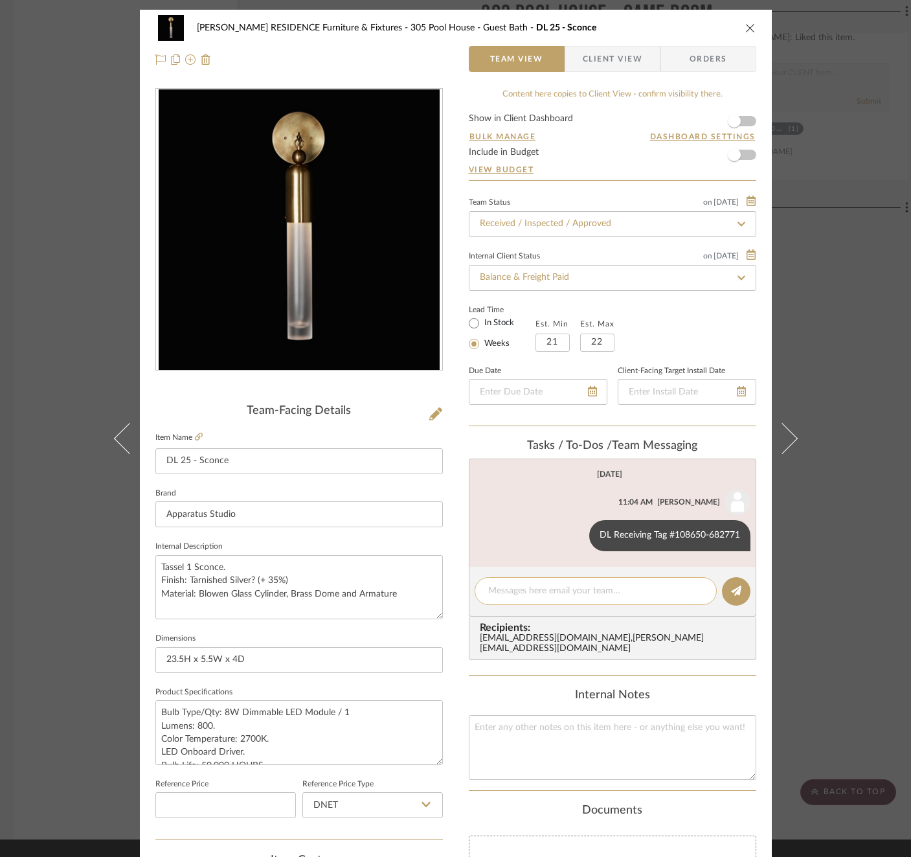
click at [601, 588] on textarea at bounding box center [595, 591] width 215 height 14
paste textarea "Invoice 22-351"
type textarea "Invoice 22-351"
click at [737, 591] on button at bounding box center [736, 591] width 29 height 29
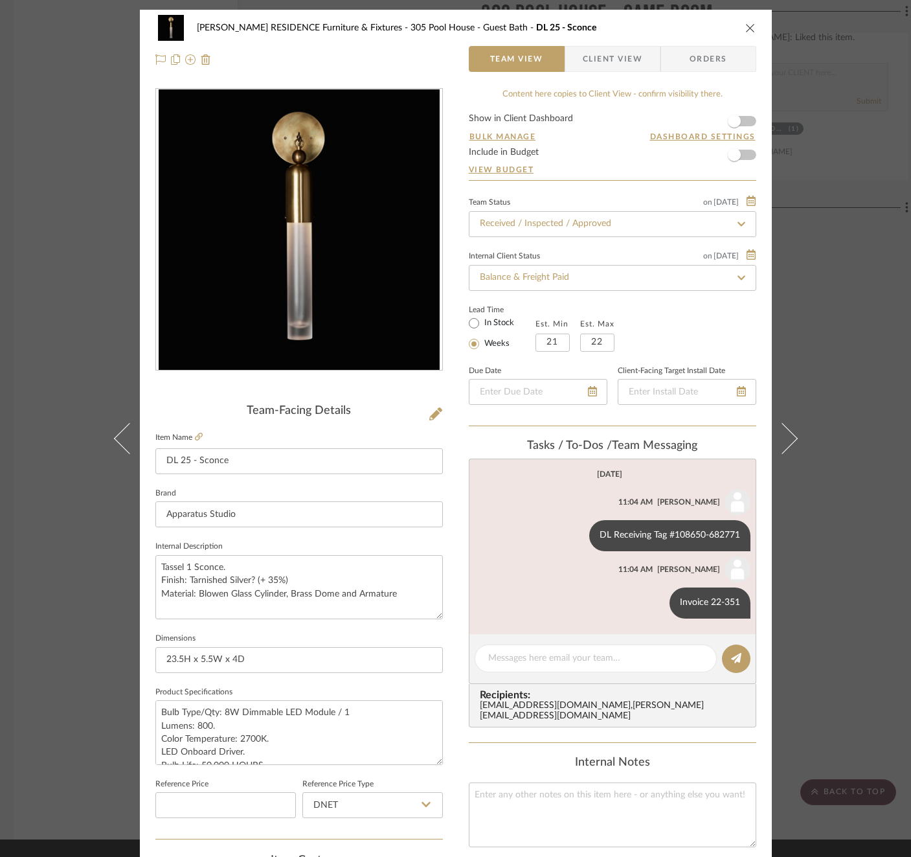
click at [746, 111] on div "Content here copies to Client View - confirm visibility there. Show in Client D…" at bounding box center [613, 621] width 288 height 1066
click at [732, 120] on span "button" at bounding box center [734, 121] width 13 height 13
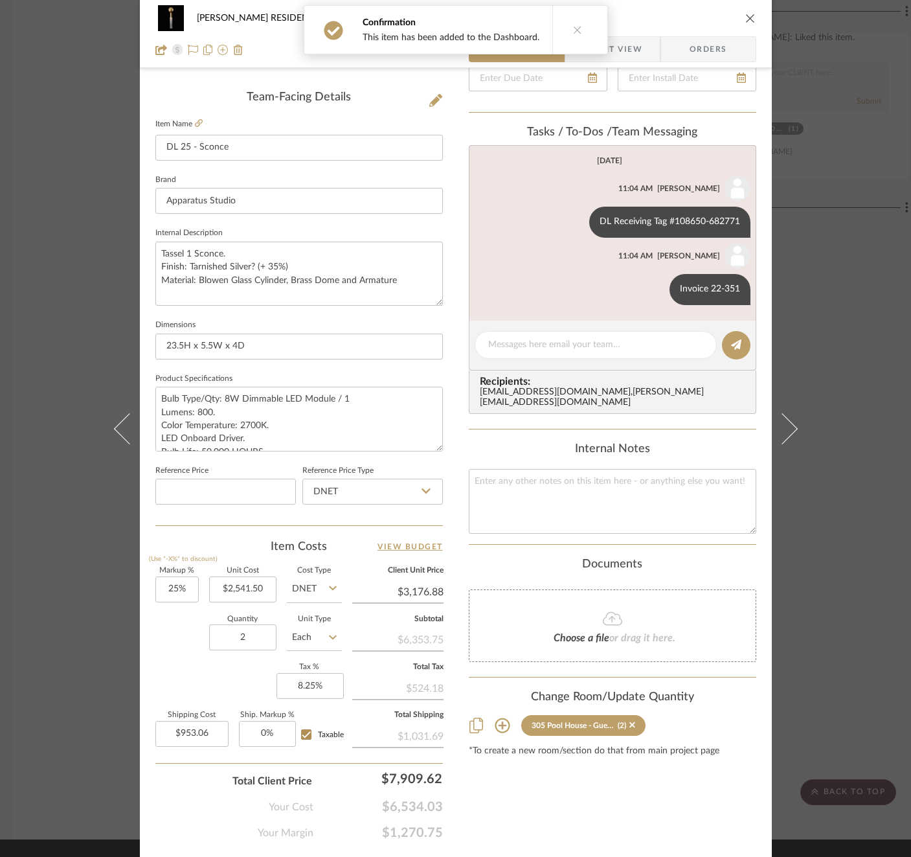
scroll to position [345, 0]
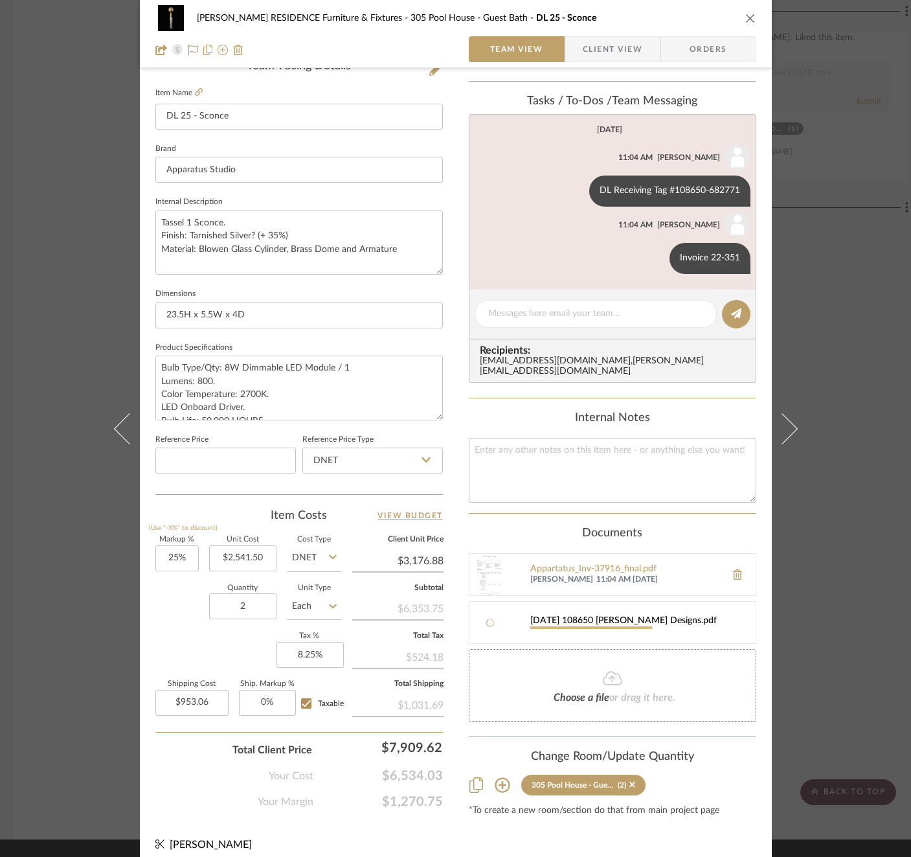
click at [823, 314] on div "COBLE RESIDENCE Furniture & Fixtures 305 Pool House - Guest Bath DL 25 - Sconce…" at bounding box center [455, 428] width 911 height 857
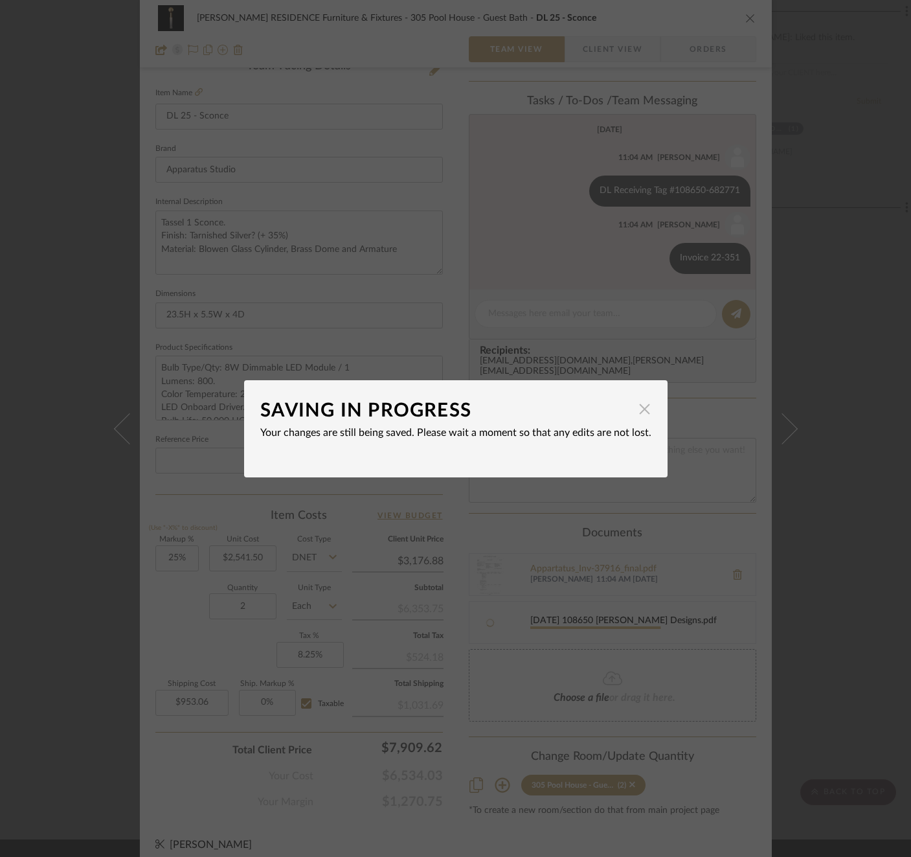
click at [643, 406] on span "button" at bounding box center [645, 409] width 26 height 26
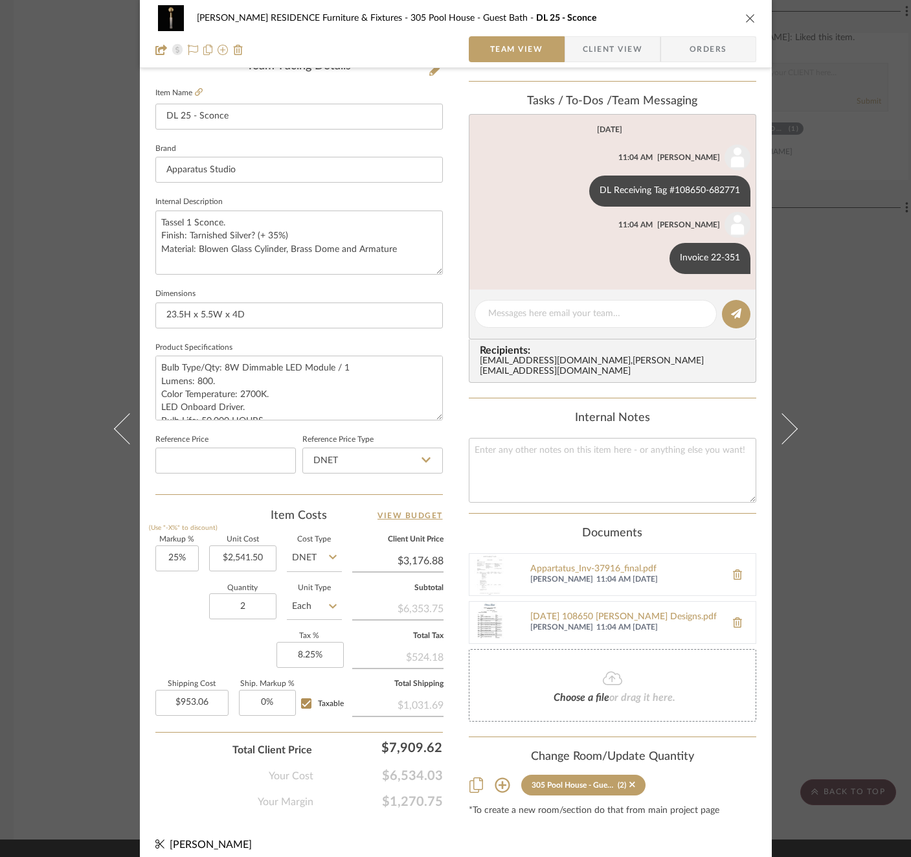
click at [861, 347] on div "COBLE RESIDENCE Furniture & Fixtures 305 Pool House - Guest Bath DL 25 - Sconce…" at bounding box center [455, 428] width 911 height 857
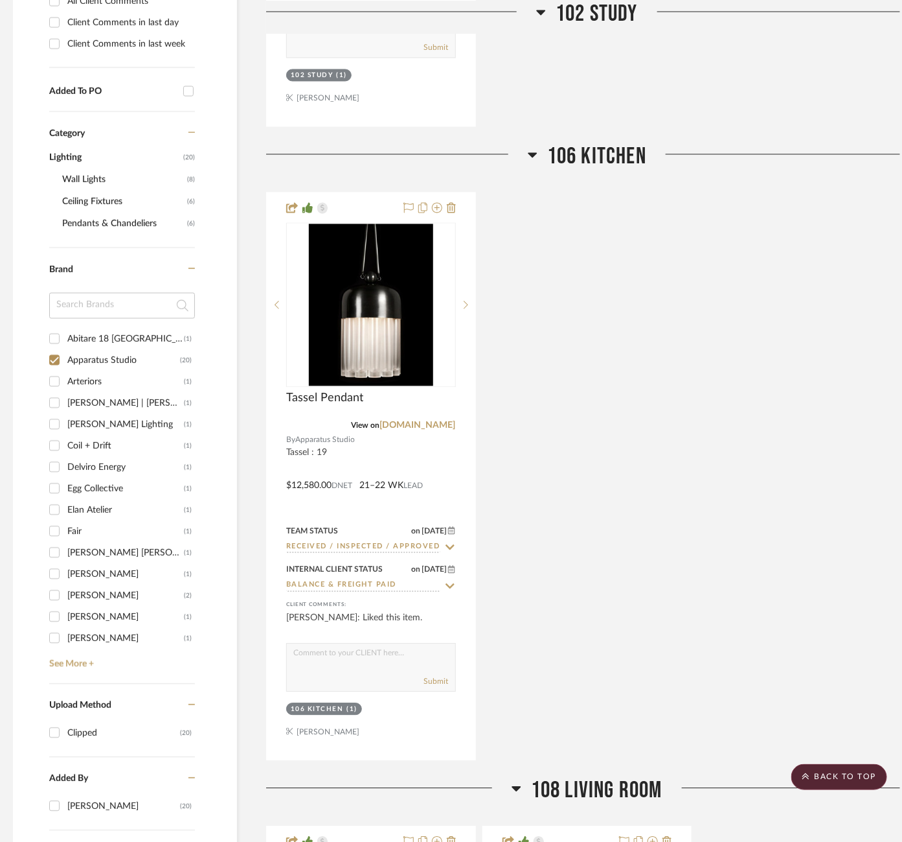
scroll to position [878, 6]
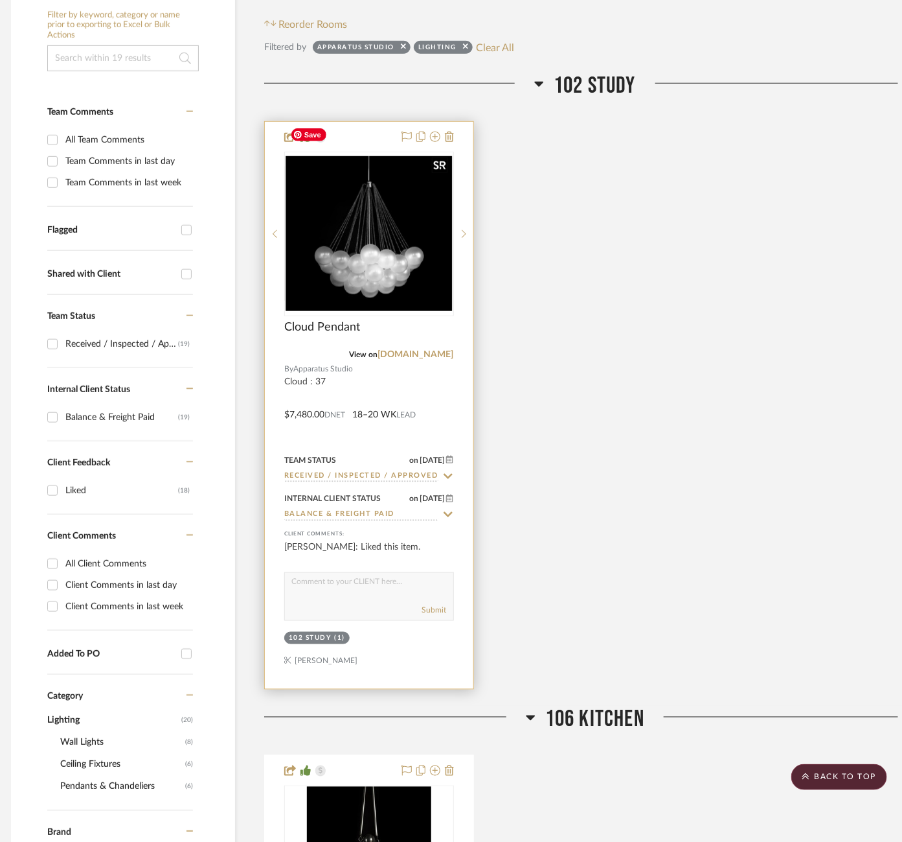
click at [0, 0] on img at bounding box center [0, 0] width 0 height 0
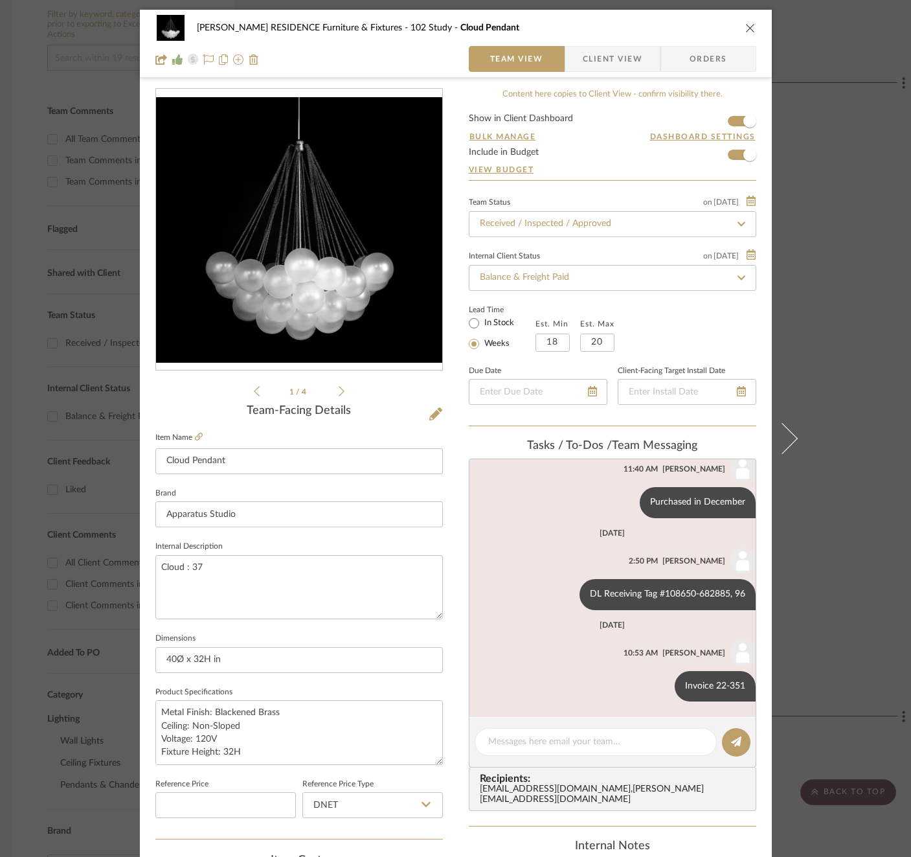
scroll to position [426, 0]
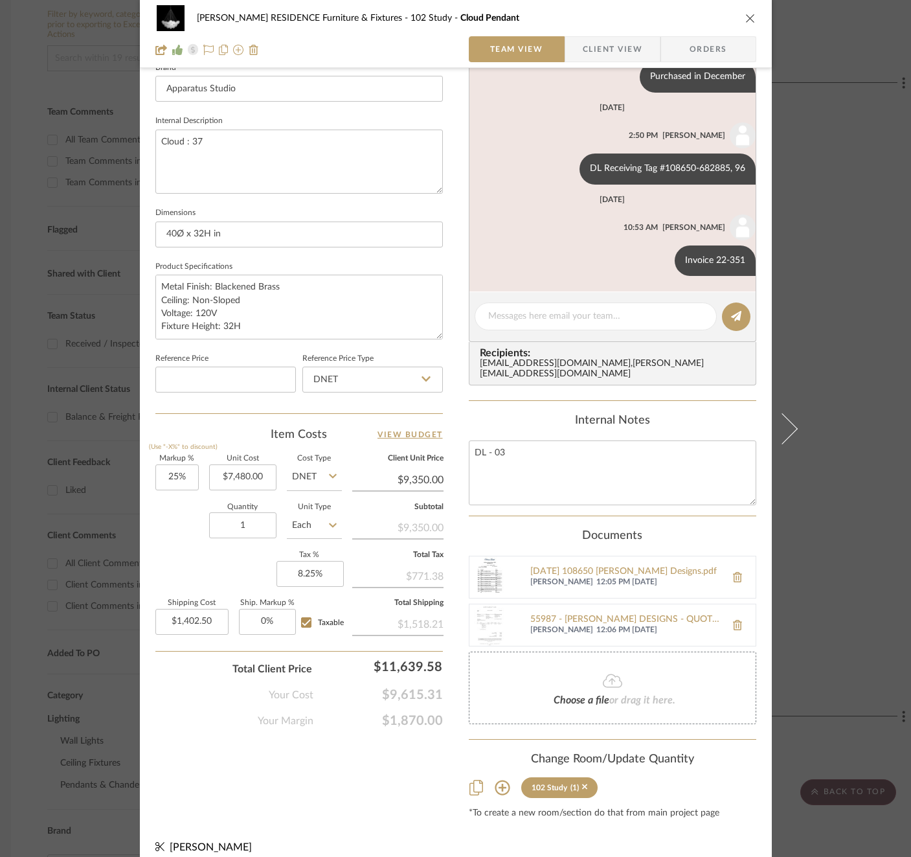
click at [838, 446] on div "COBLE RESIDENCE Furniture & Fixtures 102 Study Cloud Pendant Team View Client V…" at bounding box center [455, 428] width 911 height 857
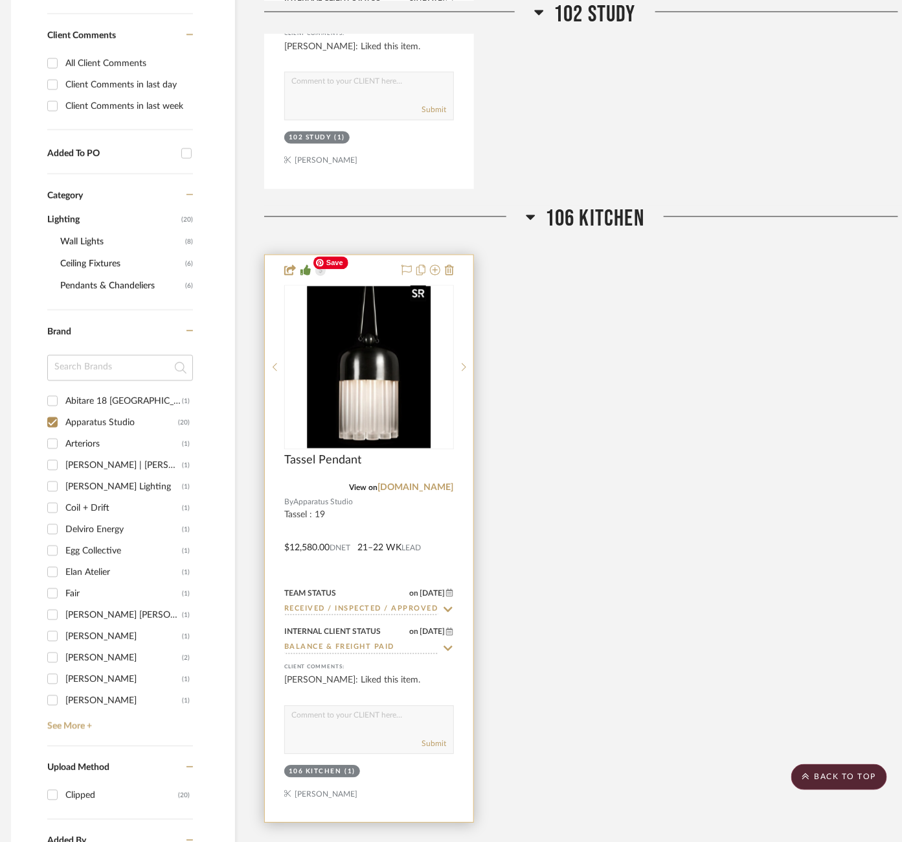
click at [0, 0] on img at bounding box center [0, 0] width 0 height 0
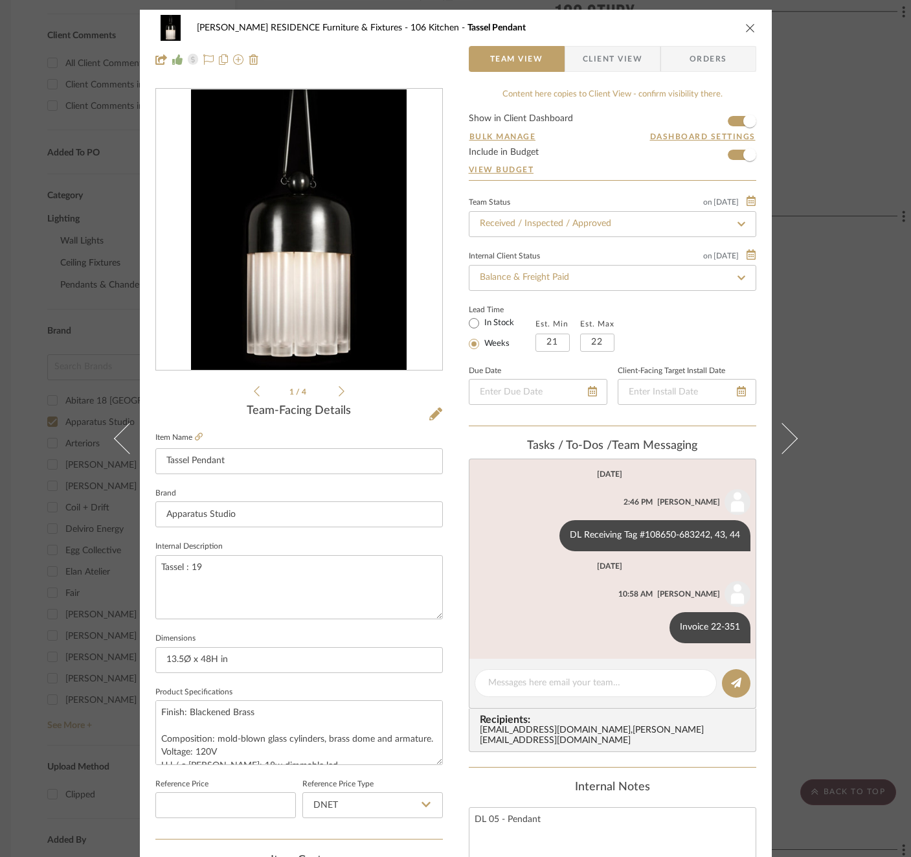
scroll to position [367, 0]
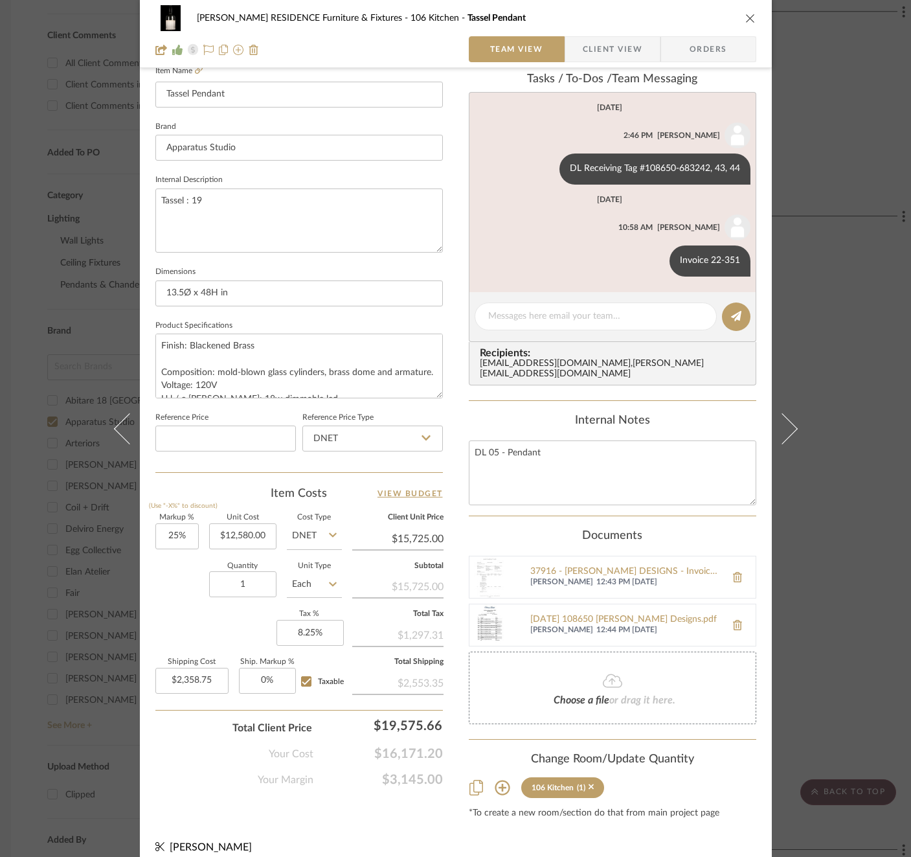
click at [838, 523] on div "COBLE RESIDENCE Furniture & Fixtures 106 Kitchen Tassel Pendant Team View Clien…" at bounding box center [455, 428] width 911 height 857
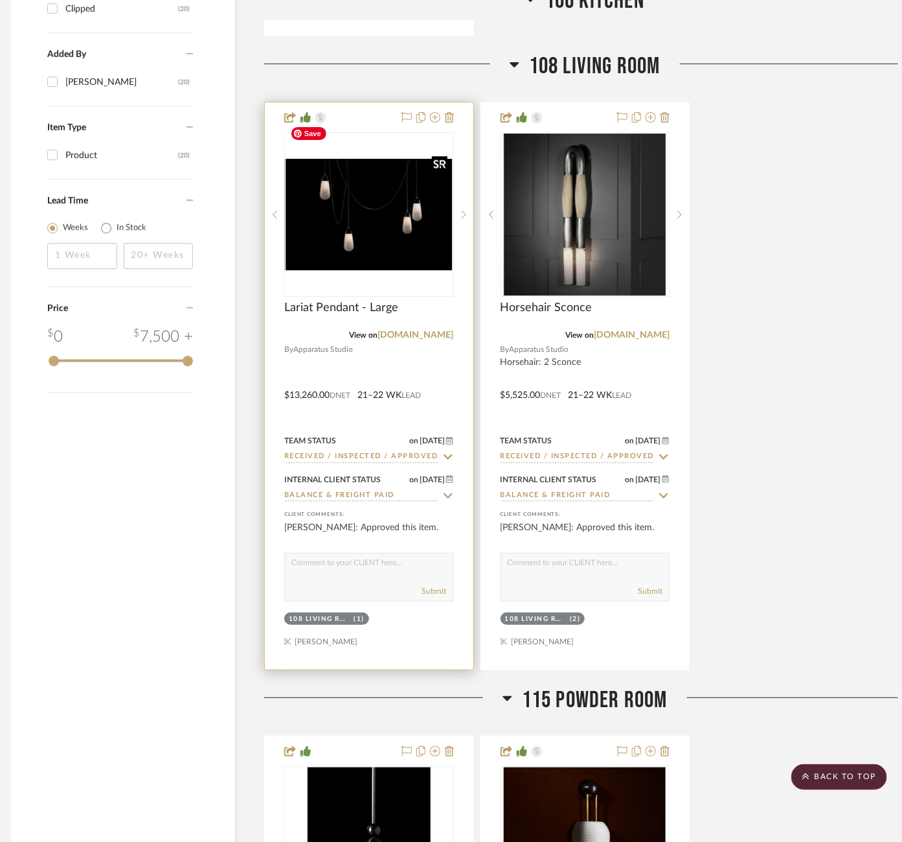
click at [0, 0] on img at bounding box center [0, 0] width 0 height 0
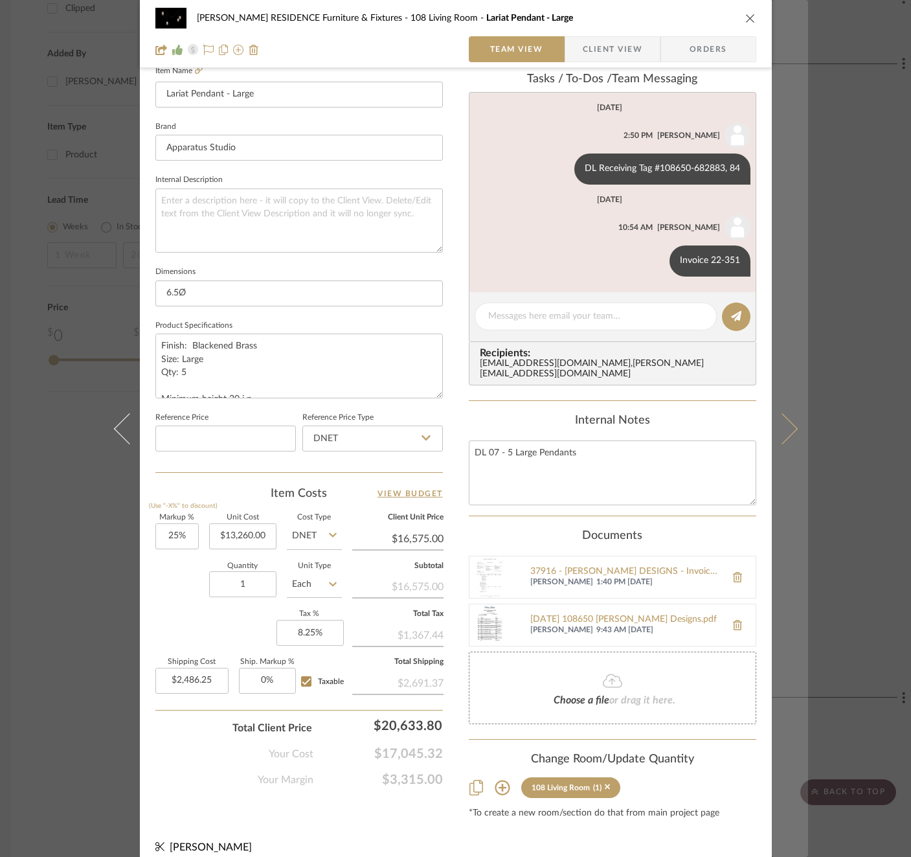
click at [786, 396] on button at bounding box center [790, 428] width 36 height 857
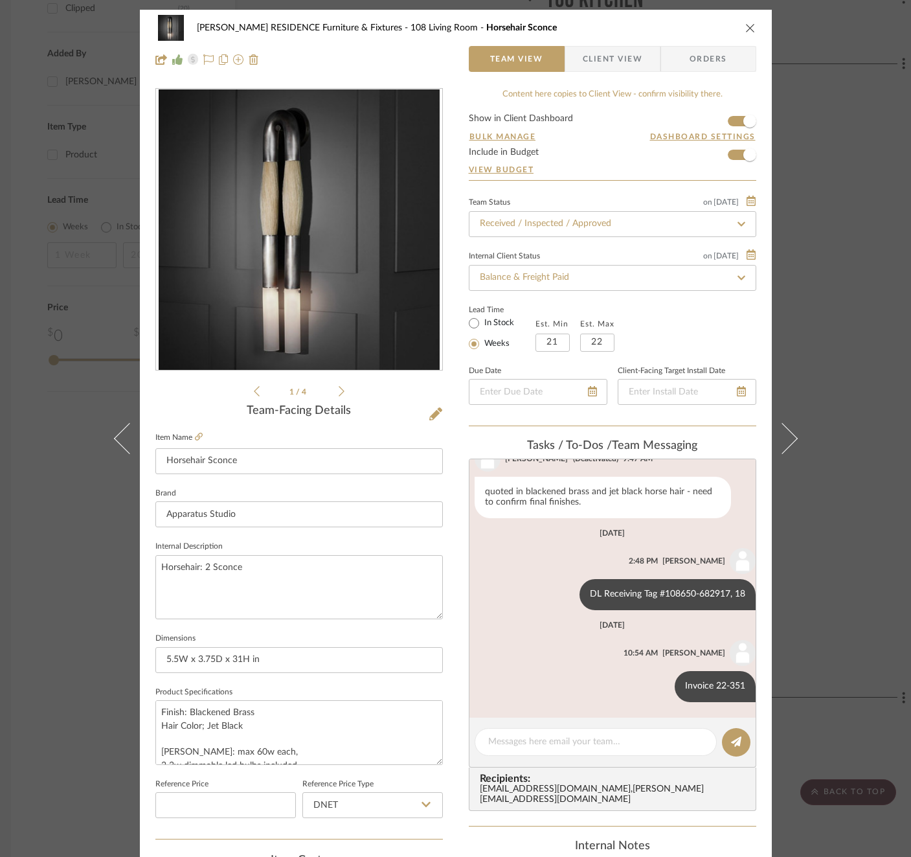
scroll to position [426, 0]
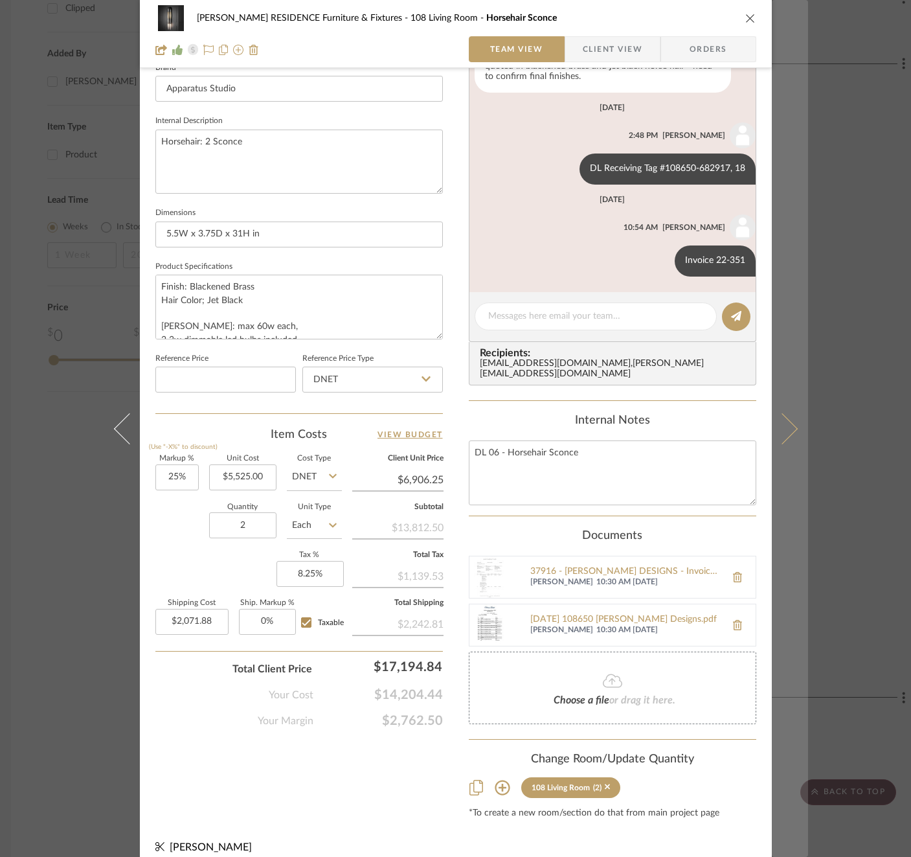
click at [795, 432] on button at bounding box center [790, 428] width 36 height 857
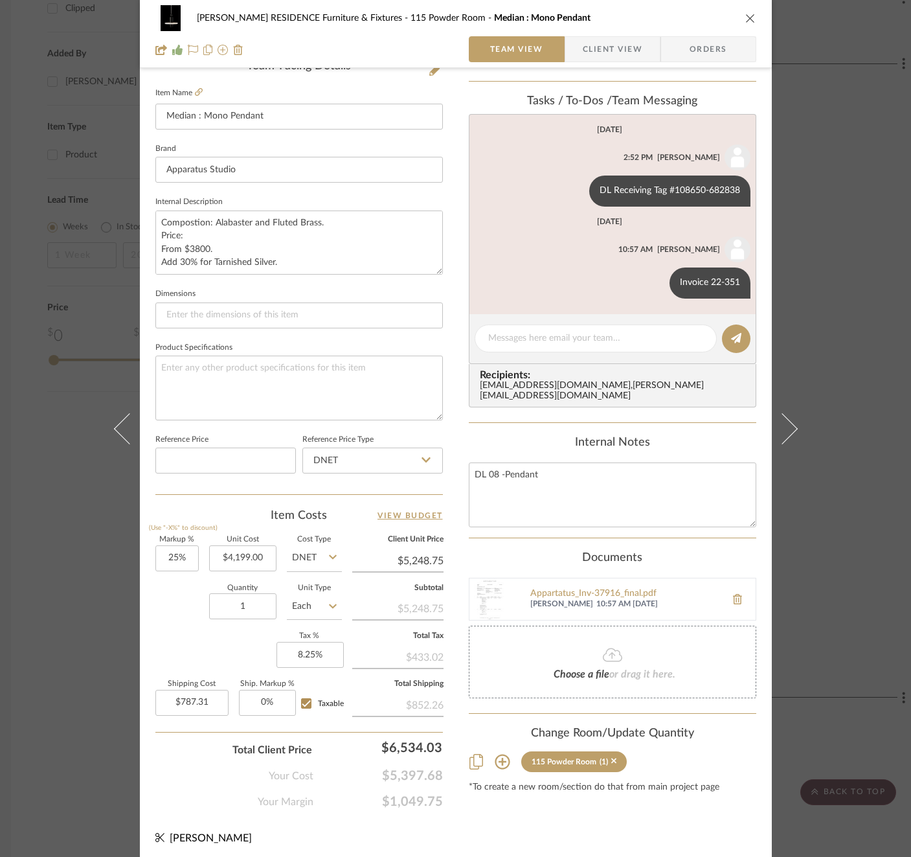
scroll to position [343, 0]
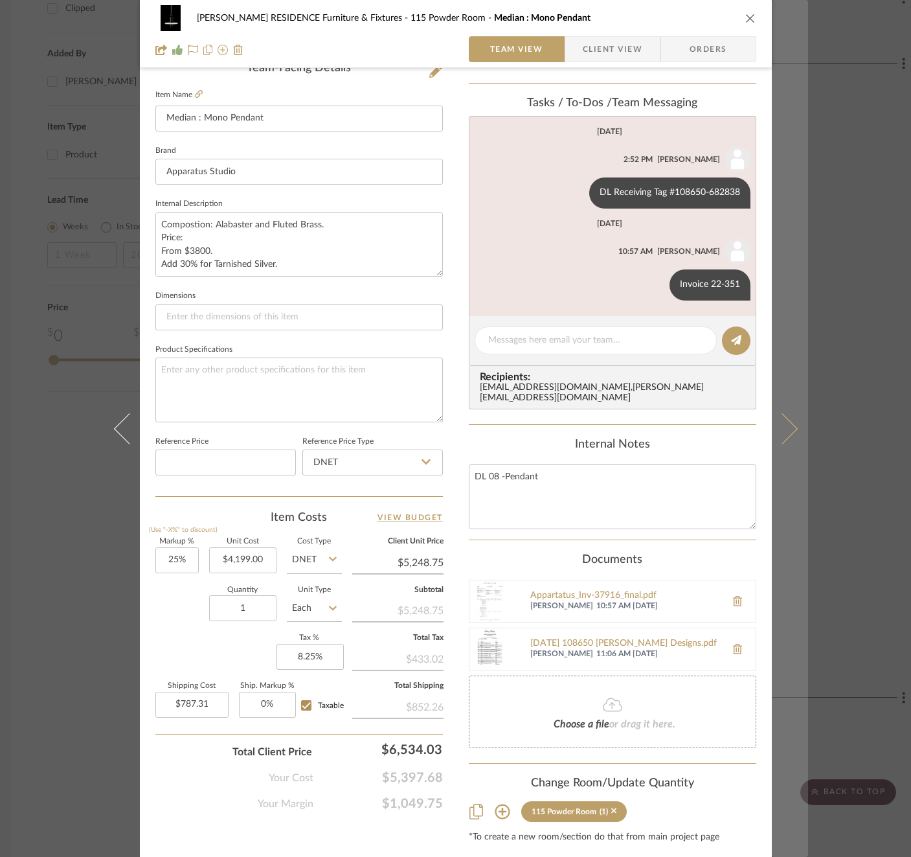
click at [785, 424] on icon at bounding box center [781, 428] width 31 height 31
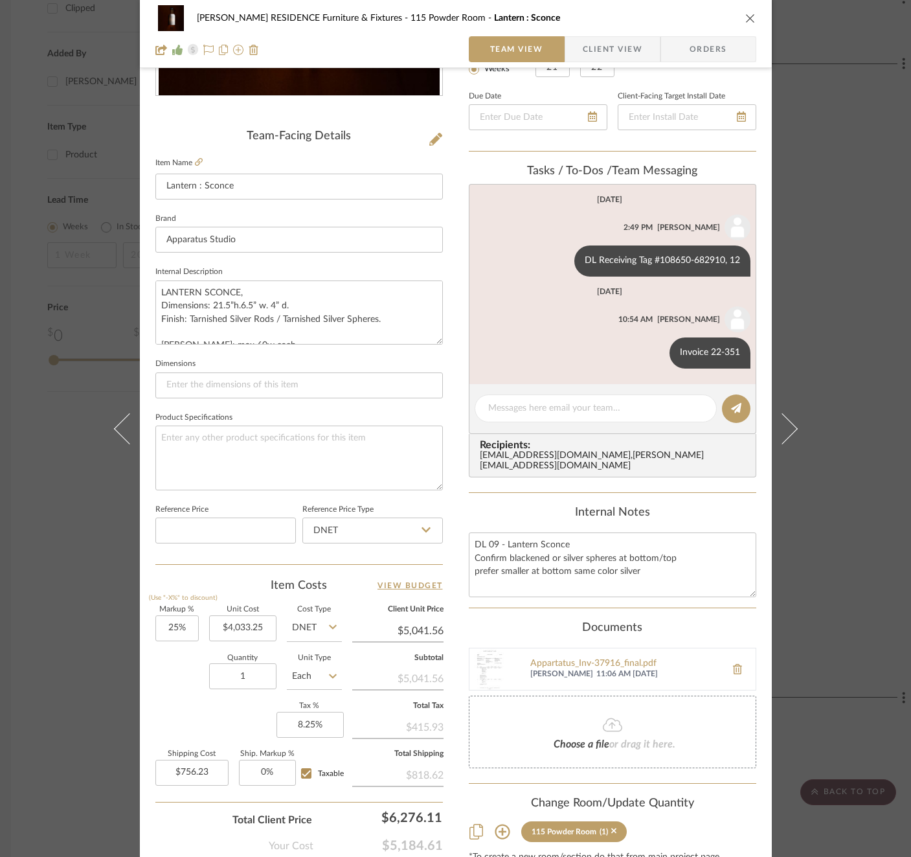
scroll to position [345, 0]
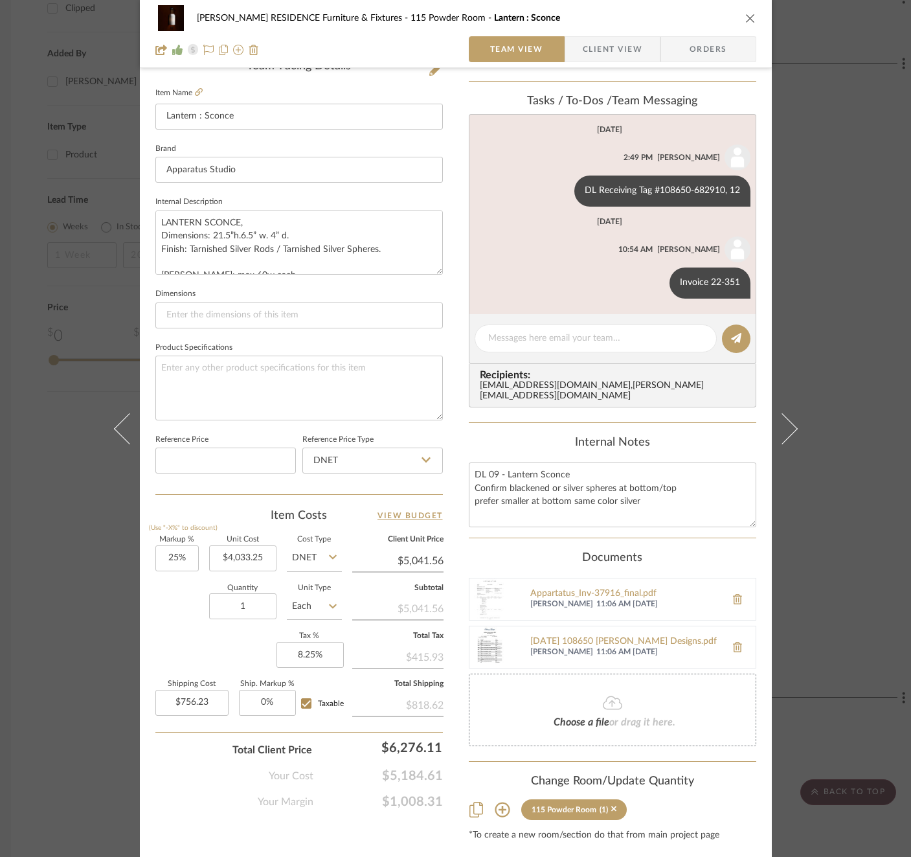
click at [866, 499] on div "COBLE RESIDENCE Furniture & Fixtures 115 Powder Room Lantern : Sconce Team View…" at bounding box center [455, 428] width 911 height 857
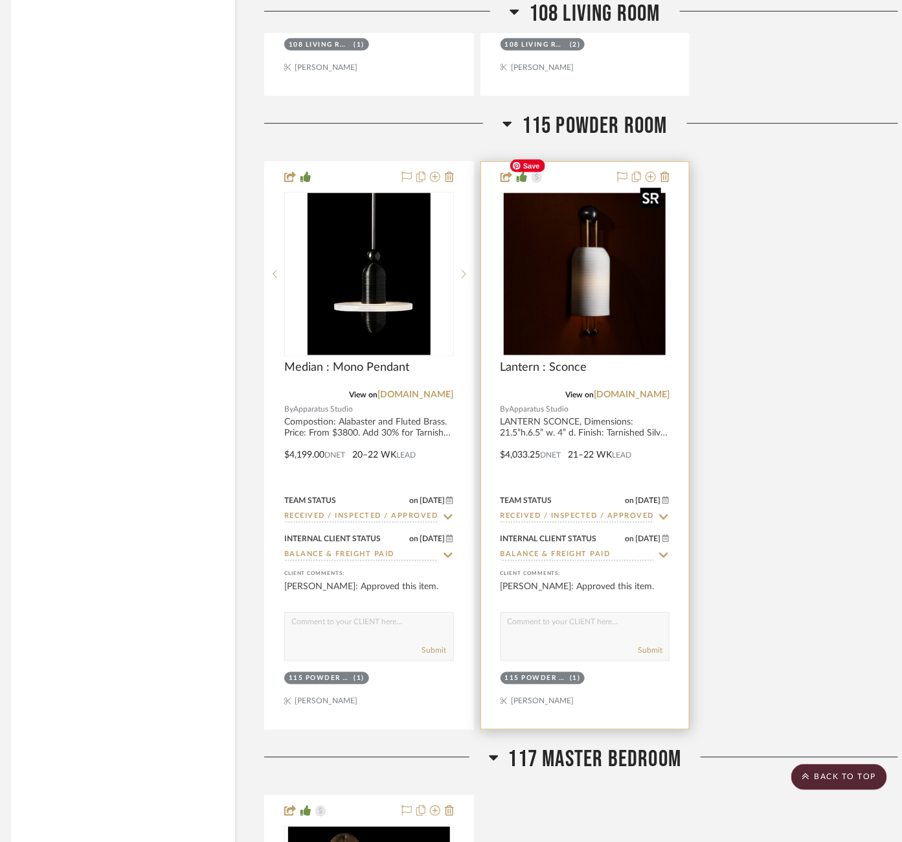
click at [0, 0] on img at bounding box center [0, 0] width 0 height 0
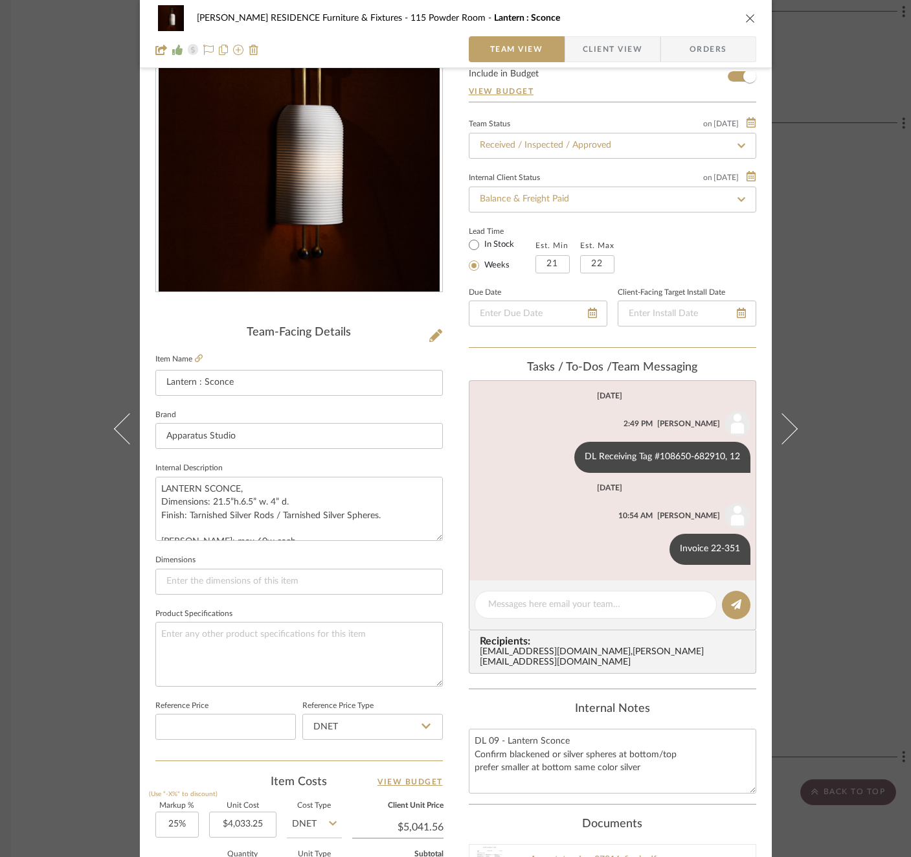
scroll to position [367, 0]
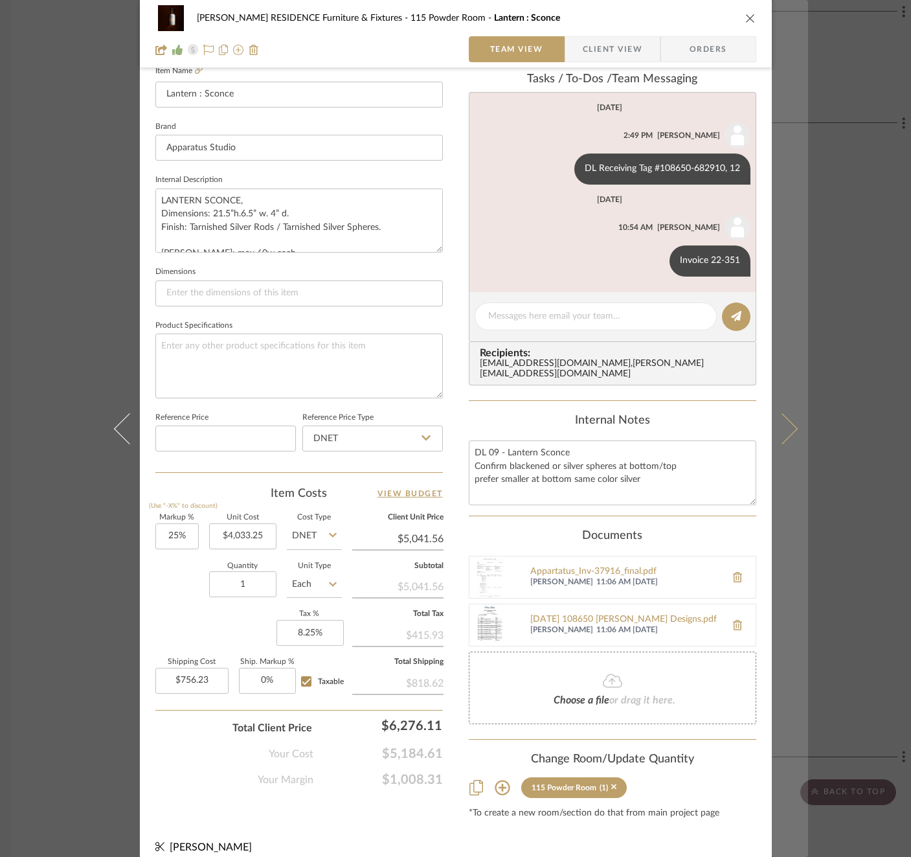
click at [775, 396] on button at bounding box center [790, 428] width 36 height 857
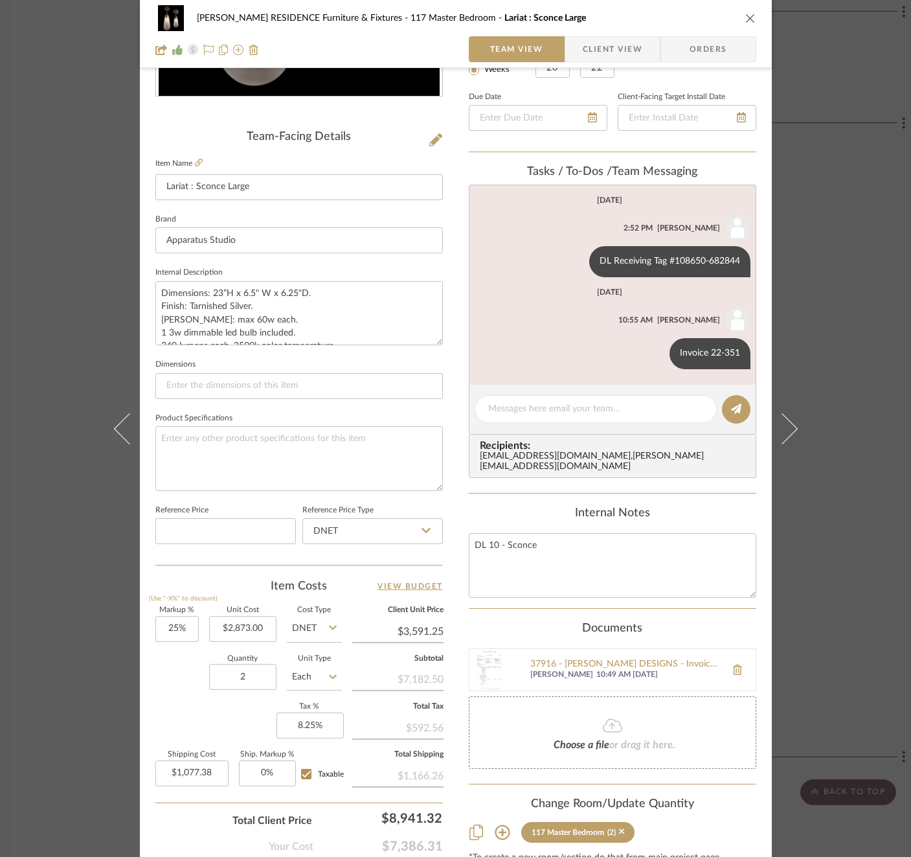
scroll to position [345, 0]
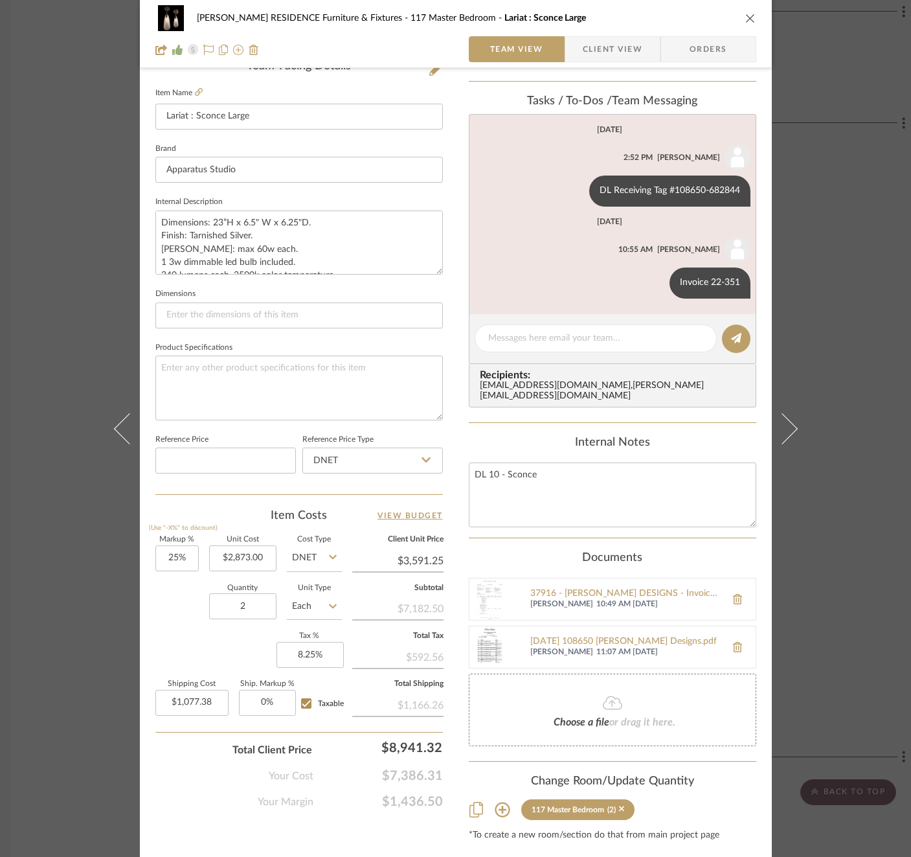
click at [865, 525] on div "COBLE RESIDENCE Furniture & Fixtures 117 Master Bedroom Lariat : Sconce Large T…" at bounding box center [455, 428] width 911 height 857
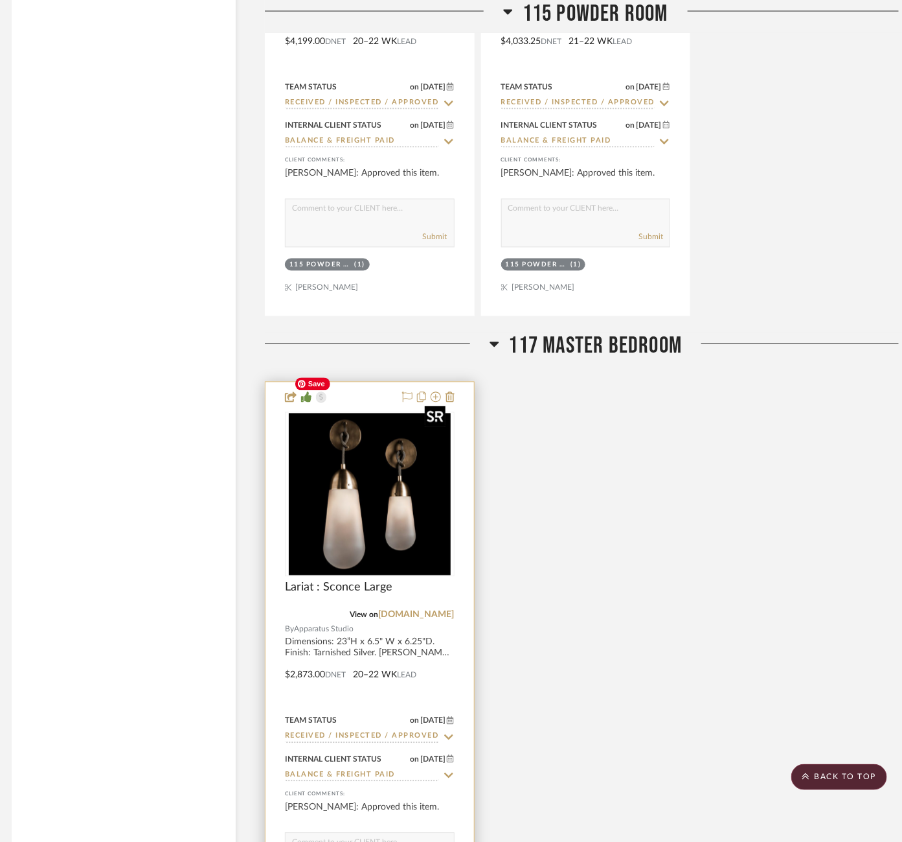
click at [0, 0] on img at bounding box center [0, 0] width 0 height 0
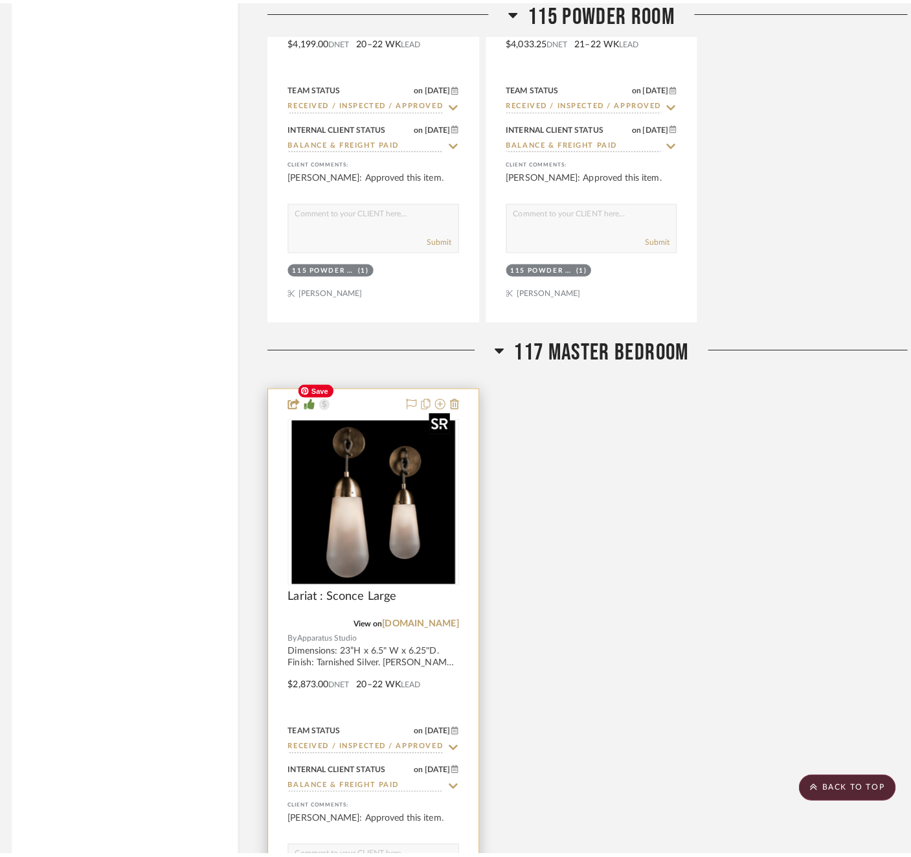
scroll to position [0, 0]
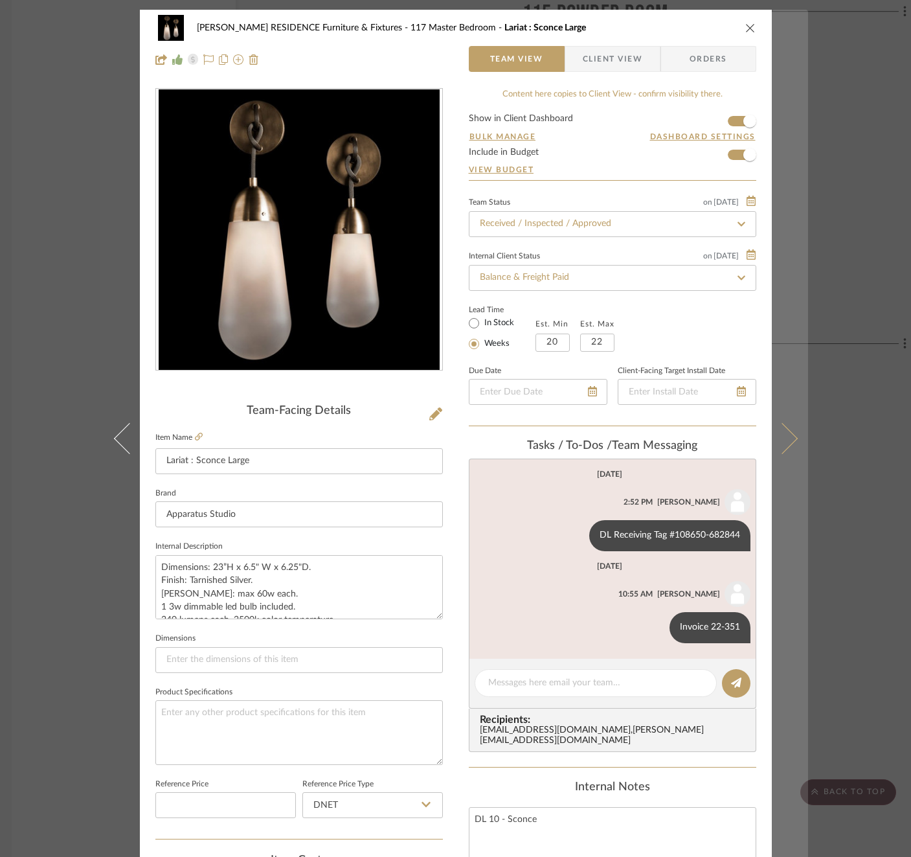
click at [790, 430] on button at bounding box center [790, 438] width 36 height 857
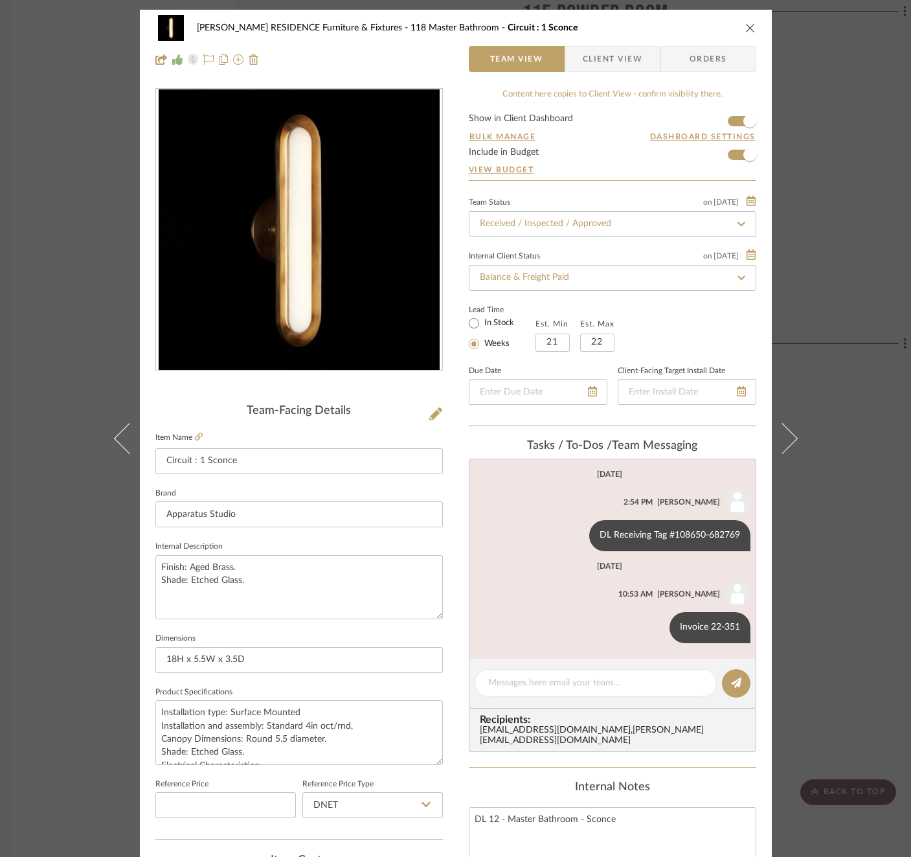
scroll to position [367, 0]
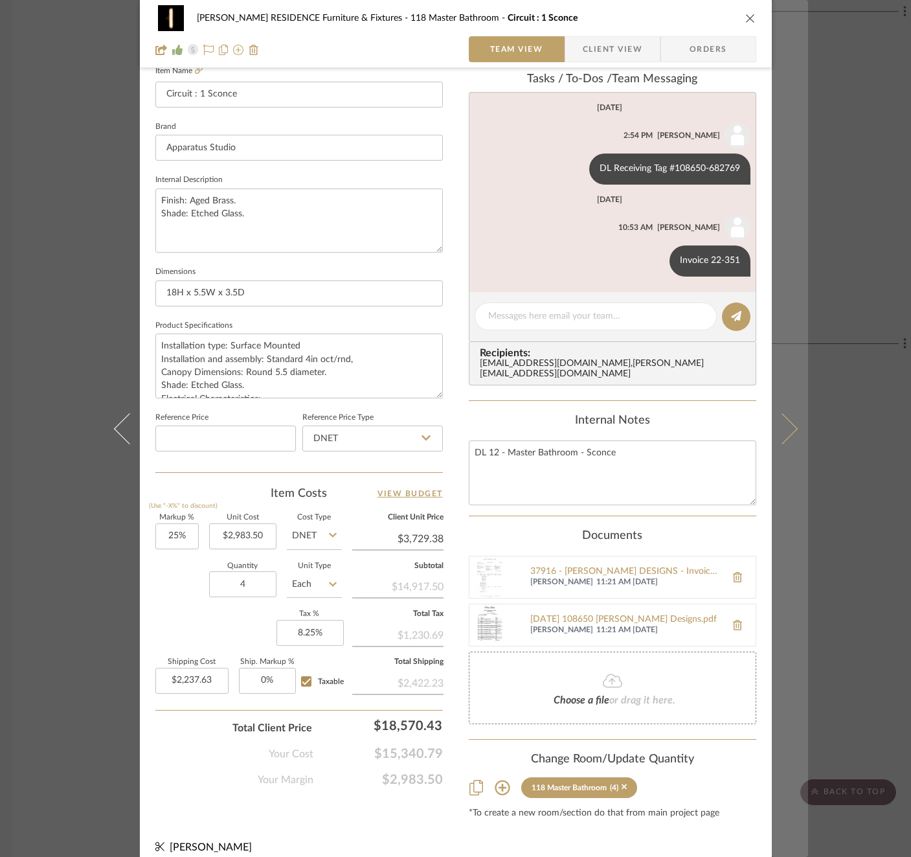
click at [790, 403] on button at bounding box center [790, 428] width 36 height 857
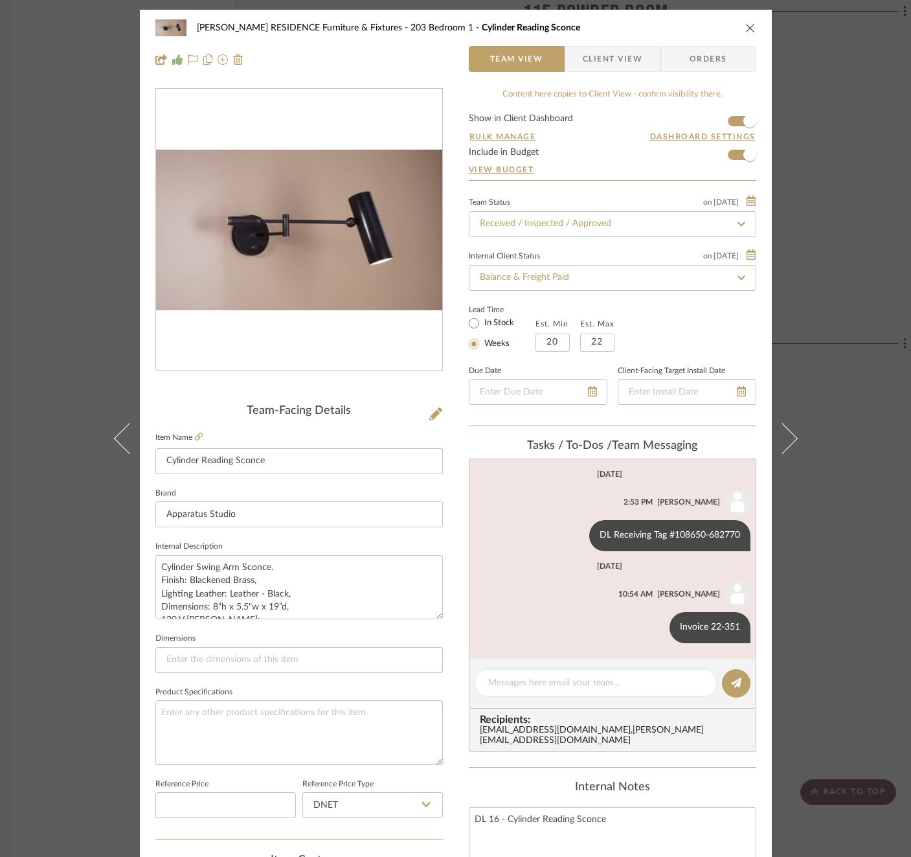
scroll to position [345, 0]
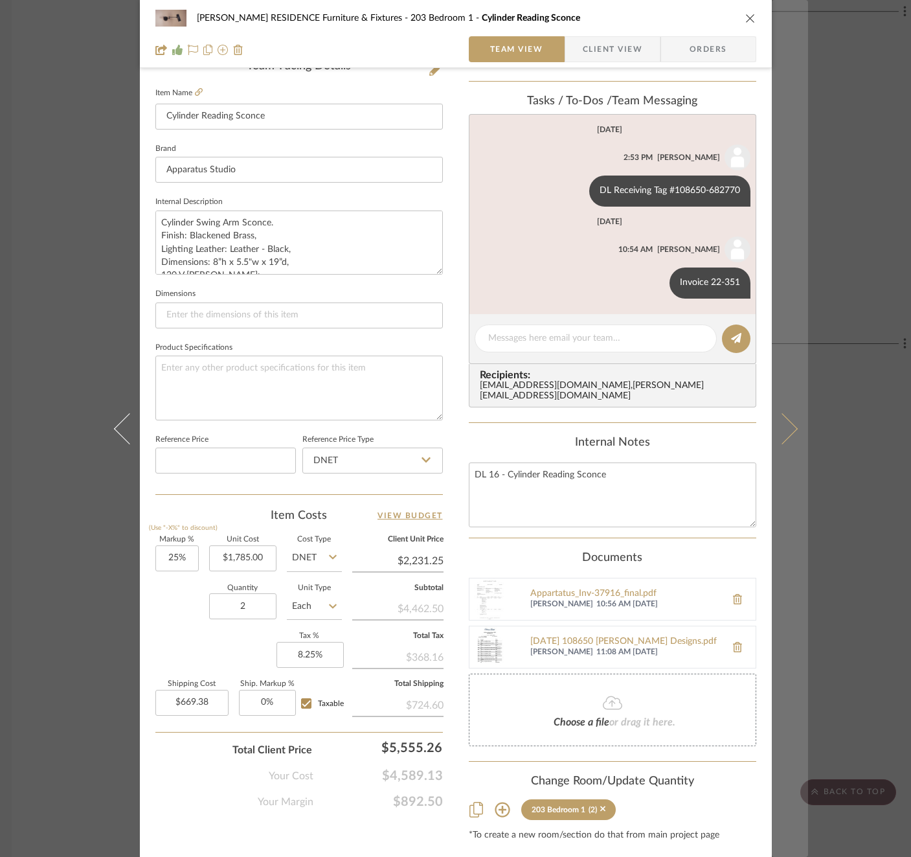
click at [784, 435] on icon at bounding box center [781, 428] width 31 height 31
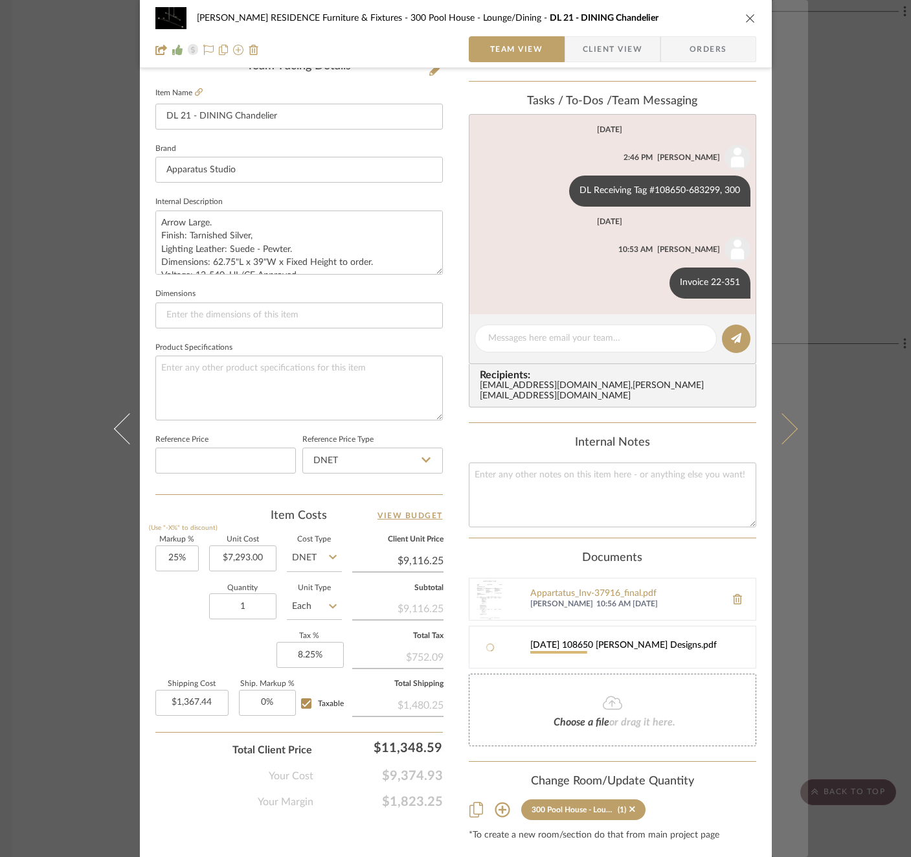
click at [786, 417] on button at bounding box center [790, 428] width 36 height 857
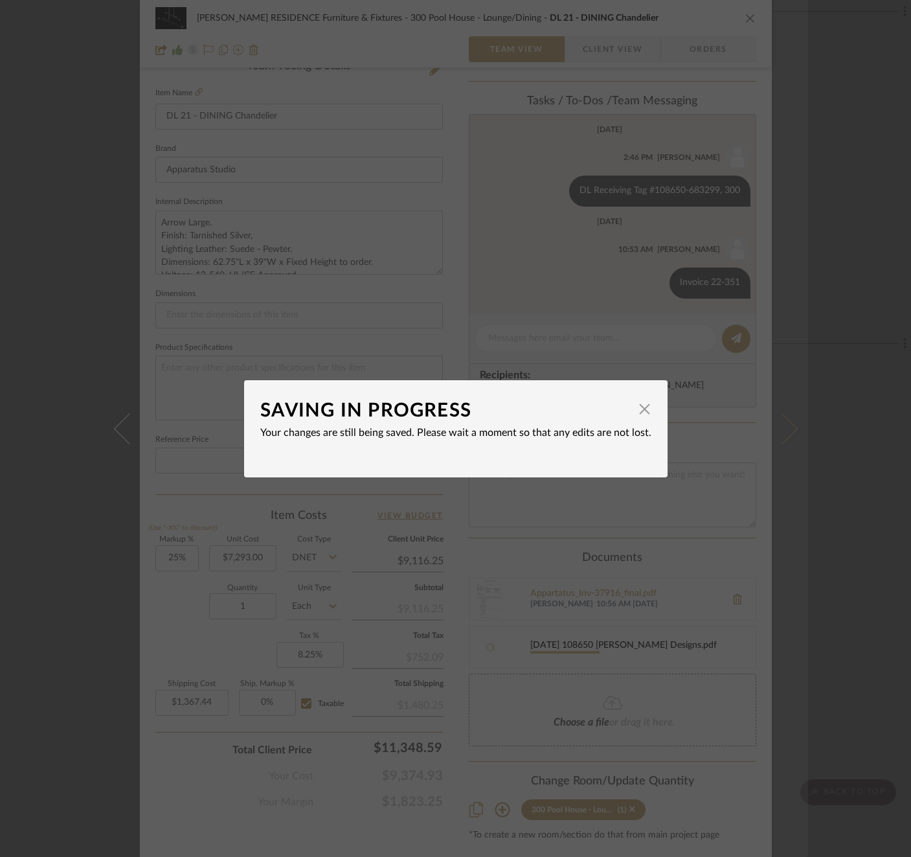
click at [786, 417] on div "SAVING IN PROGRESS × Your changes are still being saved. Please wait a moment s…" at bounding box center [455, 428] width 911 height 857
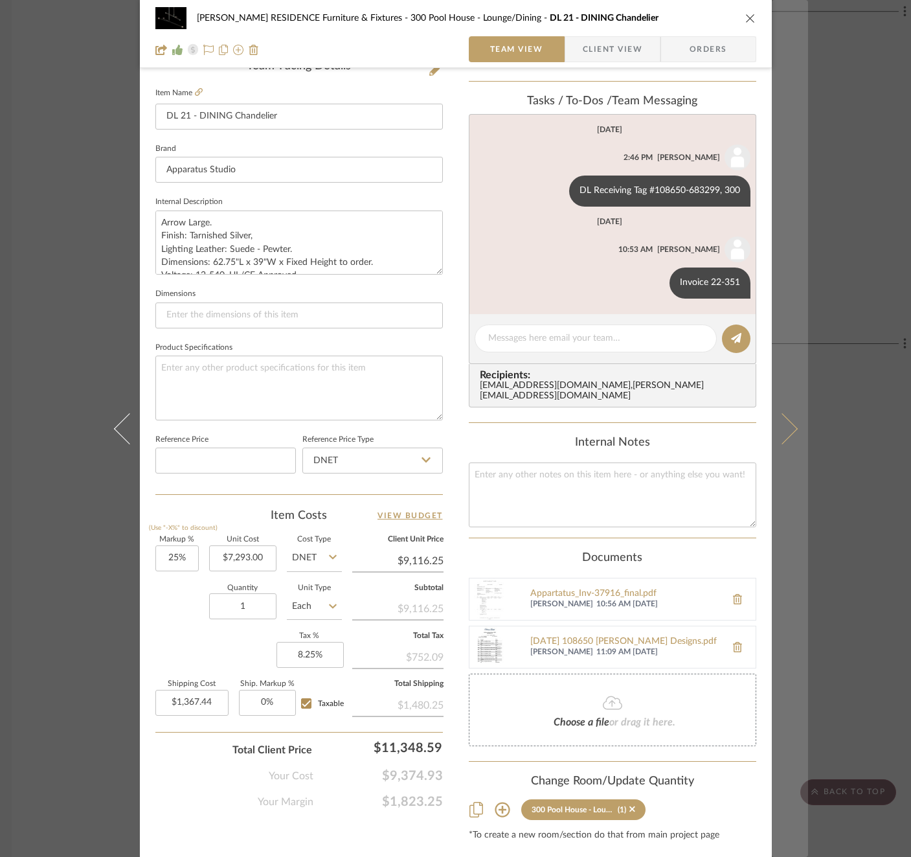
click at [790, 428] on icon at bounding box center [781, 428] width 31 height 31
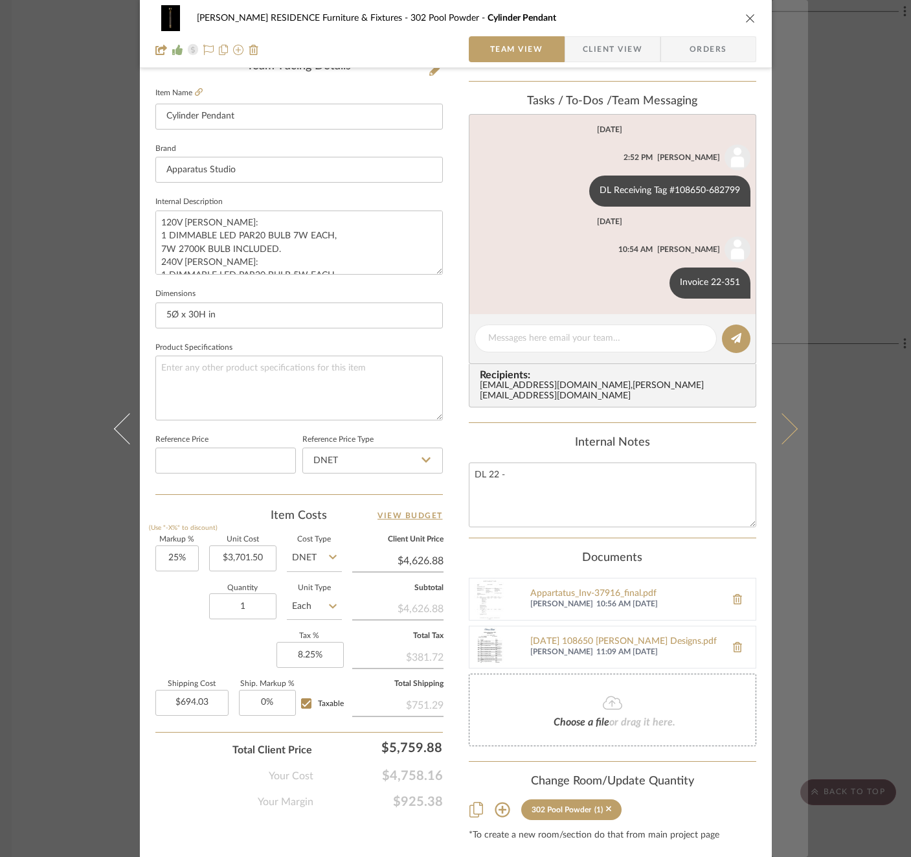
click at [794, 425] on button at bounding box center [790, 428] width 36 height 857
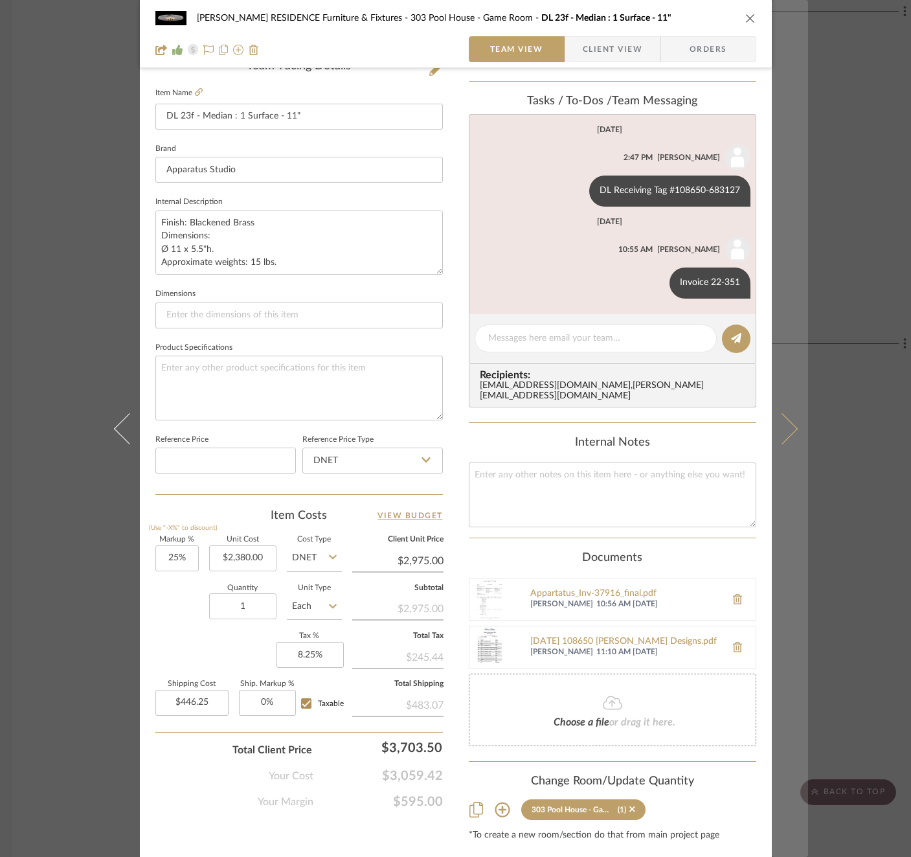
click at [782, 422] on icon at bounding box center [781, 428] width 31 height 31
click at [788, 411] on button at bounding box center [790, 428] width 36 height 857
click at [792, 433] on button at bounding box center [790, 428] width 36 height 857
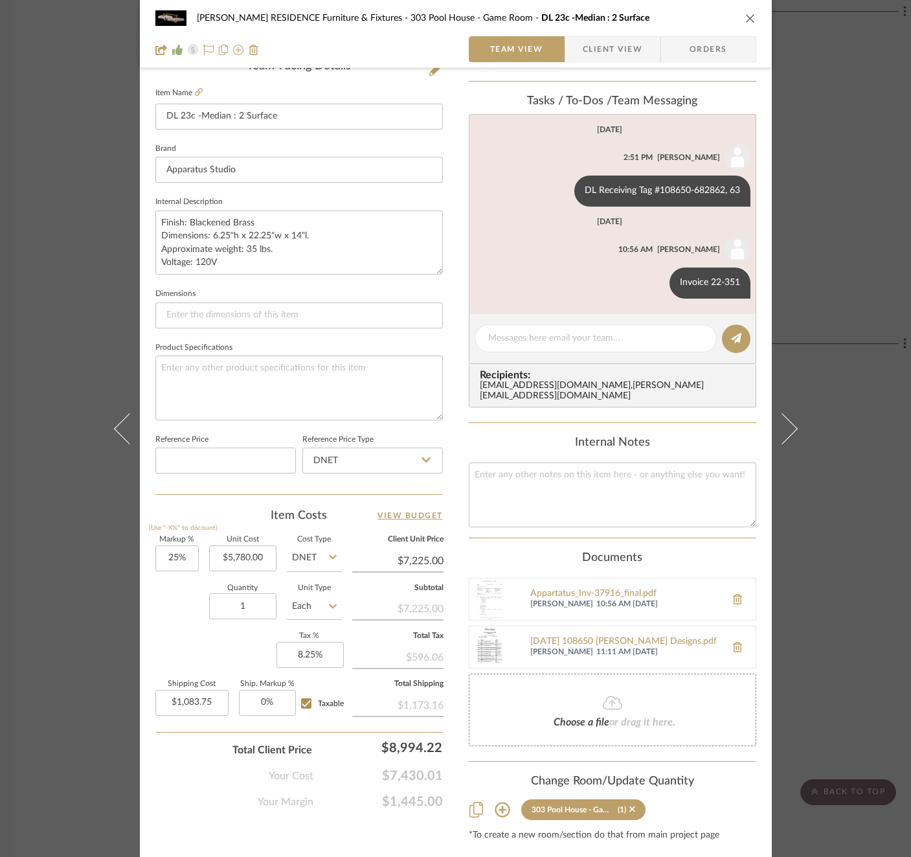
click at [73, 88] on div "COBLE RESIDENCE Furniture & Fixtures 303 Pool House - Game Room DL 23c -Median …" at bounding box center [455, 428] width 911 height 857
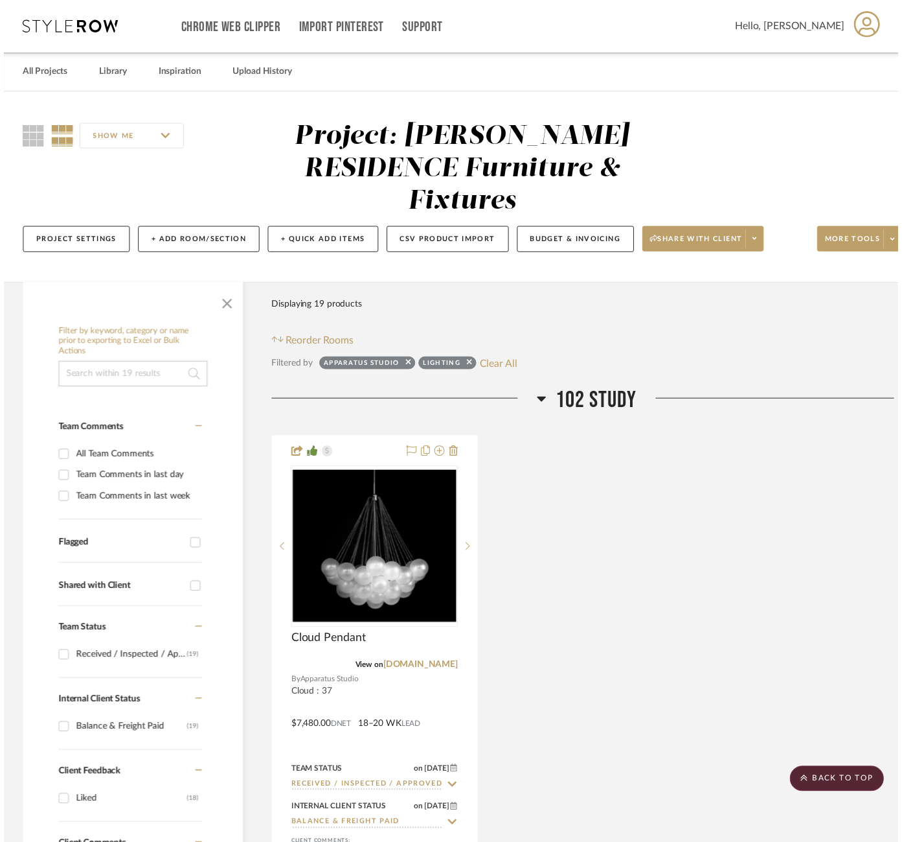
scroll to position [2596, 8]
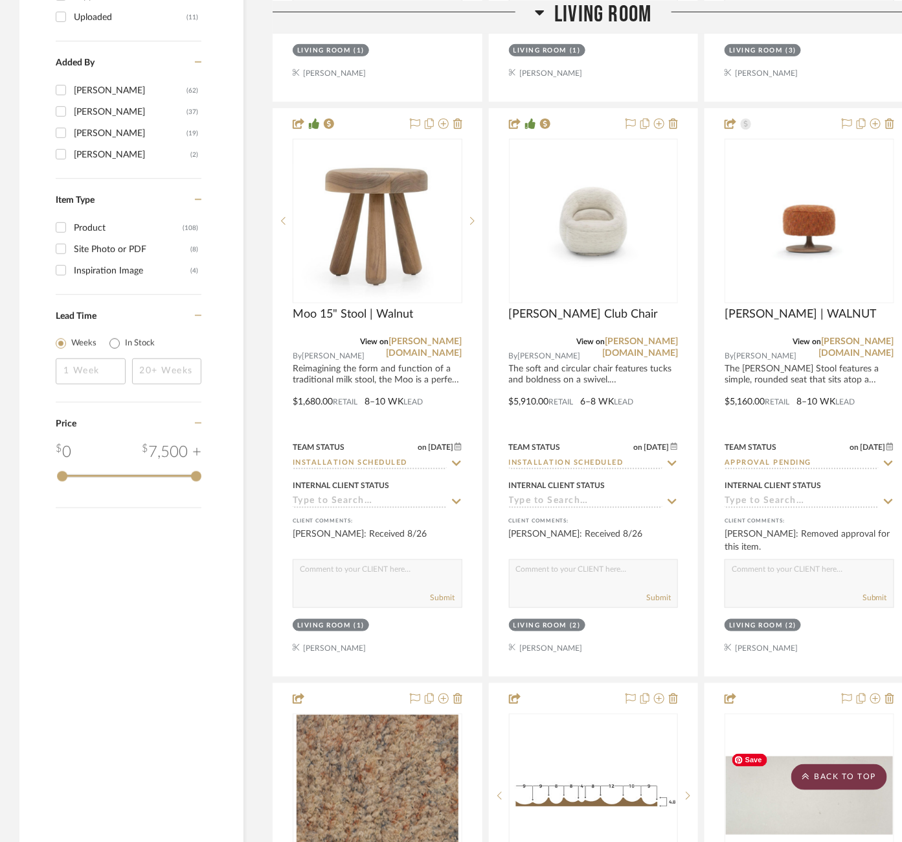
click at [844, 788] on scroll-to-top-button "BACK TO TOP" at bounding box center [840, 777] width 96 height 26
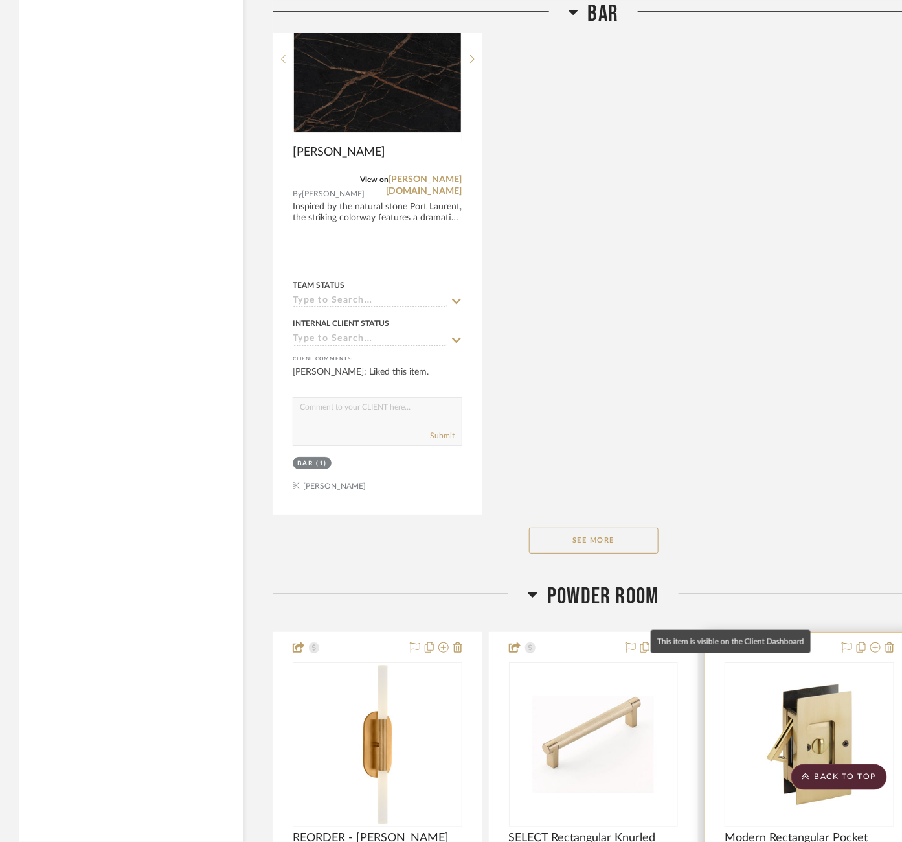
scroll to position [5149, 0]
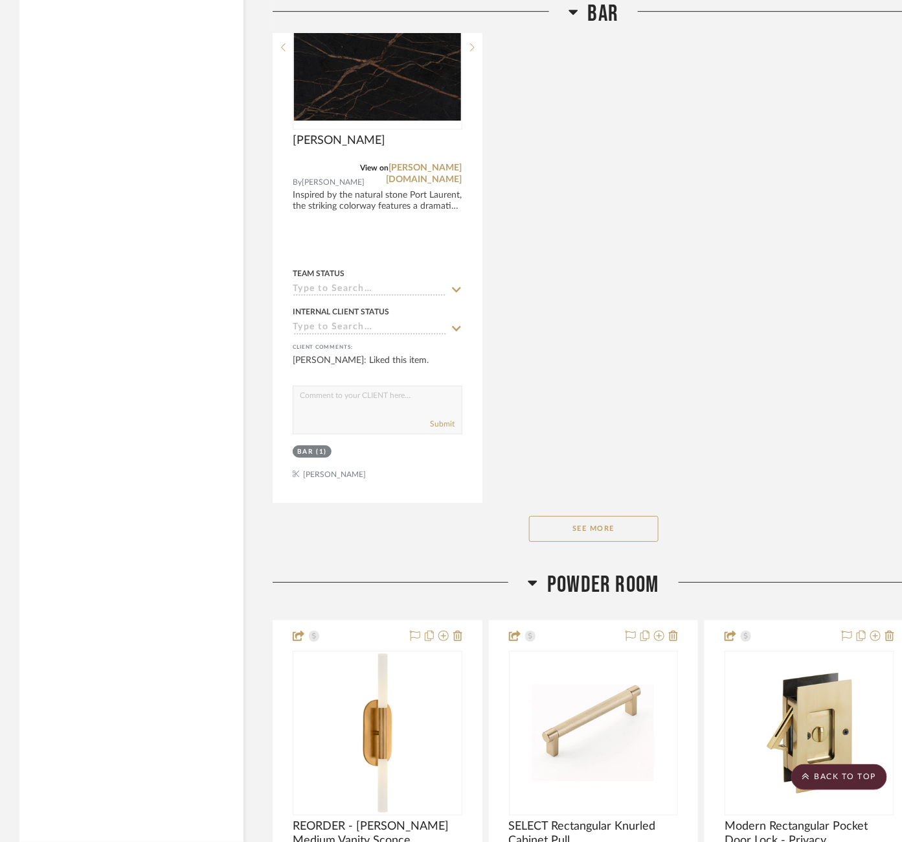
click at [629, 517] on button "See More" at bounding box center [594, 529] width 130 height 26
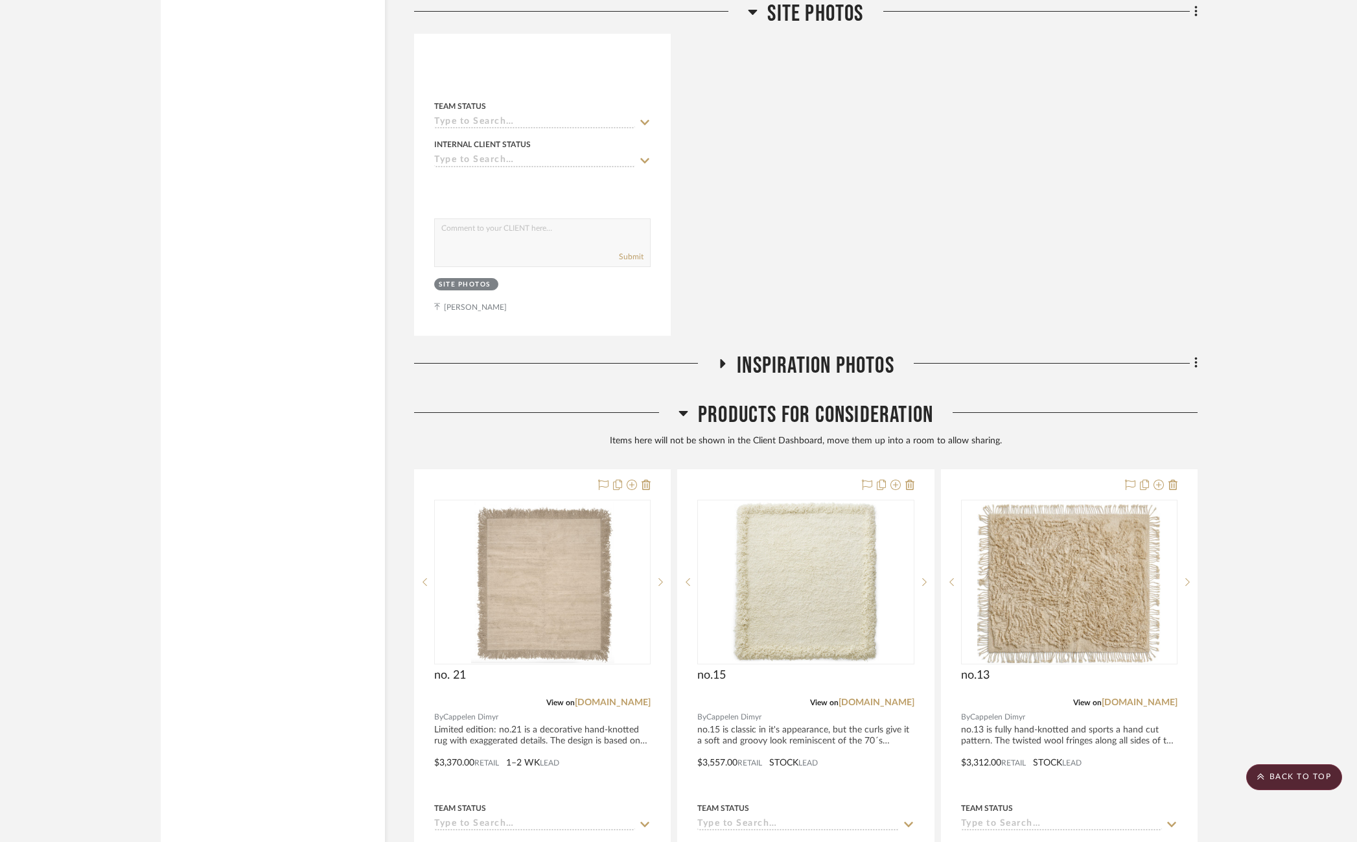
scroll to position [23747, 0]
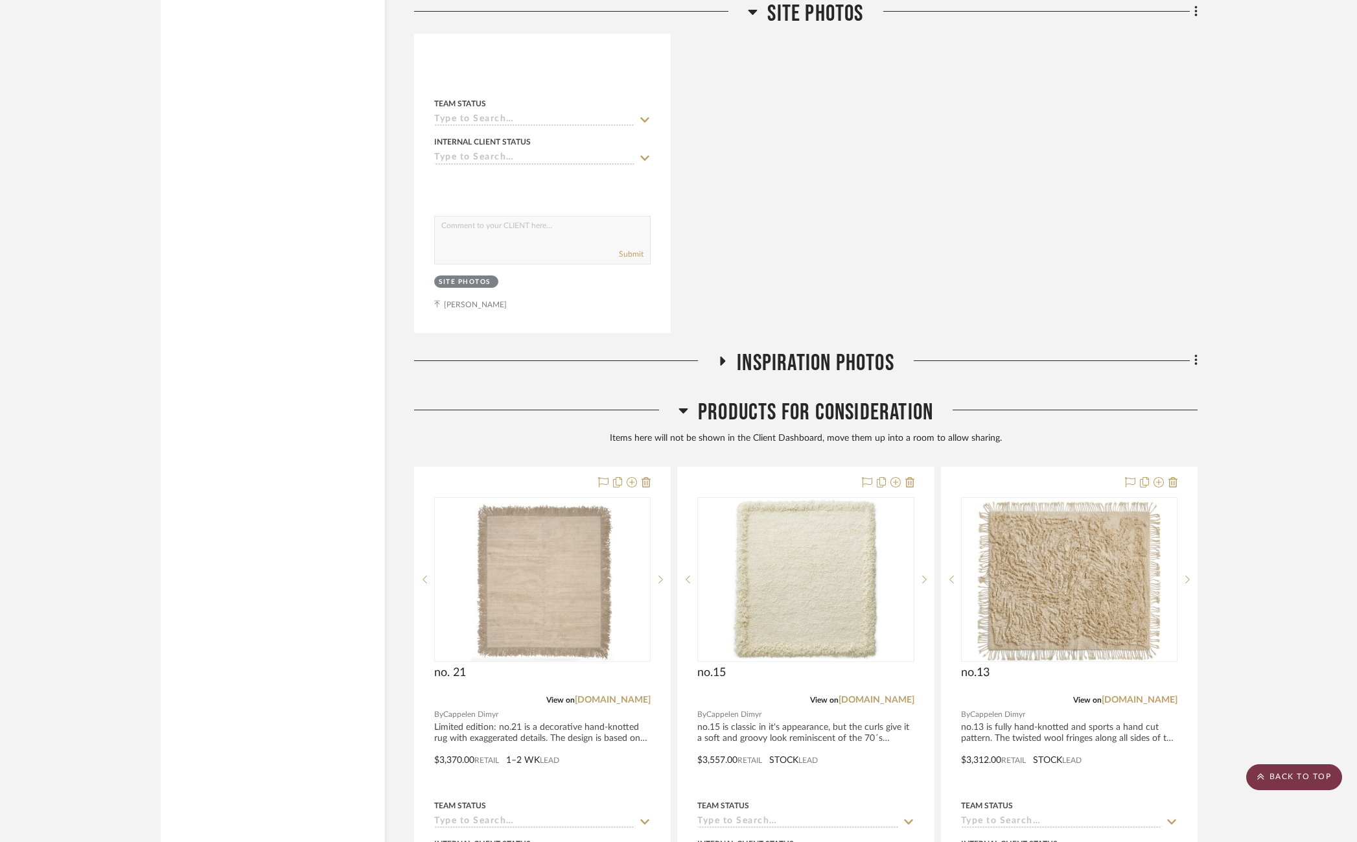
click at [902, 780] on scroll-to-top-button "BACK TO TOP" at bounding box center [1294, 777] width 96 height 26
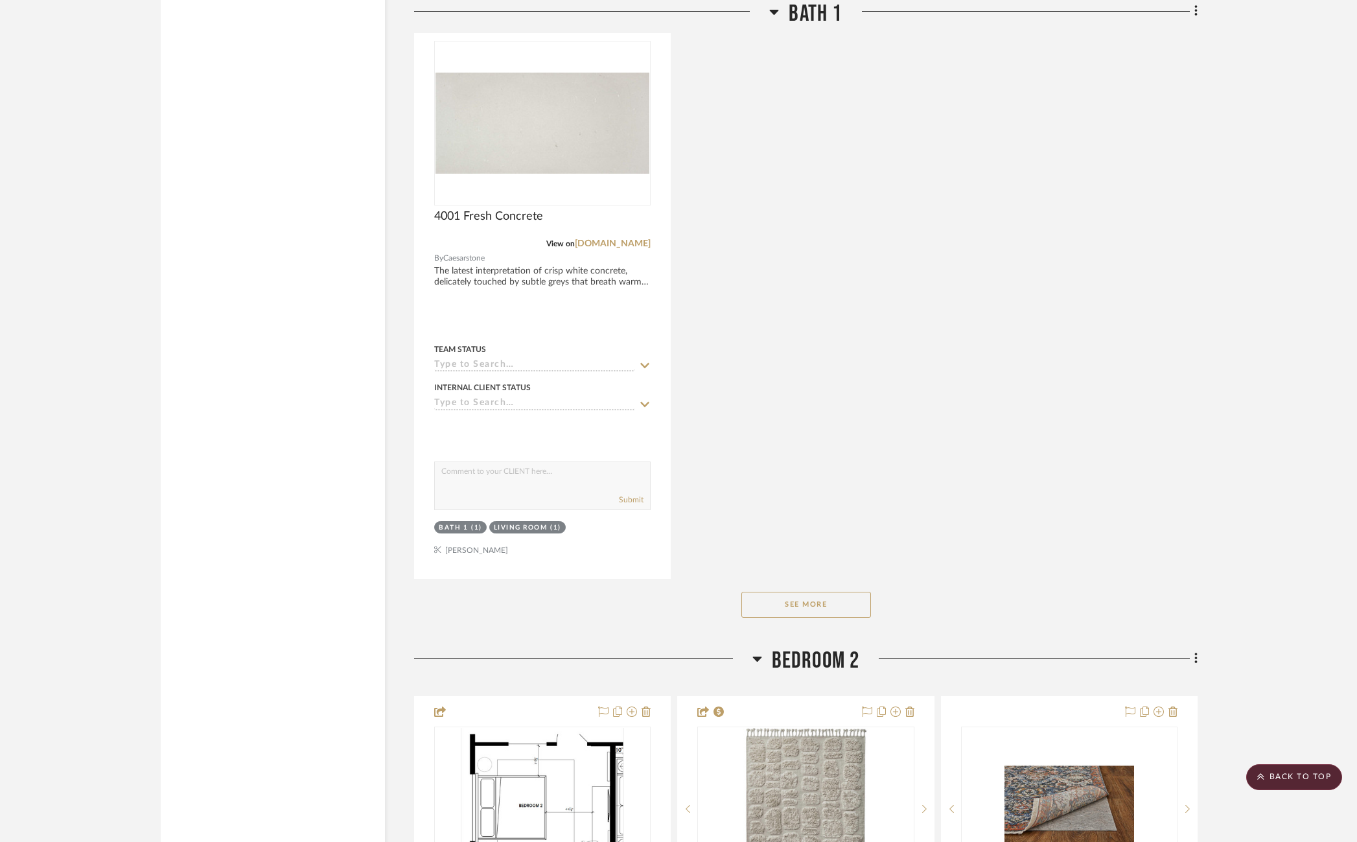
scroll to position [11793, 0]
click at [854, 591] on button "See More" at bounding box center [806, 604] width 130 height 26
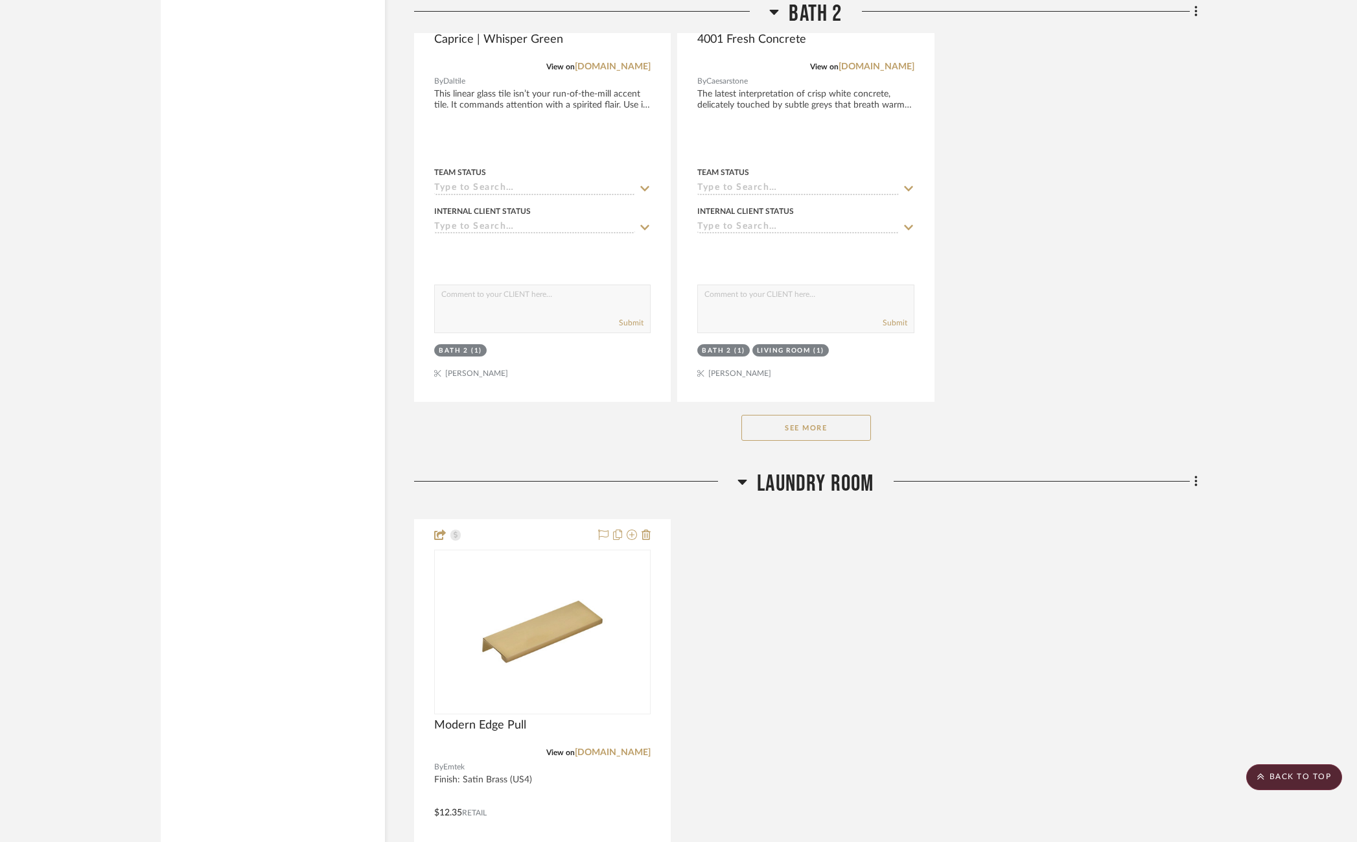
scroll to position [15711, 0]
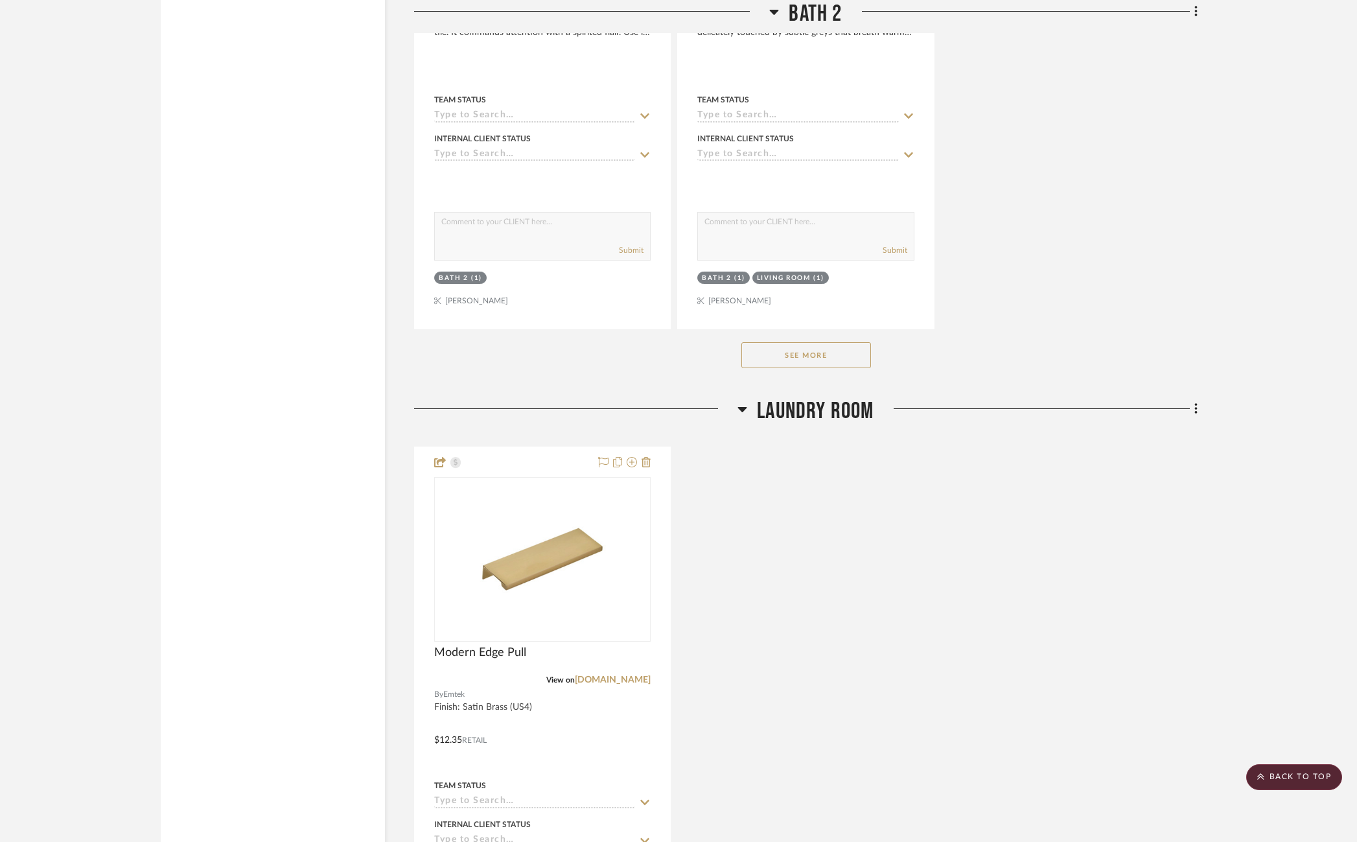
click at [820, 342] on button "See More" at bounding box center [806, 355] width 130 height 26
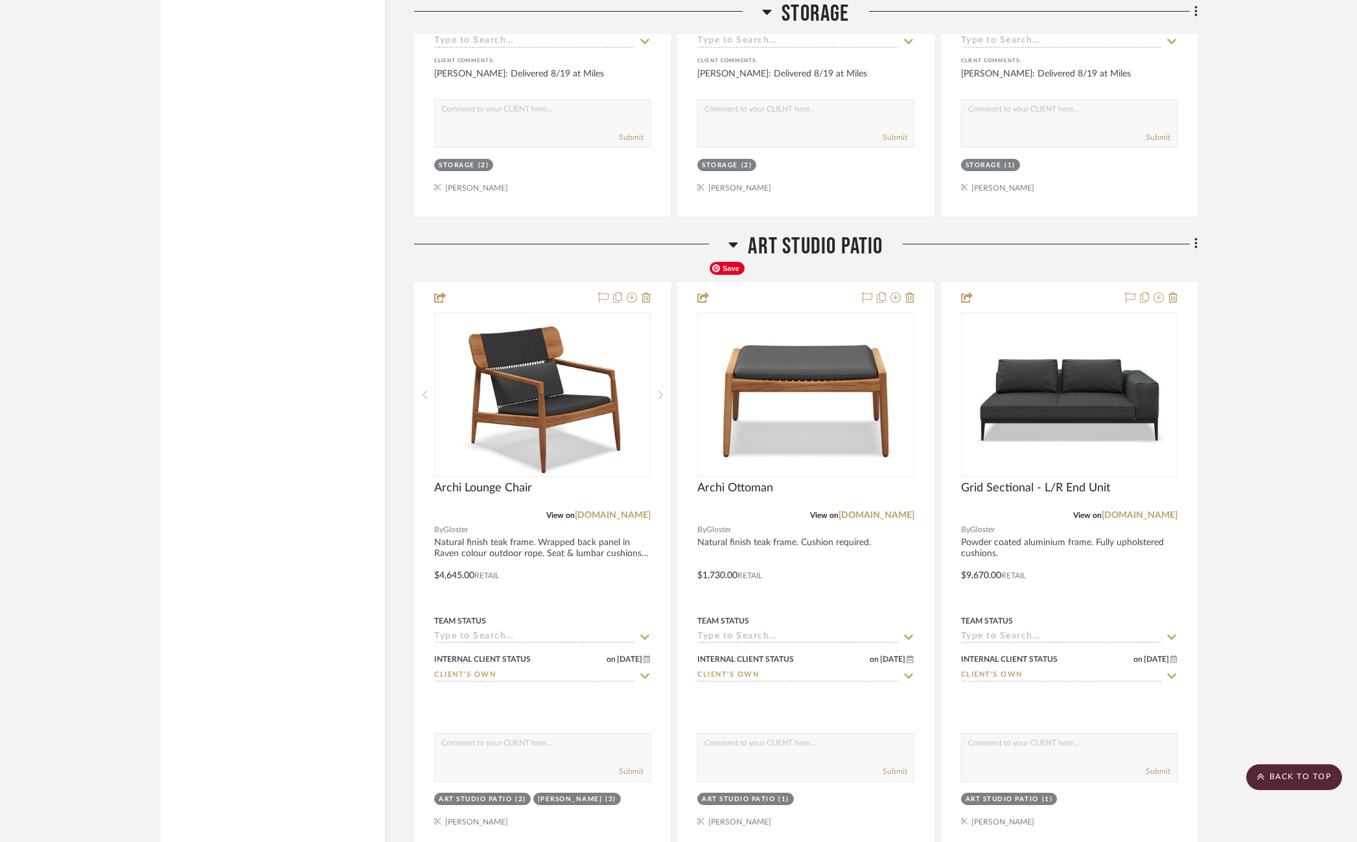
scroll to position [17145, 0]
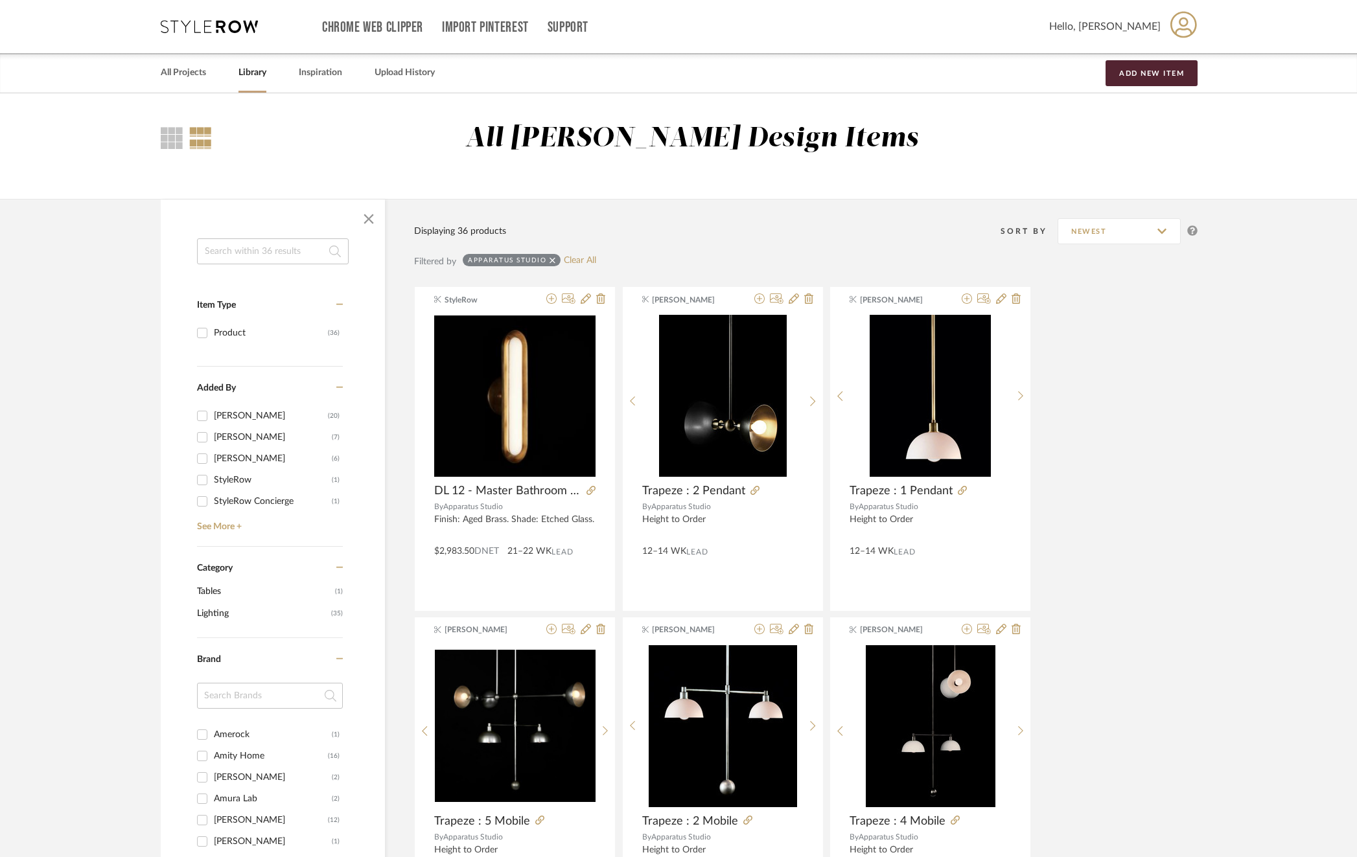
click at [245, 240] on input at bounding box center [273, 251] width 152 height 26
click at [590, 257] on link "Clear All" at bounding box center [580, 260] width 32 height 11
checkbox input "false"
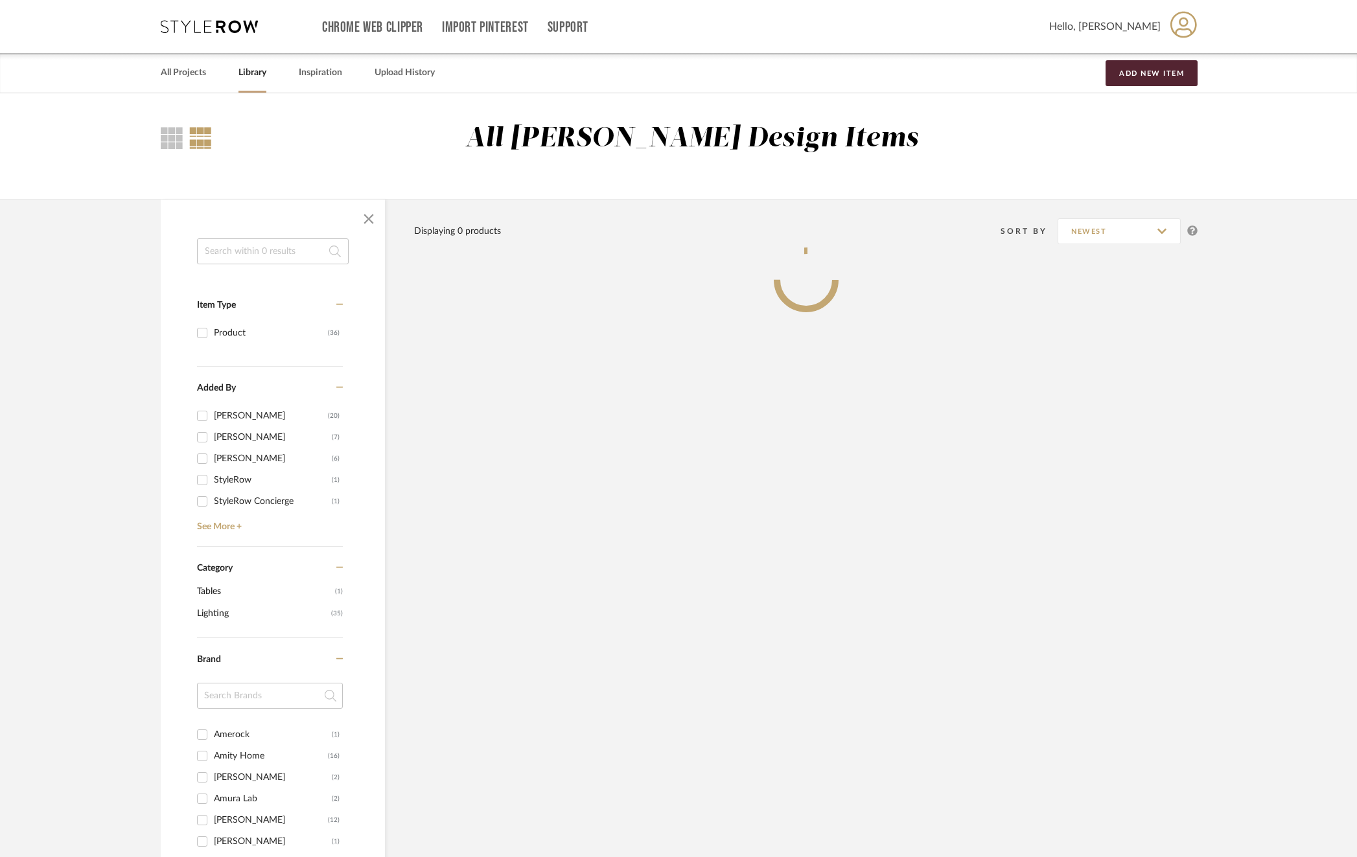
click at [250, 246] on input at bounding box center [273, 251] width 152 height 26
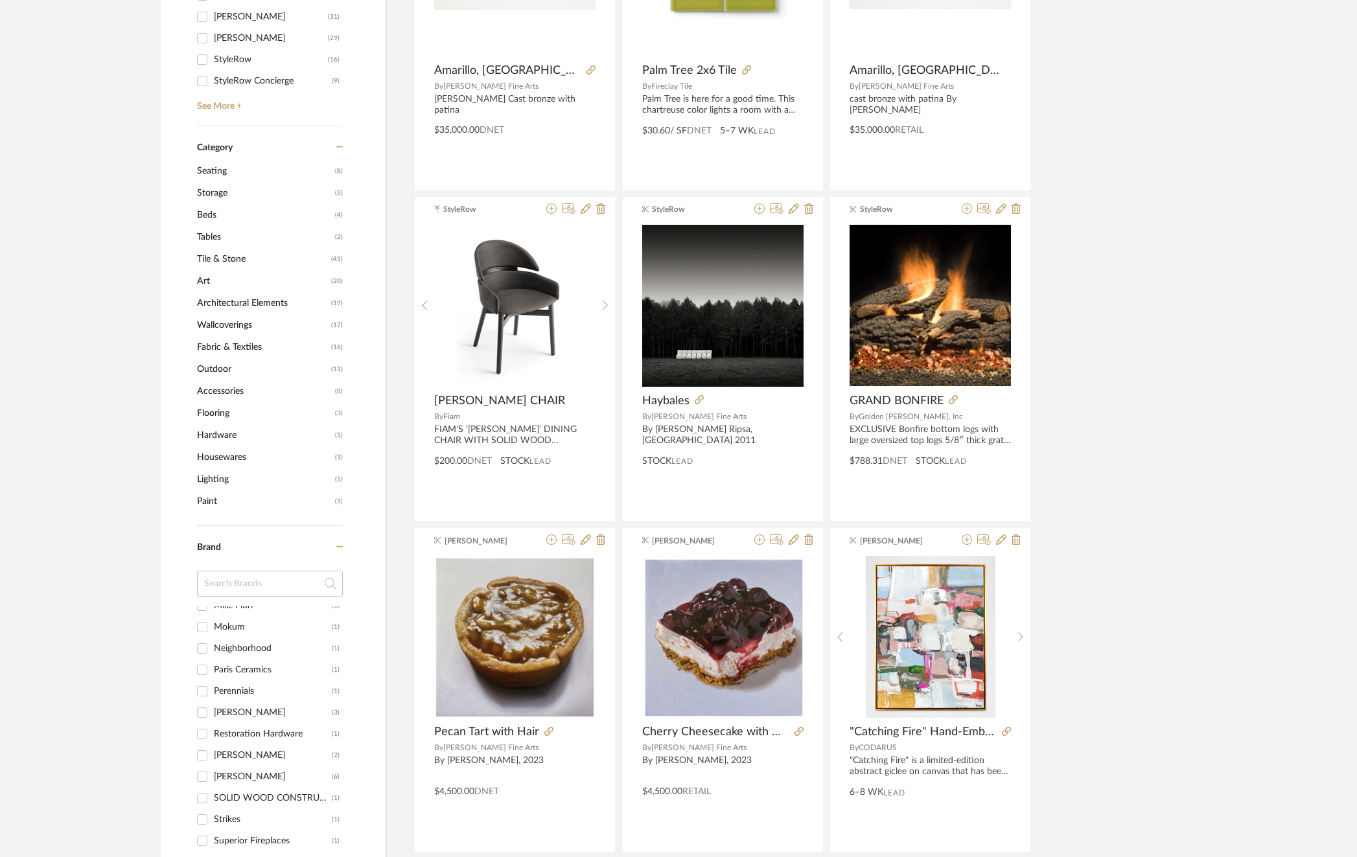
scroll to position [441, 0]
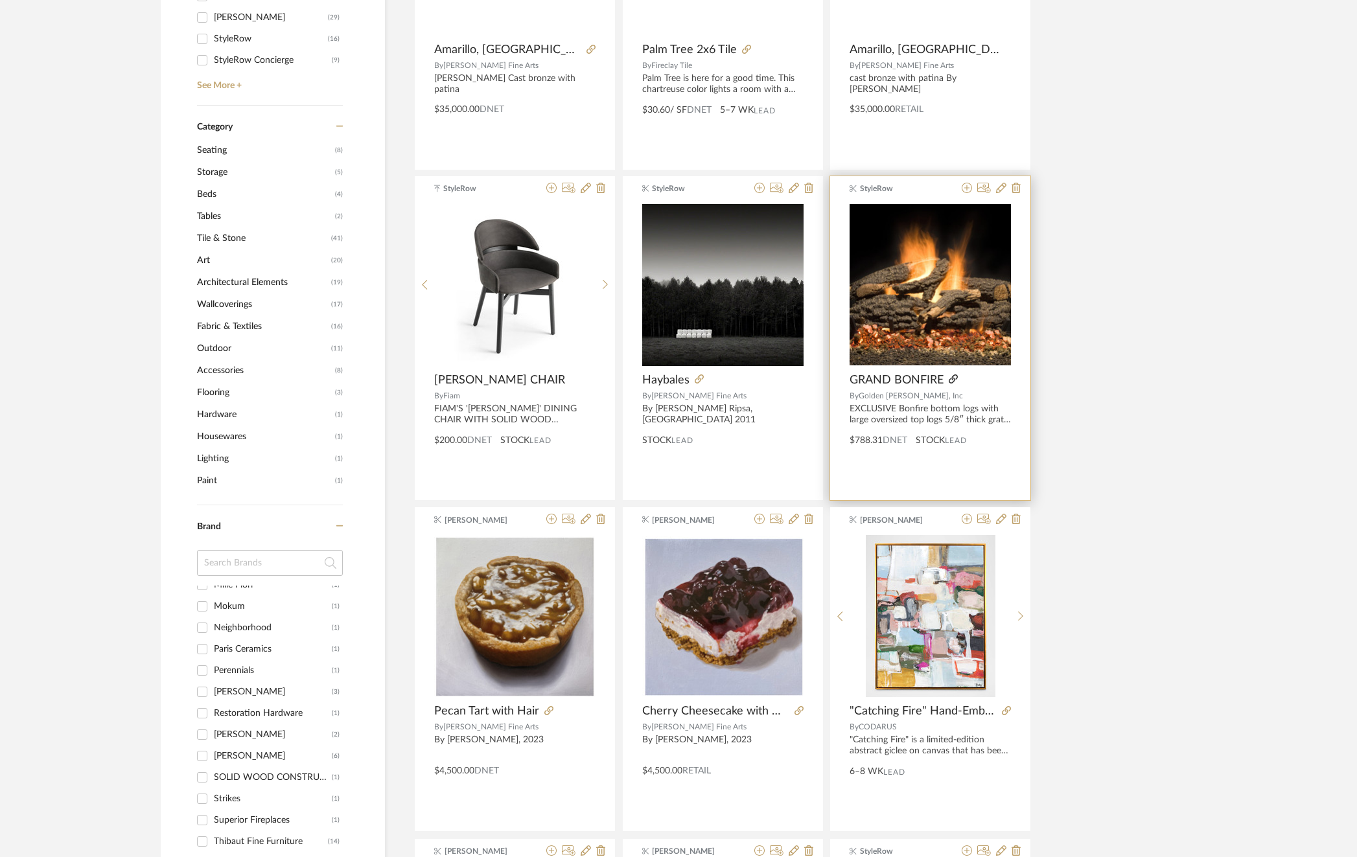
type input "fire"
click at [951, 375] on icon at bounding box center [952, 378] width 9 height 9
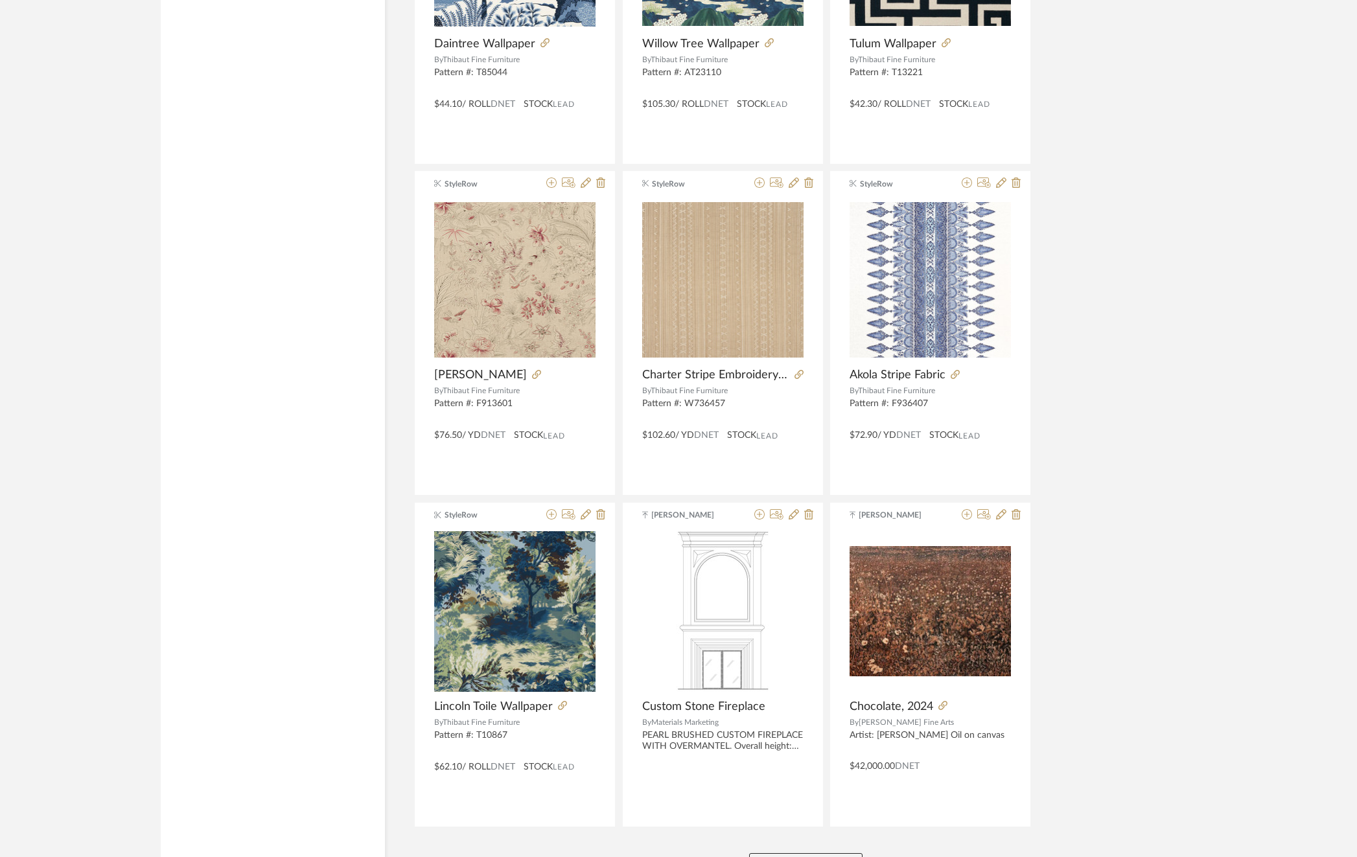
scroll to position [3531, 0]
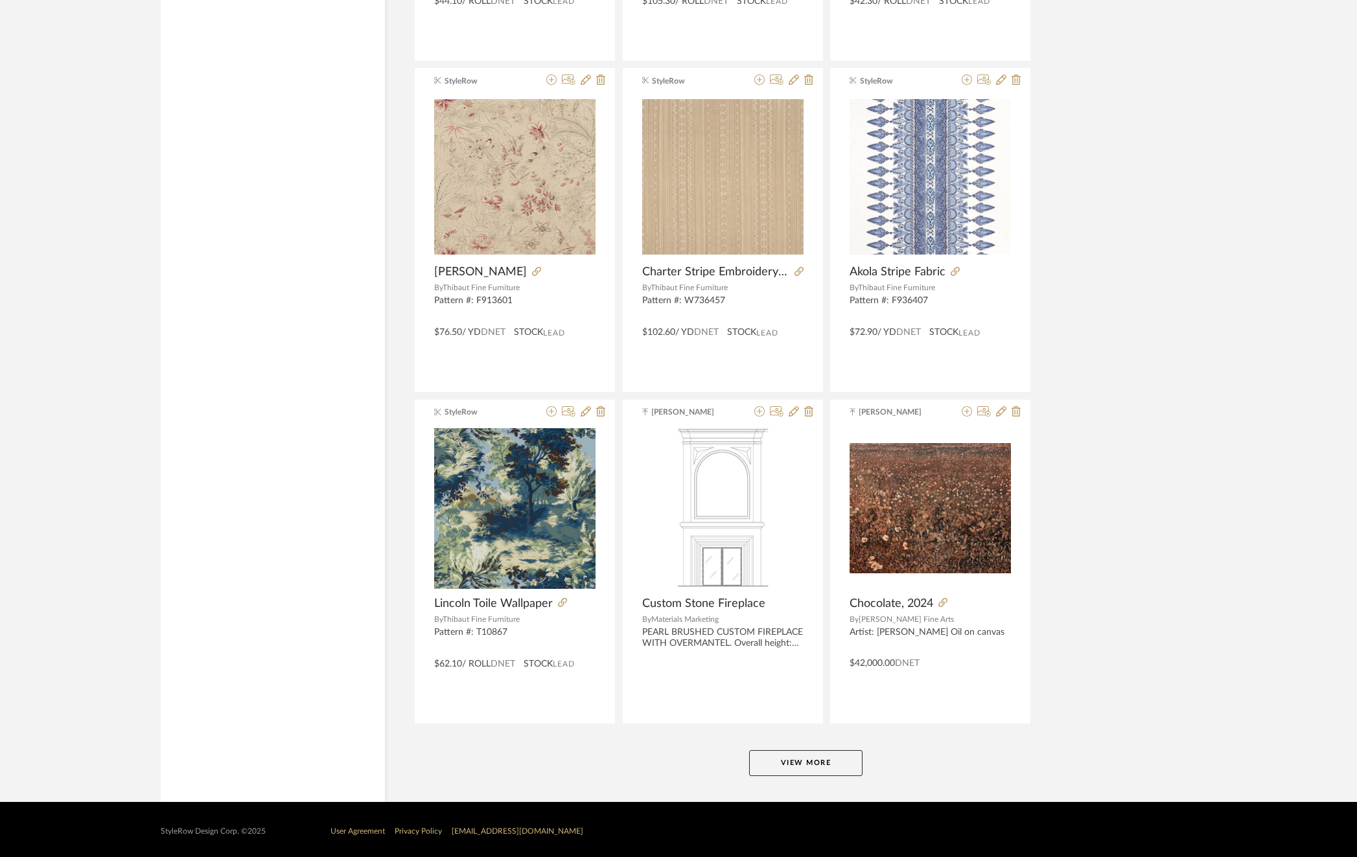
click at [789, 759] on button "View More" at bounding box center [805, 763] width 113 height 26
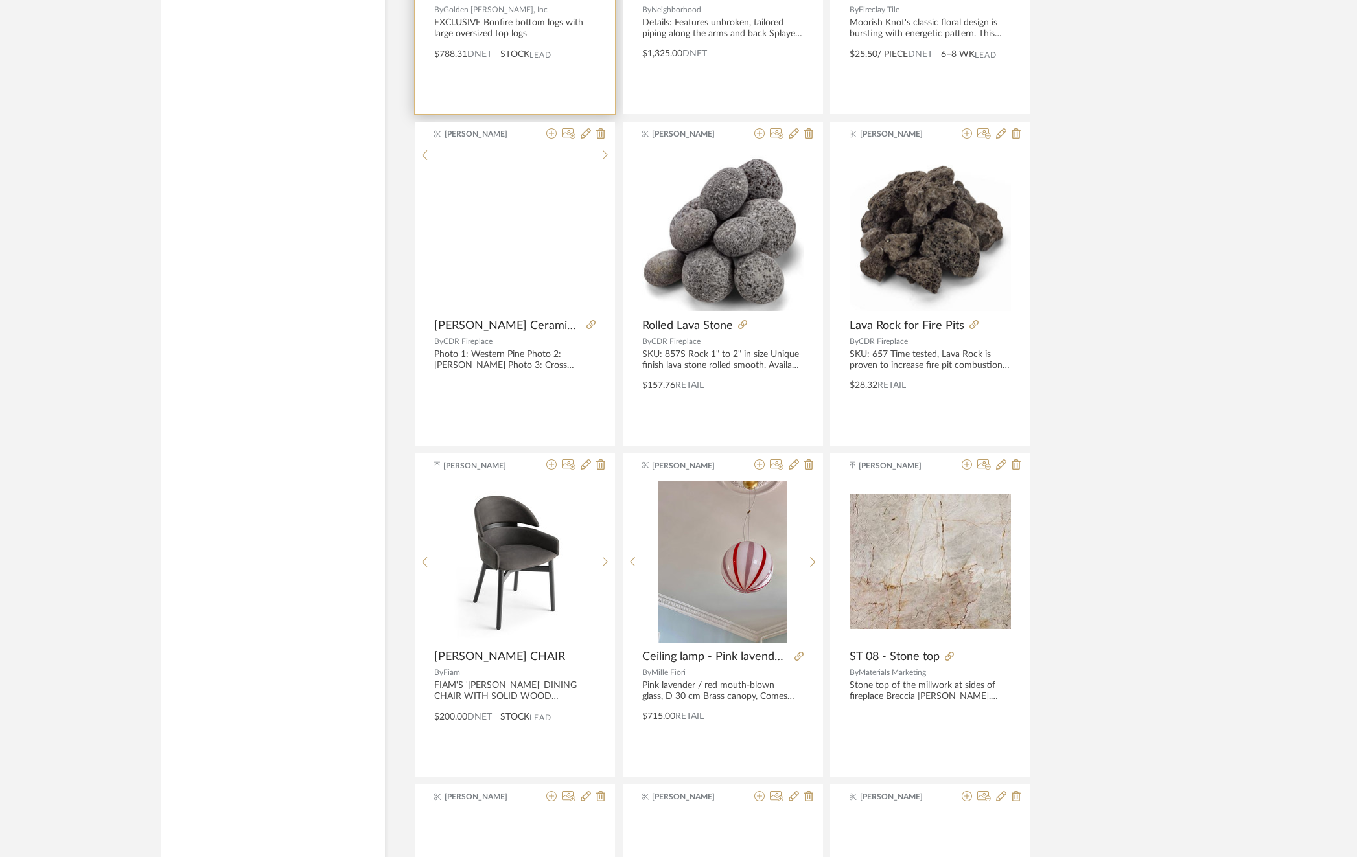
scroll to position [5802, 0]
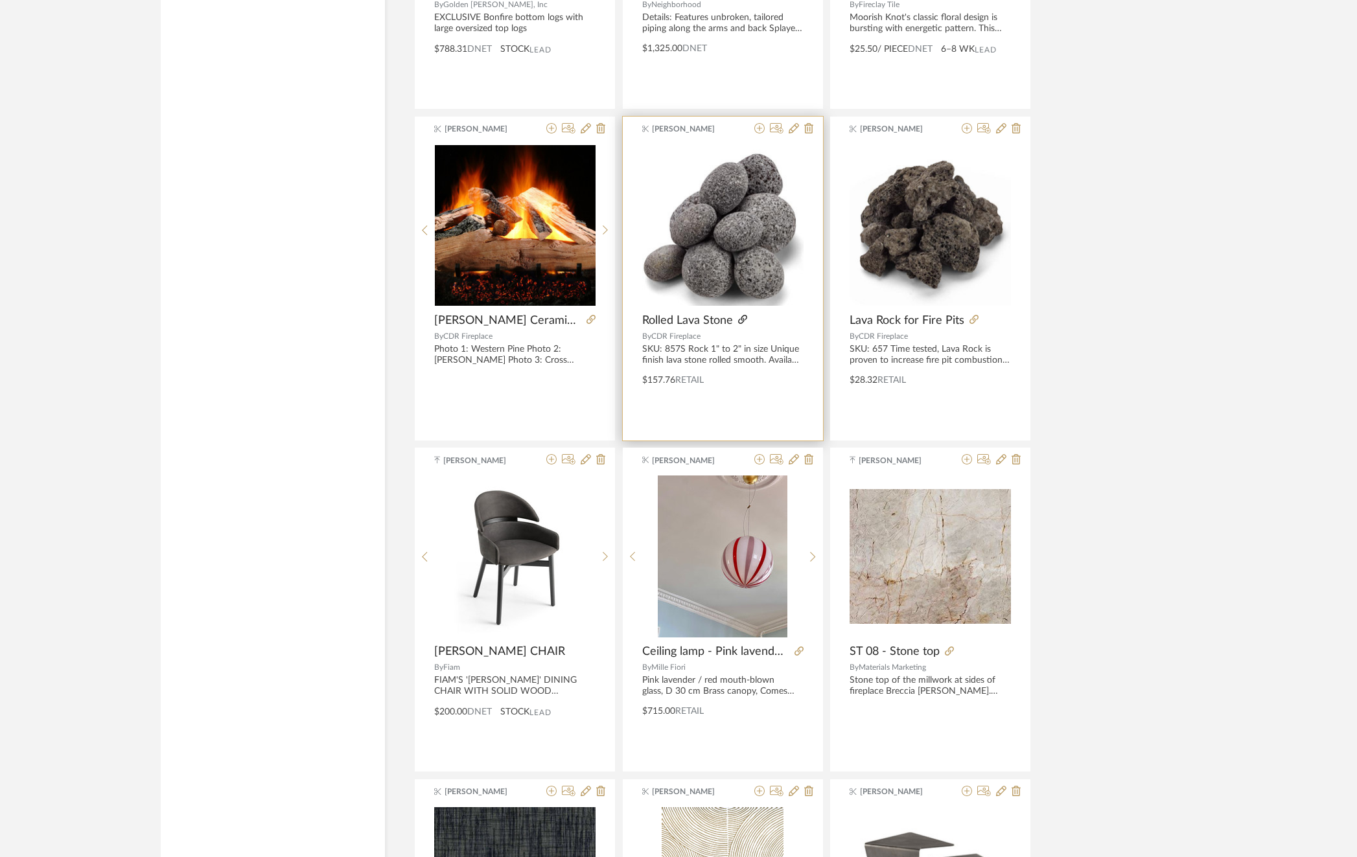
click at [738, 315] on icon at bounding box center [742, 319] width 9 height 9
